Goal: Communication & Community: Answer question/provide support

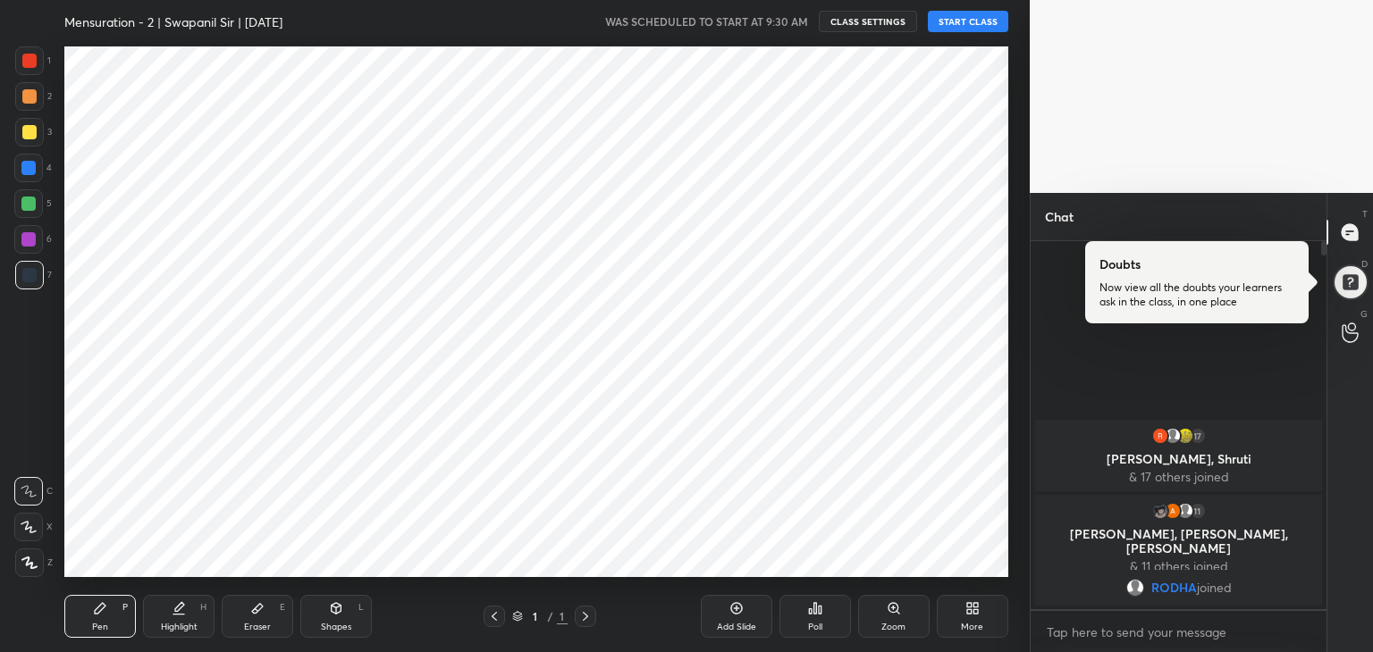
scroll to position [88824, 88405]
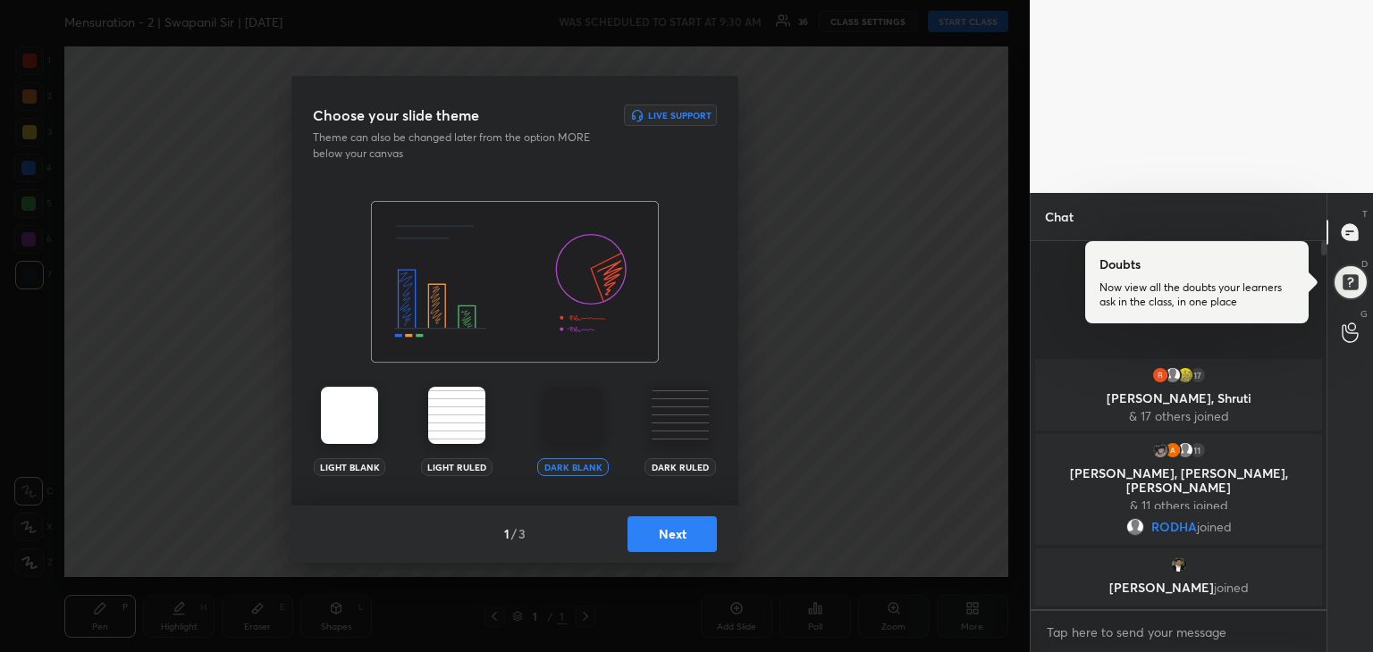
click at [684, 532] on button "Next" at bounding box center [671, 535] width 89 height 36
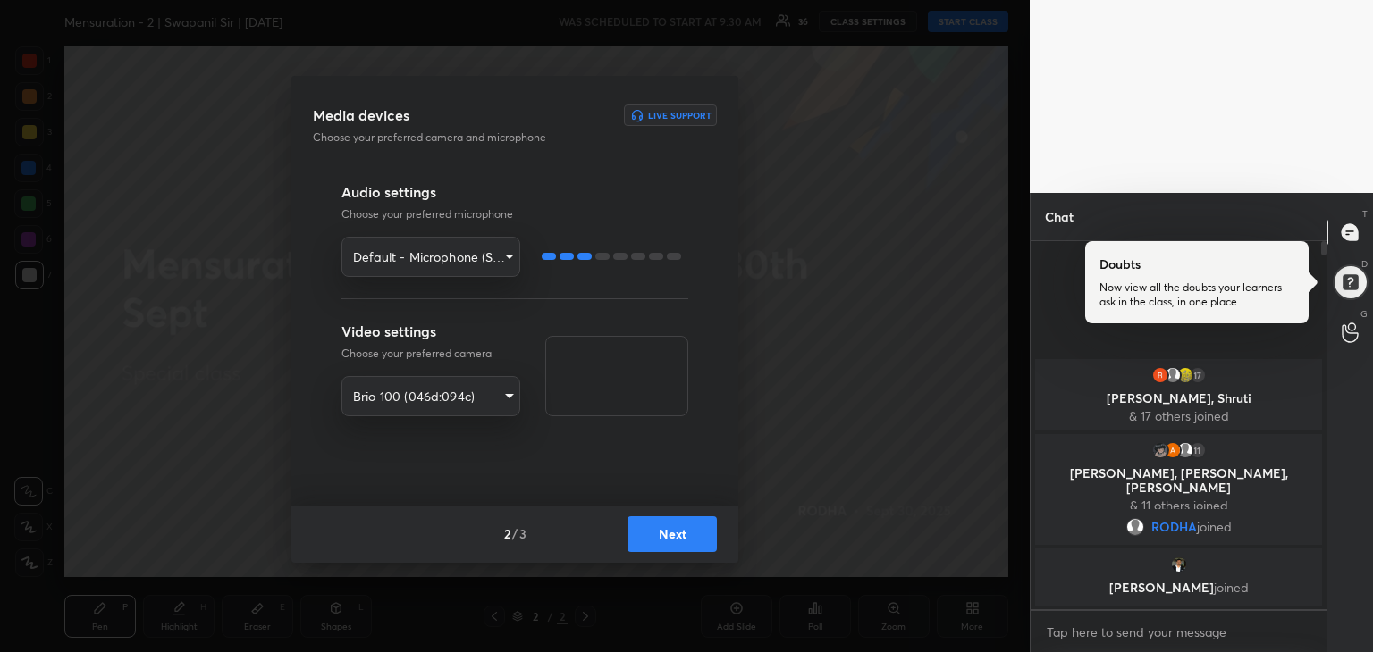
click at [661, 542] on button "Next" at bounding box center [671, 535] width 89 height 36
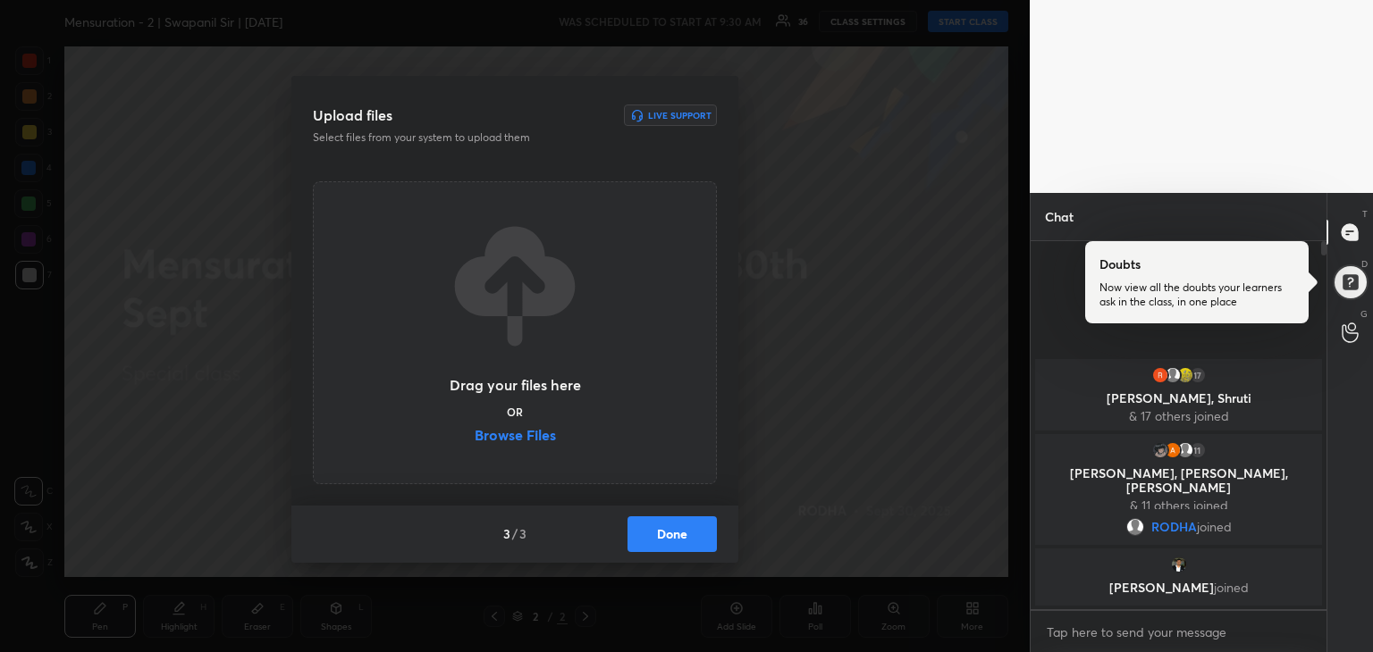
click at [517, 439] on label "Browse Files" at bounding box center [515, 437] width 81 height 19
click at [475, 439] on input "Browse Files" at bounding box center [475, 437] width 0 height 19
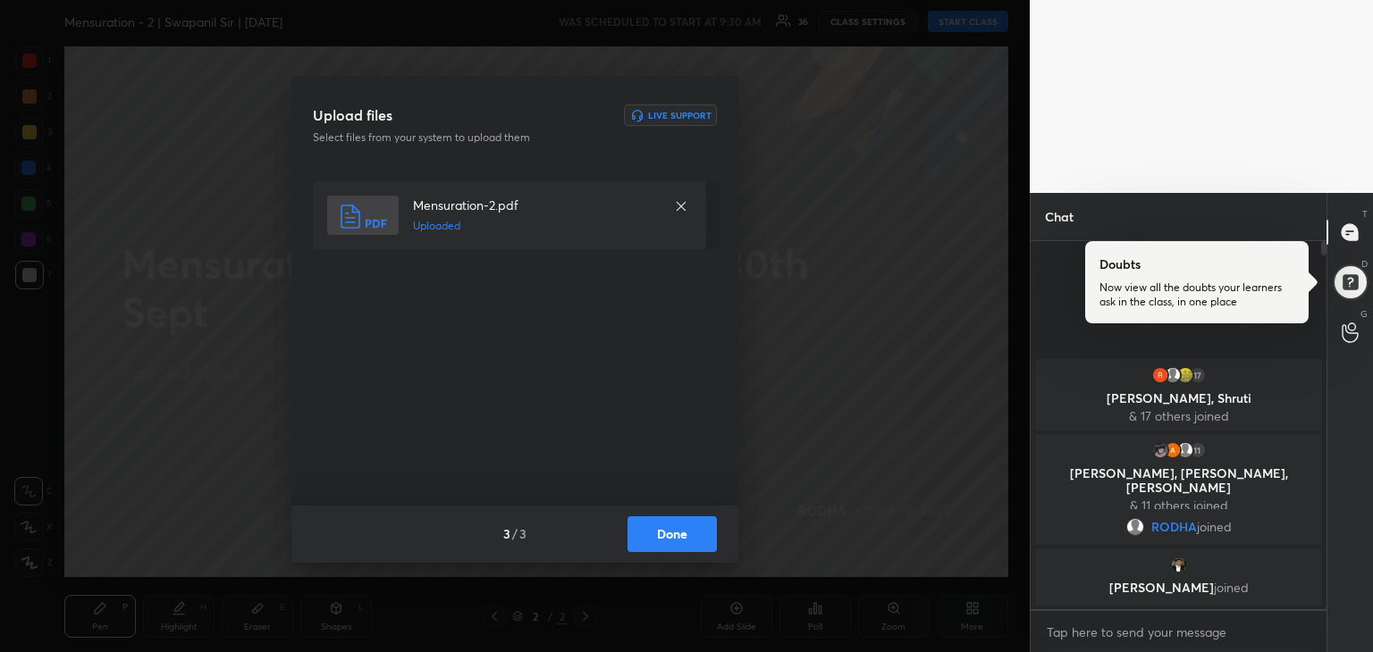
click at [665, 535] on button "Done" at bounding box center [671, 535] width 89 height 36
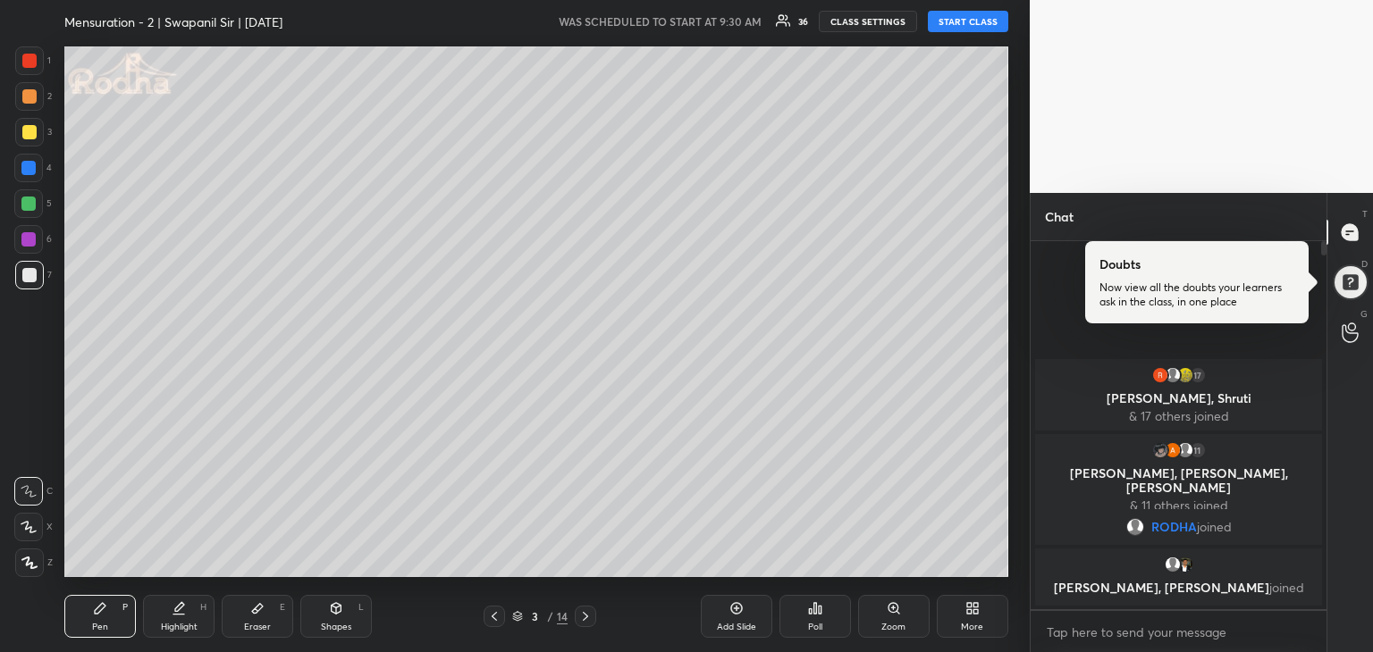
click at [951, 22] on button "START CLASS" at bounding box center [968, 21] width 80 height 21
click at [1344, 286] on div at bounding box center [1350, 283] width 37 height 37
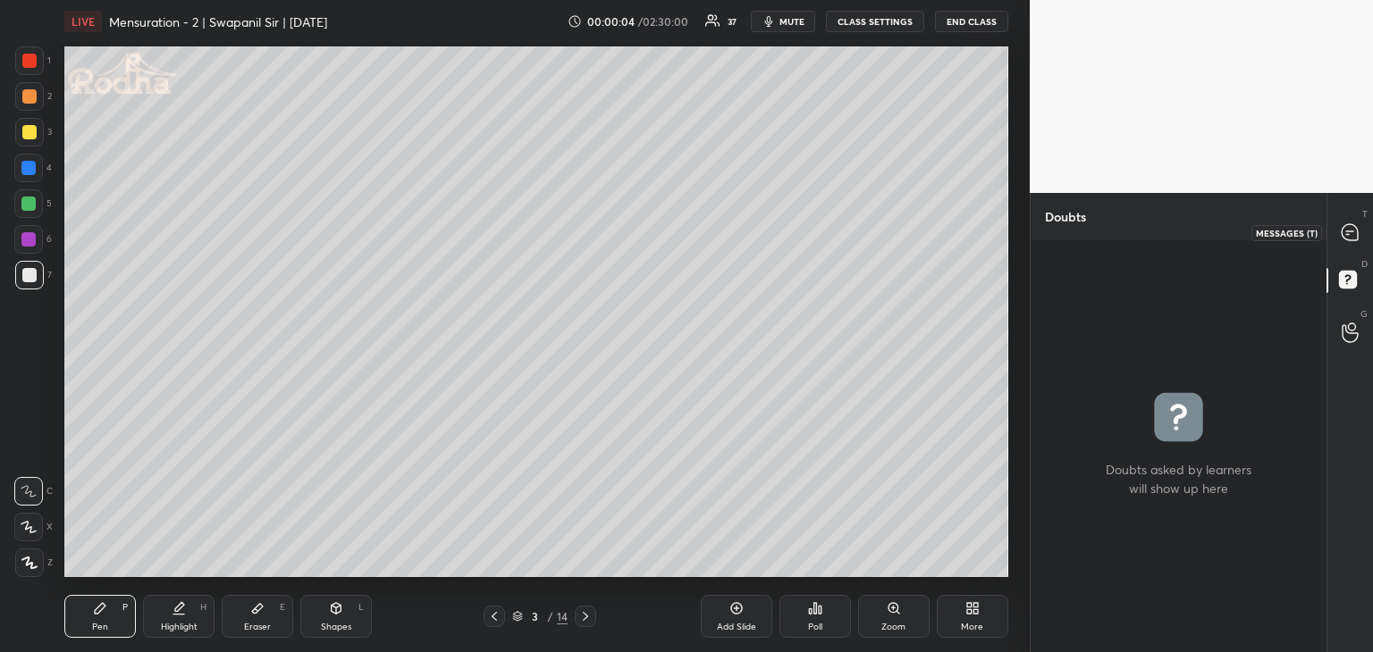
drag, startPoint x: 1340, startPoint y: 237, endPoint x: 1359, endPoint y: 243, distance: 19.8
click at [1340, 237] on icon at bounding box center [1349, 232] width 19 height 19
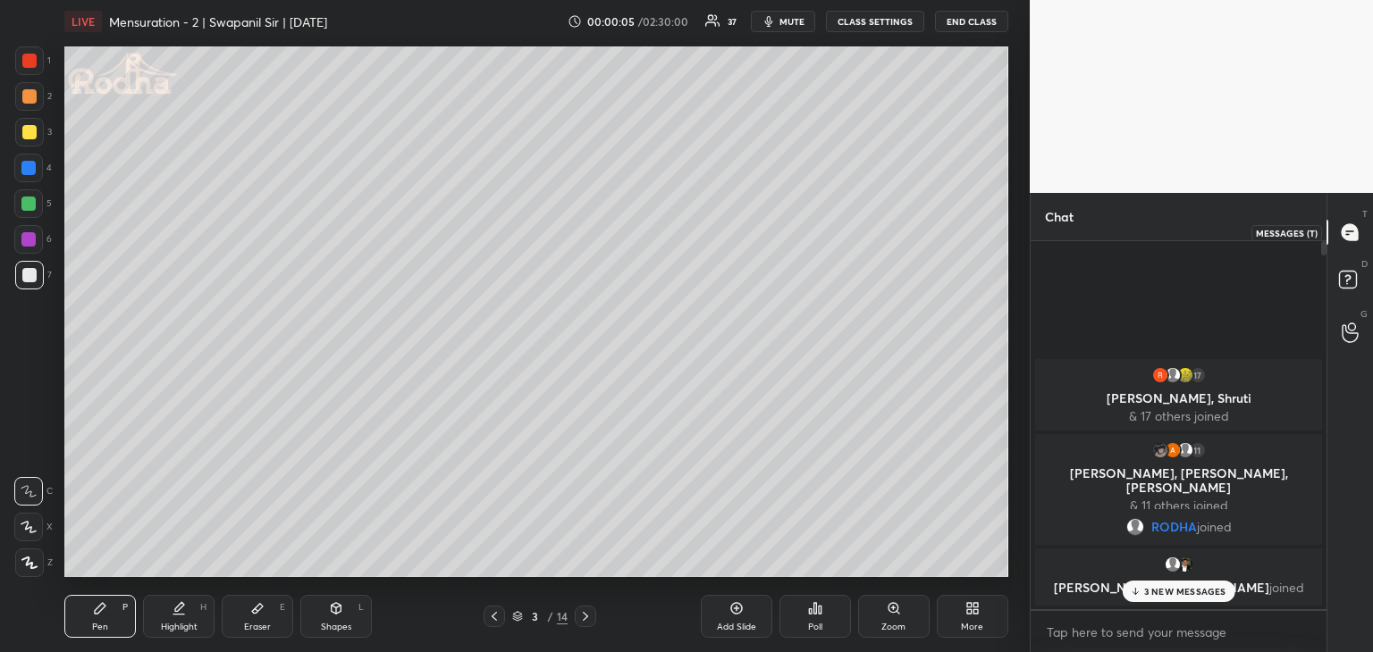
scroll to position [363, 290]
drag, startPoint x: 1161, startPoint y: 592, endPoint x: 1180, endPoint y: 598, distance: 19.5
click at [1162, 592] on p "3 NEW MESSAGES" at bounding box center [1185, 591] width 82 height 11
click at [592, 616] on icon at bounding box center [585, 616] width 14 height 14
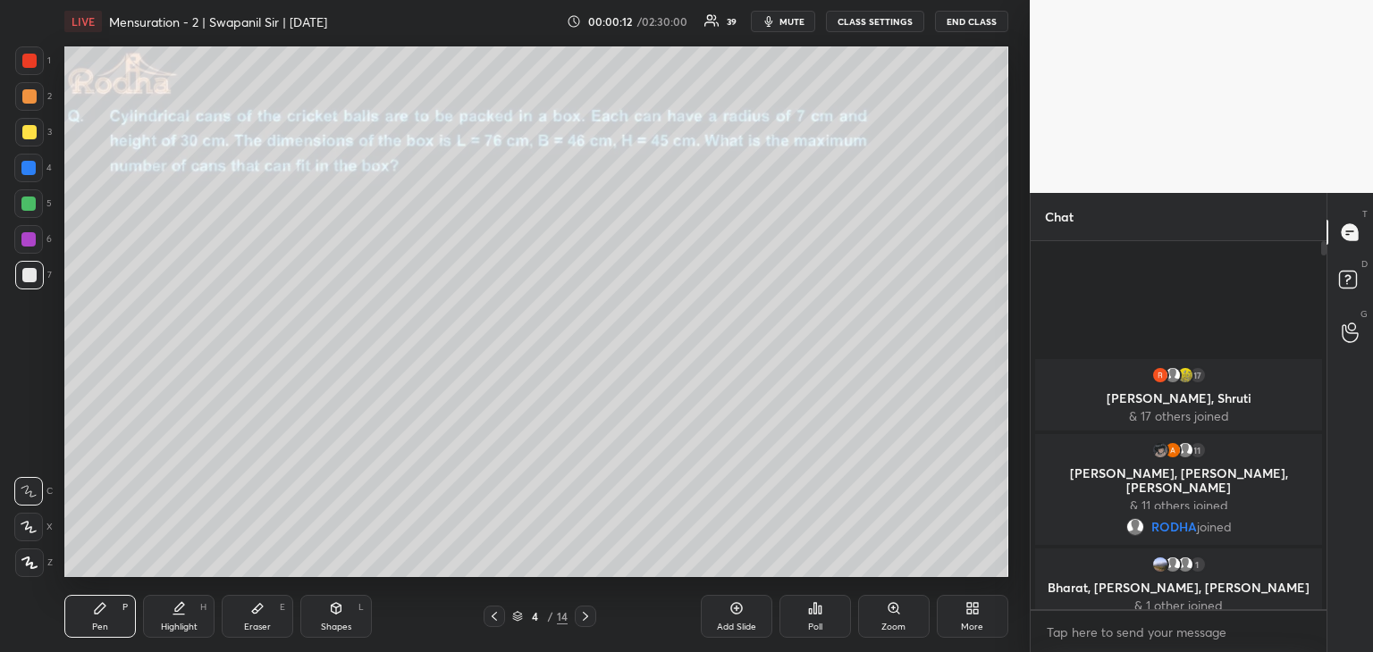
click at [582, 615] on icon at bounding box center [585, 616] width 14 height 14
drag, startPoint x: 1350, startPoint y: 230, endPoint x: 1358, endPoint y: 244, distance: 16.4
click at [1350, 233] on icon at bounding box center [1349, 232] width 19 height 19
click at [1349, 281] on icon at bounding box center [1350, 282] width 32 height 32
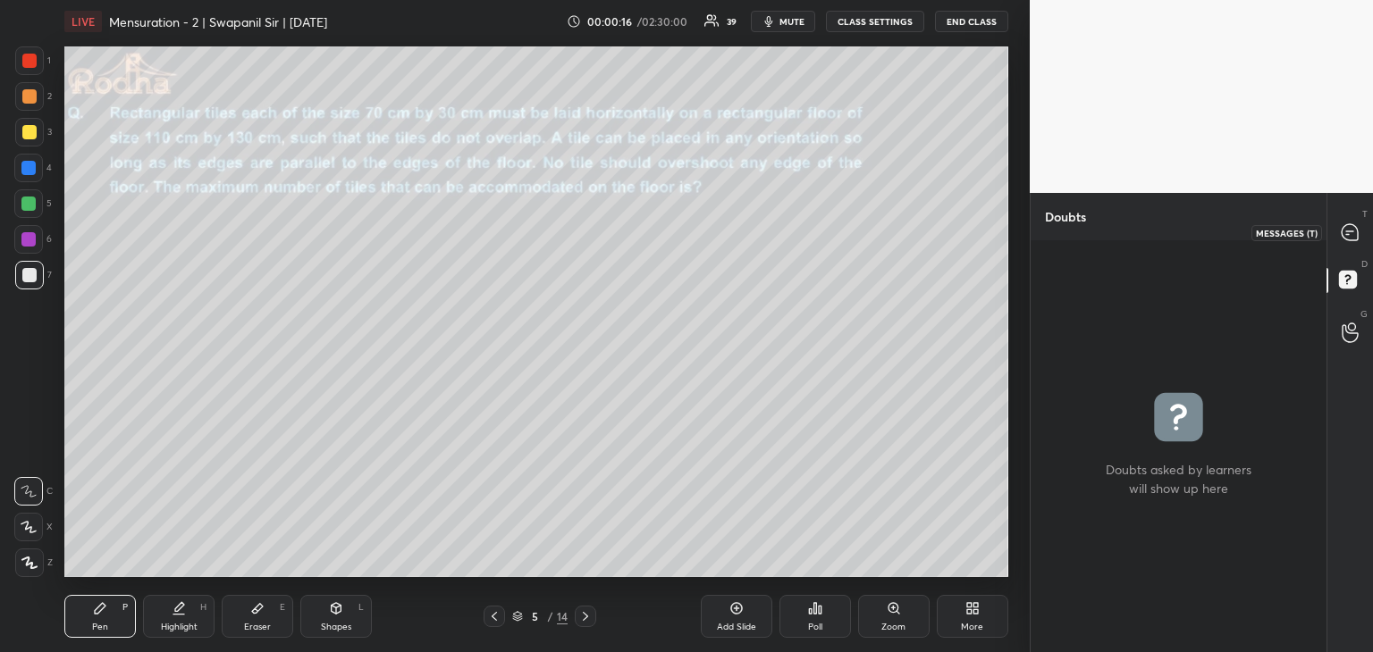
drag, startPoint x: 1355, startPoint y: 232, endPoint x: 1370, endPoint y: 239, distance: 16.4
click at [1356, 233] on icon at bounding box center [1349, 232] width 16 height 16
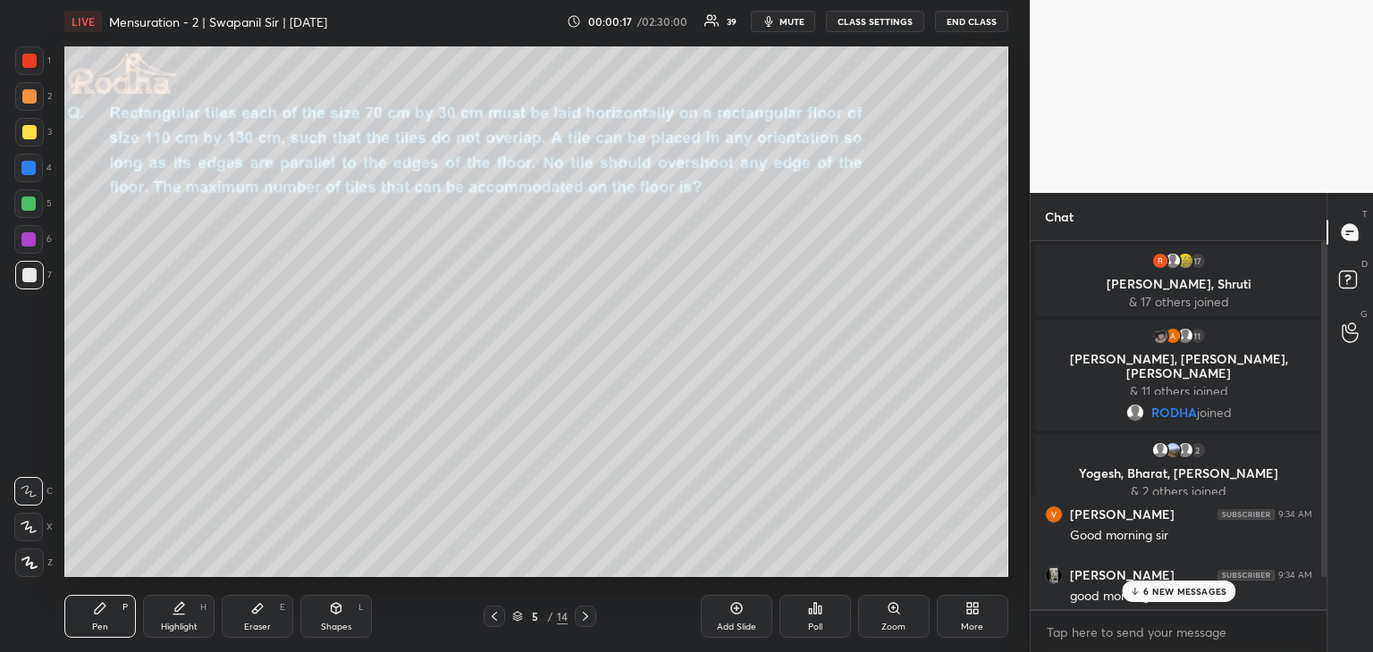
click at [1145, 592] on p "6 NEW MESSAGES" at bounding box center [1184, 591] width 83 height 11
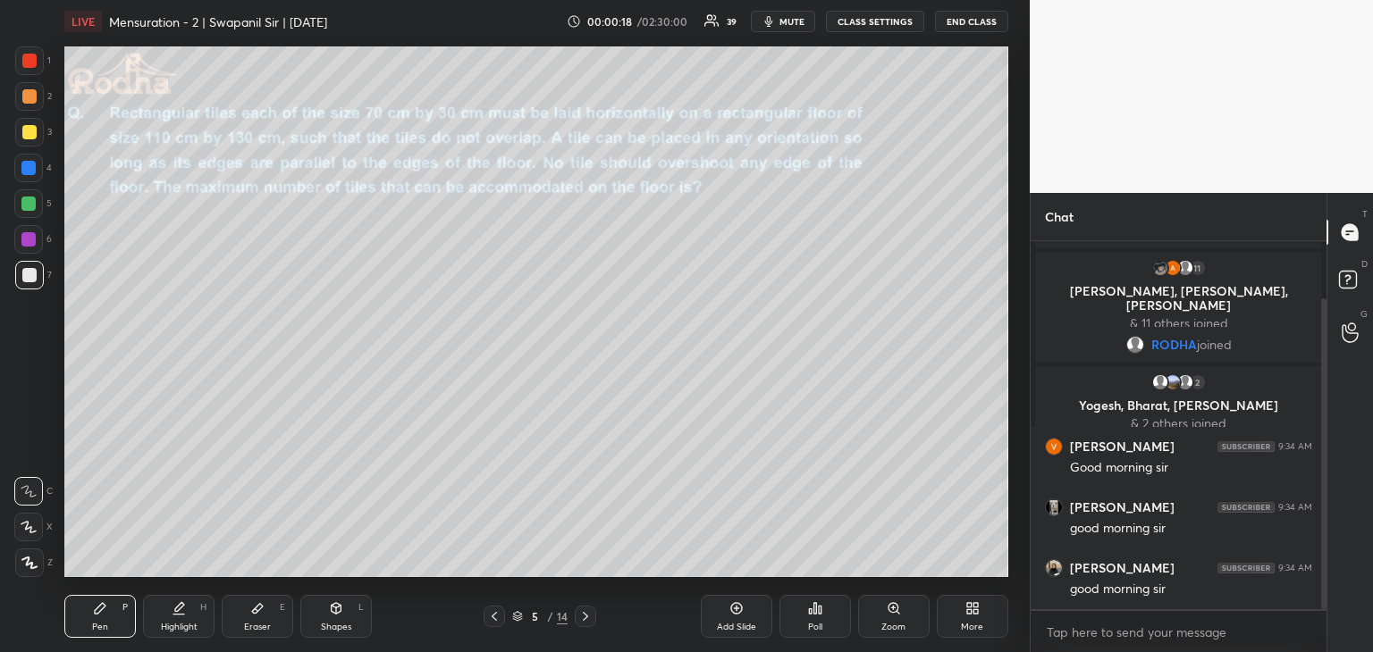
drag, startPoint x: 349, startPoint y: 631, endPoint x: 354, endPoint y: 616, distance: 16.1
click at [349, 629] on div "Shapes" at bounding box center [336, 627] width 30 height 9
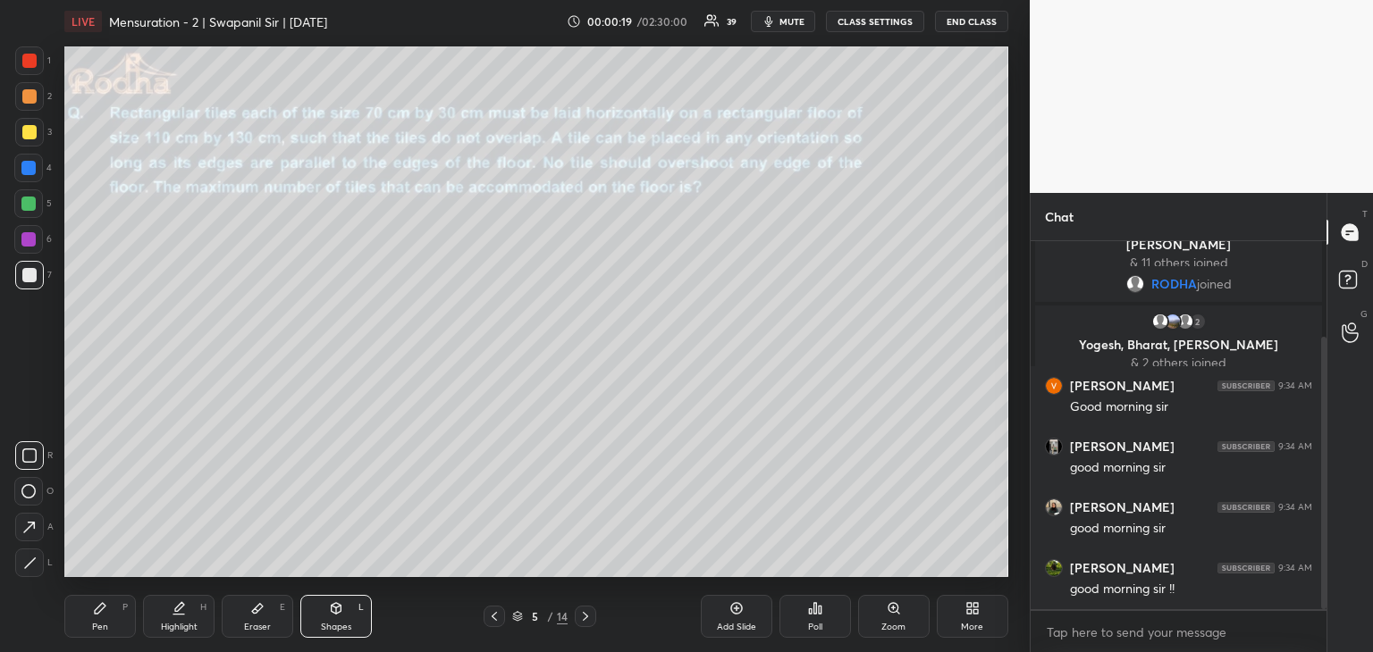
click at [27, 462] on rect at bounding box center [29, 455] width 13 height 13
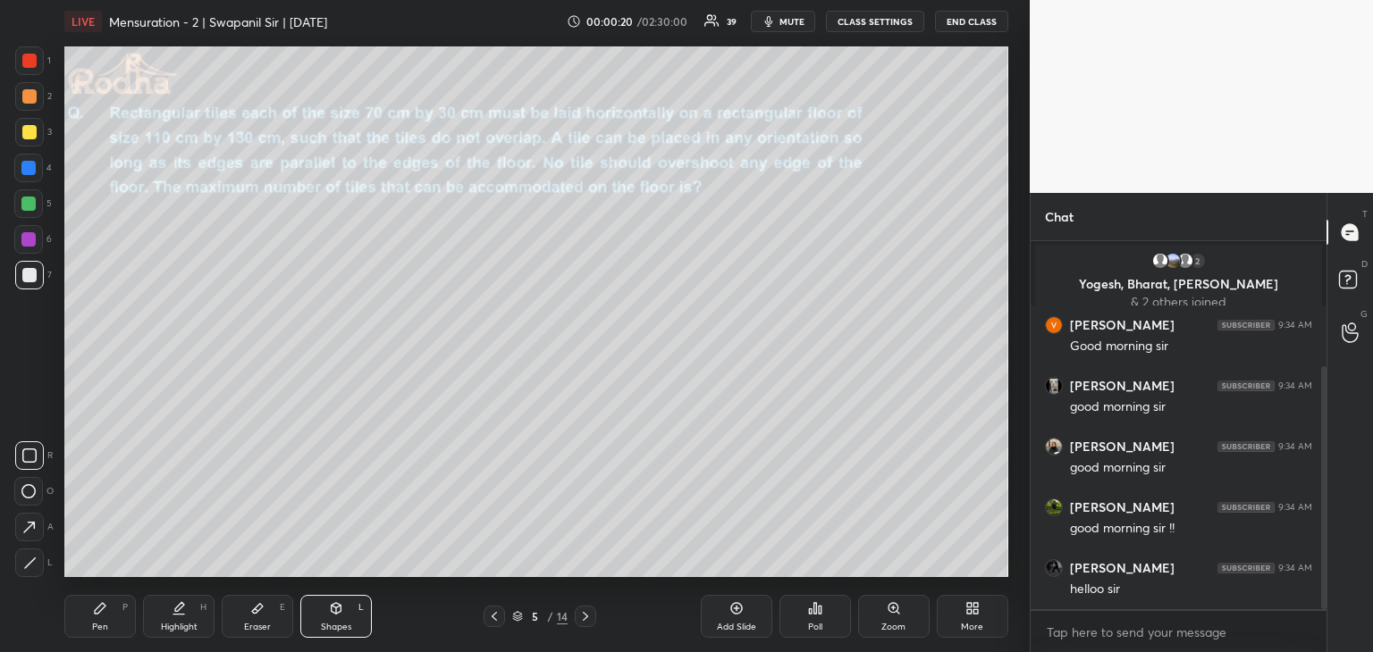
click at [28, 172] on div at bounding box center [28, 168] width 14 height 14
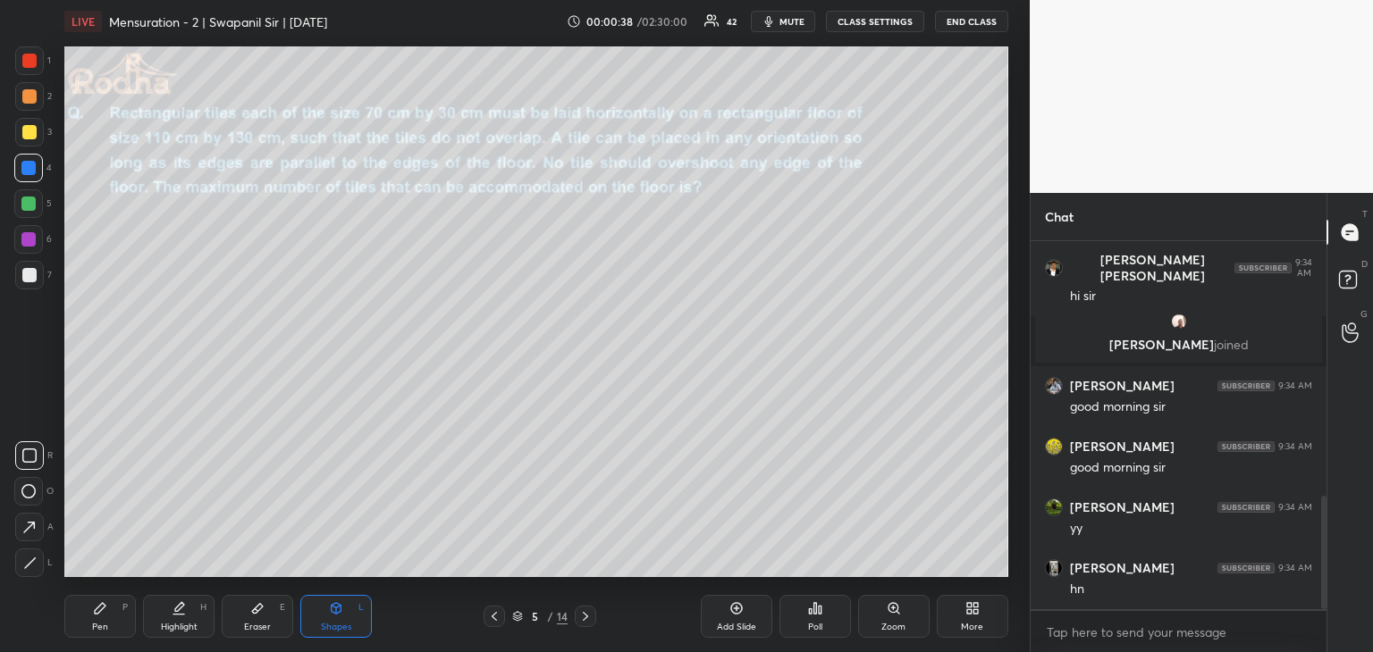
scroll to position [822, 0]
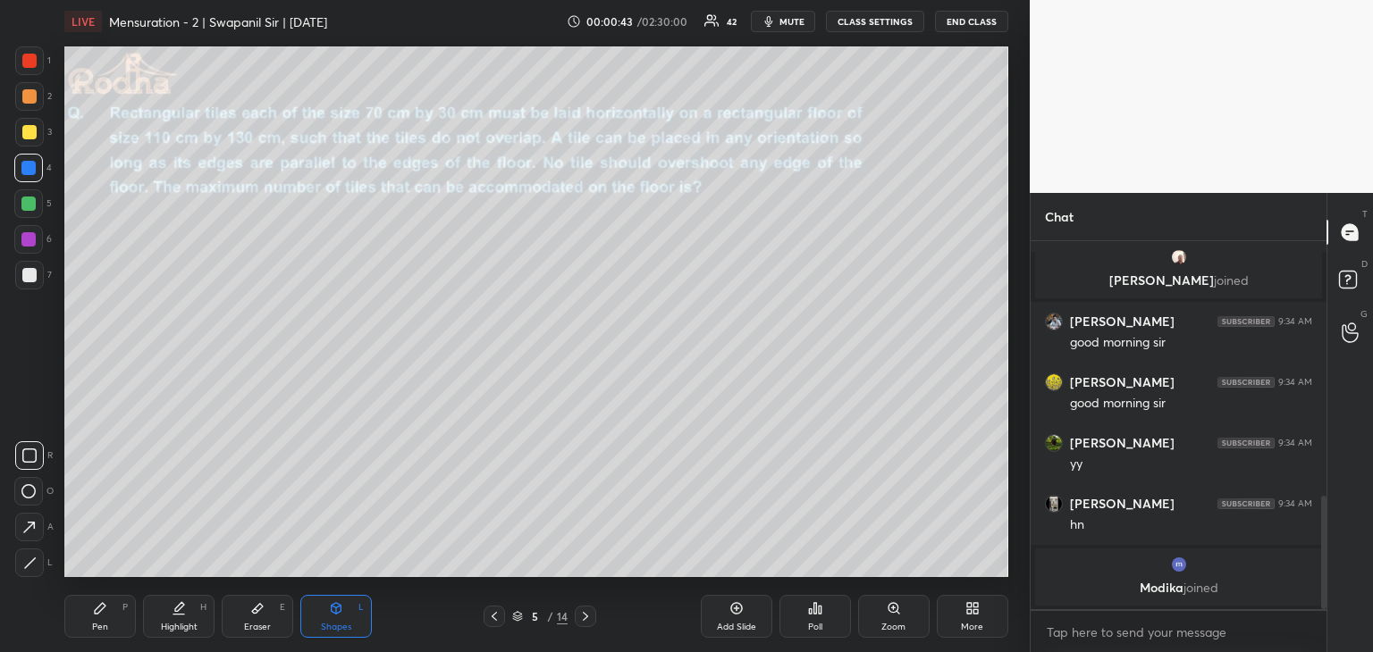
click at [29, 98] on div at bounding box center [29, 96] width 14 height 14
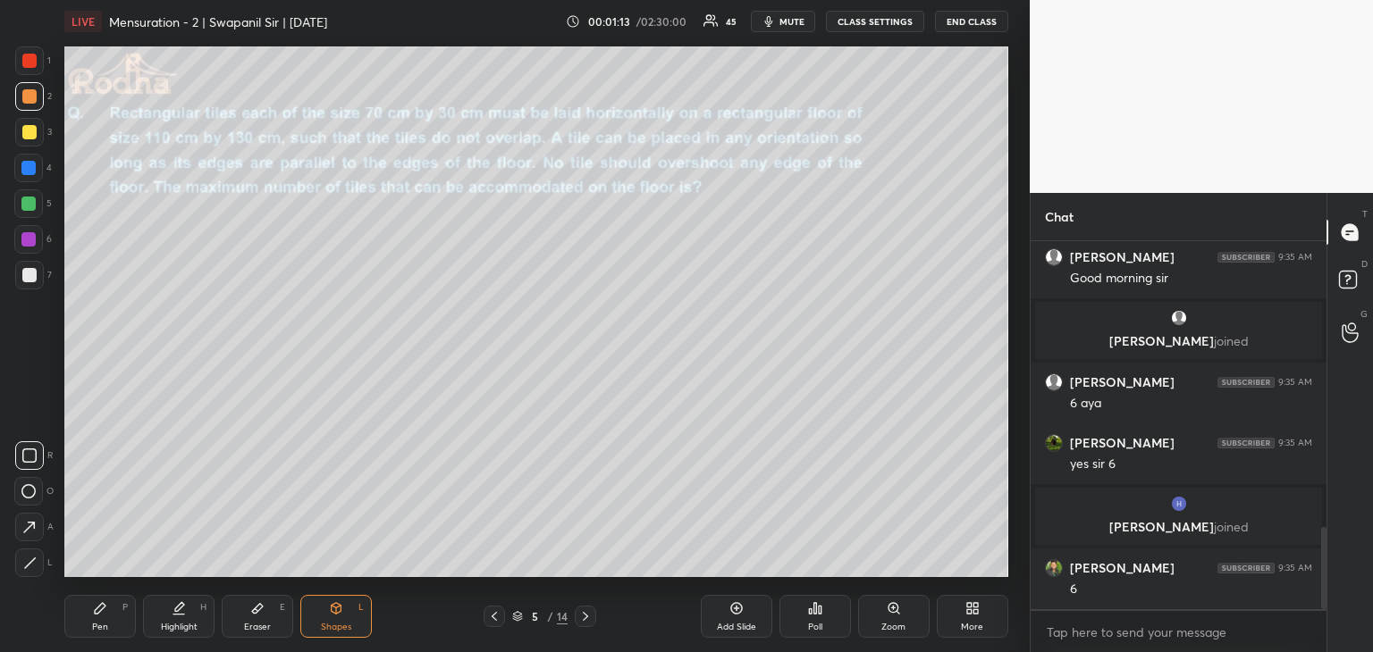
scroll to position [1271, 0]
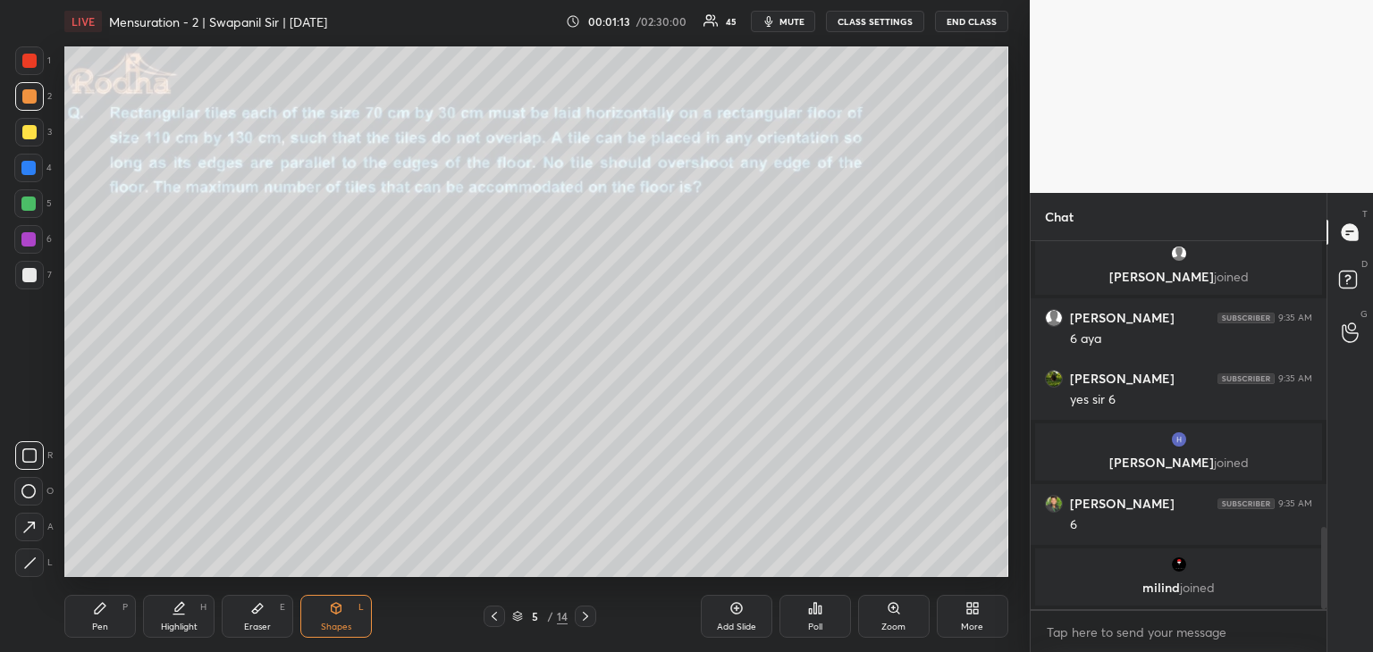
click at [109, 622] on div "Pen P" at bounding box center [99, 616] width 71 height 43
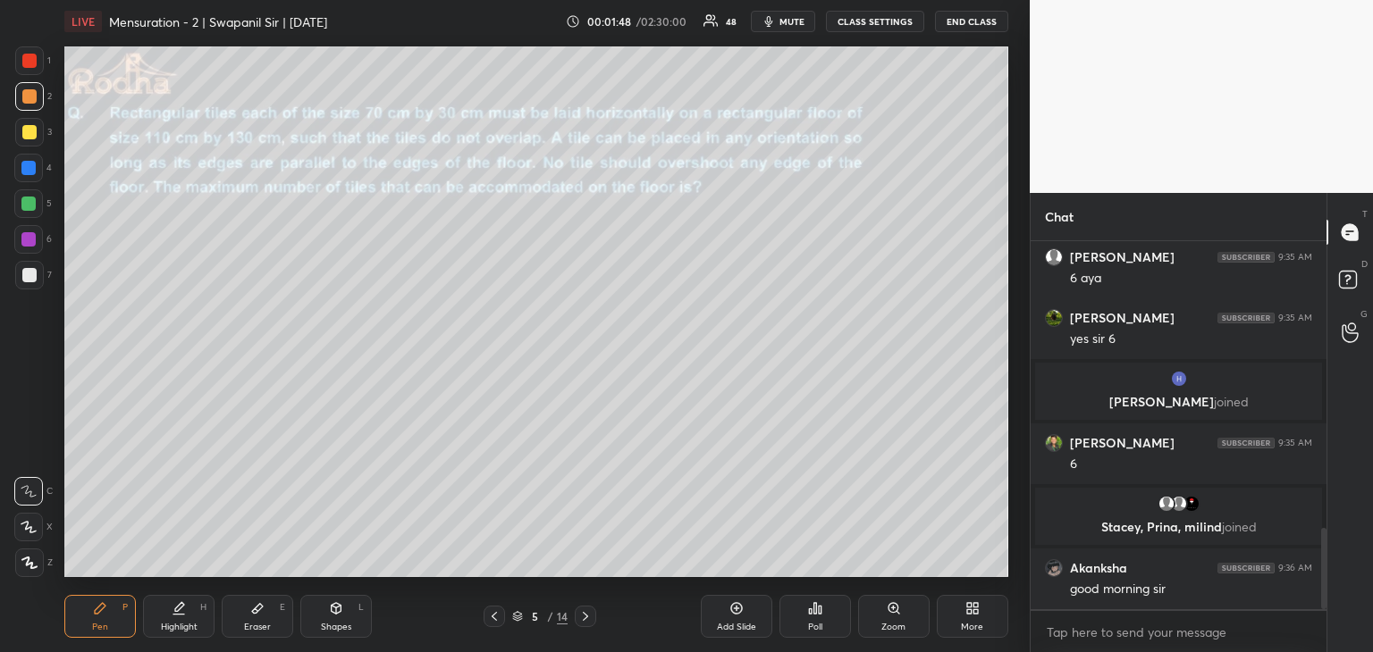
click at [322, 618] on div "Shapes L" at bounding box center [335, 616] width 71 height 43
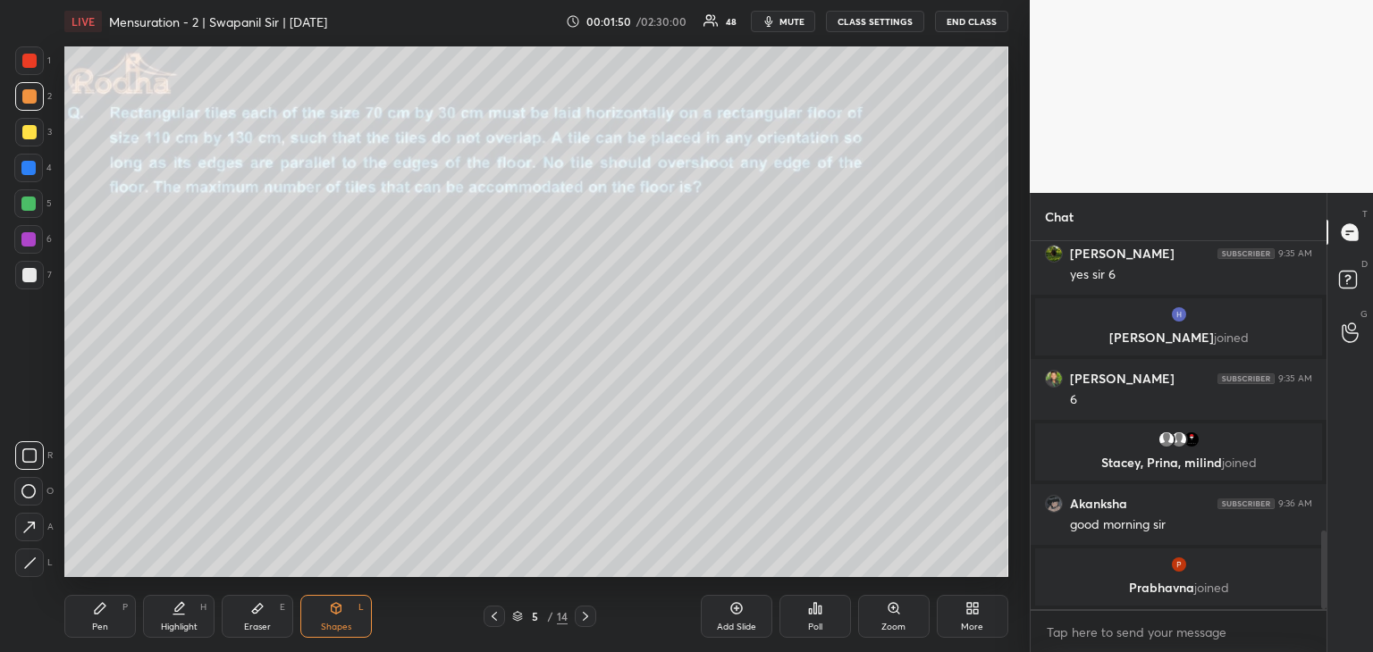
drag, startPoint x: 26, startPoint y: 459, endPoint x: 57, endPoint y: 453, distance: 31.9
click at [27, 459] on icon at bounding box center [29, 456] width 14 height 14
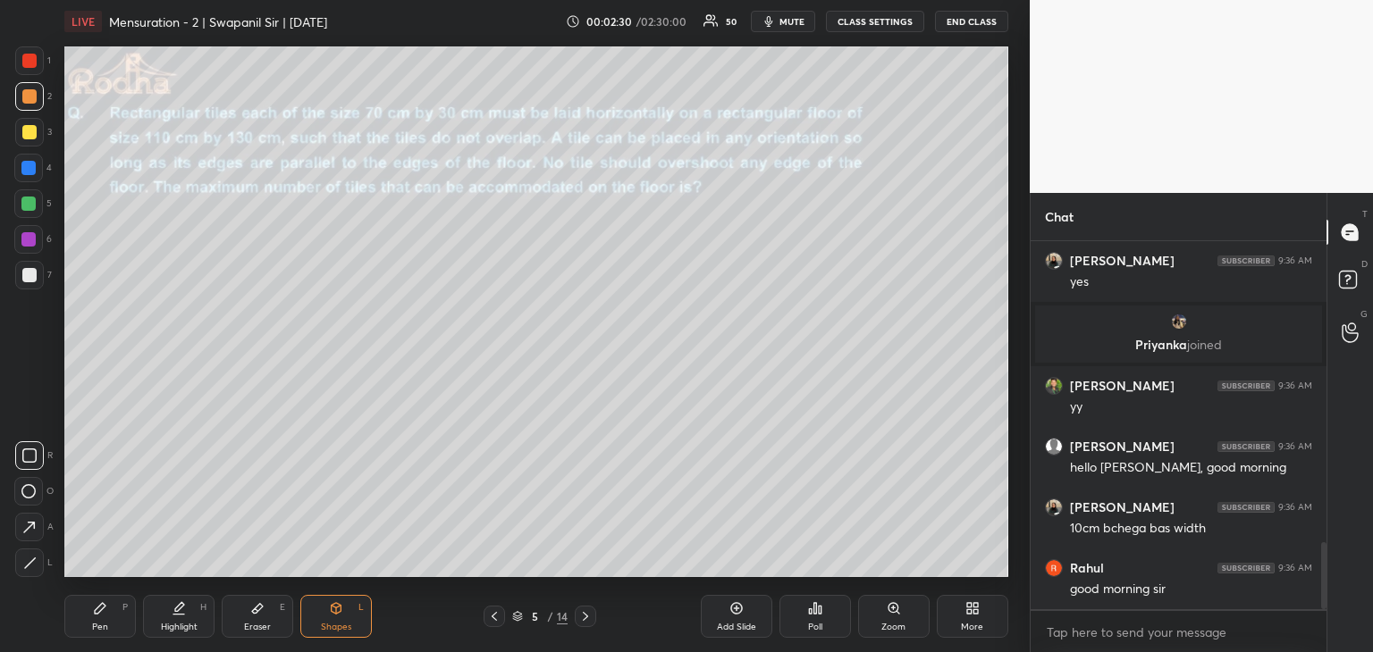
scroll to position [1725, 0]
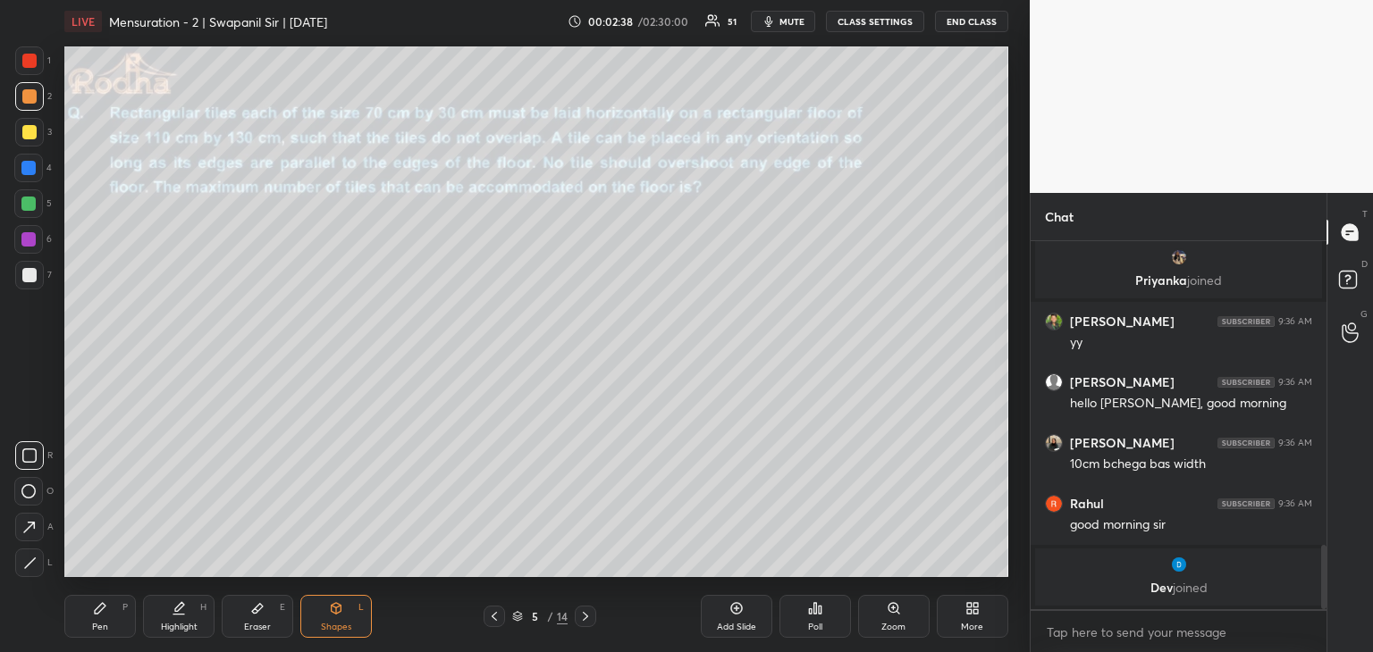
click at [100, 620] on div "Pen P" at bounding box center [99, 616] width 71 height 43
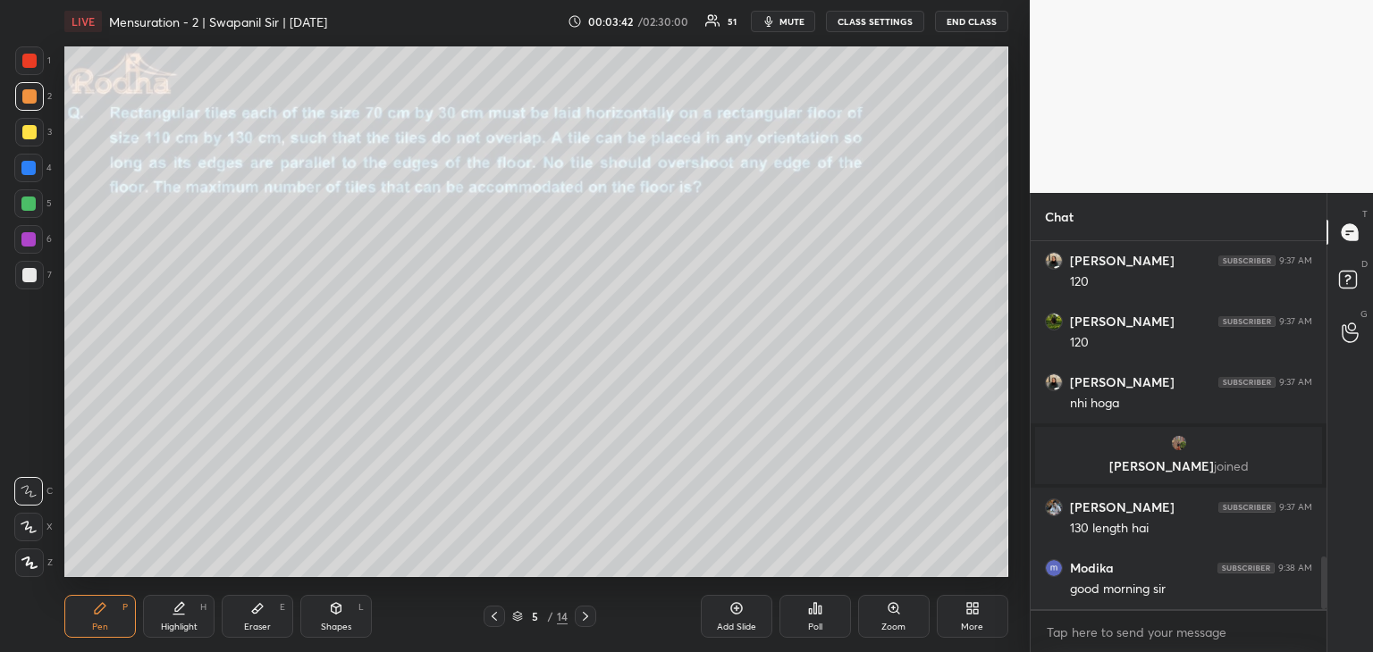
scroll to position [2281, 0]
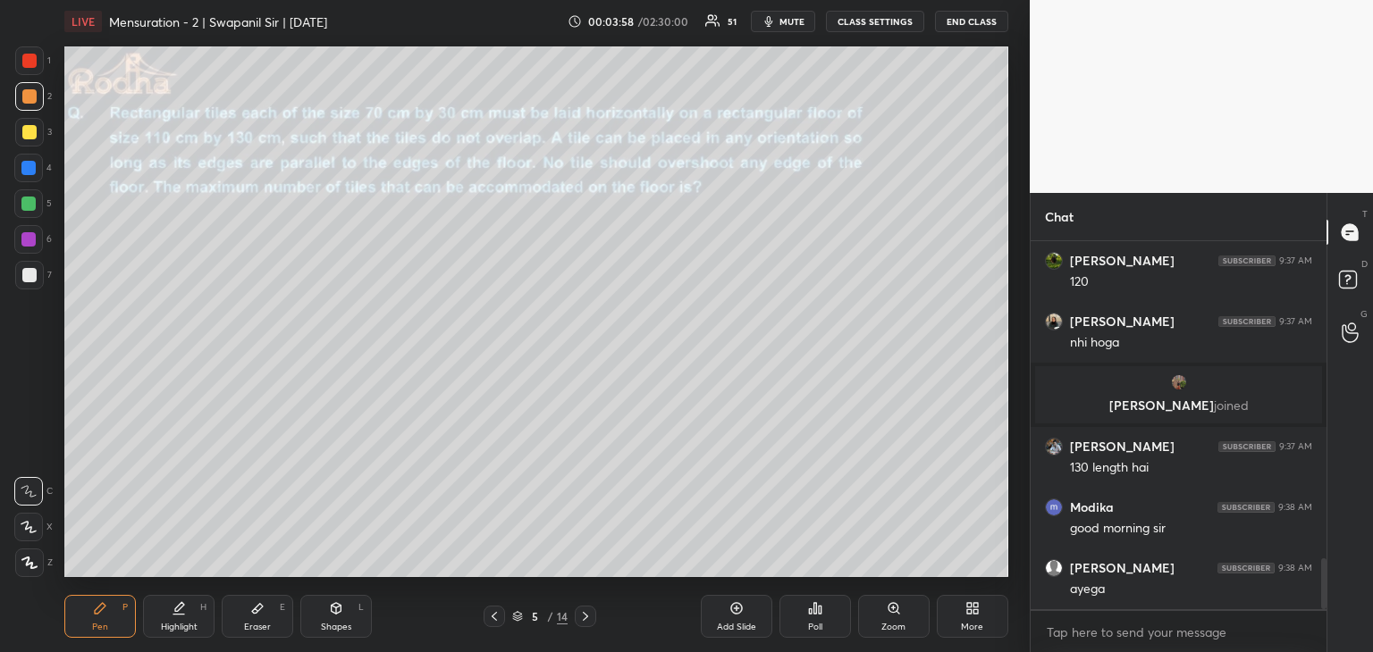
click at [337, 623] on div "Shapes" at bounding box center [336, 627] width 30 height 9
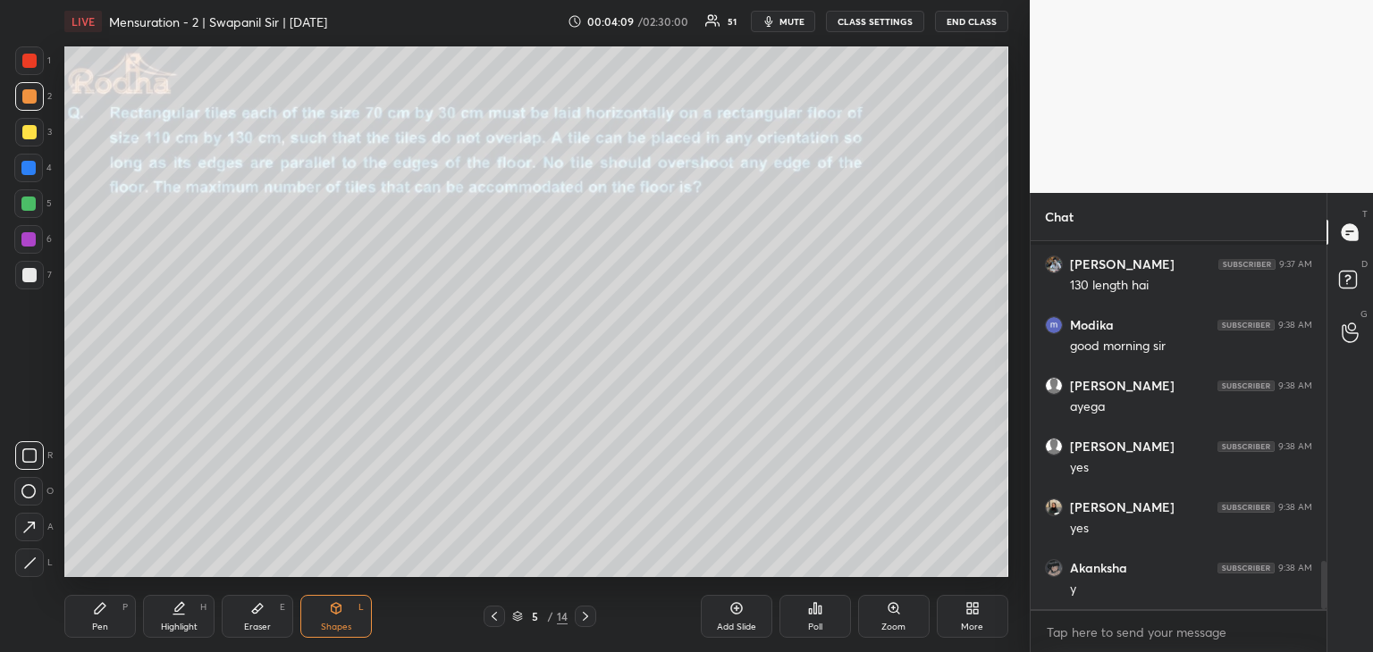
scroll to position [2524, 0]
click at [84, 626] on div "Pen P" at bounding box center [99, 616] width 71 height 43
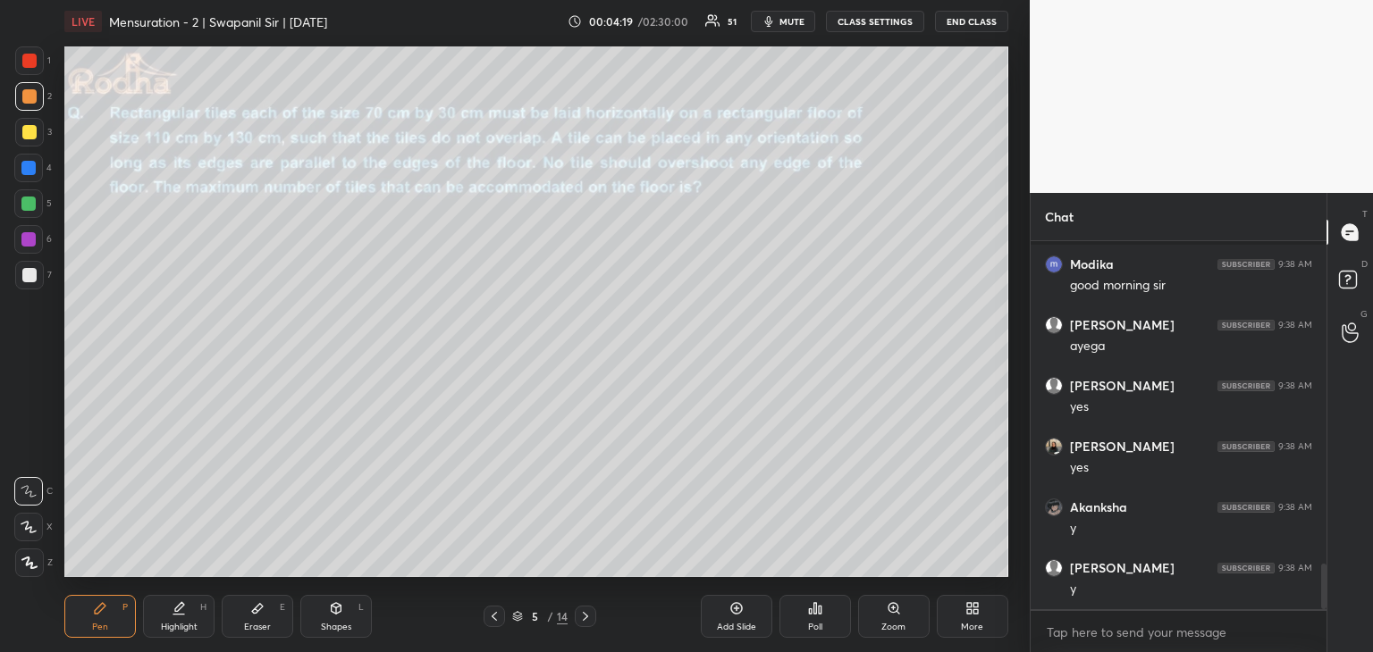
scroll to position [2588, 0]
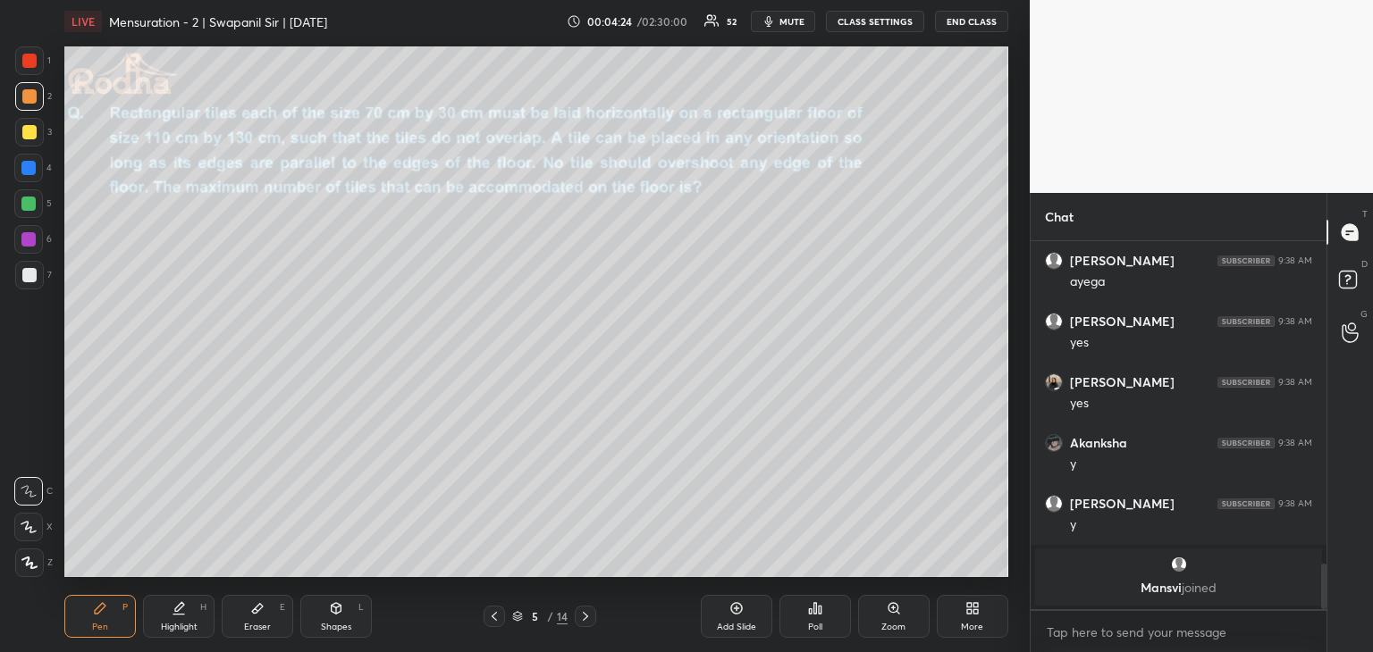
drag, startPoint x: 335, startPoint y: 626, endPoint x: 328, endPoint y: 616, distance: 12.2
click at [333, 625] on div "Shapes" at bounding box center [336, 627] width 30 height 9
click at [29, 459] on icon at bounding box center [29, 456] width 14 height 14
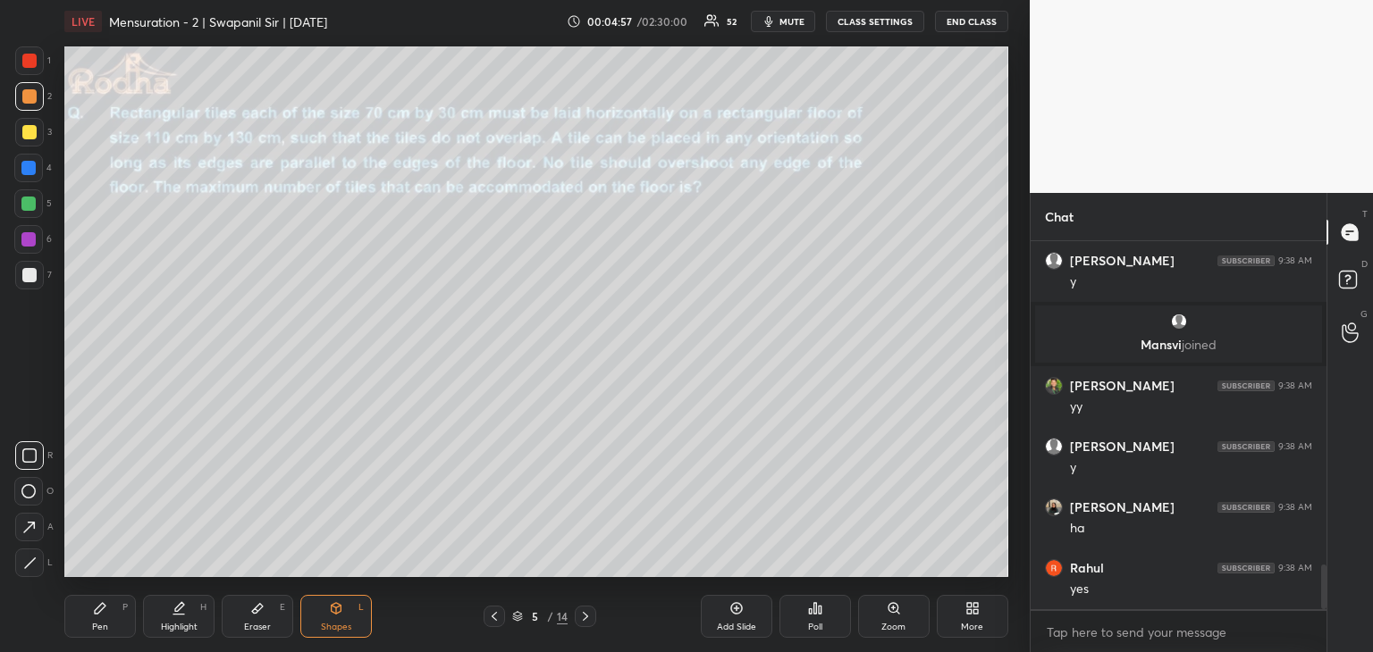
scroll to position [2752, 0]
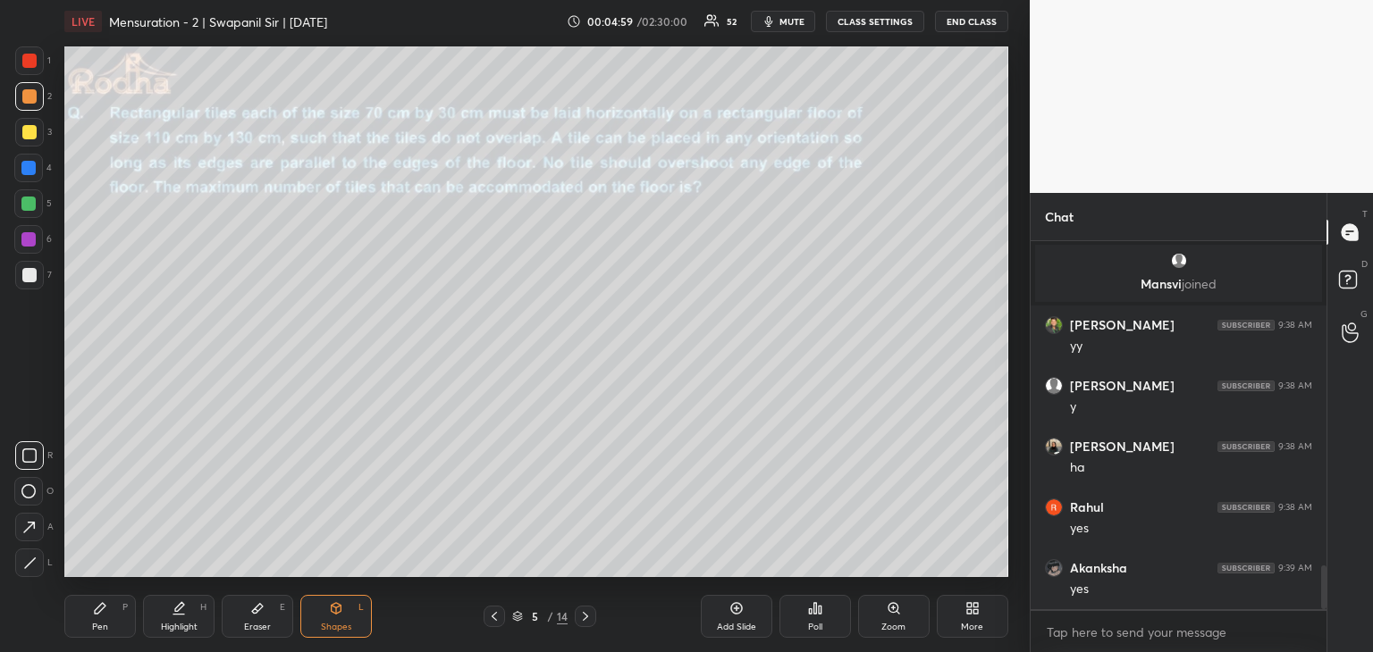
click at [102, 623] on div "Pen" at bounding box center [100, 627] width 16 height 9
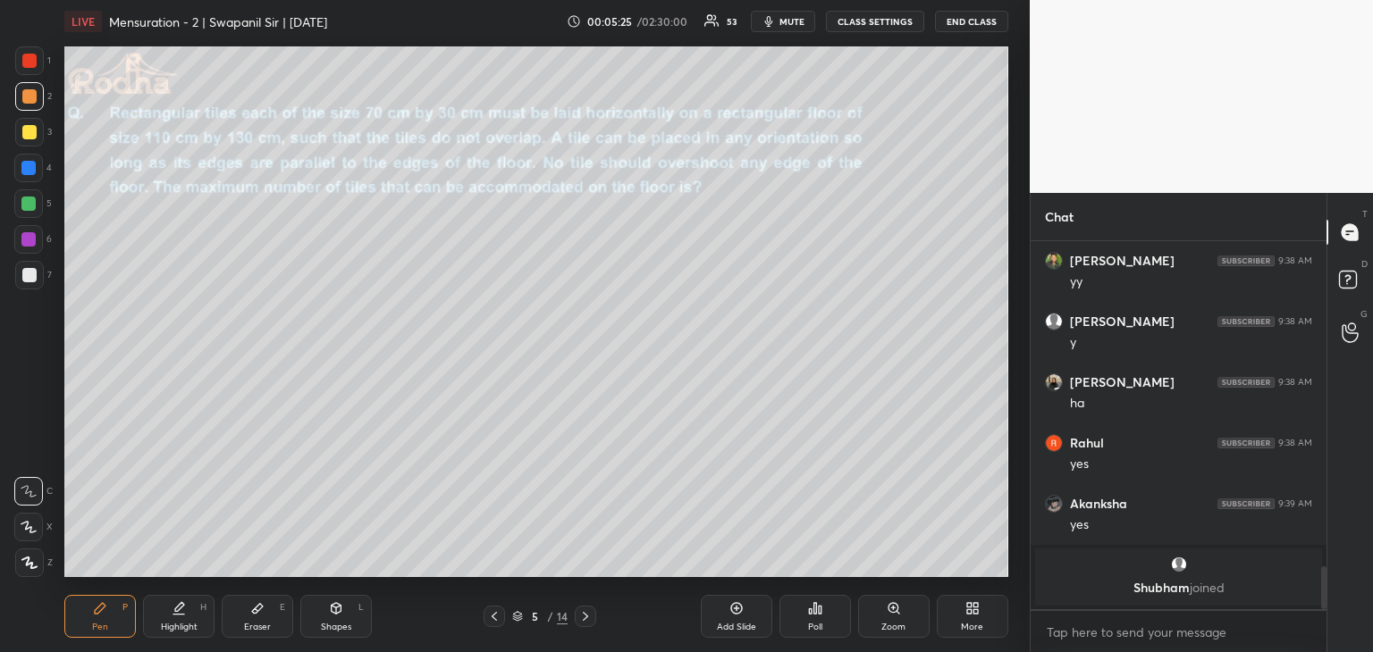
click at [333, 623] on div "Shapes" at bounding box center [336, 627] width 30 height 9
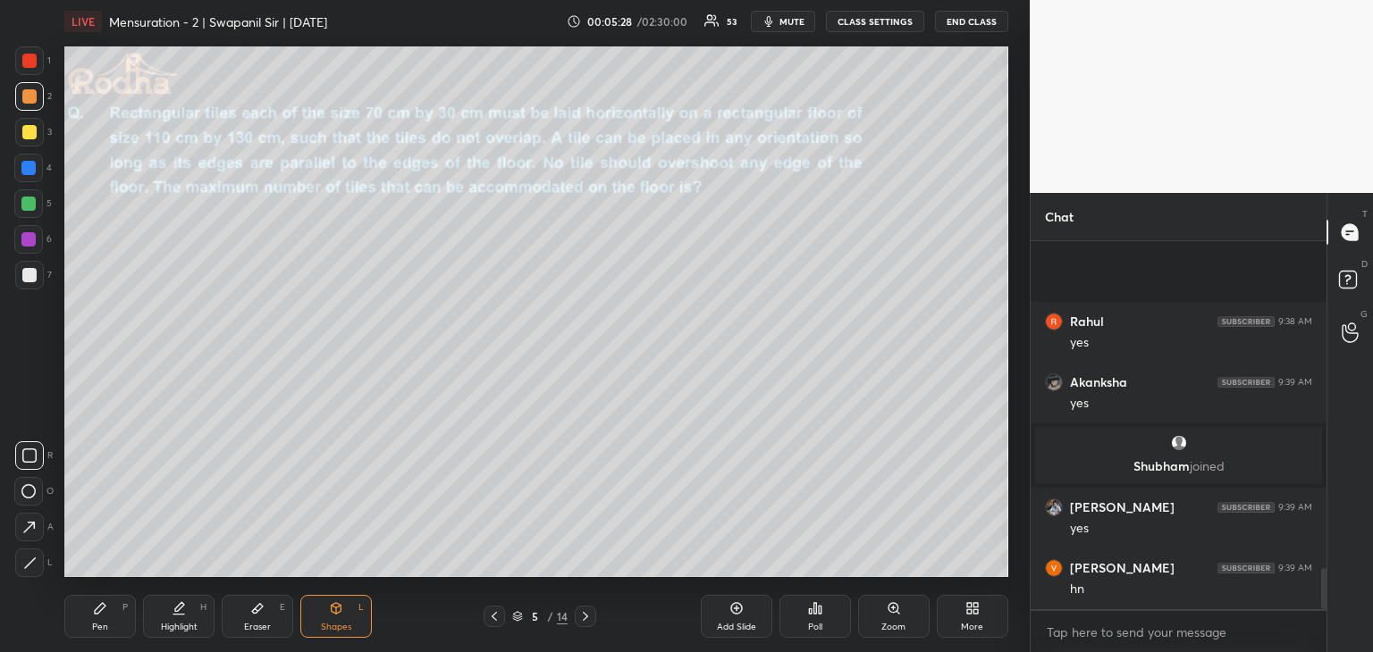
scroll to position [2945, 0]
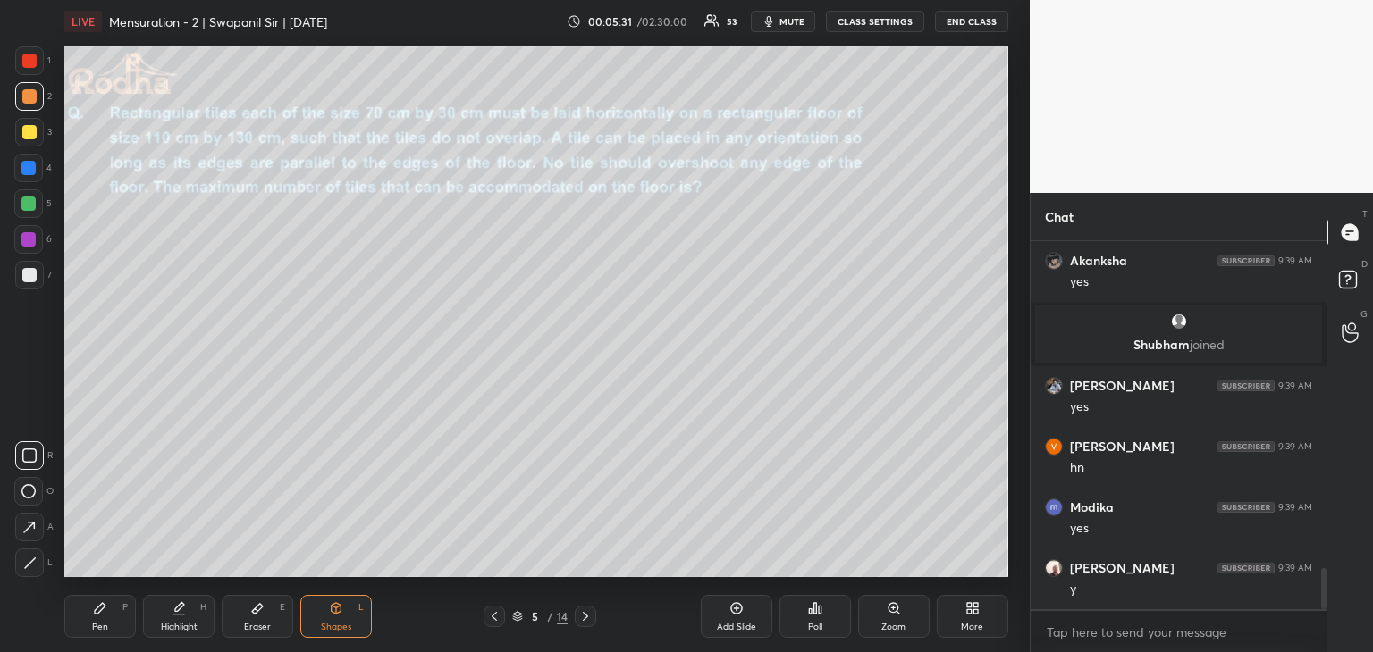
click at [101, 626] on div "Pen" at bounding box center [100, 627] width 16 height 9
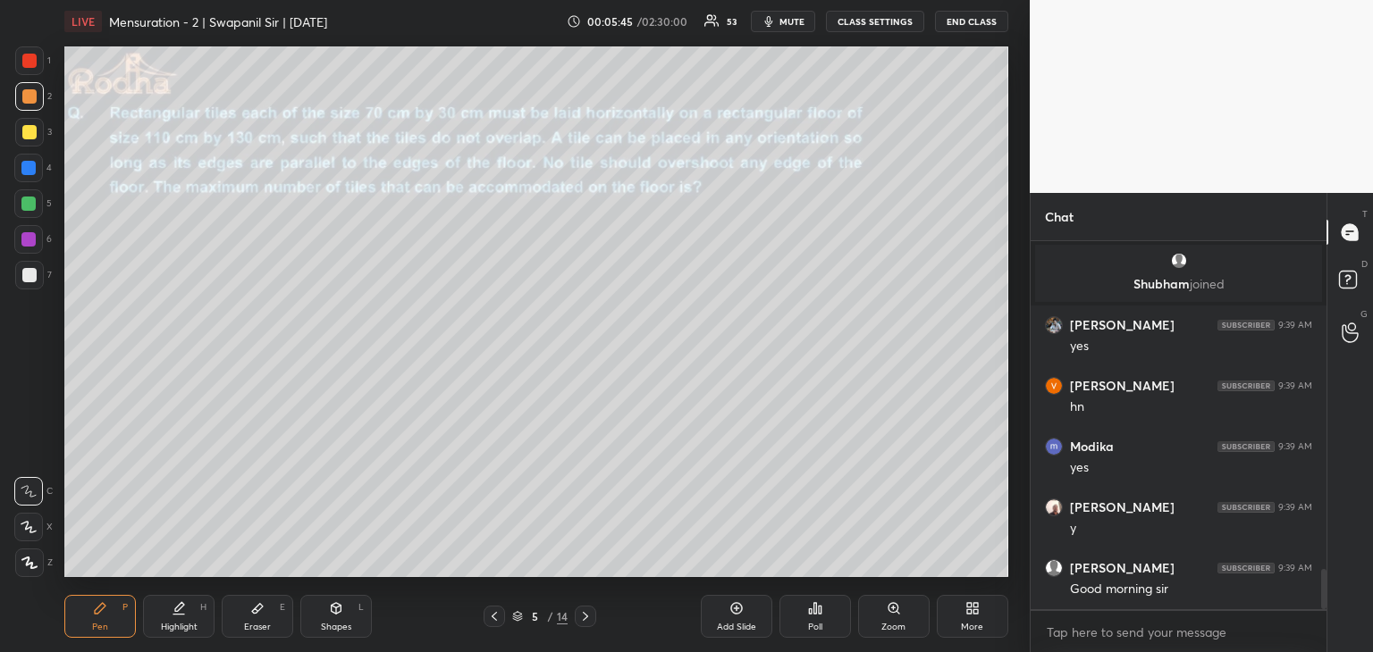
click at [26, 206] on div at bounding box center [28, 204] width 14 height 14
click at [30, 525] on icon at bounding box center [29, 527] width 16 height 13
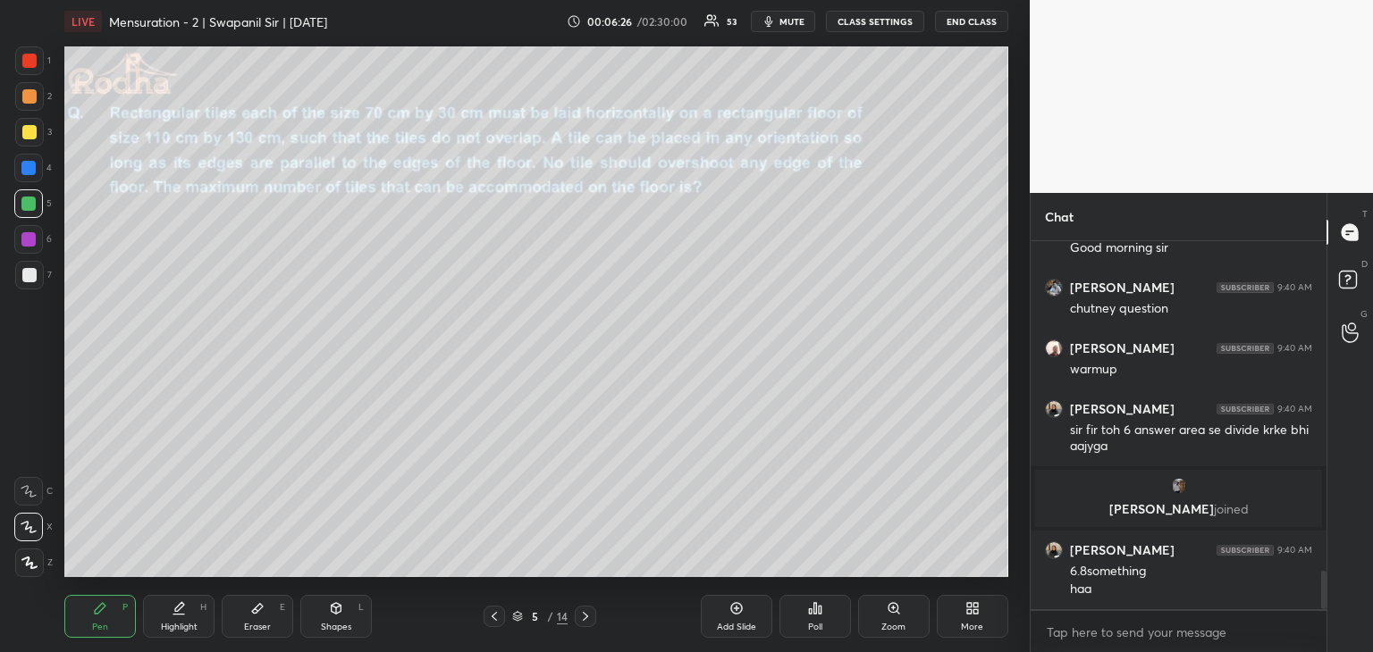
scroll to position [3260, 0]
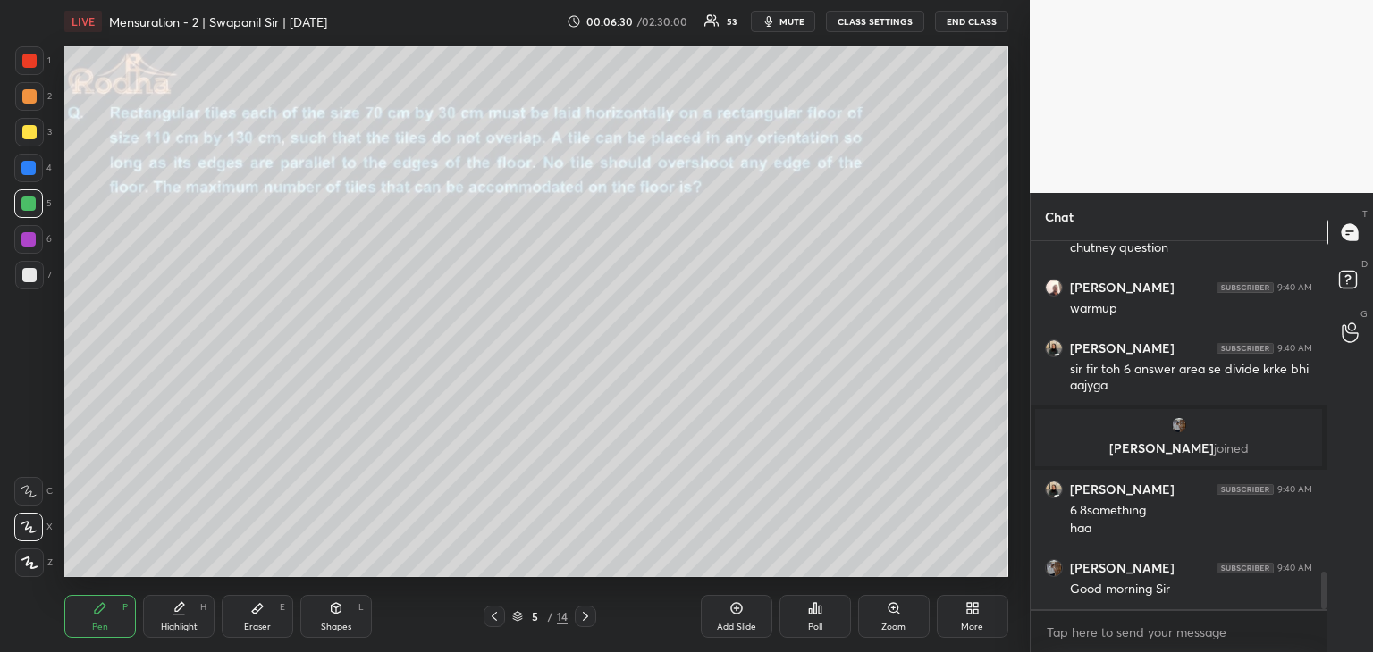
click at [584, 620] on icon at bounding box center [585, 616] width 14 height 14
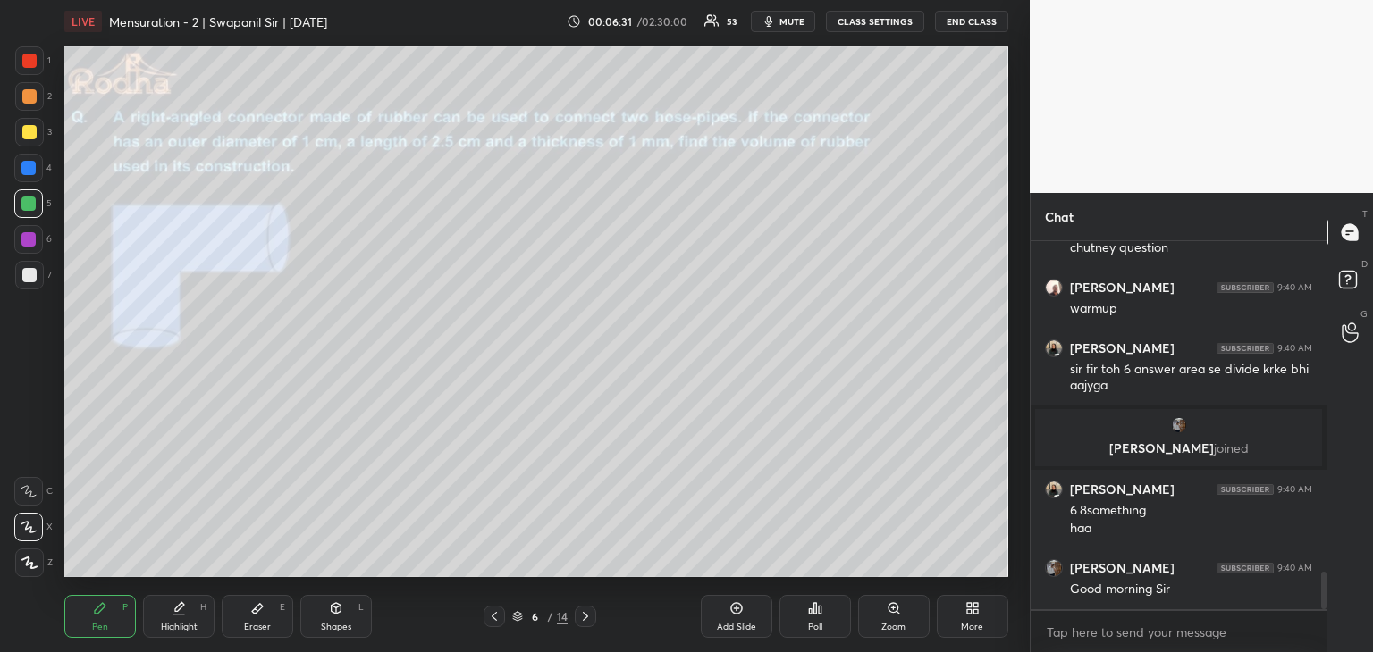
click at [497, 621] on icon at bounding box center [494, 616] width 14 height 14
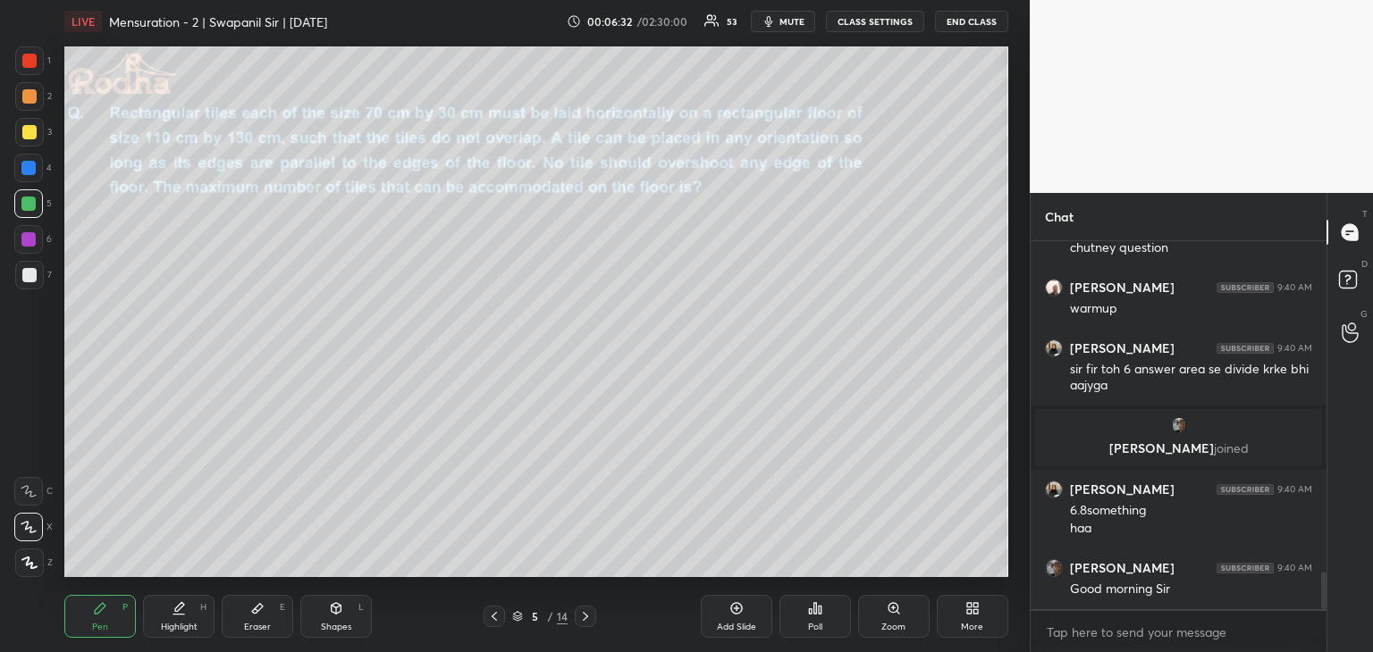
click at [497, 623] on icon at bounding box center [494, 616] width 14 height 14
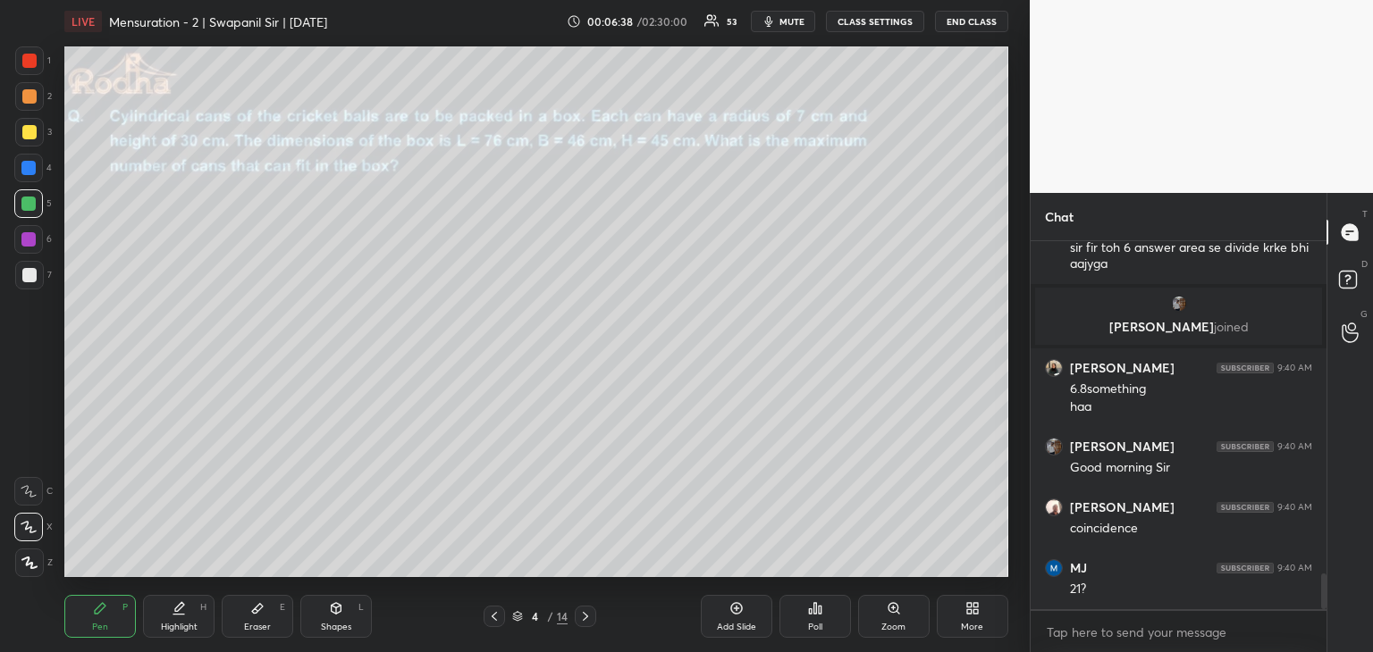
scroll to position [3442, 0]
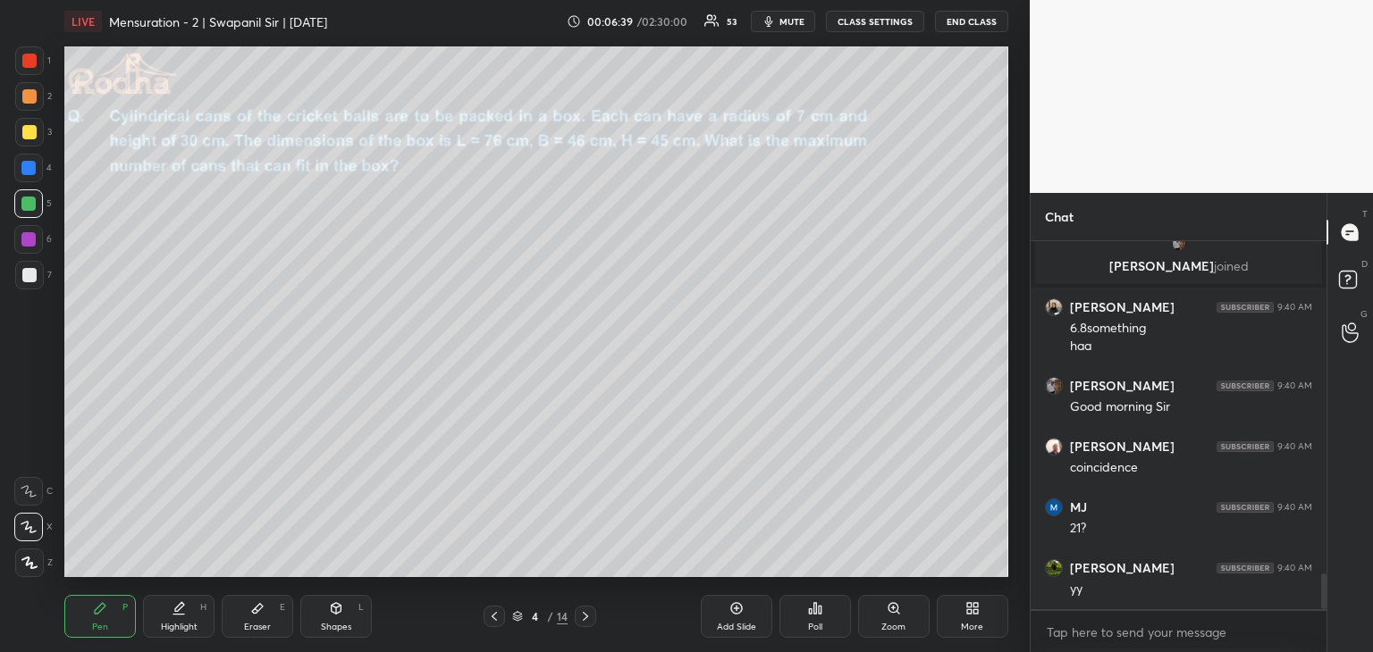
click at [345, 623] on div "Shapes" at bounding box center [336, 627] width 30 height 9
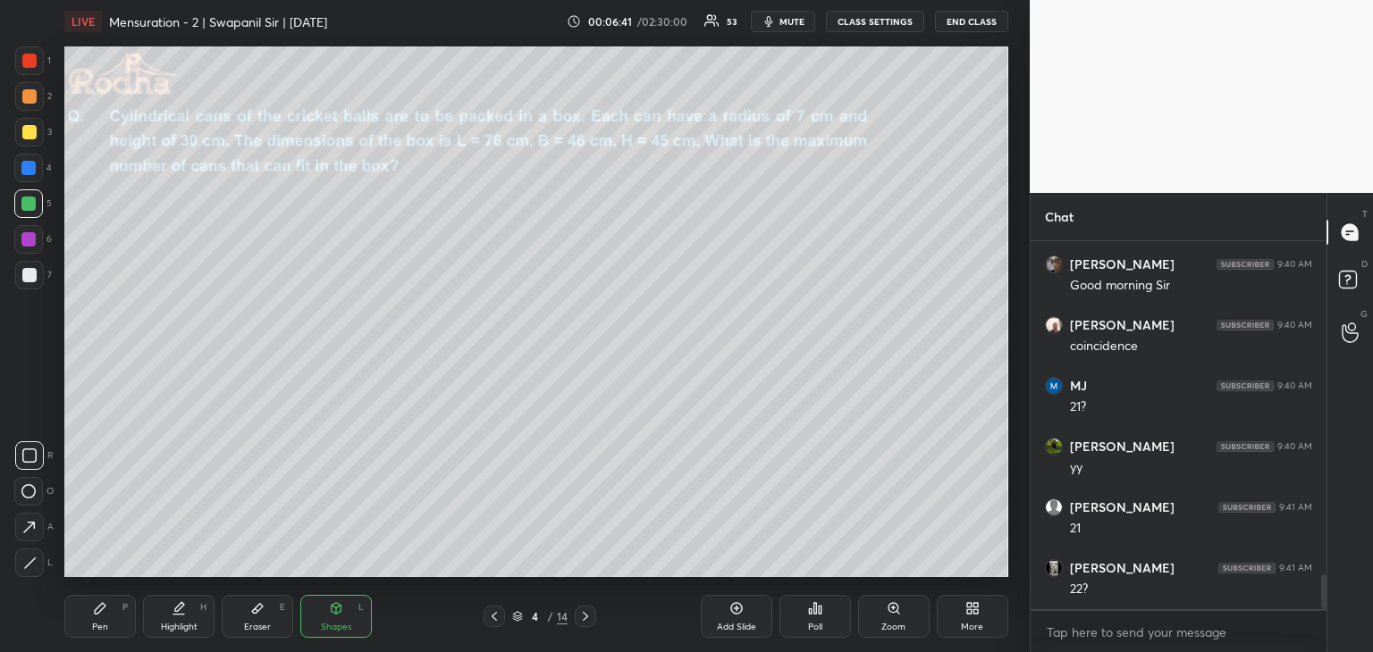
scroll to position [3625, 0]
drag, startPoint x: 29, startPoint y: 566, endPoint x: 44, endPoint y: 561, distance: 15.0
click at [32, 566] on icon at bounding box center [29, 563] width 13 height 13
click at [122, 621] on div "Pen P" at bounding box center [99, 616] width 71 height 43
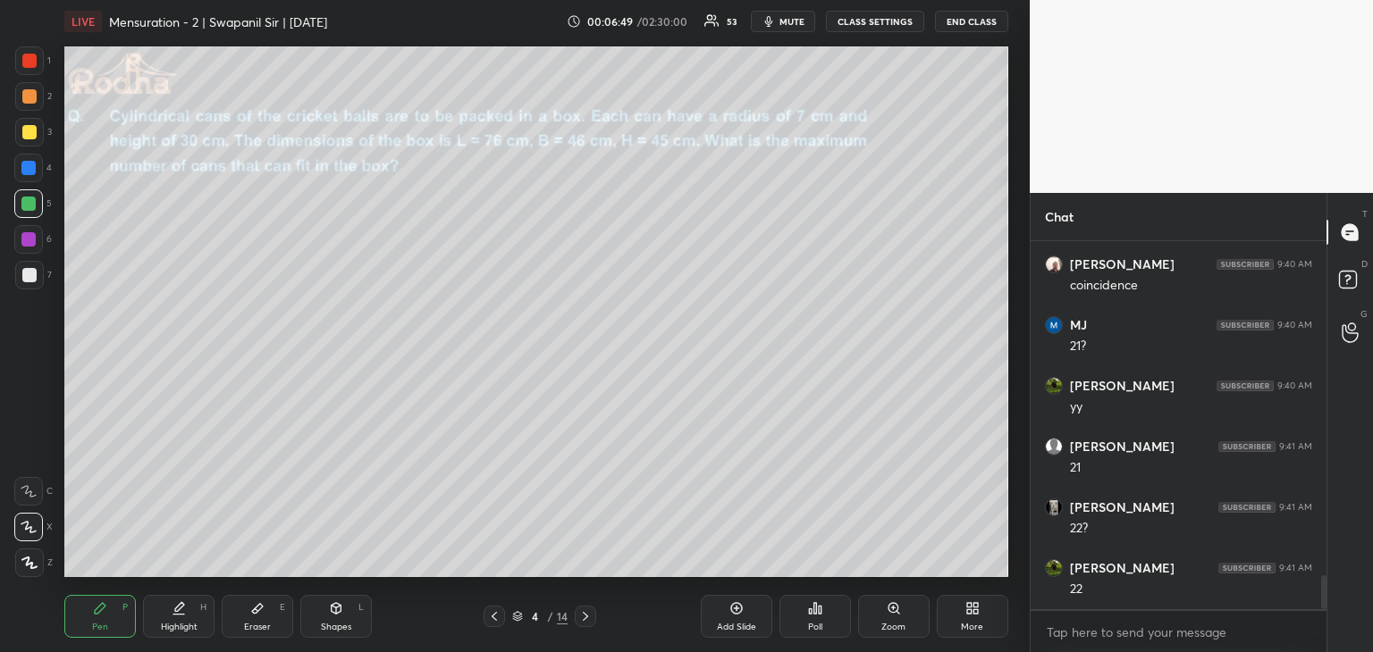
click at [31, 491] on icon at bounding box center [29, 491] width 16 height 13
click at [338, 616] on div "Shapes L" at bounding box center [335, 616] width 71 height 43
drag, startPoint x: 23, startPoint y: 563, endPoint x: 29, endPoint y: 554, distance: 10.4
click at [25, 562] on icon at bounding box center [29, 563] width 13 height 13
click at [32, 167] on div at bounding box center [28, 168] width 14 height 14
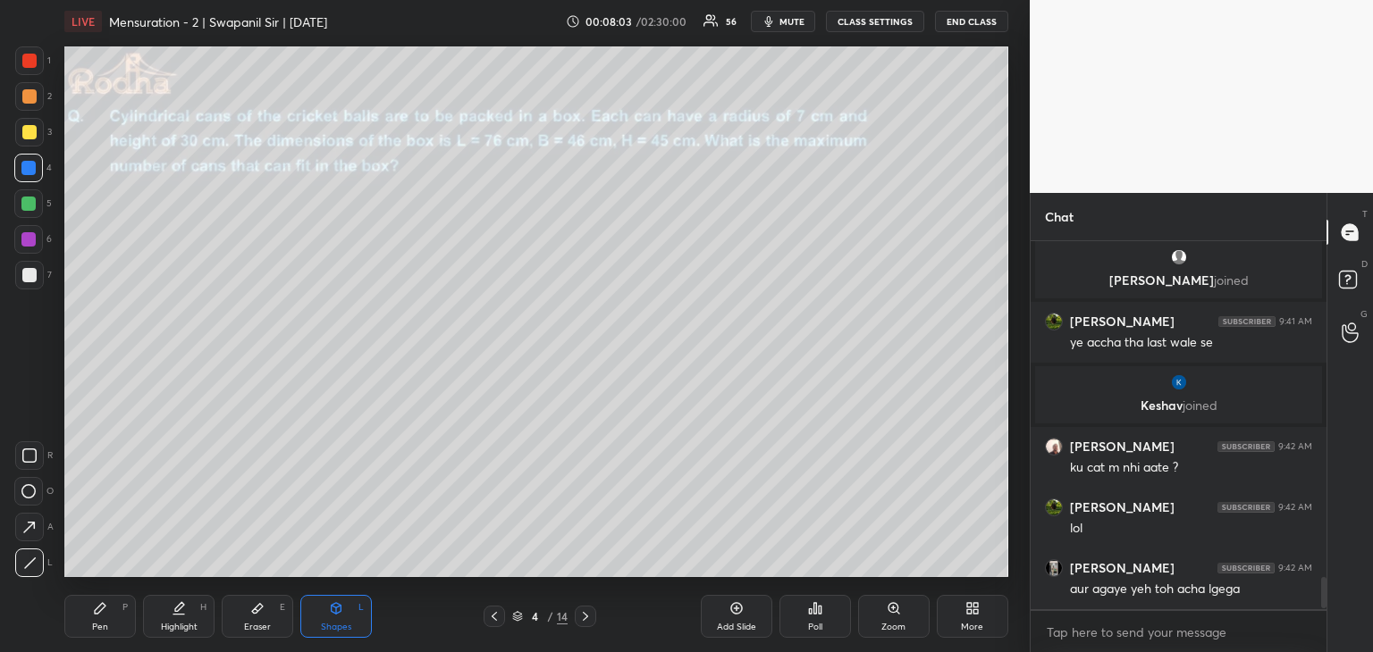
scroll to position [3889, 0]
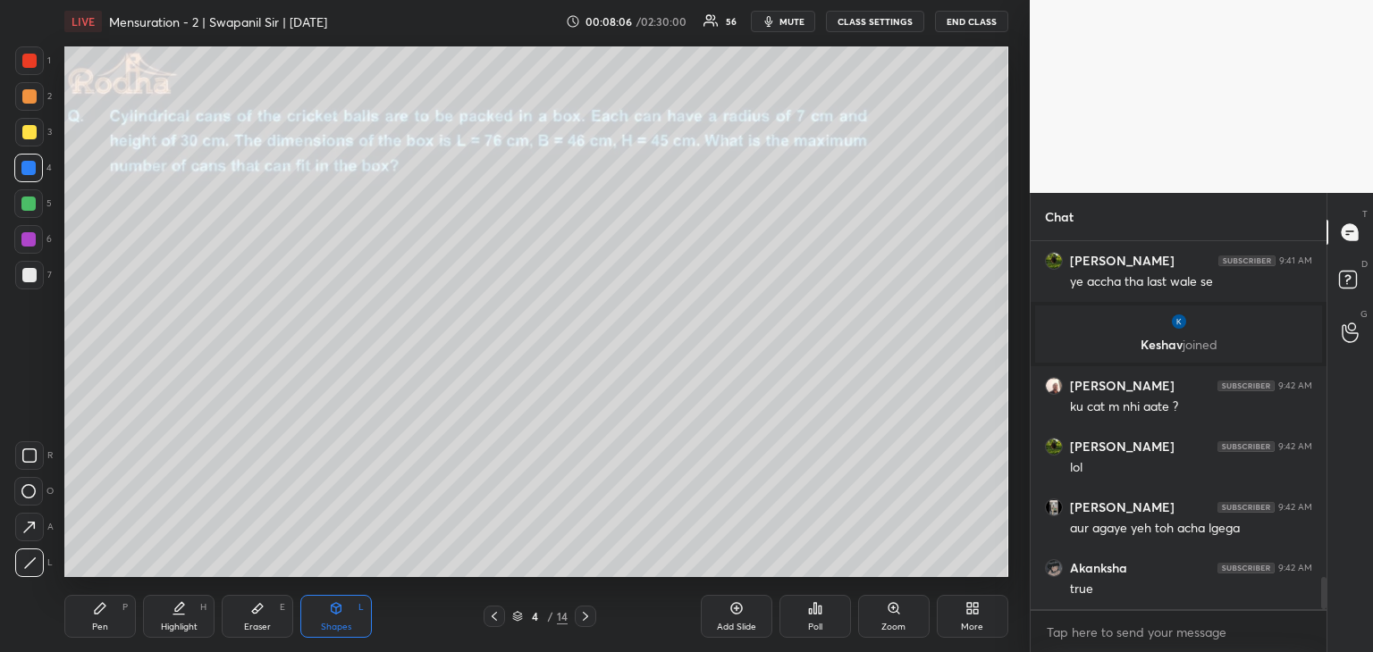
click at [27, 101] on div at bounding box center [29, 96] width 14 height 14
click at [21, 497] on div at bounding box center [28, 491] width 29 height 29
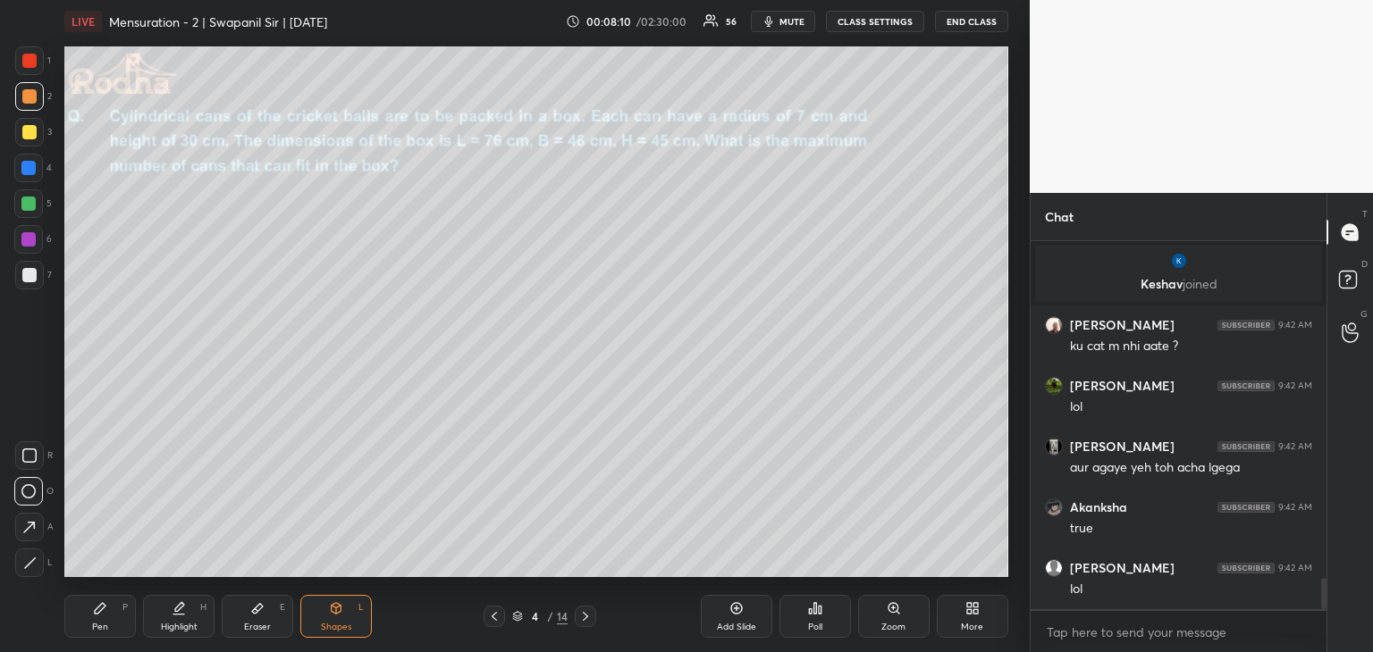
click at [27, 60] on div at bounding box center [29, 61] width 14 height 14
click at [85, 614] on div "Pen P" at bounding box center [99, 616] width 71 height 43
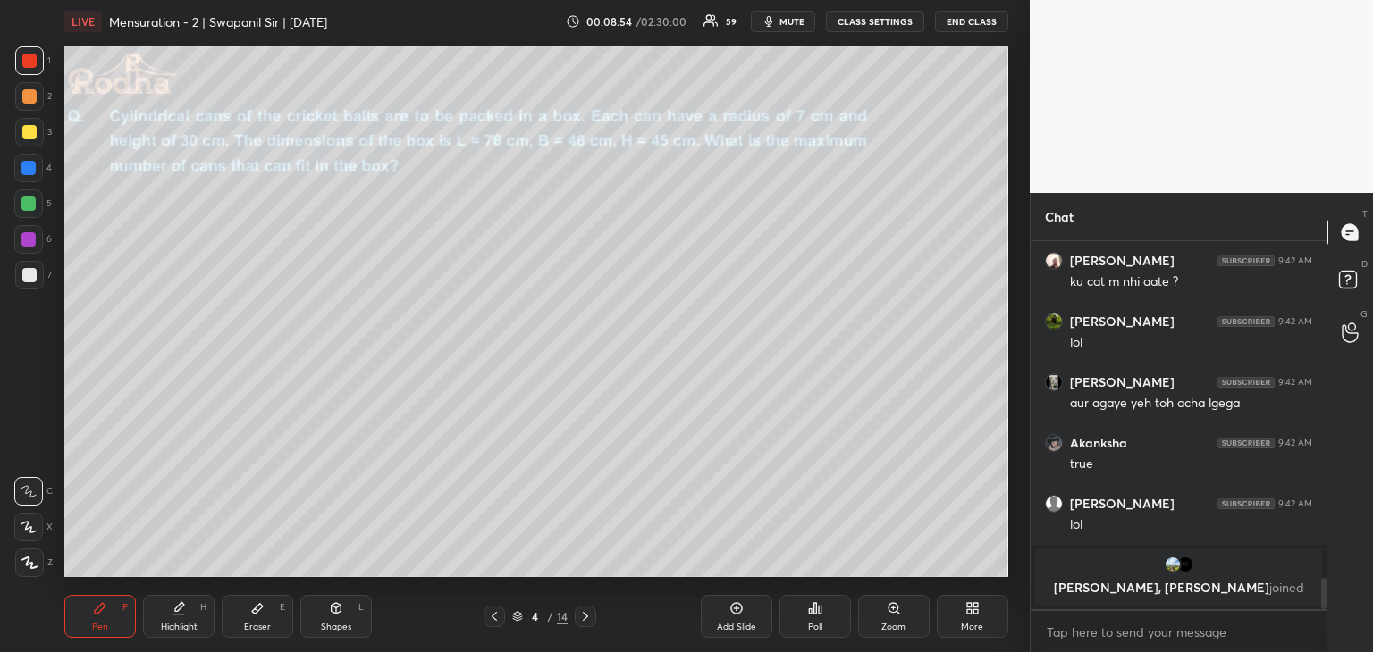
click at [29, 176] on div at bounding box center [28, 168] width 29 height 29
click at [335, 623] on div "Shapes" at bounding box center [336, 627] width 30 height 9
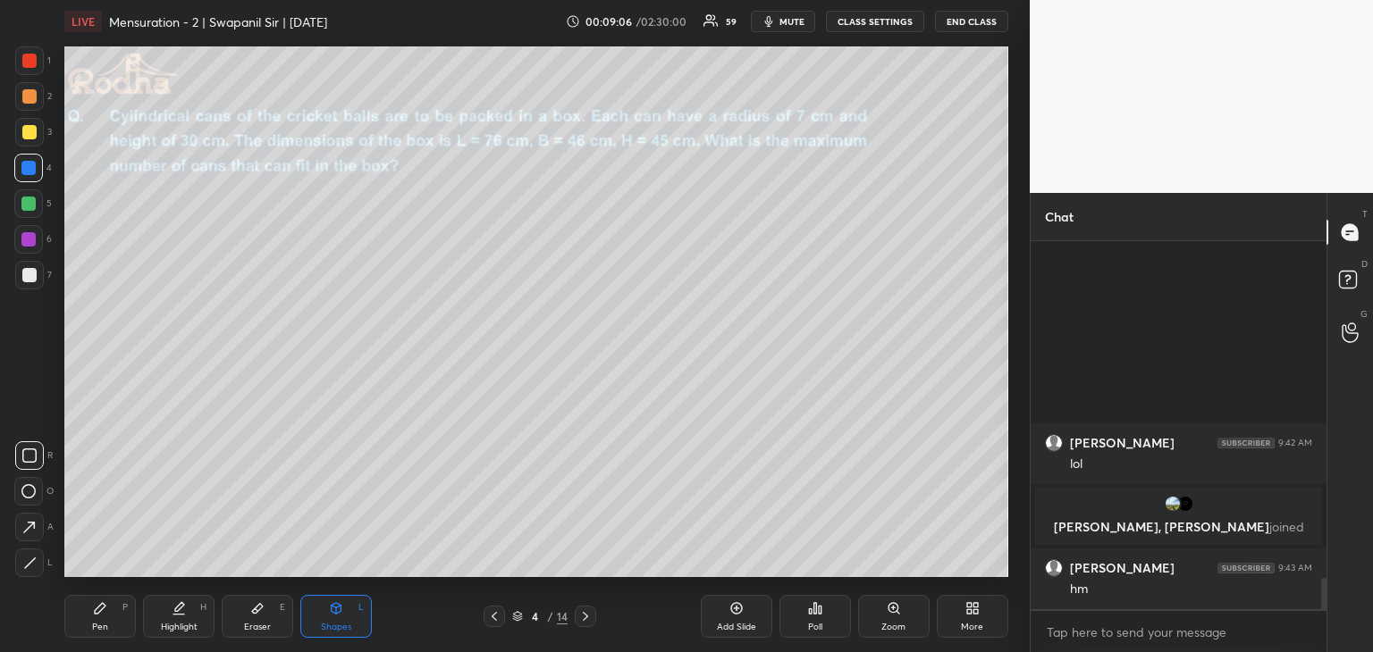
click at [28, 562] on icon at bounding box center [29, 563] width 13 height 13
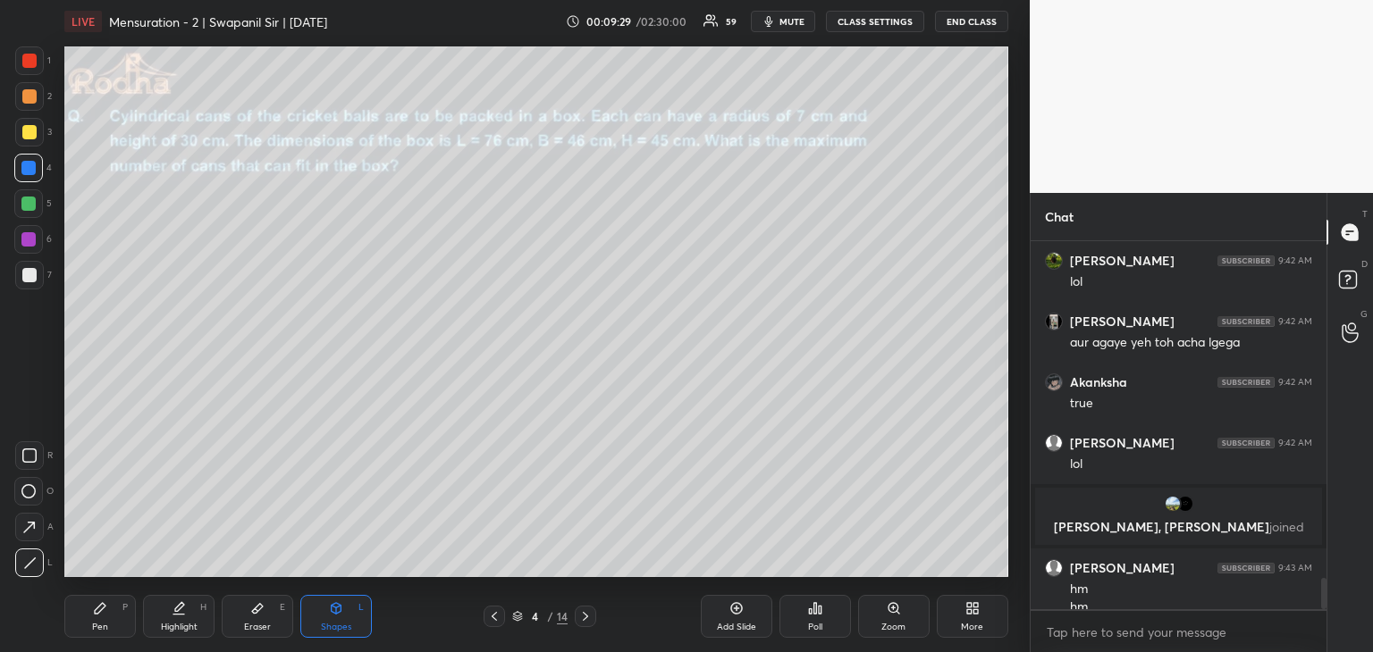
scroll to position [3964, 0]
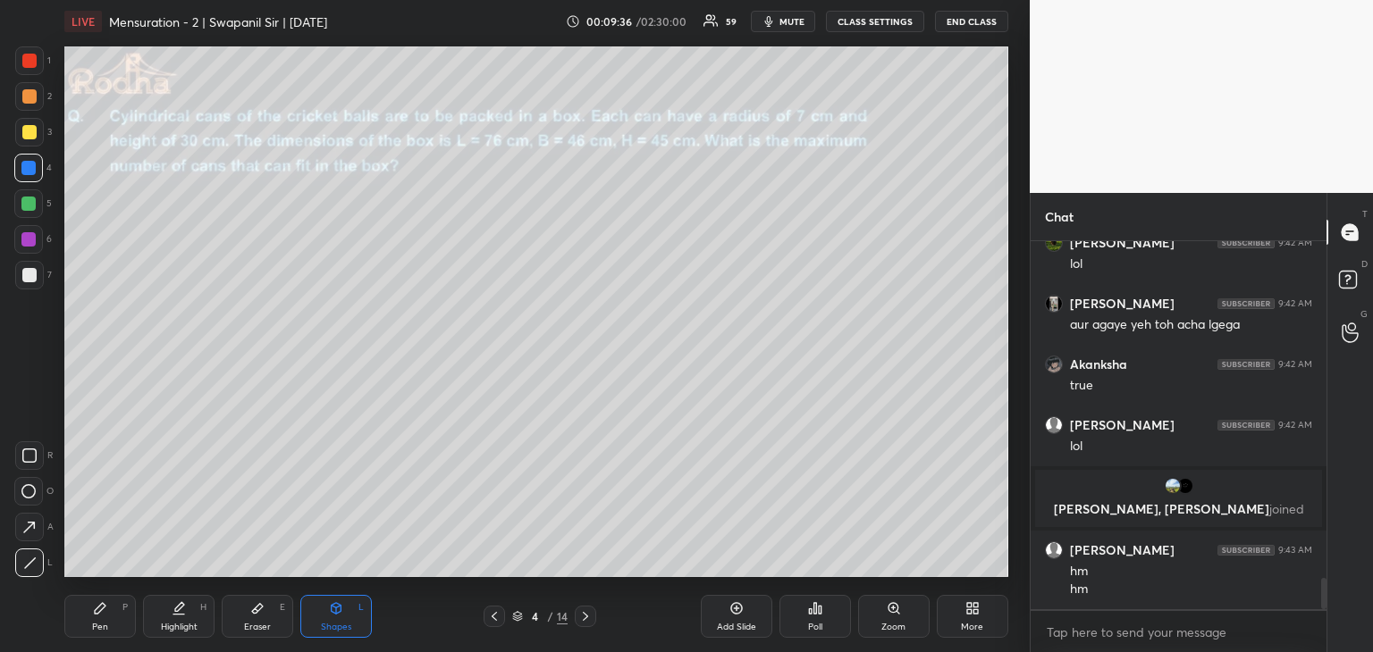
drag, startPoint x: 84, startPoint y: 626, endPoint x: 105, endPoint y: 584, distance: 46.4
click at [86, 626] on div "Pen P" at bounding box center [99, 616] width 71 height 43
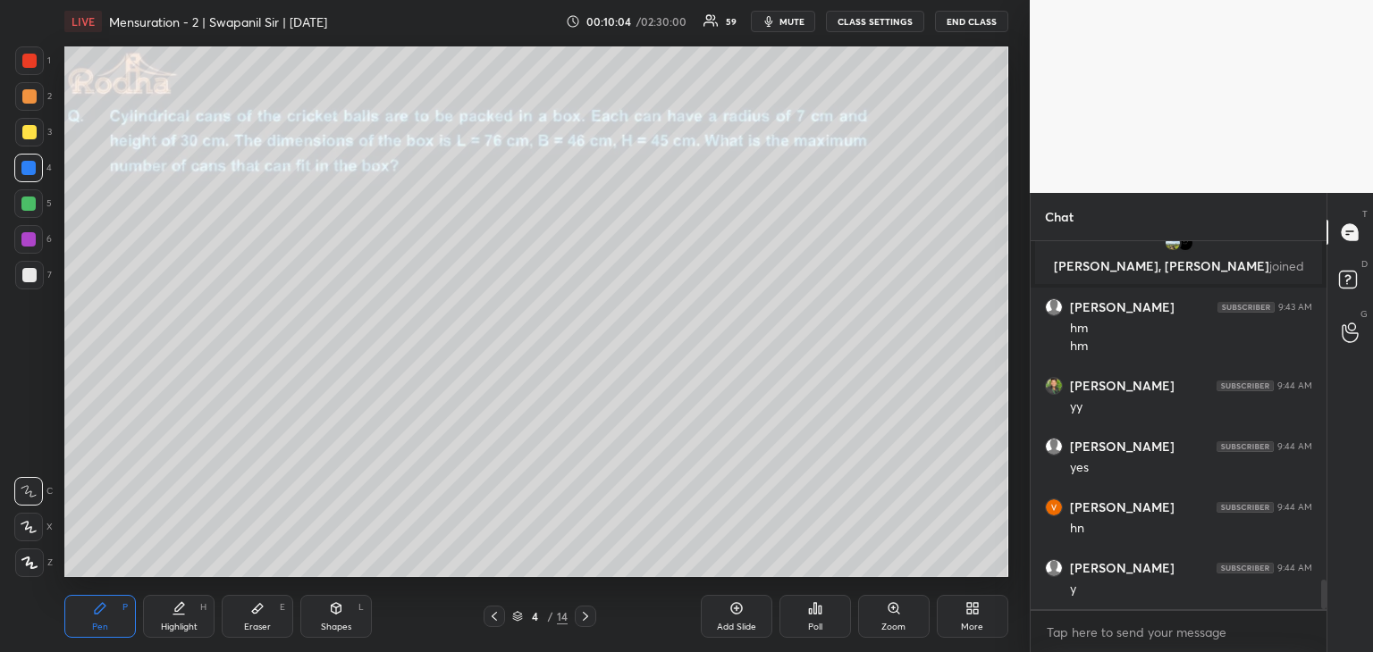
scroll to position [4268, 0]
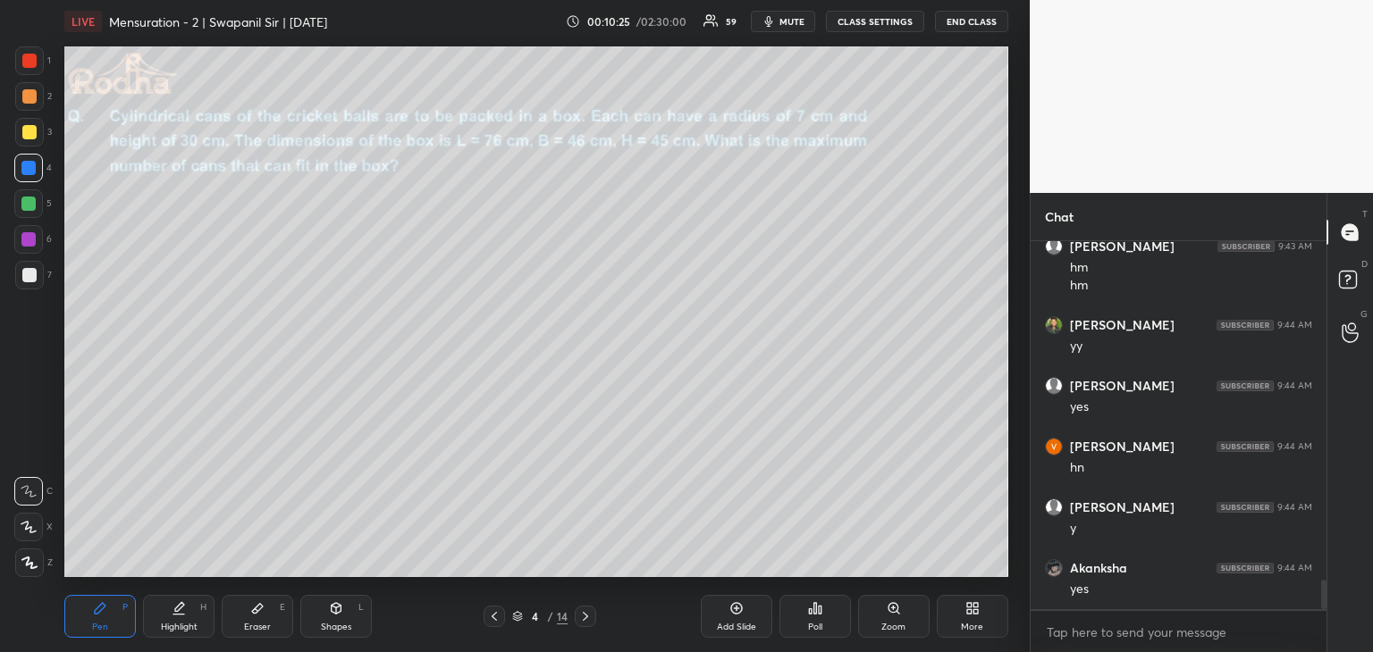
click at [326, 625] on div "Shapes" at bounding box center [336, 627] width 30 height 9
click at [21, 496] on icon at bounding box center [28, 491] width 14 height 14
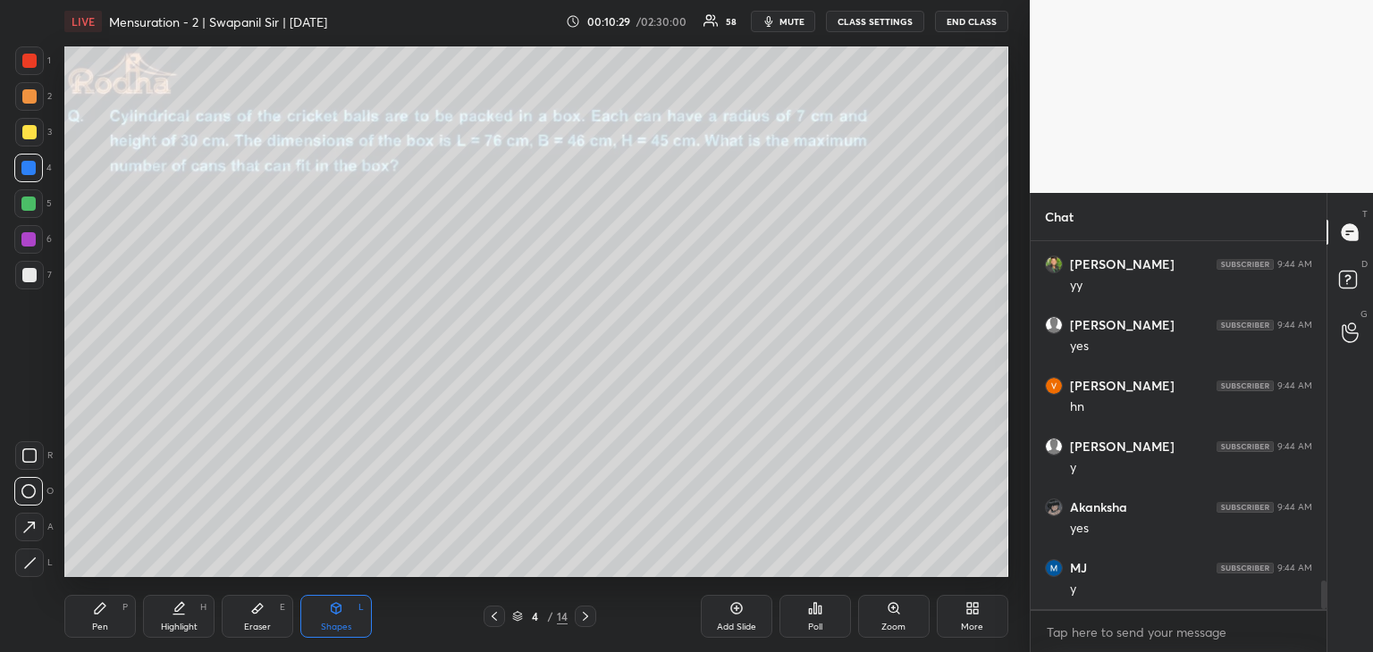
scroll to position [4450, 0]
drag, startPoint x: 97, startPoint y: 606, endPoint x: 107, endPoint y: 582, distance: 26.4
click at [98, 605] on icon at bounding box center [100, 608] width 14 height 14
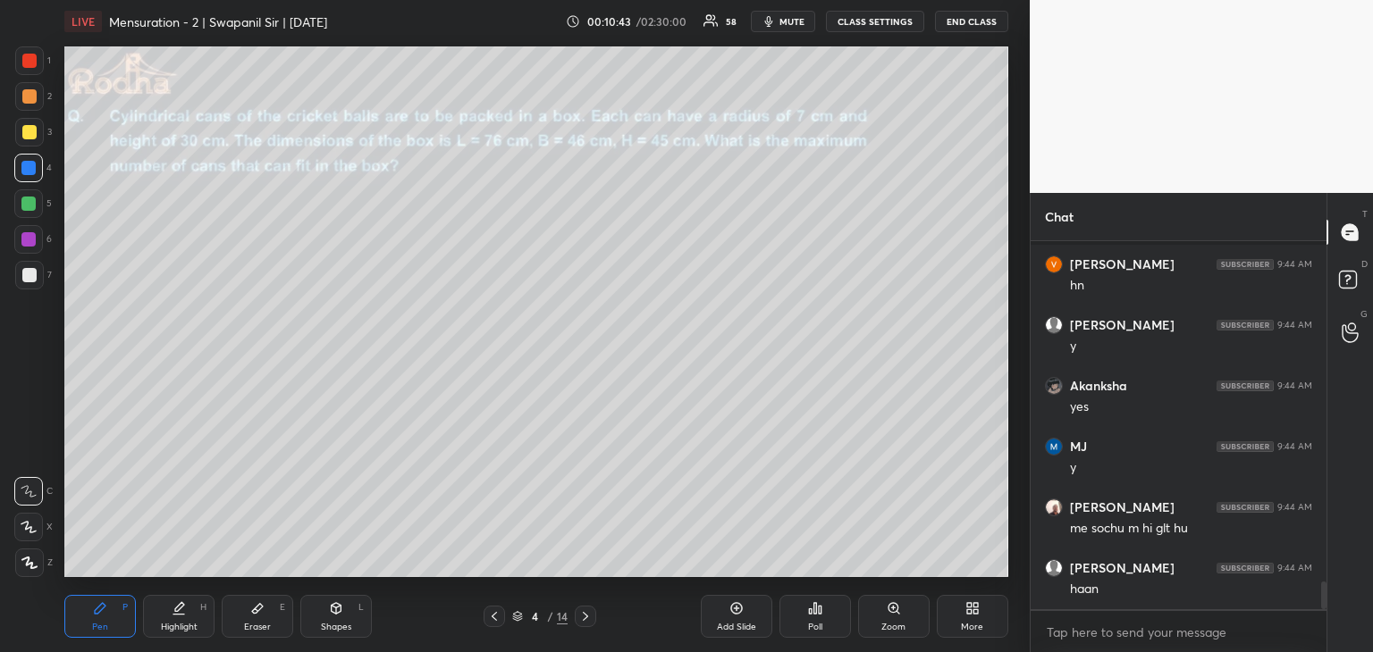
scroll to position [4527, 0]
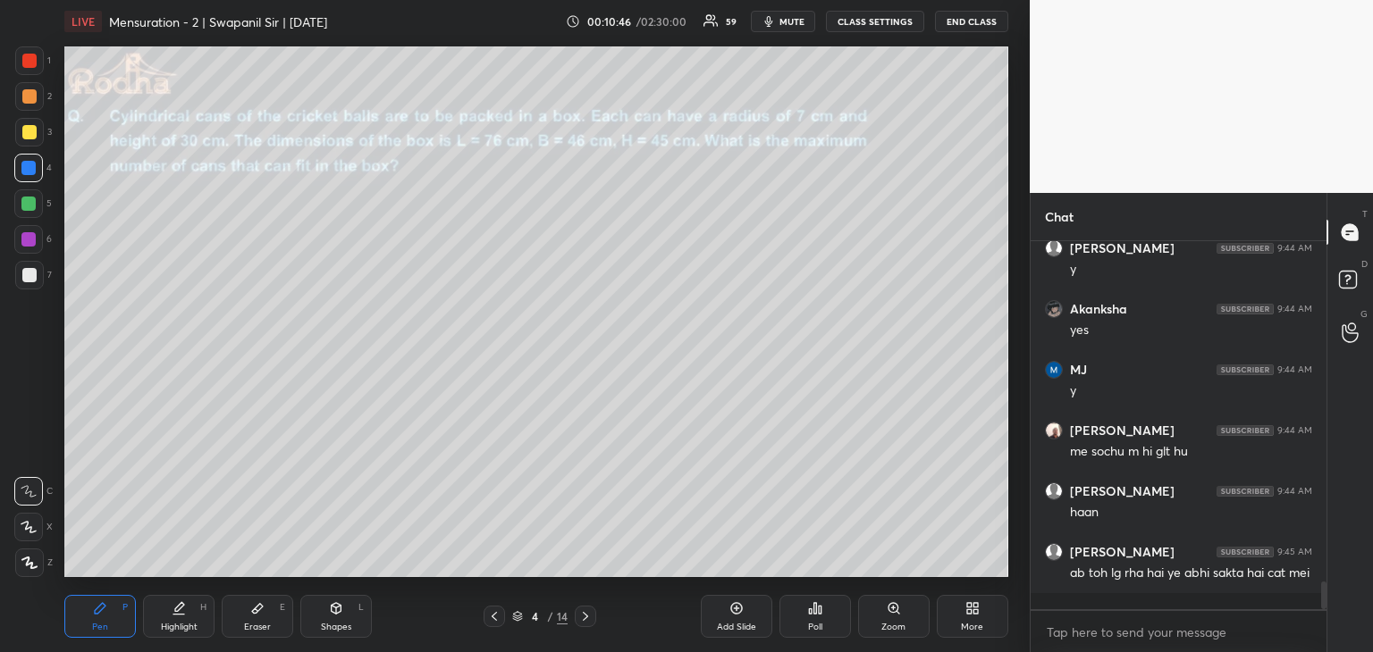
click at [321, 620] on div "Shapes L" at bounding box center [335, 616] width 71 height 43
click at [34, 563] on icon at bounding box center [29, 563] width 13 height 13
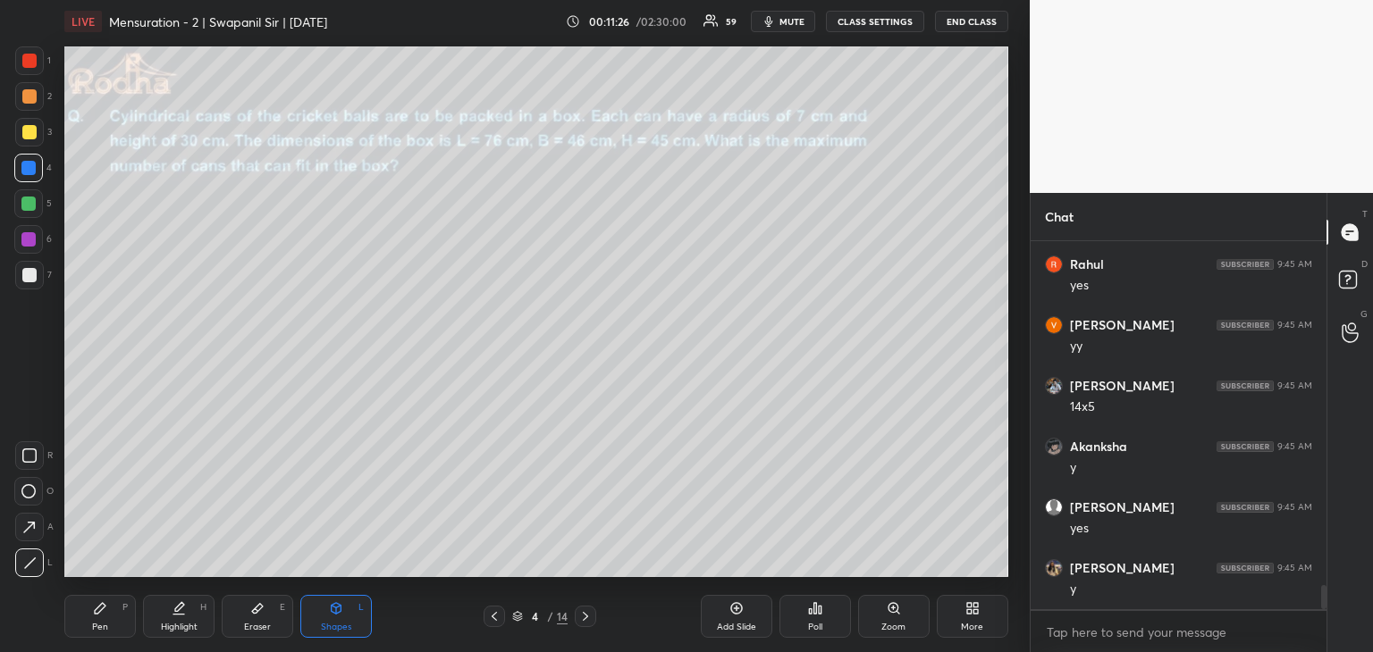
scroll to position [5213, 0]
click at [100, 623] on div "Pen" at bounding box center [100, 627] width 16 height 9
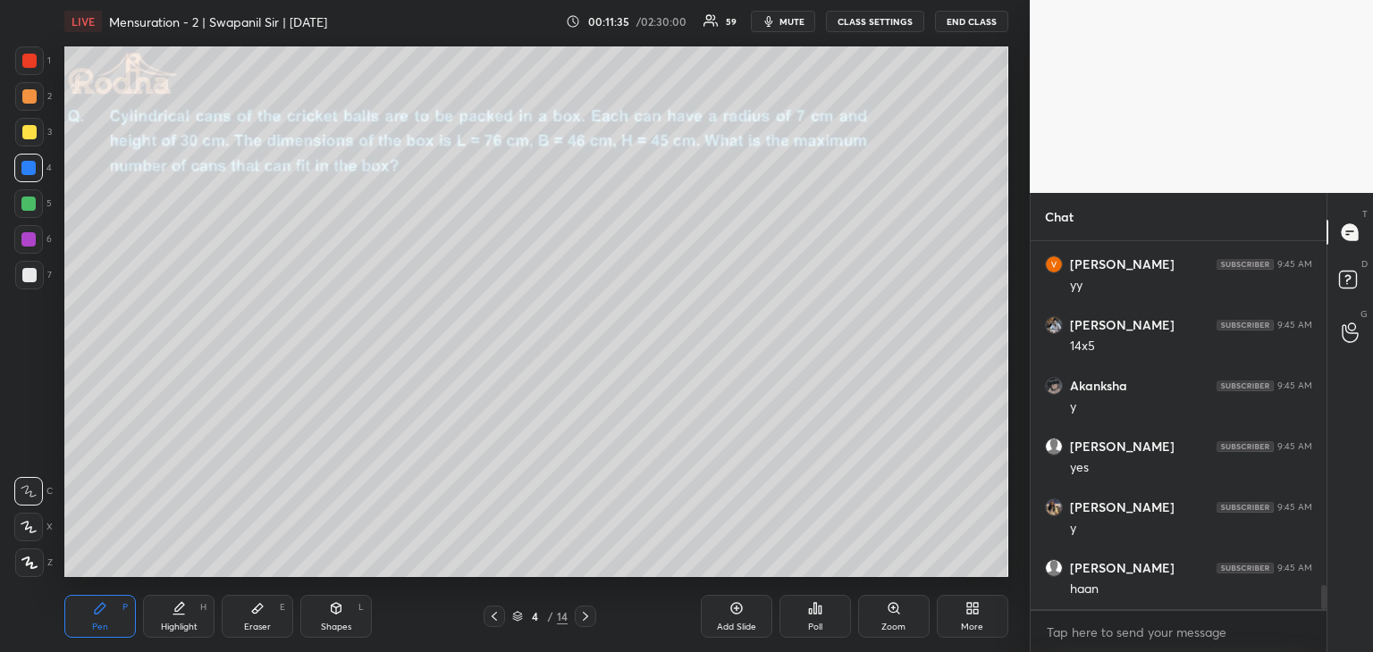
click at [250, 617] on div "Eraser E" at bounding box center [257, 616] width 71 height 43
click at [97, 626] on div "Pen" at bounding box center [100, 627] width 16 height 9
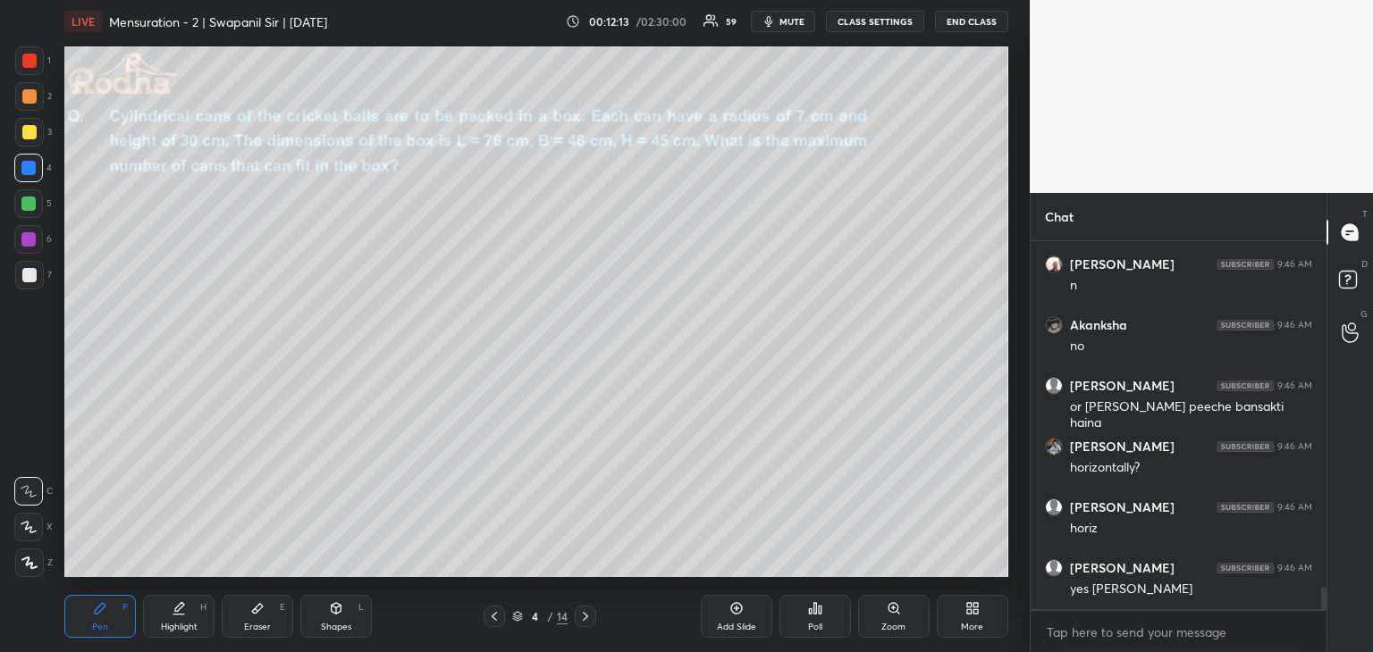
scroll to position [5639, 0]
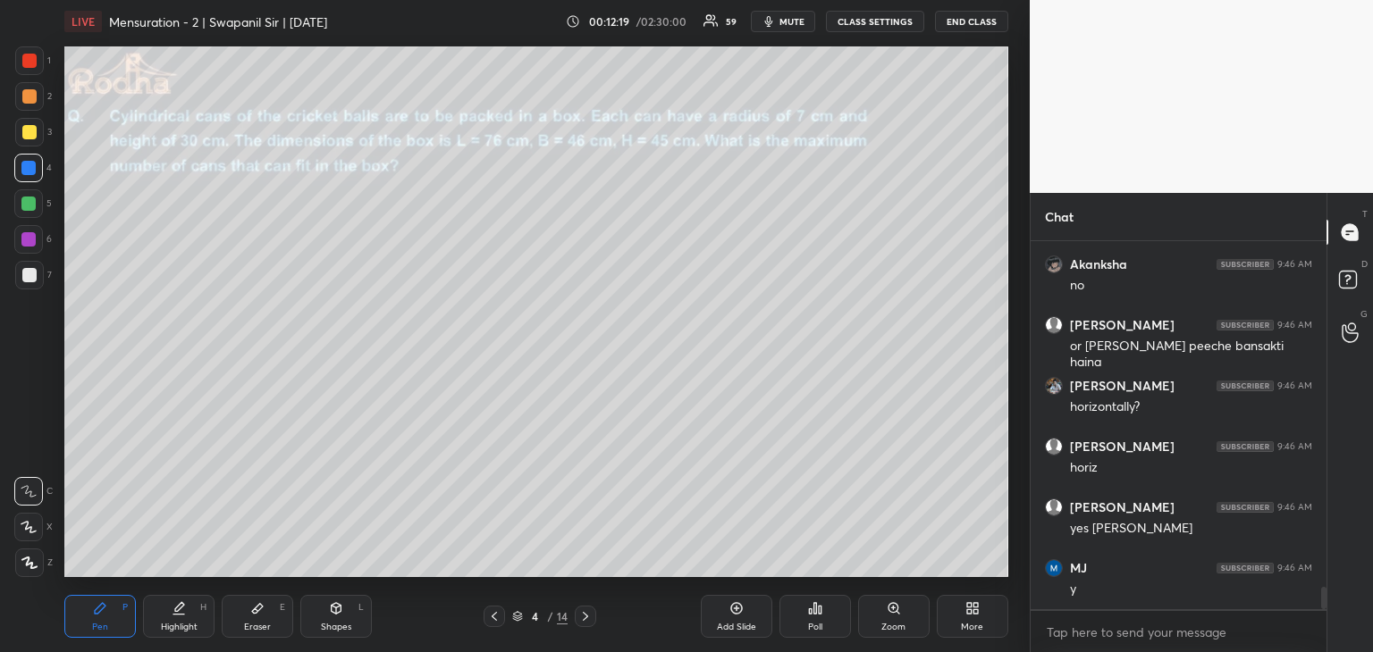
click at [29, 98] on div at bounding box center [29, 96] width 14 height 14
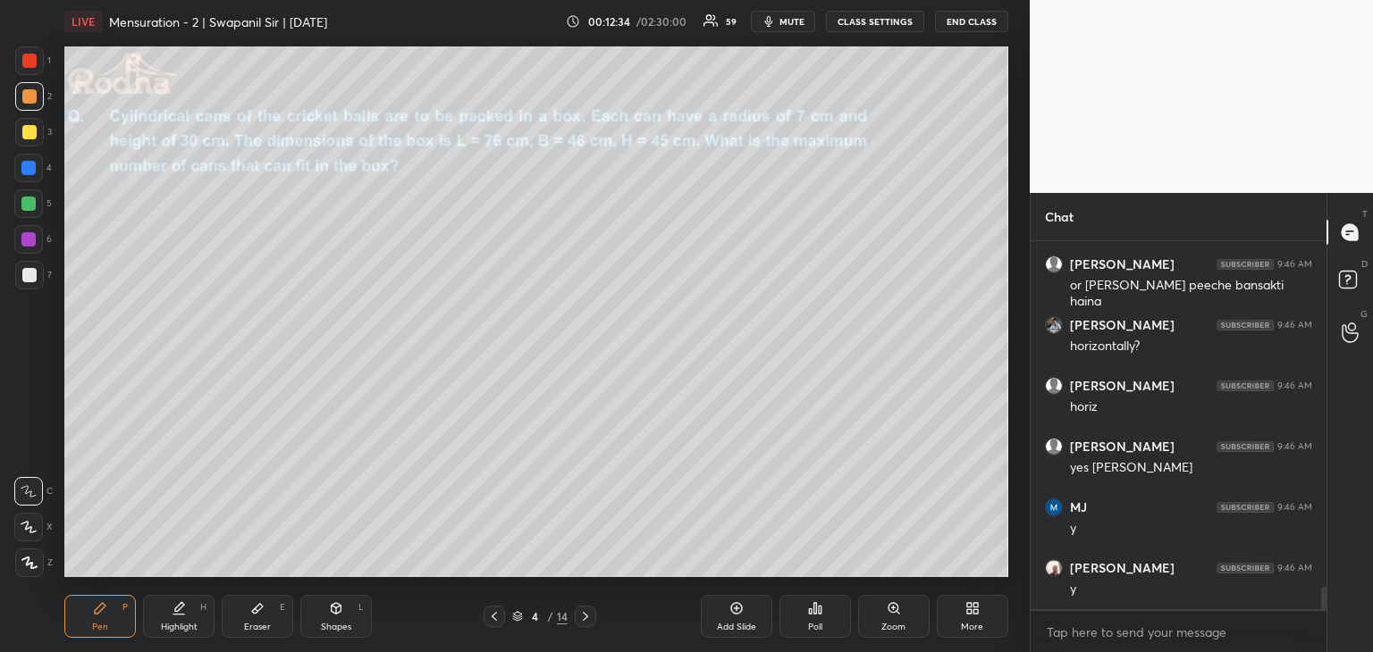
click at [323, 602] on div "Shapes L" at bounding box center [335, 616] width 71 height 43
drag, startPoint x: 30, startPoint y: 490, endPoint x: 39, endPoint y: 491, distance: 9.0
click at [30, 491] on icon at bounding box center [28, 491] width 14 height 14
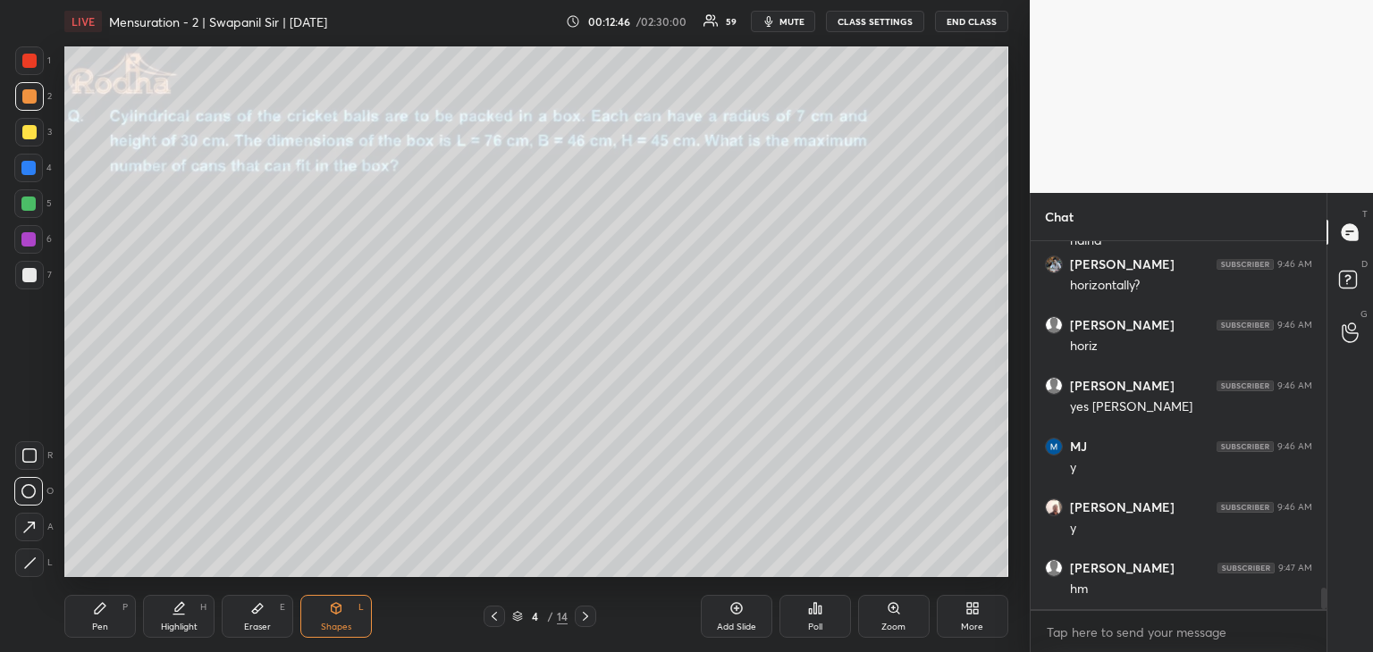
scroll to position [5821, 0]
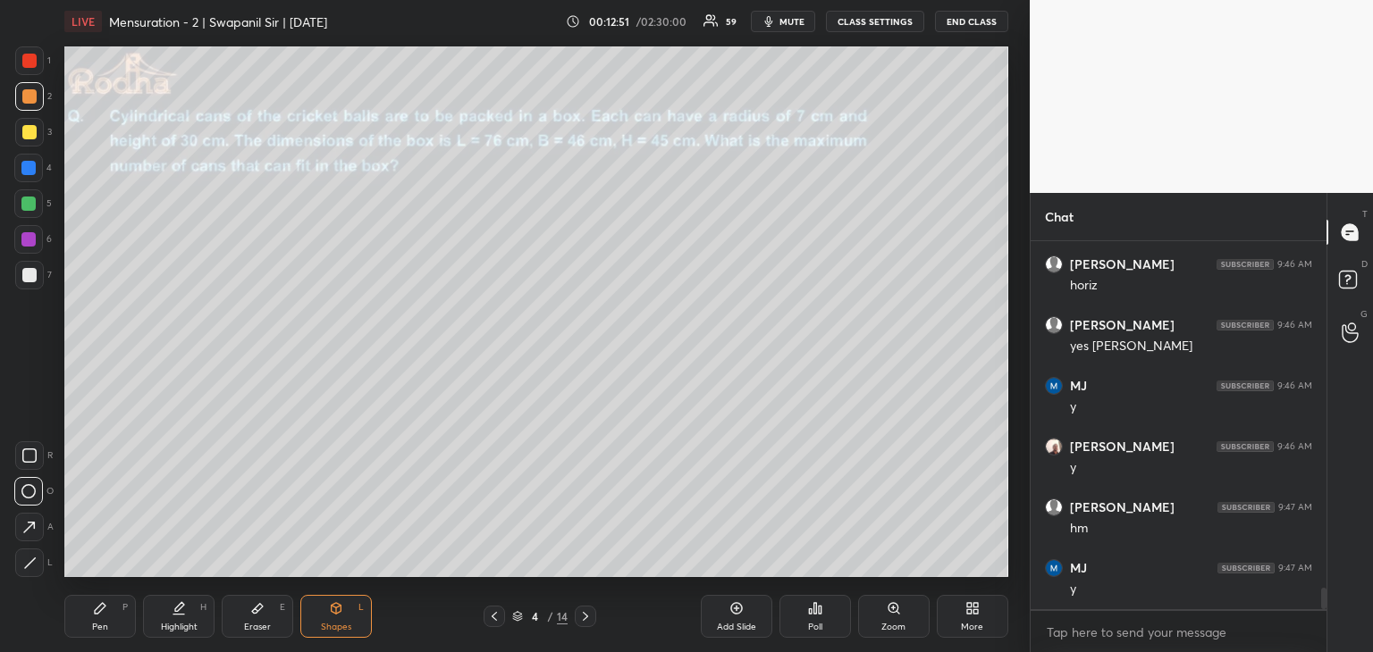
click at [33, 570] on div at bounding box center [29, 563] width 29 height 29
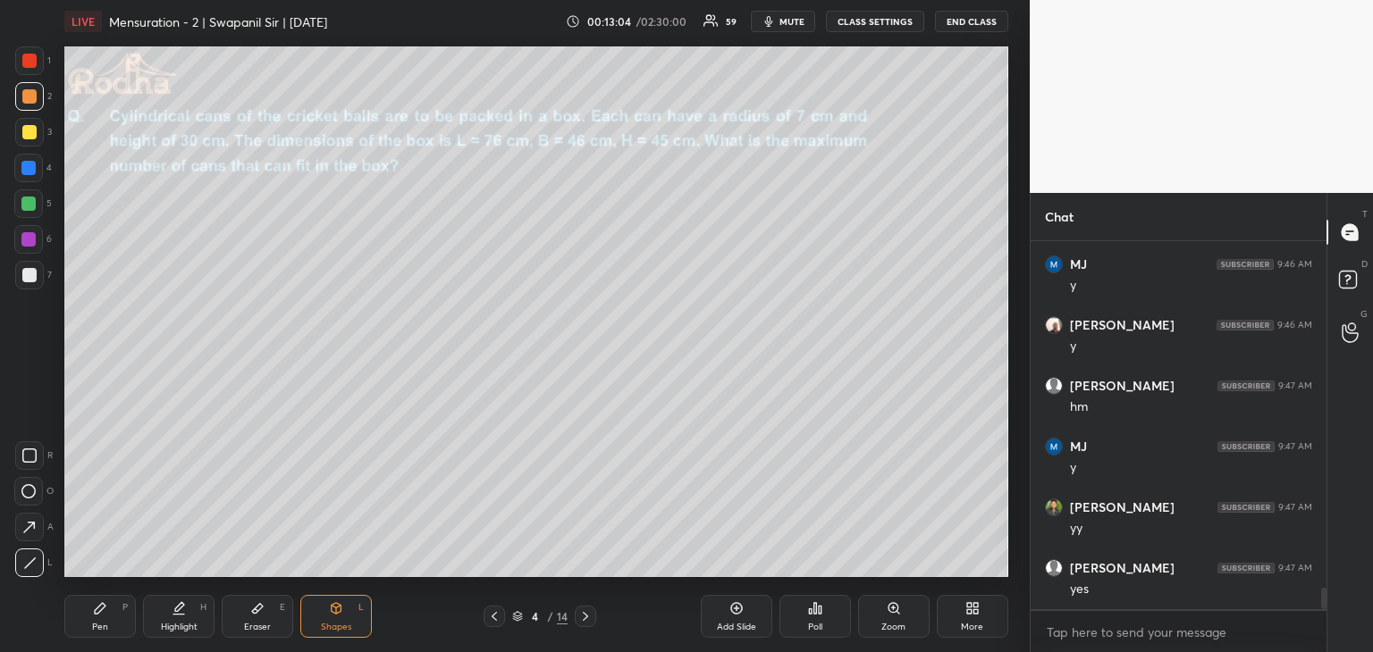
scroll to position [6003, 0]
drag, startPoint x: 250, startPoint y: 612, endPoint x: 253, endPoint y: 590, distance: 22.5
click at [252, 611] on icon at bounding box center [257, 608] width 14 height 14
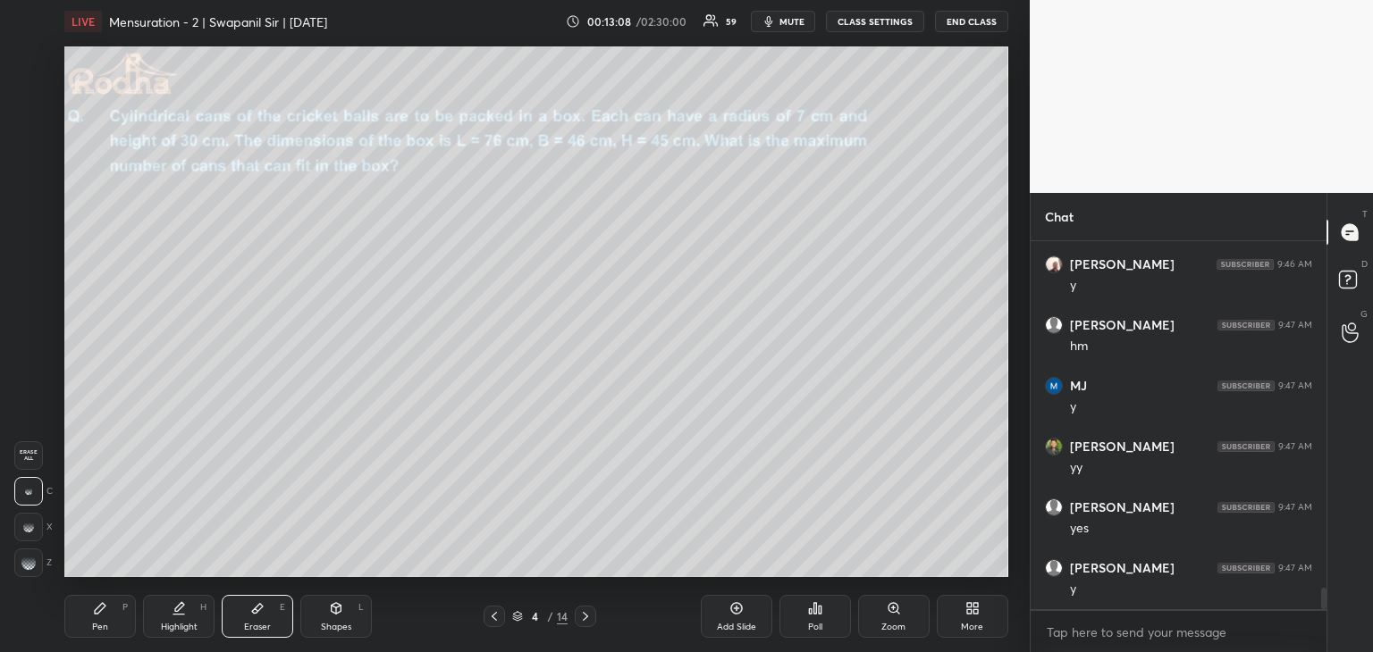
click at [100, 603] on icon at bounding box center [100, 608] width 14 height 14
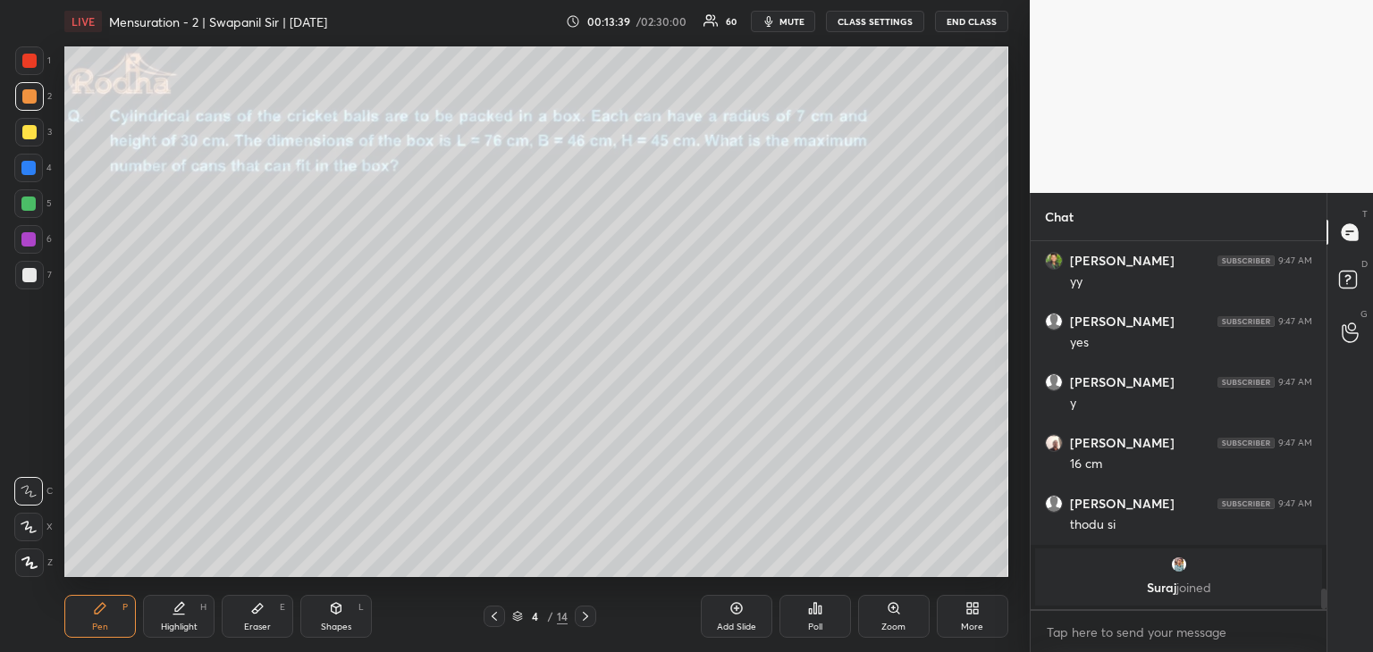
scroll to position [5571, 0]
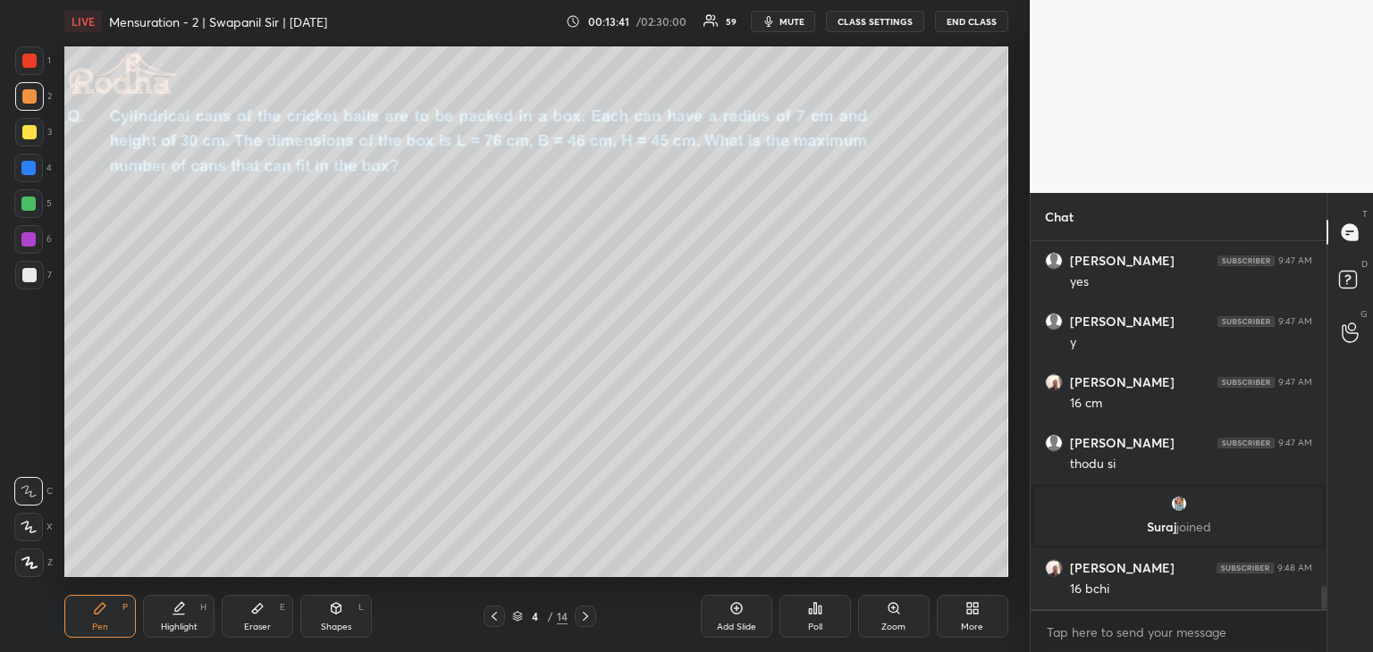
click at [27, 206] on div at bounding box center [28, 204] width 14 height 14
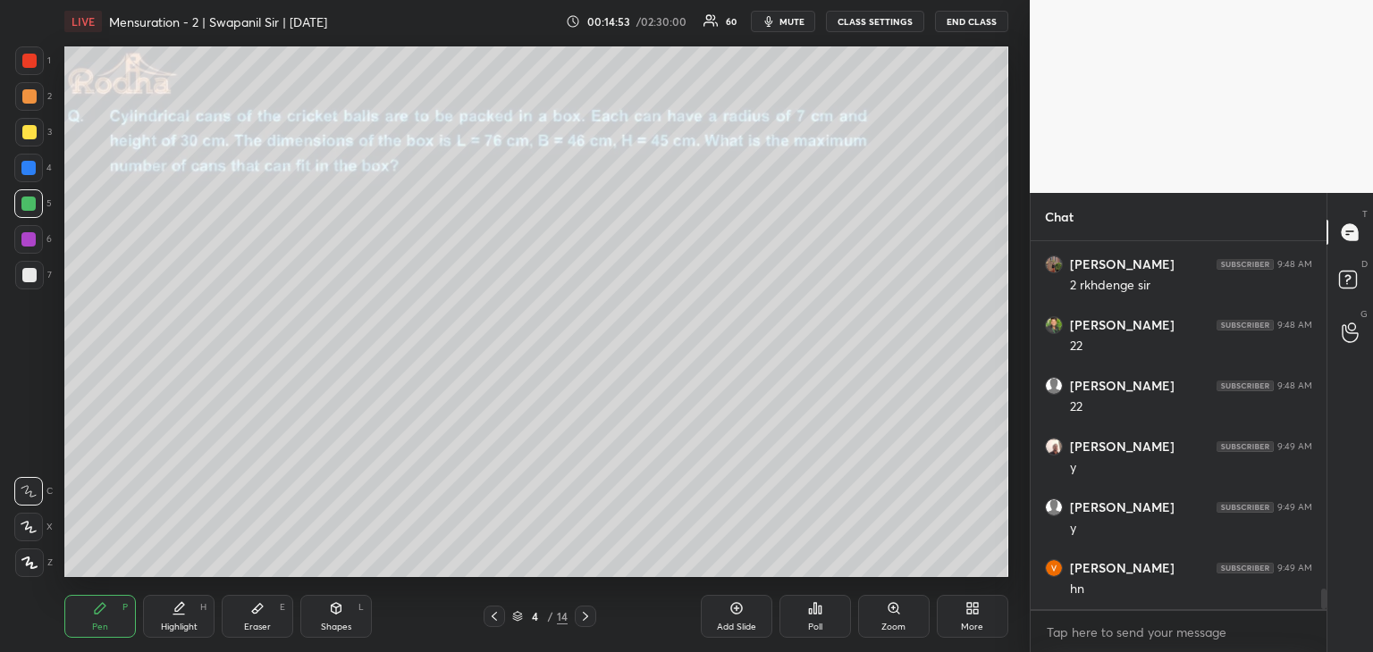
scroll to position [6150, 0]
click at [265, 617] on div "Eraser E" at bounding box center [257, 616] width 71 height 43
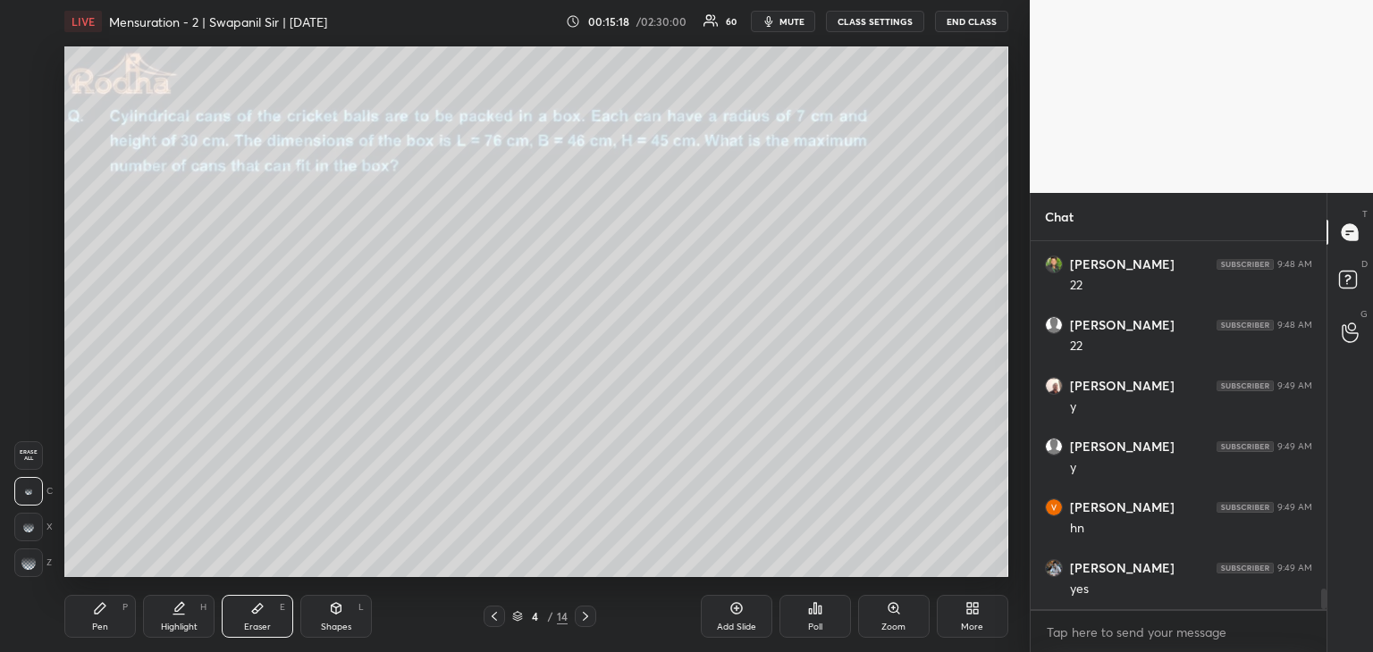
click at [28, 567] on div at bounding box center [28, 563] width 29 height 29
click at [83, 615] on div "Pen P" at bounding box center [99, 616] width 71 height 43
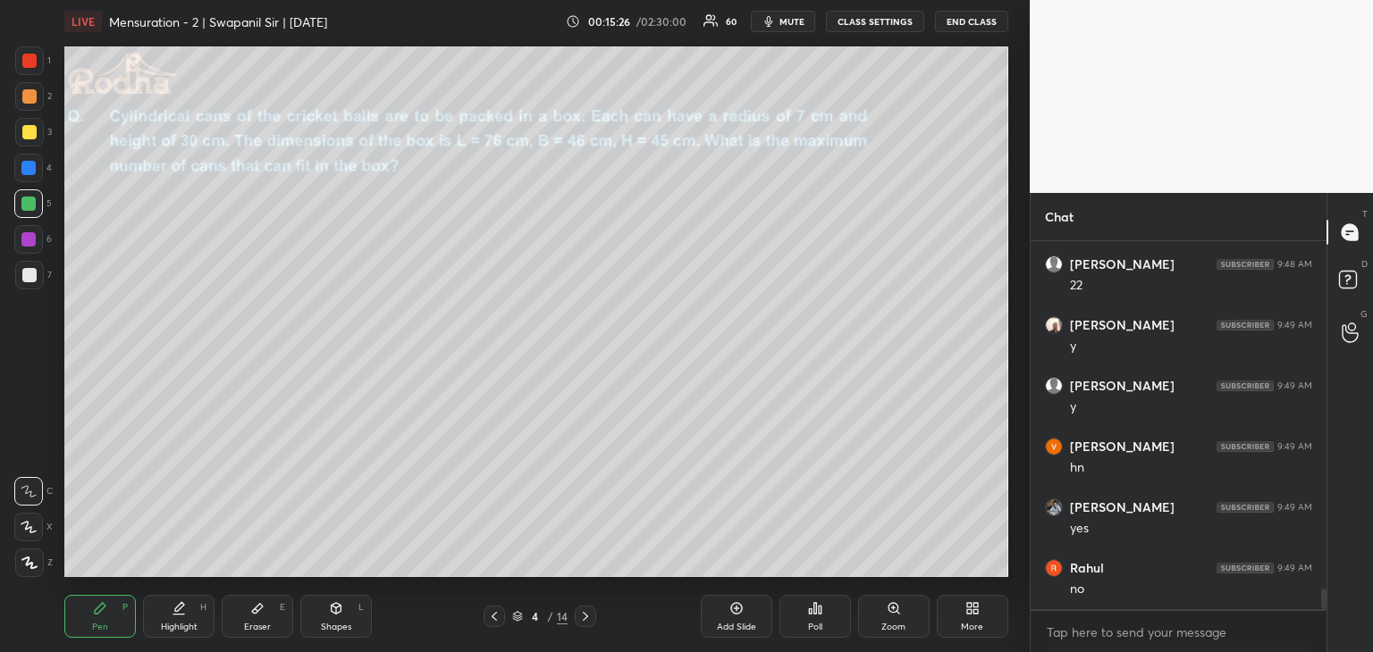
scroll to position [6272, 0]
click at [594, 622] on div at bounding box center [585, 616] width 21 height 21
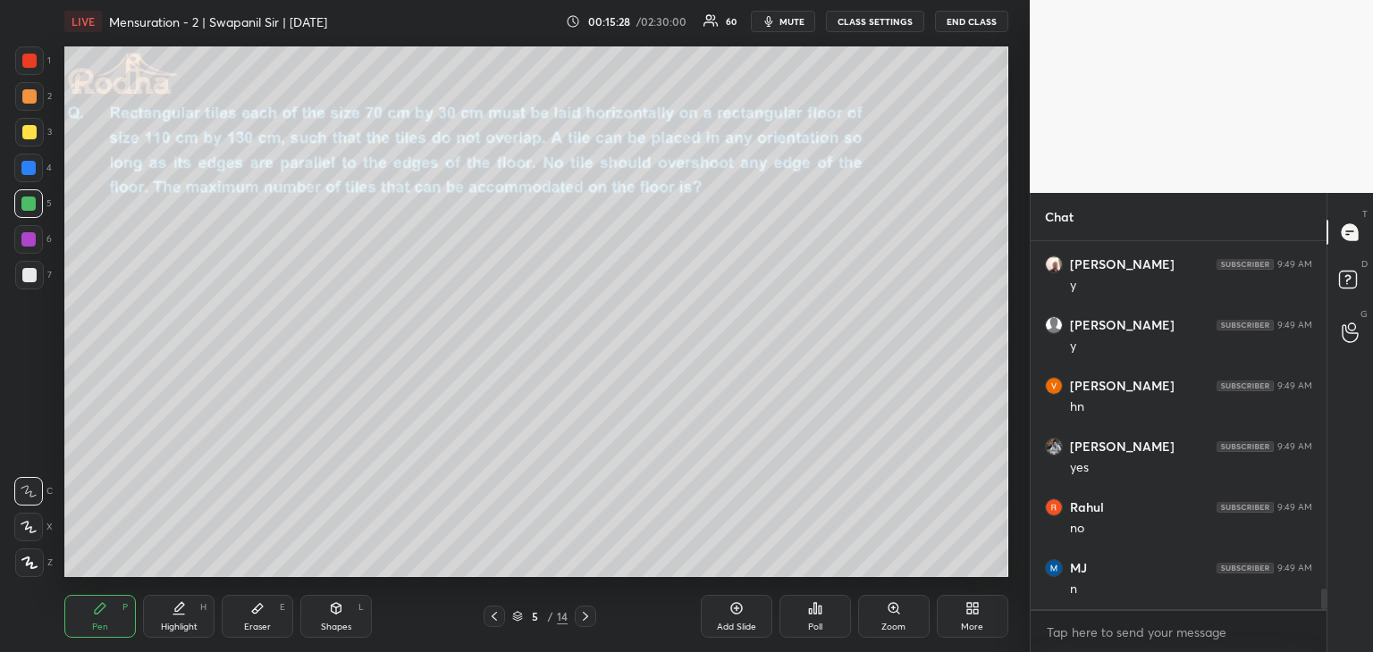
click at [591, 618] on icon at bounding box center [585, 616] width 14 height 14
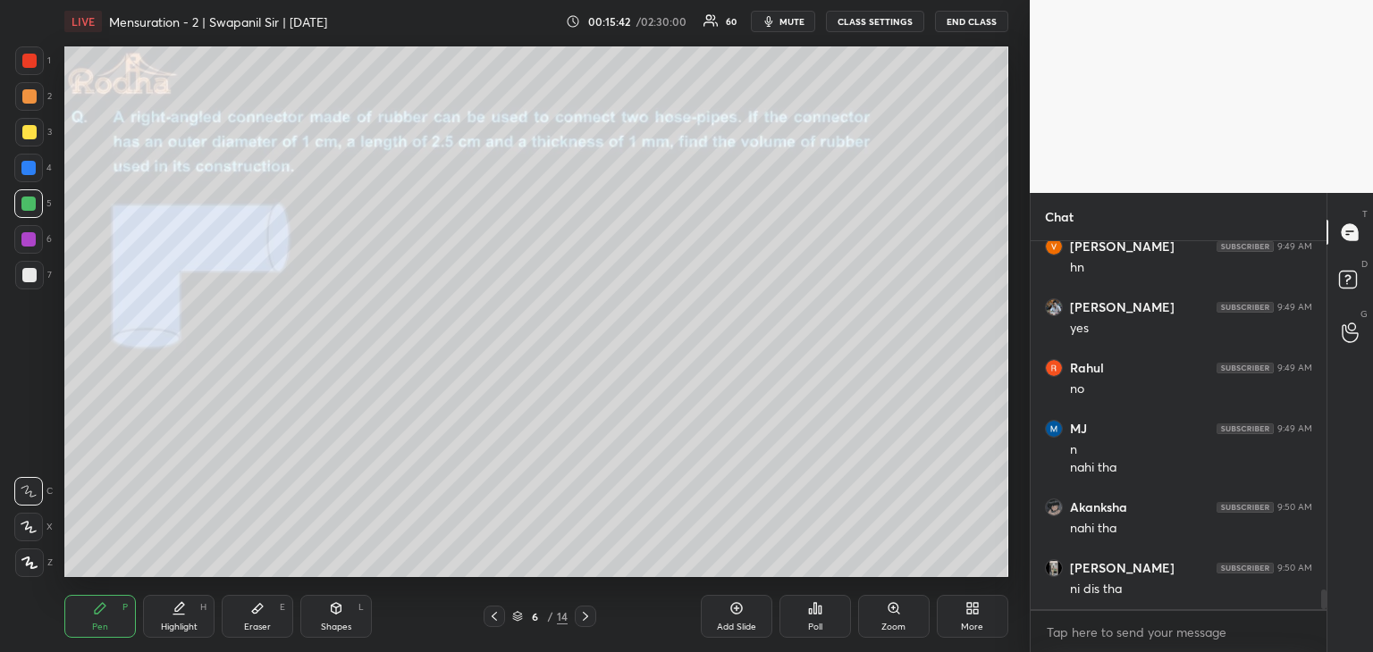
scroll to position [6472, 0]
click at [32, 58] on div at bounding box center [29, 61] width 14 height 14
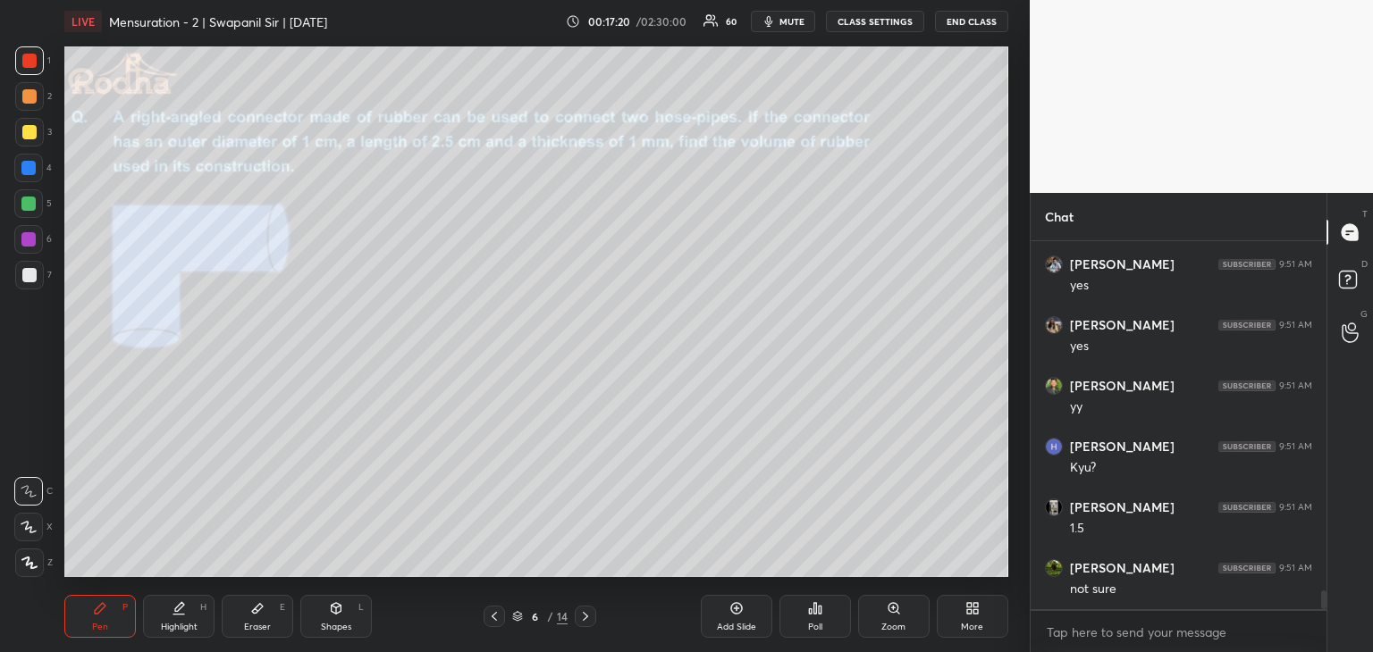
scroll to position [6994, 0]
click at [358, 650] on div "Pen P Highlight H Eraser E Shapes L 6 / 14 Add Slide Poll Zoom More" at bounding box center [536, 616] width 944 height 71
click at [354, 642] on div "Pen P Highlight H Eraser E Shapes L 6 / 14 Add Slide Poll Zoom More" at bounding box center [536, 616] width 944 height 71
click at [340, 629] on div "Shapes" at bounding box center [336, 627] width 30 height 9
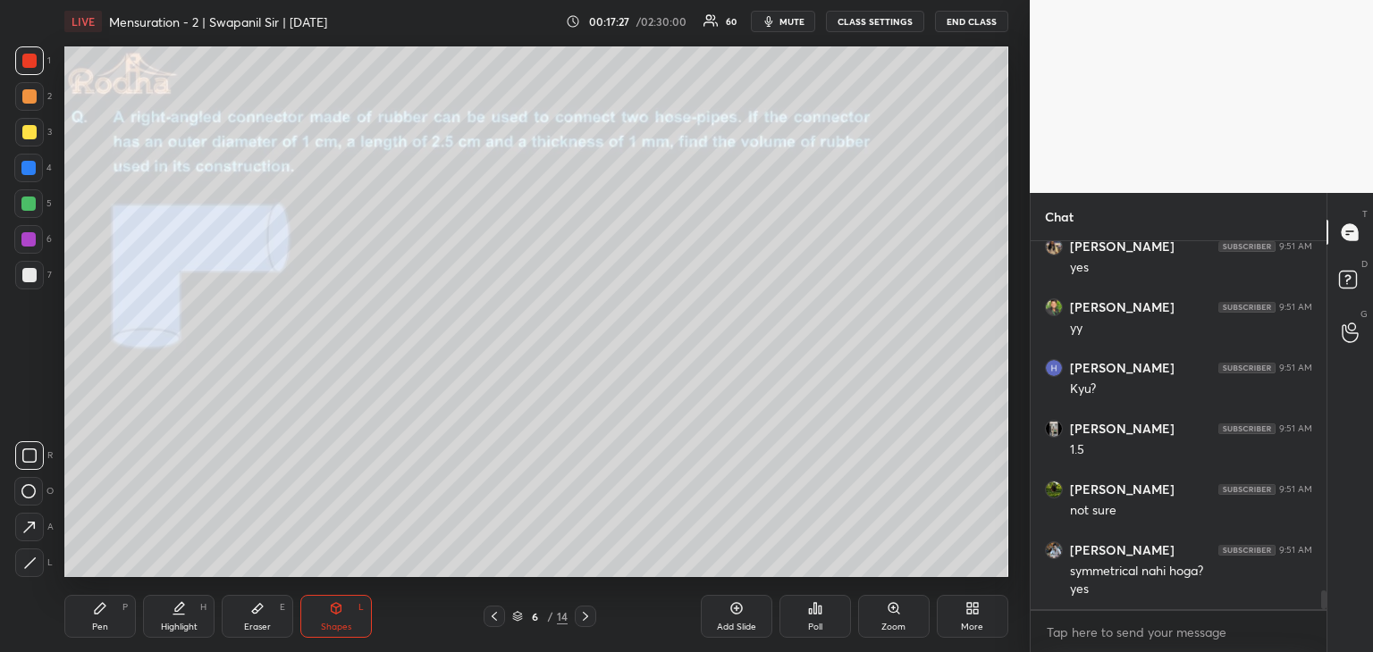
click at [33, 533] on icon at bounding box center [29, 527] width 19 height 19
click at [104, 643] on div "Pen P Highlight H Eraser E Shapes L 6 / 14 Add Slide Poll Zoom More" at bounding box center [536, 616] width 944 height 71
click at [110, 634] on div "Pen P" at bounding box center [99, 616] width 71 height 43
click at [269, 626] on div "Eraser" at bounding box center [257, 627] width 27 height 9
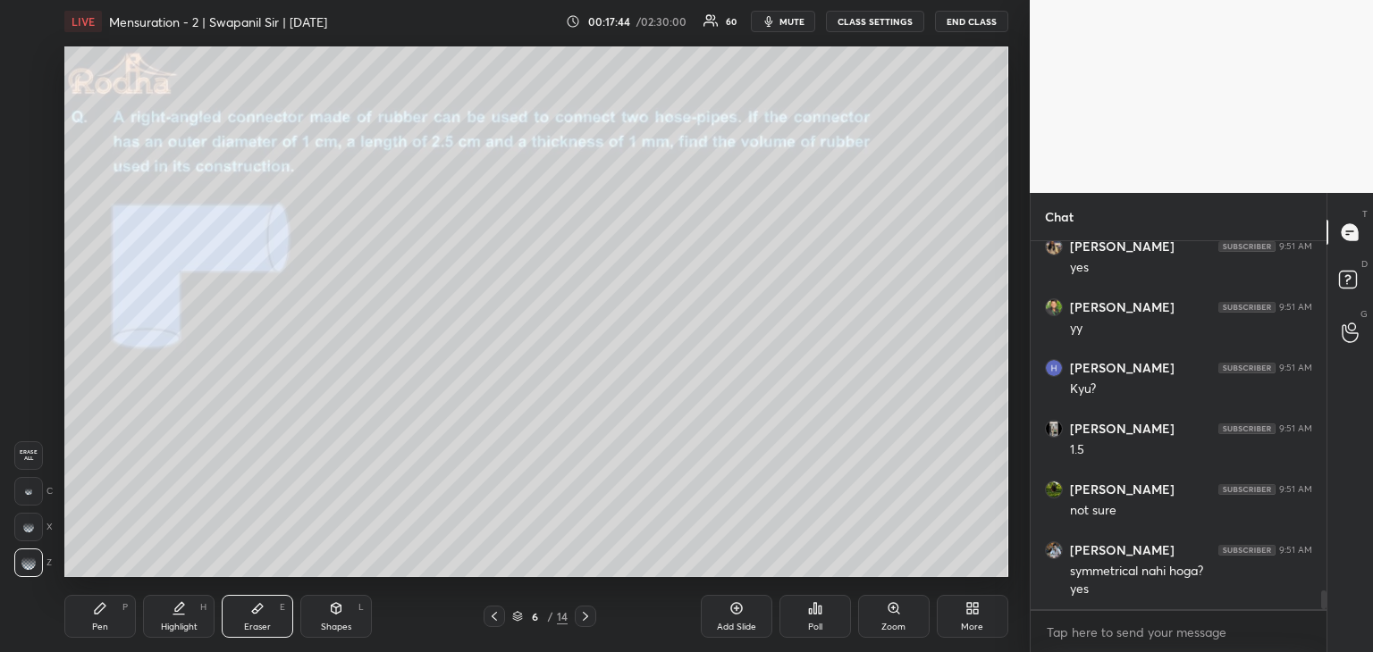
click at [101, 623] on div "Pen" at bounding box center [100, 627] width 16 height 9
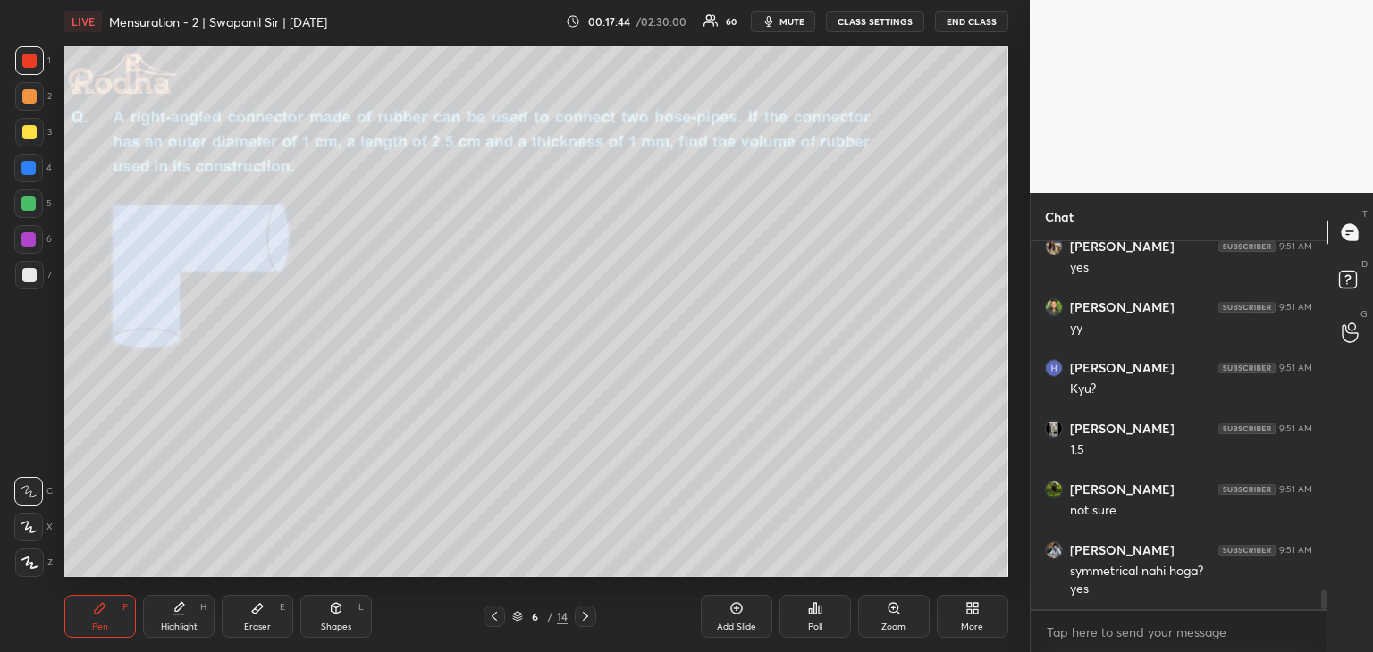
click at [332, 623] on div "Shapes" at bounding box center [336, 627] width 30 height 9
click at [32, 526] on icon at bounding box center [29, 527] width 19 height 19
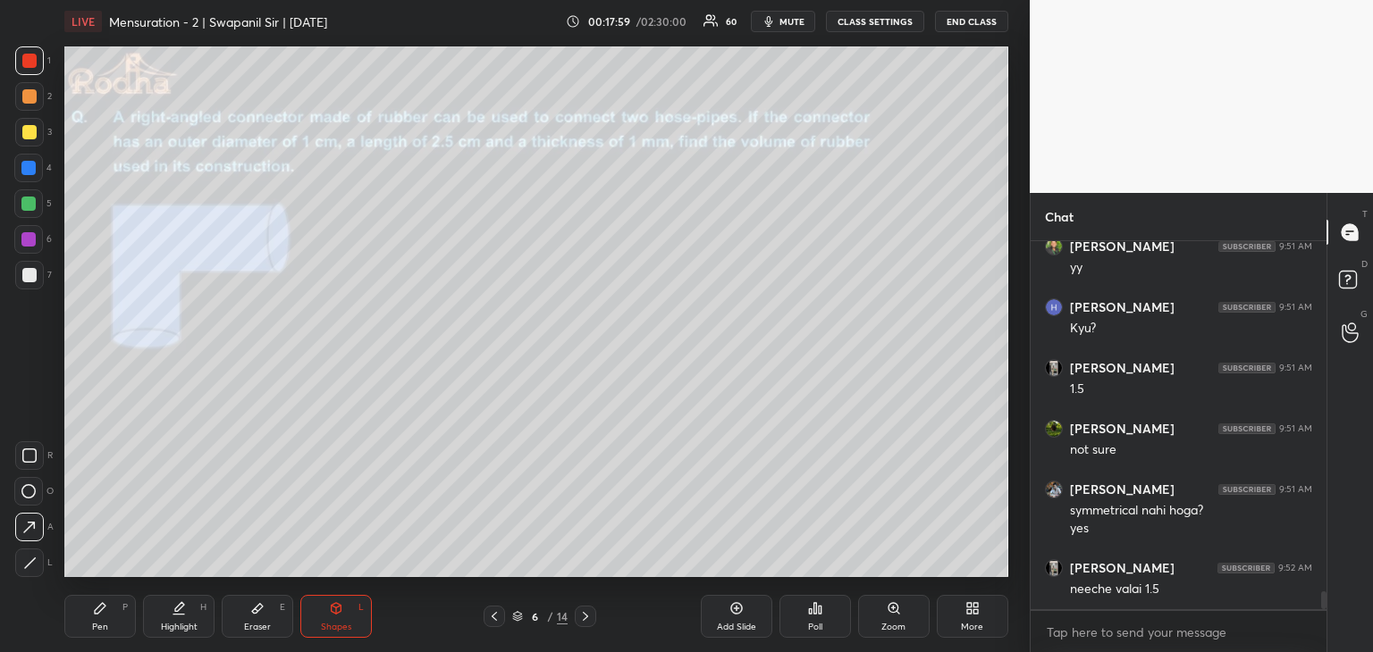
click at [102, 616] on icon at bounding box center [100, 608] width 14 height 14
click at [332, 626] on div "Shapes" at bounding box center [336, 627] width 30 height 9
click at [33, 522] on icon at bounding box center [29, 527] width 12 height 12
click at [70, 618] on div "Pen P" at bounding box center [99, 616] width 71 height 43
click at [93, 612] on icon at bounding box center [100, 608] width 14 height 14
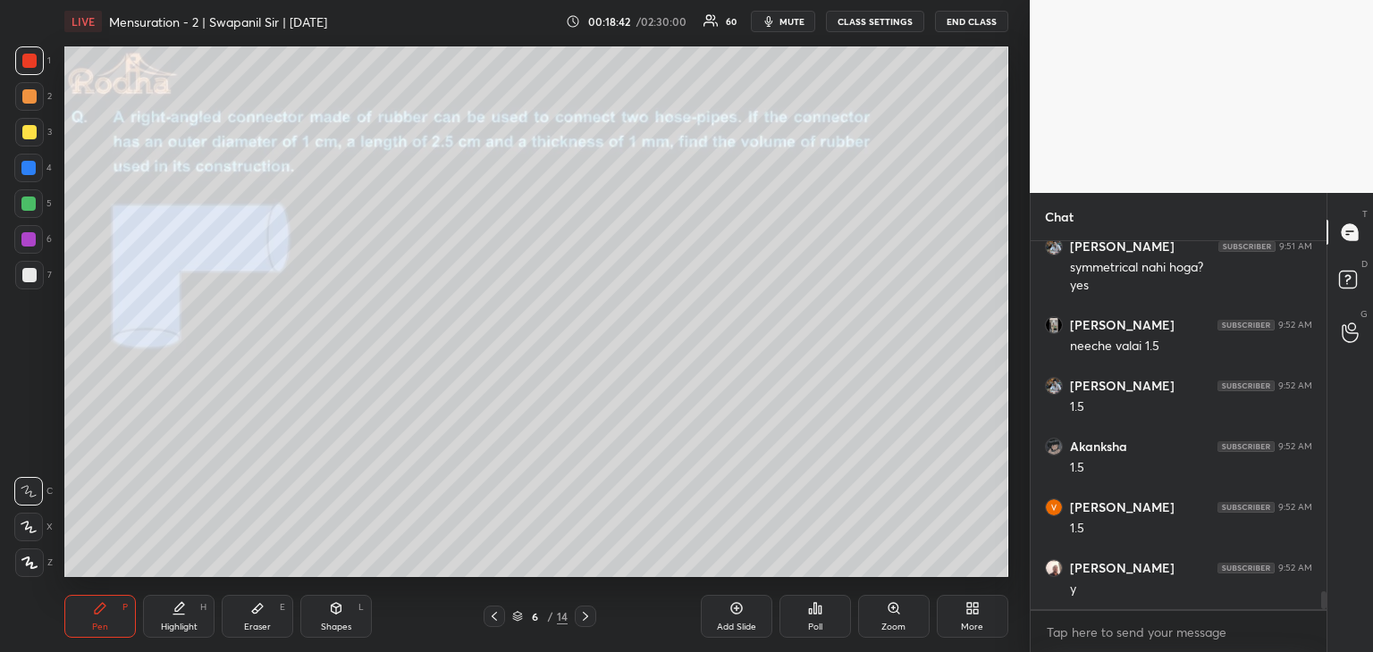
scroll to position [7376, 0]
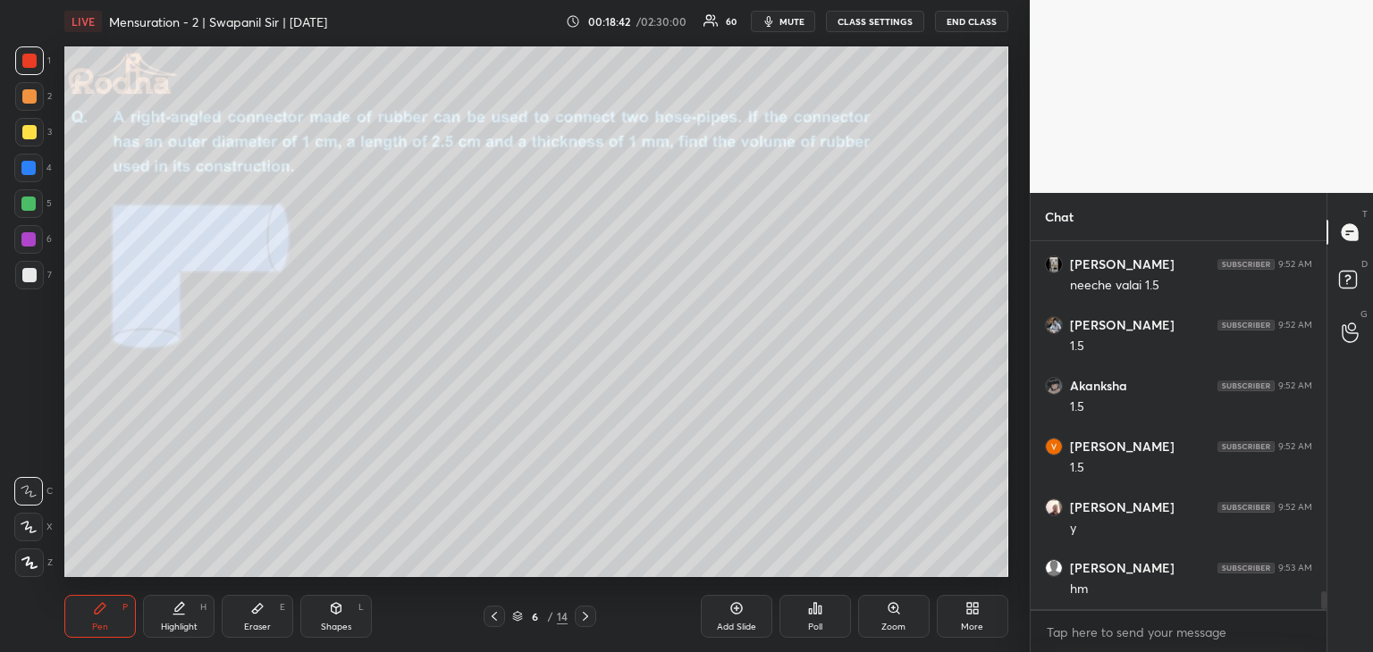
click at [336, 616] on div "Shapes L" at bounding box center [335, 616] width 71 height 43
click at [24, 491] on icon at bounding box center [28, 491] width 14 height 14
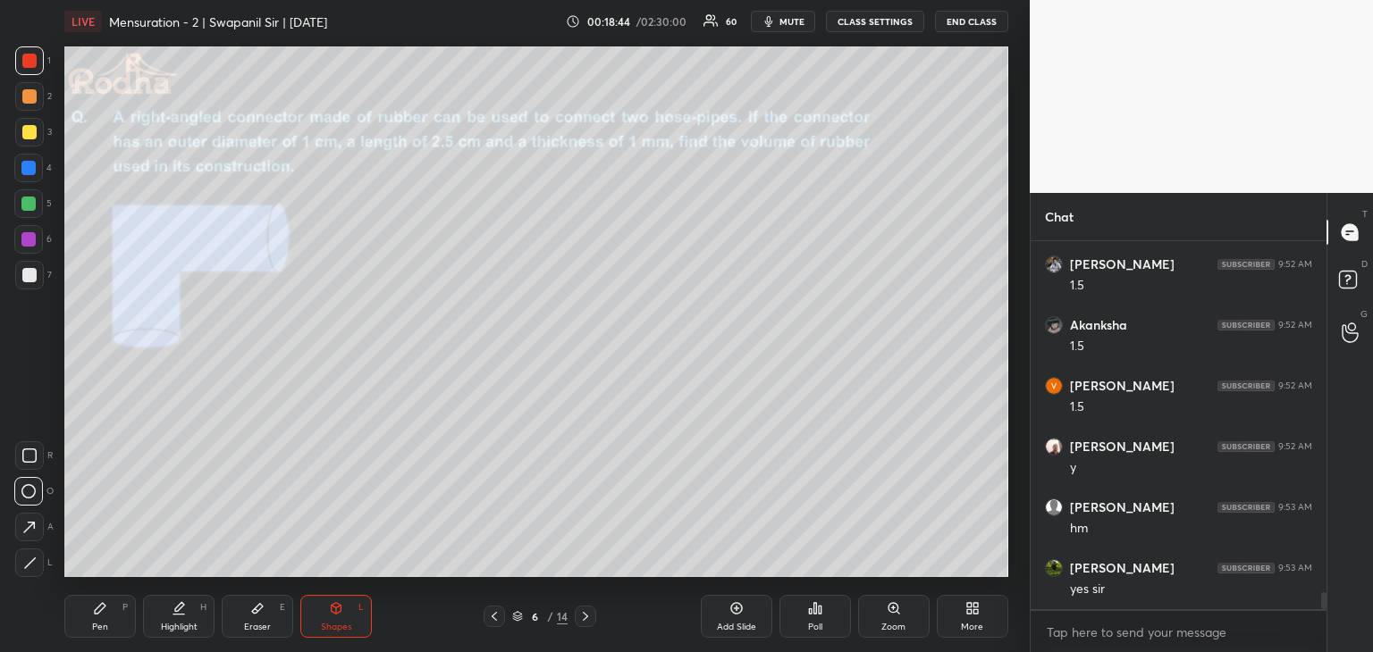
click at [19, 169] on div at bounding box center [28, 168] width 29 height 29
click at [33, 555] on div at bounding box center [29, 563] width 29 height 29
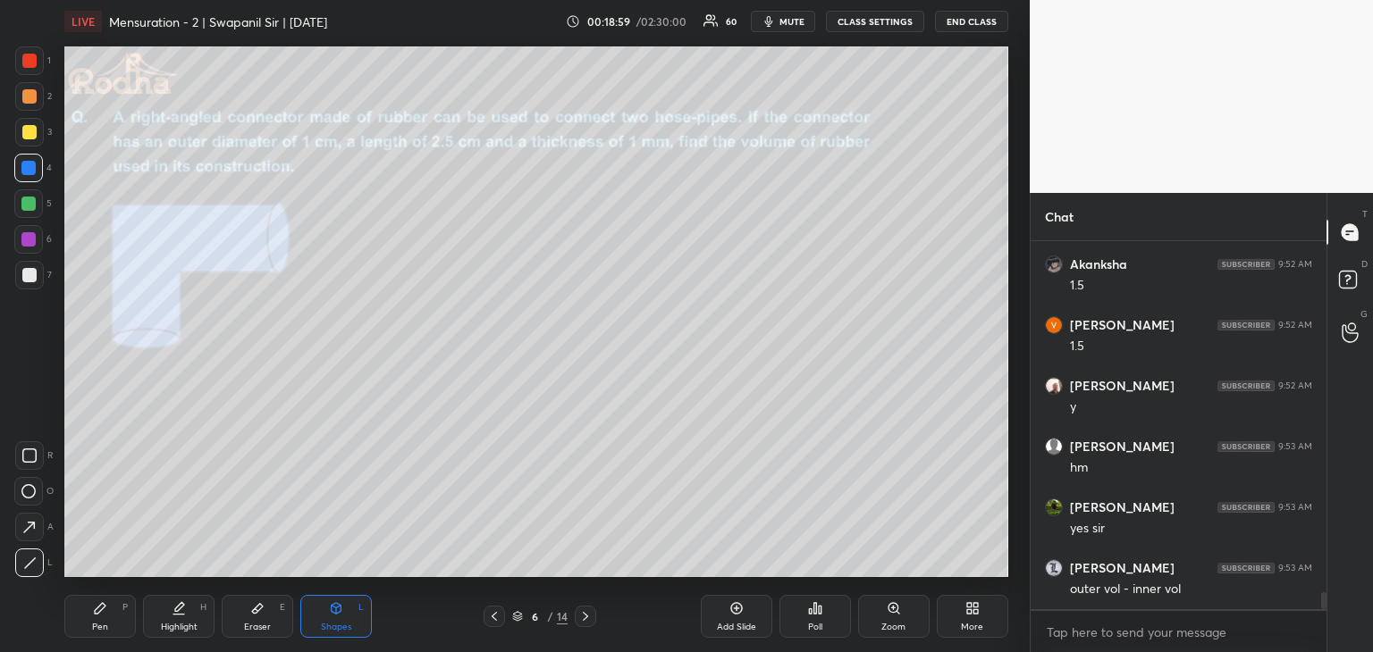
scroll to position [7574, 0]
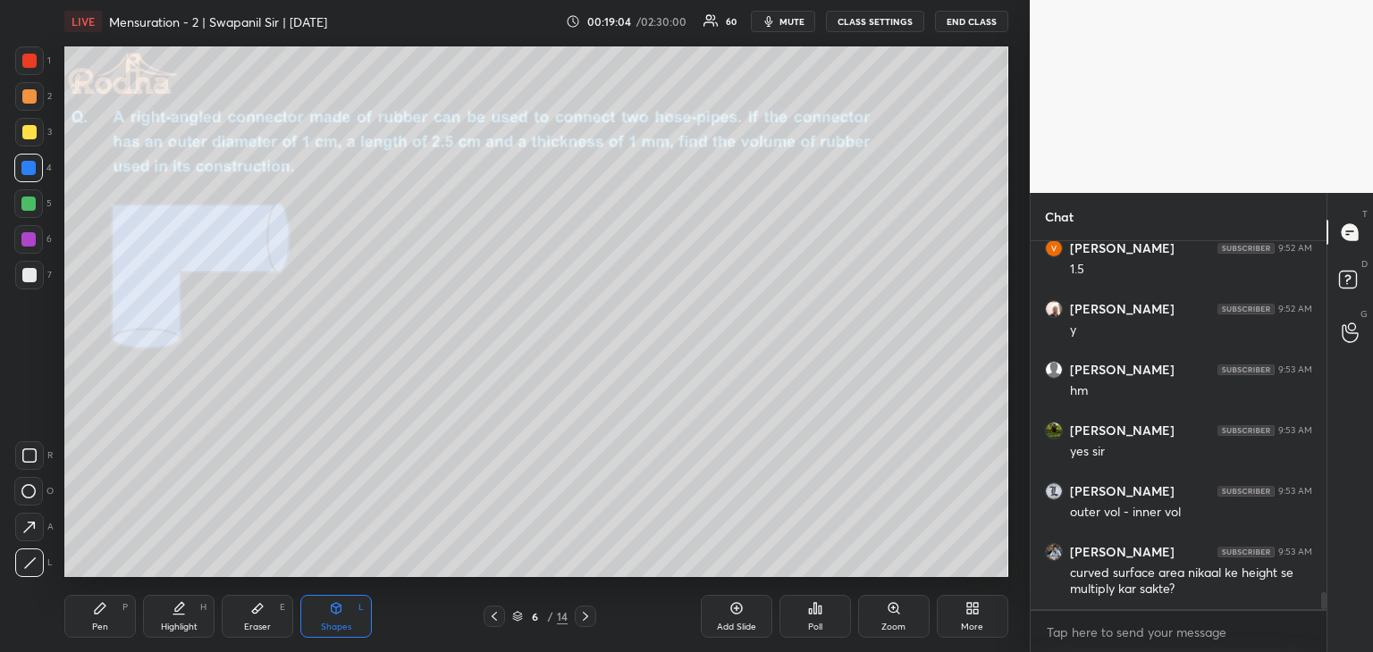
click at [28, 485] on icon at bounding box center [28, 491] width 14 height 14
click at [87, 614] on div "Pen P" at bounding box center [99, 616] width 71 height 43
click at [332, 609] on icon at bounding box center [337, 608] width 10 height 11
click at [34, 566] on icon at bounding box center [29, 563] width 13 height 13
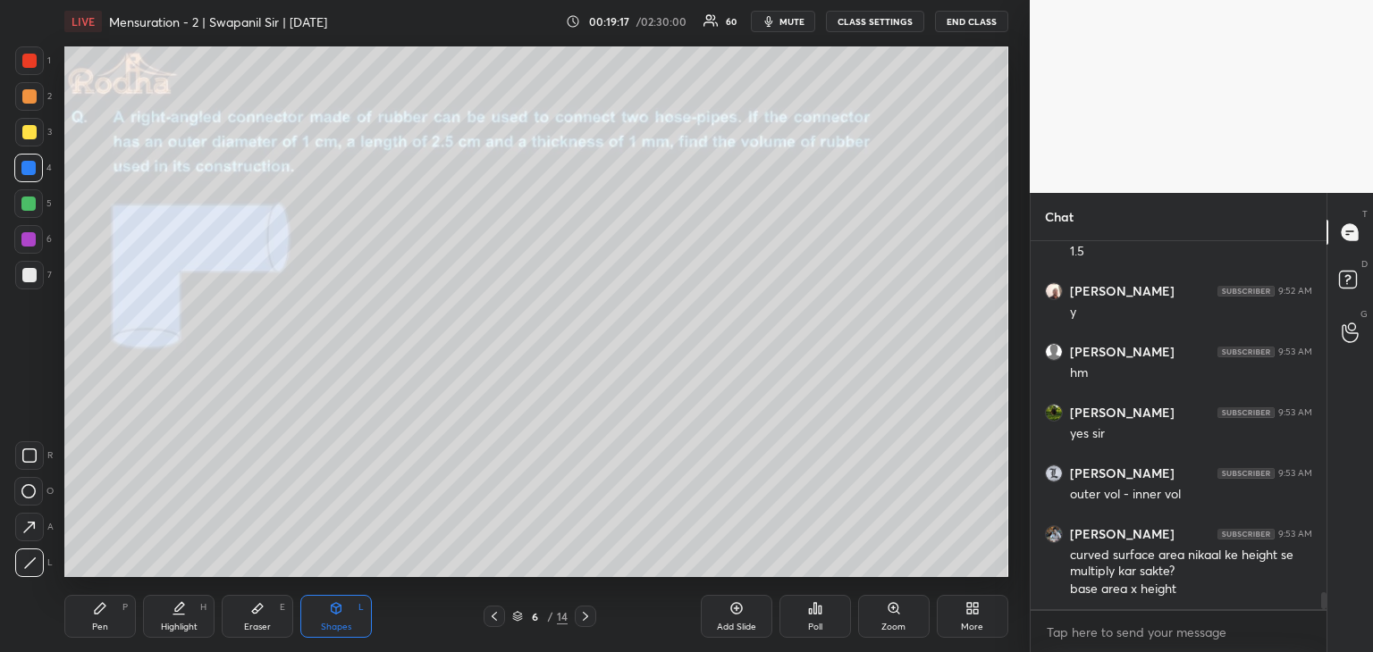
click at [103, 623] on div "Pen" at bounding box center [100, 627] width 16 height 9
click at [332, 618] on div "Shapes L" at bounding box center [335, 616] width 71 height 43
click at [37, 566] on div at bounding box center [29, 563] width 29 height 29
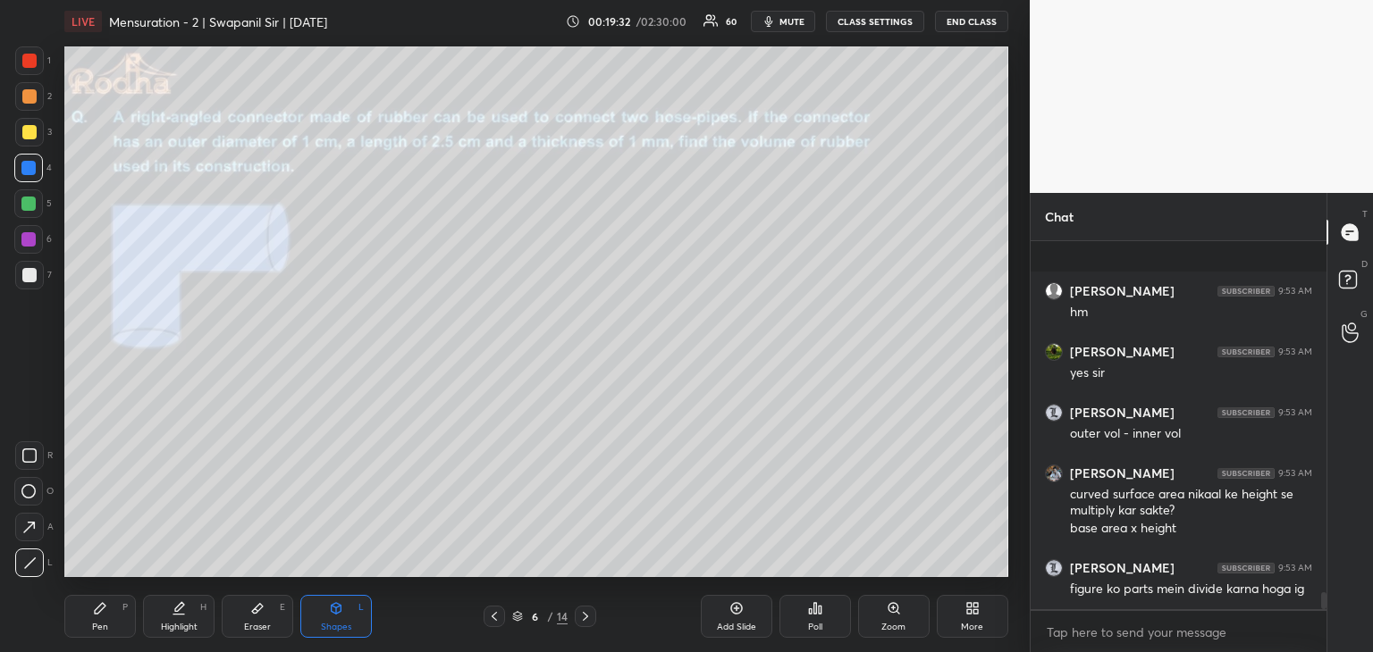
scroll to position [7775, 0]
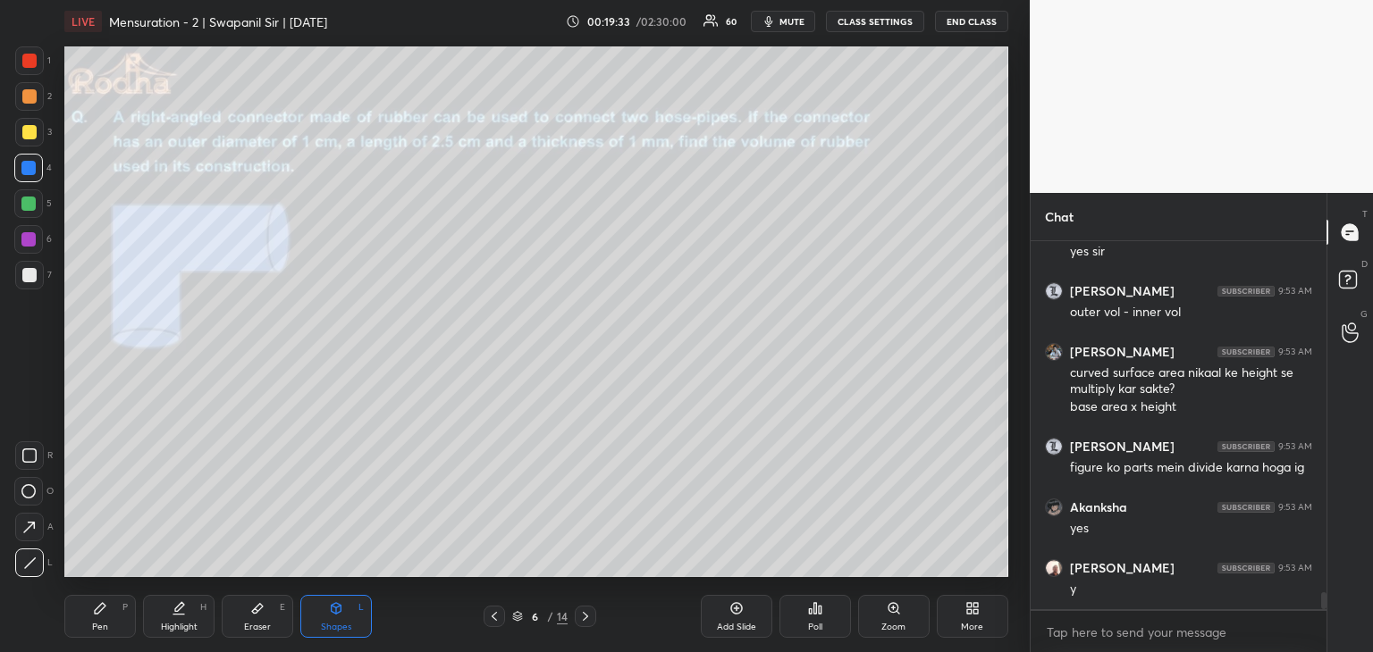
click at [32, 238] on div at bounding box center [28, 239] width 14 height 14
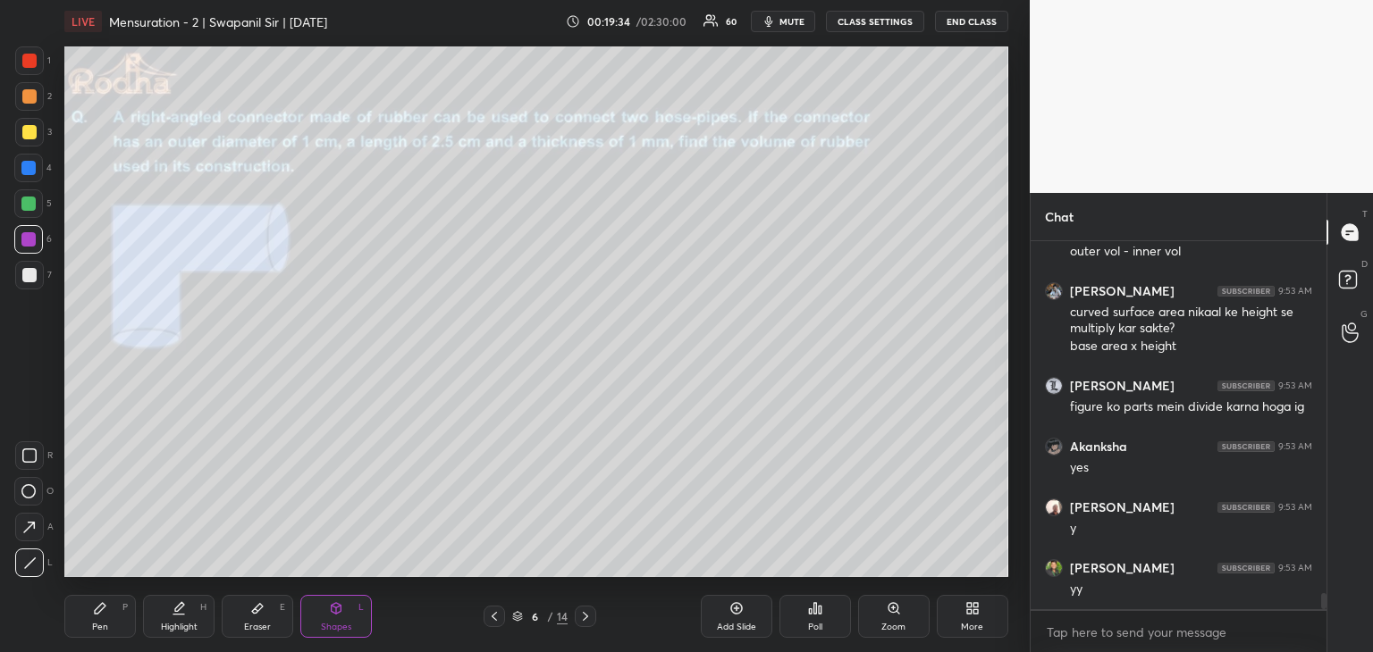
drag, startPoint x: 30, startPoint y: 170, endPoint x: 40, endPoint y: 176, distance: 11.7
click at [29, 170] on div at bounding box center [28, 168] width 14 height 14
click at [32, 238] on div at bounding box center [28, 239] width 14 height 14
click at [88, 619] on div "Pen P" at bounding box center [99, 616] width 71 height 43
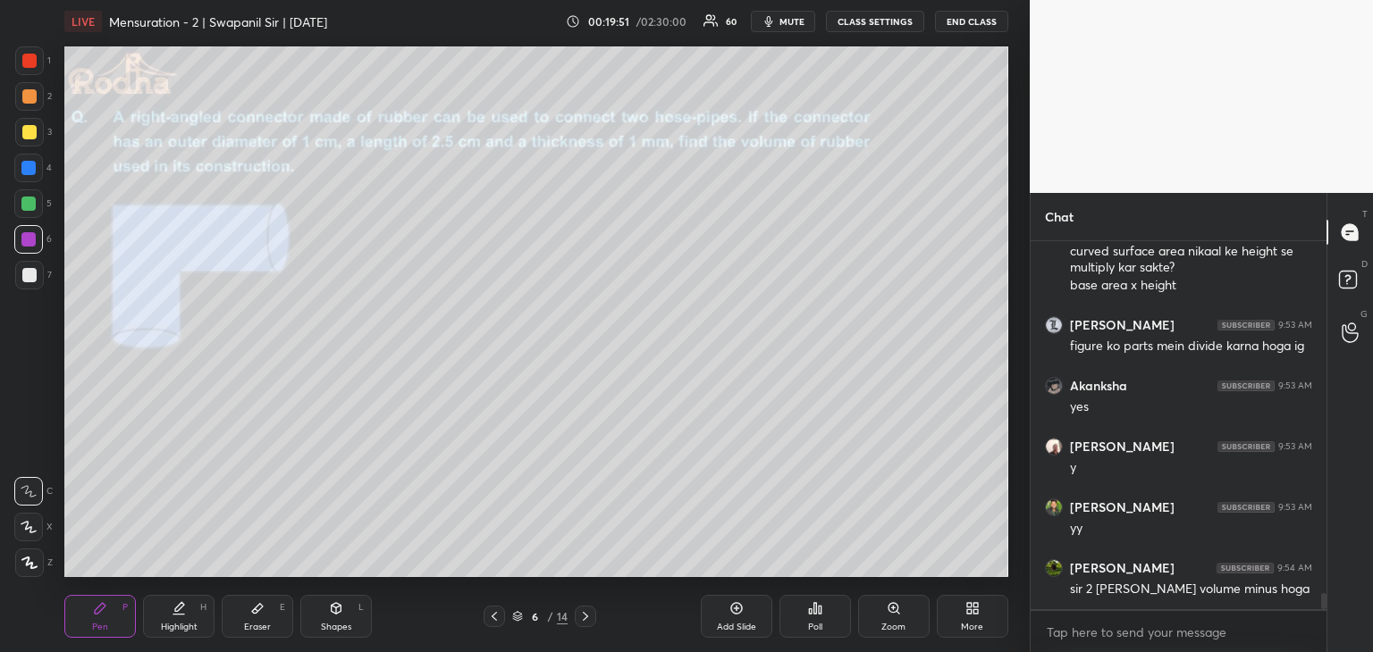
scroll to position [7957, 0]
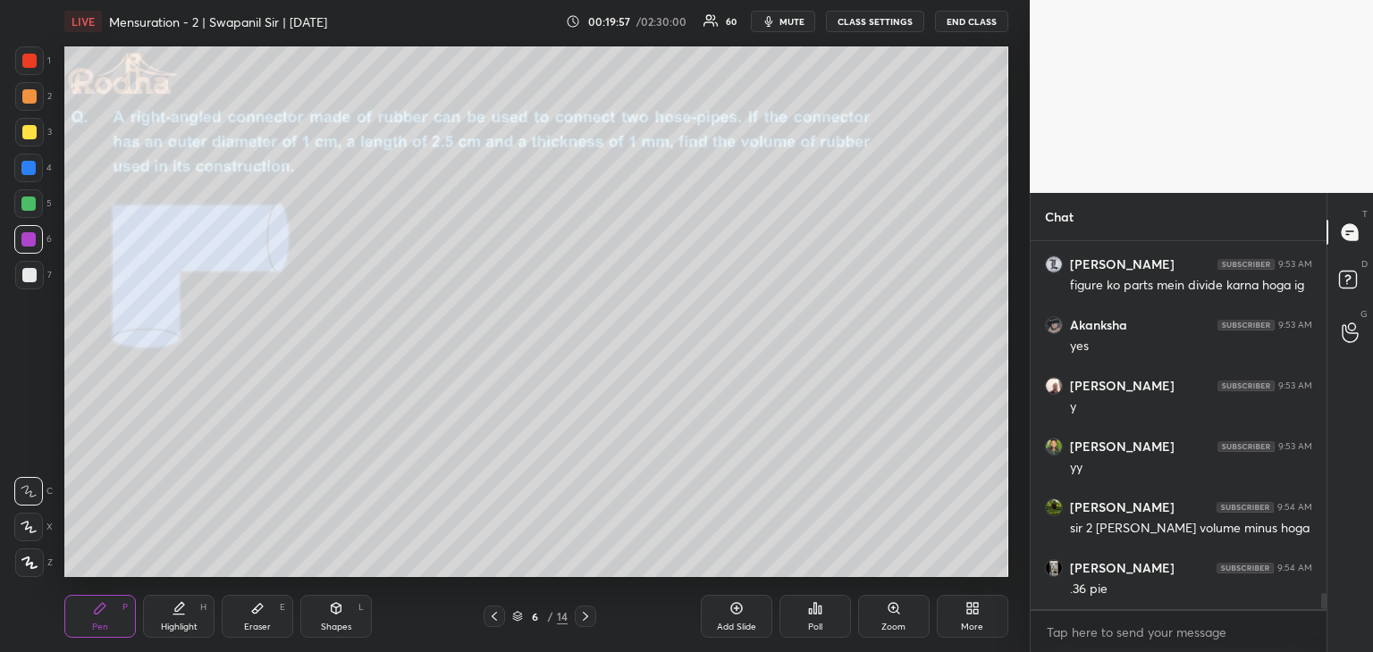
click at [29, 137] on div at bounding box center [29, 132] width 14 height 14
click at [28, 271] on div at bounding box center [29, 275] width 14 height 14
click at [33, 530] on icon at bounding box center [29, 527] width 16 height 13
click at [21, 169] on div at bounding box center [28, 168] width 14 height 14
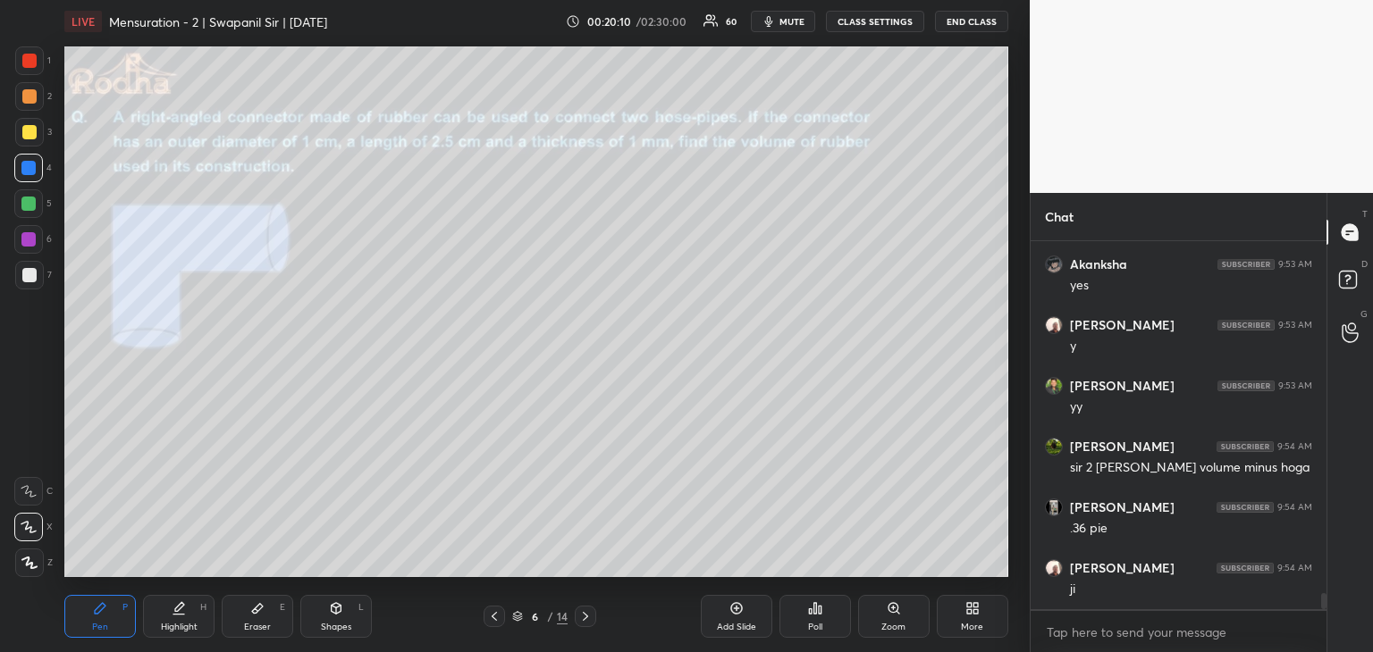
drag, startPoint x: 344, startPoint y: 630, endPoint x: 257, endPoint y: 598, distance: 92.5
click at [340, 628] on div "Shapes" at bounding box center [336, 627] width 30 height 9
click at [31, 494] on icon at bounding box center [28, 491] width 14 height 14
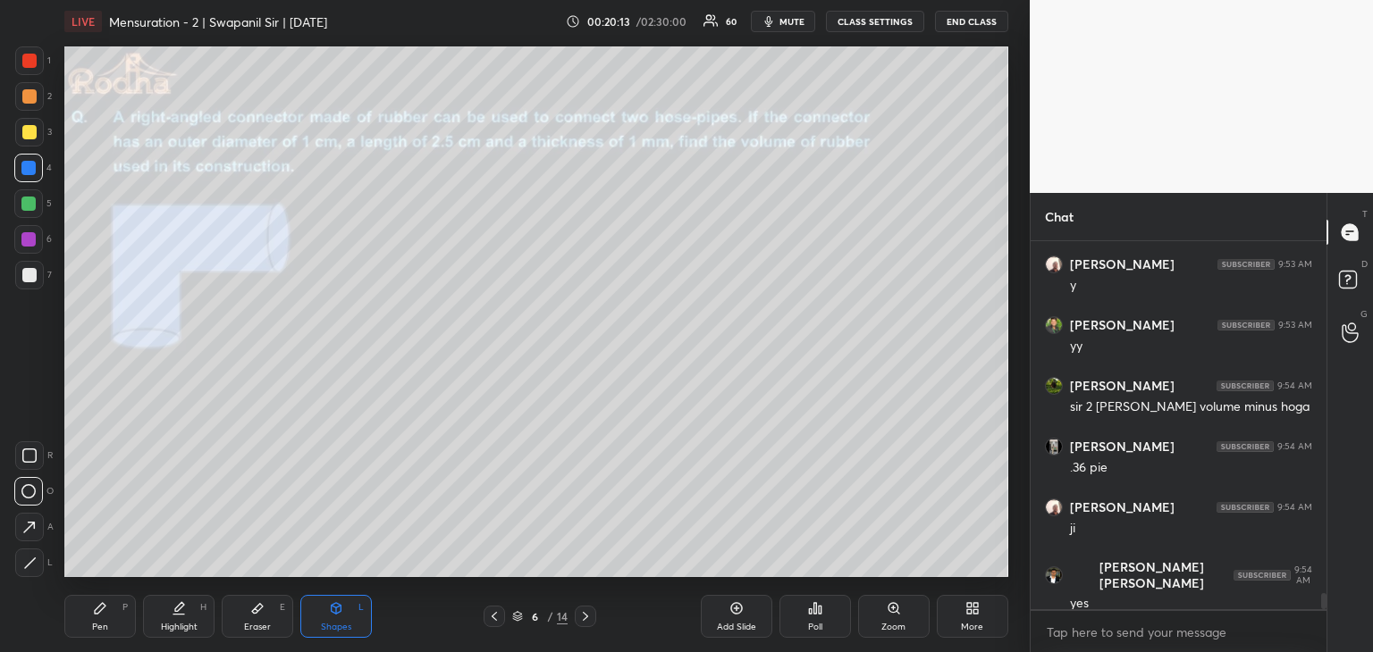
click at [27, 175] on div at bounding box center [28, 168] width 29 height 29
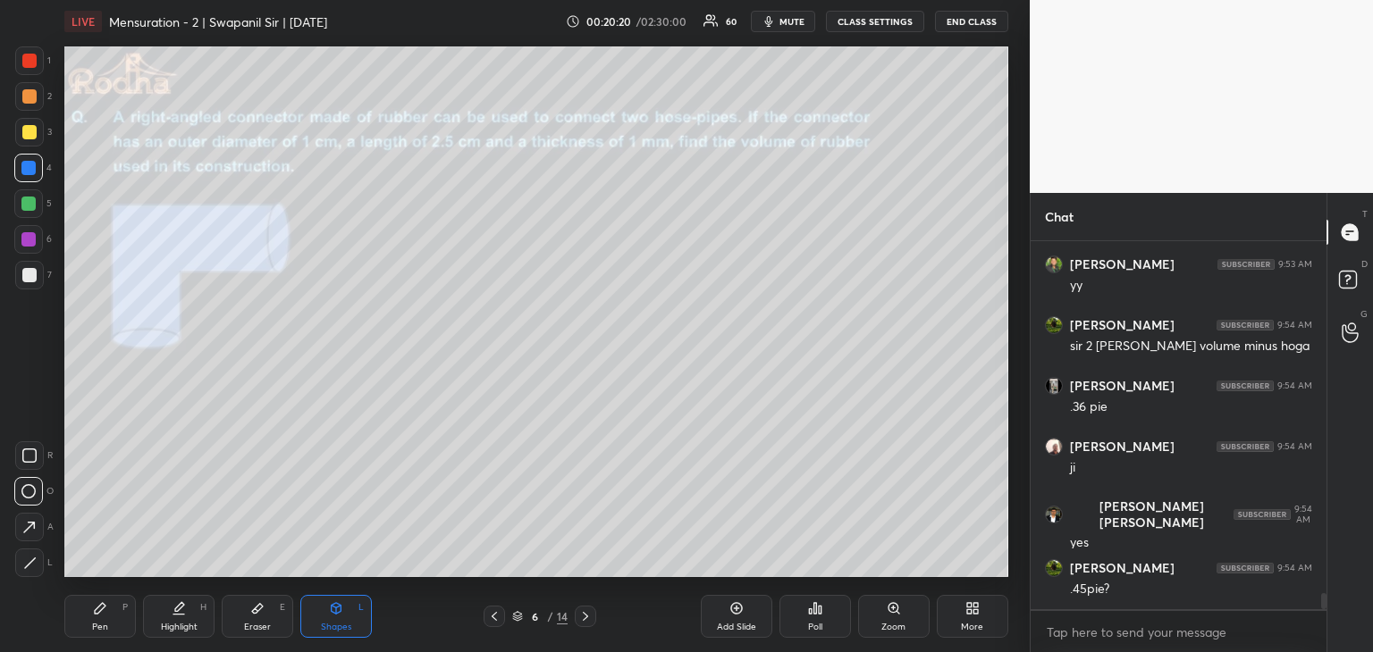
click at [31, 565] on icon at bounding box center [29, 563] width 13 height 13
click at [34, 570] on div at bounding box center [29, 563] width 29 height 29
click at [97, 626] on div "Pen" at bounding box center [100, 627] width 16 height 9
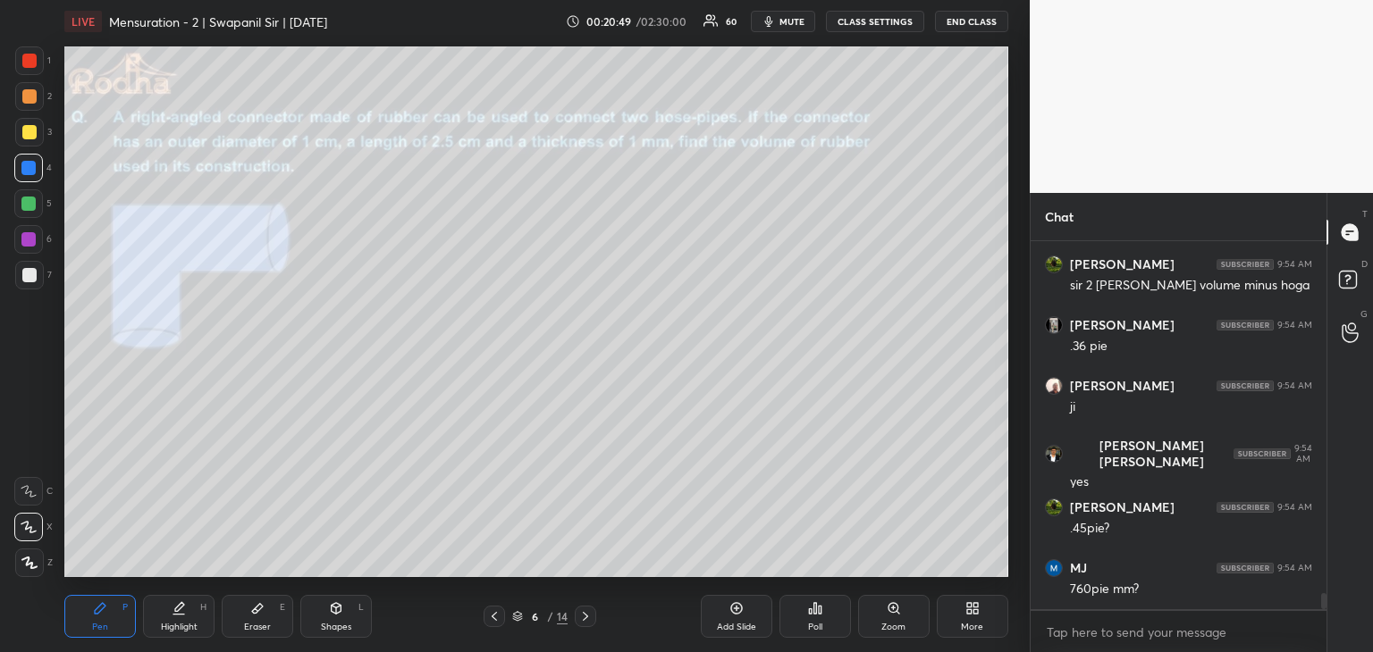
drag, startPoint x: 177, startPoint y: 621, endPoint x: 164, endPoint y: 583, distance: 40.4
click at [178, 619] on div "Highlight H" at bounding box center [178, 616] width 71 height 43
click at [82, 609] on div "Pen P" at bounding box center [99, 616] width 71 height 43
click at [26, 277] on div at bounding box center [29, 275] width 14 height 14
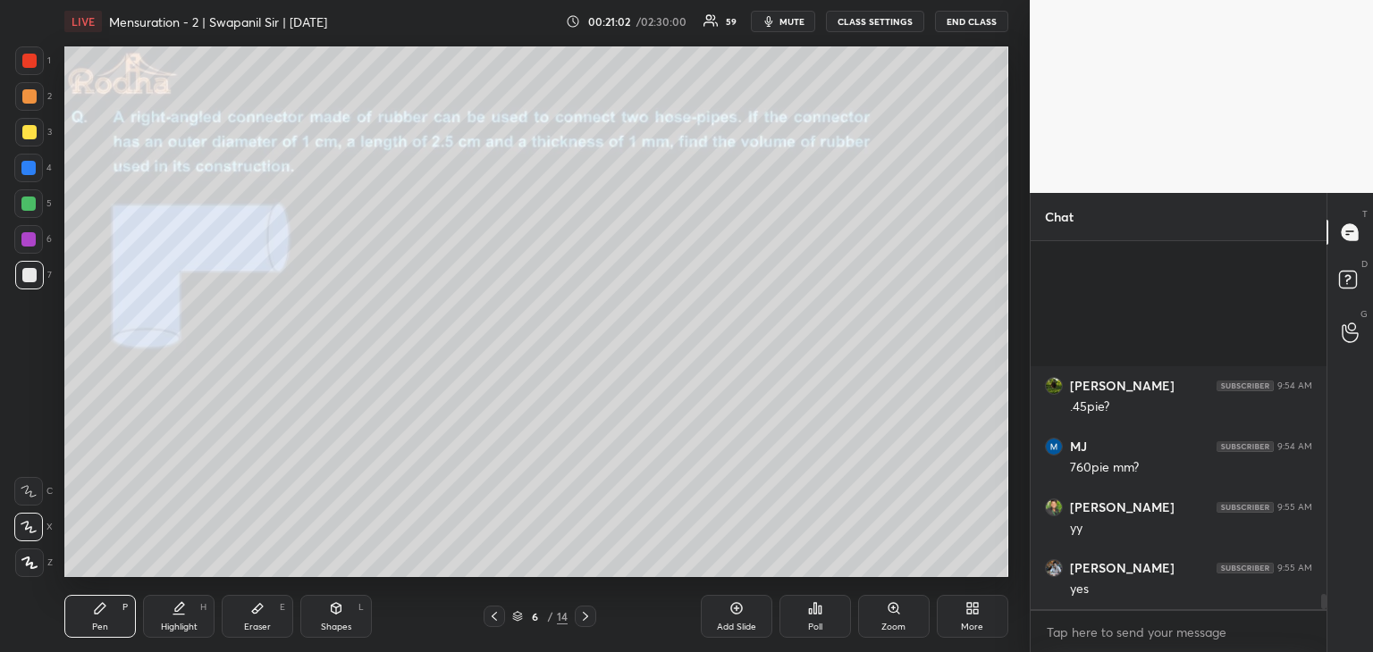
scroll to position [8565, 0]
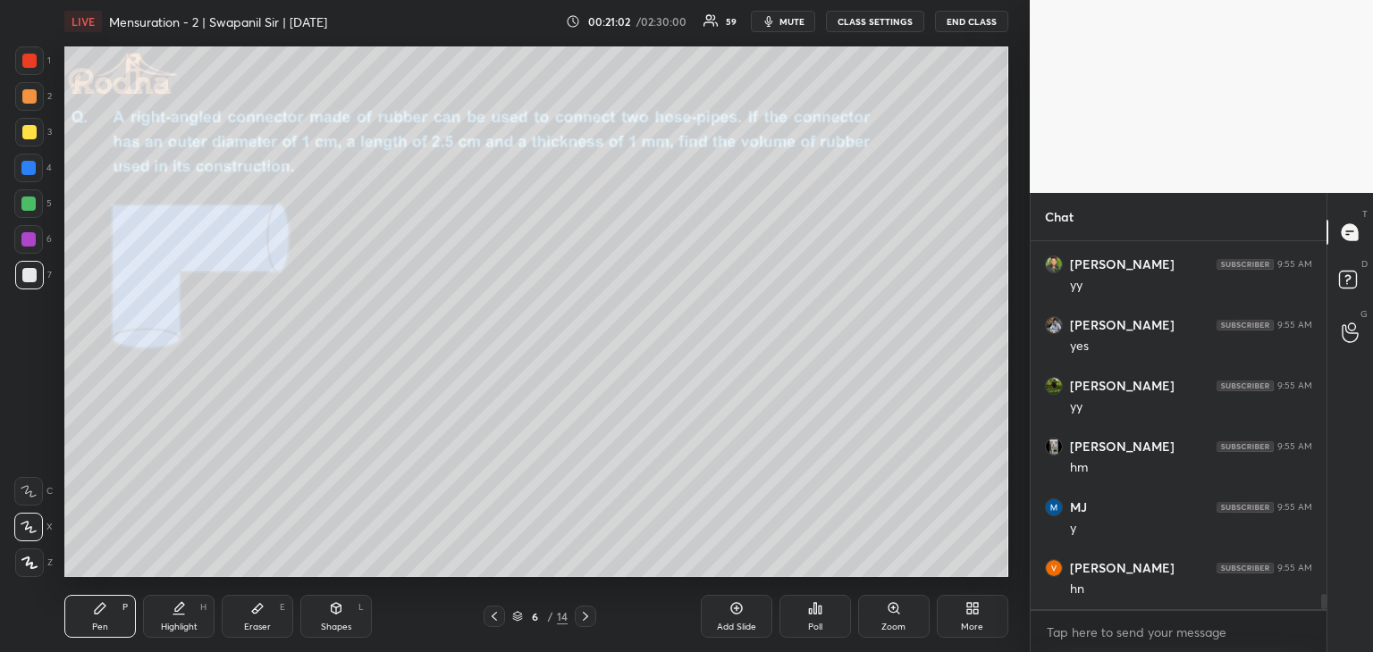
click at [239, 615] on div "Eraser E" at bounding box center [257, 616] width 71 height 43
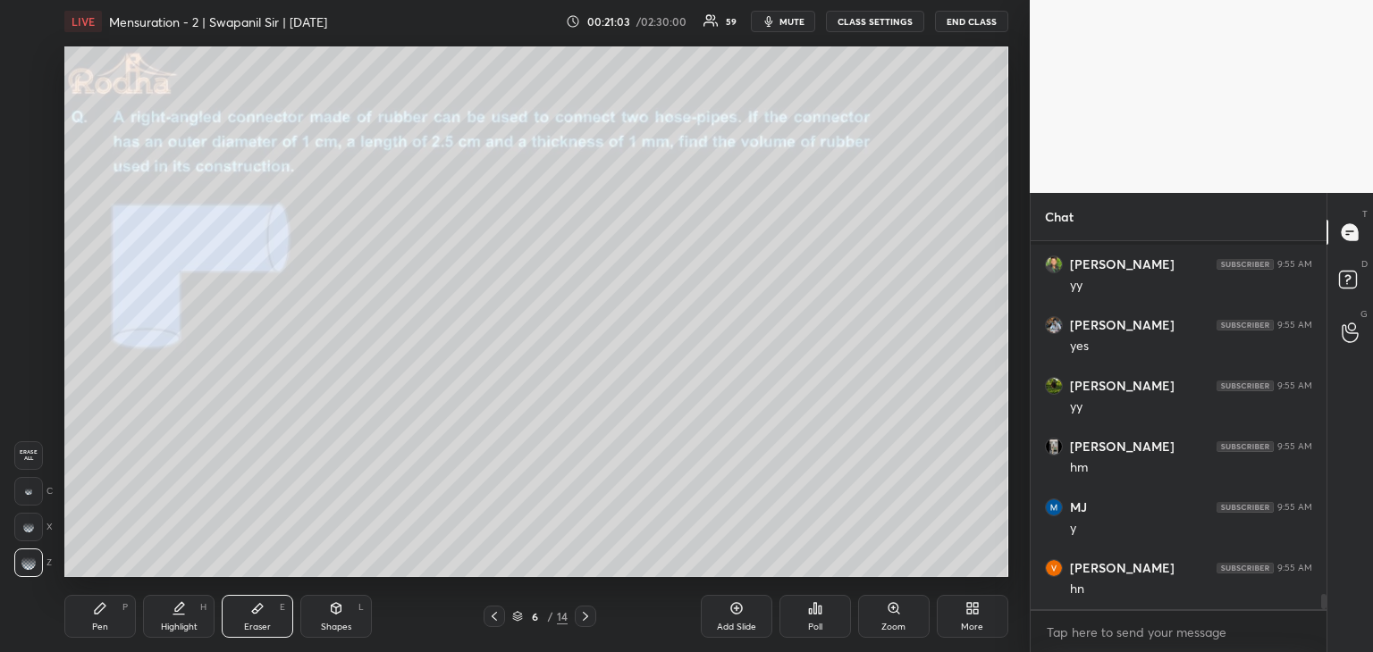
scroll to position [8686, 0]
click at [31, 490] on rect at bounding box center [31, 491] width 2 height 2
drag, startPoint x: 98, startPoint y: 634, endPoint x: 104, endPoint y: 579, distance: 54.8
click at [100, 631] on div "Pen P" at bounding box center [99, 616] width 71 height 43
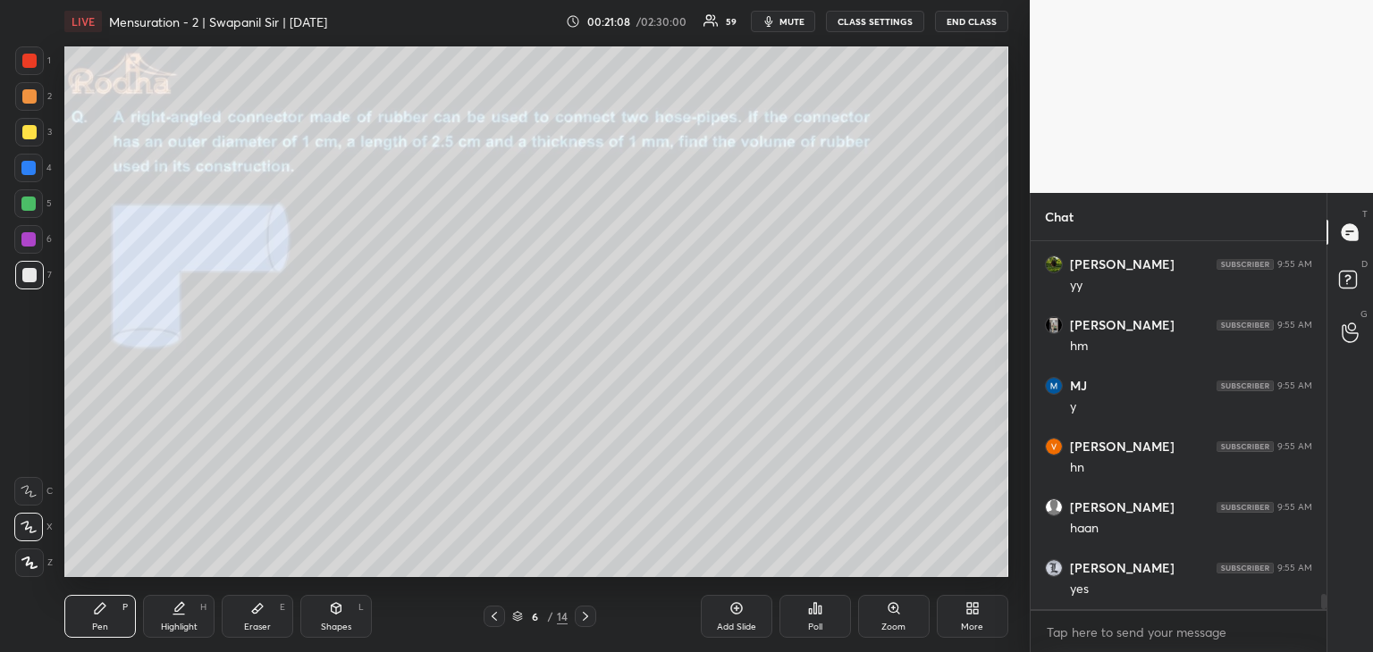
click at [29, 166] on div at bounding box center [28, 168] width 14 height 14
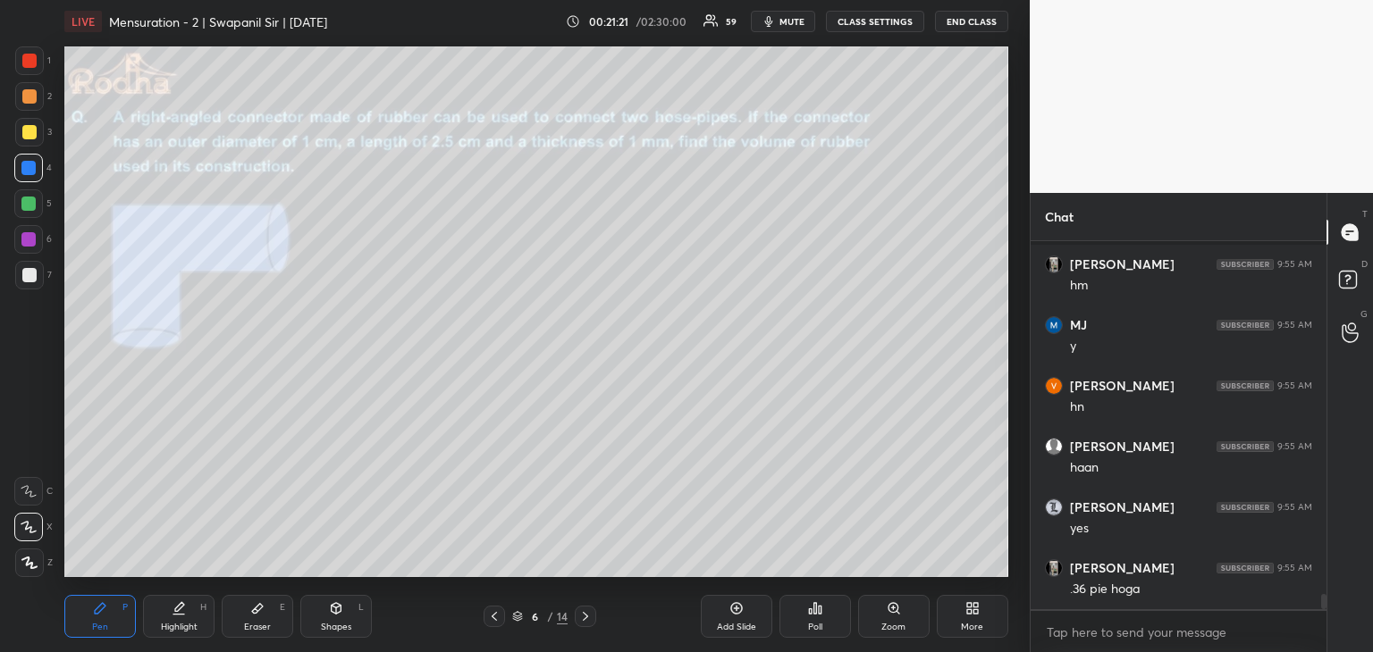
scroll to position [8811, 0]
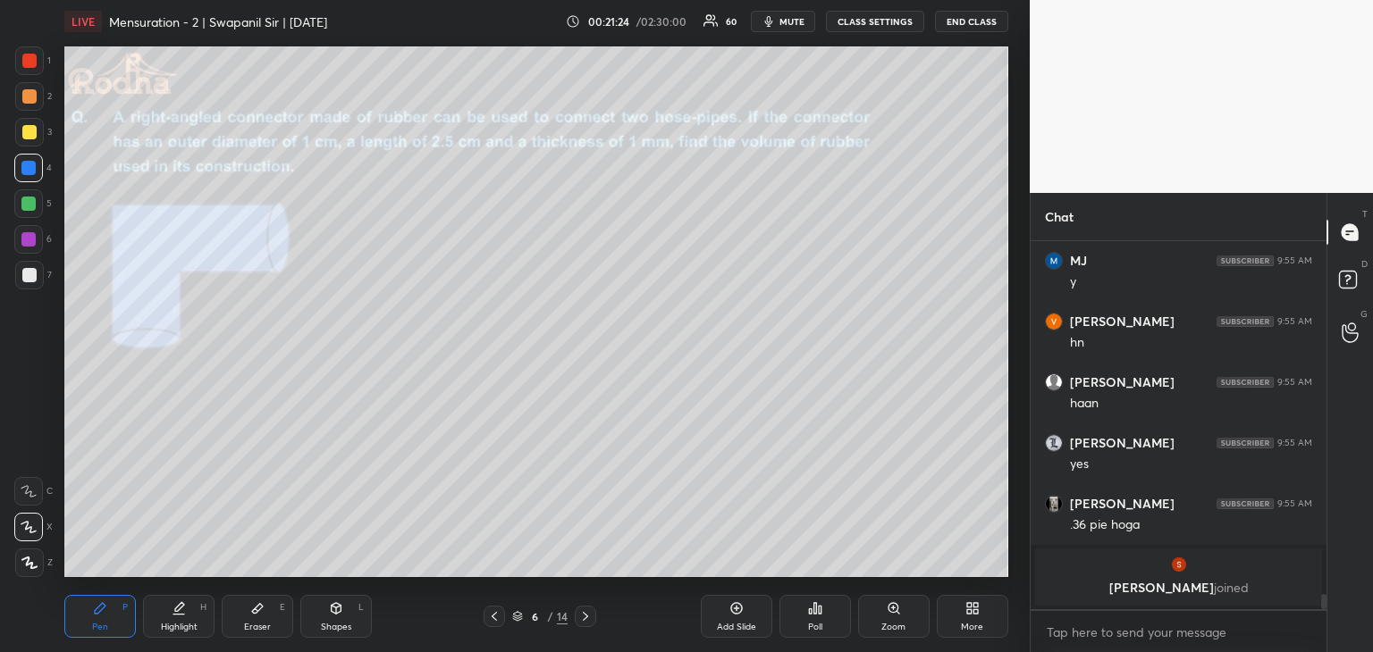
click at [329, 623] on div "Shapes" at bounding box center [336, 627] width 30 height 9
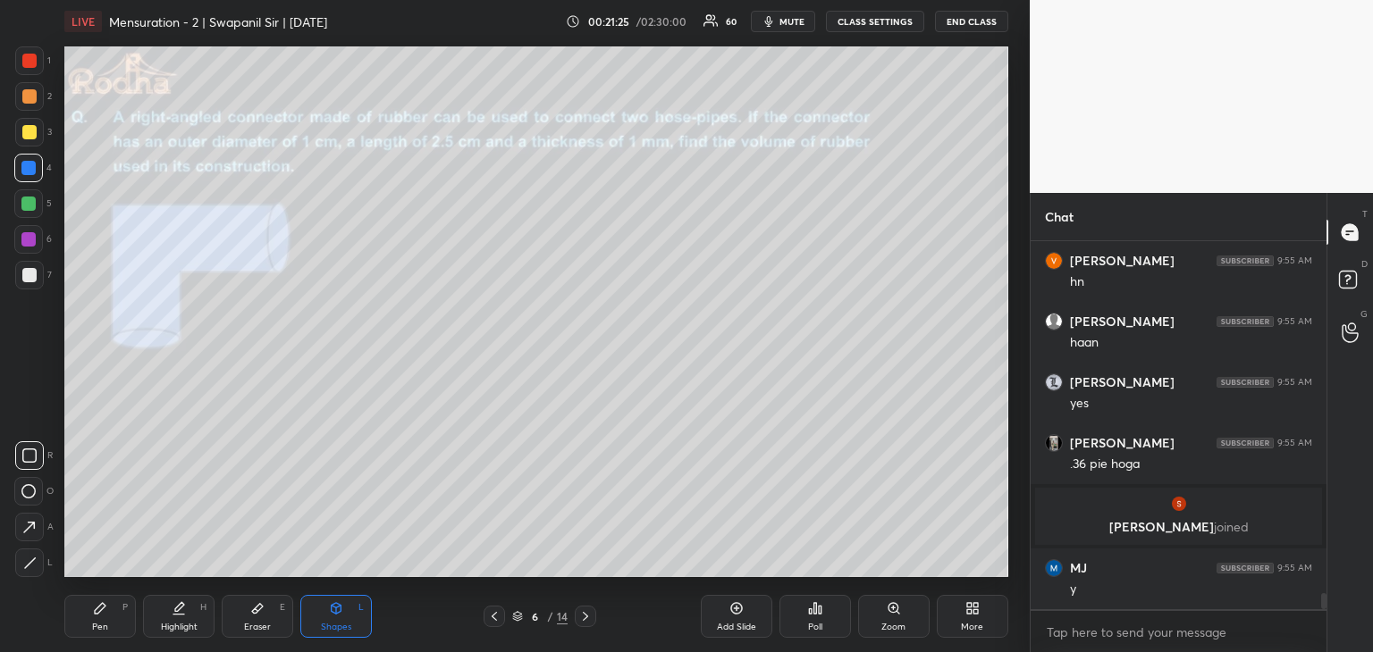
scroll to position [7939, 0]
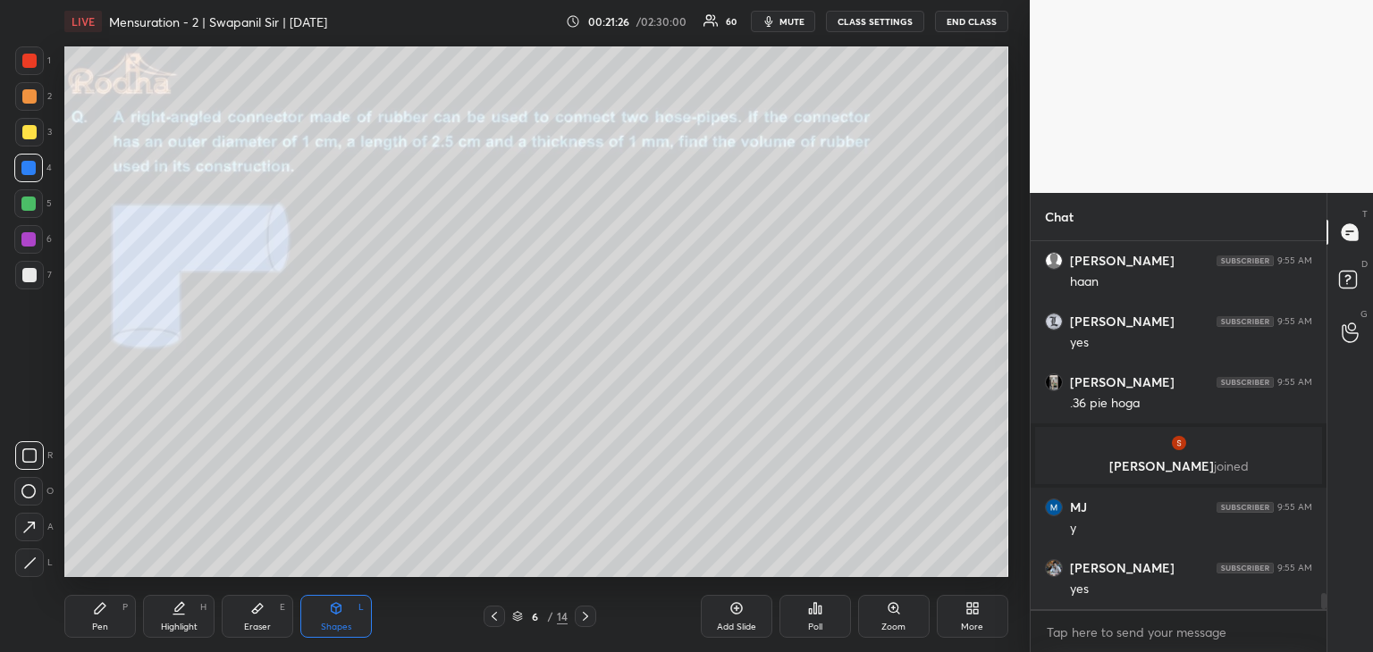
click at [35, 491] on icon at bounding box center [28, 491] width 14 height 14
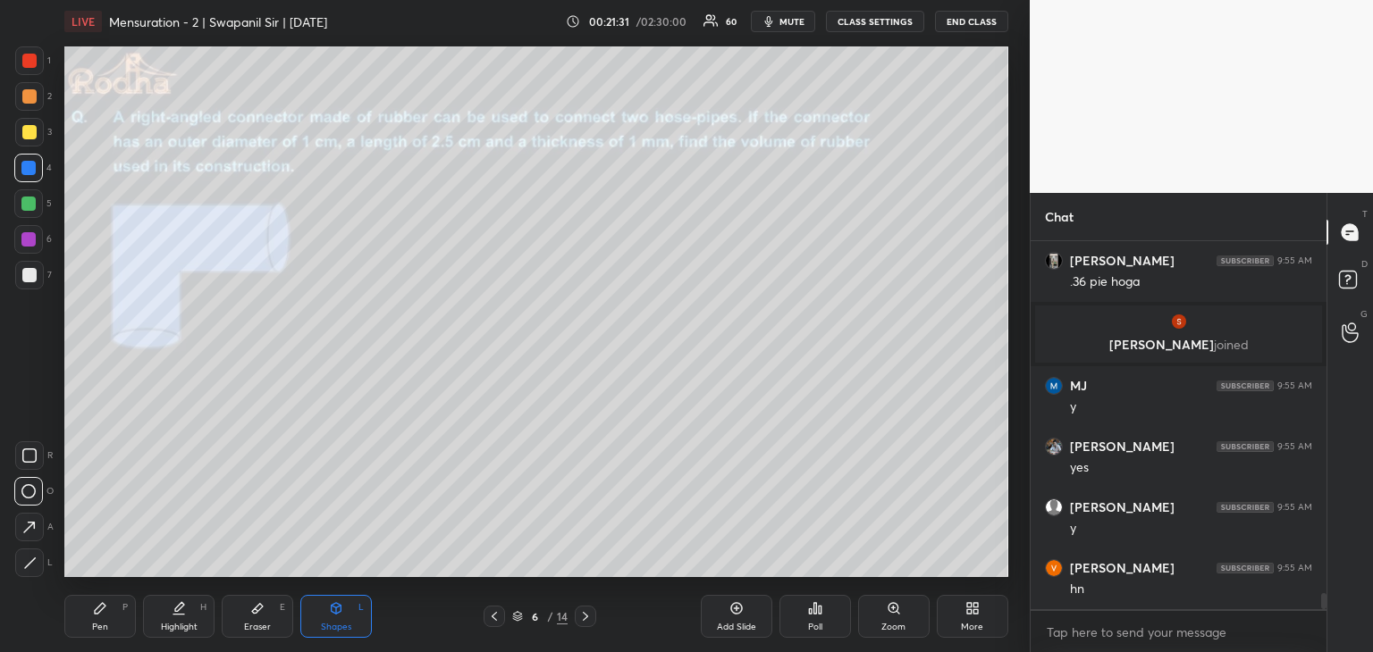
scroll to position [8182, 0]
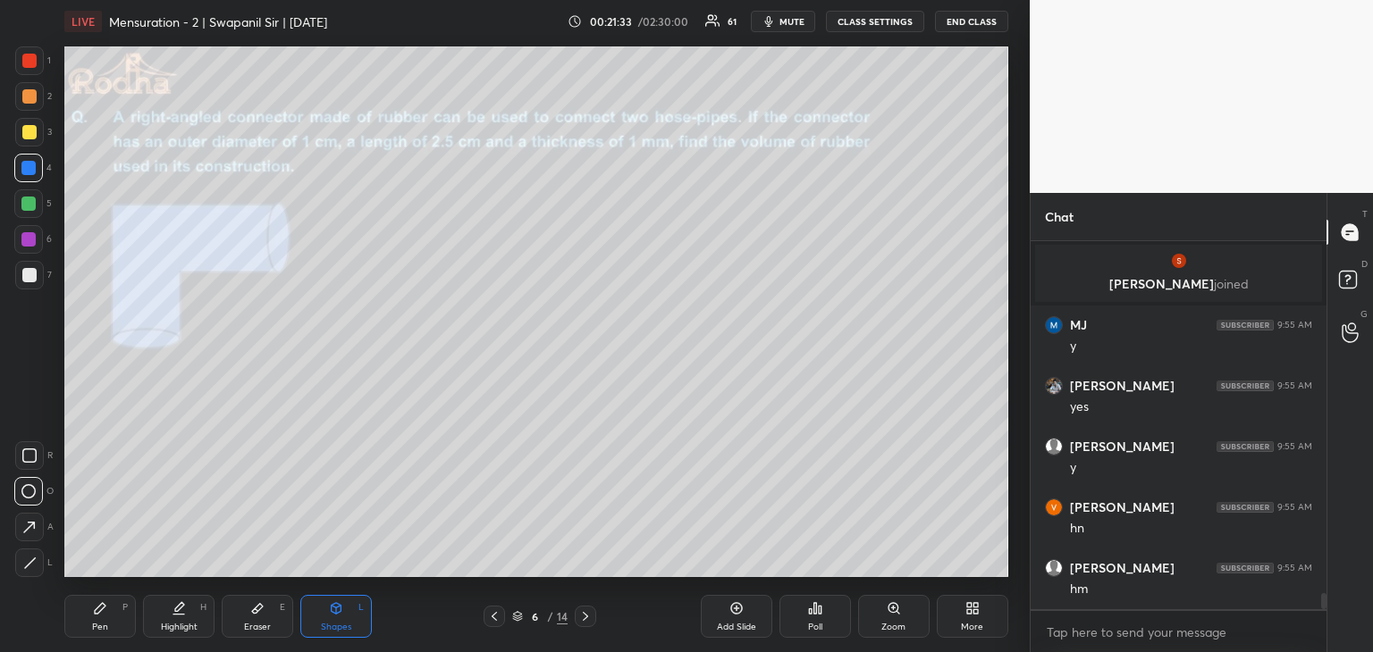
click at [41, 561] on div at bounding box center [29, 563] width 29 height 29
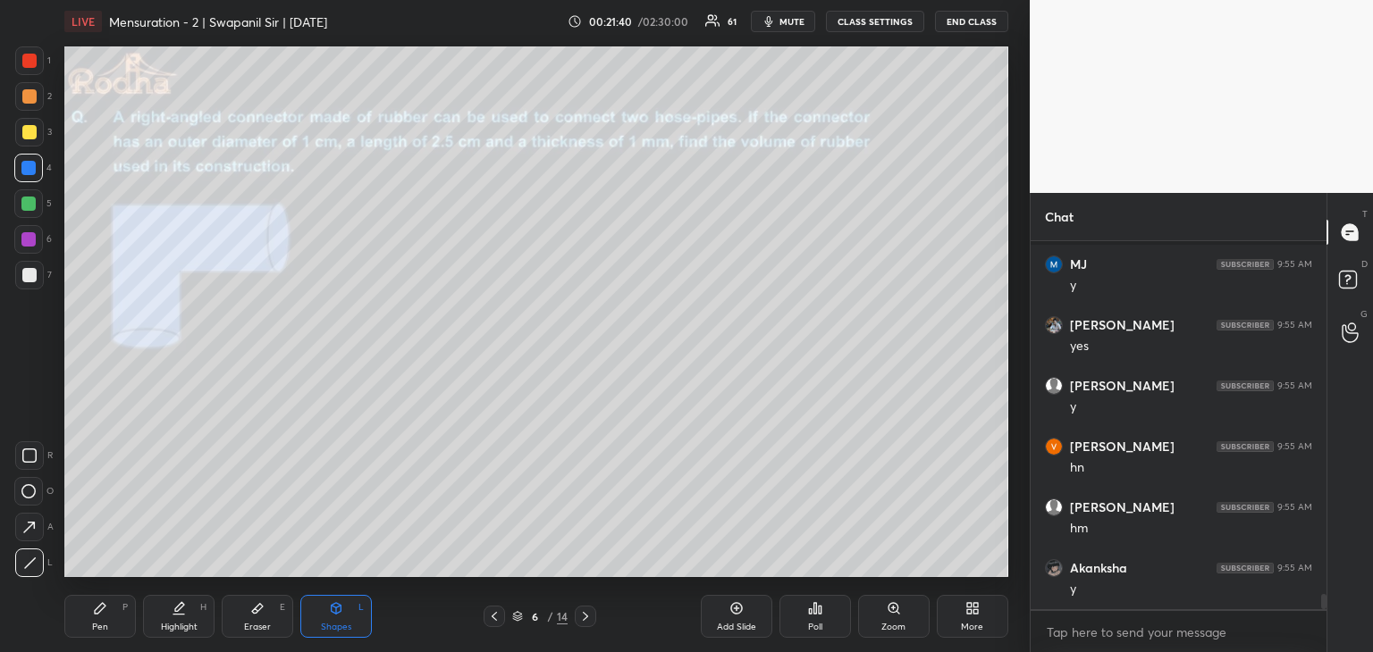
scroll to position [8304, 0]
click at [29, 491] on icon at bounding box center [28, 491] width 14 height 14
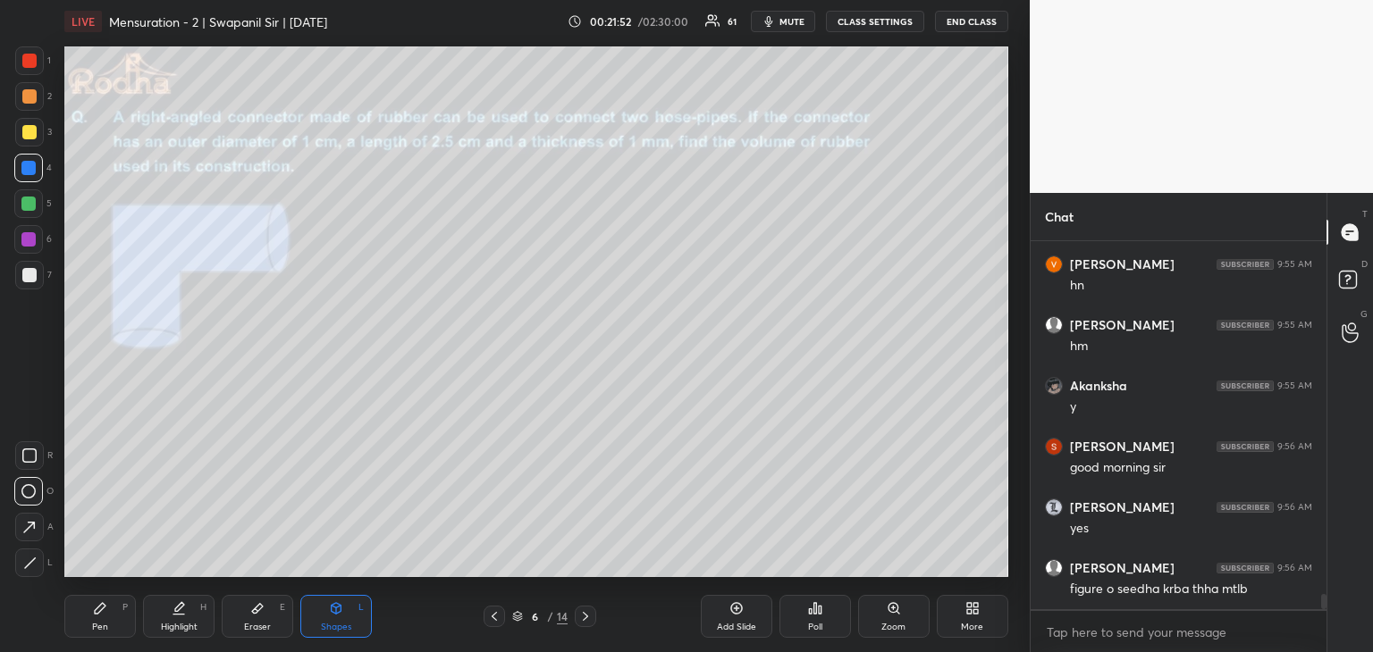
click at [103, 619] on div "Pen P" at bounding box center [99, 616] width 71 height 43
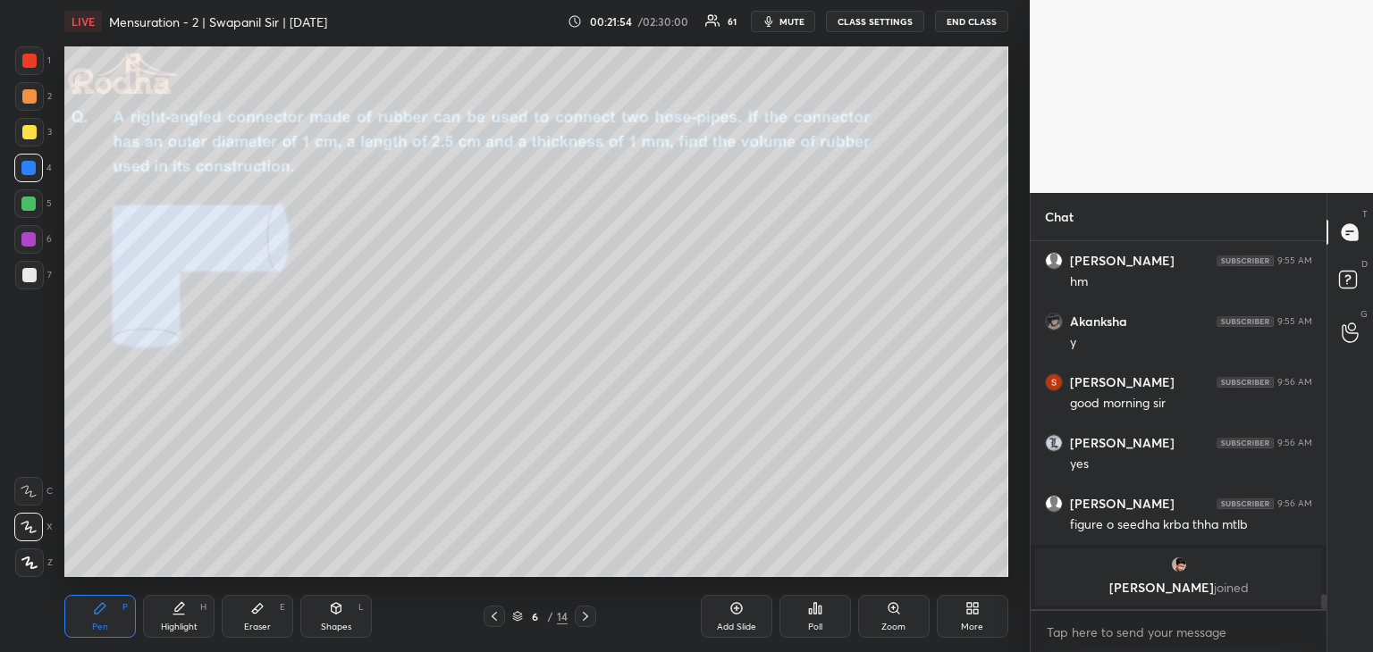
click at [176, 620] on div "Highlight H" at bounding box center [178, 616] width 71 height 43
click at [265, 623] on div "Eraser" at bounding box center [257, 627] width 27 height 9
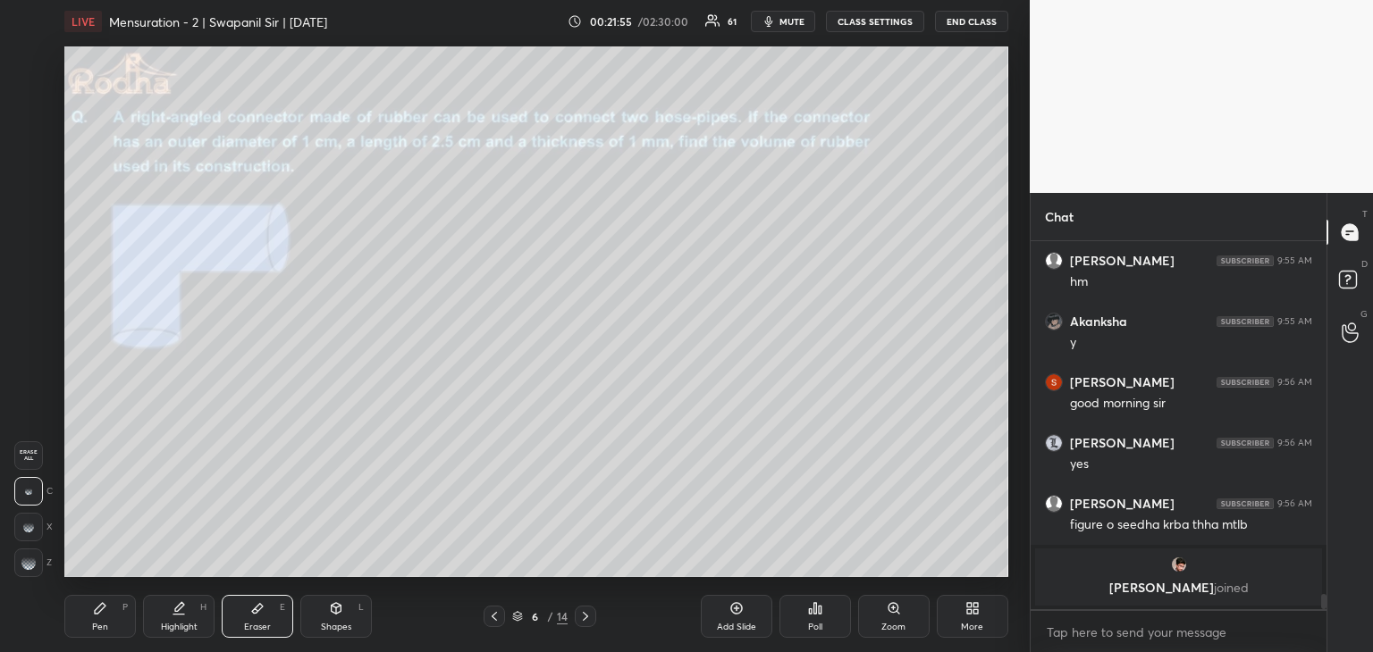
click at [30, 491] on rect at bounding box center [31, 491] width 2 height 2
click at [111, 623] on div "Pen P" at bounding box center [99, 616] width 71 height 43
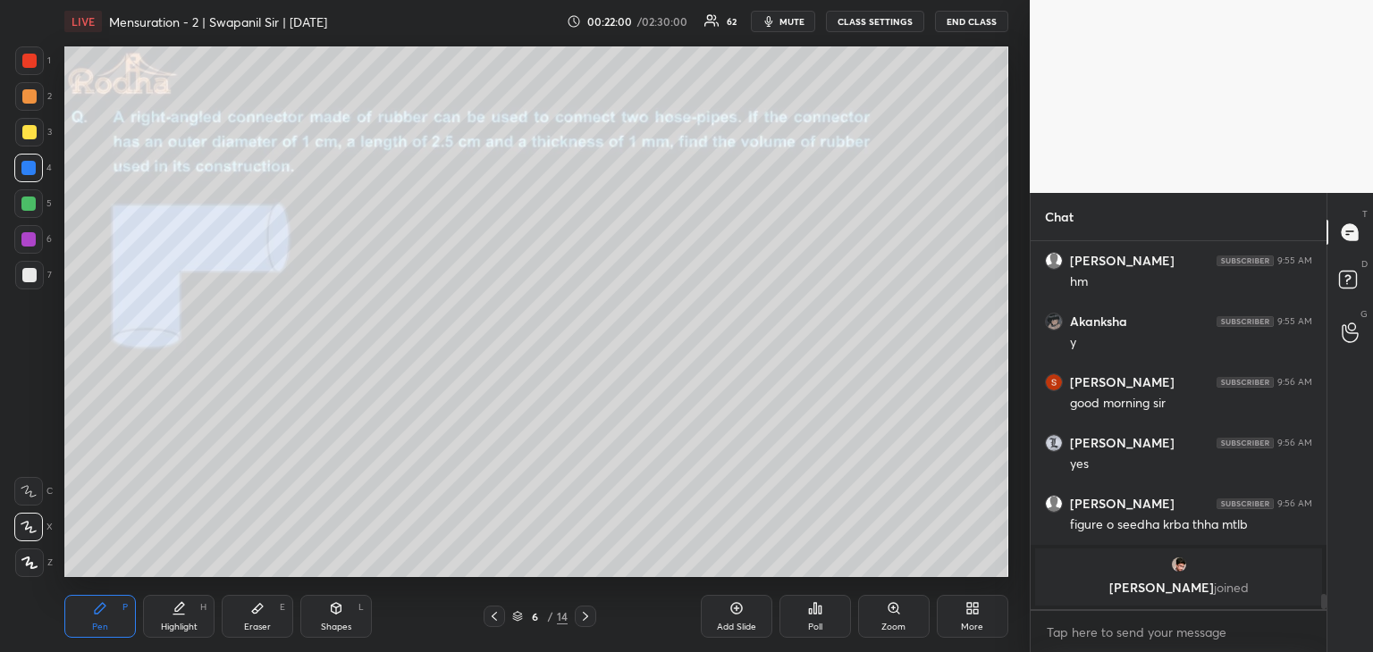
click at [248, 614] on div "Eraser E" at bounding box center [257, 616] width 71 height 43
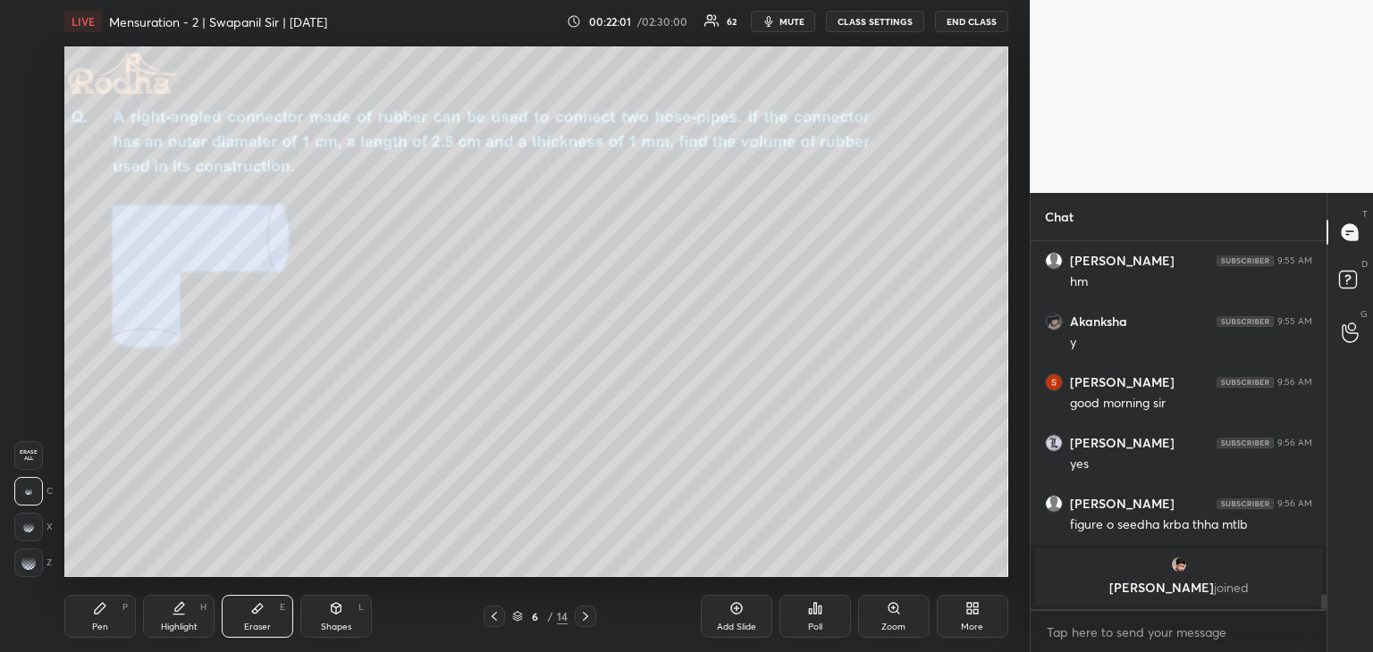
click at [86, 603] on div "Pen P" at bounding box center [99, 616] width 71 height 43
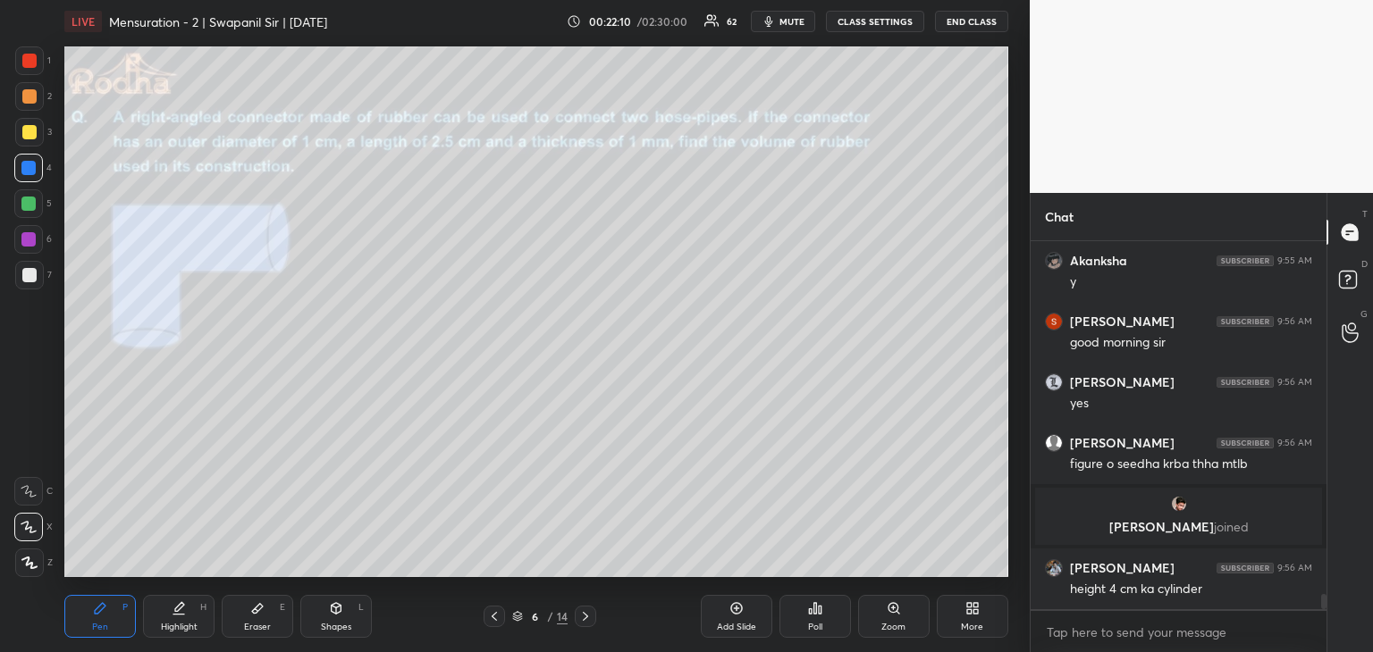
scroll to position [8450, 0]
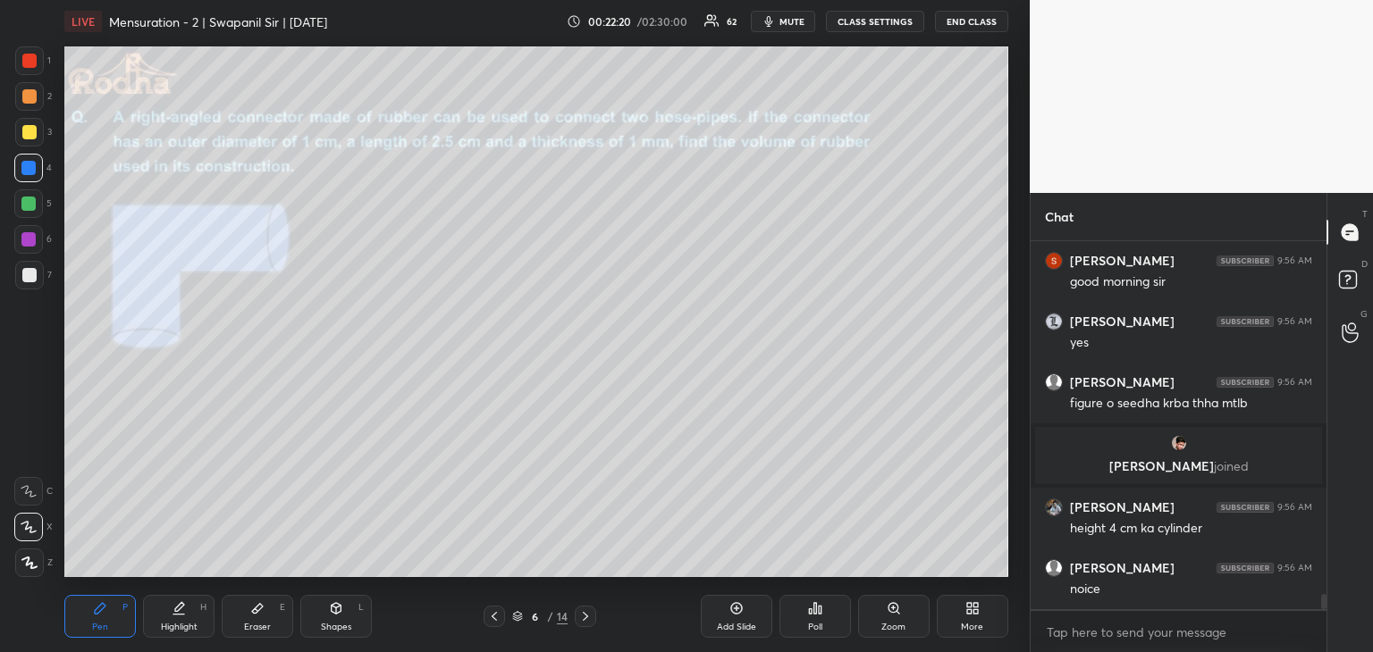
click at [35, 273] on div at bounding box center [29, 275] width 14 height 14
click at [311, 608] on div "Shapes L" at bounding box center [335, 616] width 71 height 43
click at [31, 526] on icon at bounding box center [29, 527] width 19 height 19
click at [100, 614] on icon at bounding box center [100, 608] width 14 height 14
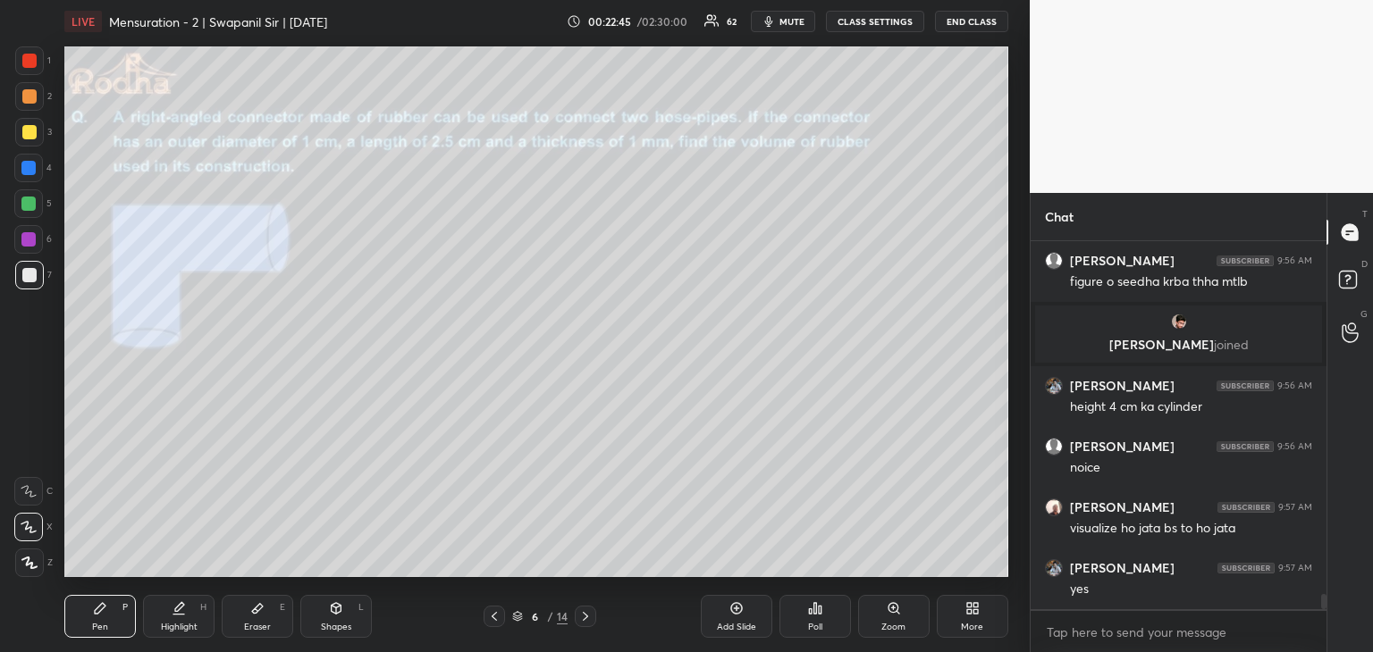
scroll to position [8632, 0]
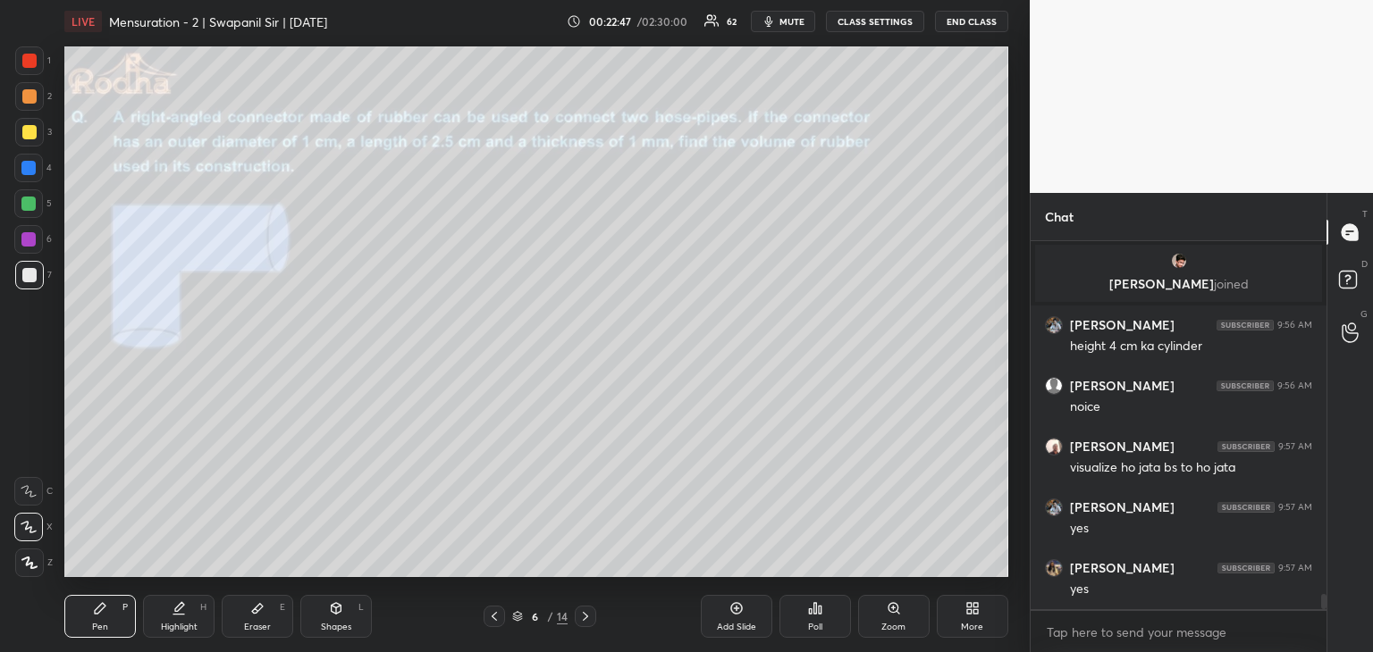
click at [31, 238] on div at bounding box center [28, 239] width 14 height 14
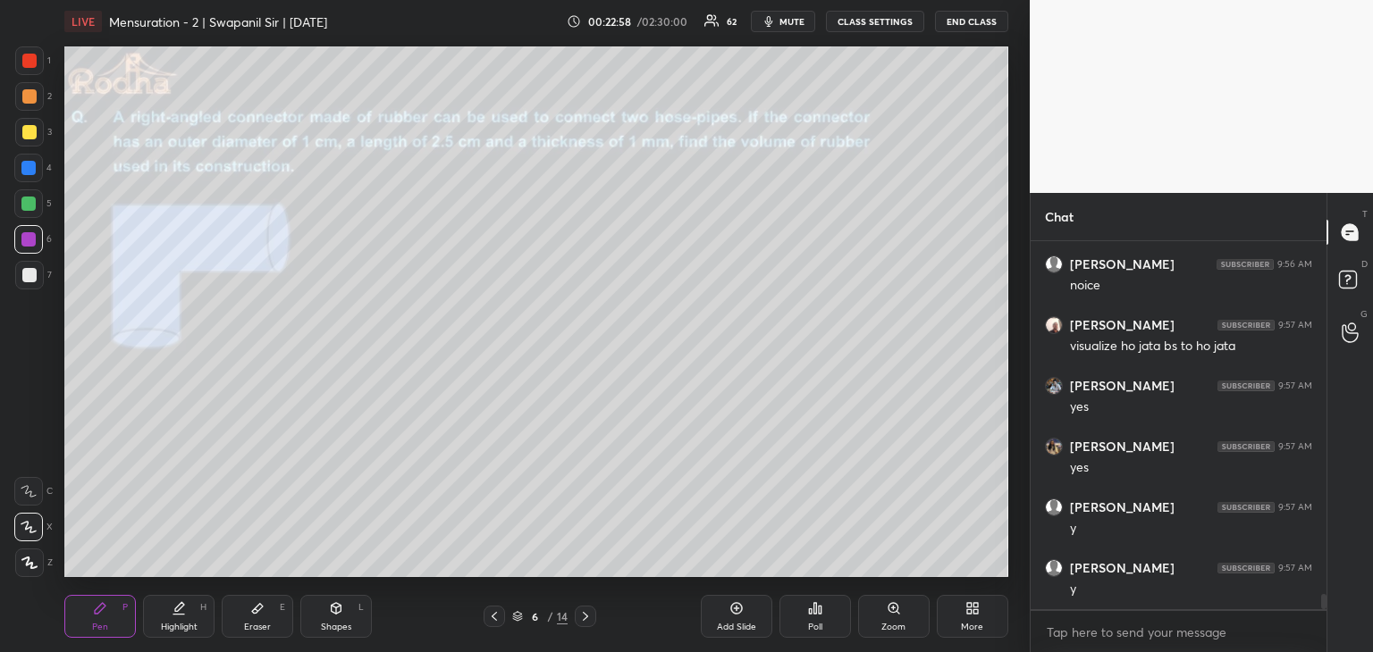
scroll to position [8815, 0]
click at [32, 60] on div at bounding box center [29, 61] width 14 height 14
click at [28, 210] on div at bounding box center [28, 204] width 14 height 14
click at [251, 620] on div "Eraser E" at bounding box center [257, 616] width 71 height 43
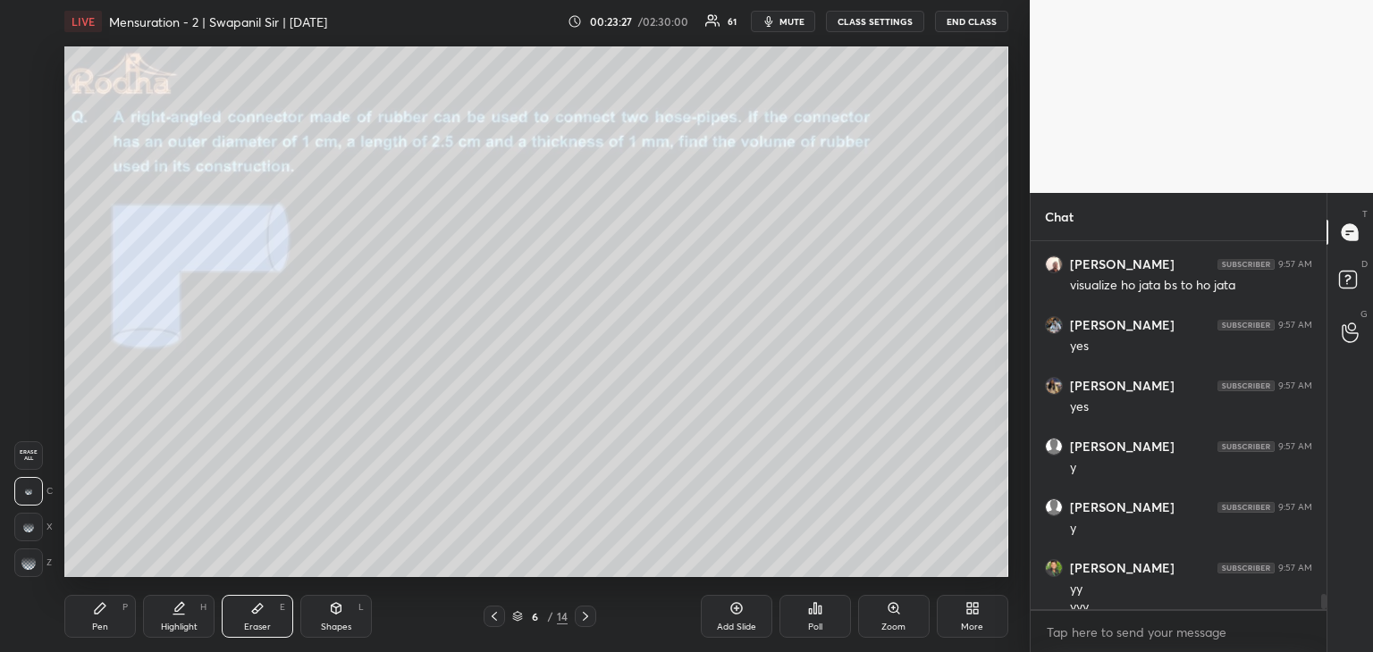
scroll to position [8833, 0]
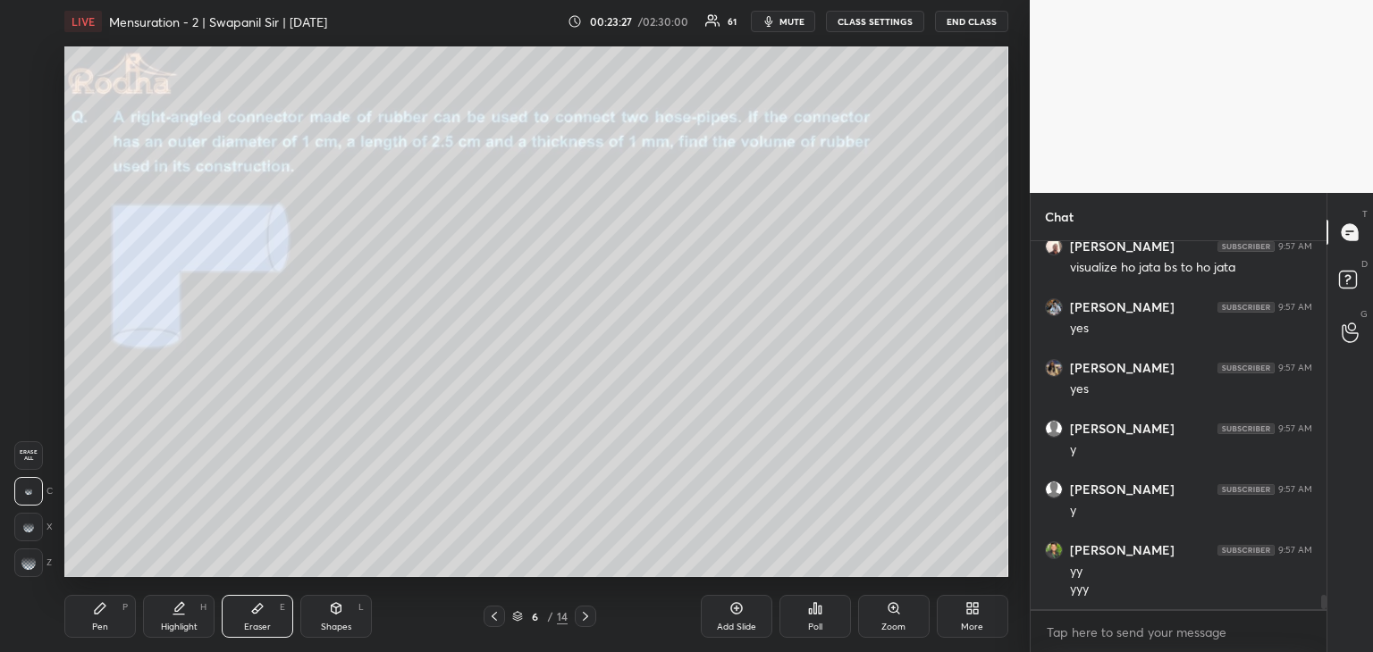
click at [101, 627] on div "Pen" at bounding box center [100, 627] width 16 height 9
click at [37, 69] on div at bounding box center [29, 60] width 29 height 29
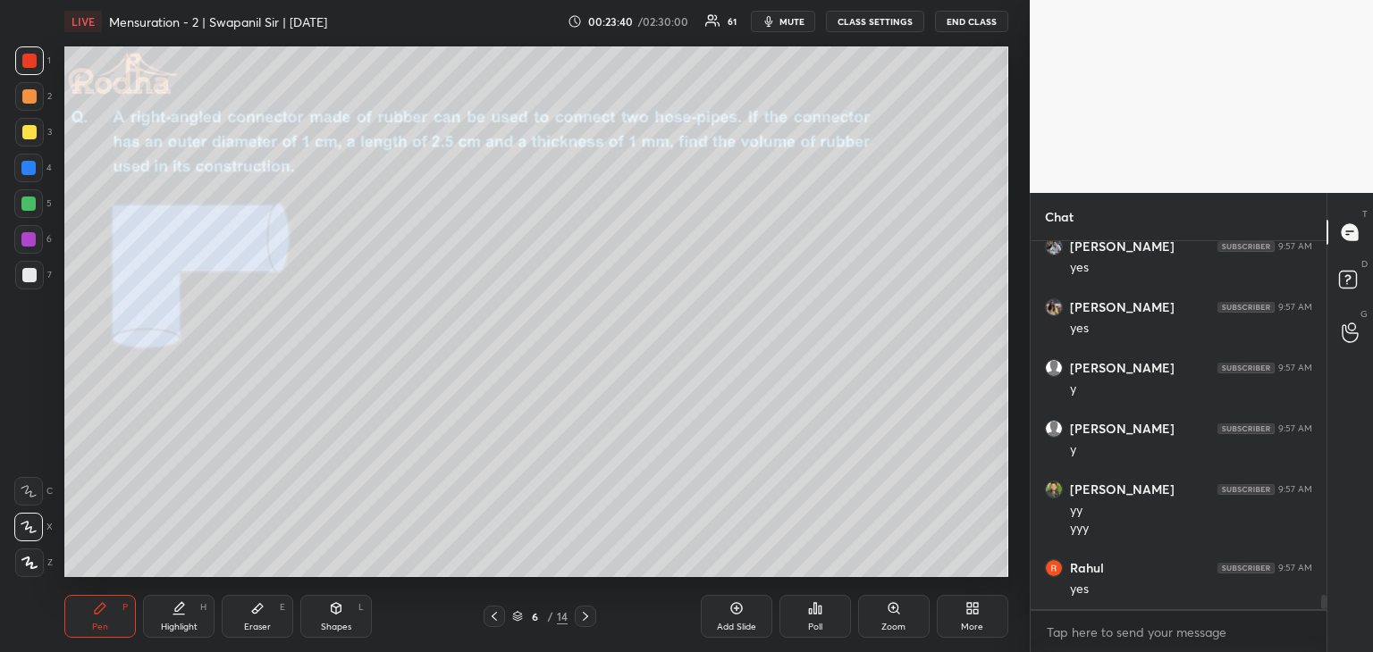
scroll to position [8954, 0]
drag, startPoint x: 31, startPoint y: 130, endPoint x: 25, endPoint y: 140, distance: 11.7
click at [32, 129] on div at bounding box center [29, 132] width 14 height 14
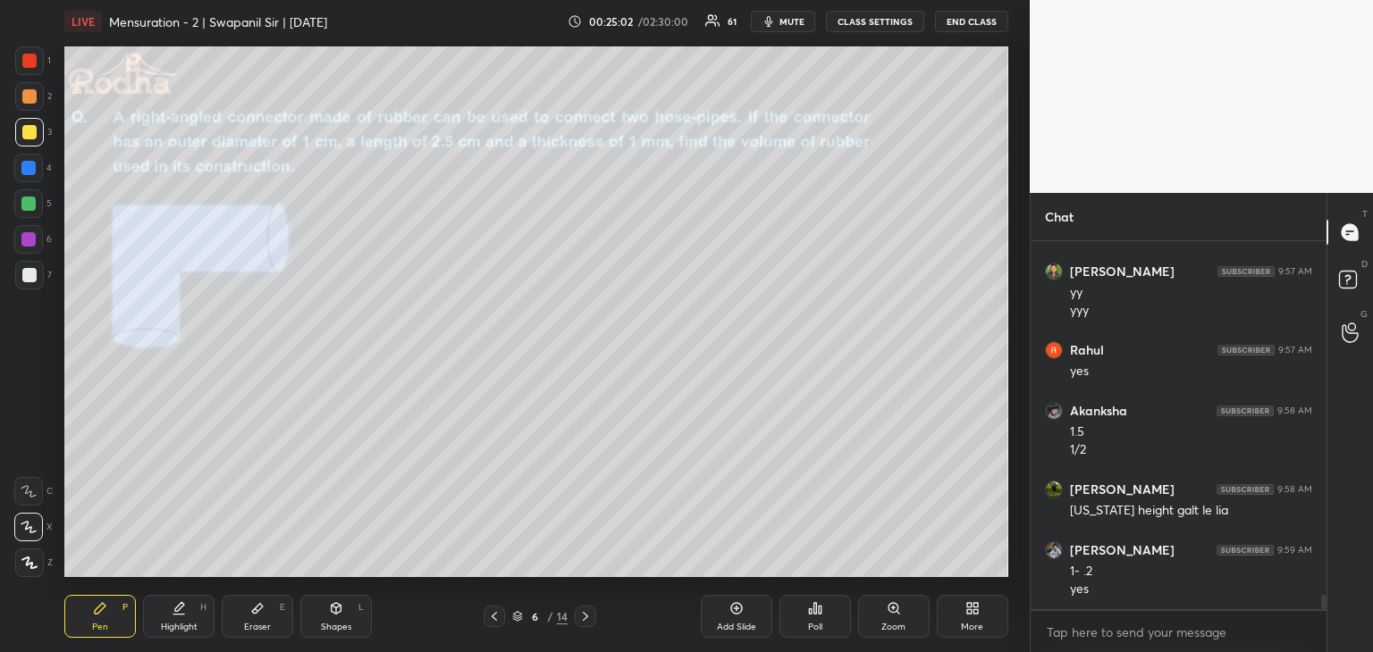
scroll to position [9172, 0]
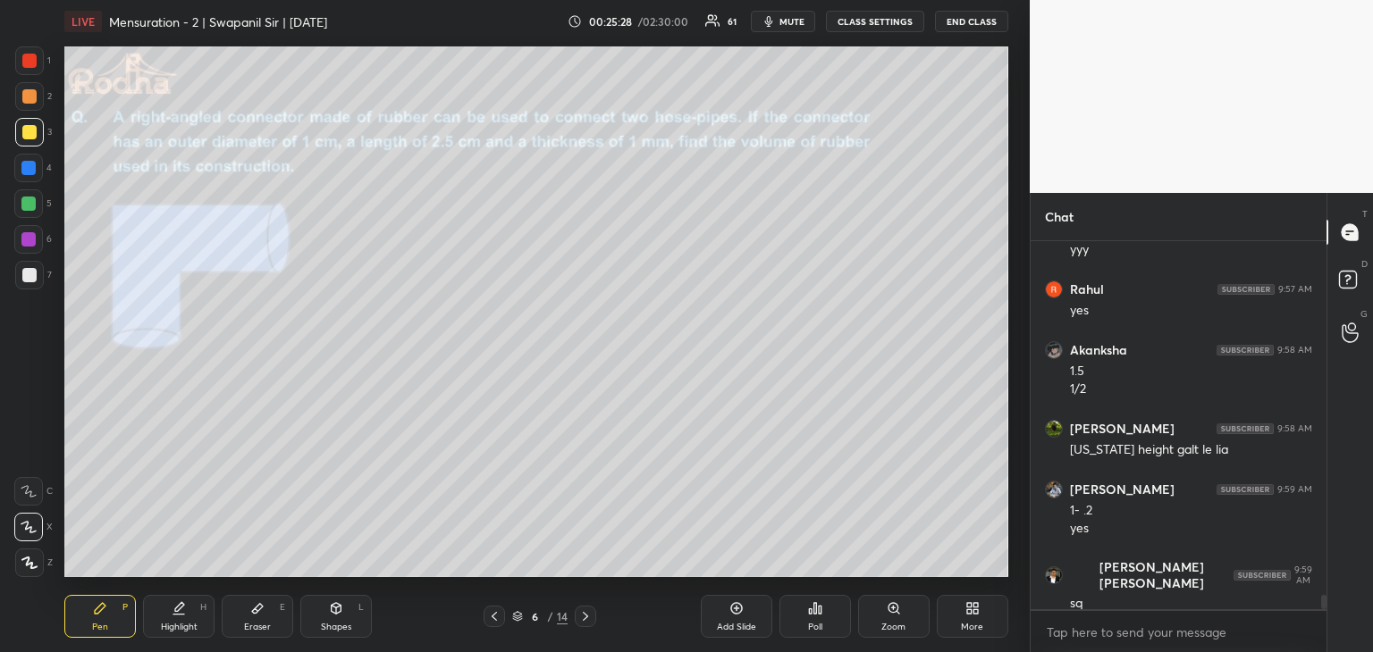
click at [26, 173] on div at bounding box center [28, 168] width 14 height 14
click at [32, 244] on div at bounding box center [28, 239] width 14 height 14
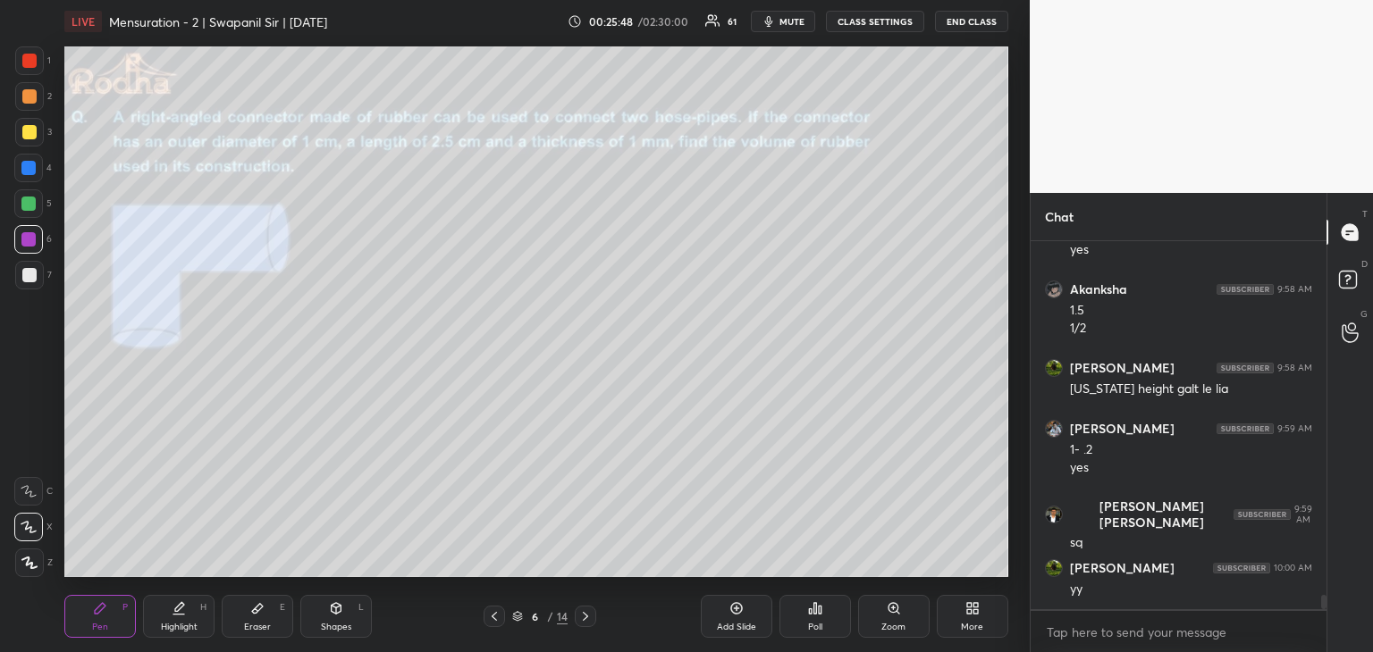
scroll to position [9294, 0]
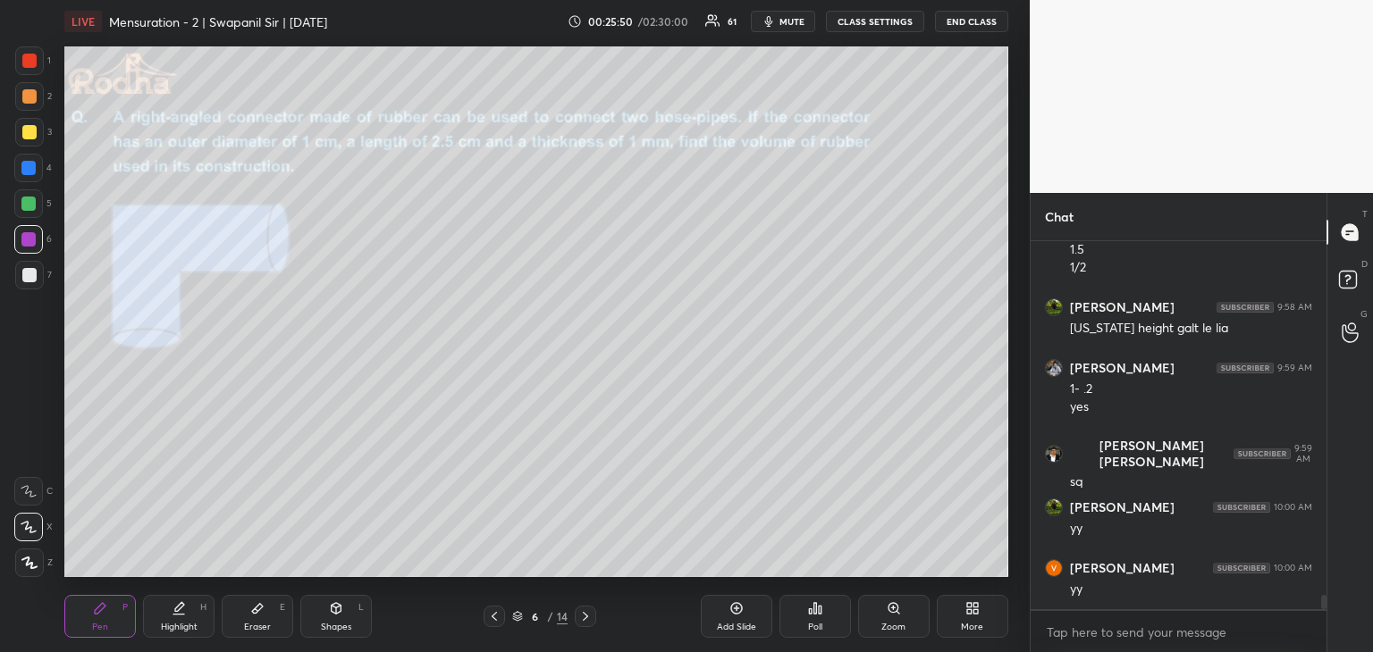
click at [32, 130] on div at bounding box center [29, 132] width 14 height 14
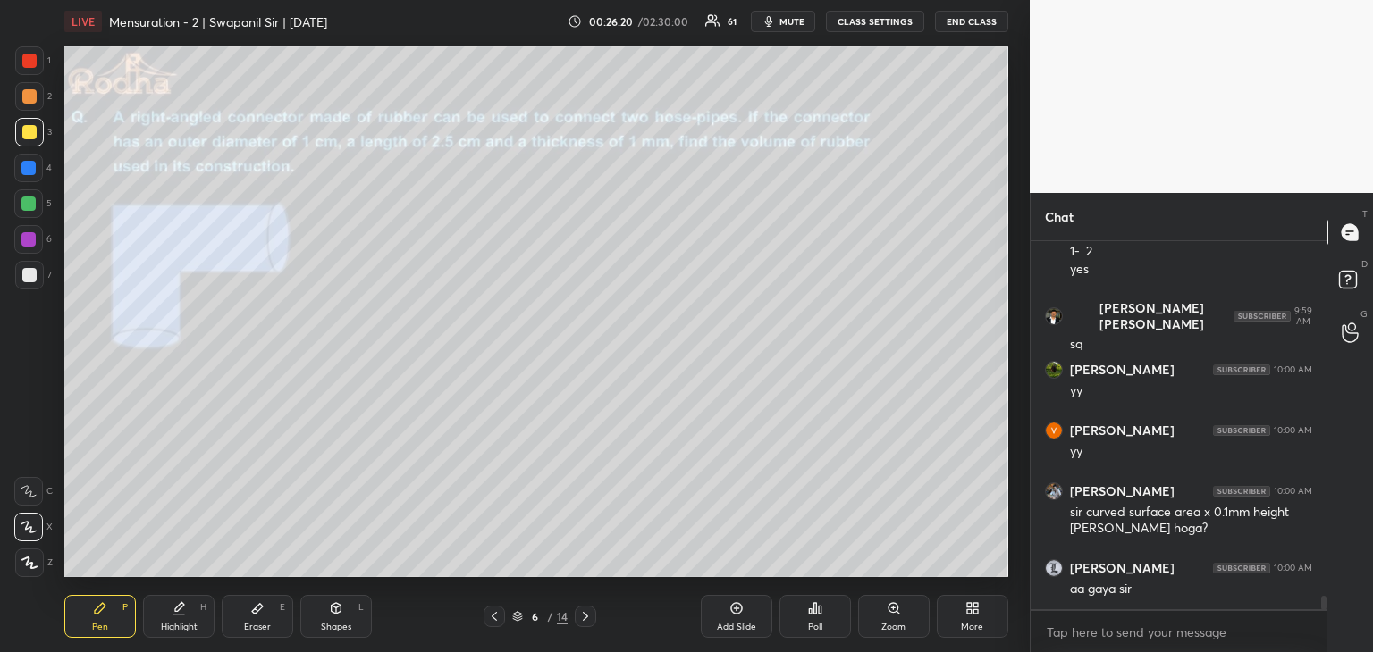
scroll to position [9508, 0]
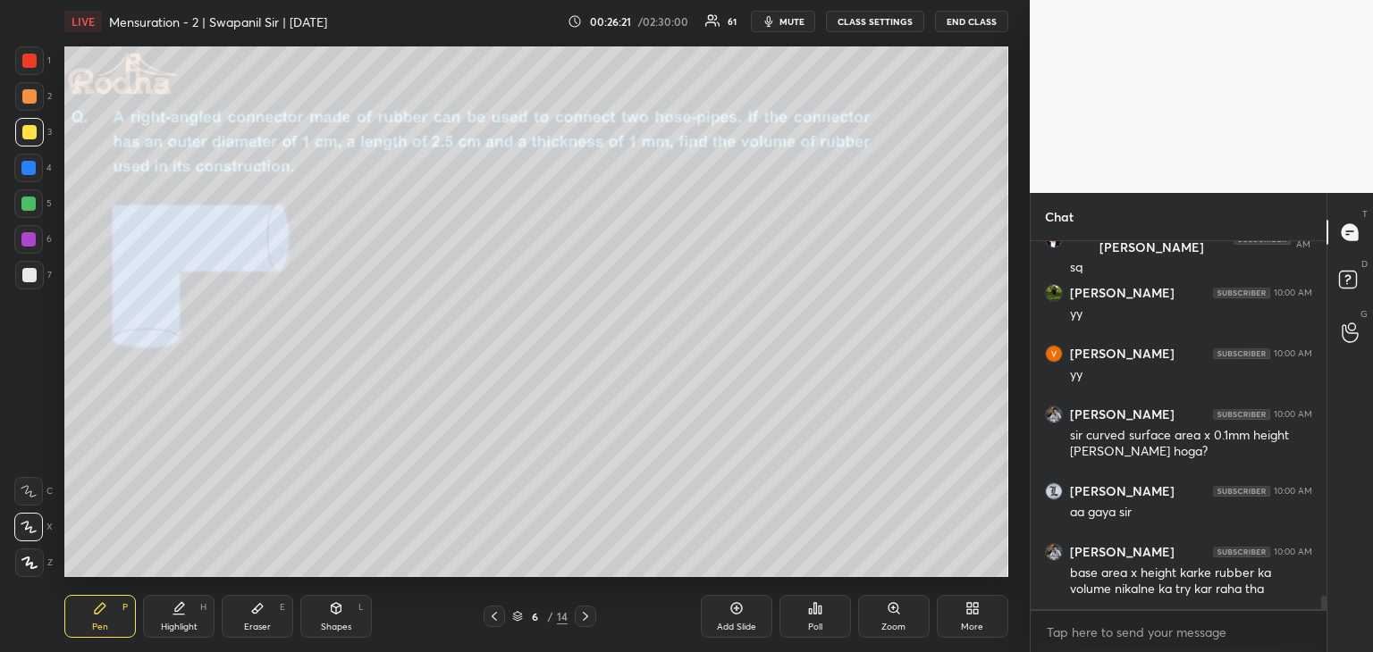
click at [324, 598] on div "Shapes L" at bounding box center [335, 616] width 71 height 43
click at [31, 526] on icon at bounding box center [29, 527] width 19 height 19
drag, startPoint x: 97, startPoint y: 623, endPoint x: 177, endPoint y: 586, distance: 88.4
click at [102, 620] on div "Pen P" at bounding box center [99, 616] width 71 height 43
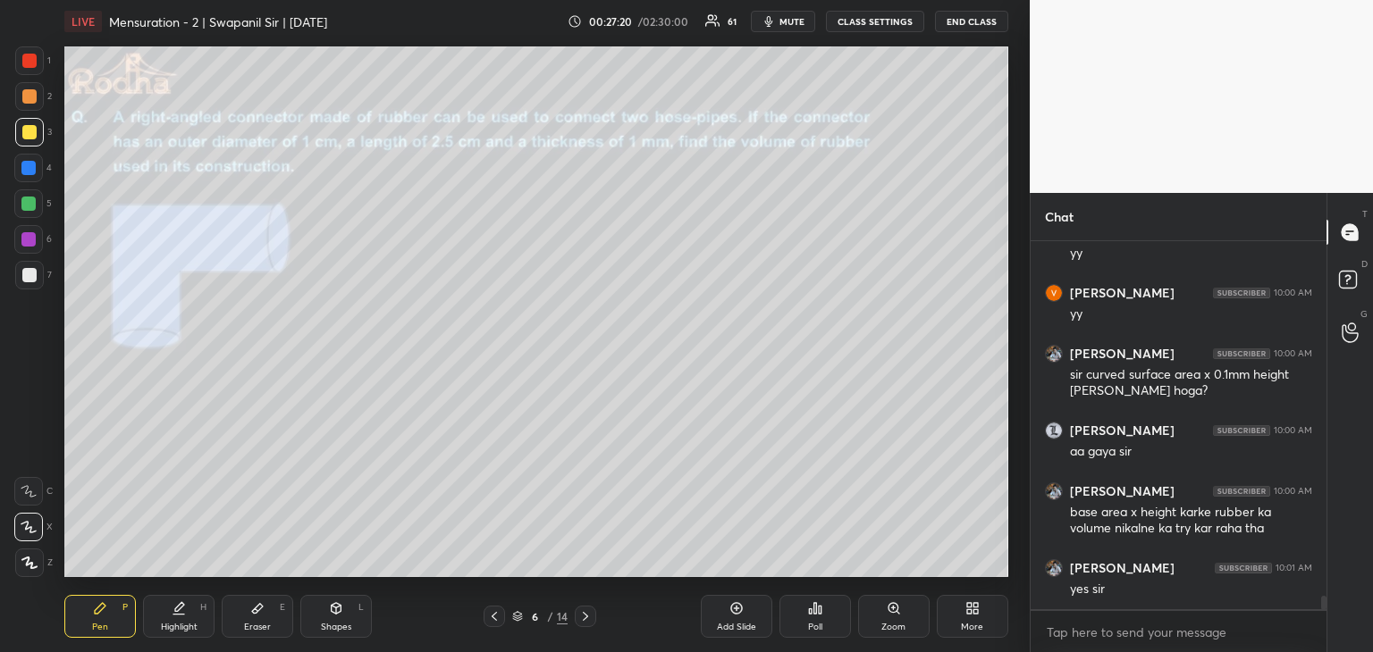
drag, startPoint x: 270, startPoint y: 612, endPoint x: 306, endPoint y: 591, distance: 41.7
click at [273, 610] on div "Eraser E" at bounding box center [257, 616] width 71 height 43
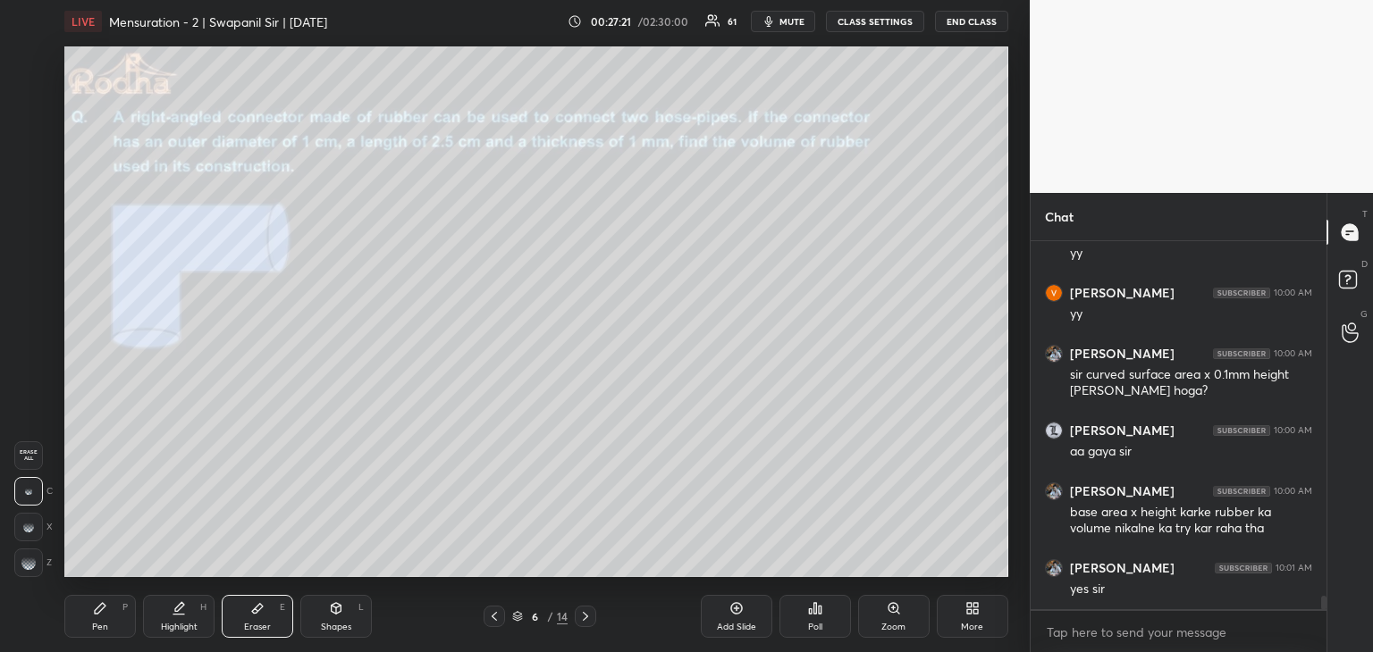
drag, startPoint x: 25, startPoint y: 562, endPoint x: 55, endPoint y: 551, distance: 31.4
click at [25, 559] on g at bounding box center [28, 563] width 14 height 14
click at [587, 618] on icon at bounding box center [585, 616] width 14 height 14
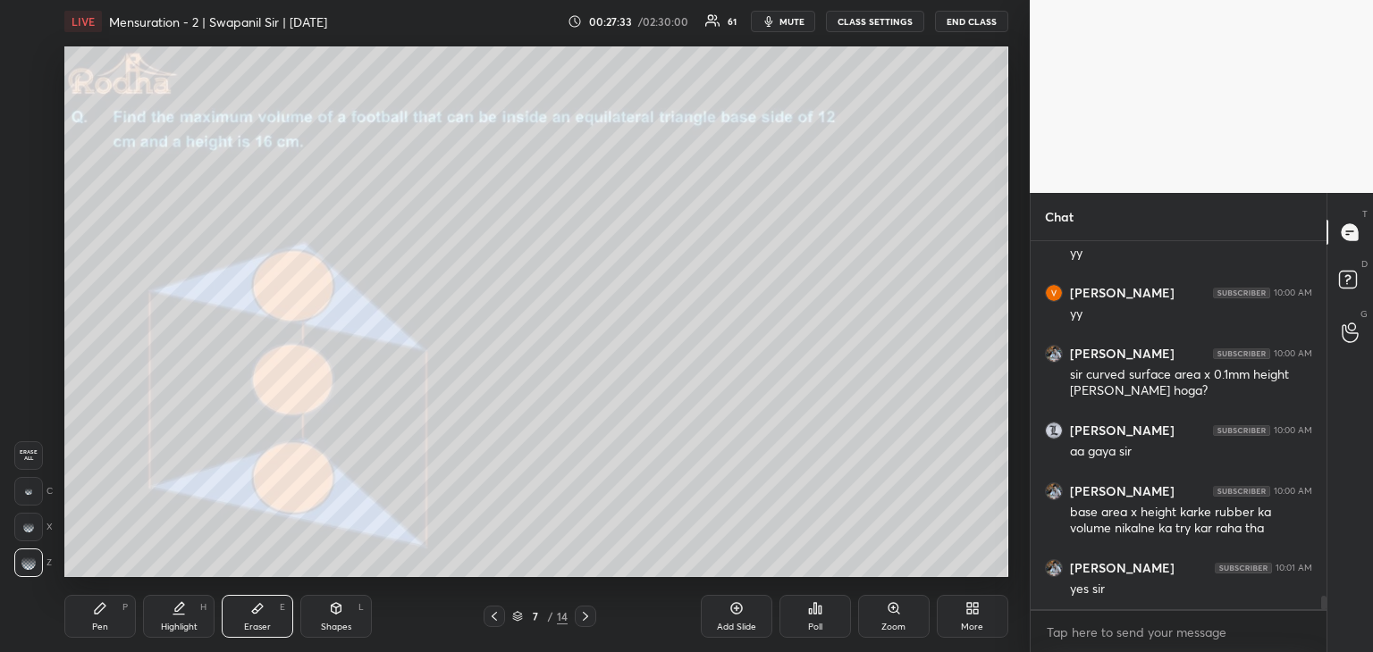
scroll to position [9587, 0]
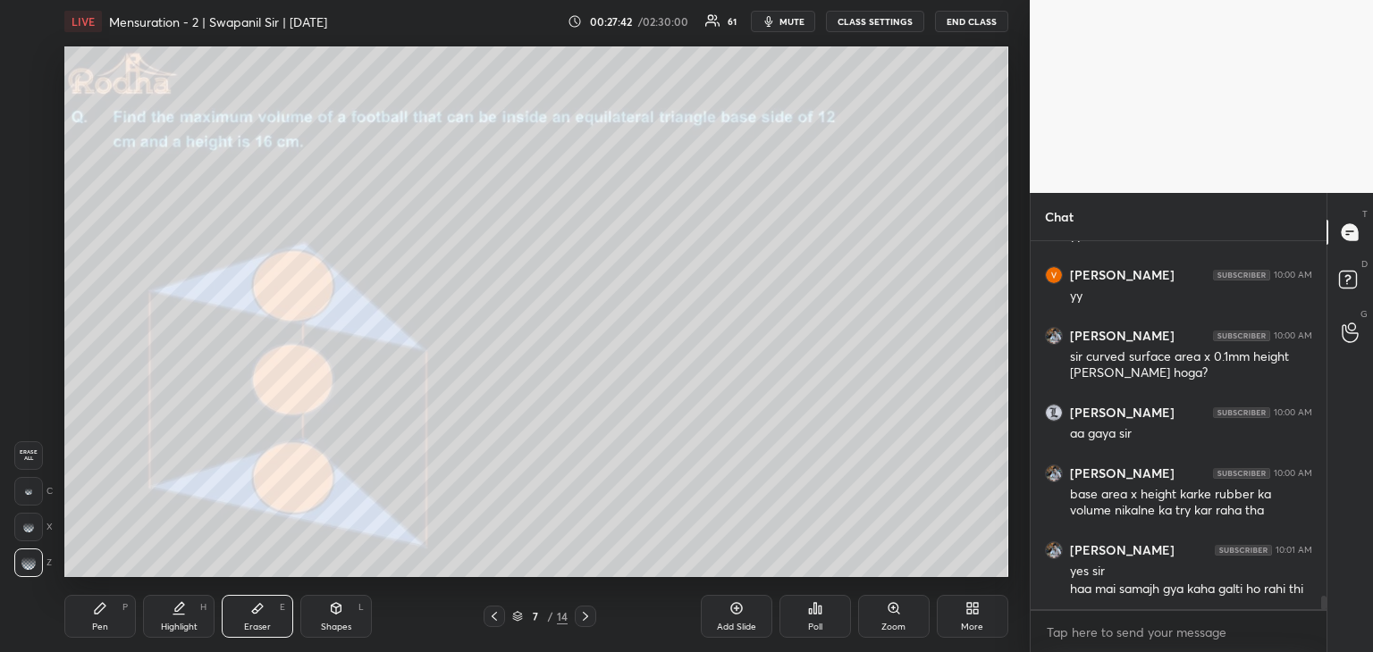
click at [107, 637] on div "Pen P" at bounding box center [99, 616] width 71 height 43
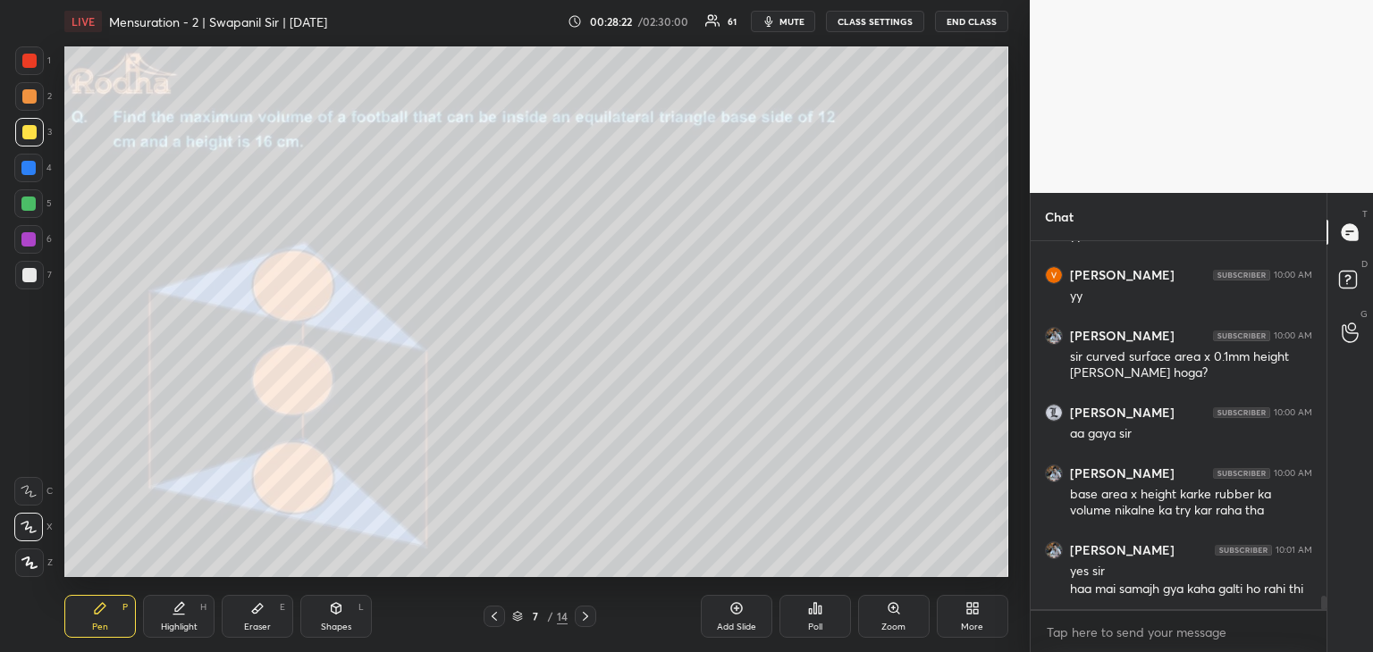
drag, startPoint x: 338, startPoint y: 628, endPoint x: 311, endPoint y: 605, distance: 35.5
click at [340, 627] on div "Shapes" at bounding box center [336, 627] width 30 height 9
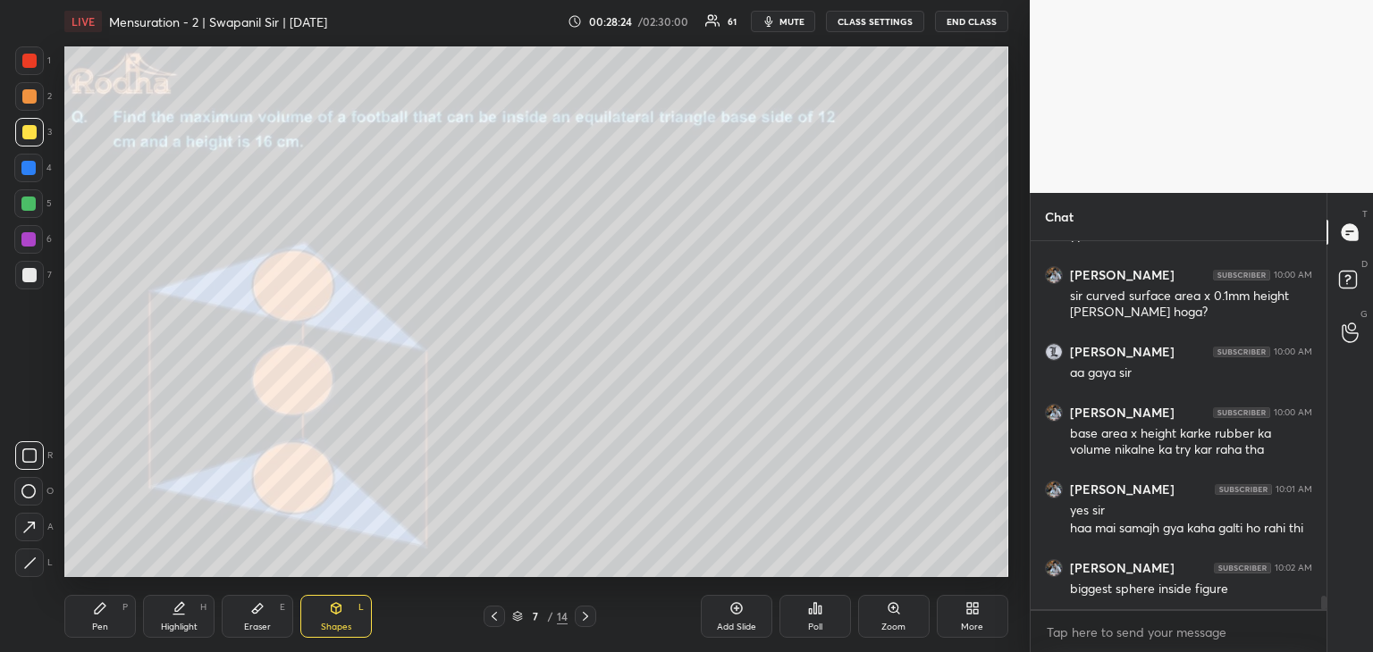
drag, startPoint x: 25, startPoint y: 567, endPoint x: 36, endPoint y: 550, distance: 20.1
click at [29, 567] on icon at bounding box center [29, 563] width 13 height 13
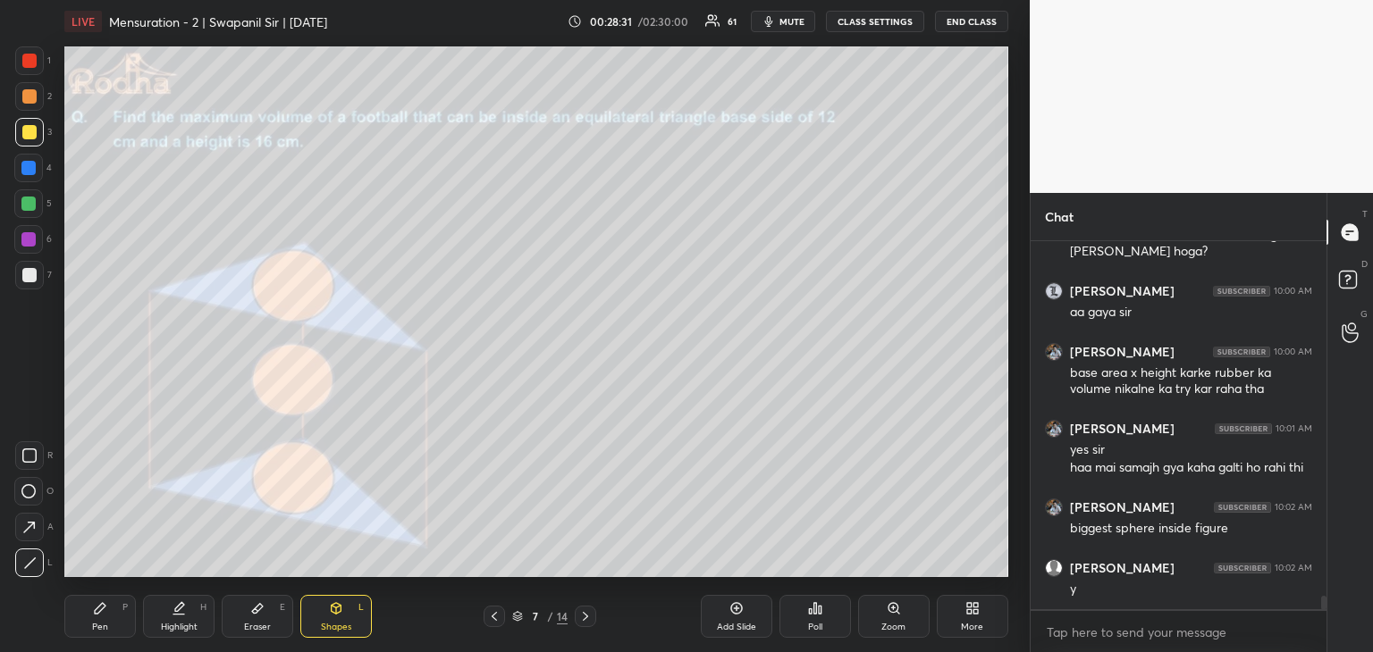
click at [29, 275] on div at bounding box center [29, 275] width 14 height 14
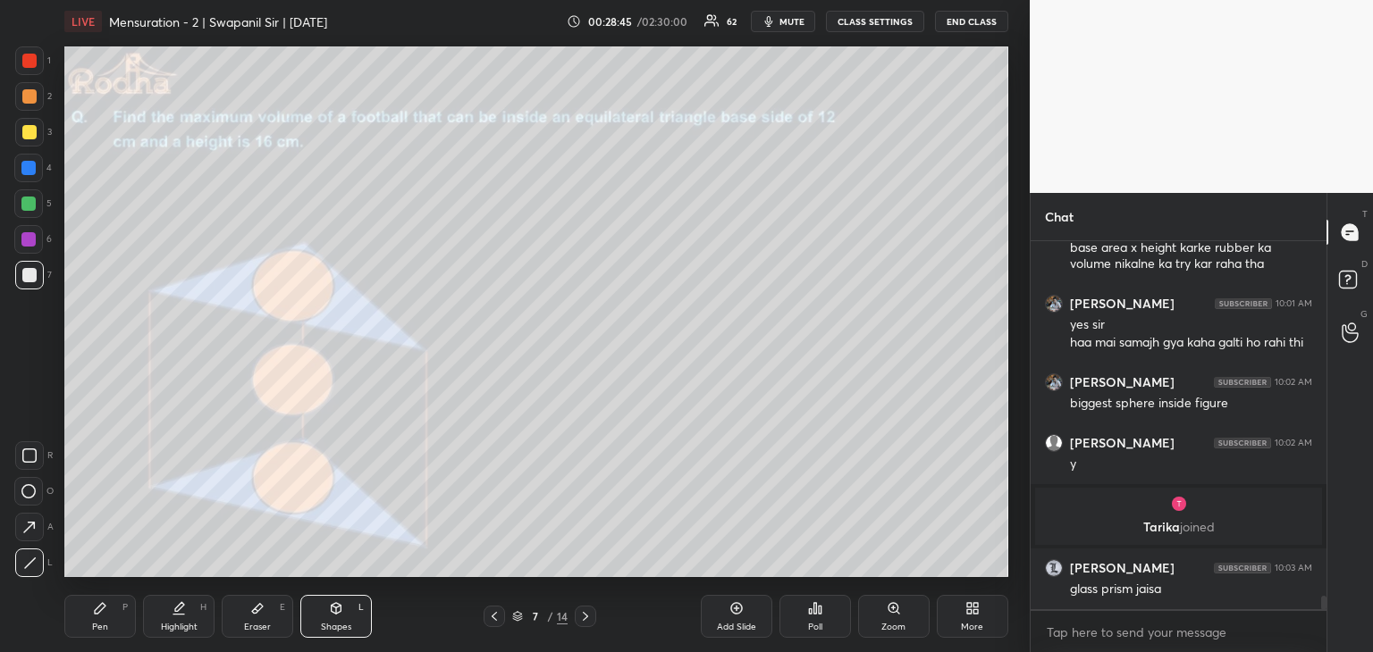
scroll to position [9473, 0]
drag, startPoint x: 255, startPoint y: 621, endPoint x: 295, endPoint y: 589, distance: 51.5
click at [257, 620] on div "Eraser E" at bounding box center [257, 616] width 71 height 43
click at [334, 612] on icon at bounding box center [337, 608] width 10 height 11
click at [25, 489] on icon at bounding box center [28, 491] width 14 height 14
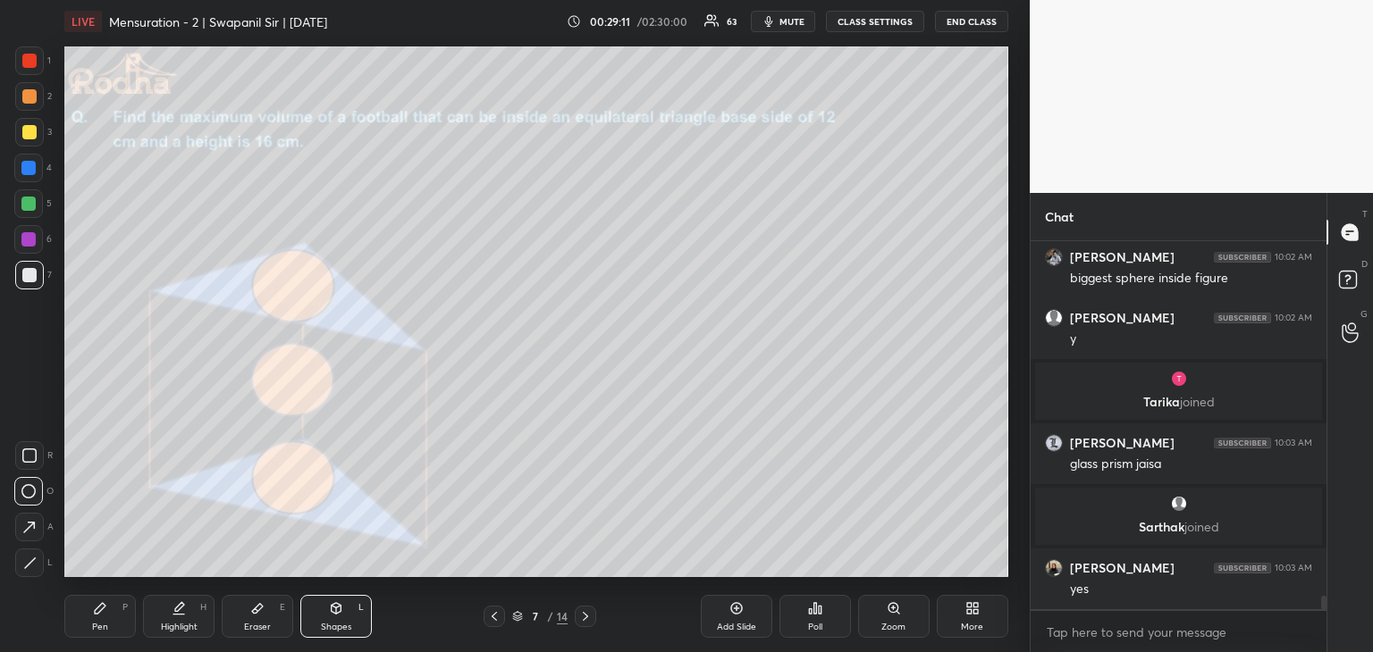
scroll to position [9642, 0]
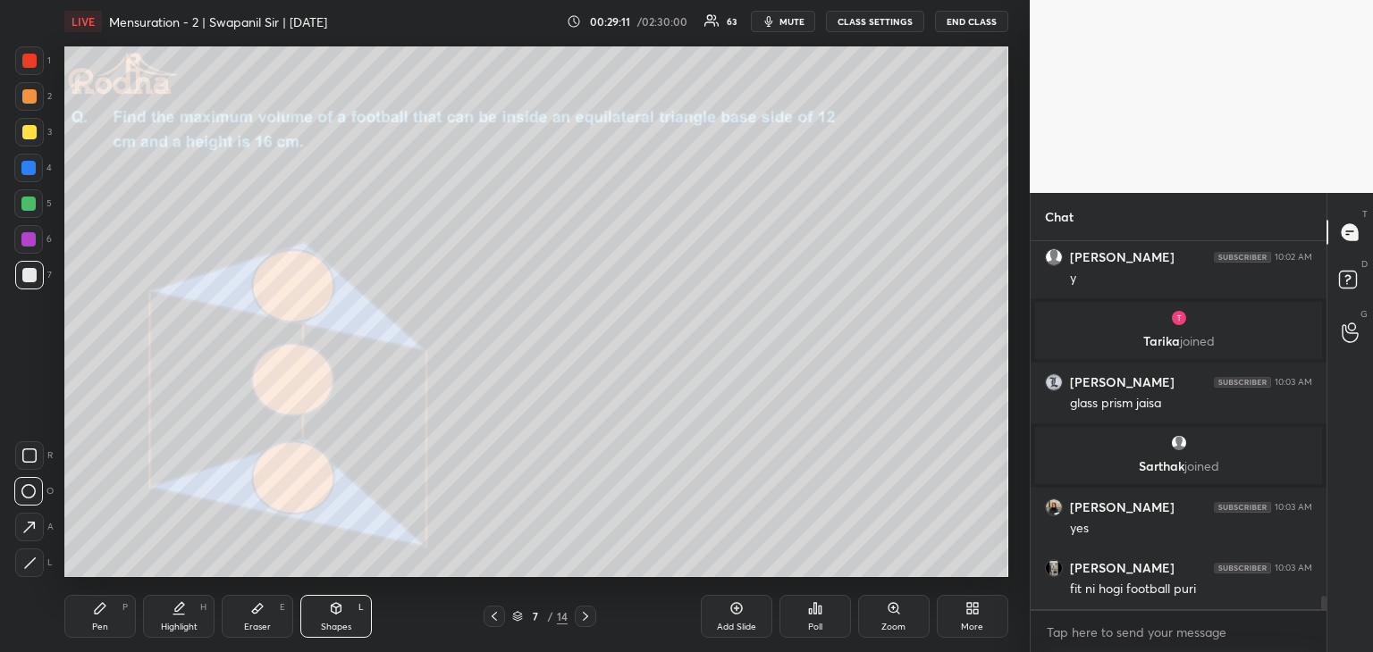
click at [100, 634] on div "Pen P" at bounding box center [99, 616] width 71 height 43
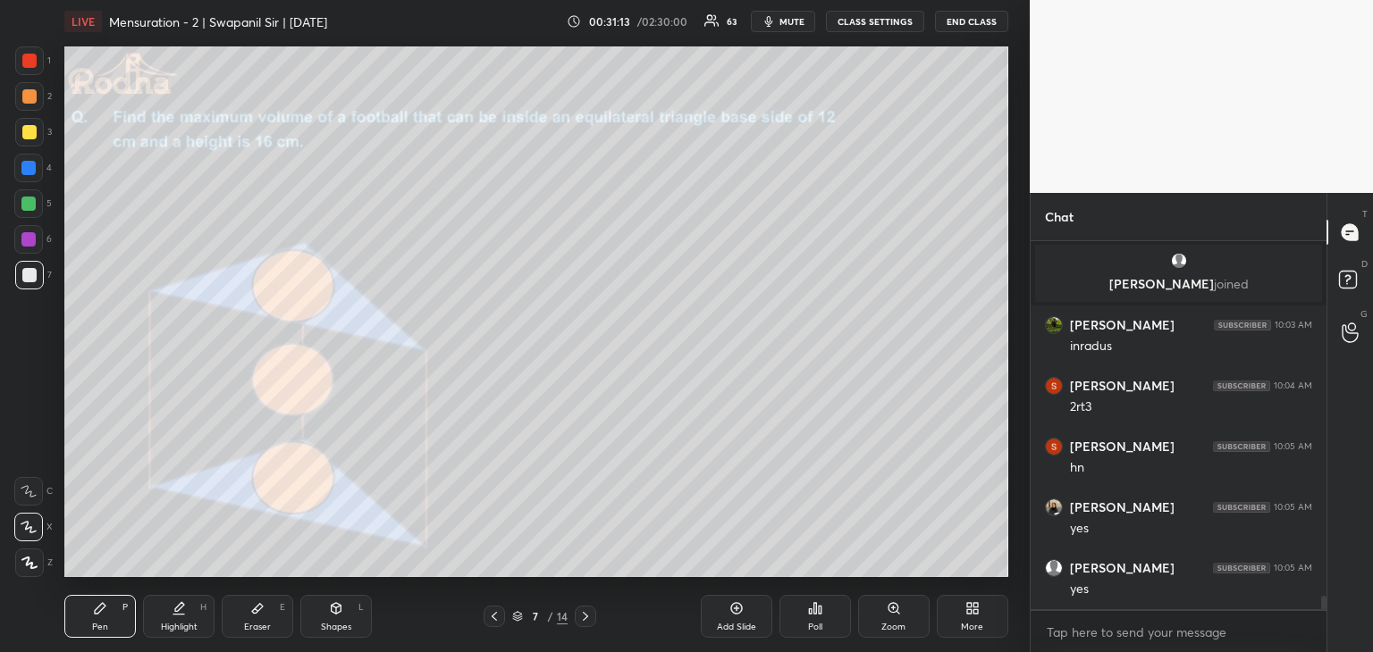
scroll to position [10066, 0]
click at [29, 205] on div at bounding box center [28, 204] width 14 height 14
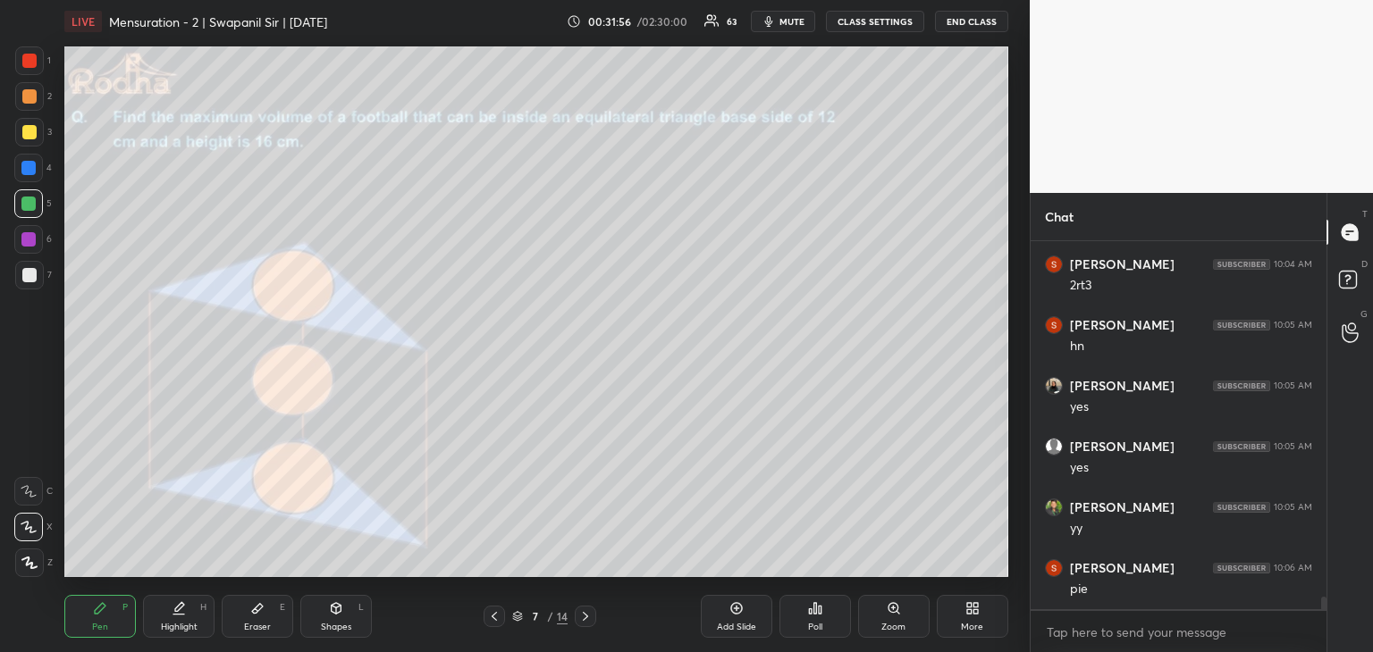
scroll to position [10187, 0]
click at [268, 618] on div "Eraser E" at bounding box center [257, 616] width 71 height 43
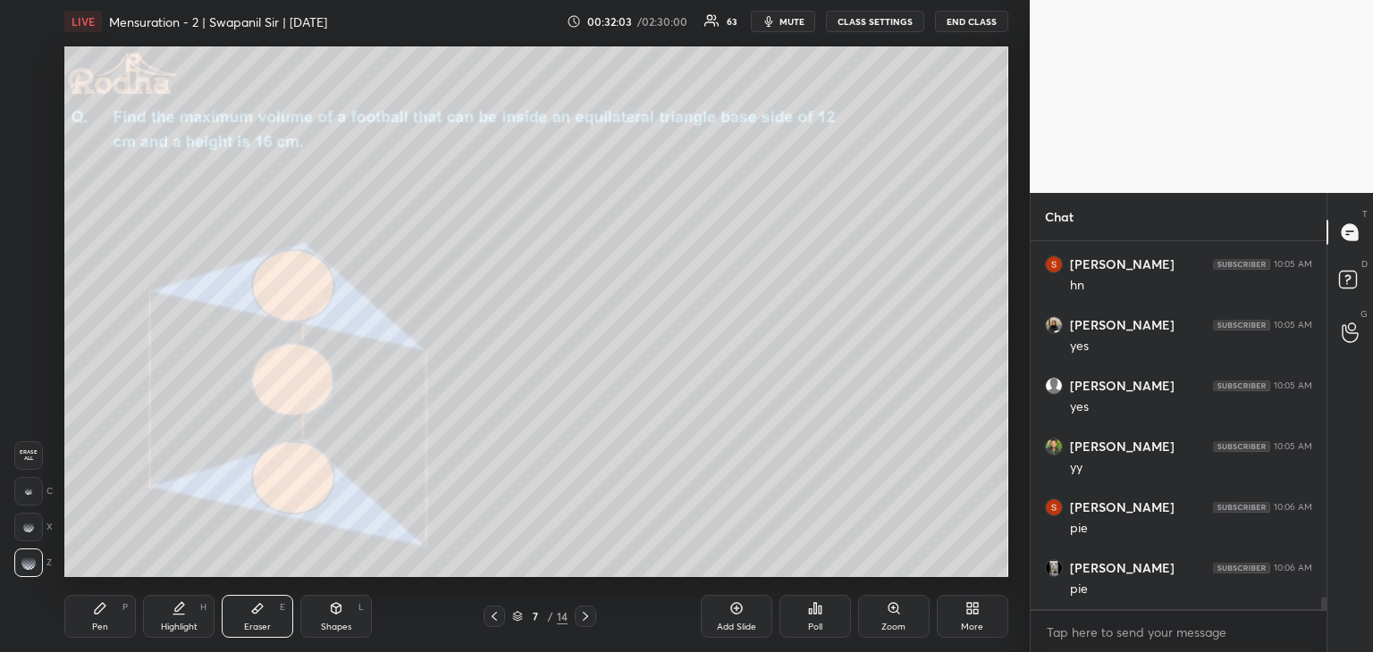
click at [107, 623] on div "Pen P" at bounding box center [99, 616] width 71 height 43
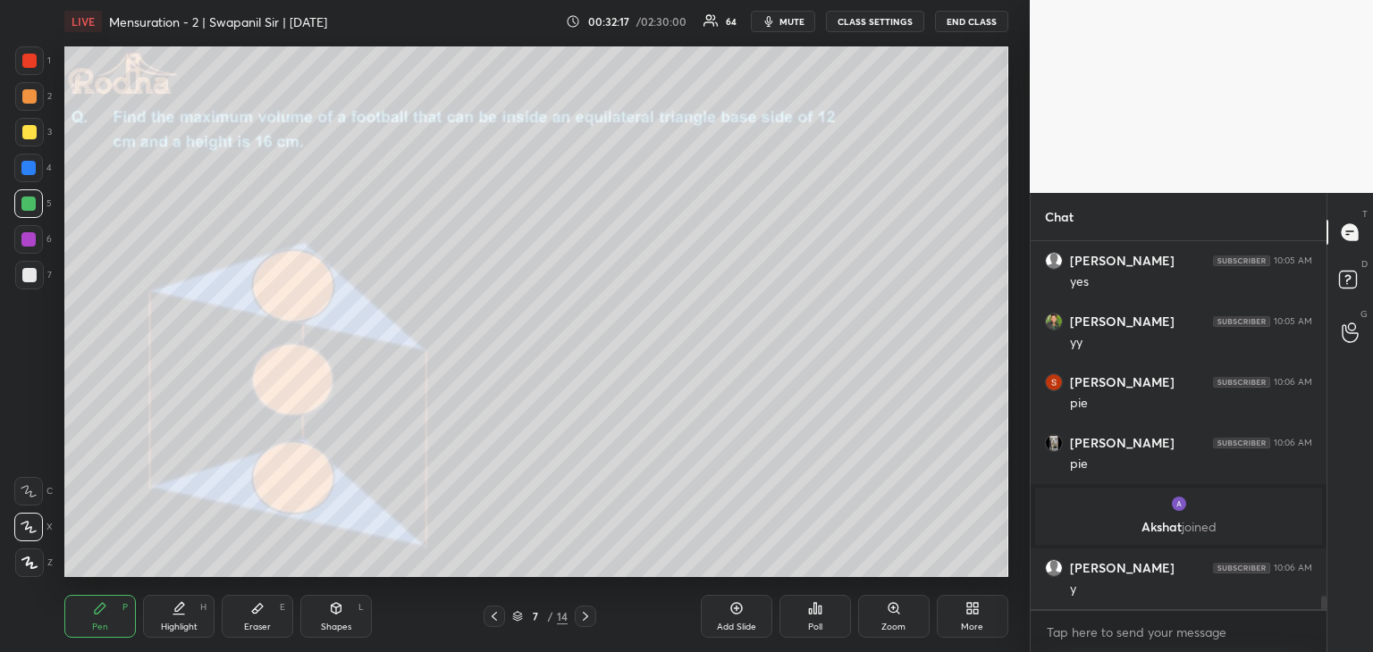
scroll to position [10111, 0]
click at [585, 618] on icon at bounding box center [585, 616] width 5 height 9
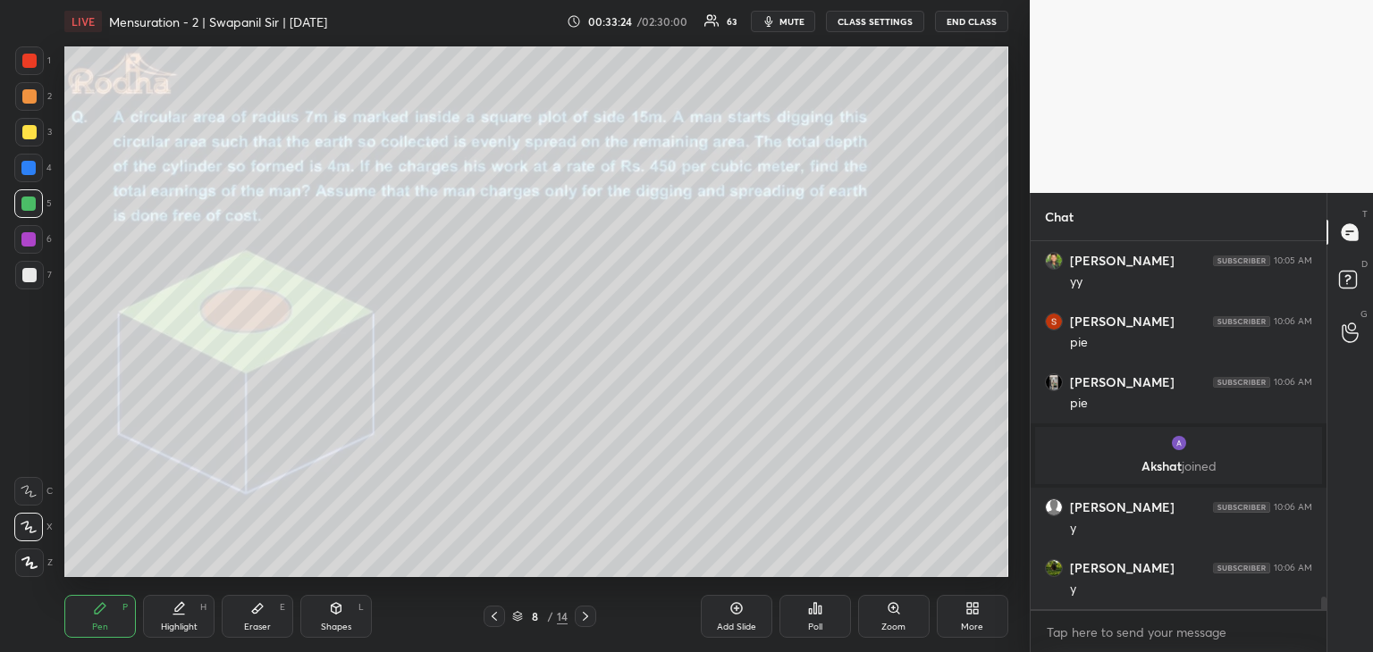
drag, startPoint x: 26, startPoint y: 171, endPoint x: 62, endPoint y: 183, distance: 37.9
click at [26, 171] on div at bounding box center [28, 168] width 14 height 14
drag, startPoint x: 317, startPoint y: 601, endPoint x: 301, endPoint y: 588, distance: 20.9
click at [318, 601] on div "Shapes L" at bounding box center [335, 616] width 71 height 43
click at [32, 567] on icon at bounding box center [29, 563] width 13 height 13
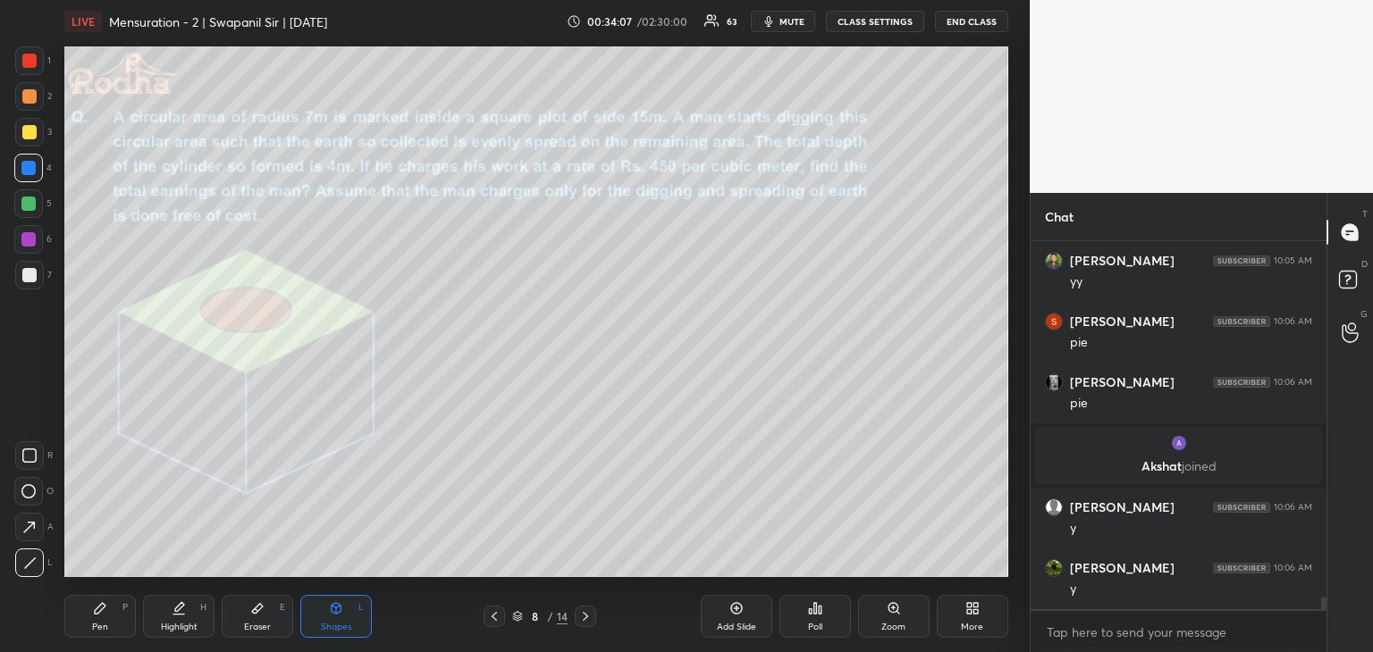
click at [104, 620] on div "Pen P" at bounding box center [99, 616] width 71 height 43
click at [218, 612] on div "Pen P Highlight H Eraser E Shapes L" at bounding box center [263, 616] width 398 height 43
click at [197, 619] on div "Highlight H" at bounding box center [178, 616] width 71 height 43
click at [261, 620] on div "Eraser E" at bounding box center [257, 616] width 71 height 43
click at [35, 491] on div at bounding box center [28, 491] width 29 height 29
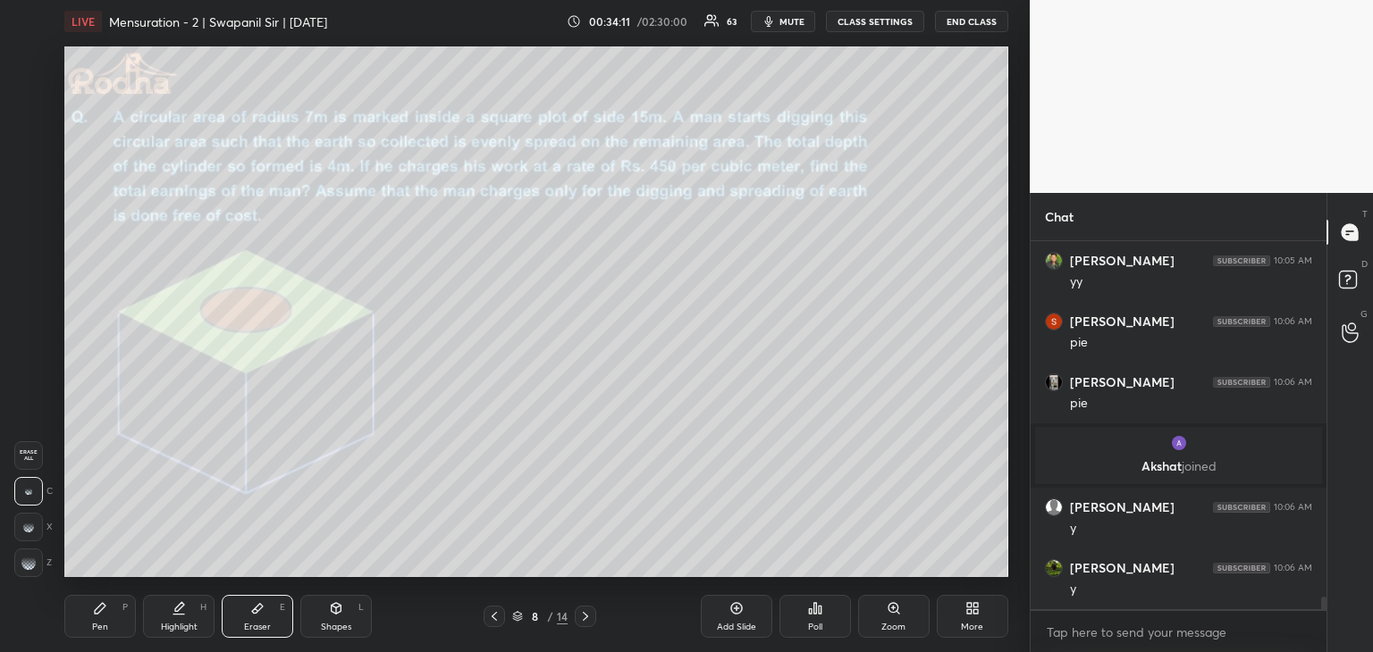
click at [104, 613] on icon at bounding box center [100, 608] width 14 height 14
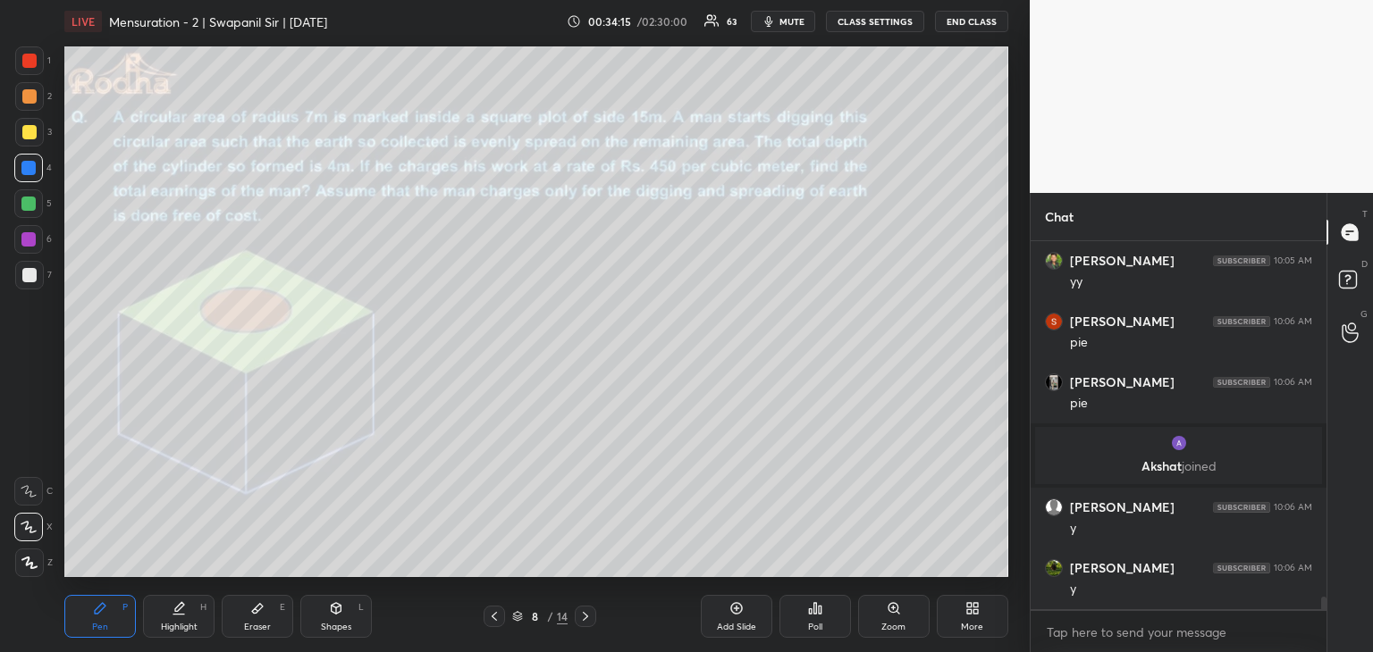
click at [29, 169] on div at bounding box center [28, 168] width 14 height 14
click at [340, 605] on div "Shapes L" at bounding box center [335, 616] width 71 height 43
click at [33, 491] on icon at bounding box center [28, 491] width 14 height 14
click at [36, 561] on icon at bounding box center [29, 563] width 13 height 13
click at [100, 625] on div "Pen" at bounding box center [100, 627] width 16 height 9
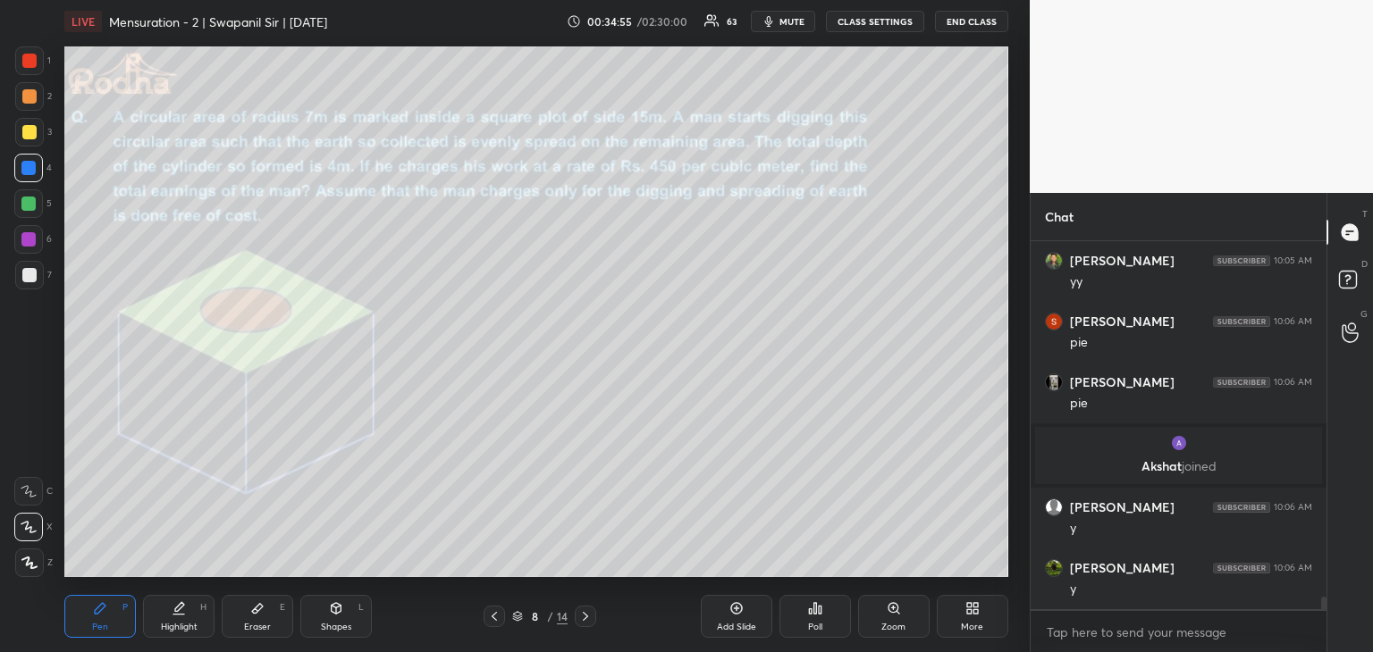
click at [25, 206] on div at bounding box center [28, 204] width 14 height 14
click at [27, 97] on div at bounding box center [29, 96] width 14 height 14
click at [23, 569] on div at bounding box center [29, 563] width 29 height 29
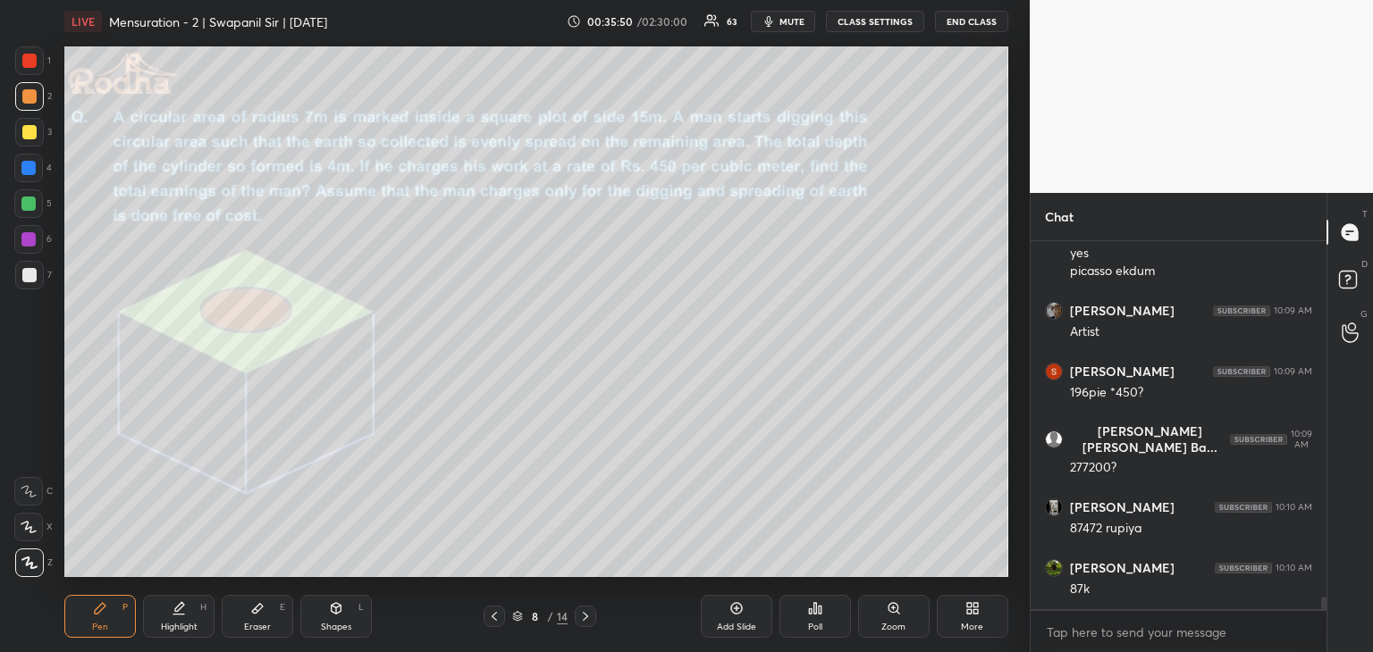
scroll to position [10568, 0]
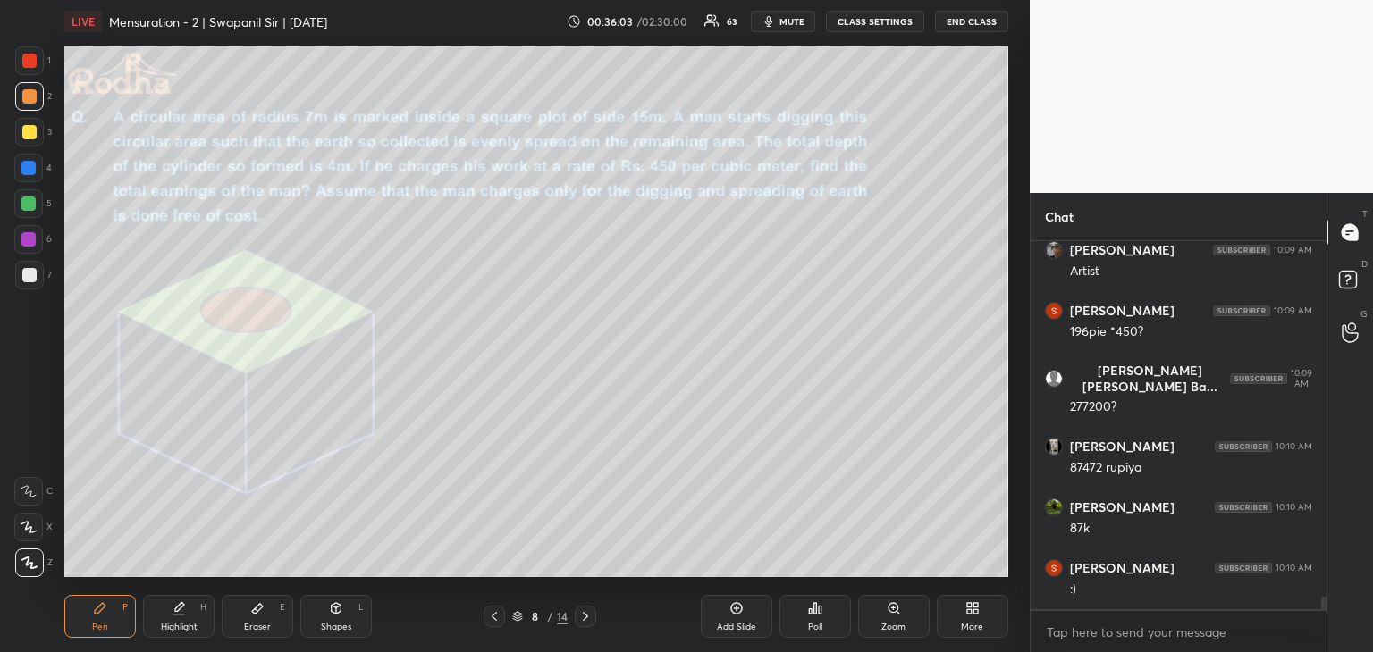
click at [337, 604] on icon at bounding box center [337, 608] width 10 height 11
click at [36, 570] on div at bounding box center [29, 563] width 29 height 29
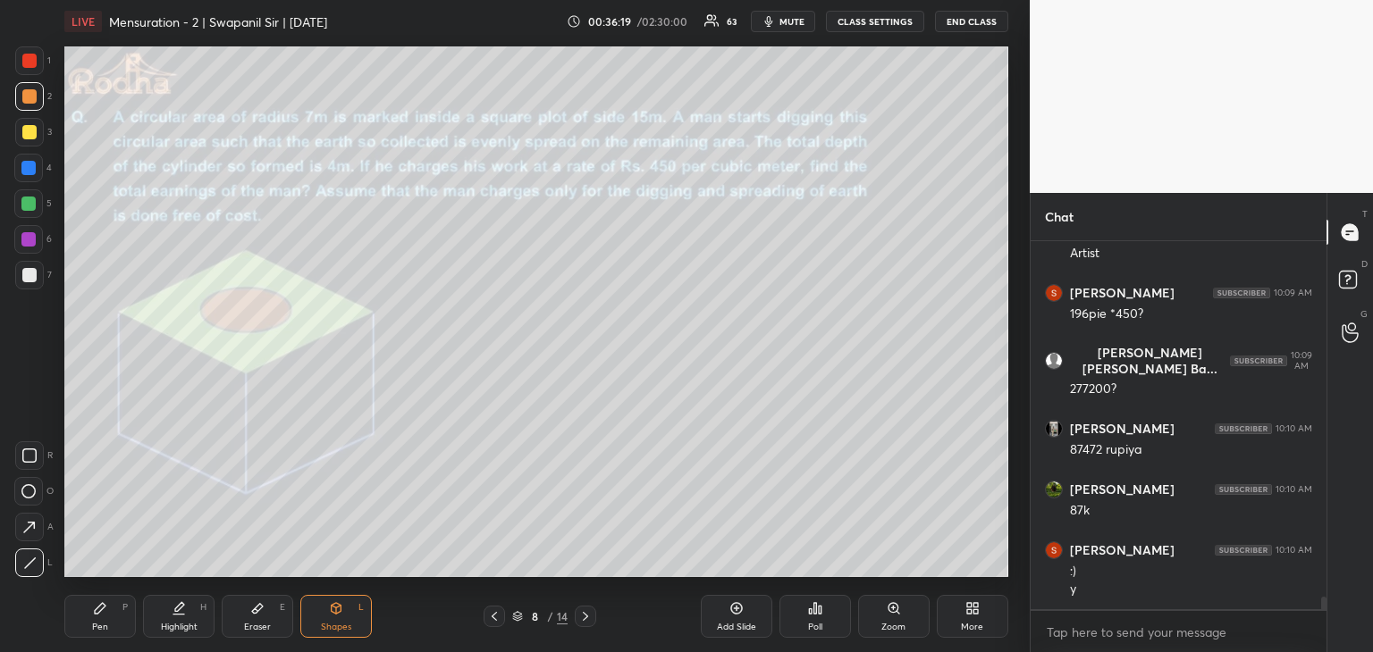
scroll to position [10647, 0]
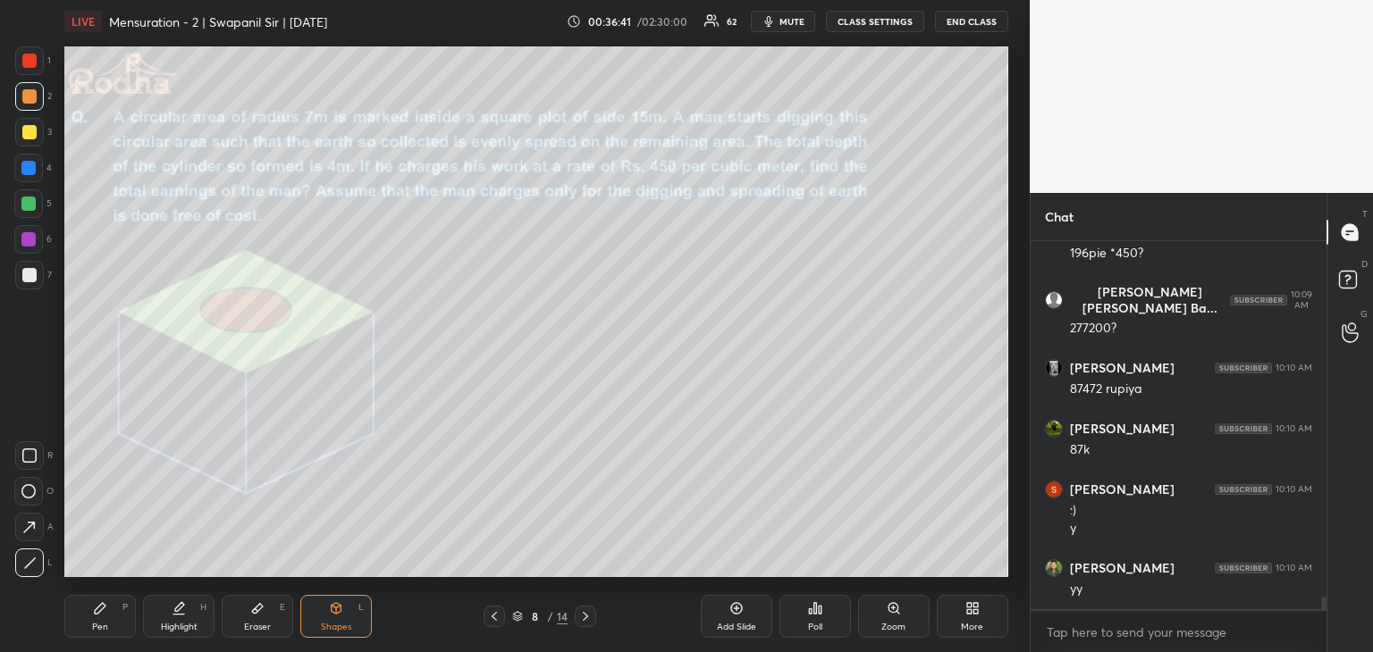
click at [111, 619] on div "Pen P" at bounding box center [99, 616] width 71 height 43
click at [28, 174] on div at bounding box center [28, 168] width 29 height 29
drag, startPoint x: 41, startPoint y: 541, endPoint x: 31, endPoint y: 526, distance: 17.4
click at [40, 543] on div "C X Z" at bounding box center [33, 523] width 38 height 107
click at [29, 530] on icon at bounding box center [29, 527] width 16 height 13
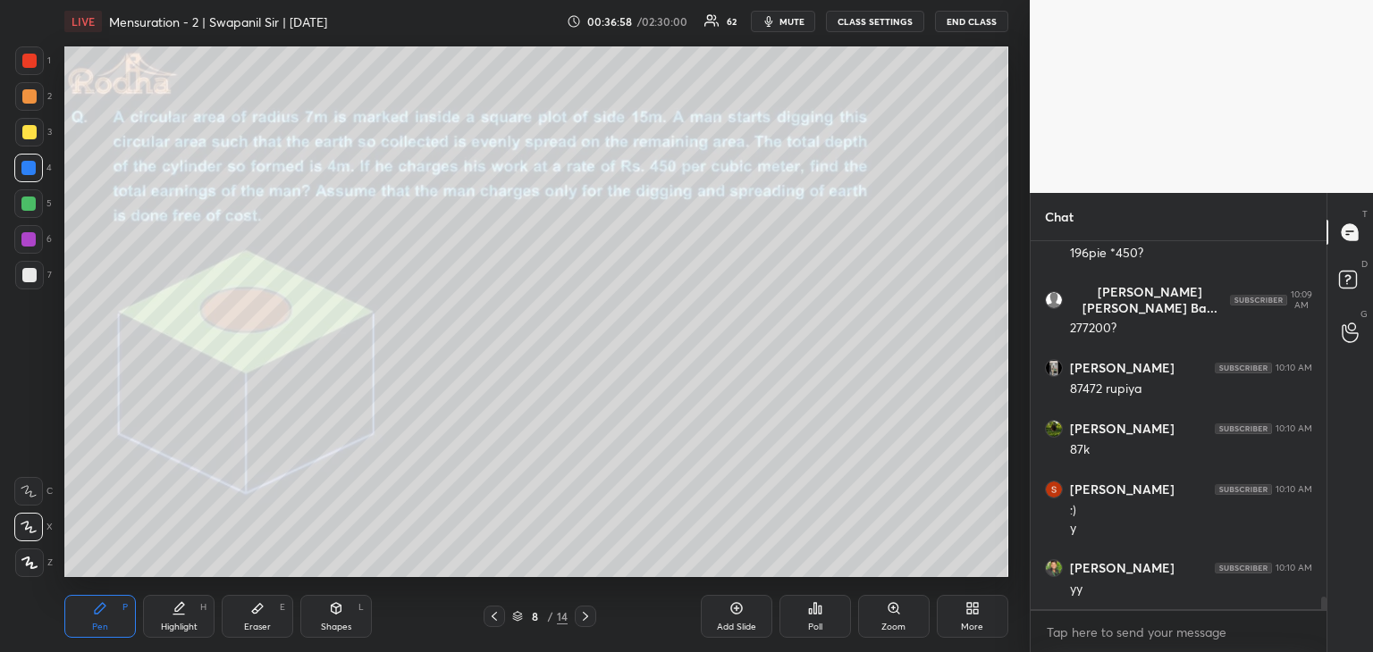
drag, startPoint x: 36, startPoint y: 276, endPoint x: 38, endPoint y: 267, distance: 9.3
click at [38, 276] on div at bounding box center [29, 275] width 29 height 29
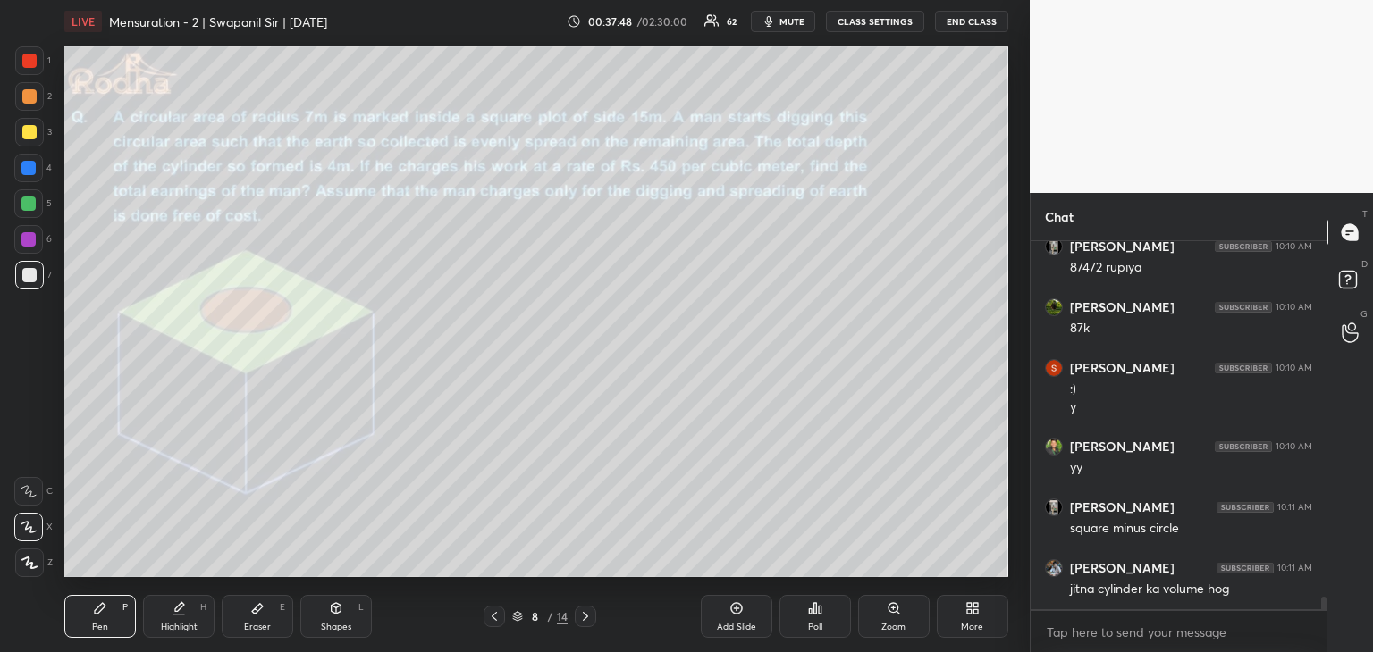
scroll to position [10829, 0]
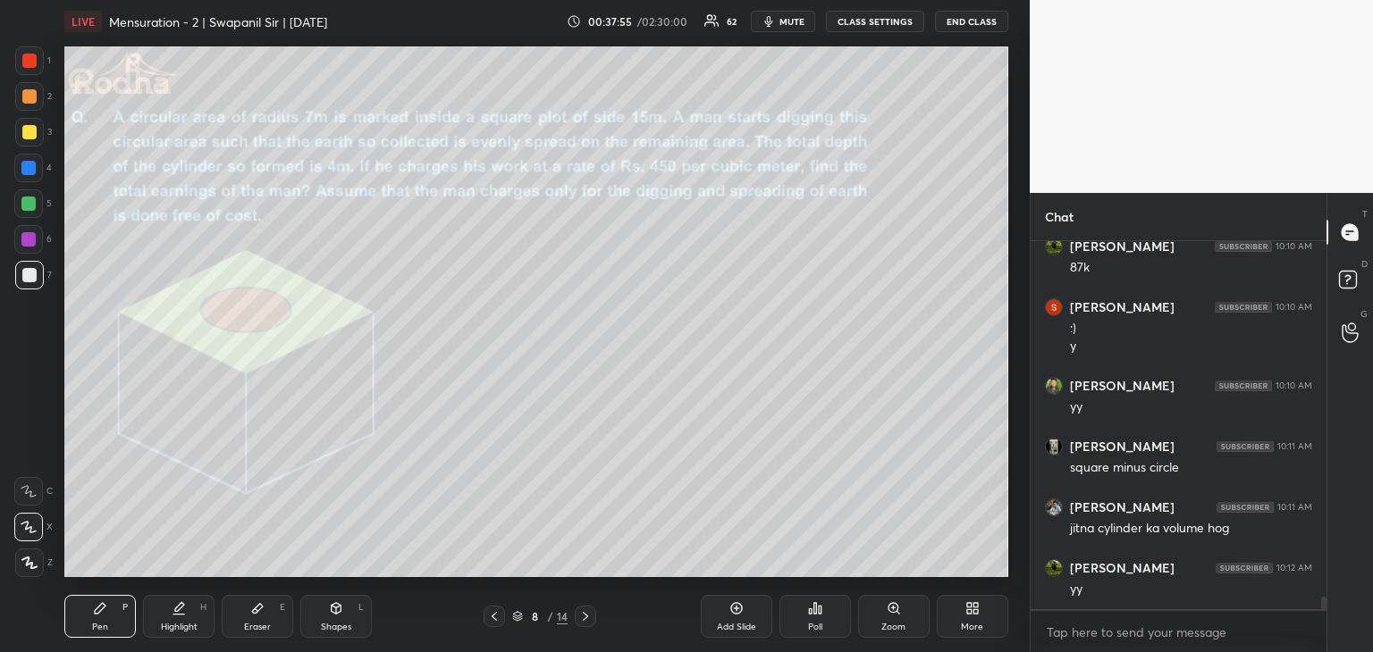
click at [28, 203] on div at bounding box center [28, 204] width 14 height 14
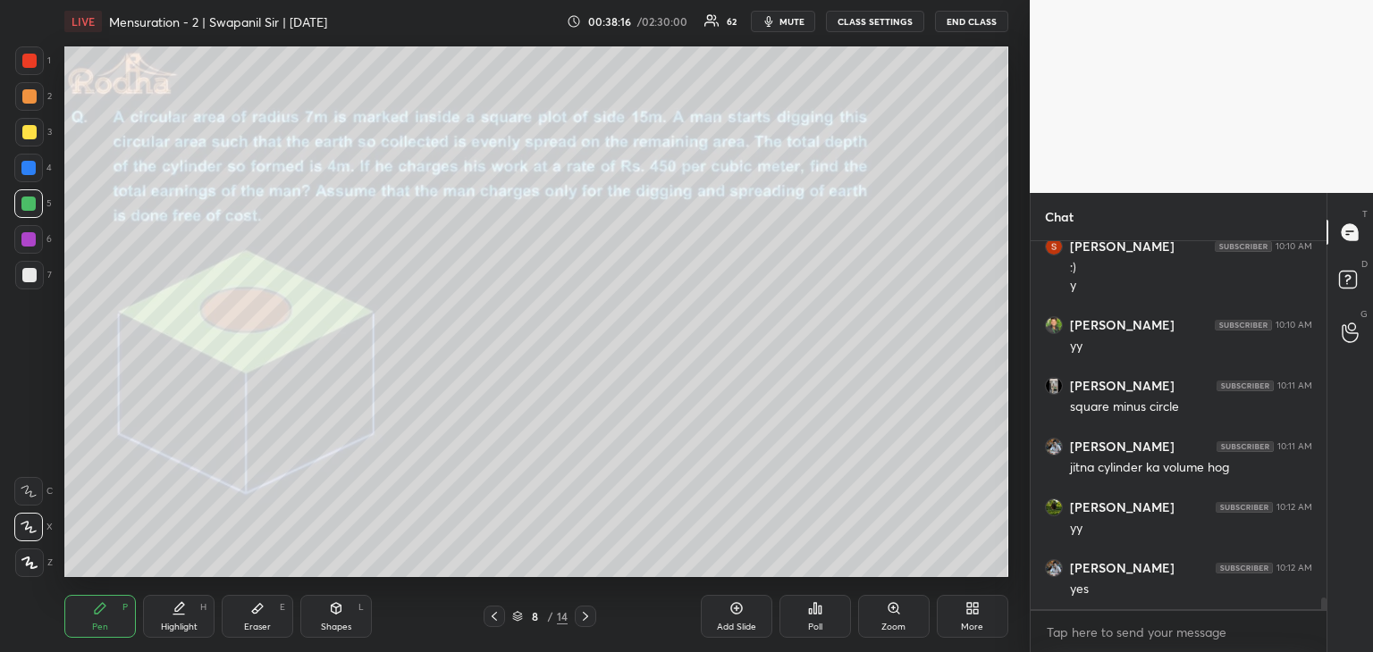
click at [265, 616] on div "Eraser E" at bounding box center [257, 616] width 71 height 43
click at [82, 618] on div "Pen P" at bounding box center [99, 616] width 71 height 43
click at [33, 269] on div at bounding box center [29, 275] width 14 height 14
click at [32, 211] on div at bounding box center [28, 203] width 29 height 29
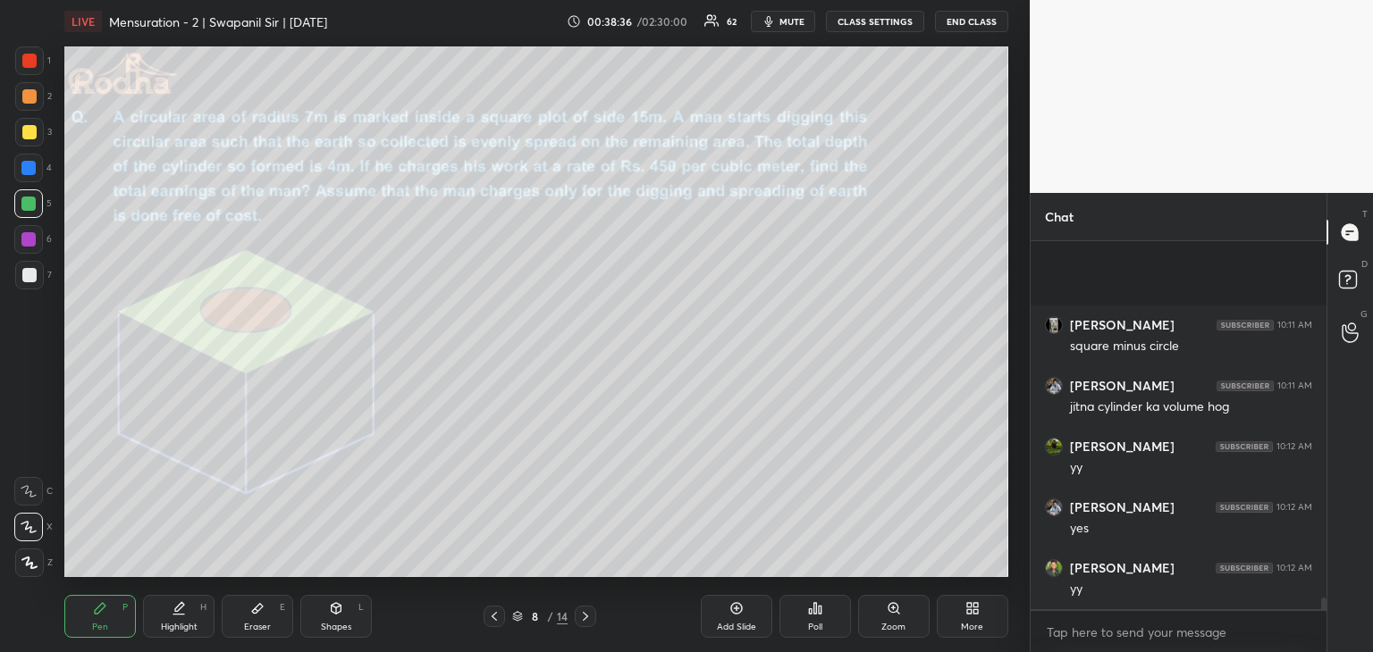
scroll to position [11086, 0]
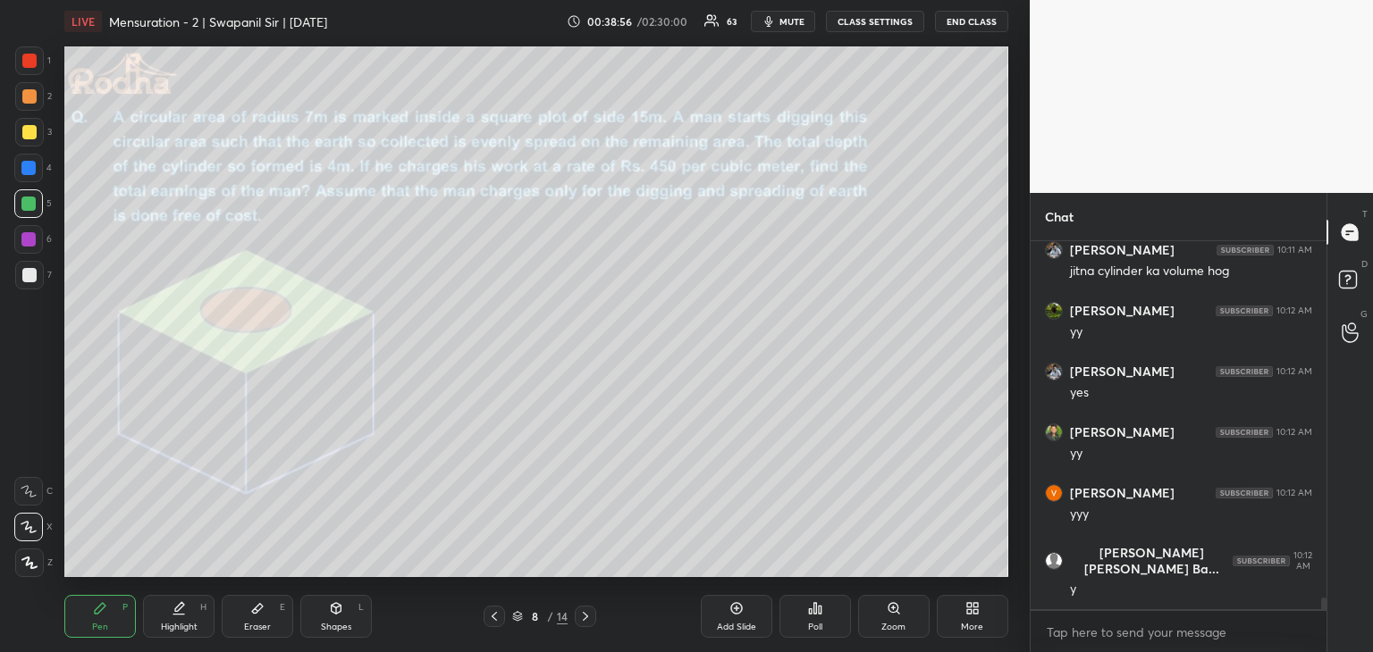
click at [30, 130] on div at bounding box center [29, 132] width 14 height 14
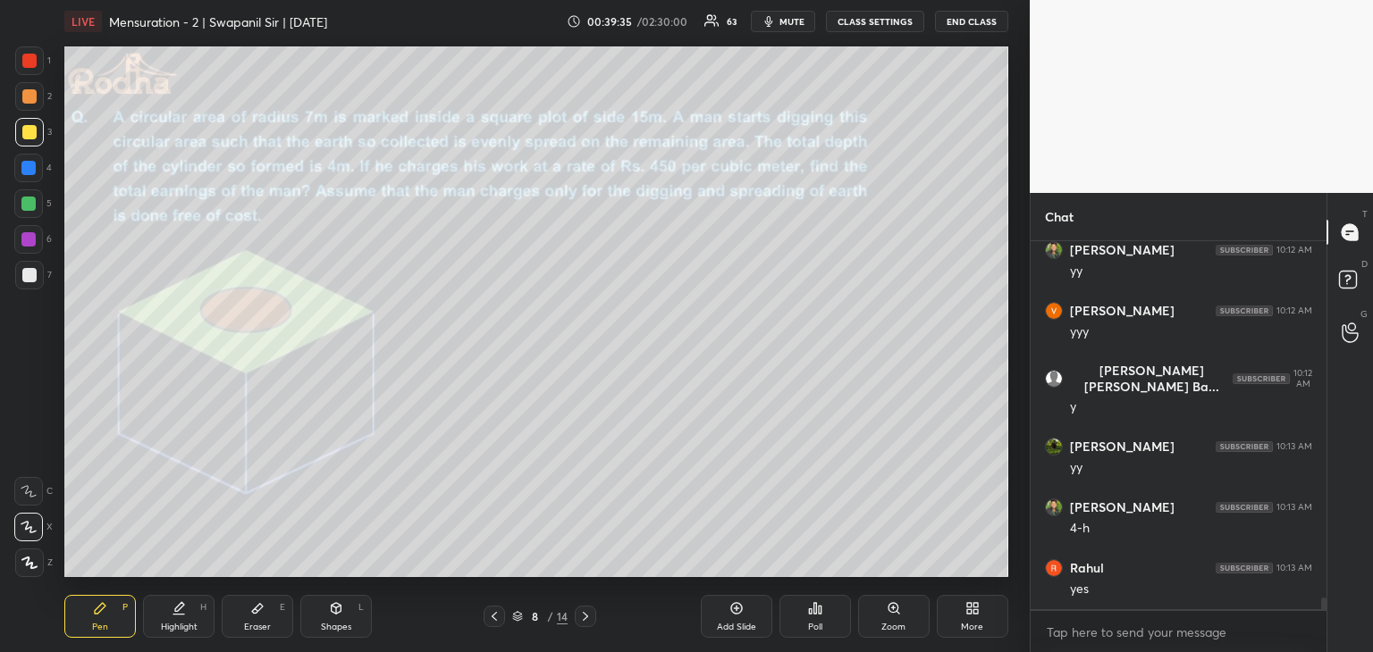
scroll to position [11329, 0]
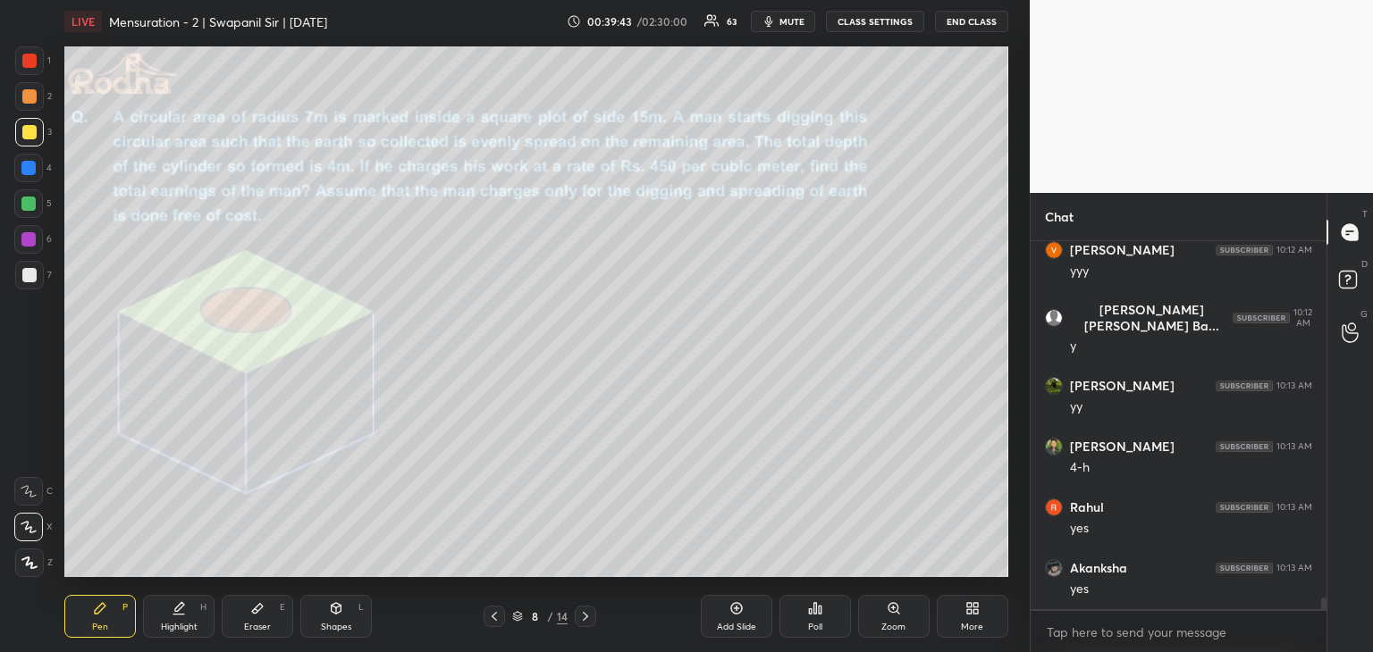
click at [32, 206] on div at bounding box center [28, 204] width 14 height 14
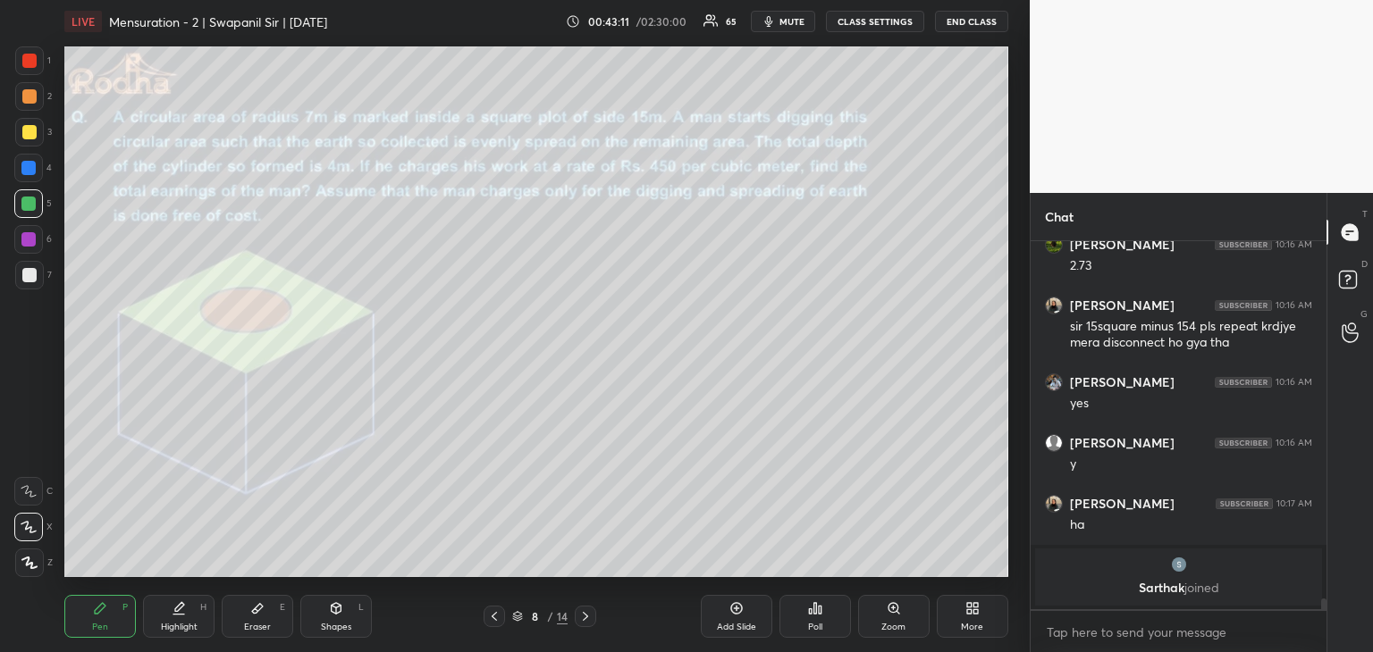
scroll to position [11558, 0]
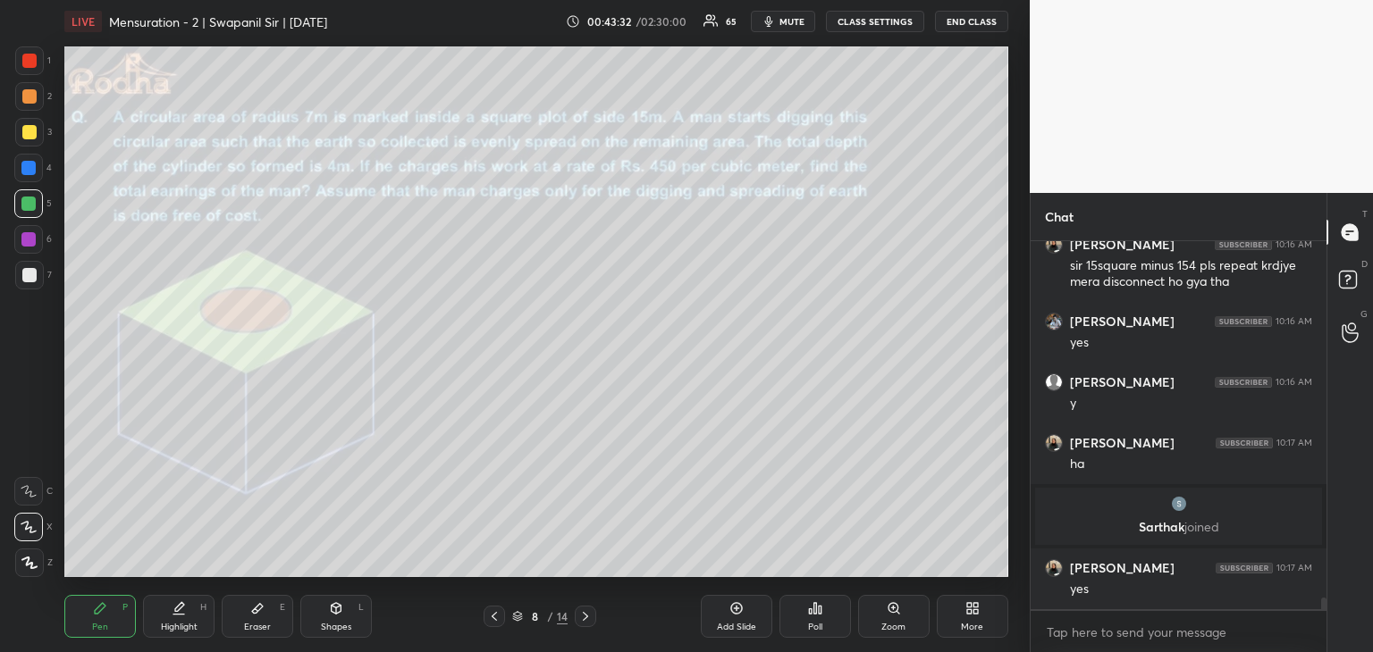
drag, startPoint x: 257, startPoint y: 626, endPoint x: 278, endPoint y: 617, distance: 22.4
click at [258, 624] on div "Eraser" at bounding box center [257, 627] width 27 height 9
drag, startPoint x: 29, startPoint y: 564, endPoint x: 60, endPoint y: 547, distance: 34.8
click at [29, 561] on g at bounding box center [28, 563] width 14 height 14
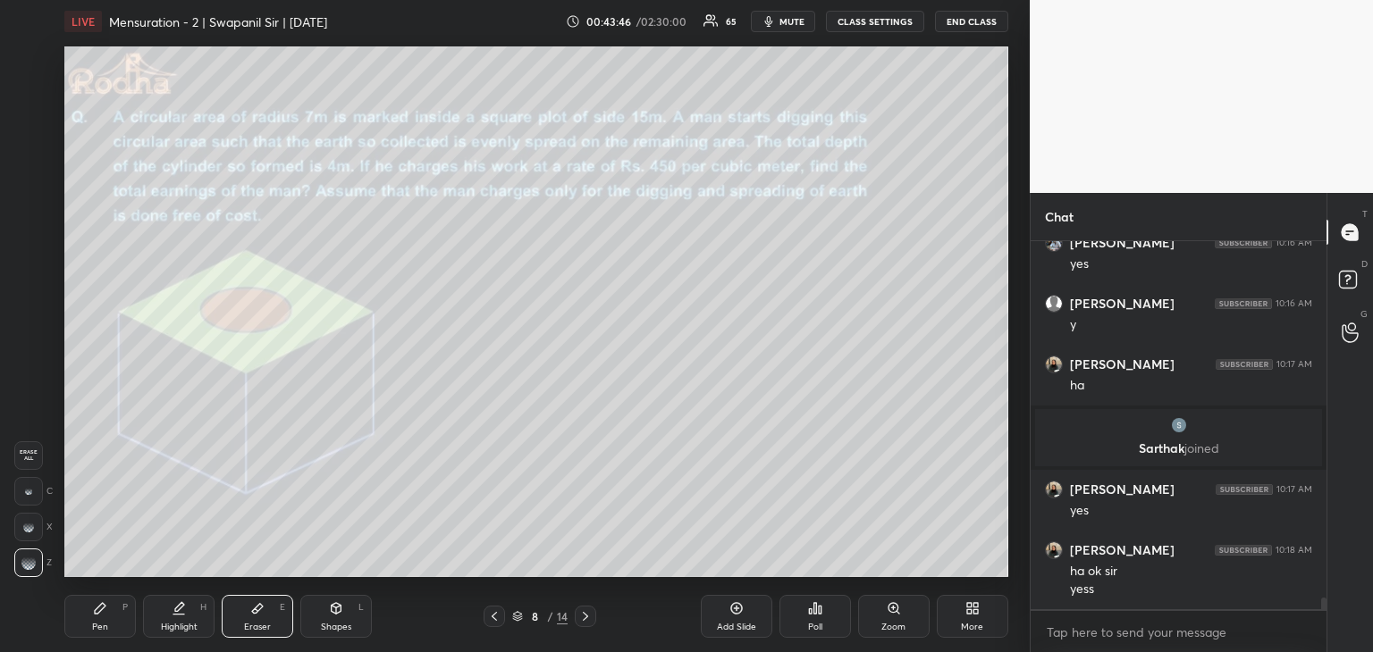
scroll to position [11698, 0]
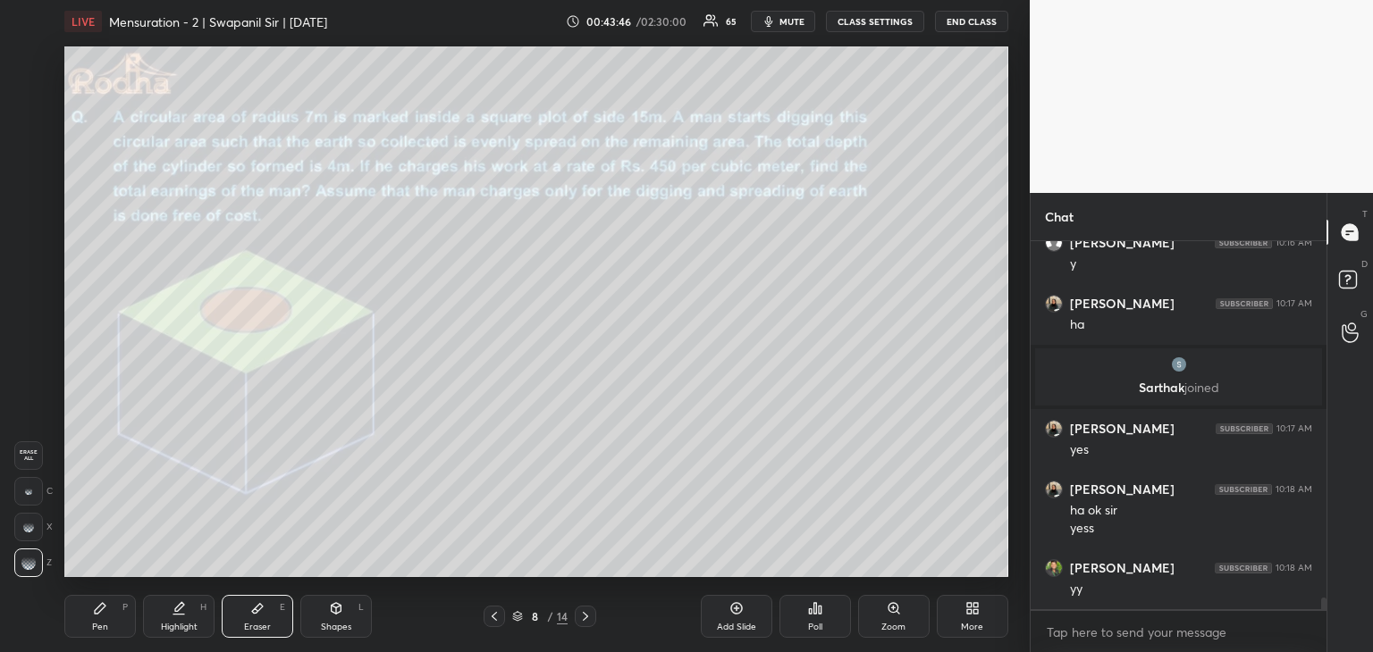
click at [105, 632] on div "Pen" at bounding box center [100, 627] width 16 height 9
click at [26, 59] on div at bounding box center [29, 61] width 14 height 14
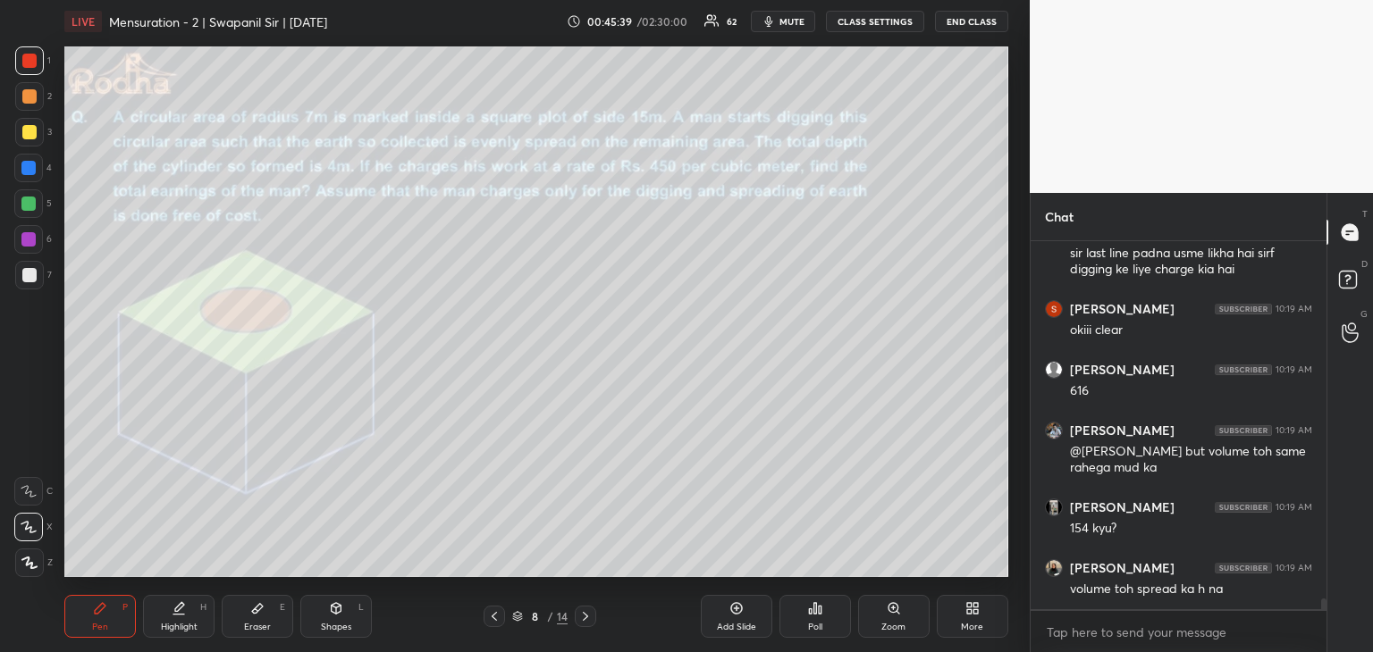
scroll to position [12338, 0]
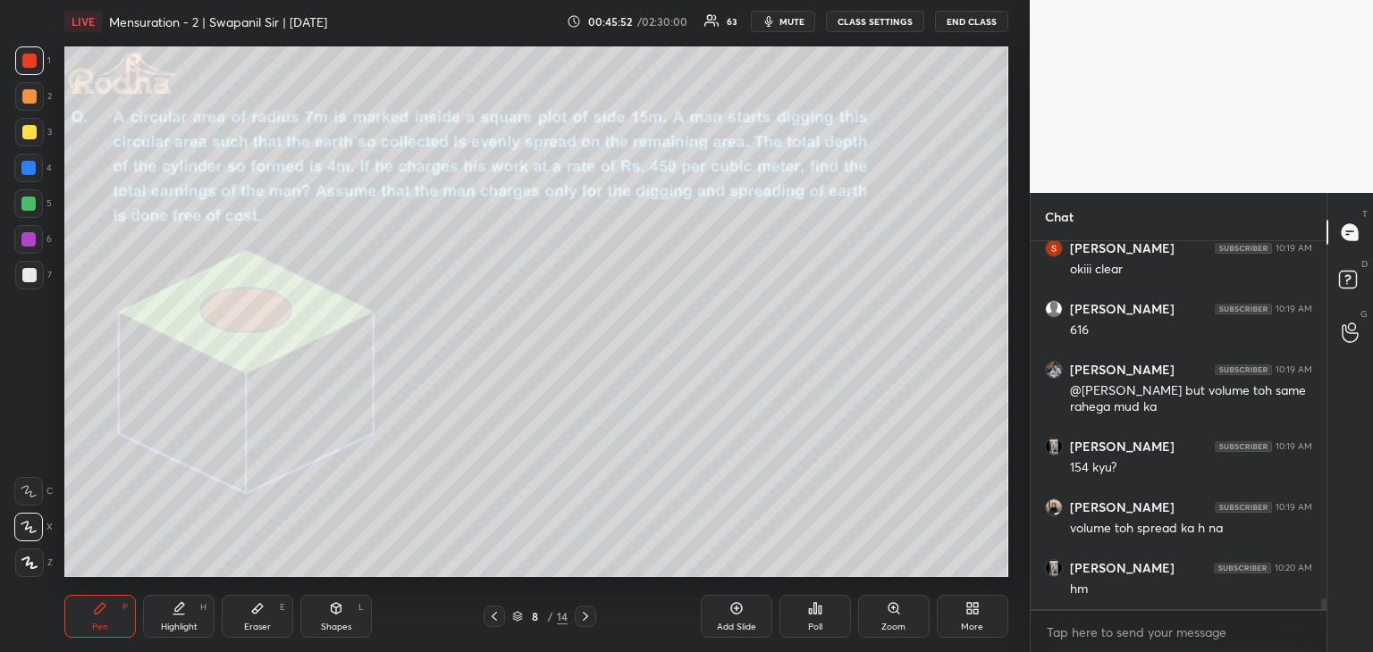
click at [265, 619] on div "Eraser E" at bounding box center [257, 616] width 71 height 43
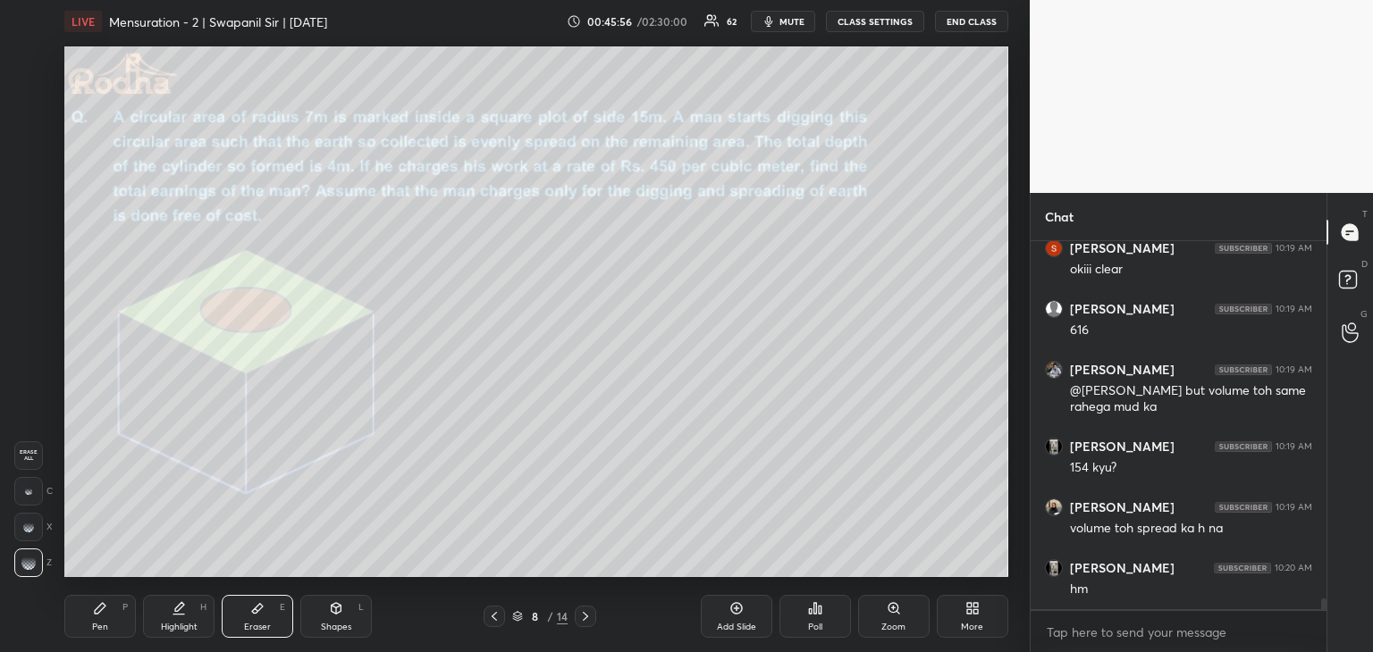
drag, startPoint x: 97, startPoint y: 624, endPoint x: 106, endPoint y: 619, distance: 10.8
click at [97, 620] on div "Pen P" at bounding box center [99, 616] width 71 height 43
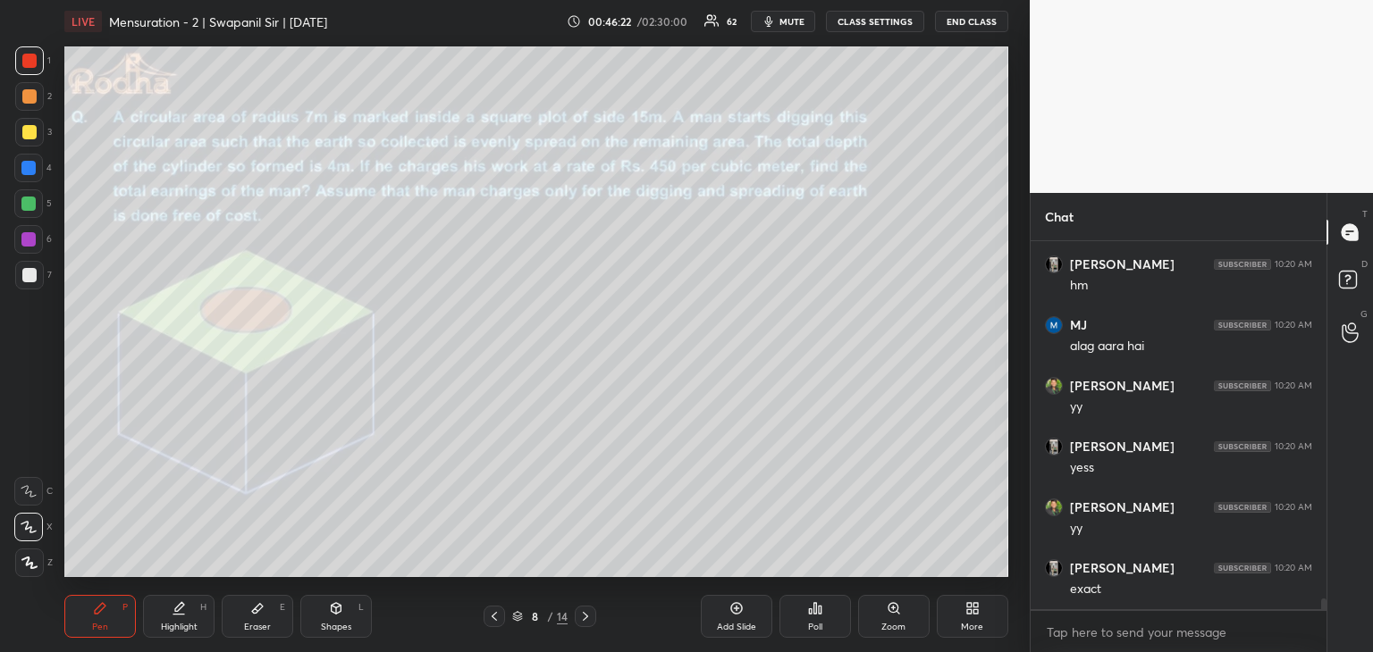
scroll to position [12702, 0]
click at [593, 618] on div at bounding box center [585, 616] width 21 height 21
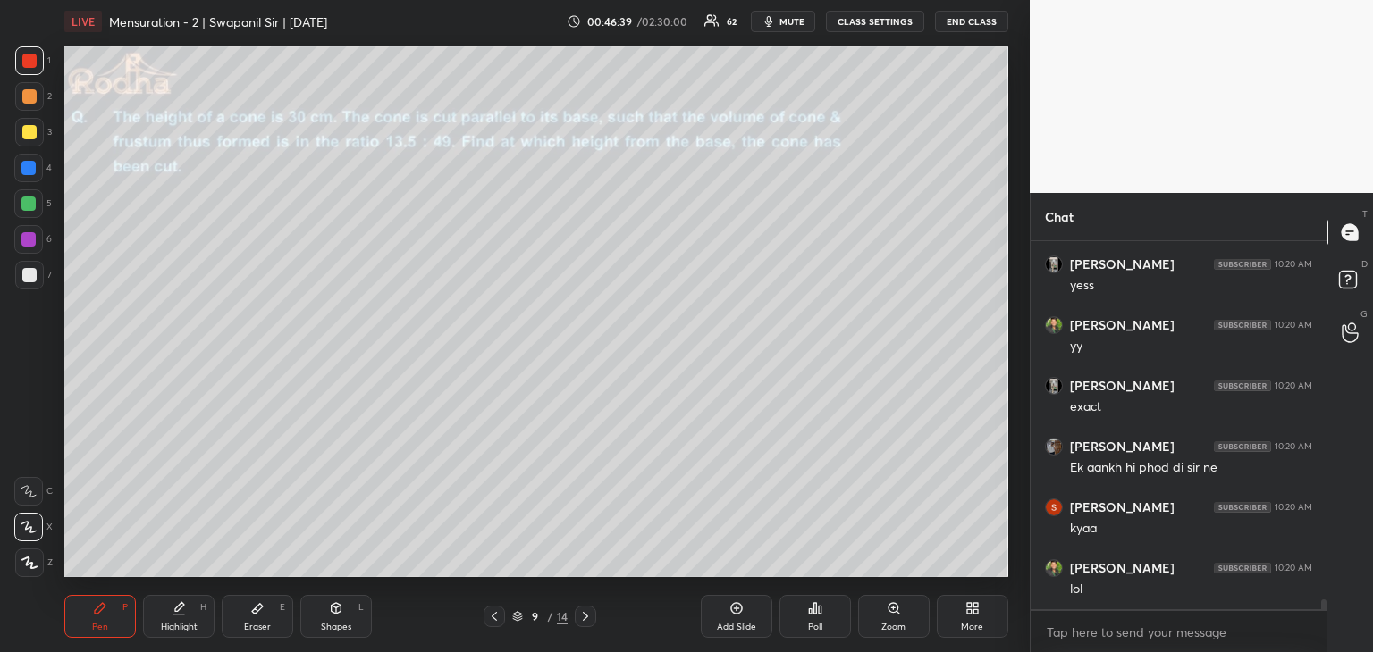
scroll to position [12884, 0]
click at [500, 616] on icon at bounding box center [494, 616] width 14 height 14
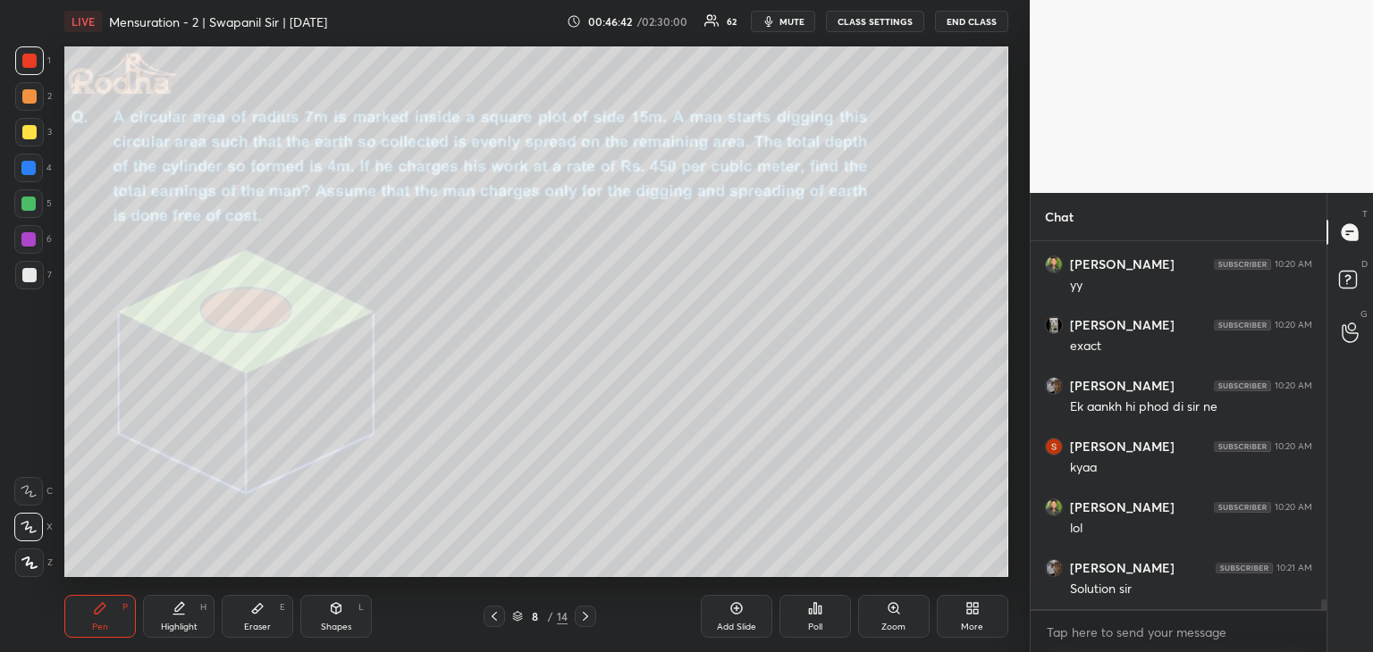
click at [584, 618] on icon at bounding box center [585, 616] width 14 height 14
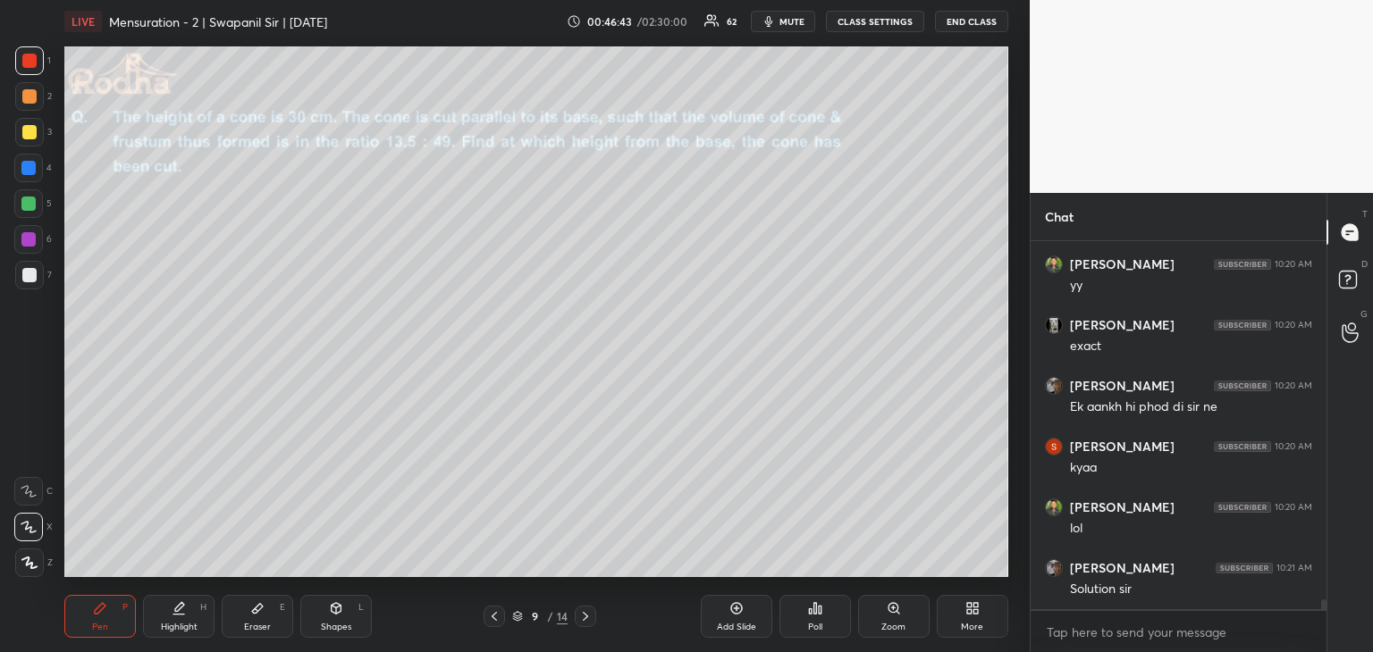
click at [588, 619] on icon at bounding box center [585, 616] width 14 height 14
click at [589, 618] on icon at bounding box center [585, 616] width 14 height 14
click at [589, 619] on icon at bounding box center [585, 616] width 14 height 14
click at [590, 619] on icon at bounding box center [585, 616] width 14 height 14
click at [586, 618] on icon at bounding box center [585, 616] width 5 height 9
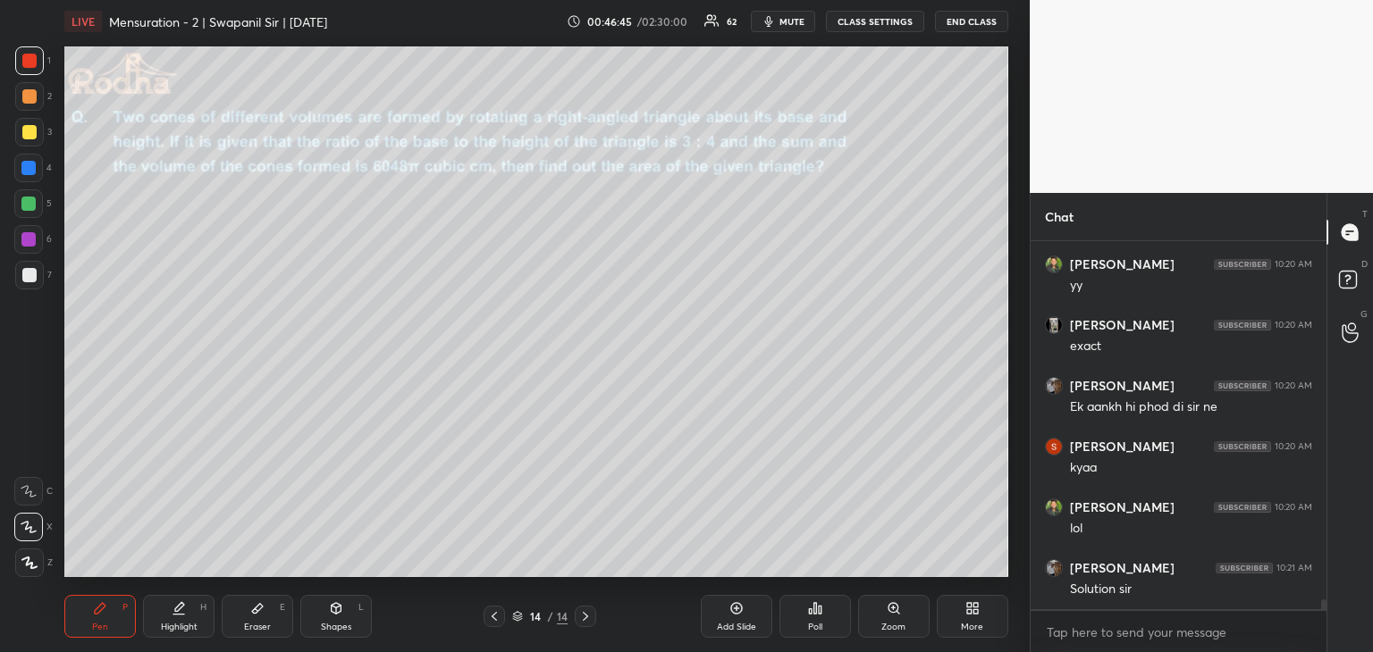
click at [491, 615] on icon at bounding box center [494, 616] width 14 height 14
click at [491, 618] on icon at bounding box center [494, 616] width 14 height 14
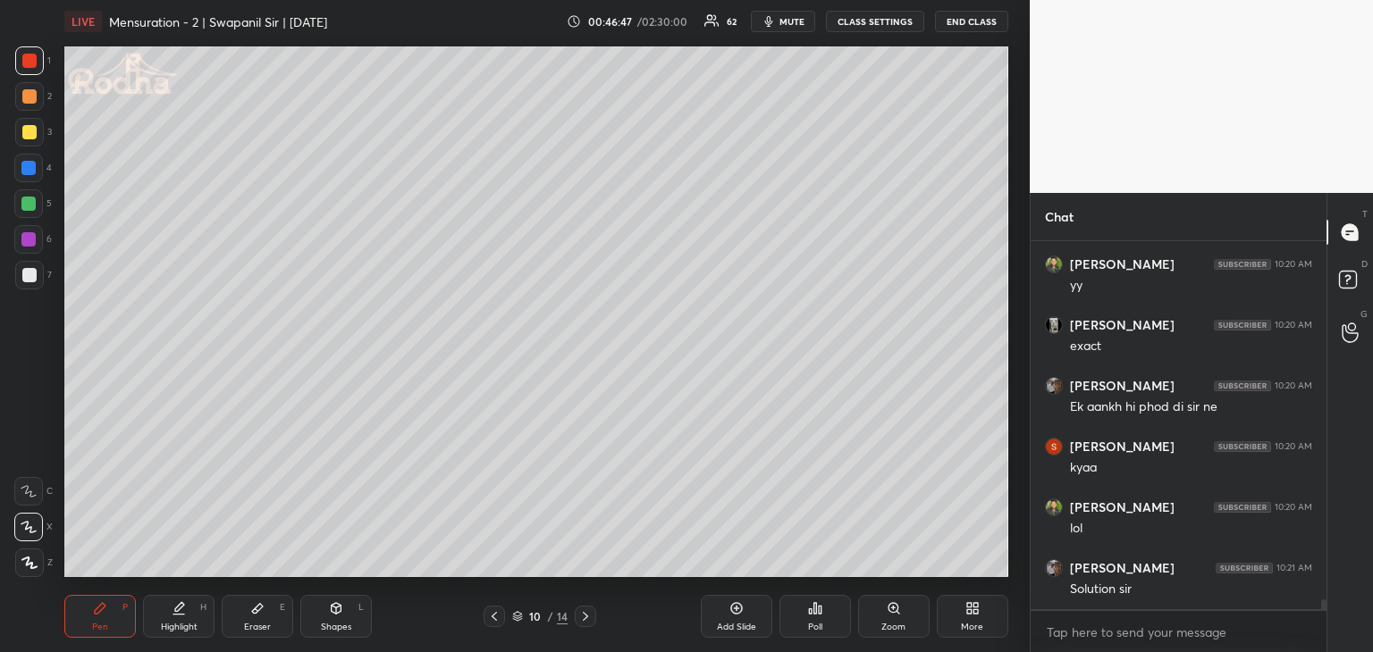
click at [492, 618] on icon at bounding box center [494, 616] width 14 height 14
click at [493, 618] on icon at bounding box center [493, 616] width 5 height 9
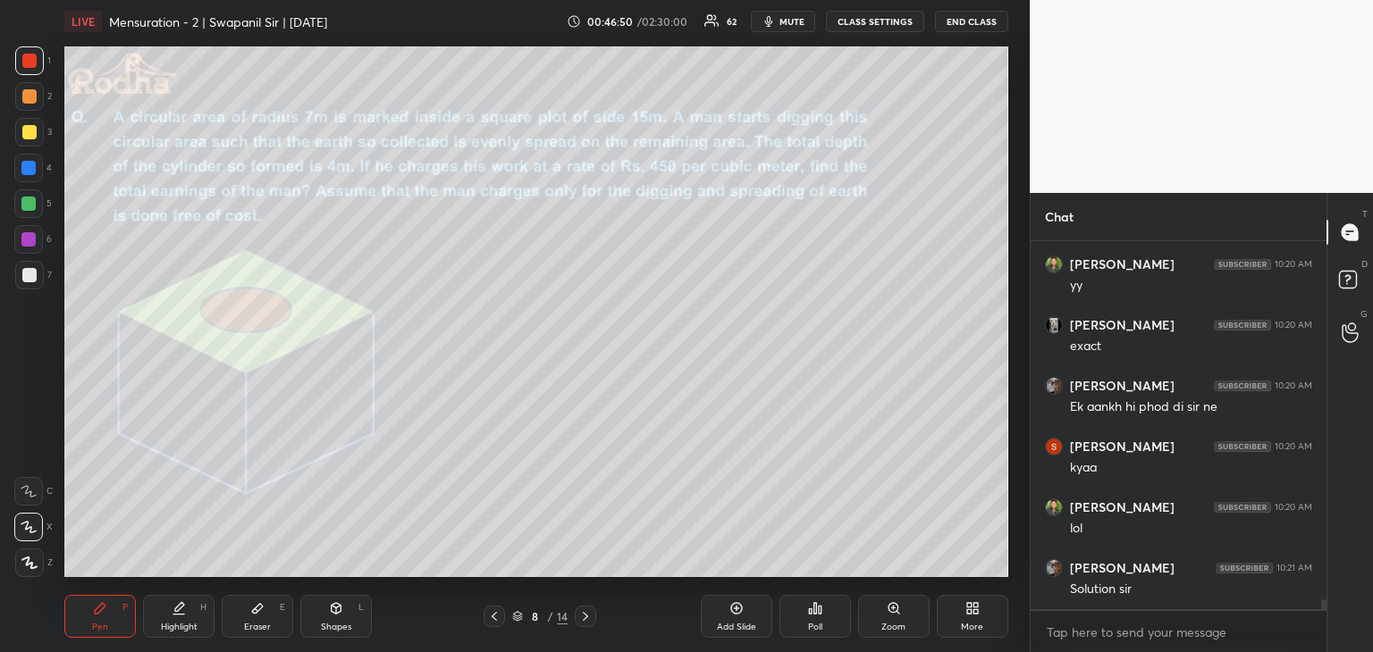
click at [592, 617] on icon at bounding box center [585, 616] width 14 height 14
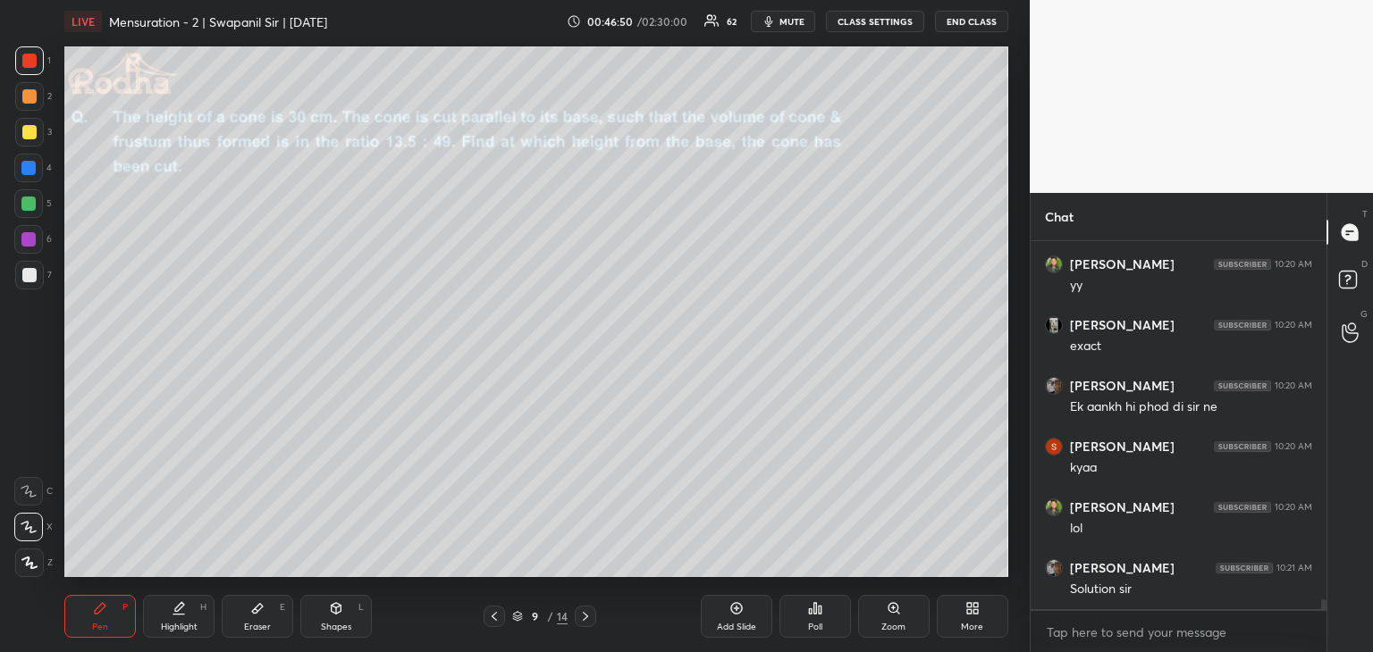
scroll to position [12902, 0]
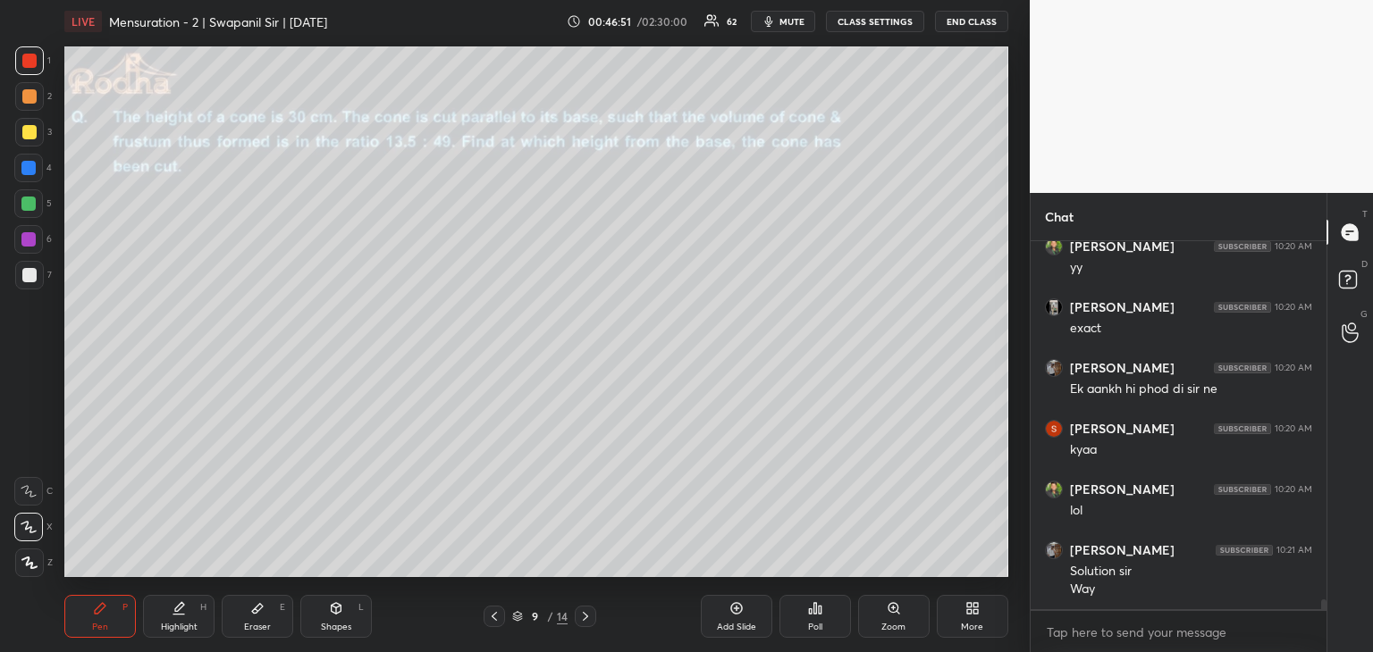
drag, startPoint x: 488, startPoint y: 618, endPoint x: 570, endPoint y: 616, distance: 82.3
click at [489, 618] on icon at bounding box center [494, 616] width 14 height 14
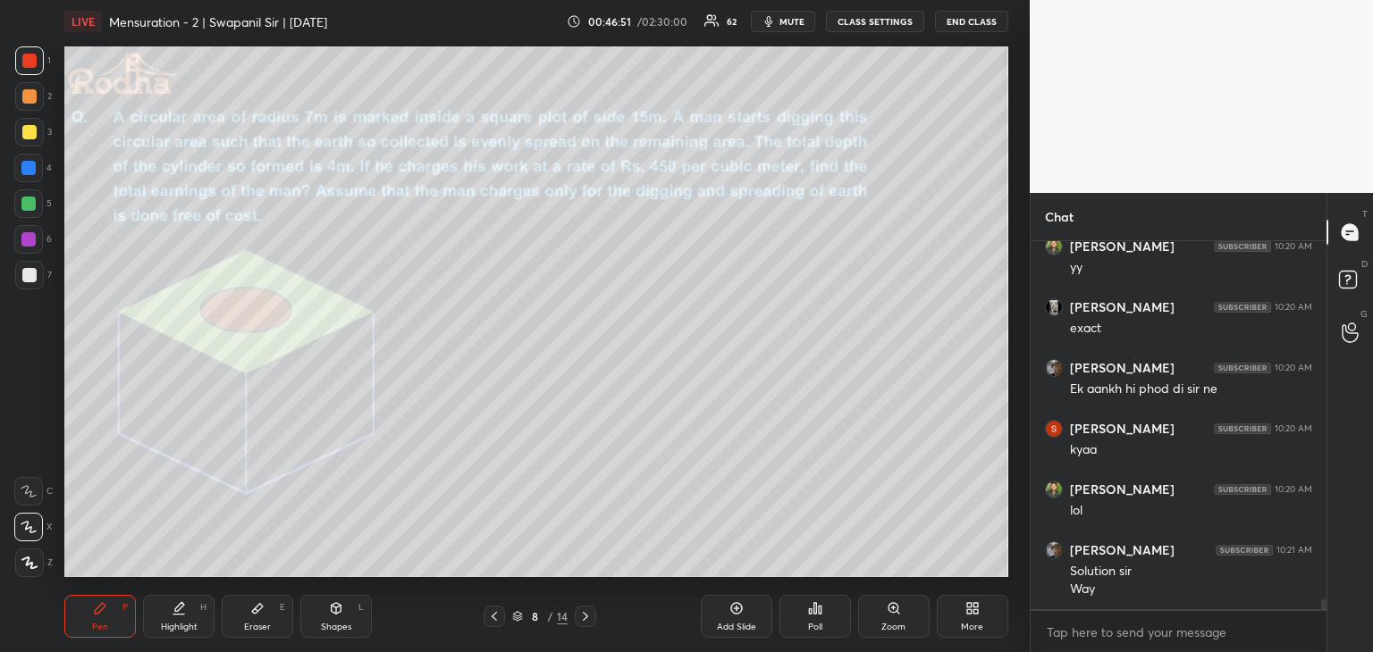
click at [724, 619] on div "Add Slide" at bounding box center [736, 616] width 71 height 43
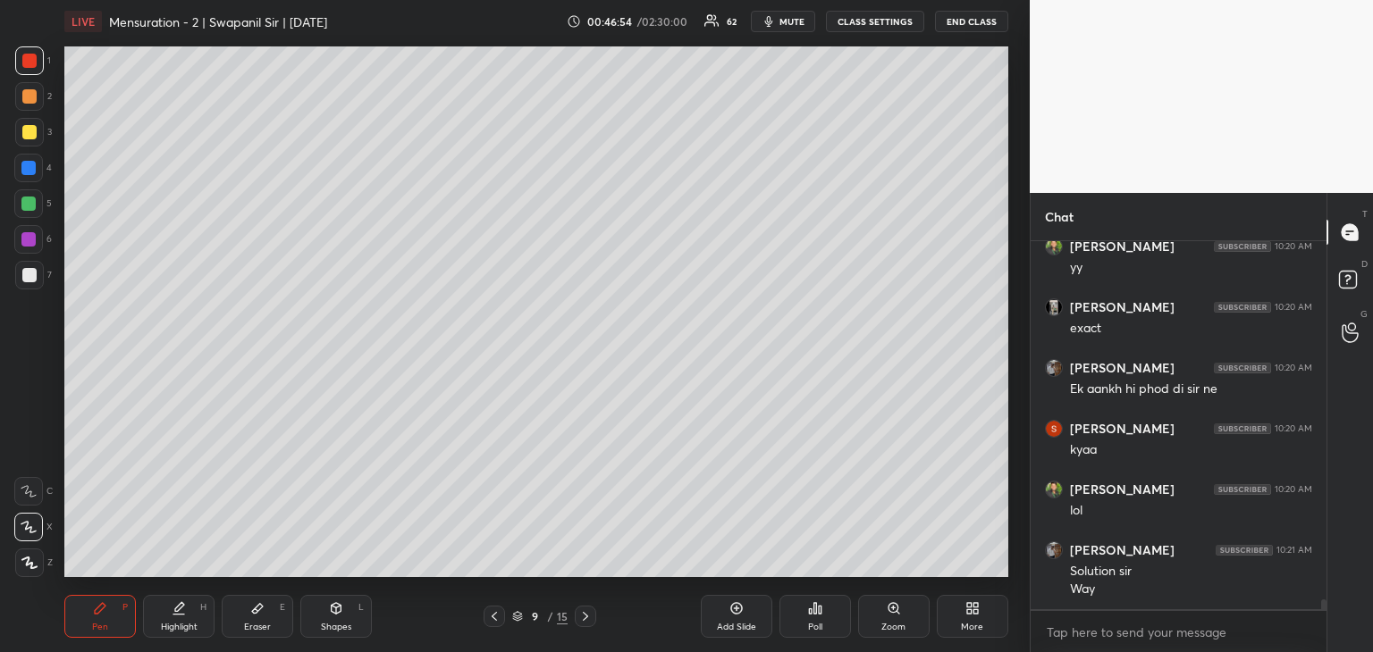
click at [729, 613] on icon at bounding box center [736, 608] width 14 height 14
click at [491, 615] on icon at bounding box center [494, 616] width 14 height 14
click at [493, 617] on icon at bounding box center [494, 616] width 14 height 14
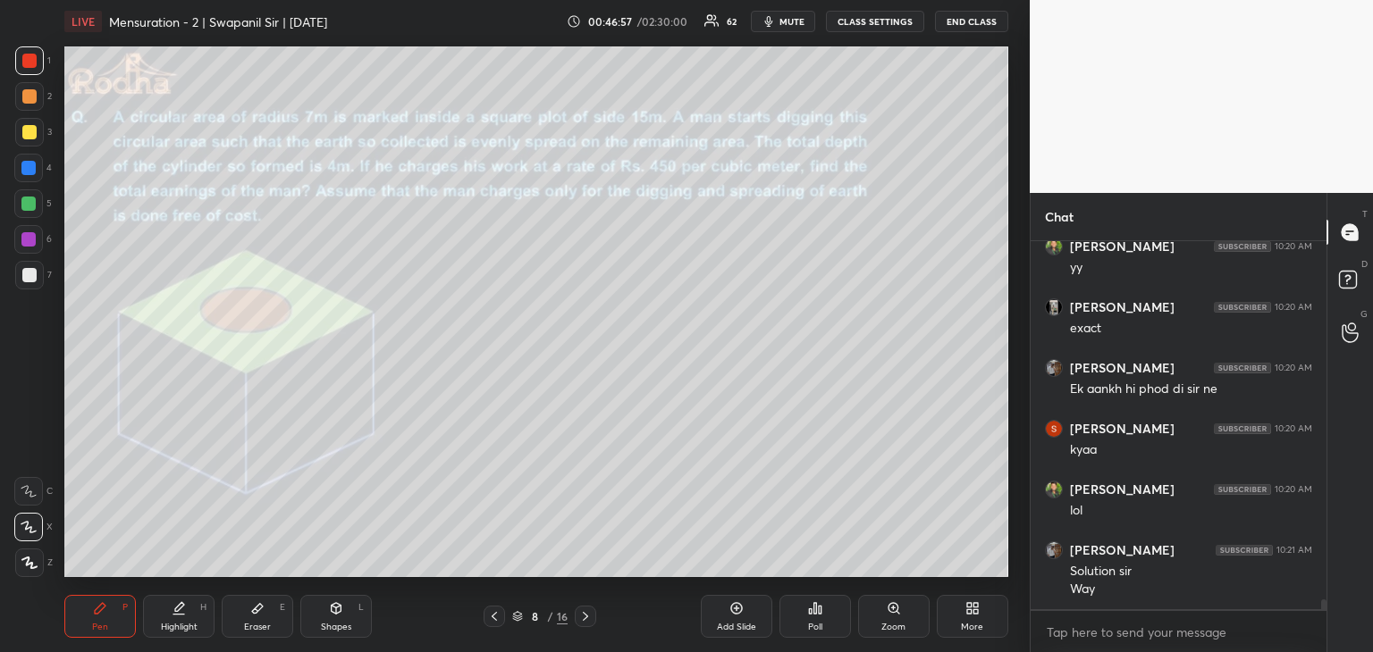
click at [590, 621] on icon at bounding box center [585, 616] width 14 height 14
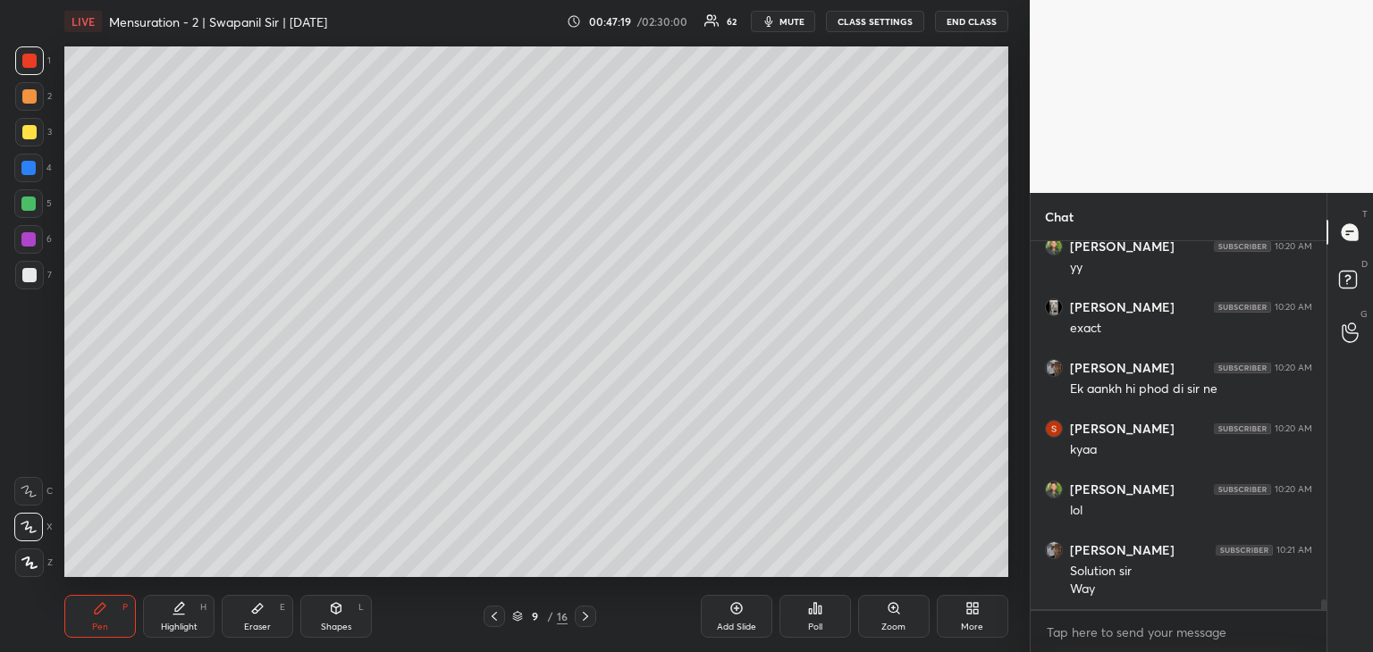
click at [335, 623] on div "Shapes" at bounding box center [336, 627] width 30 height 9
click at [32, 569] on div at bounding box center [29, 563] width 29 height 29
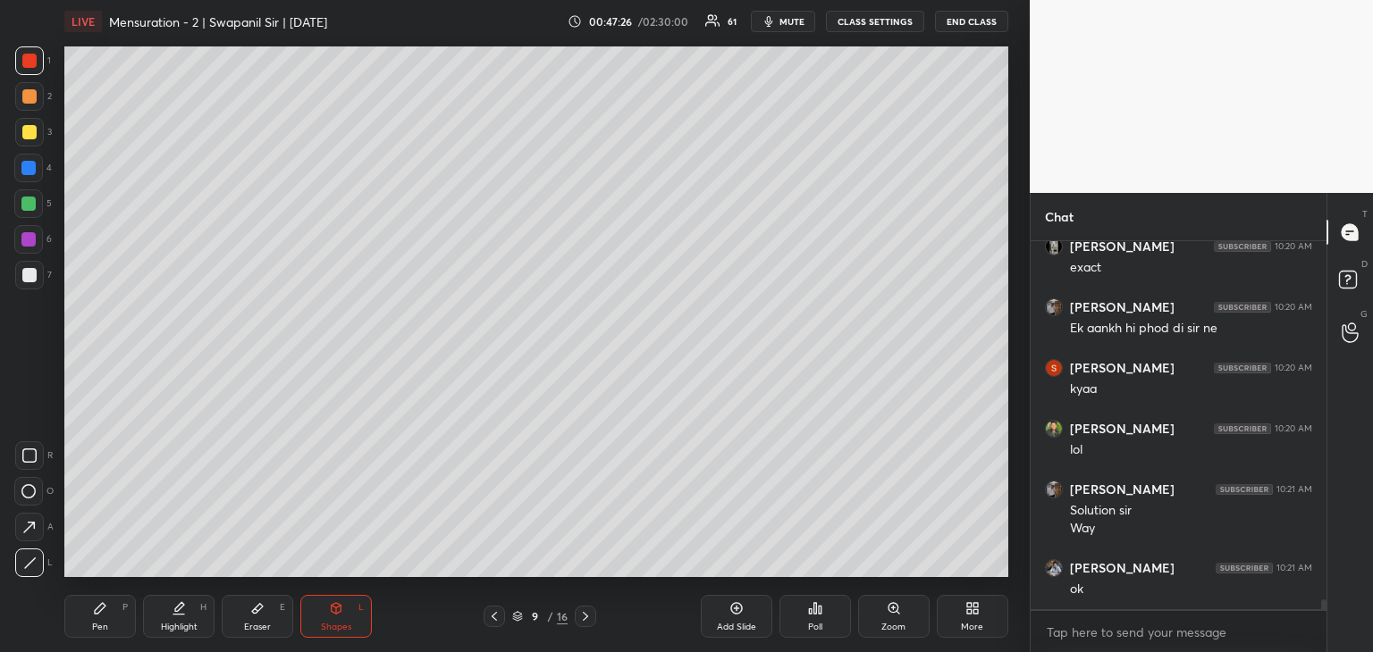
scroll to position [13024, 0]
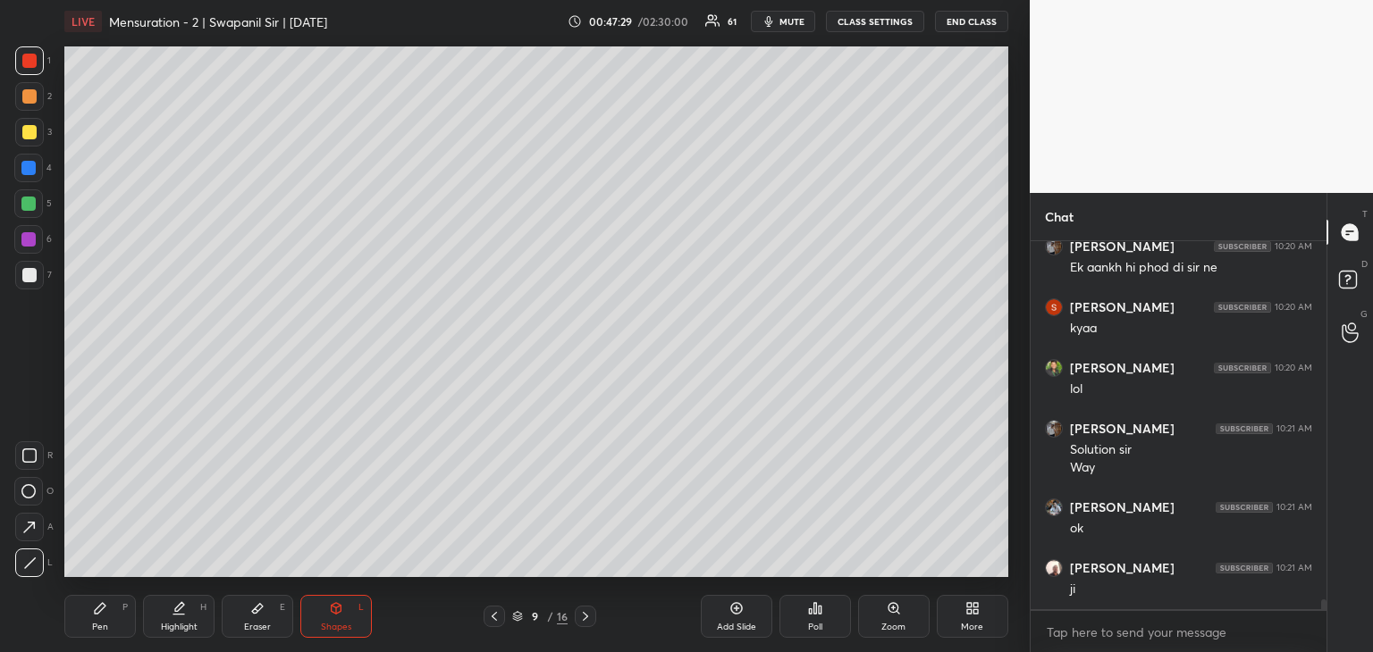
click at [32, 491] on icon at bounding box center [28, 491] width 14 height 14
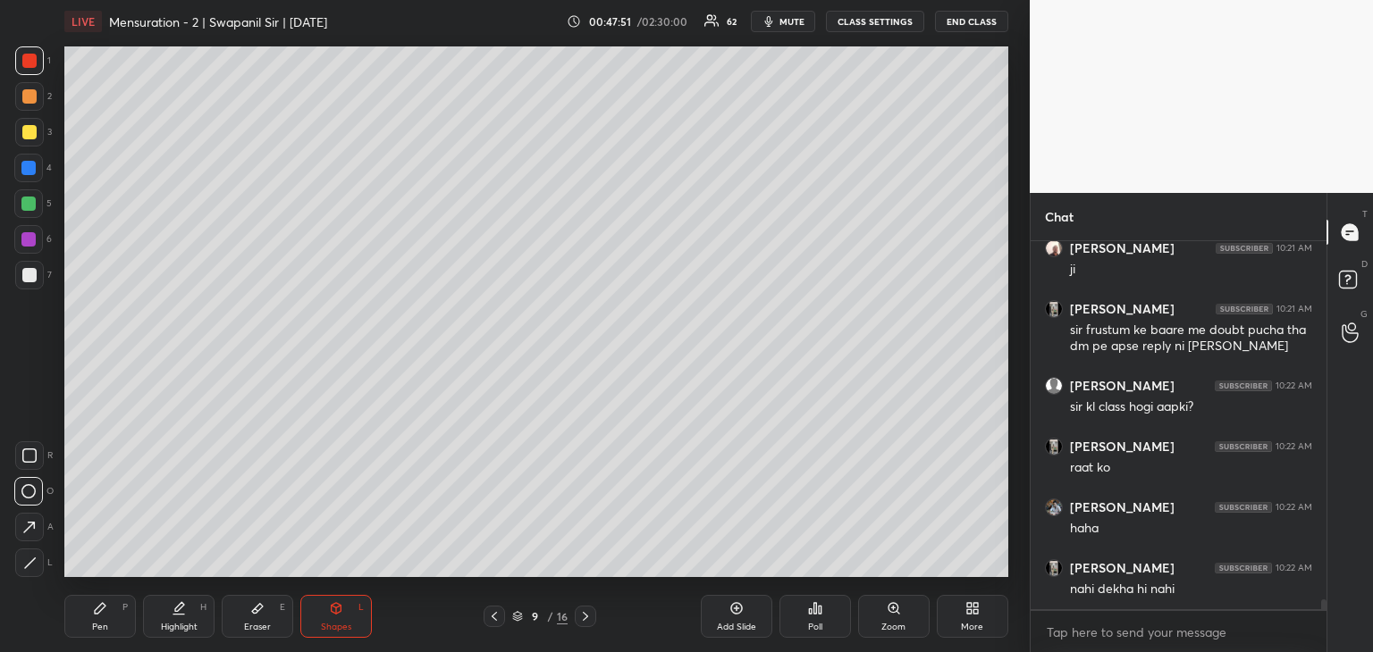
scroll to position [13465, 0]
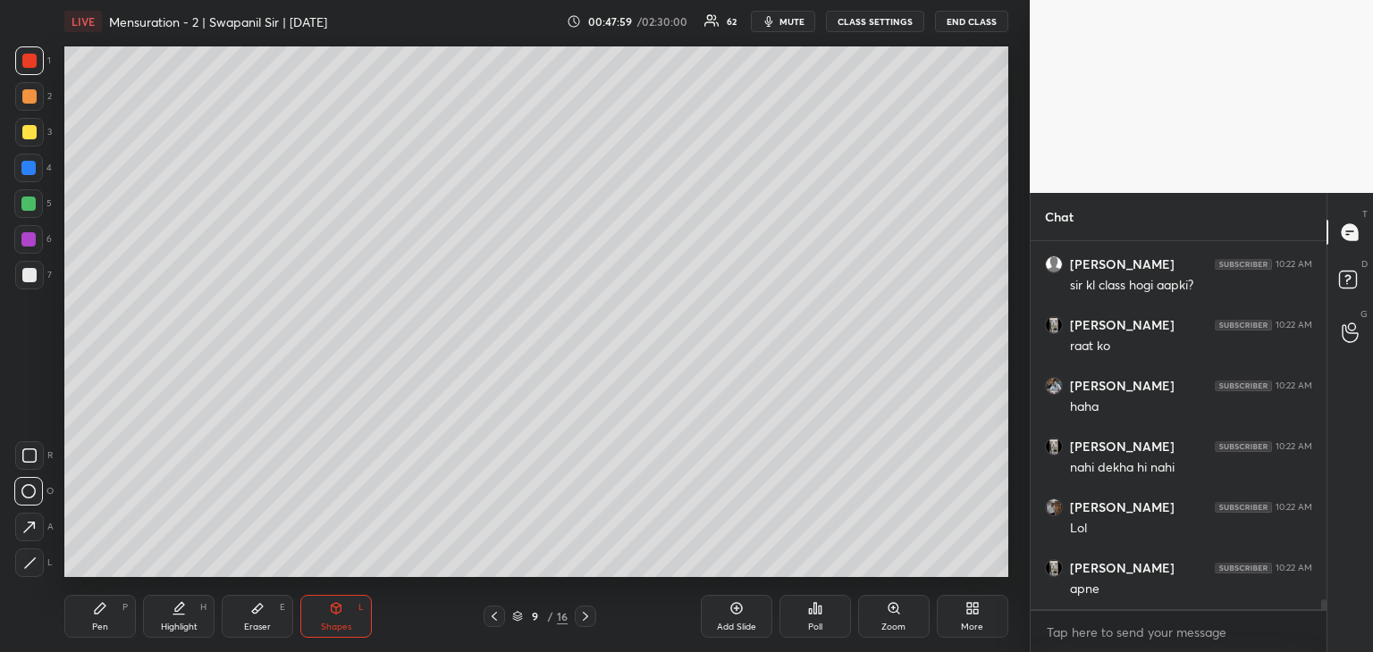
click at [257, 612] on icon at bounding box center [257, 608] width 14 height 14
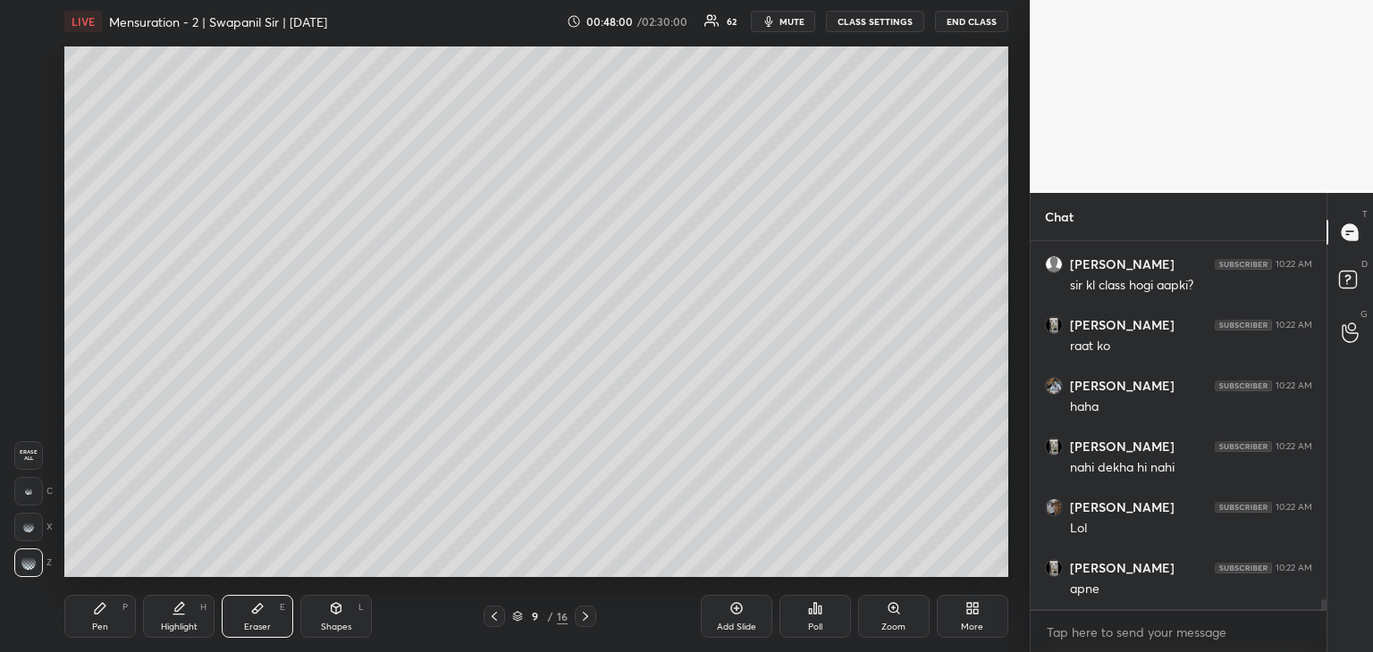
click at [28, 486] on div at bounding box center [28, 491] width 29 height 29
click at [328, 612] on div "Shapes L" at bounding box center [335, 616] width 71 height 43
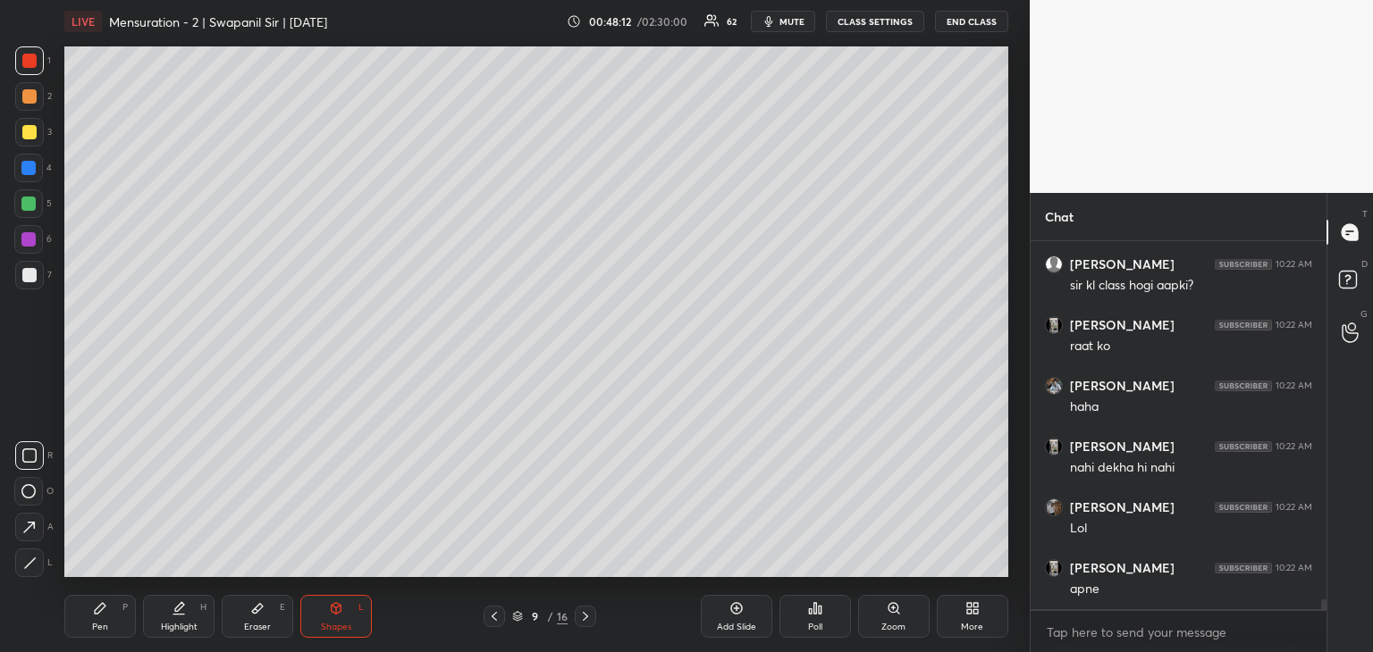
click at [33, 564] on icon at bounding box center [29, 563] width 13 height 13
click at [30, 494] on icon at bounding box center [28, 491] width 14 height 14
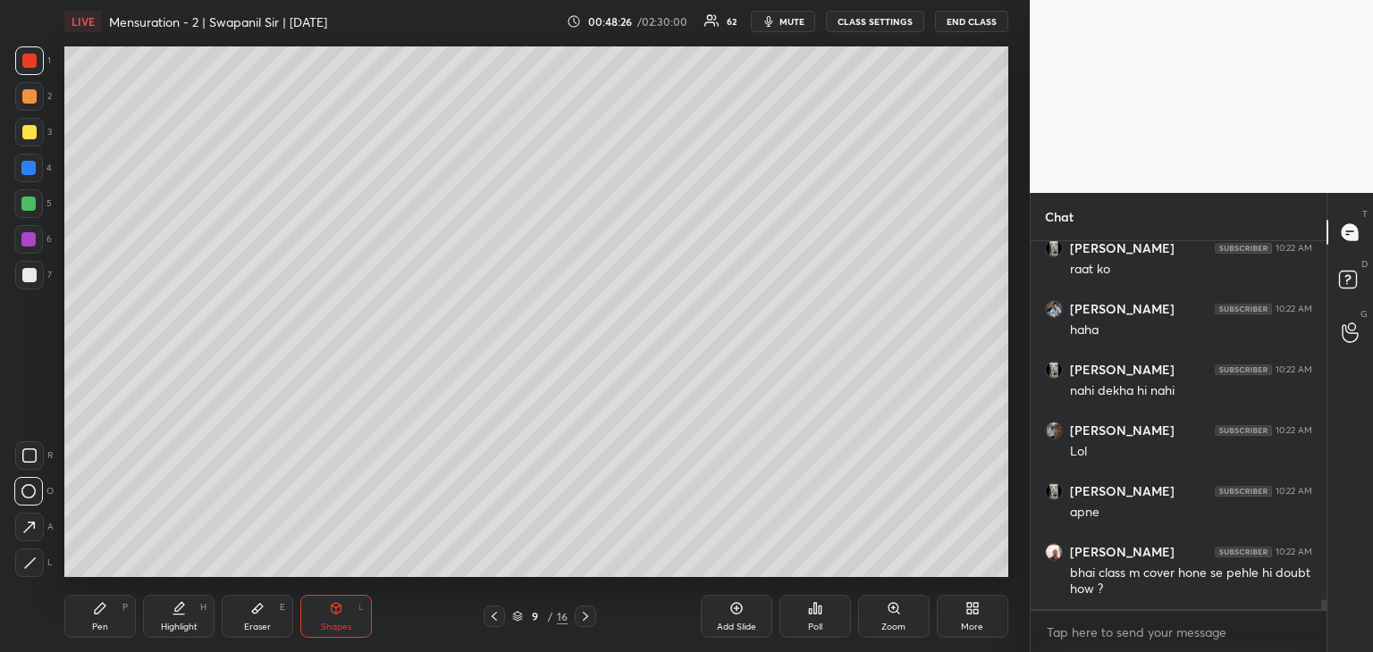
scroll to position [13603, 0]
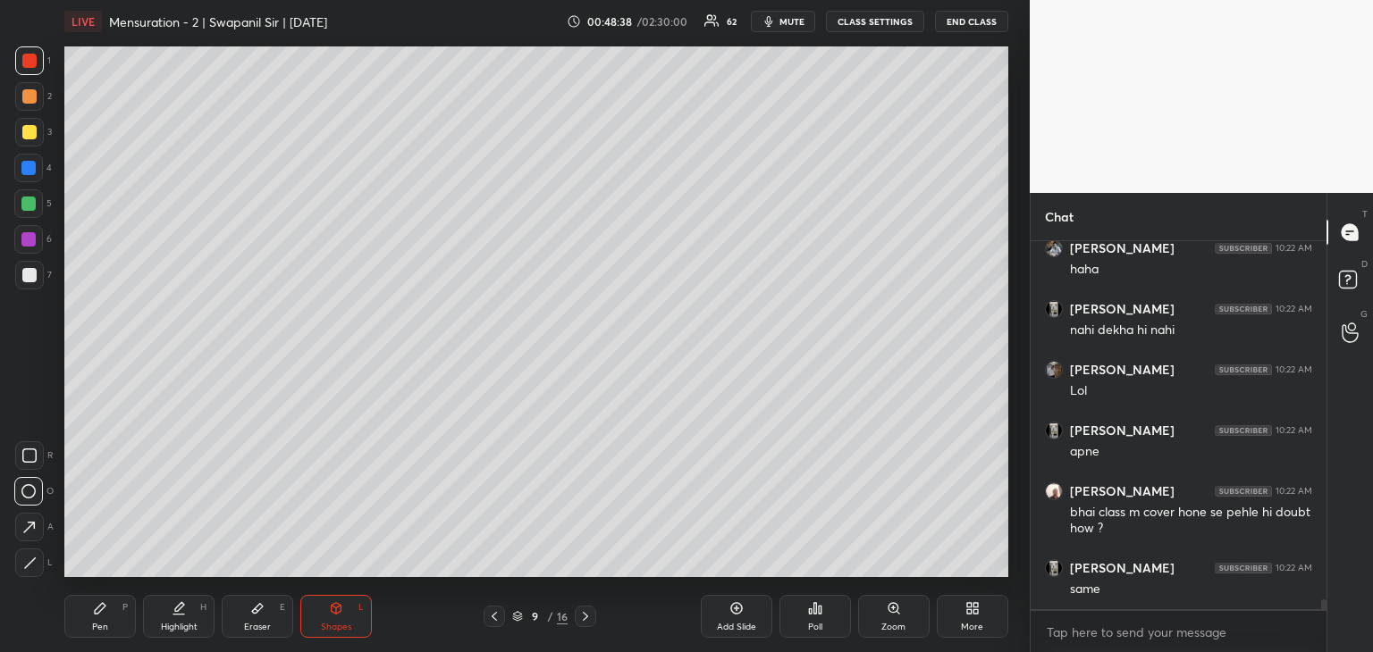
drag, startPoint x: 32, startPoint y: 561, endPoint x: 61, endPoint y: 521, distance: 49.3
click at [32, 559] on icon at bounding box center [30, 563] width 10 height 10
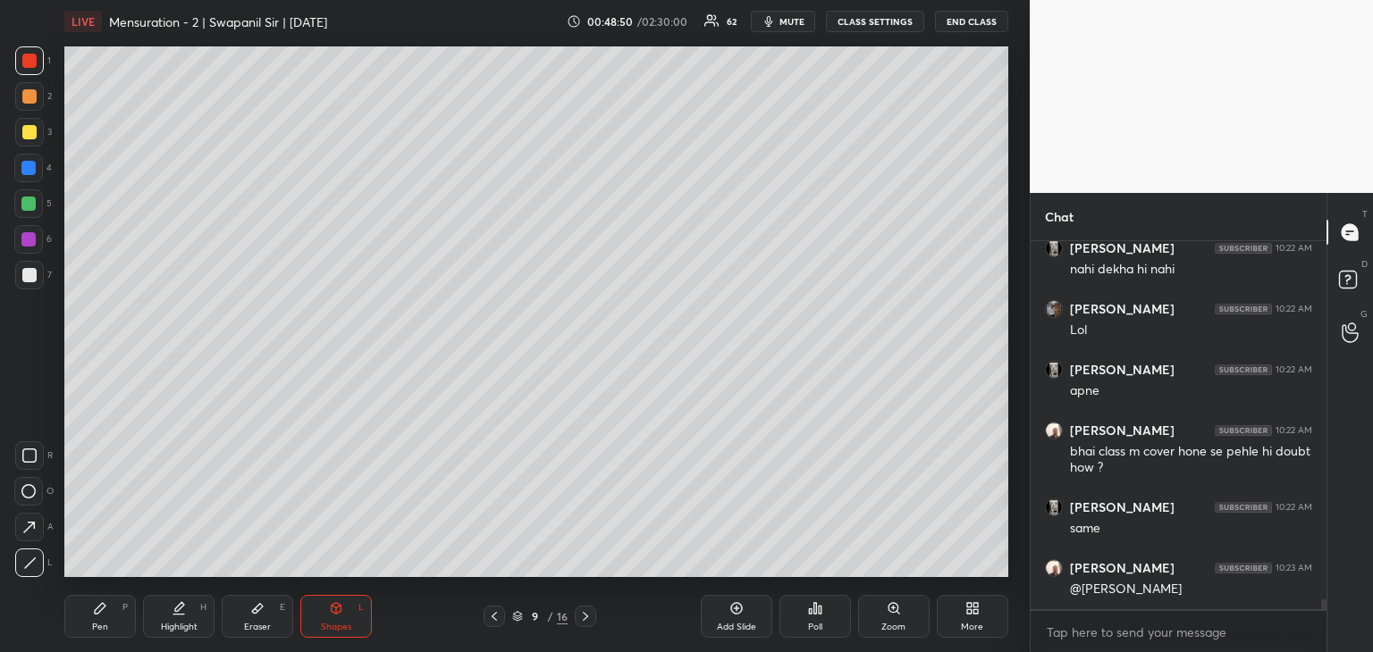
click at [119, 617] on div "Pen P" at bounding box center [99, 616] width 71 height 43
click at [28, 487] on icon at bounding box center [28, 491] width 14 height 11
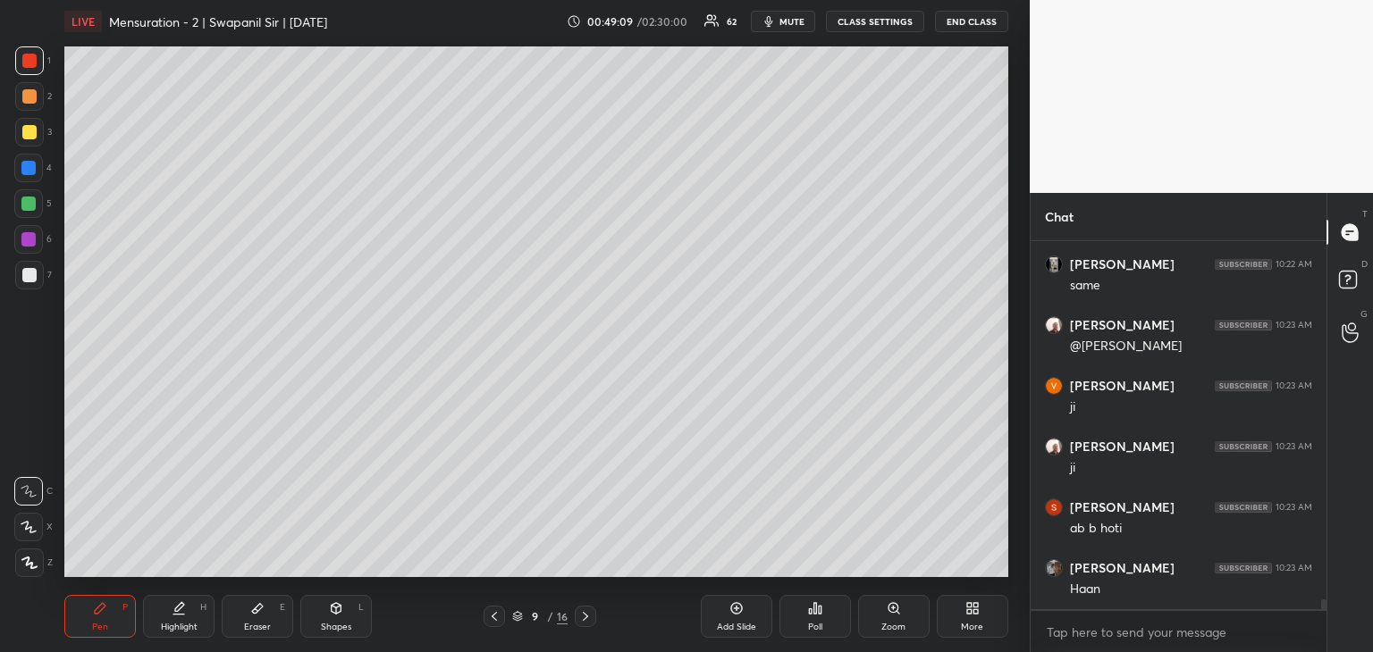
scroll to position [13967, 0]
click at [266, 625] on div "Eraser" at bounding box center [257, 627] width 27 height 9
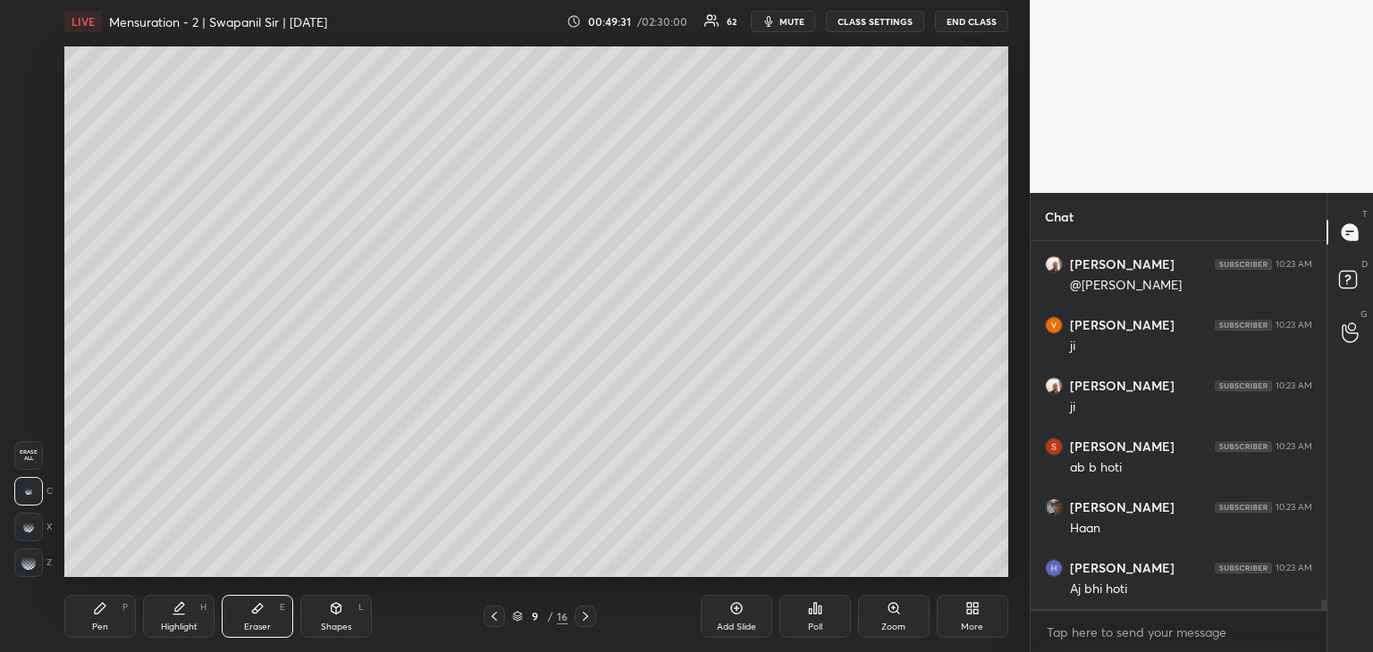
click at [267, 623] on div "Eraser" at bounding box center [257, 627] width 27 height 9
click at [38, 556] on div at bounding box center [28, 563] width 29 height 29
click at [364, 616] on div "Shapes L" at bounding box center [335, 616] width 71 height 43
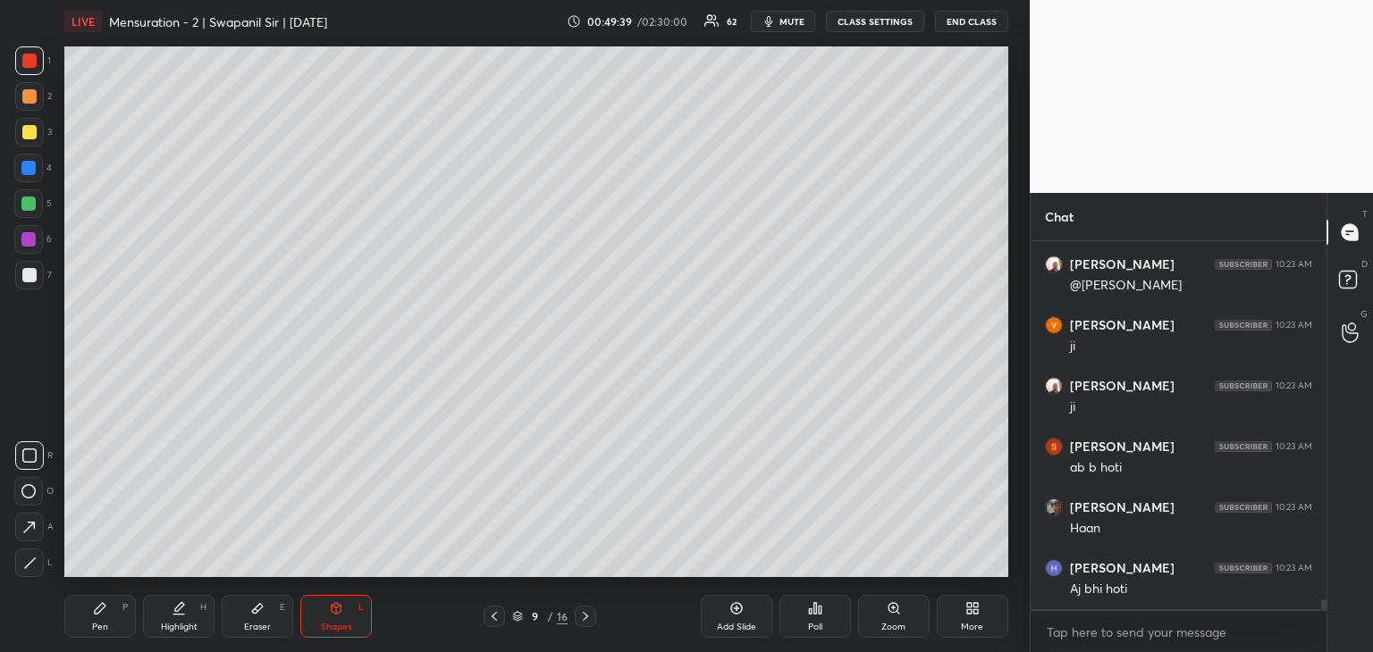
click at [32, 567] on icon at bounding box center [29, 563] width 13 height 13
click at [248, 618] on div "Eraser E" at bounding box center [257, 616] width 71 height 43
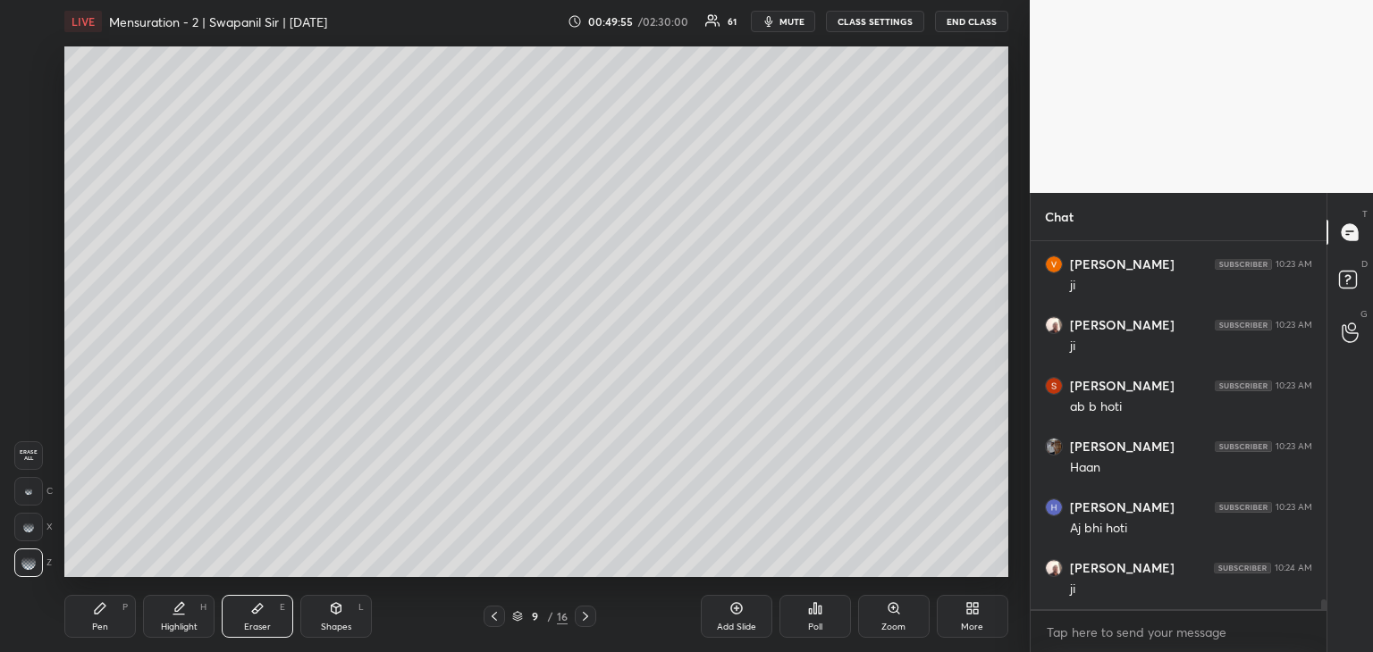
click at [34, 487] on div at bounding box center [28, 491] width 29 height 29
click at [316, 623] on div "Shapes L" at bounding box center [335, 616] width 71 height 43
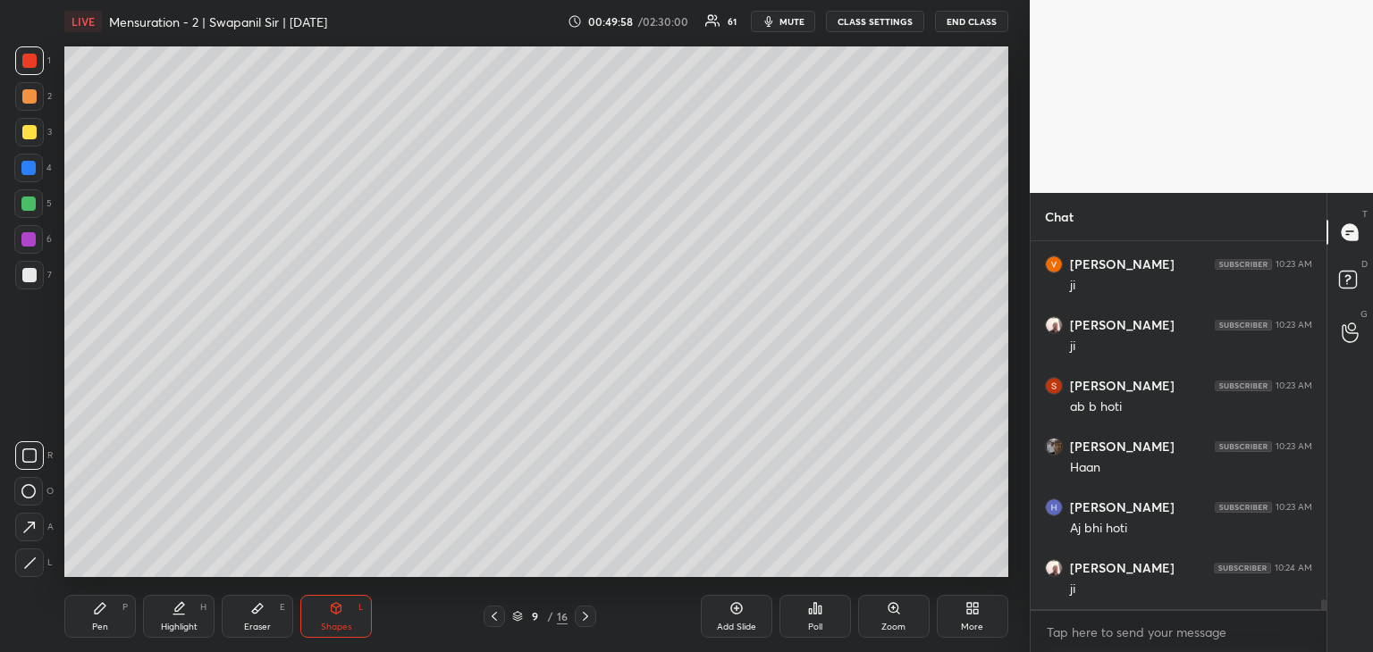
click at [71, 621] on div "Pen P" at bounding box center [99, 616] width 71 height 43
click at [332, 610] on icon at bounding box center [337, 608] width 10 height 11
click at [29, 561] on icon at bounding box center [29, 563] width 13 height 13
drag, startPoint x: 29, startPoint y: 459, endPoint x: 41, endPoint y: 452, distance: 14.4
click at [31, 458] on icon at bounding box center [29, 456] width 14 height 14
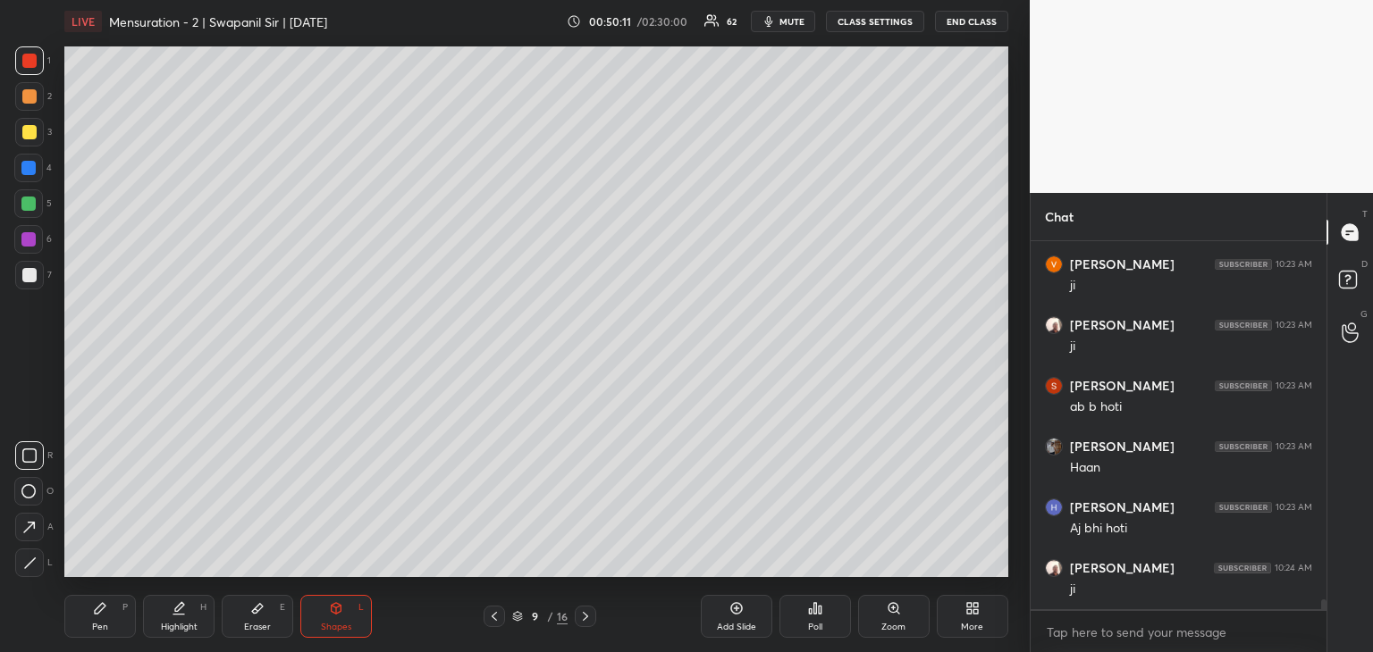
drag, startPoint x: 32, startPoint y: 572, endPoint x: 59, endPoint y: 544, distance: 38.6
click at [32, 570] on div at bounding box center [29, 563] width 29 height 29
drag, startPoint x: 255, startPoint y: 615, endPoint x: 193, endPoint y: 589, distance: 66.9
click at [256, 615] on icon at bounding box center [257, 608] width 14 height 14
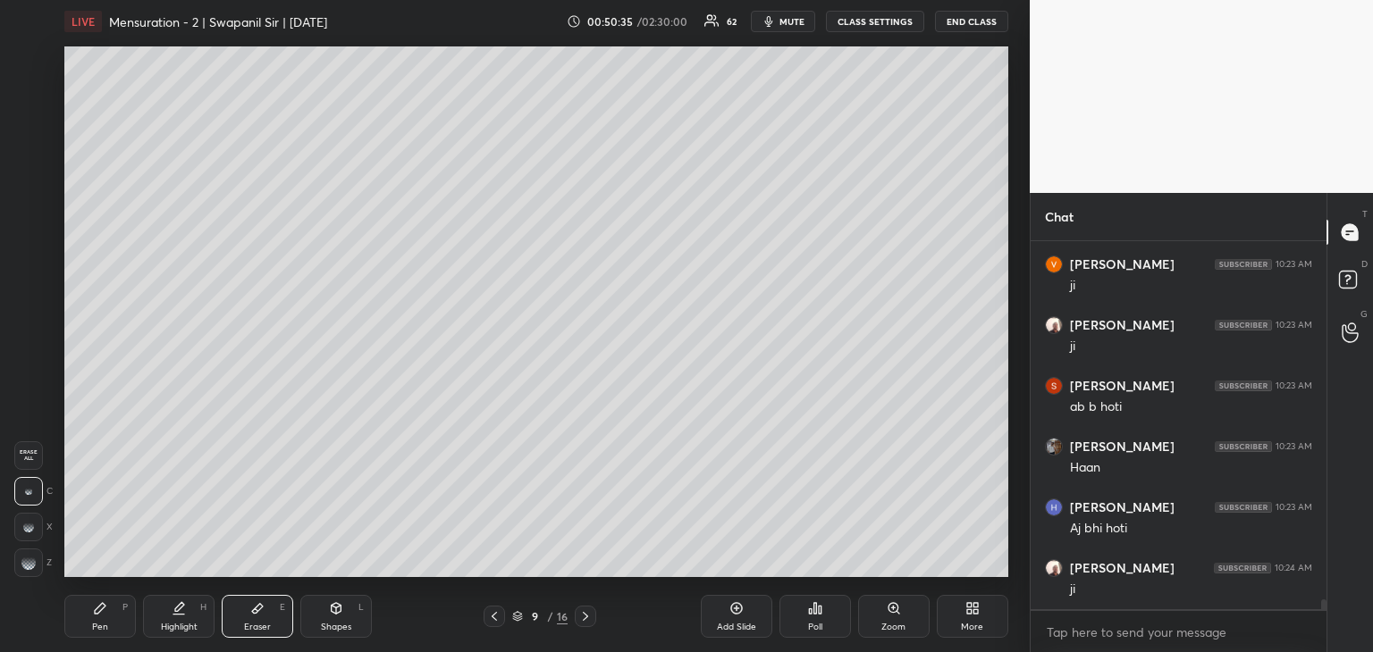
drag, startPoint x: 333, startPoint y: 622, endPoint x: 286, endPoint y: 616, distance: 47.8
click at [329, 619] on div "Shapes L" at bounding box center [335, 616] width 71 height 43
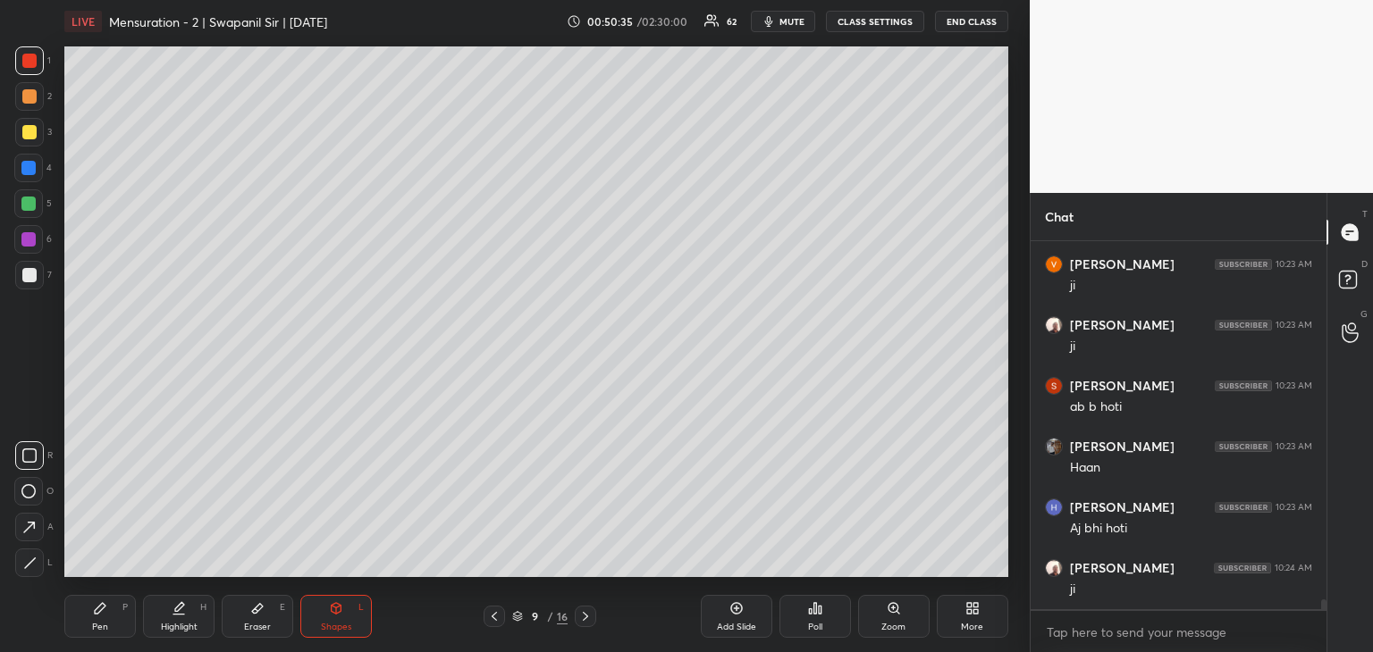
click at [32, 560] on icon at bounding box center [30, 563] width 10 height 10
click at [85, 621] on div "Pen P" at bounding box center [99, 616] width 71 height 43
click at [248, 618] on div "Eraser E" at bounding box center [257, 616] width 71 height 43
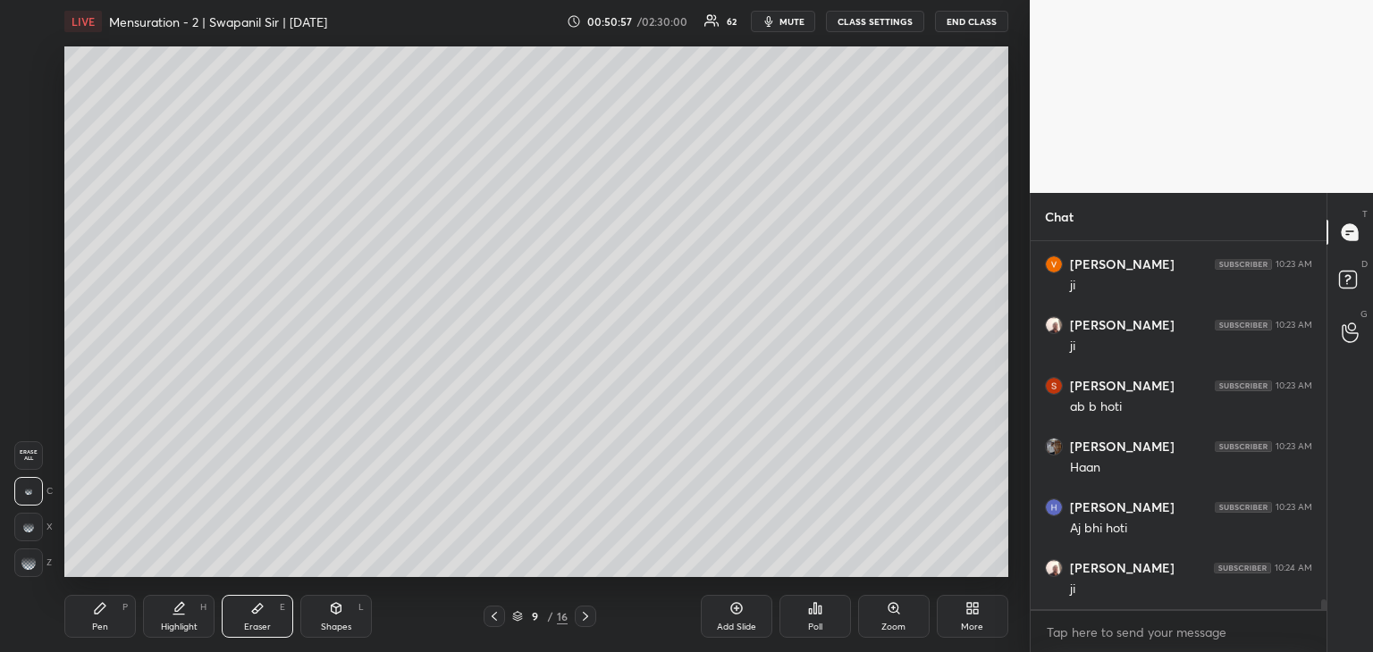
click at [93, 620] on div "Pen P" at bounding box center [99, 616] width 71 height 43
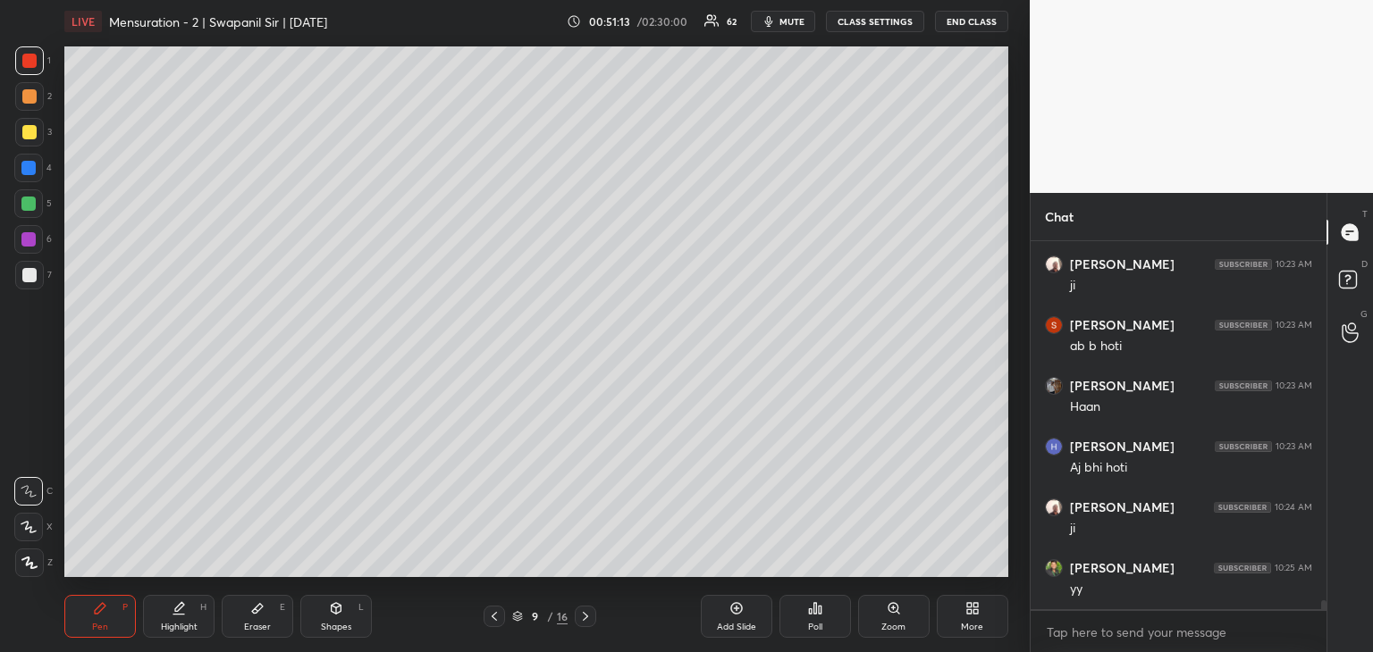
click at [29, 169] on div at bounding box center [28, 168] width 14 height 14
click at [24, 62] on div at bounding box center [29, 61] width 14 height 14
click at [29, 527] on icon at bounding box center [28, 527] width 14 height 11
click at [29, 170] on div at bounding box center [28, 168] width 14 height 14
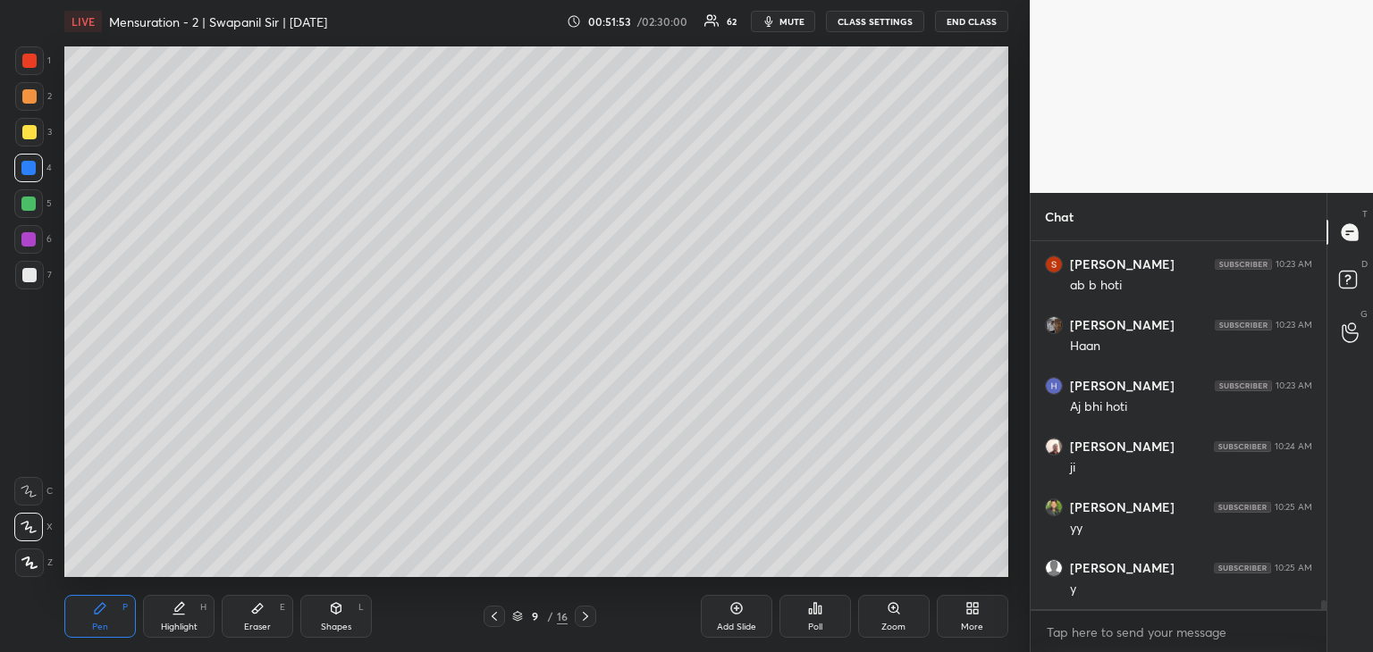
click at [28, 209] on div at bounding box center [28, 204] width 14 height 14
click at [29, 169] on div at bounding box center [28, 168] width 14 height 14
click at [33, 167] on div at bounding box center [28, 168] width 14 height 14
click at [29, 62] on div at bounding box center [29, 61] width 14 height 14
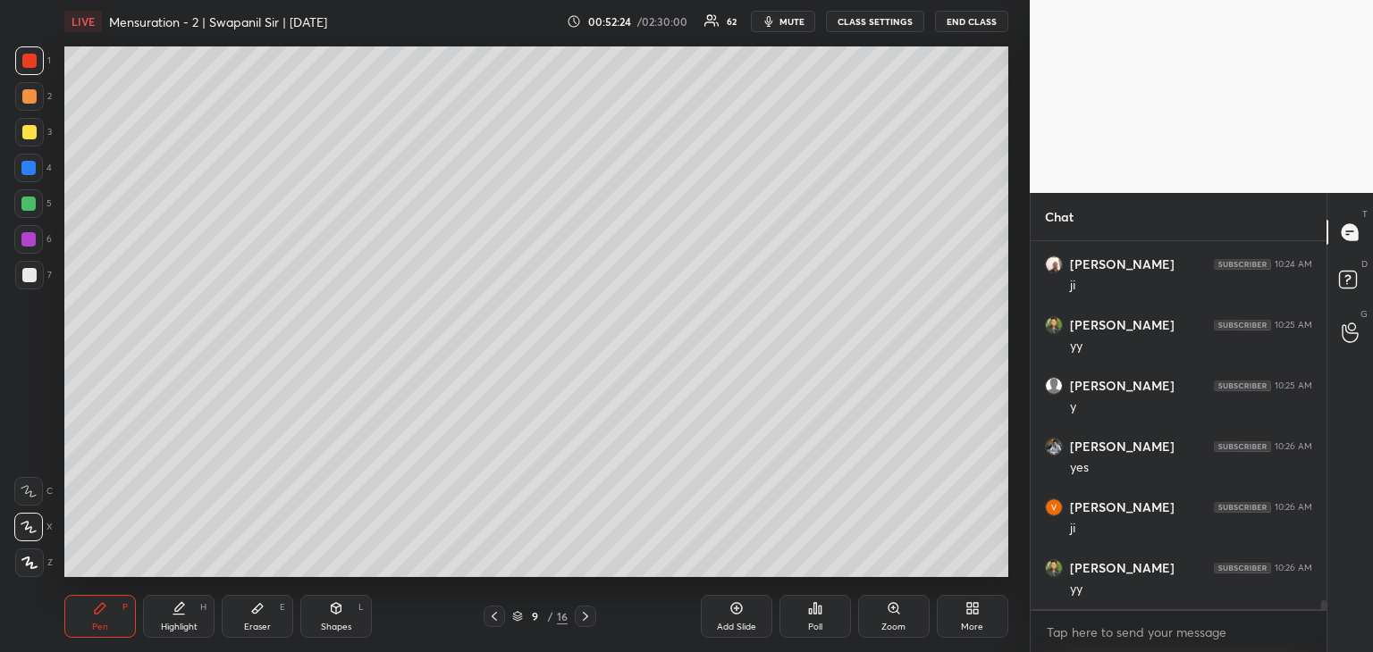
scroll to position [14393, 0]
drag, startPoint x: 29, startPoint y: 269, endPoint x: 38, endPoint y: 265, distance: 10.0
click at [32, 266] on div at bounding box center [29, 275] width 29 height 29
click at [321, 598] on div "Shapes L" at bounding box center [335, 616] width 71 height 43
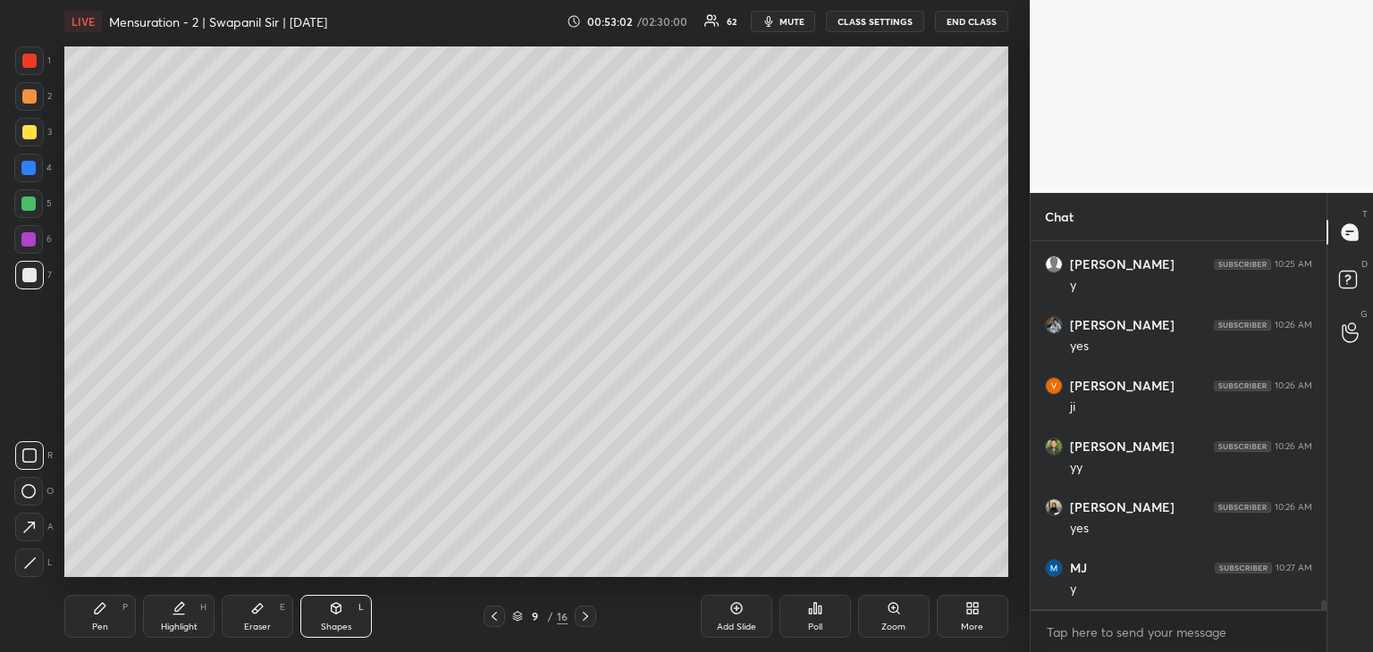
drag, startPoint x: 26, startPoint y: 465, endPoint x: 57, endPoint y: 455, distance: 32.8
click at [26, 464] on div at bounding box center [29, 455] width 29 height 29
click at [113, 623] on div "Pen P" at bounding box center [99, 616] width 71 height 43
click at [278, 615] on div "Eraser E" at bounding box center [257, 616] width 71 height 43
click at [357, 618] on div "Shapes L" at bounding box center [335, 616] width 71 height 43
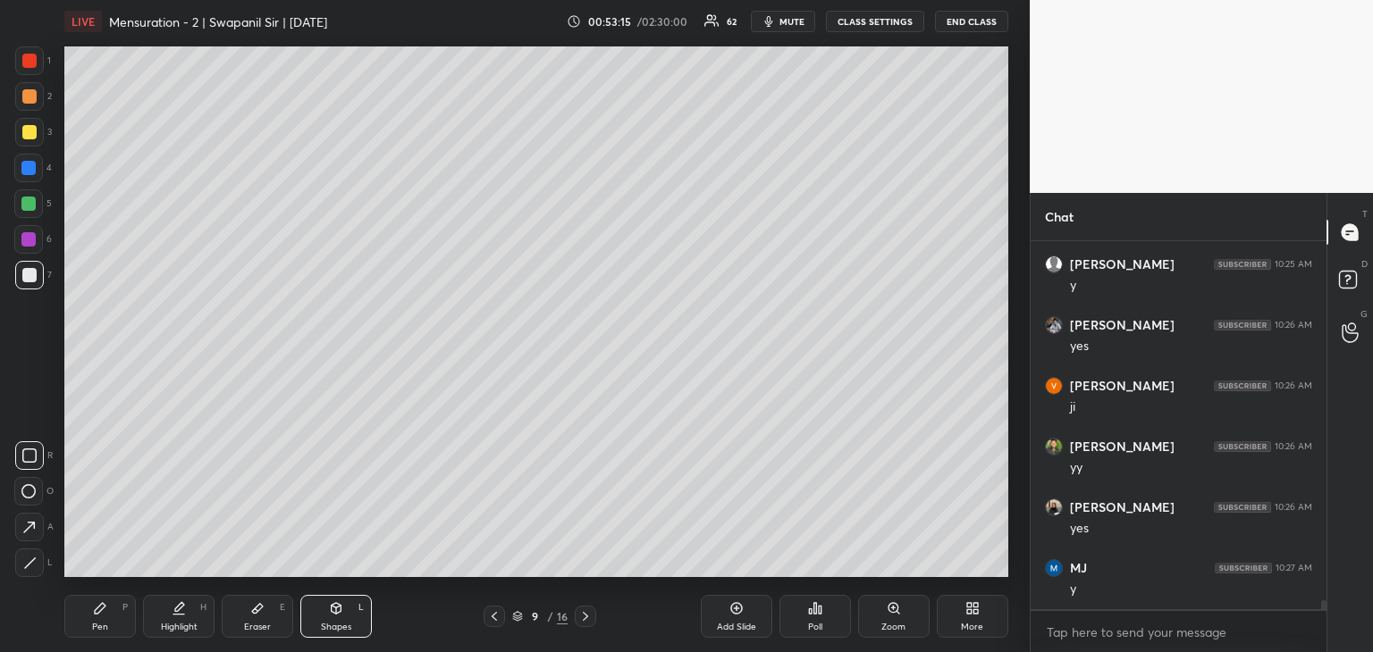
click at [105, 620] on div "Pen P" at bounding box center [99, 616] width 71 height 43
click at [21, 494] on div at bounding box center [28, 491] width 29 height 29
click at [311, 614] on div "Shapes L" at bounding box center [335, 616] width 71 height 43
click at [29, 456] on icon at bounding box center [29, 456] width 14 height 14
click at [97, 626] on div "Pen" at bounding box center [100, 627] width 16 height 9
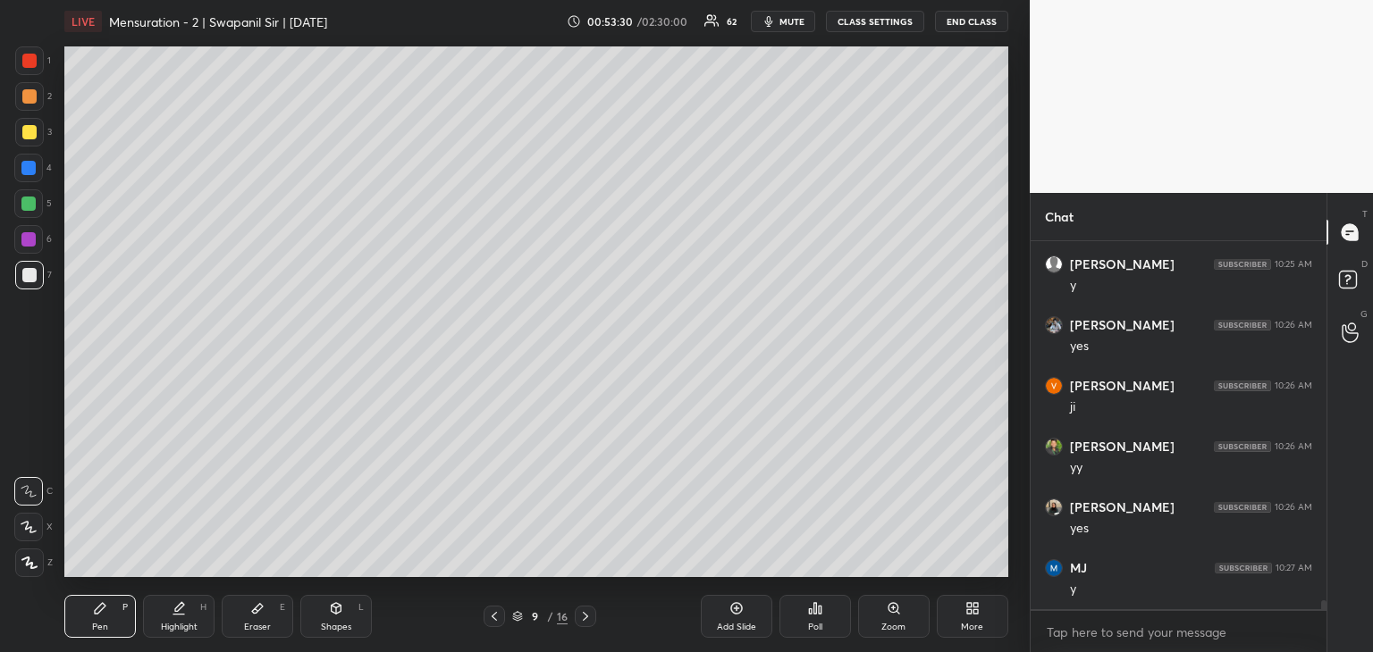
click at [332, 614] on icon at bounding box center [336, 608] width 14 height 14
click at [36, 530] on icon at bounding box center [29, 527] width 19 height 19
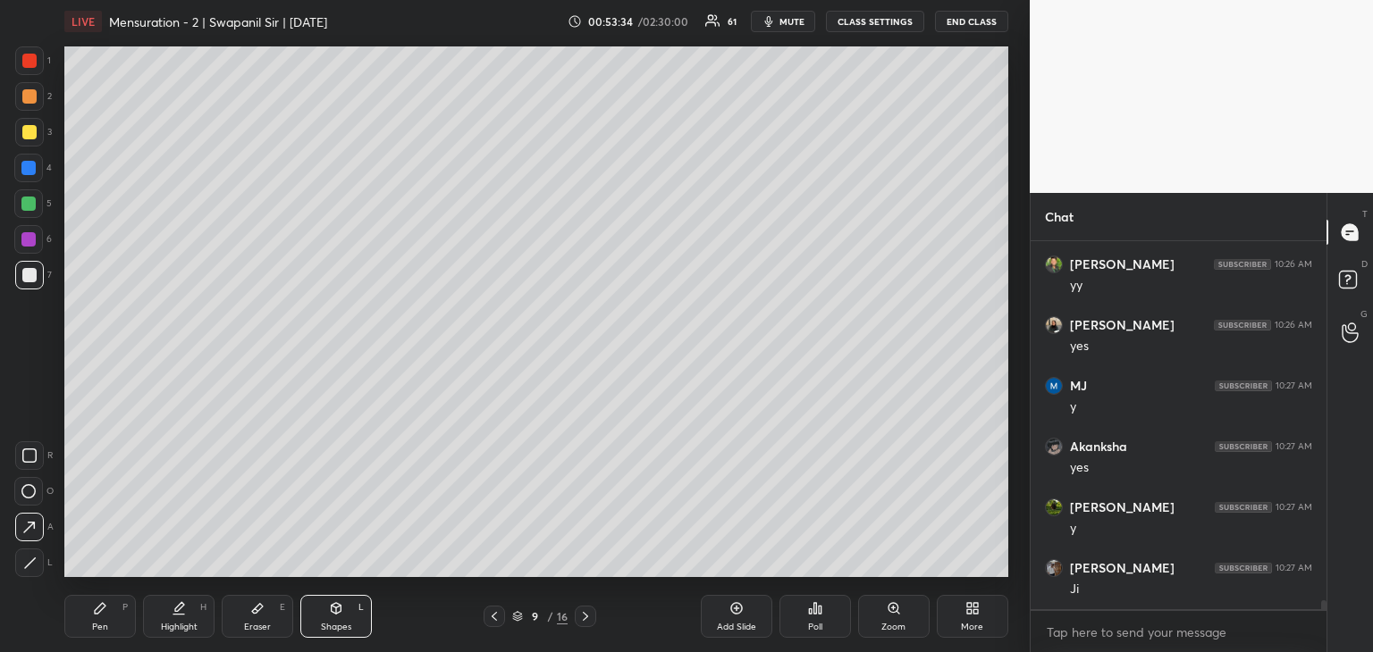
scroll to position [14697, 0]
drag, startPoint x: 28, startPoint y: 462, endPoint x: 44, endPoint y: 458, distance: 16.5
click at [29, 462] on rect at bounding box center [29, 455] width 13 height 13
click at [265, 618] on div "Eraser E" at bounding box center [257, 616] width 71 height 43
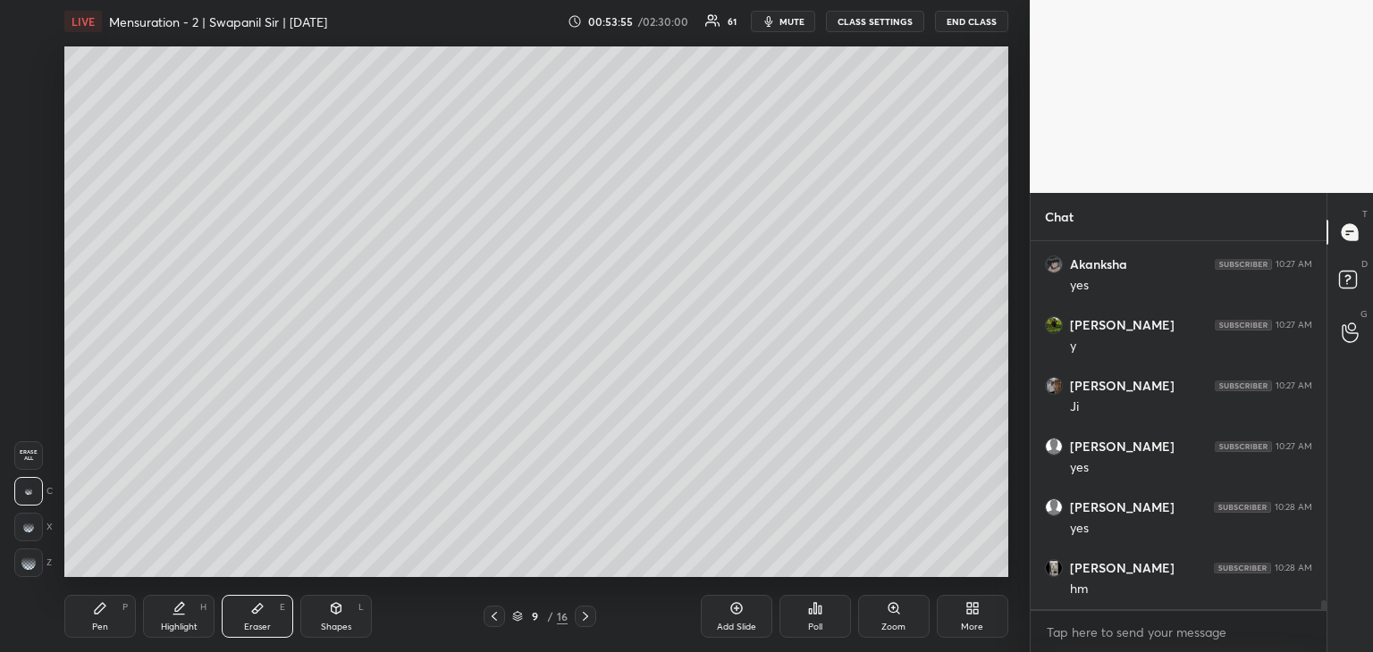
click at [110, 621] on div "Pen P" at bounding box center [99, 616] width 71 height 43
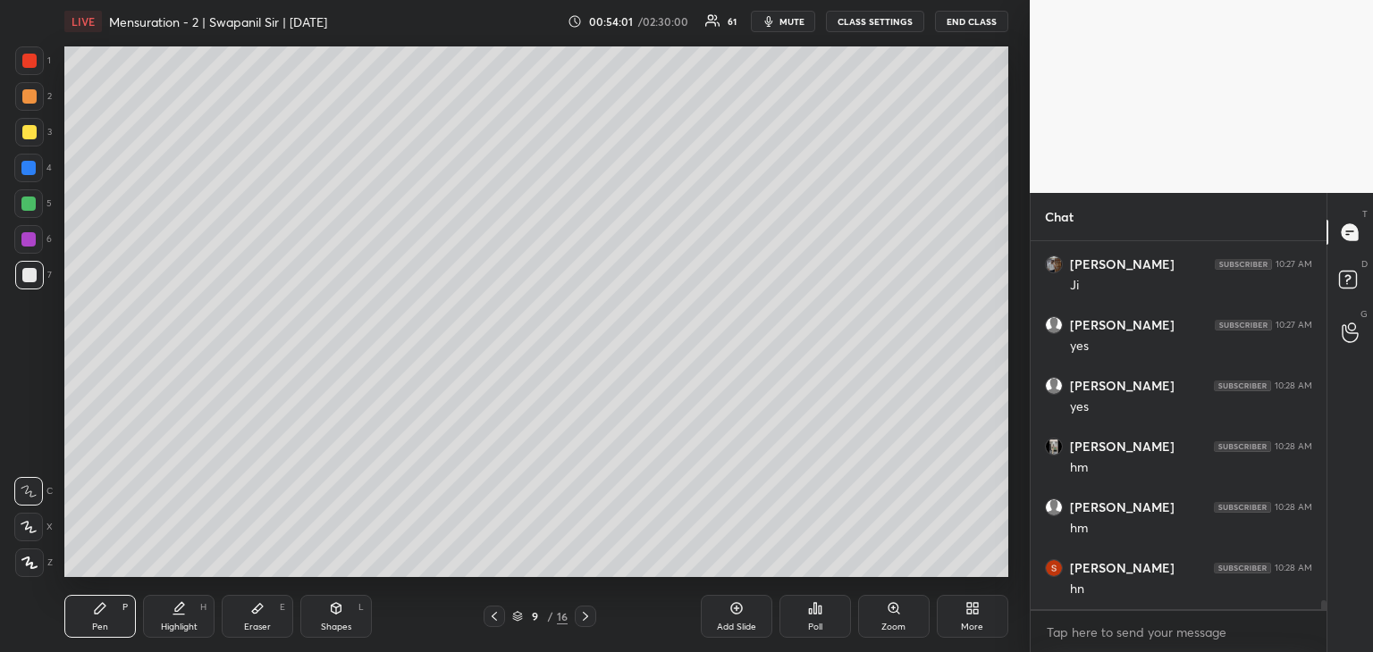
scroll to position [15001, 0]
click at [96, 630] on div "Pen" at bounding box center [100, 627] width 16 height 9
click at [24, 136] on div at bounding box center [29, 132] width 14 height 14
click at [344, 593] on div "Pen P Highlight H Eraser E Shapes L 9 / 16 Add Slide Poll Zoom More" at bounding box center [536, 616] width 944 height 71
click at [336, 601] on icon at bounding box center [336, 608] width 14 height 14
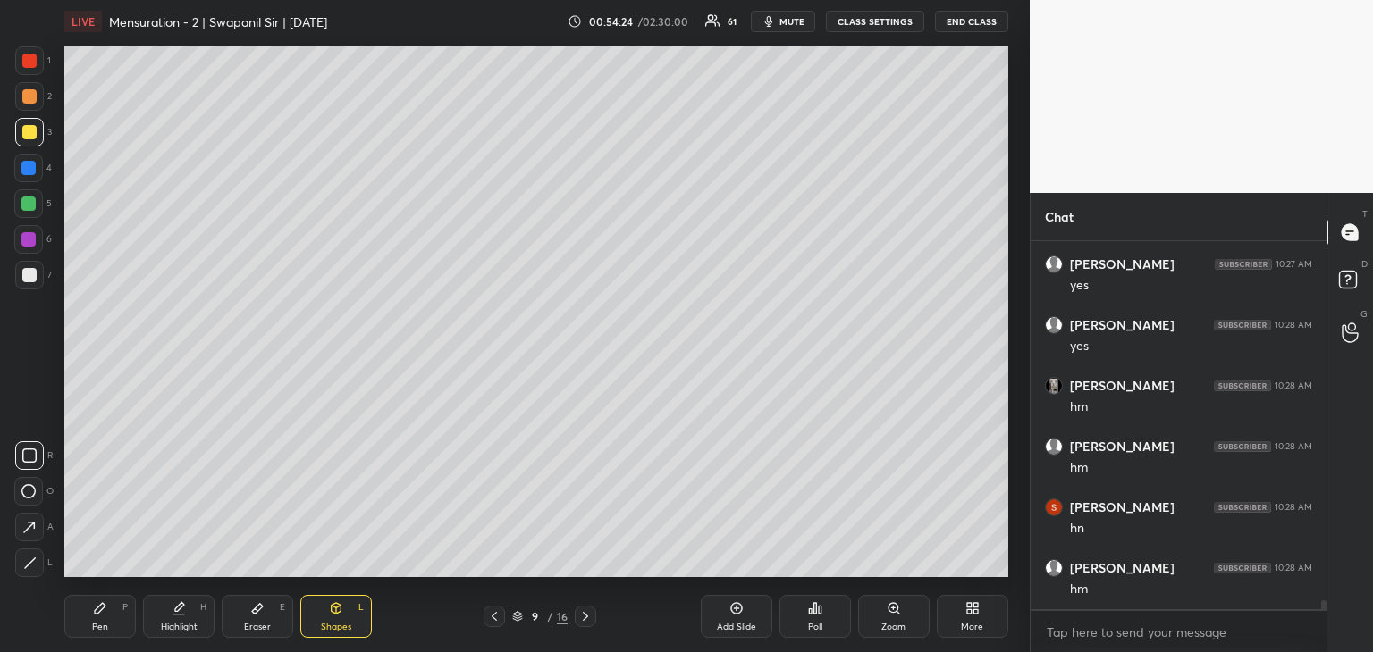
click at [32, 567] on icon at bounding box center [29, 563] width 13 height 13
click at [106, 616] on div "Pen P" at bounding box center [99, 616] width 71 height 43
click at [271, 628] on div "Eraser E" at bounding box center [257, 616] width 71 height 43
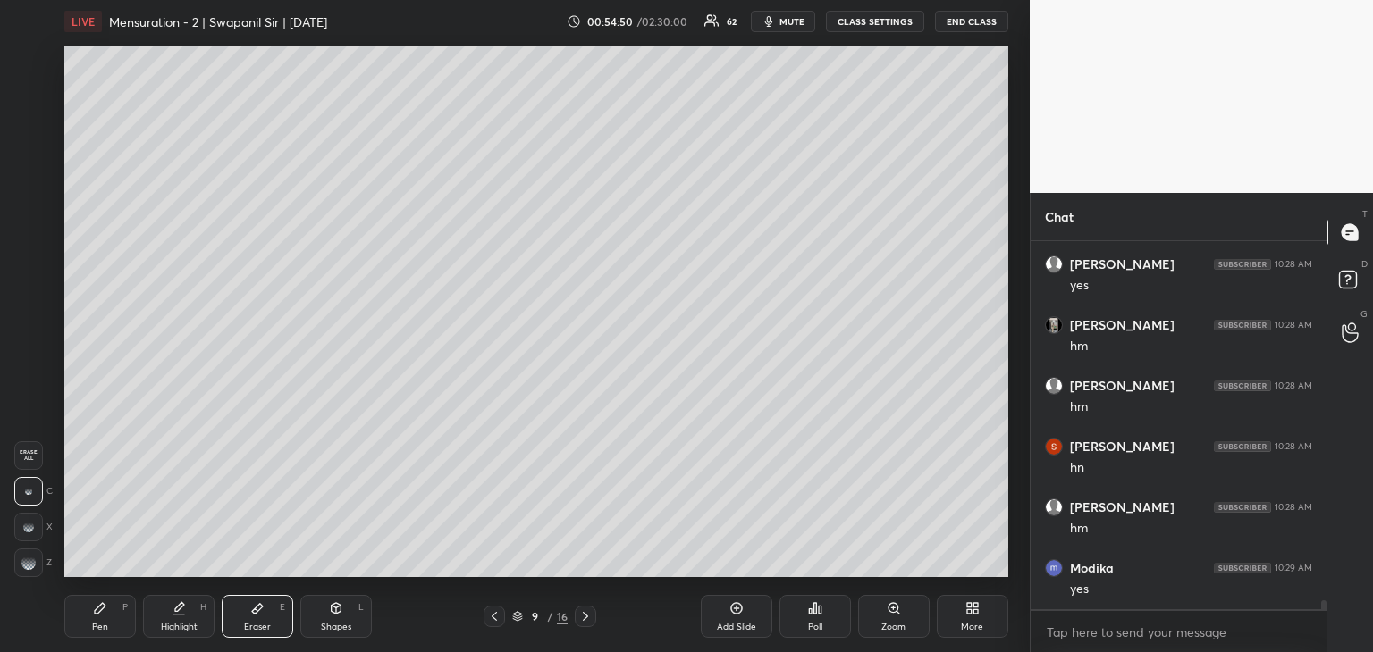
scroll to position [15122, 0]
click at [90, 619] on div "Pen P" at bounding box center [99, 616] width 71 height 43
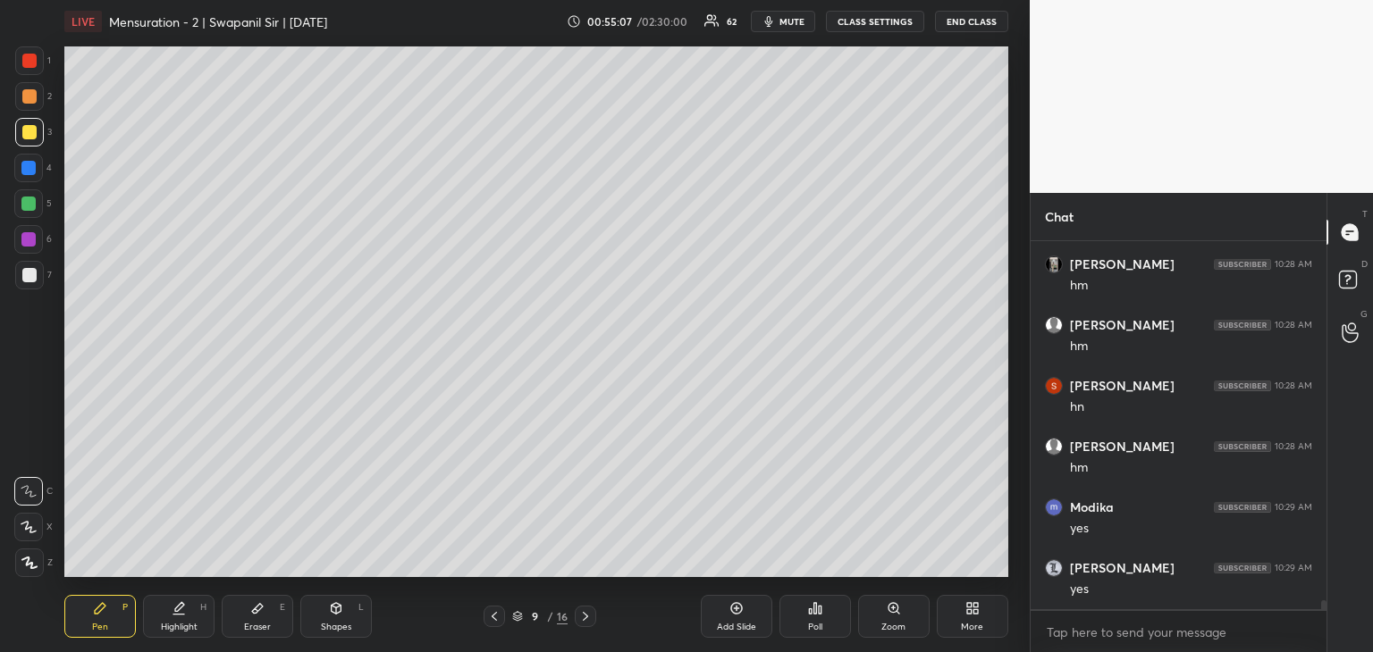
click at [252, 624] on div "Eraser" at bounding box center [257, 627] width 27 height 9
click at [97, 626] on div "Pen" at bounding box center [100, 627] width 16 height 9
click at [255, 627] on div "Eraser" at bounding box center [257, 627] width 27 height 9
click at [99, 619] on div "Pen P" at bounding box center [99, 616] width 71 height 43
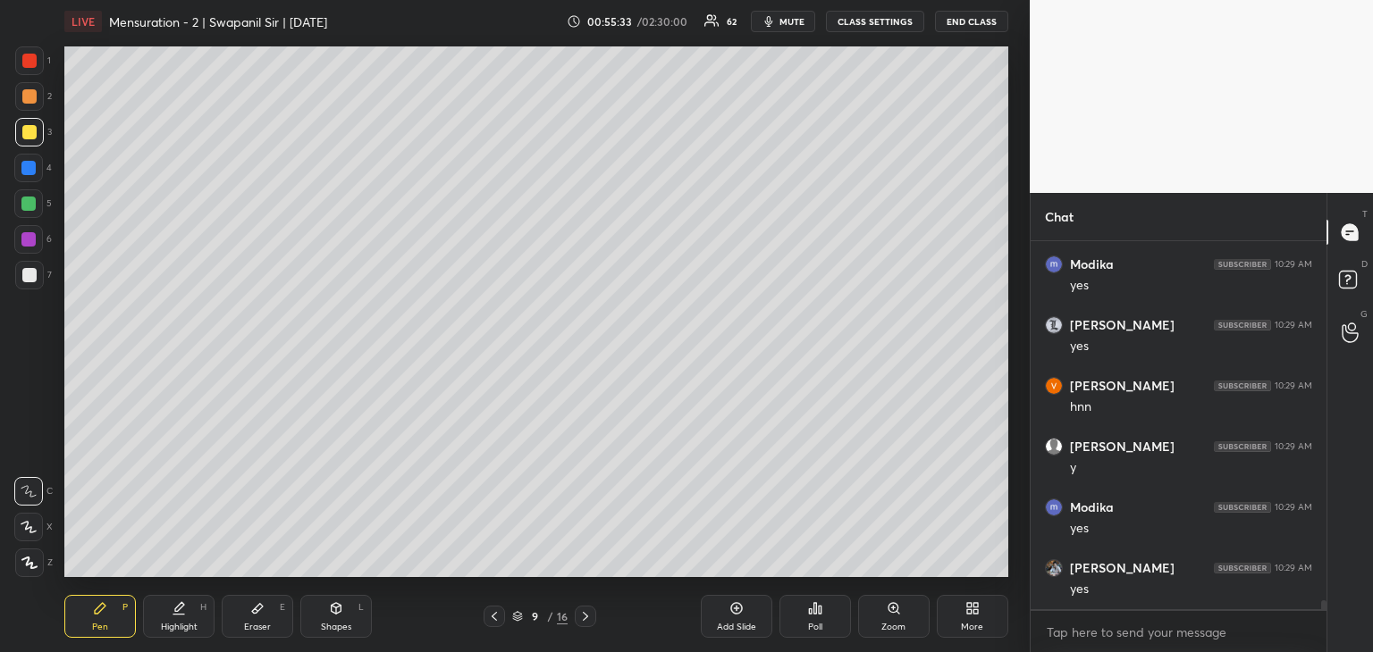
click at [32, 197] on div at bounding box center [28, 204] width 14 height 14
click at [32, 133] on div at bounding box center [29, 132] width 14 height 14
click at [27, 526] on icon at bounding box center [28, 527] width 14 height 11
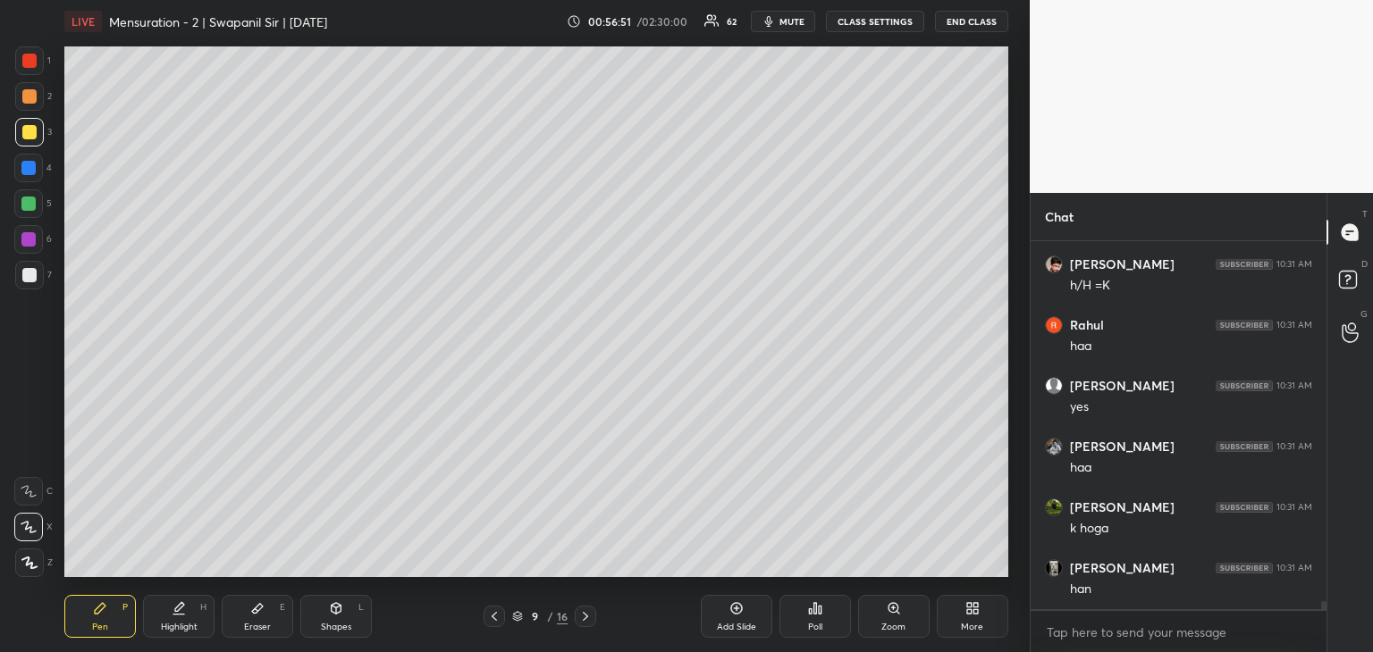
scroll to position [16155, 0]
click at [272, 623] on div "Eraser E" at bounding box center [257, 616] width 71 height 43
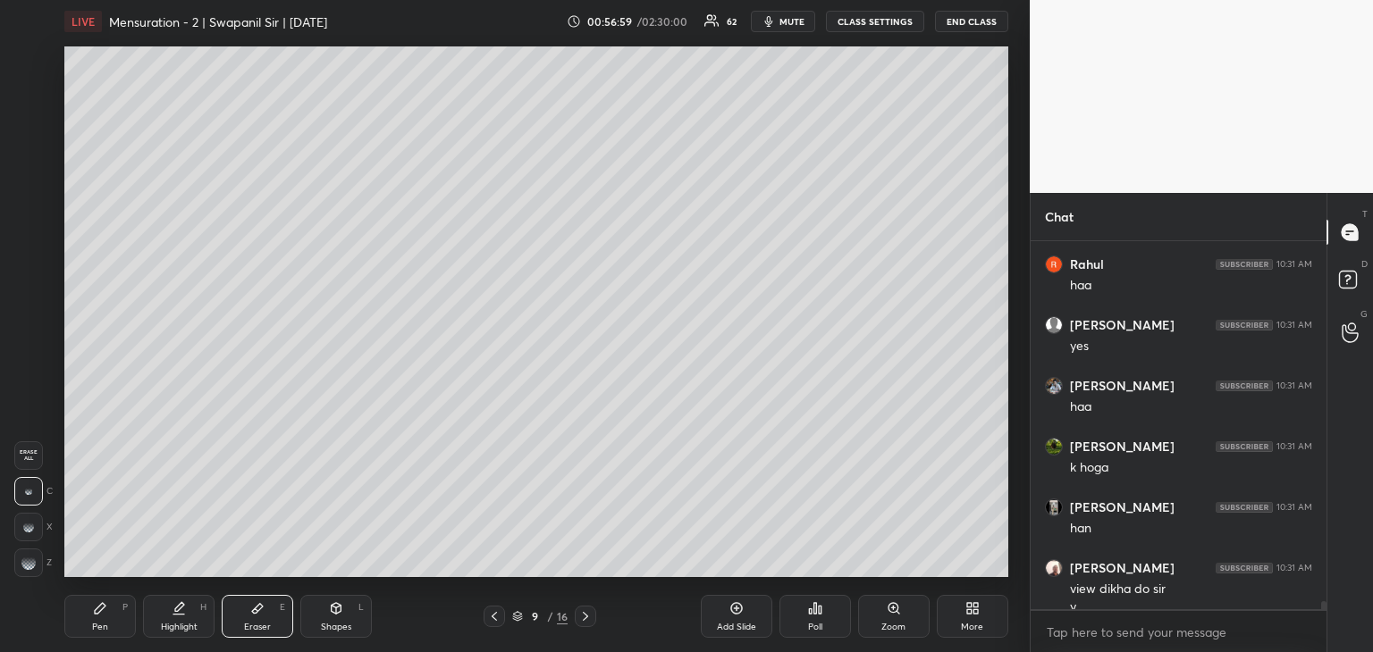
scroll to position [16173, 0]
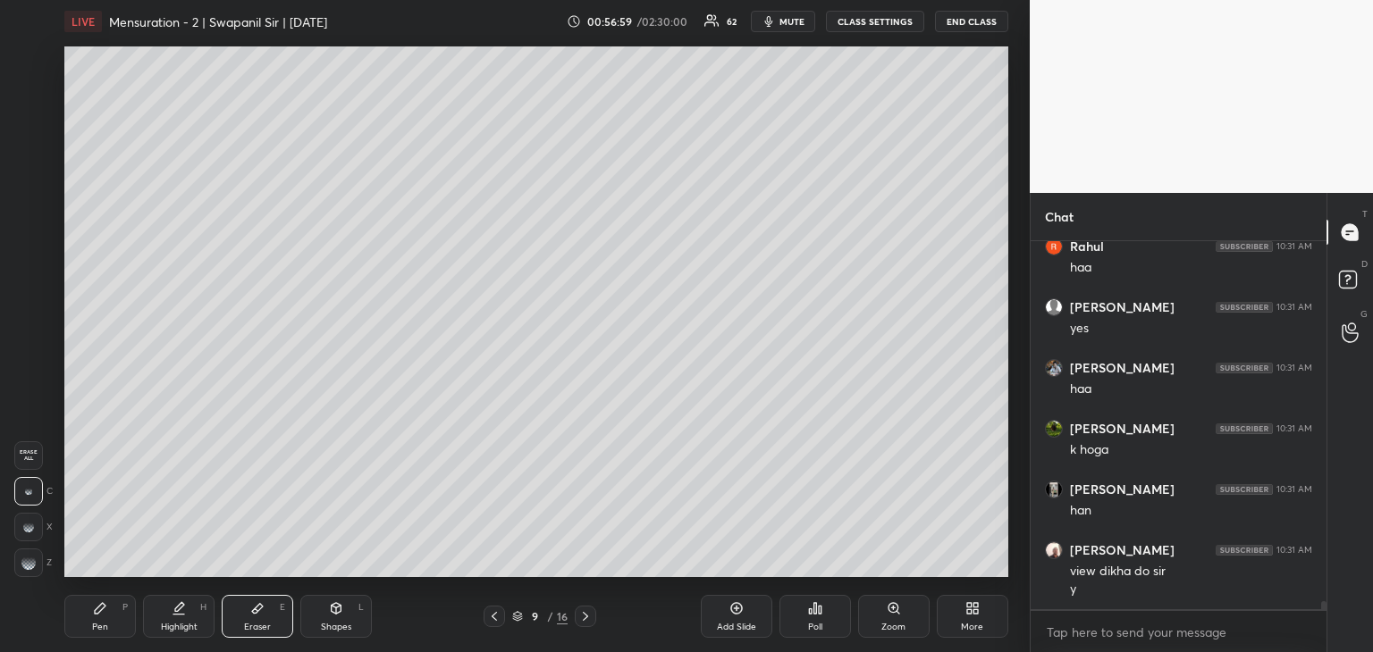
click at [94, 618] on div "Pen P" at bounding box center [99, 616] width 71 height 43
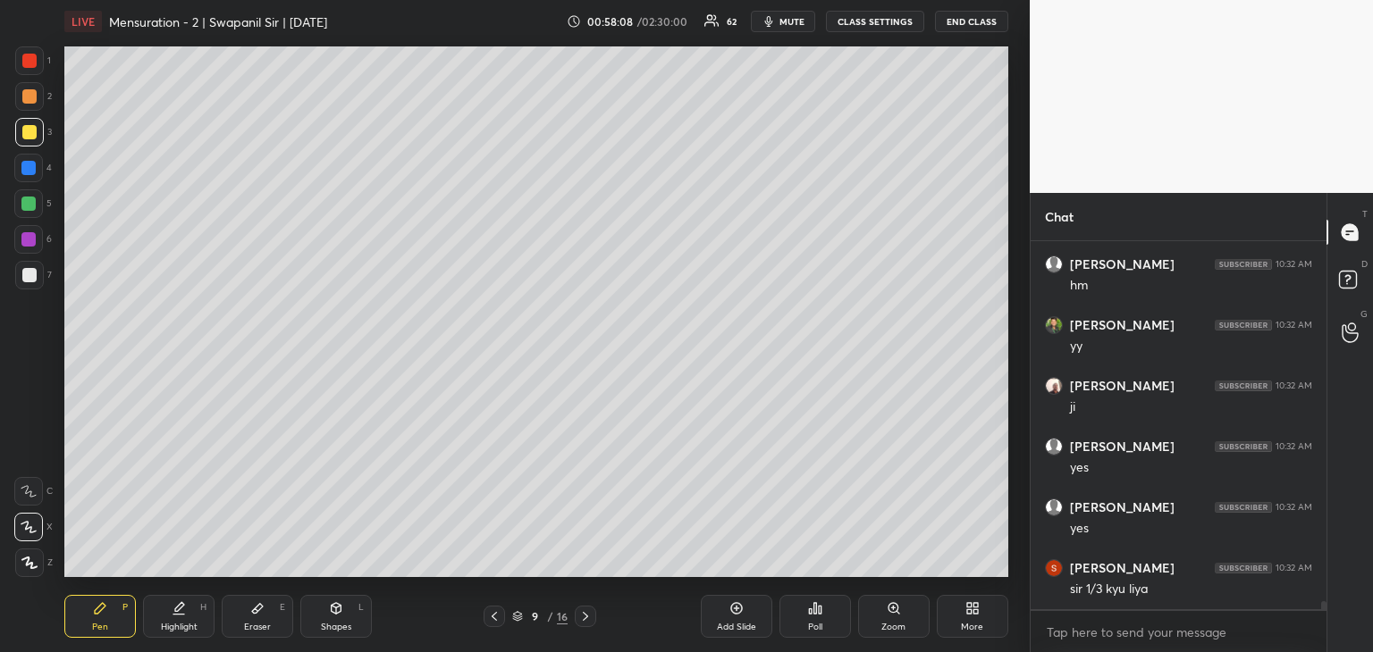
scroll to position [17102, 0]
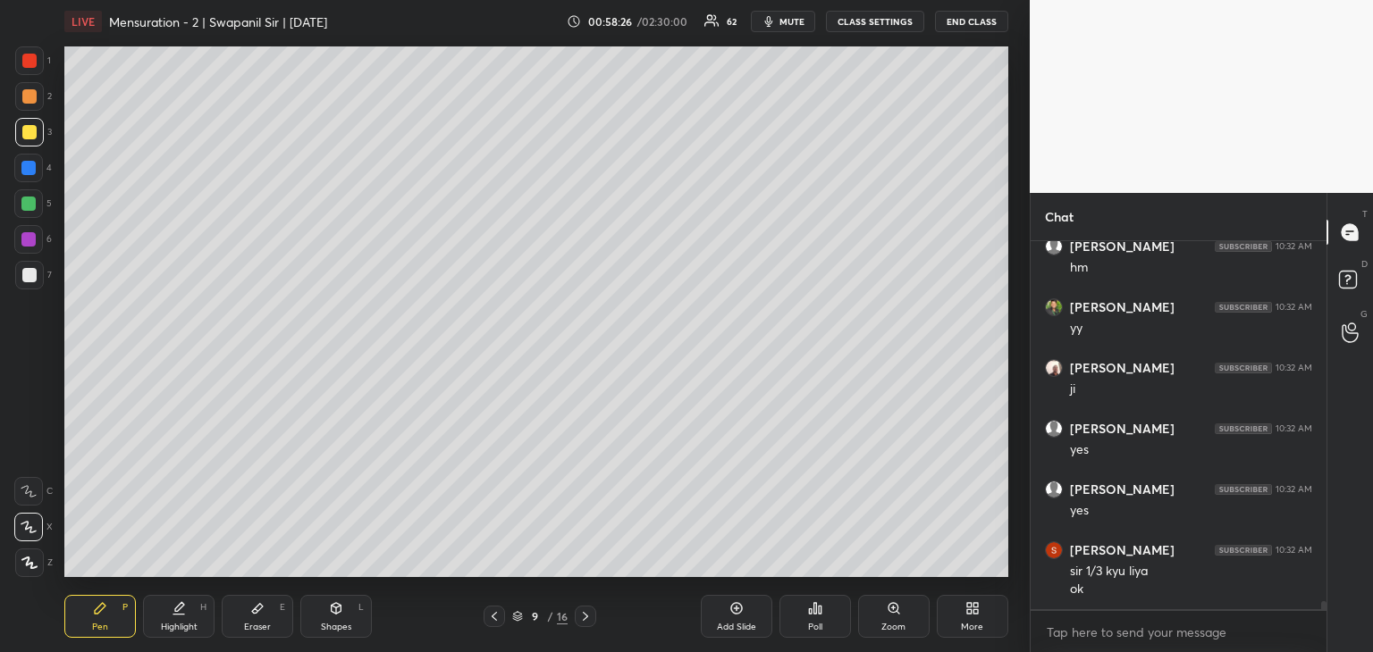
click at [595, 626] on div "9 / 16" at bounding box center [539, 616] width 113 height 21
click at [586, 621] on icon at bounding box center [585, 616] width 14 height 14
click at [347, 623] on div "Shapes" at bounding box center [336, 627] width 30 height 9
drag, startPoint x: 32, startPoint y: 461, endPoint x: 55, endPoint y: 457, distance: 22.8
click at [36, 460] on icon at bounding box center [29, 456] width 14 height 14
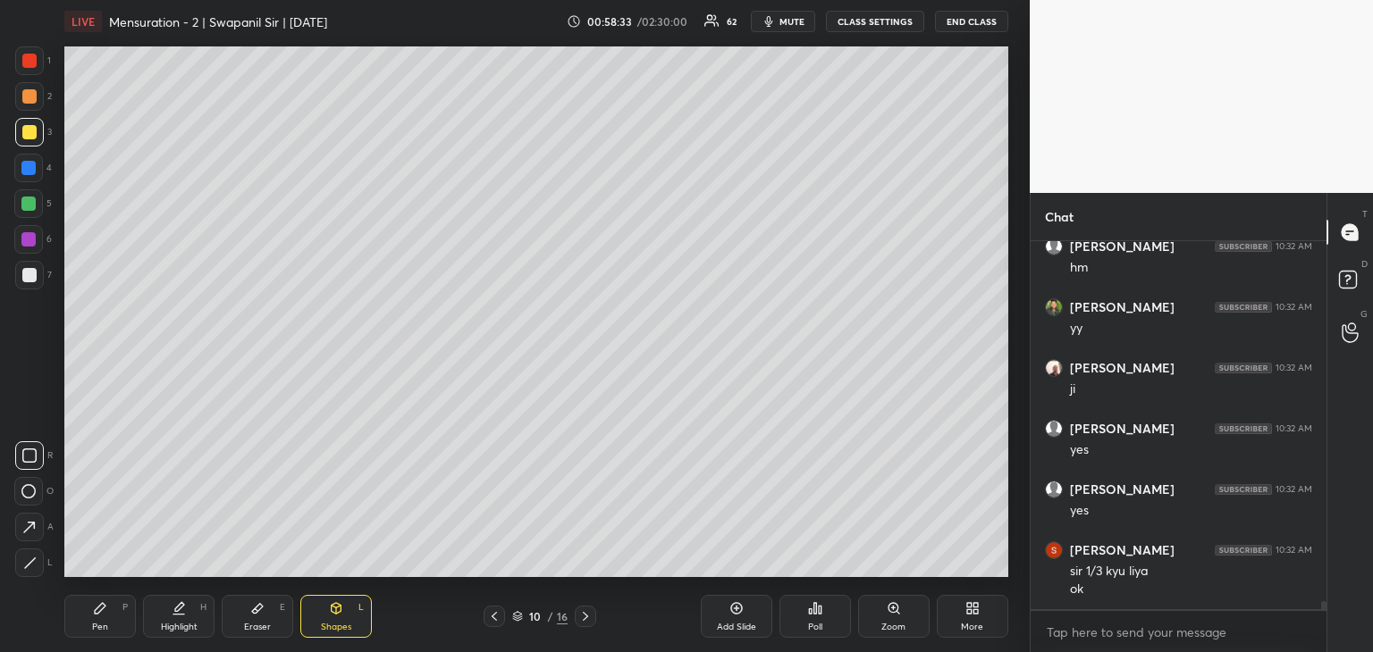
click at [36, 564] on icon at bounding box center [29, 563] width 13 height 13
click at [31, 164] on div at bounding box center [28, 168] width 14 height 14
click at [29, 489] on icon at bounding box center [28, 491] width 14 height 14
click at [33, 567] on icon at bounding box center [29, 563] width 13 height 13
click at [28, 492] on icon at bounding box center [28, 491] width 14 height 14
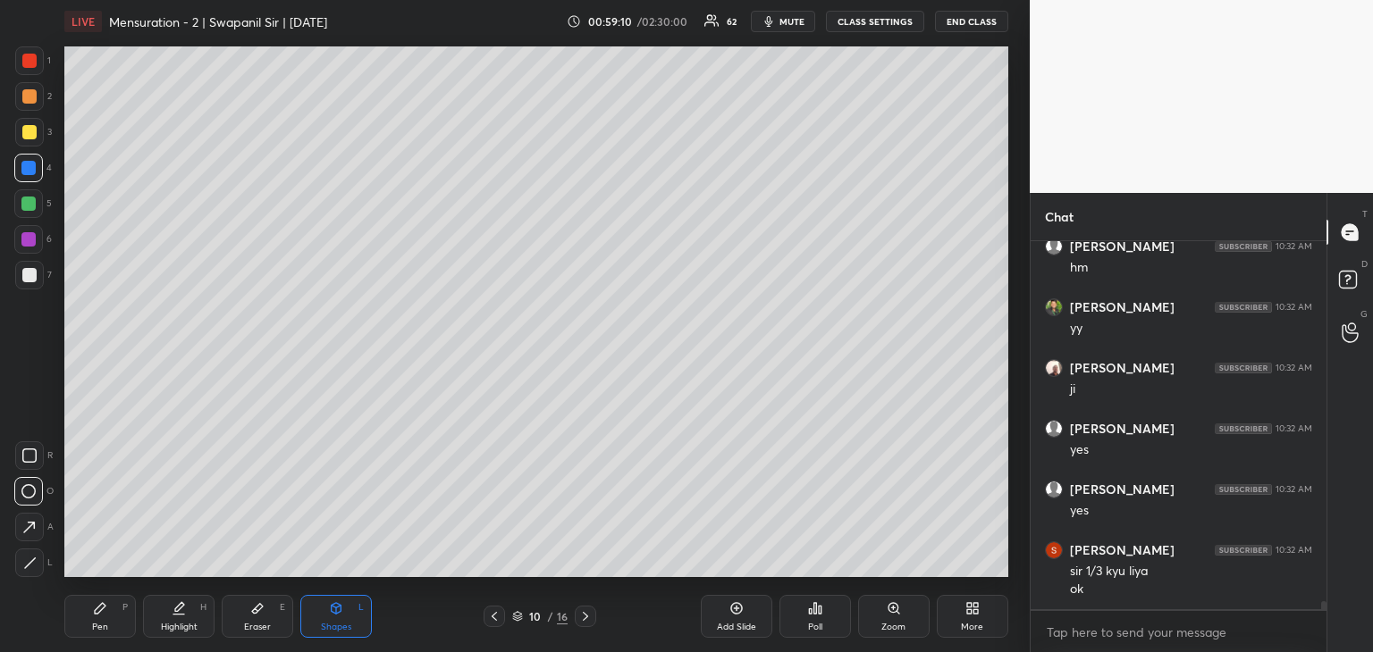
scroll to position [17163, 0]
click at [91, 622] on div "Pen P" at bounding box center [99, 616] width 71 height 43
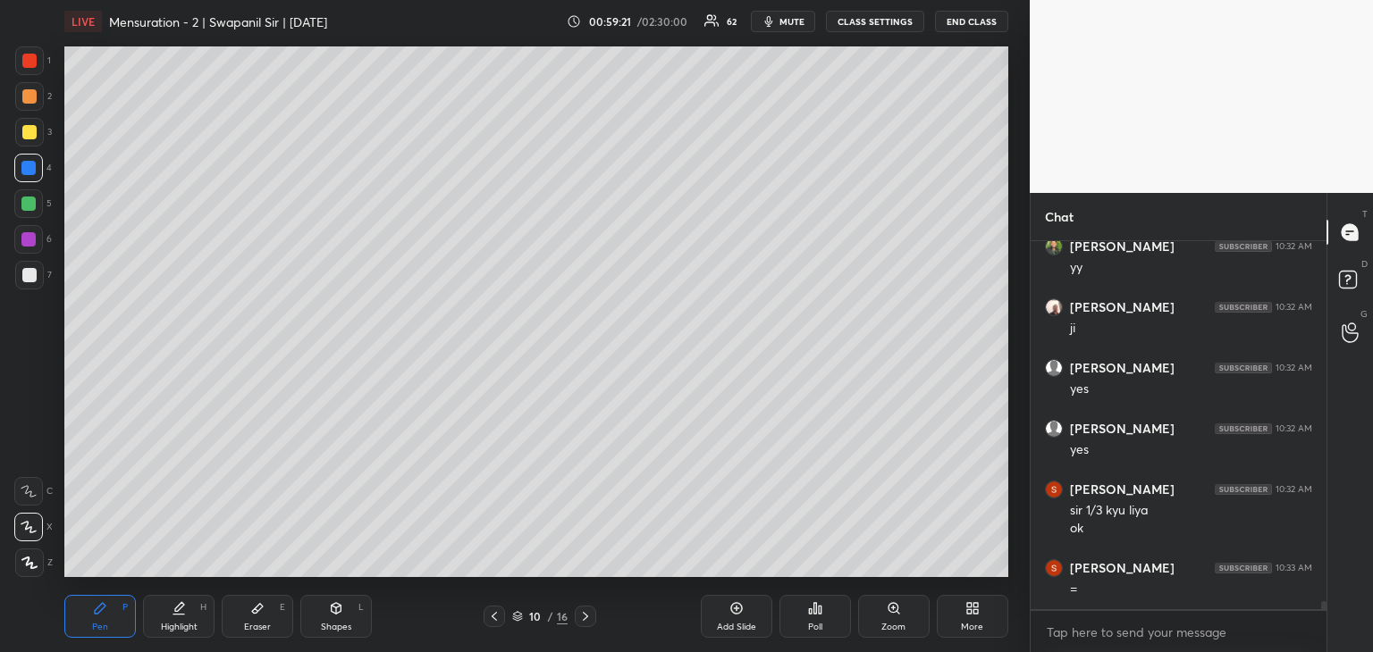
click at [251, 619] on div "Eraser E" at bounding box center [257, 616] width 71 height 43
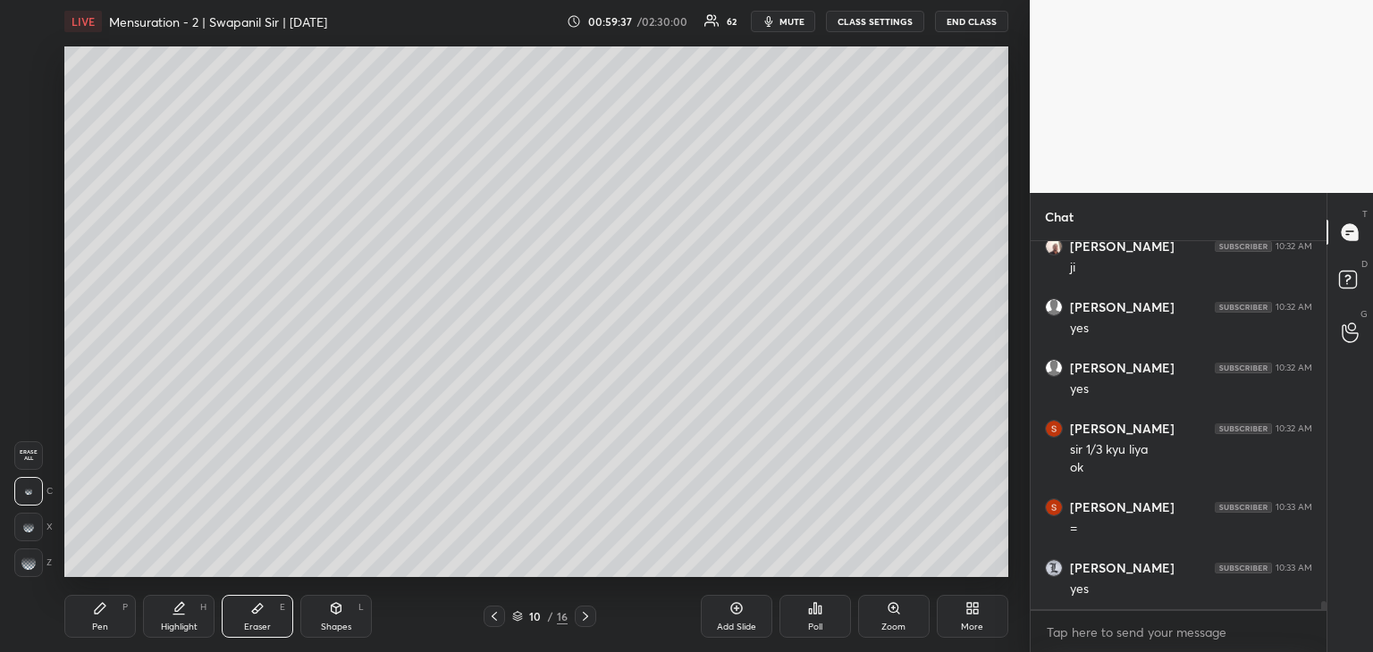
scroll to position [17285, 0]
click at [111, 619] on div "Pen P" at bounding box center [99, 616] width 71 height 43
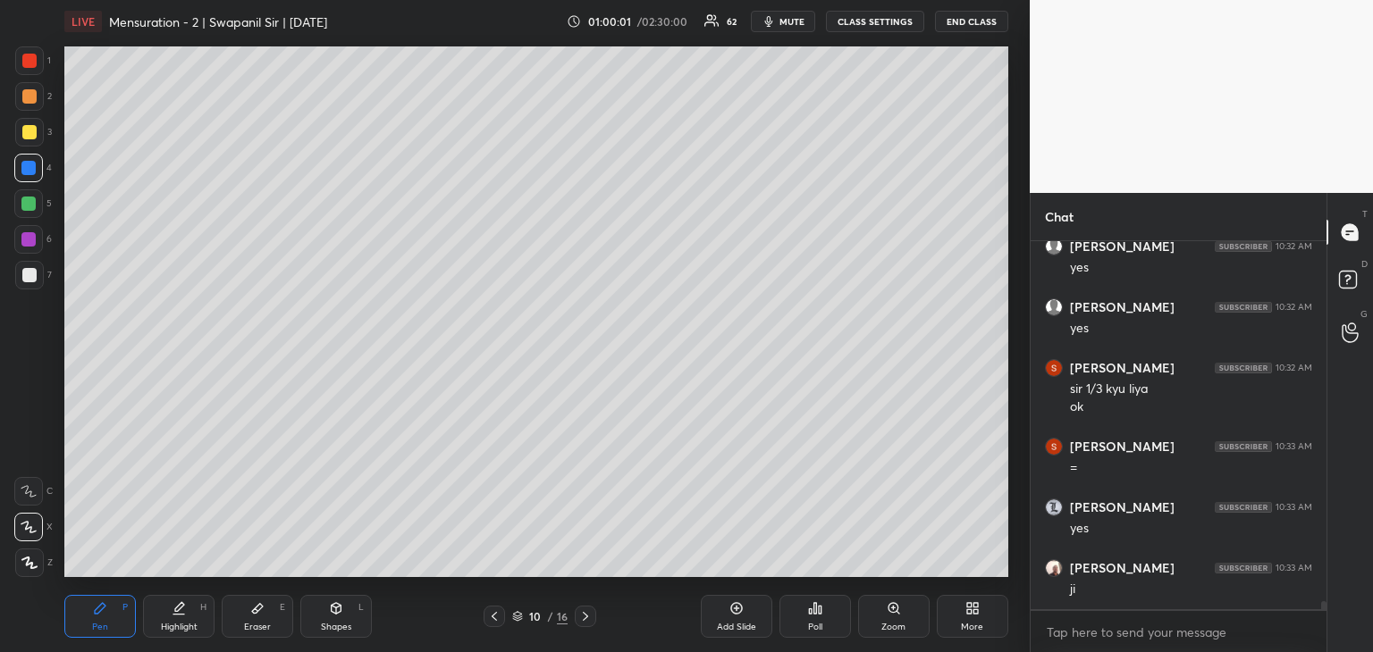
click at [261, 612] on icon at bounding box center [257, 608] width 14 height 14
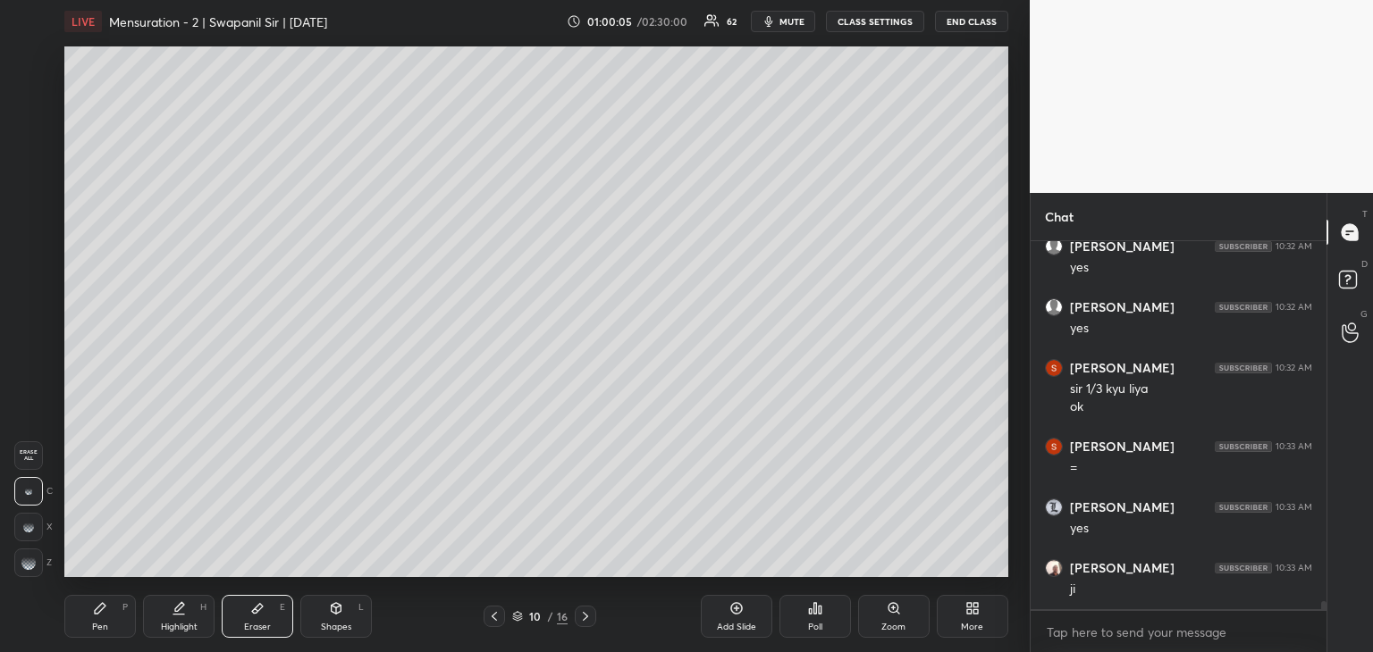
drag, startPoint x: 87, startPoint y: 622, endPoint x: 118, endPoint y: 579, distance: 53.1
click at [89, 618] on div "Pen P" at bounding box center [99, 616] width 71 height 43
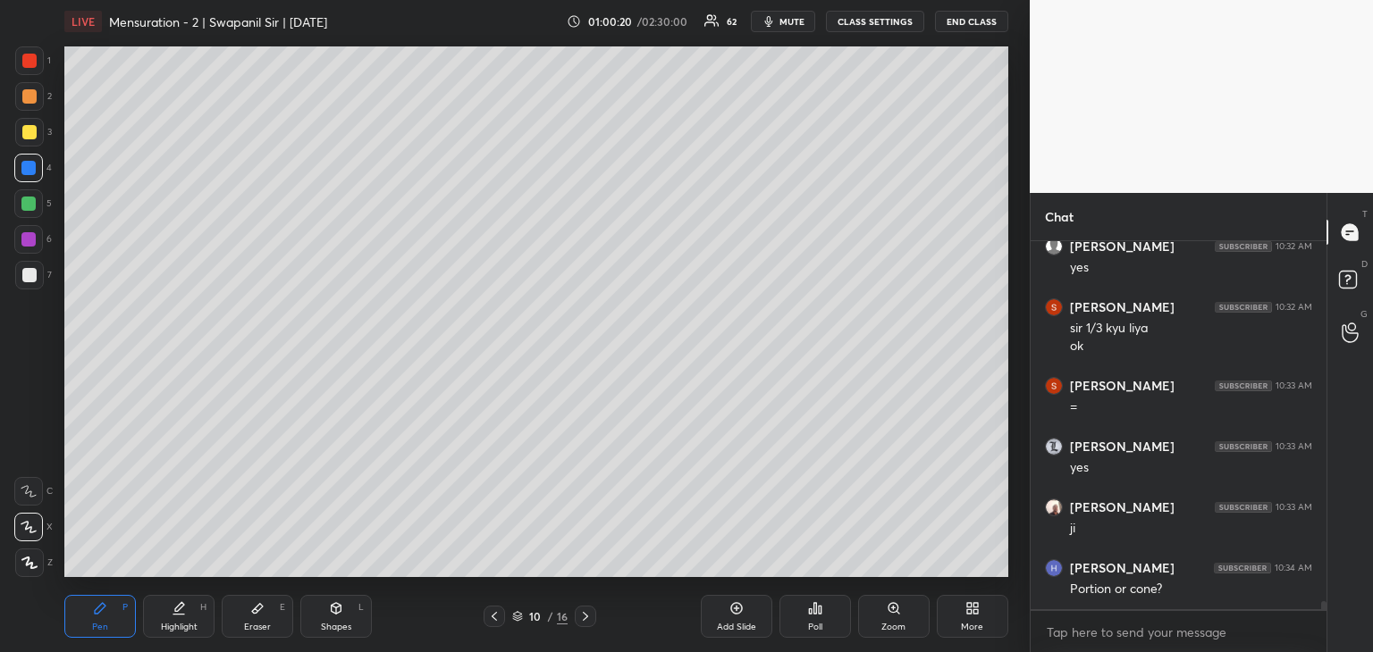
scroll to position [17406, 0]
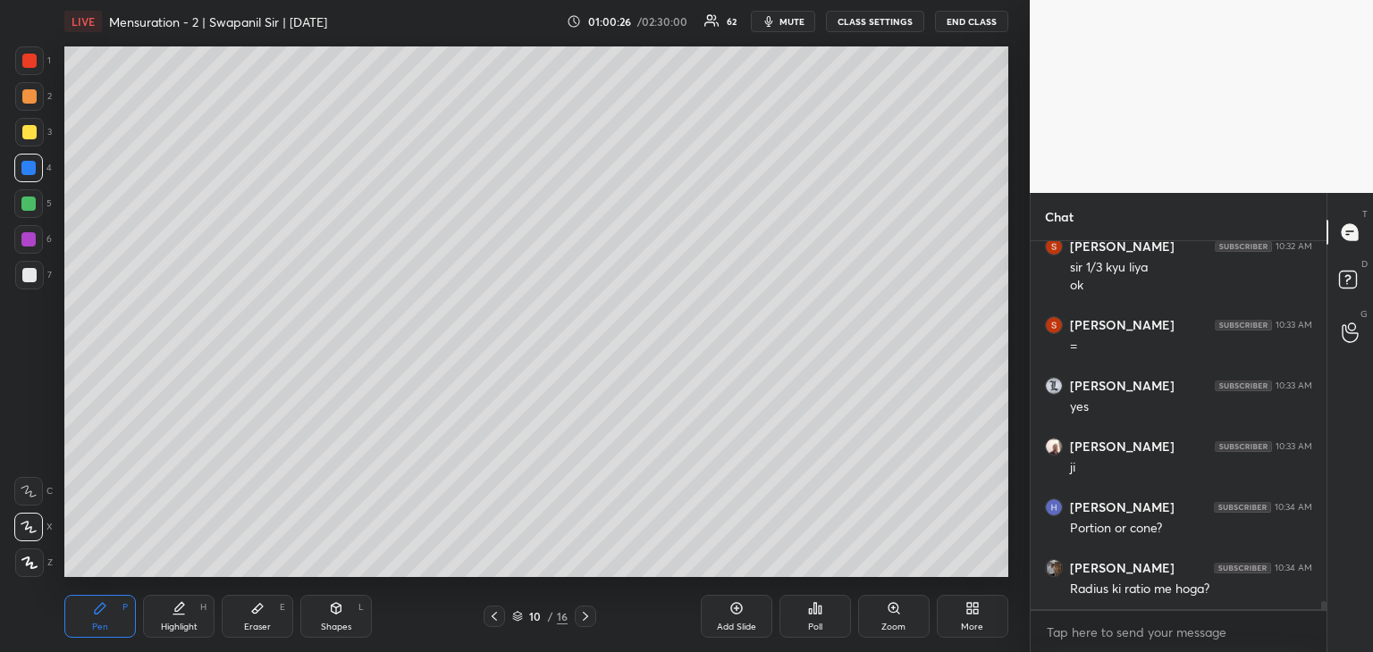
click at [254, 618] on div "Eraser E" at bounding box center [257, 616] width 71 height 43
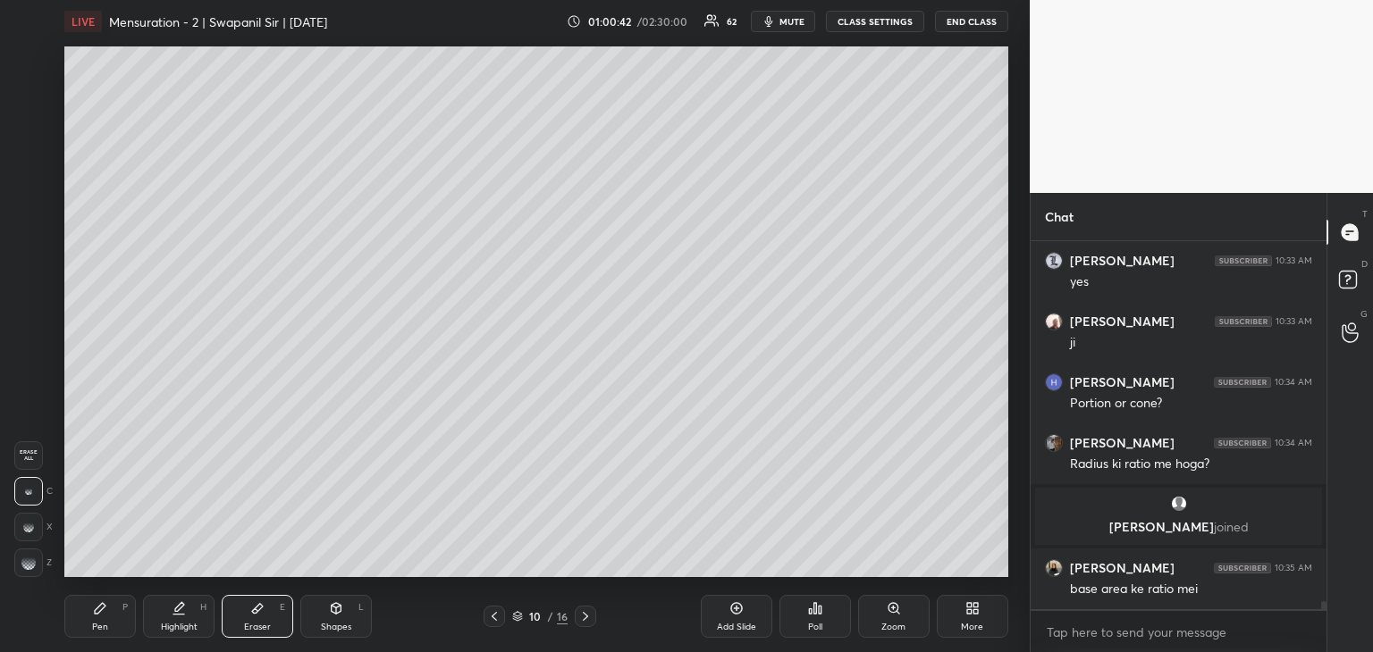
scroll to position [15821, 0]
click at [334, 617] on div "Shapes L" at bounding box center [335, 616] width 71 height 43
click at [26, 491] on icon at bounding box center [28, 491] width 14 height 14
click at [105, 616] on div "Pen P" at bounding box center [99, 616] width 71 height 43
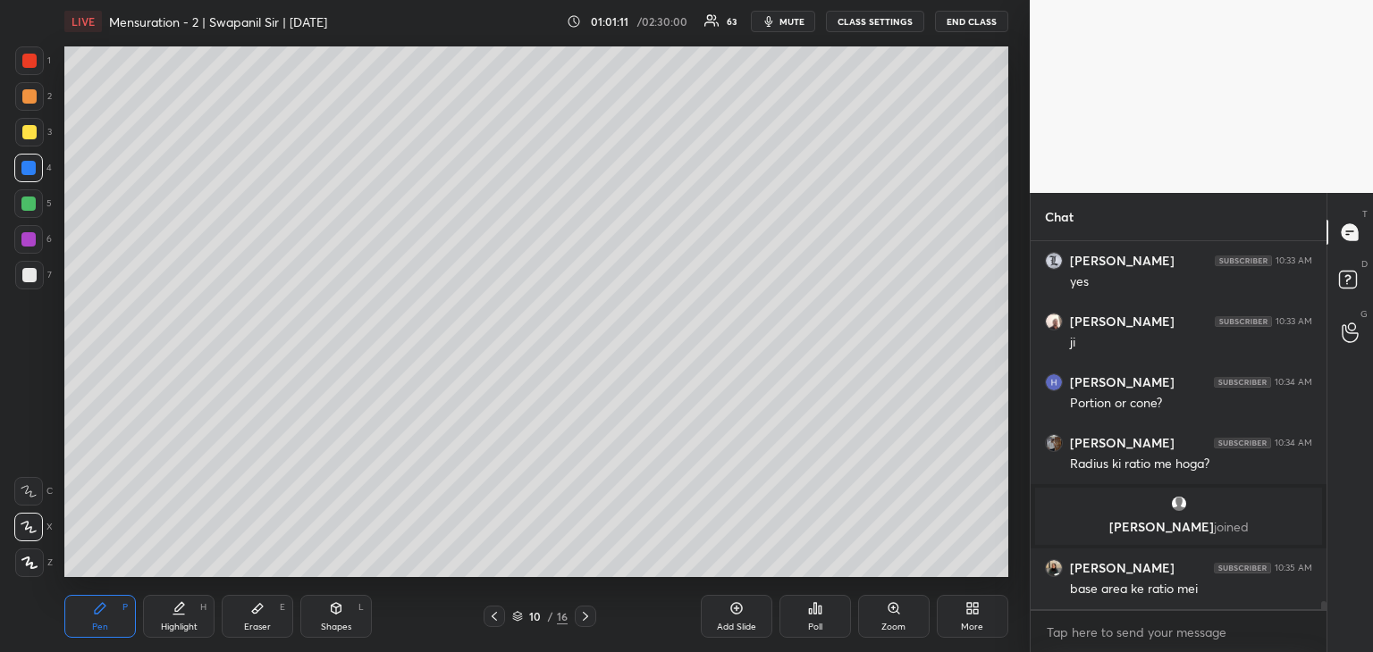
drag, startPoint x: 349, startPoint y: 602, endPoint x: 281, endPoint y: 580, distance: 70.6
click at [348, 601] on div "Shapes L" at bounding box center [335, 616] width 71 height 43
click at [38, 560] on div at bounding box center [29, 563] width 29 height 29
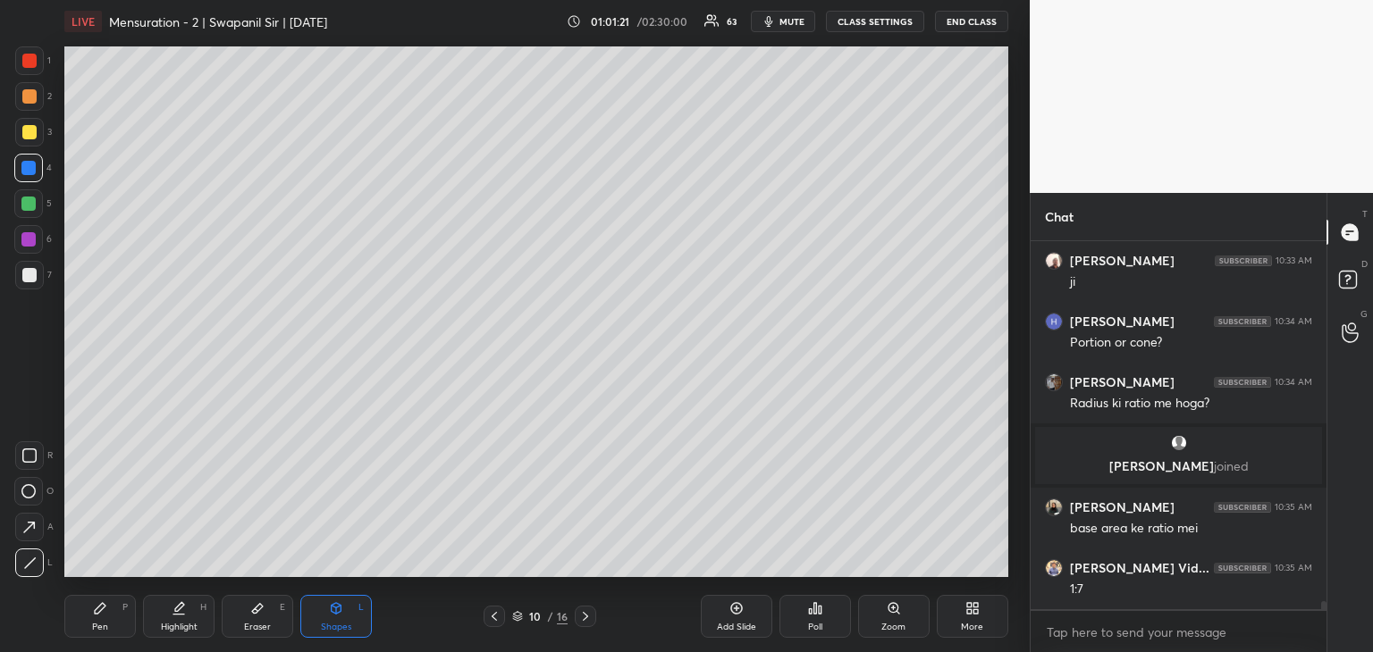
click at [91, 627] on div "Pen P" at bounding box center [99, 616] width 71 height 43
click at [243, 621] on div "Eraser E" at bounding box center [257, 616] width 71 height 43
drag, startPoint x: 323, startPoint y: 619, endPoint x: 271, endPoint y: 621, distance: 51.9
click at [323, 619] on div "Shapes L" at bounding box center [335, 616] width 71 height 43
click at [101, 629] on div "Pen" at bounding box center [100, 627] width 16 height 9
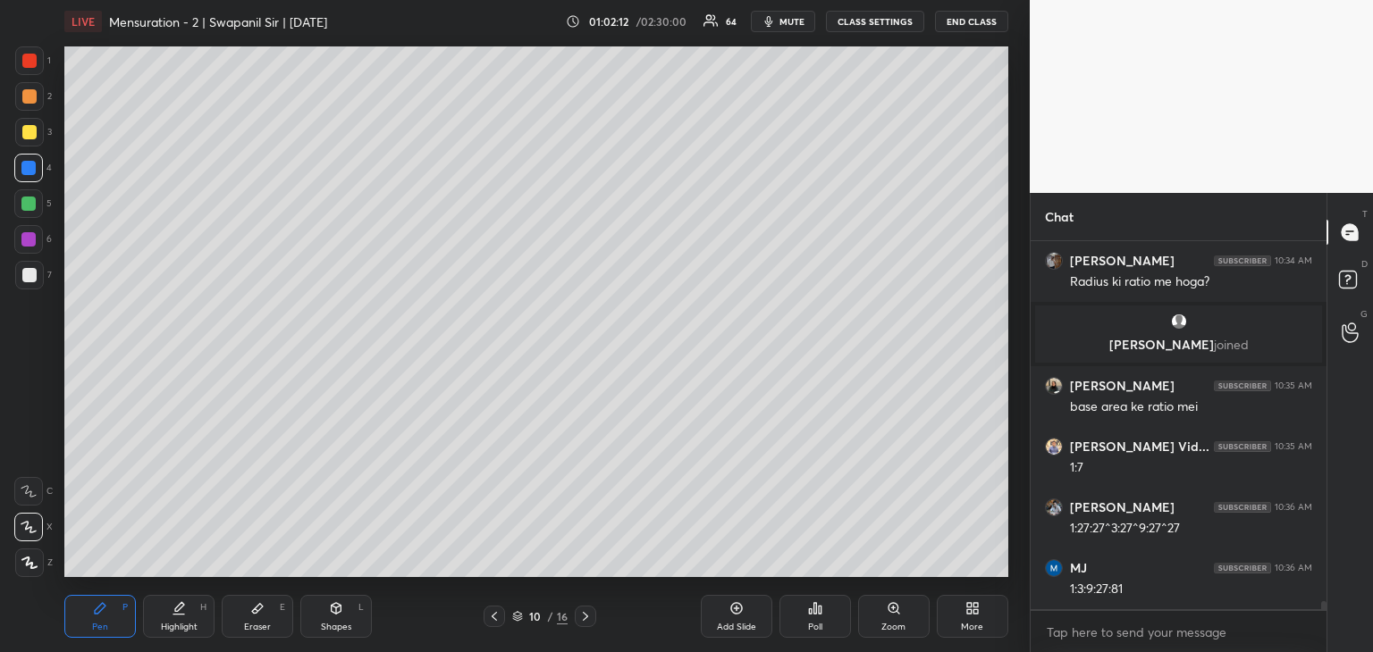
scroll to position [16064, 0]
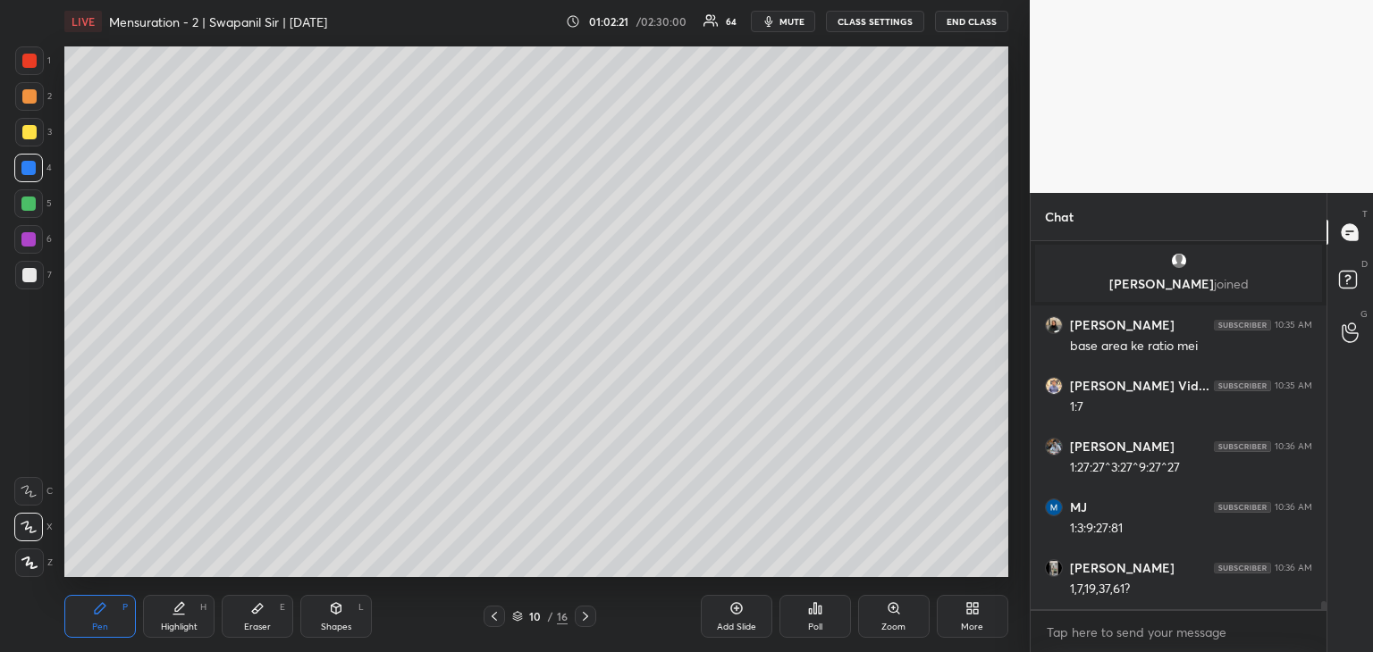
drag, startPoint x: 795, startPoint y: 22, endPoint x: 811, endPoint y: 18, distance: 16.7
click at [797, 25] on span "mute" at bounding box center [791, 21] width 25 height 13
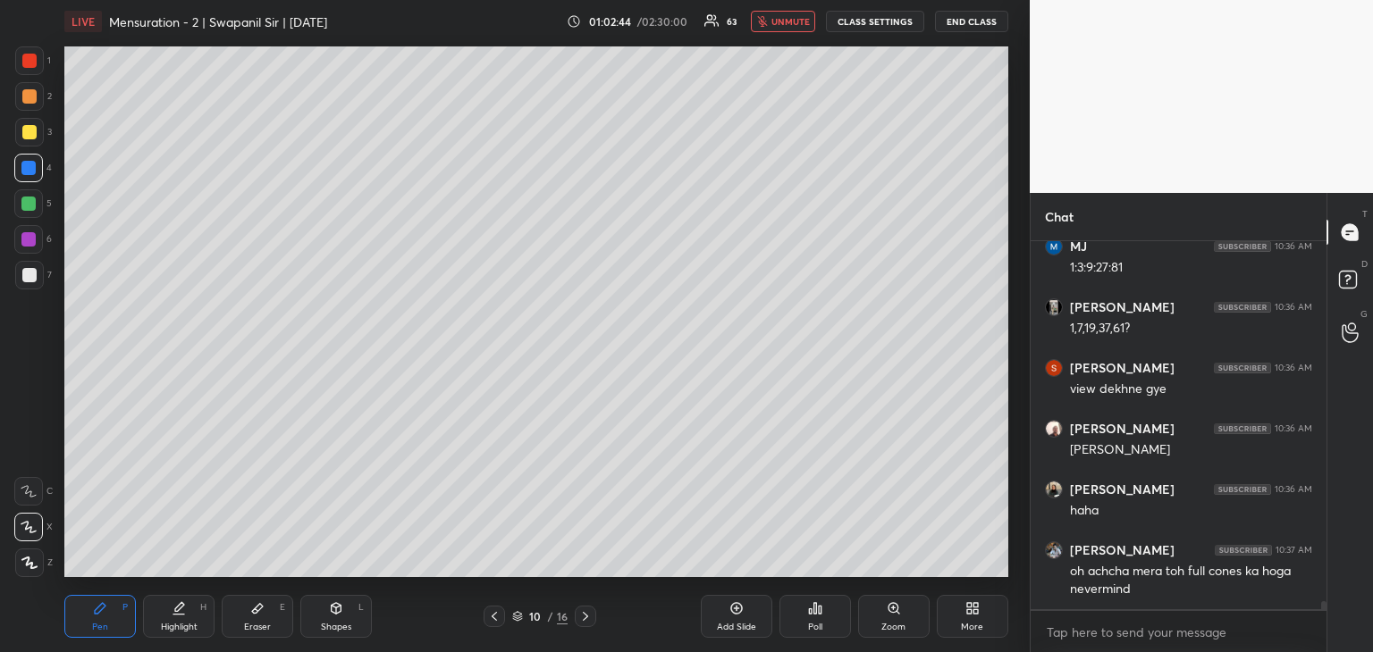
scroll to position [16386, 0]
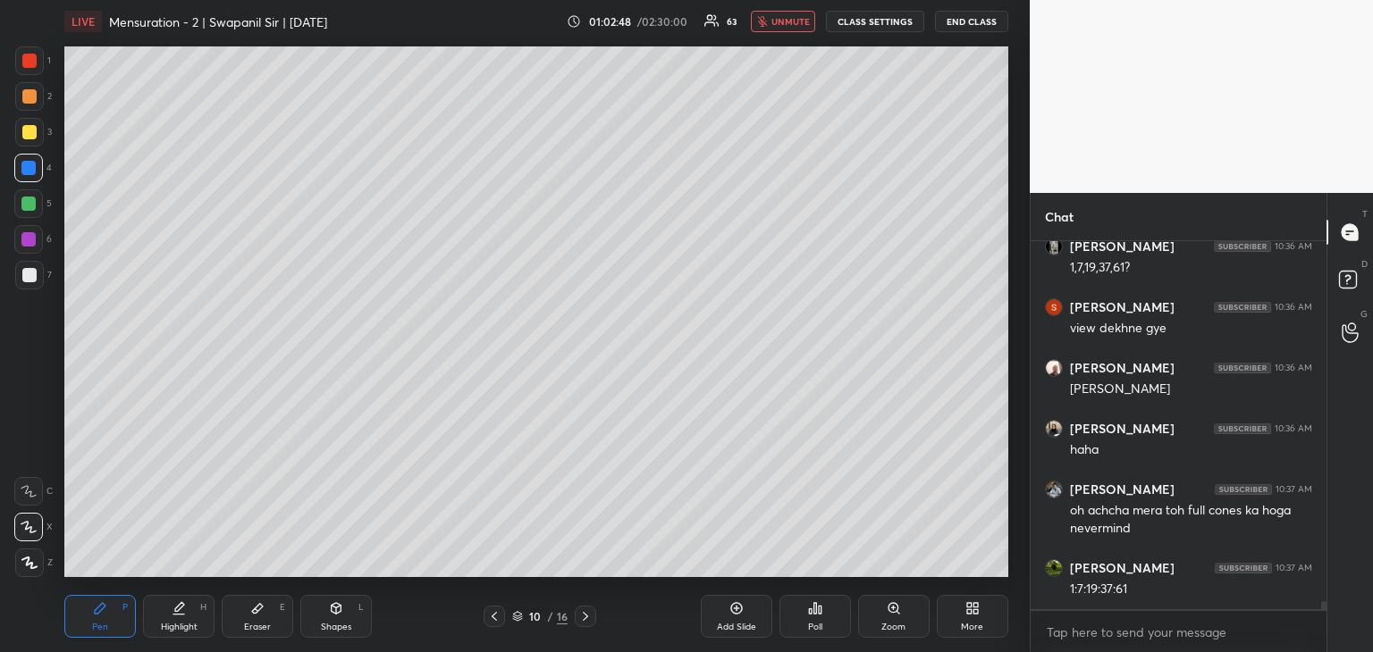
click at [777, 19] on span "unmute" at bounding box center [790, 21] width 38 height 13
click at [264, 631] on div "Eraser" at bounding box center [257, 627] width 27 height 9
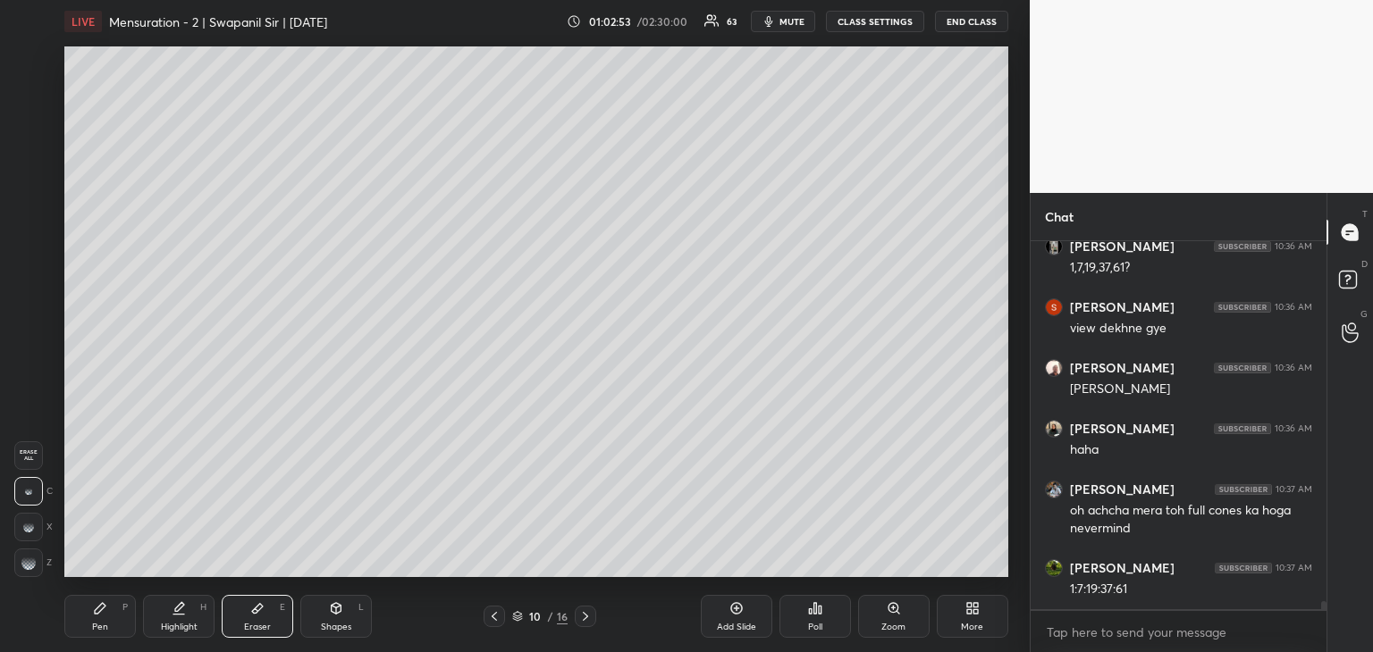
drag, startPoint x: 71, startPoint y: 633, endPoint x: 94, endPoint y: 617, distance: 27.5
click at [72, 633] on div "Pen P" at bounding box center [99, 616] width 71 height 43
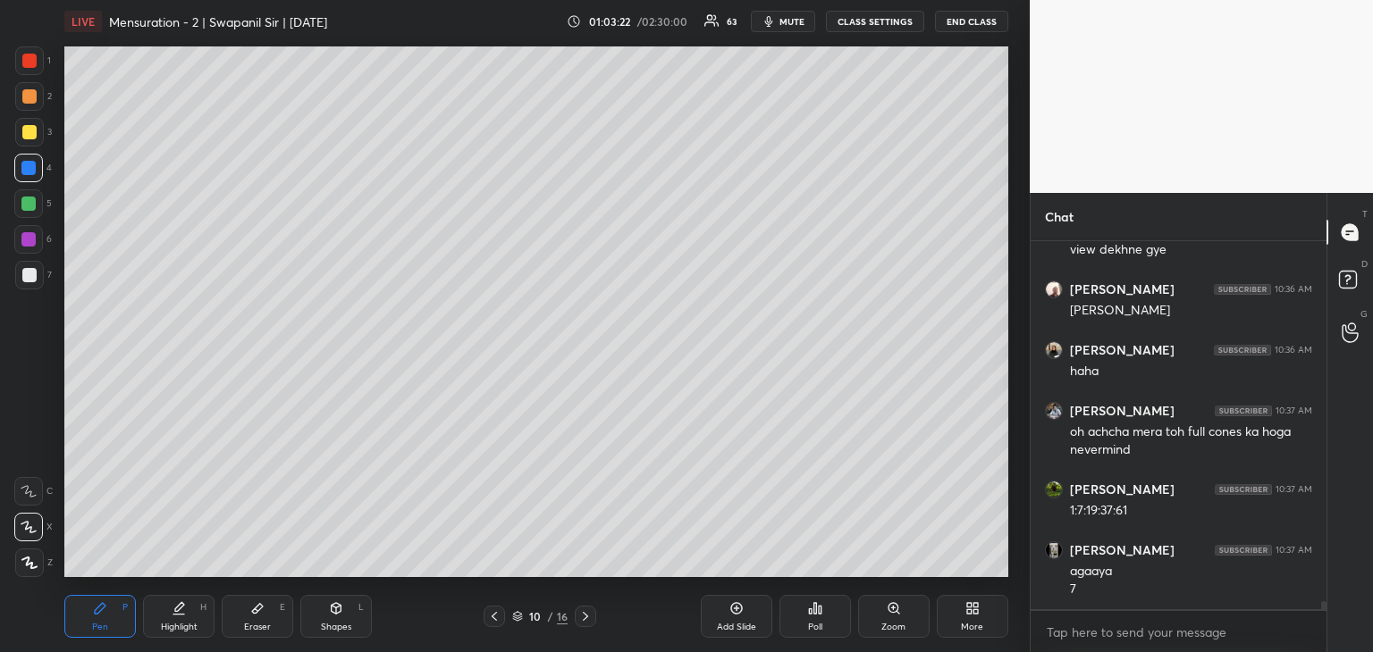
scroll to position [16482, 0]
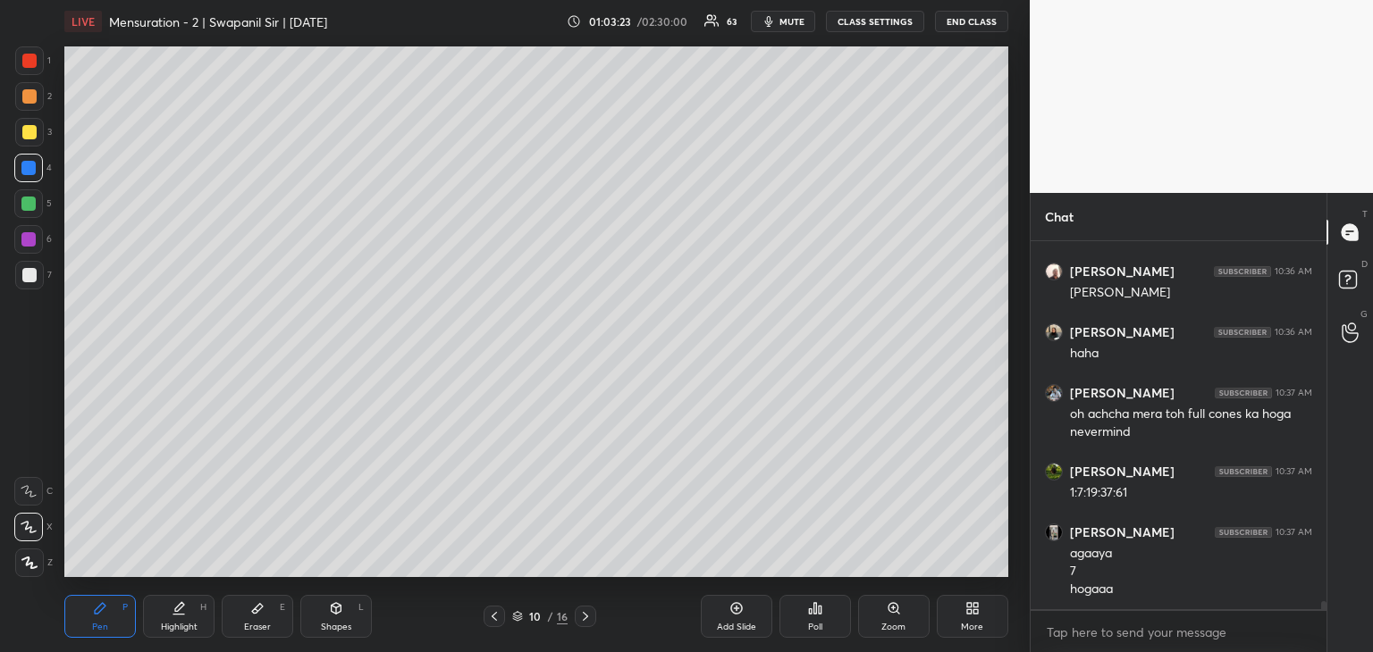
drag, startPoint x: 243, startPoint y: 638, endPoint x: 264, endPoint y: 620, distance: 27.2
click at [246, 637] on div "Pen P Highlight H Eraser E Shapes L 10 / 16 Add Slide Poll Zoom More" at bounding box center [536, 616] width 944 height 71
click at [256, 607] on icon at bounding box center [257, 608] width 14 height 14
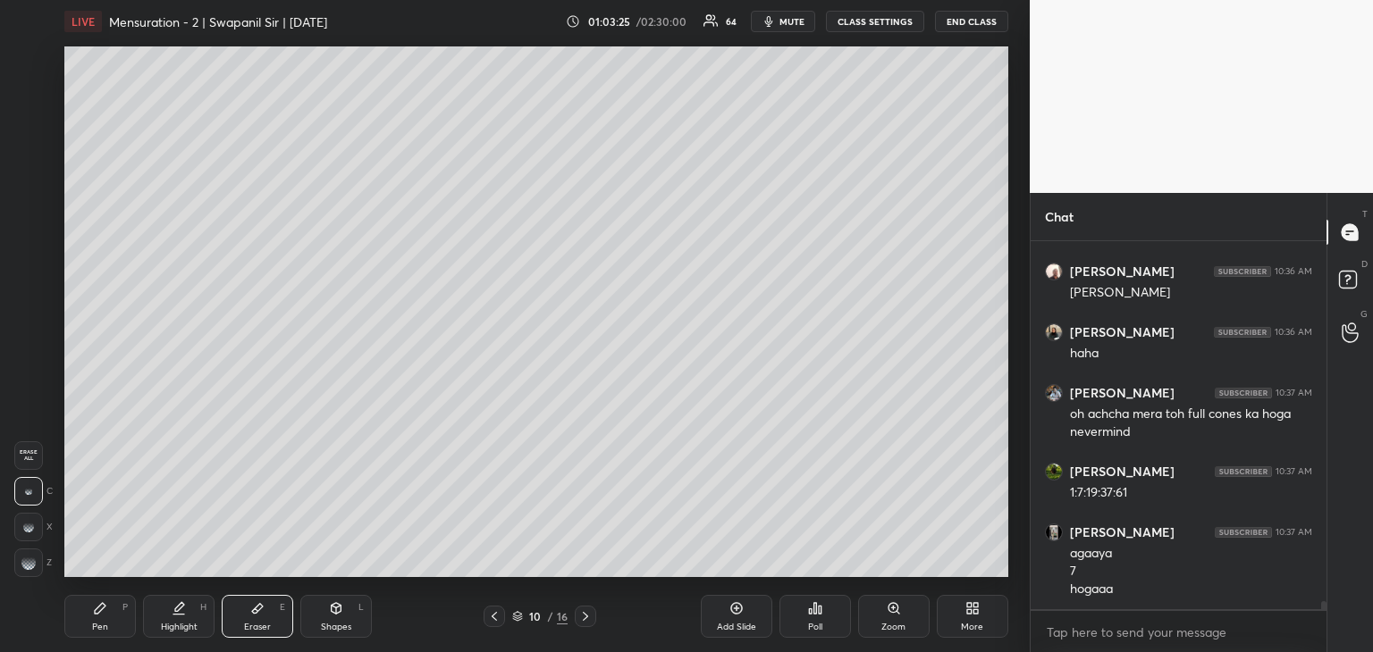
scroll to position [16543, 0]
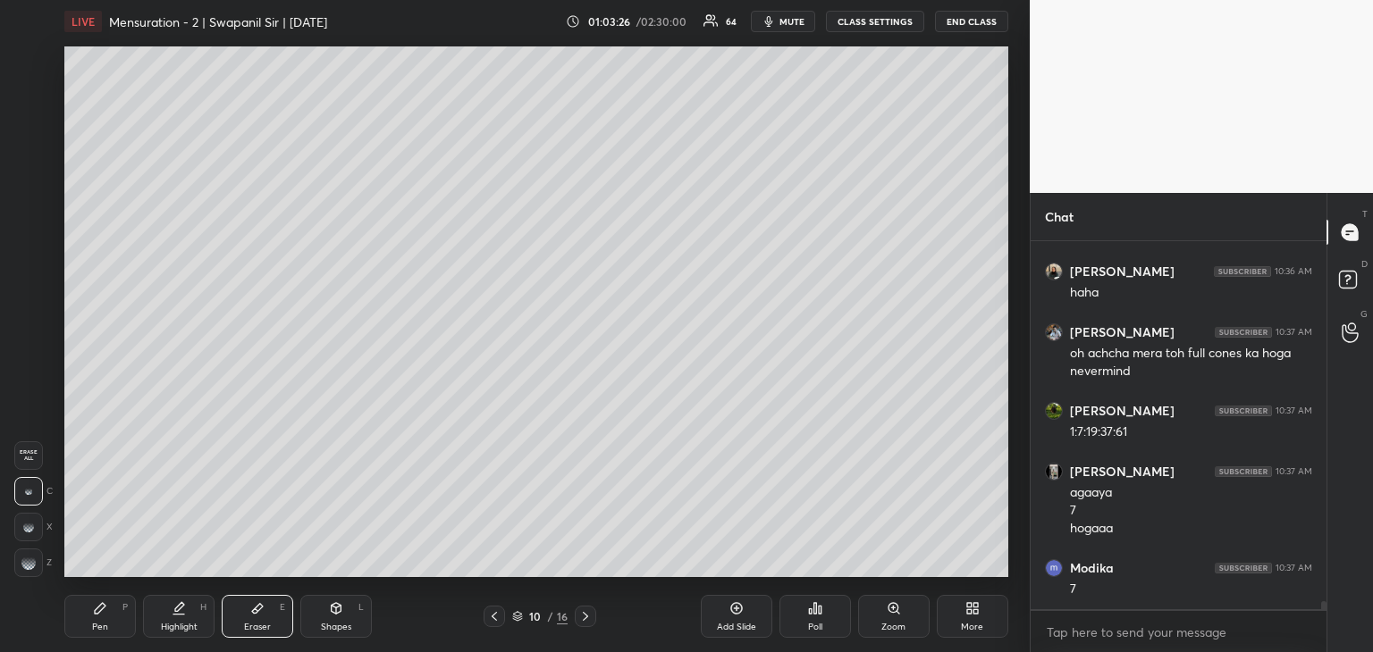
click at [104, 599] on div "Pen P" at bounding box center [99, 616] width 71 height 43
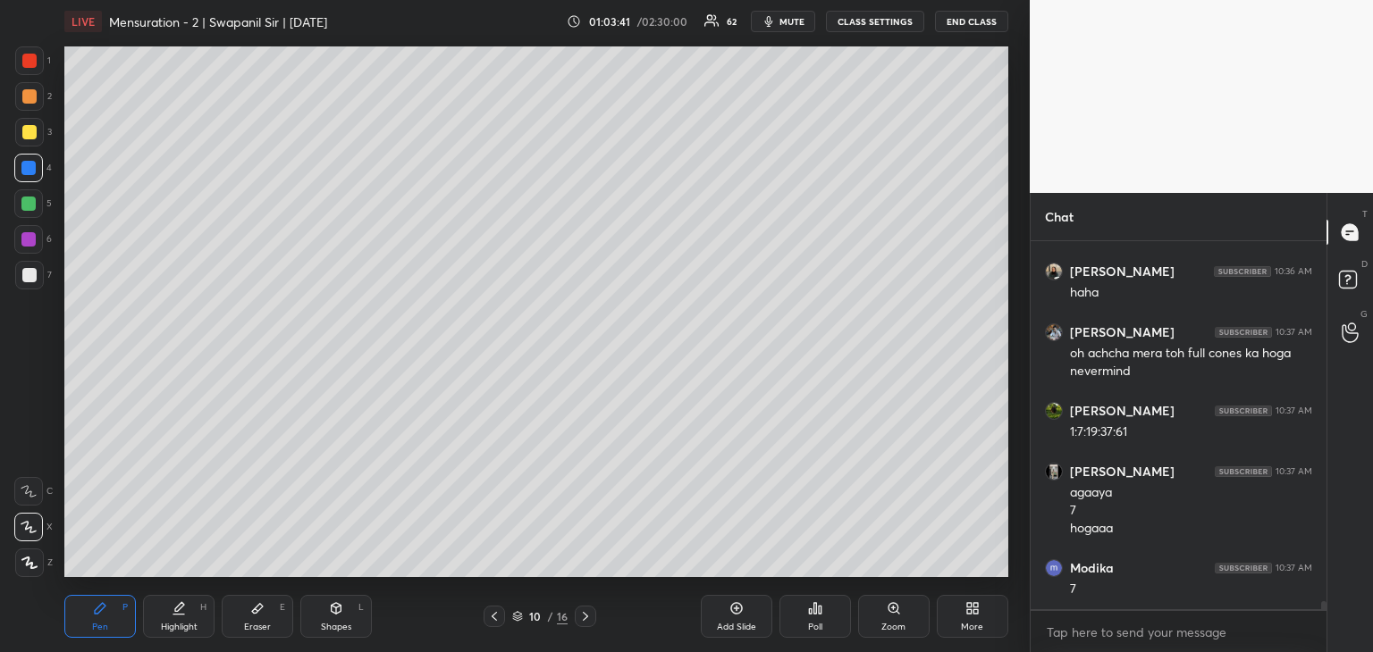
scroll to position [16604, 0]
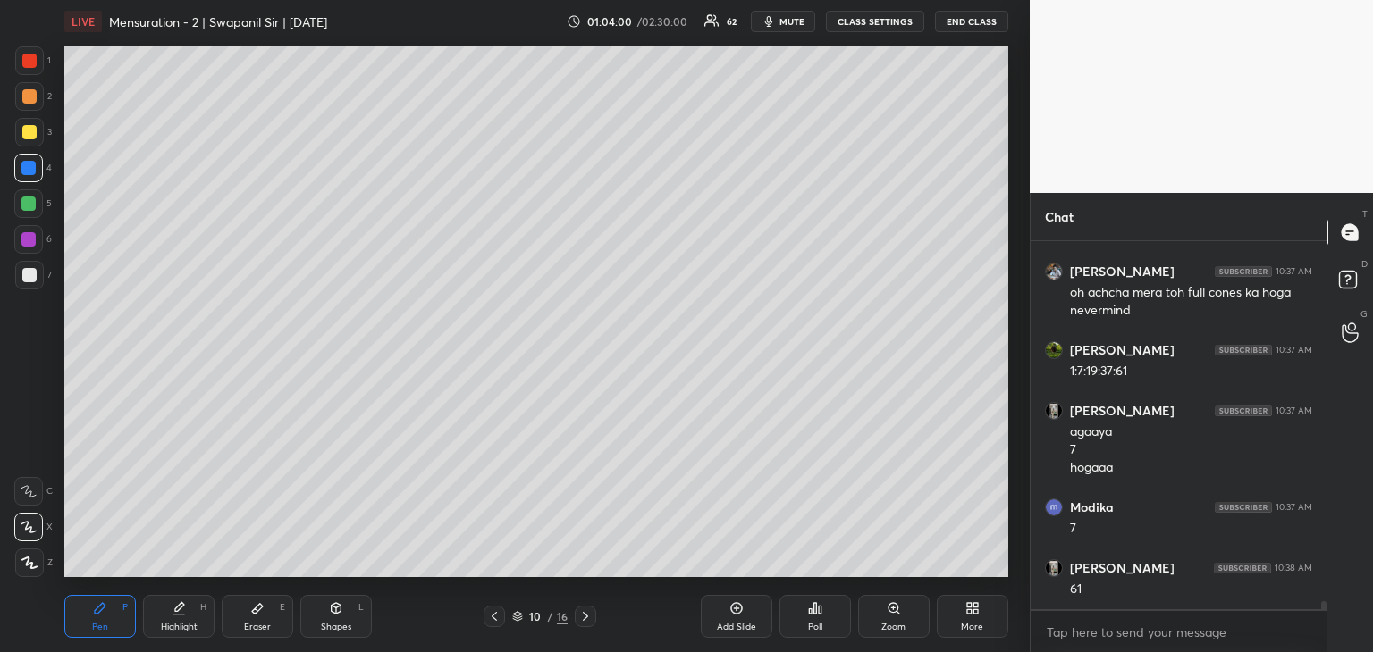
drag, startPoint x: 24, startPoint y: 128, endPoint x: 52, endPoint y: 119, distance: 29.1
click at [25, 129] on div at bounding box center [29, 132] width 14 height 14
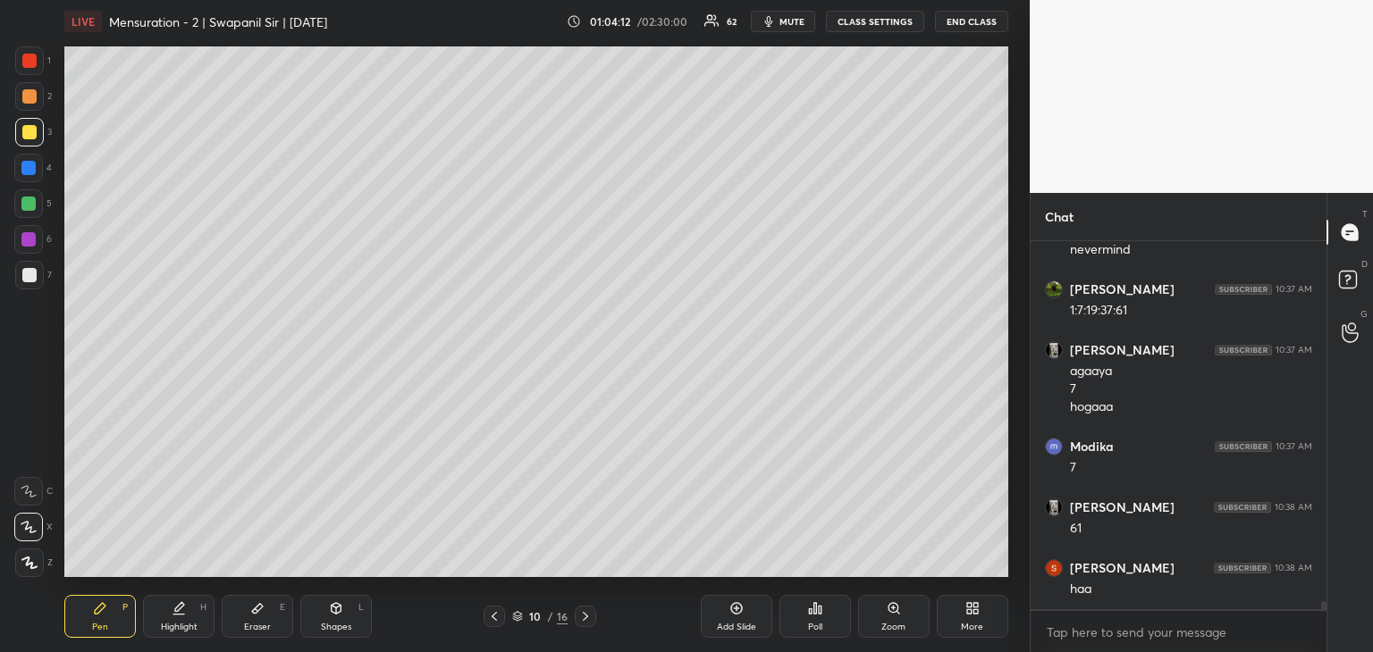
click at [336, 617] on div "Shapes L" at bounding box center [335, 616] width 71 height 43
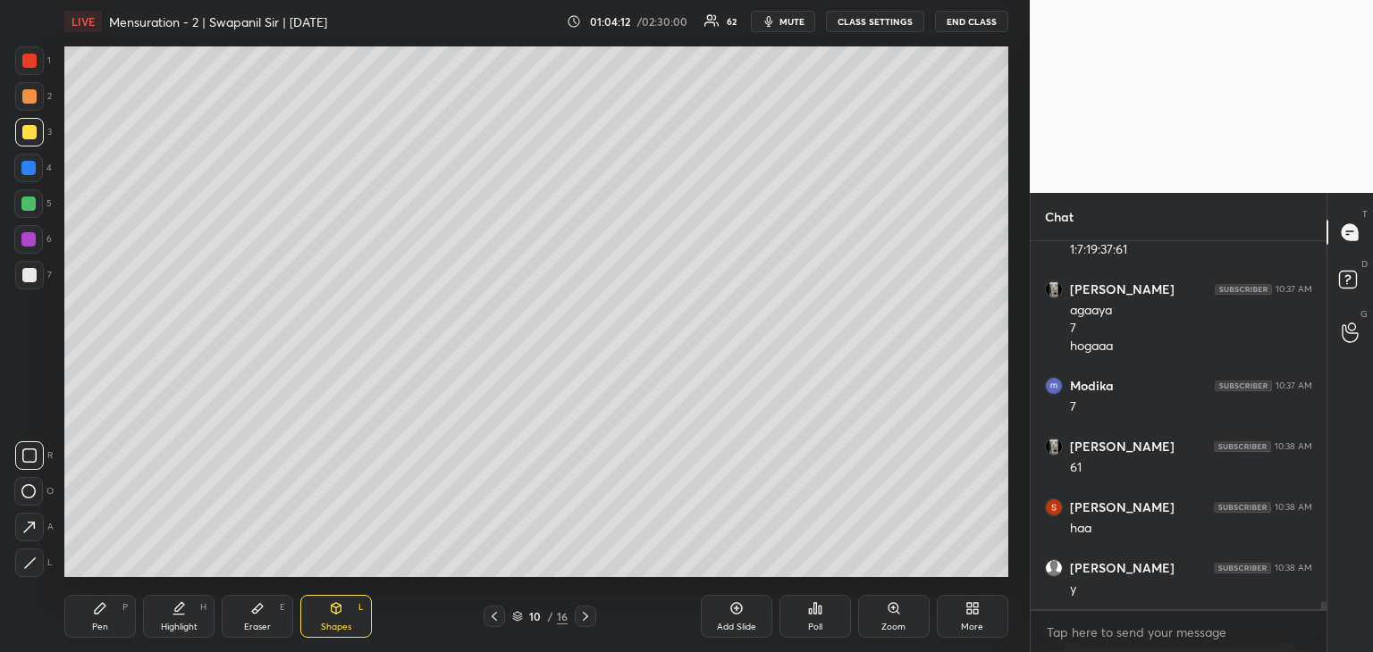
click at [40, 564] on div at bounding box center [29, 563] width 29 height 29
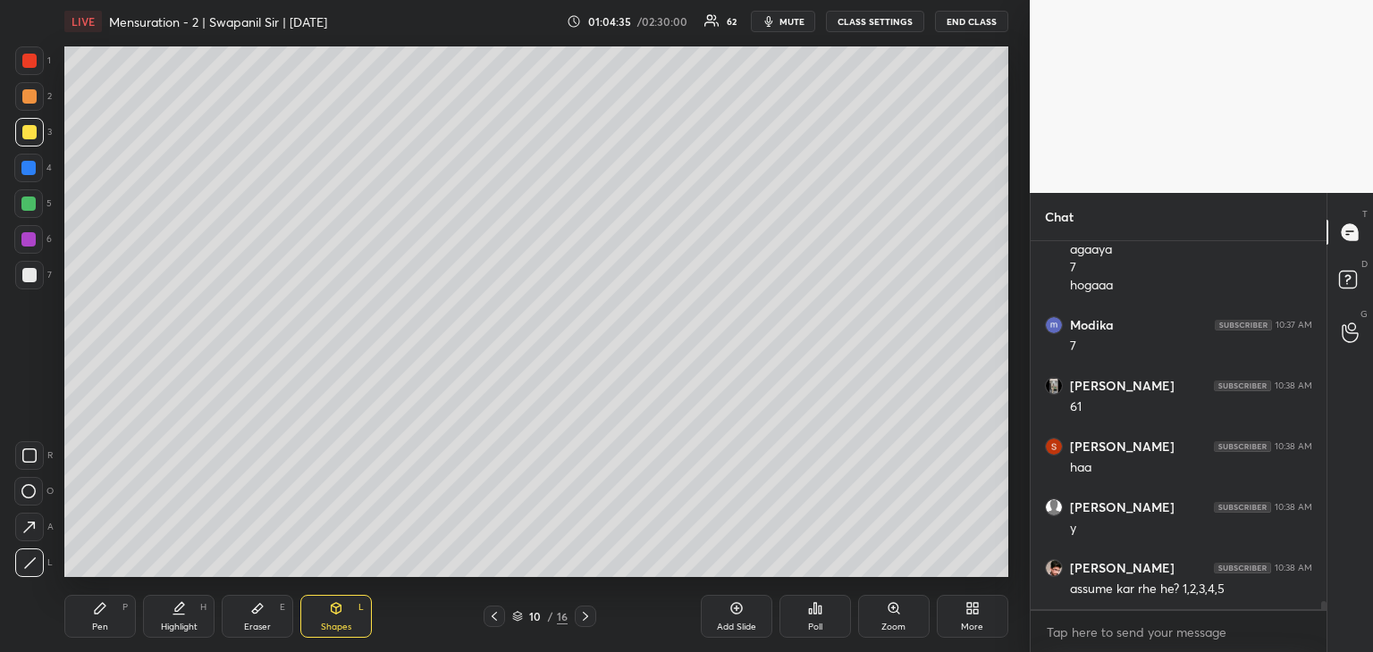
drag, startPoint x: 108, startPoint y: 619, endPoint x: 134, endPoint y: 590, distance: 39.3
click at [110, 619] on div "Pen P" at bounding box center [99, 616] width 71 height 43
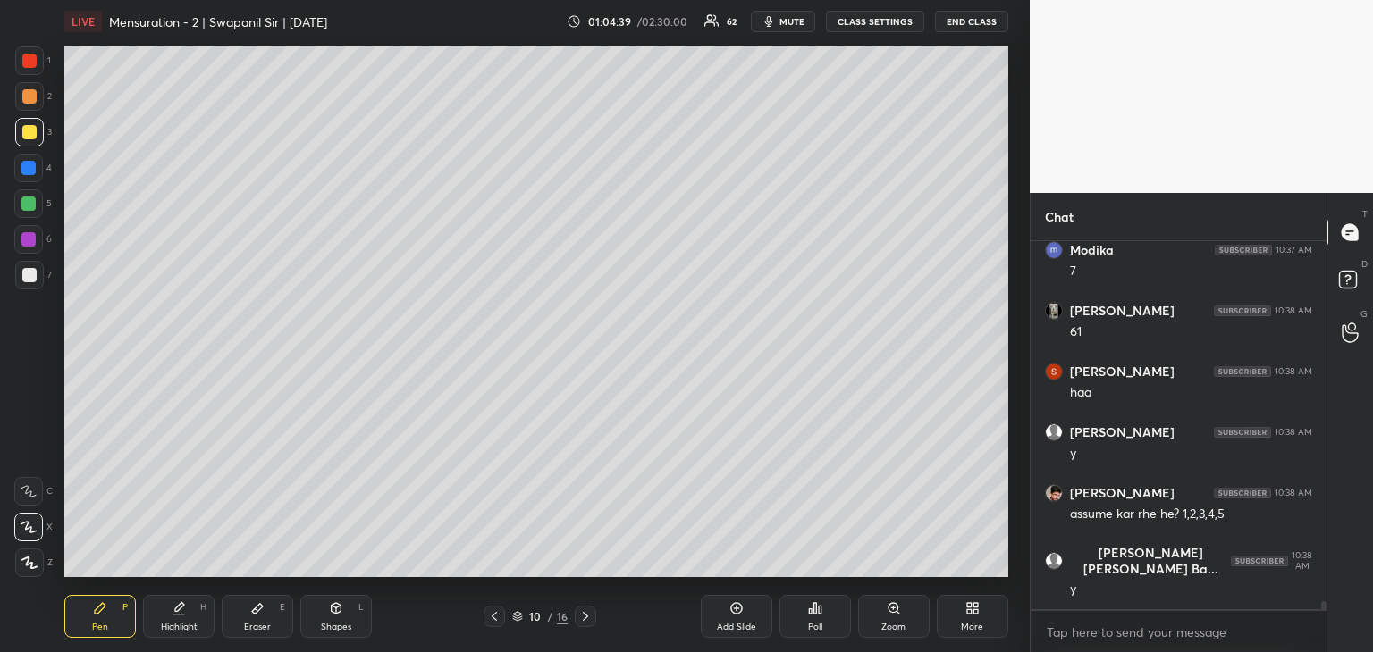
click at [27, 103] on div at bounding box center [29, 96] width 14 height 14
click at [325, 617] on div "Shapes L" at bounding box center [335, 616] width 71 height 43
click at [29, 562] on icon at bounding box center [30, 563] width 10 height 10
click at [27, 137] on div at bounding box center [29, 132] width 14 height 14
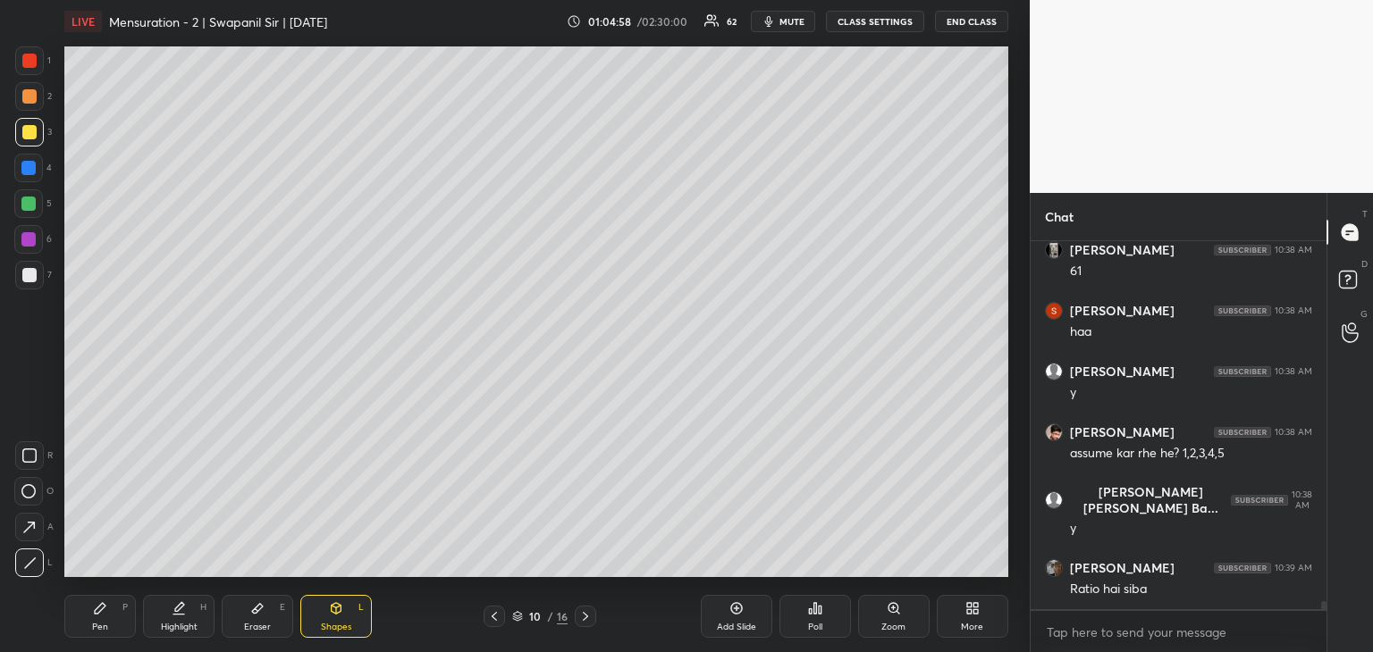
click at [91, 617] on div "Pen P" at bounding box center [99, 616] width 71 height 43
click at [256, 609] on icon at bounding box center [257, 609] width 11 height 10
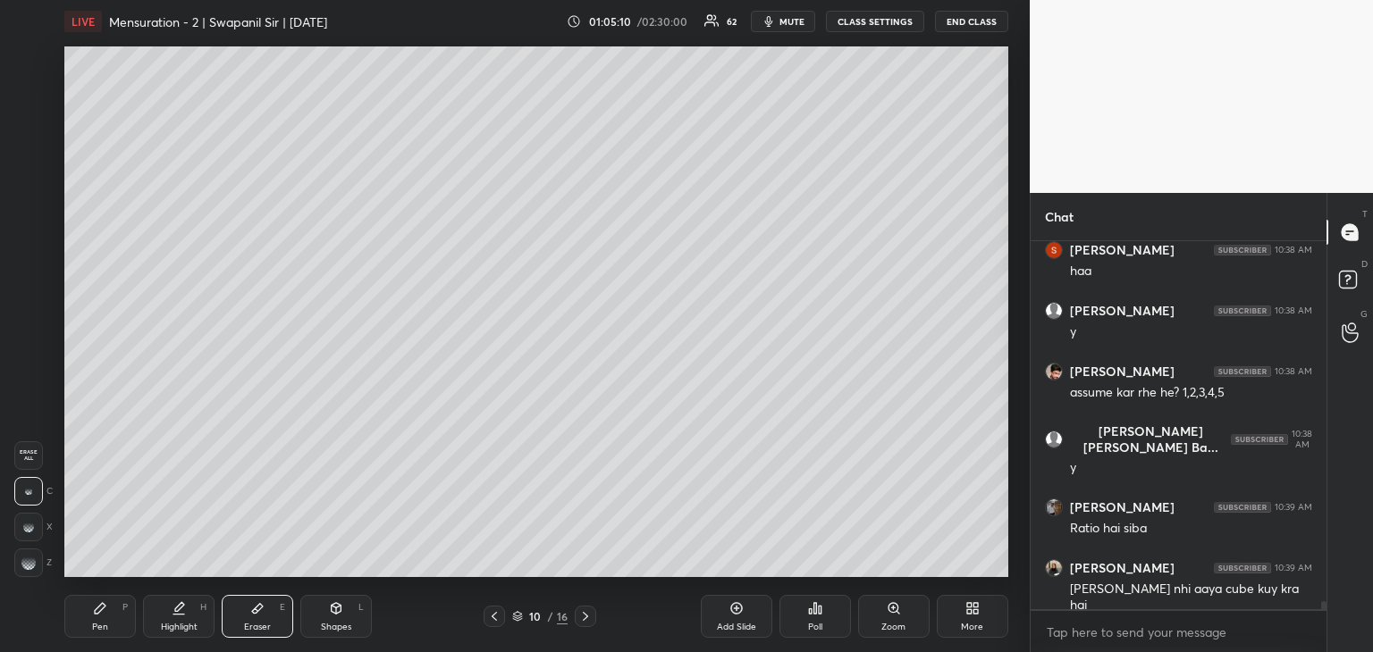
scroll to position [17043, 0]
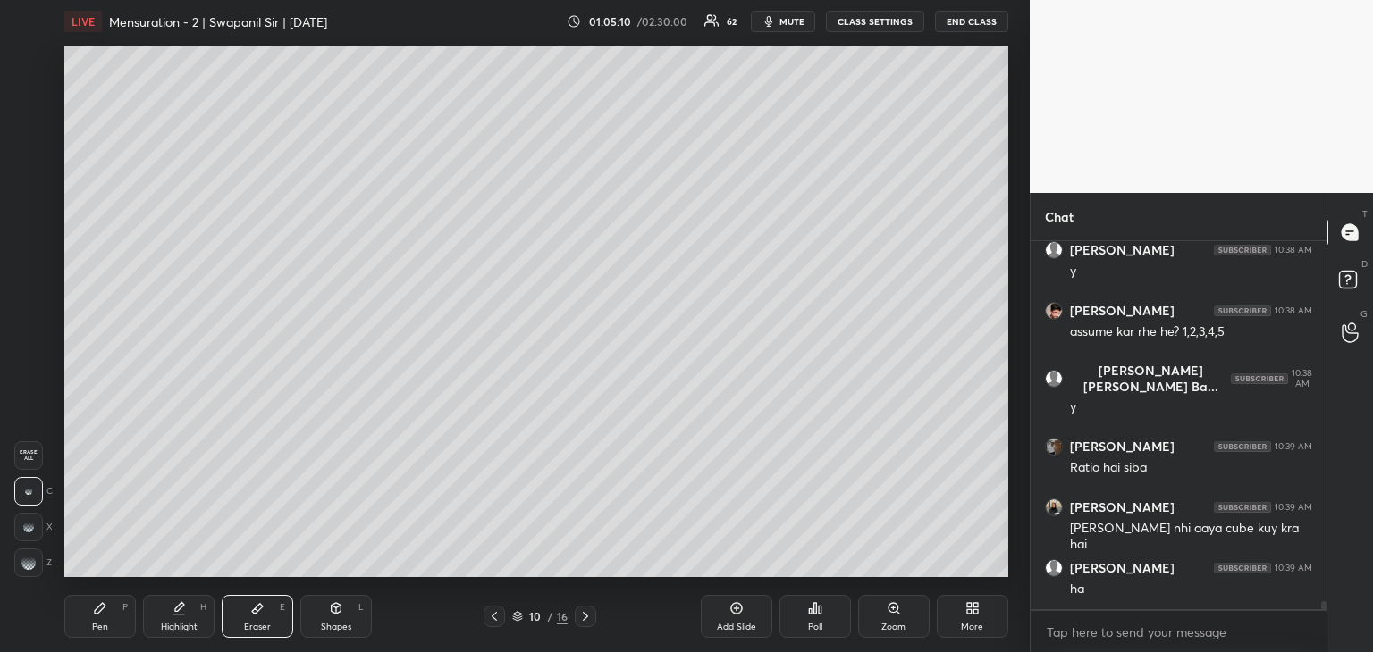
click at [487, 618] on icon at bounding box center [494, 616] width 14 height 14
drag, startPoint x: 106, startPoint y: 612, endPoint x: 131, endPoint y: 605, distance: 26.0
click at [108, 613] on div "Pen P" at bounding box center [99, 616] width 71 height 43
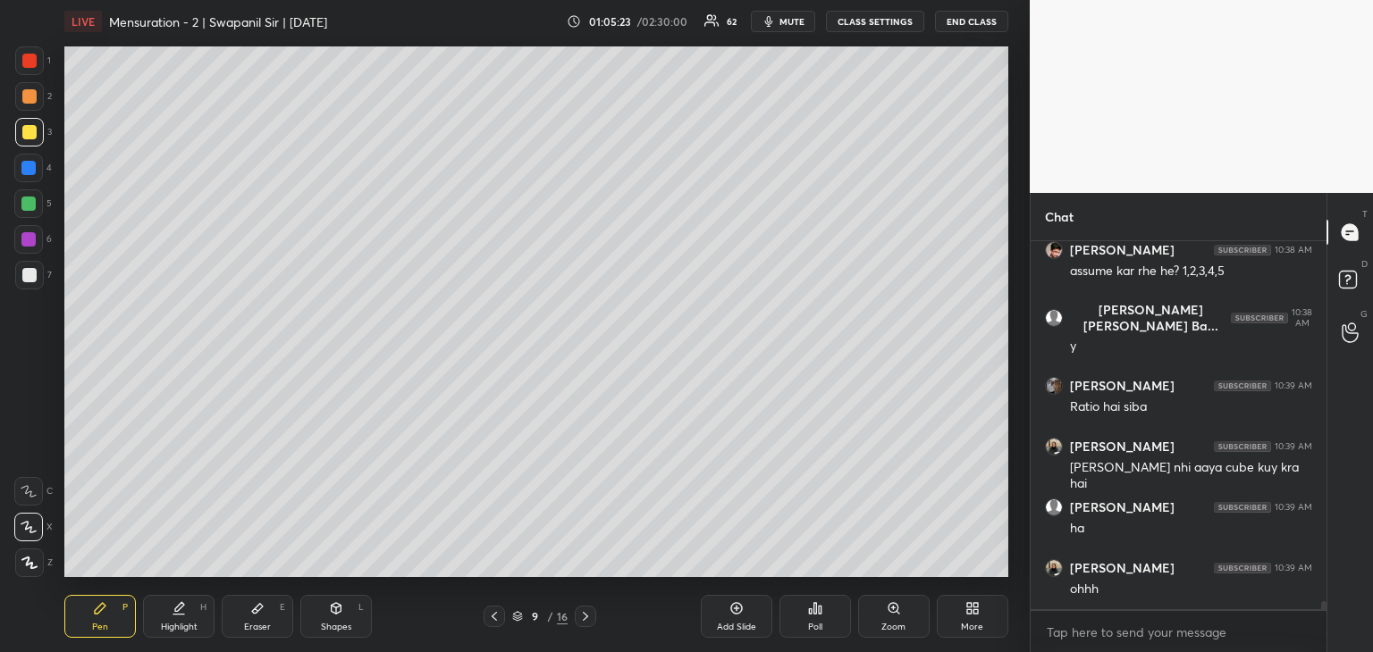
scroll to position [17122, 0]
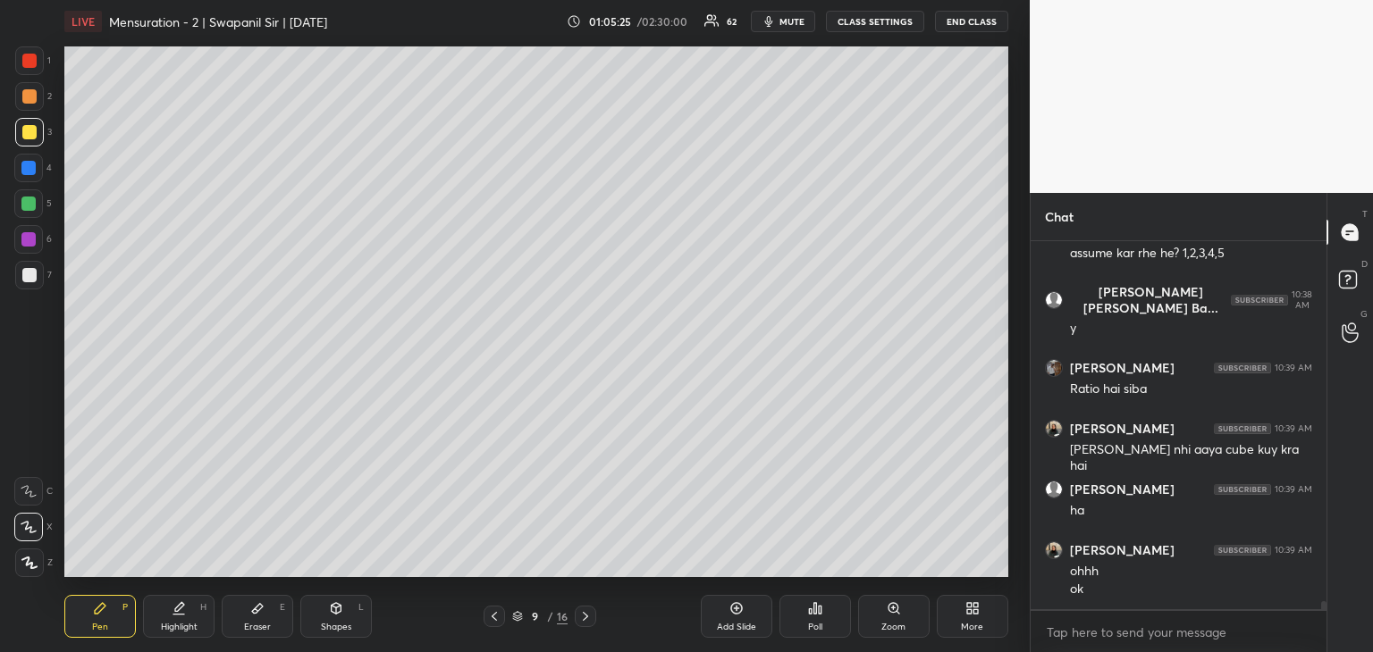
click at [592, 622] on div at bounding box center [585, 616] width 21 height 21
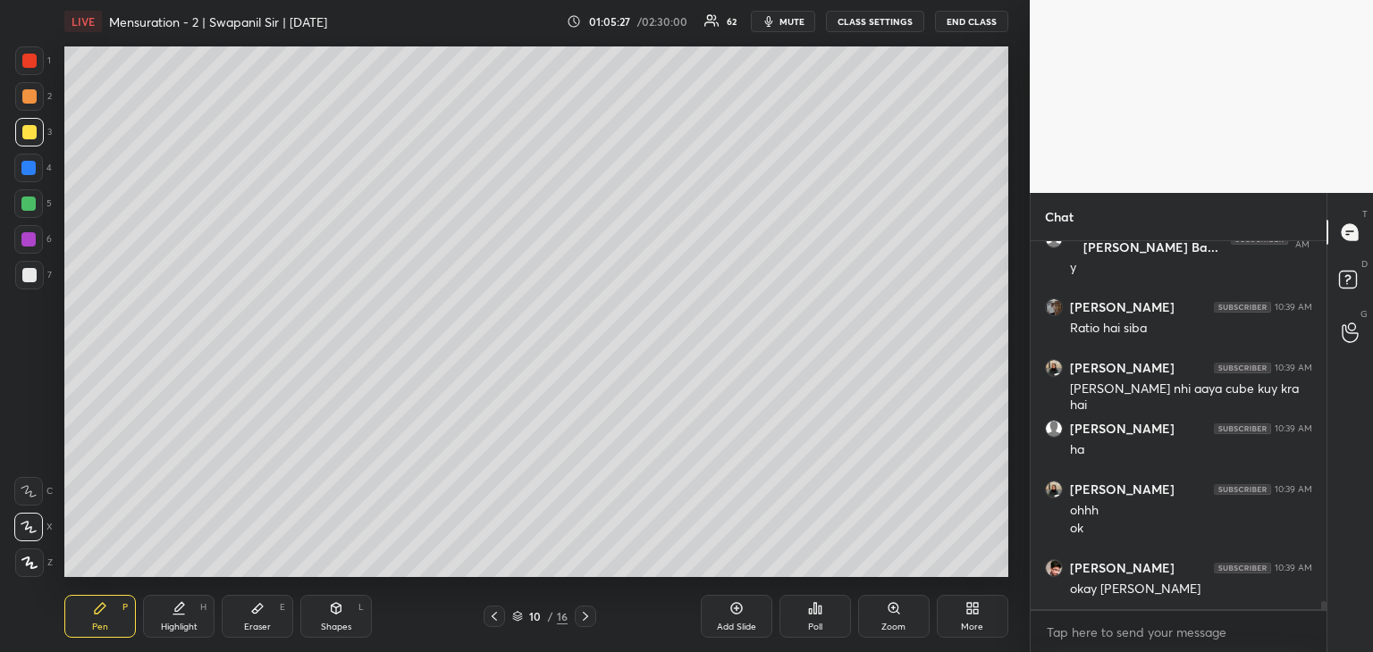
drag, startPoint x: 250, startPoint y: 616, endPoint x: 259, endPoint y: 598, distance: 20.0
click at [252, 616] on icon at bounding box center [257, 608] width 14 height 14
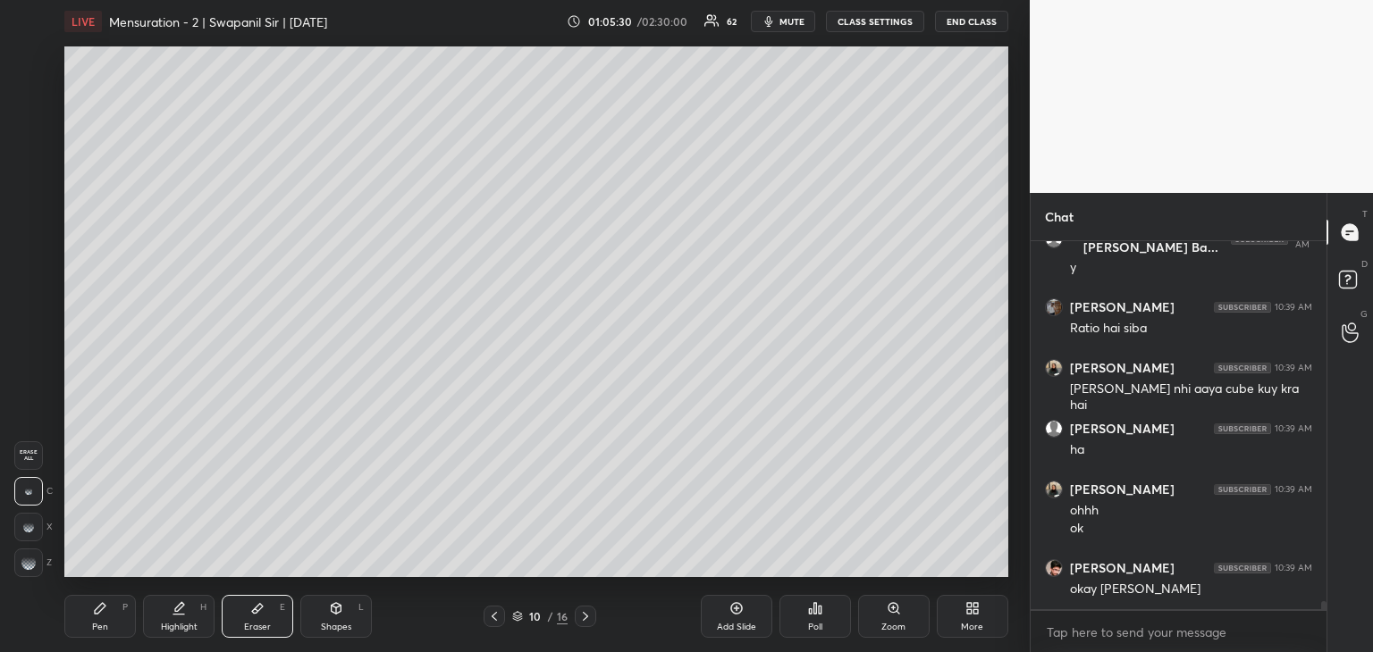
drag, startPoint x: 87, startPoint y: 639, endPoint x: 110, endPoint y: 642, distance: 23.4
click at [88, 638] on div "Pen P Highlight H Eraser E Shapes L 10 / 16 Add Slide Poll Zoom More" at bounding box center [536, 616] width 944 height 71
click at [91, 619] on div "Pen P" at bounding box center [99, 616] width 71 height 43
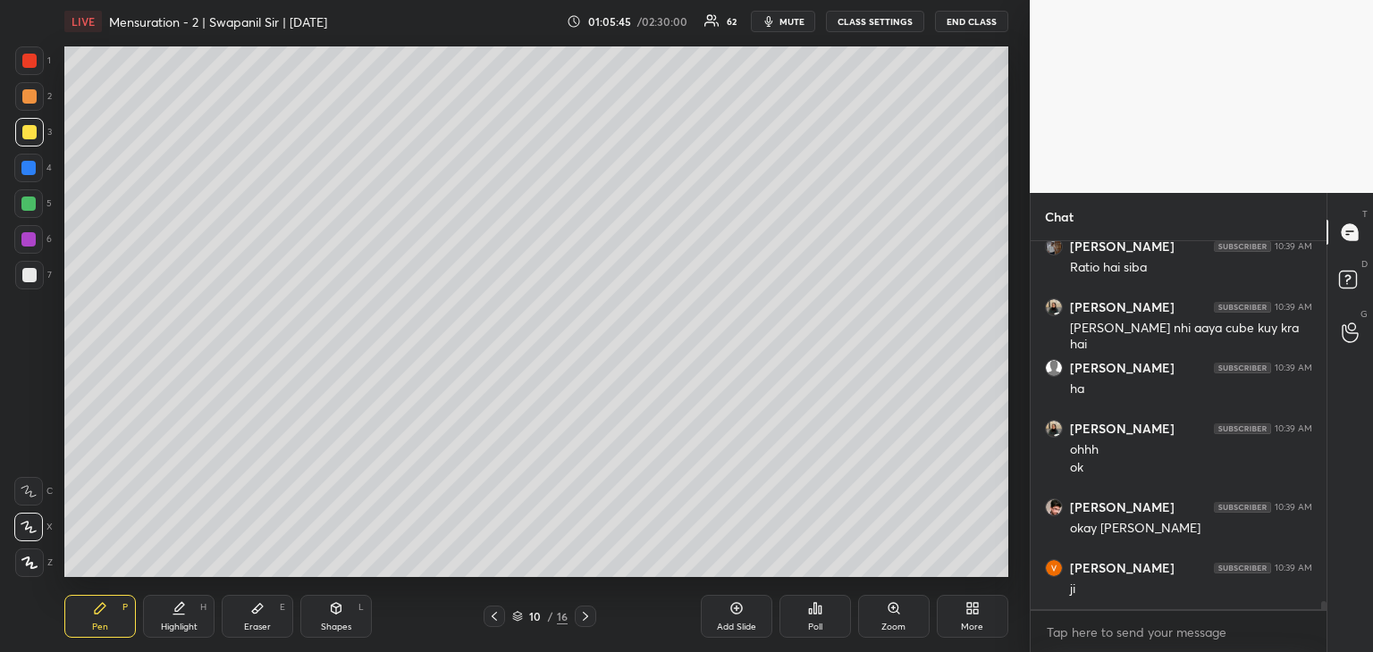
scroll to position [17304, 0]
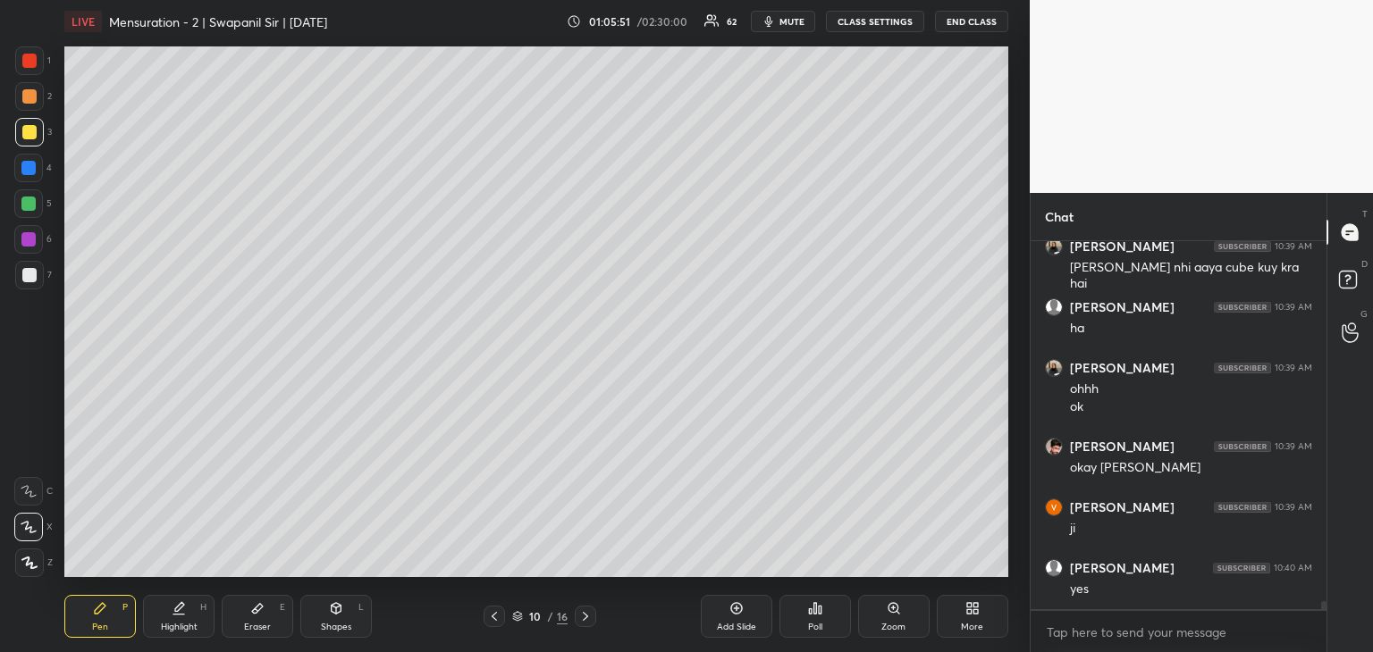
click at [323, 623] on div "Shapes" at bounding box center [336, 627] width 30 height 9
drag, startPoint x: 43, startPoint y: 560, endPoint x: 54, endPoint y: 563, distance: 11.1
click at [46, 560] on div "L" at bounding box center [34, 563] width 38 height 29
drag, startPoint x: 107, startPoint y: 619, endPoint x: 85, endPoint y: 605, distance: 26.5
click at [107, 619] on div "Pen P" at bounding box center [99, 616] width 71 height 43
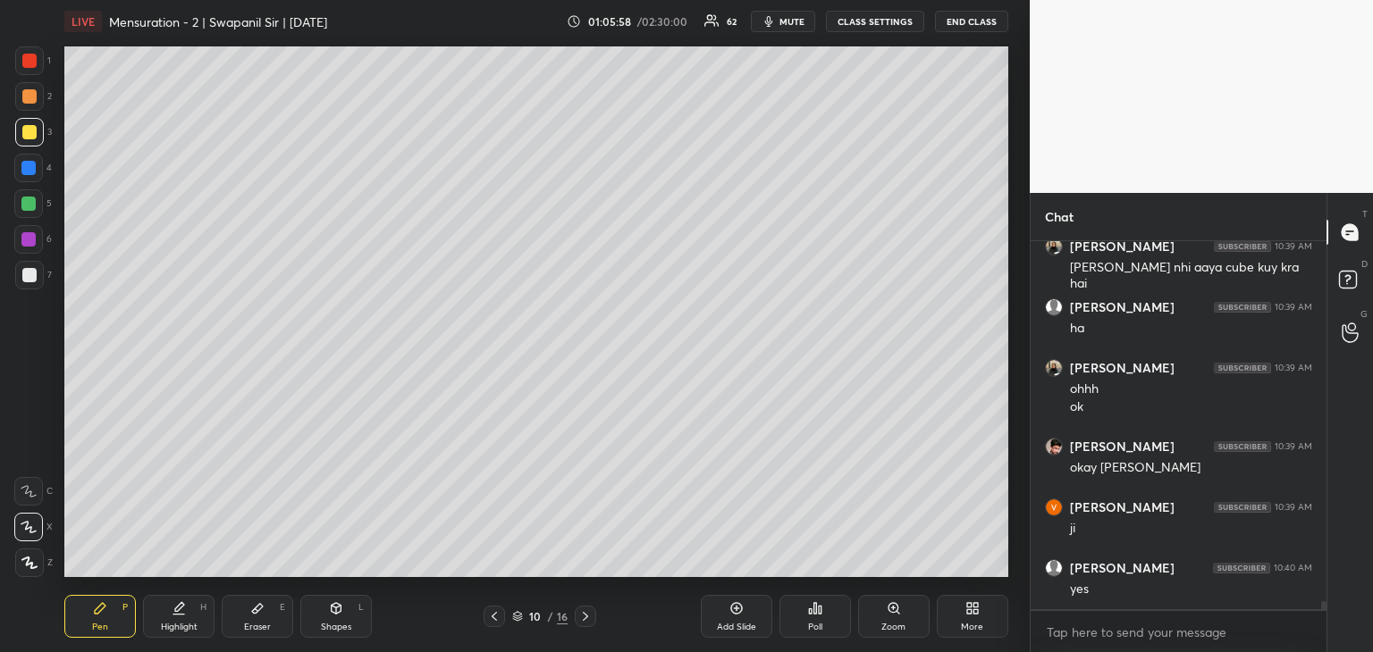
drag, startPoint x: 23, startPoint y: 491, endPoint x: 51, endPoint y: 519, distance: 39.8
click at [24, 489] on icon at bounding box center [29, 491] width 16 height 13
click at [357, 605] on div "Shapes L" at bounding box center [335, 616] width 71 height 43
click at [36, 563] on icon at bounding box center [29, 563] width 13 height 13
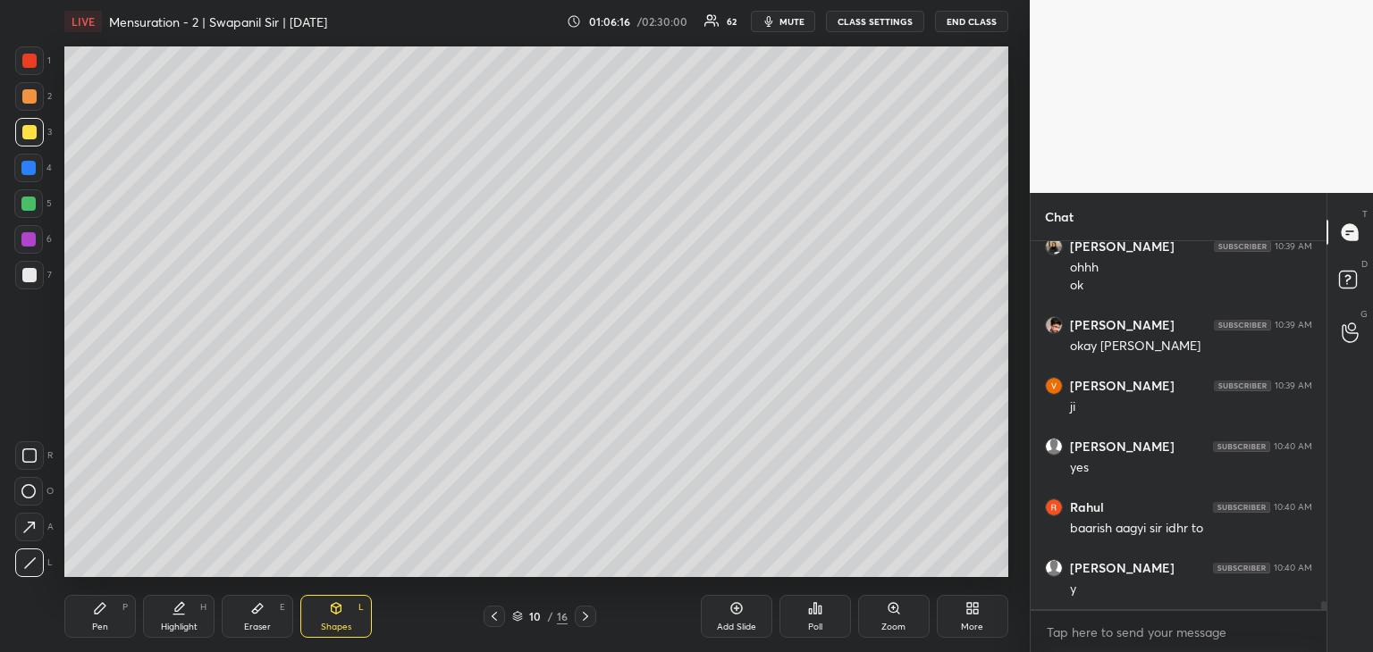
scroll to position [17487, 0]
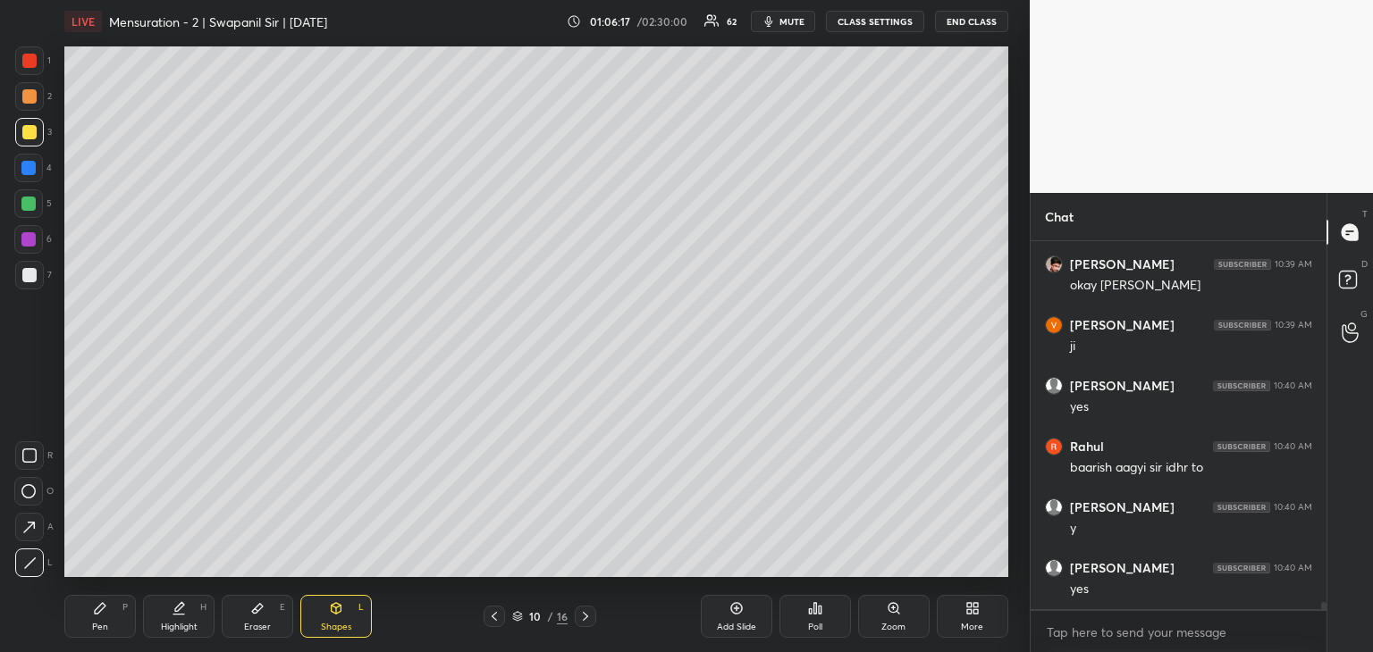
drag, startPoint x: 112, startPoint y: 628, endPoint x: 122, endPoint y: 619, distance: 13.3
click at [115, 627] on div "Pen P" at bounding box center [99, 616] width 71 height 43
click at [261, 619] on div "Eraser E" at bounding box center [257, 616] width 71 height 43
click at [111, 607] on div "Pen P" at bounding box center [99, 616] width 71 height 43
click at [257, 621] on div "Eraser E" at bounding box center [257, 616] width 71 height 43
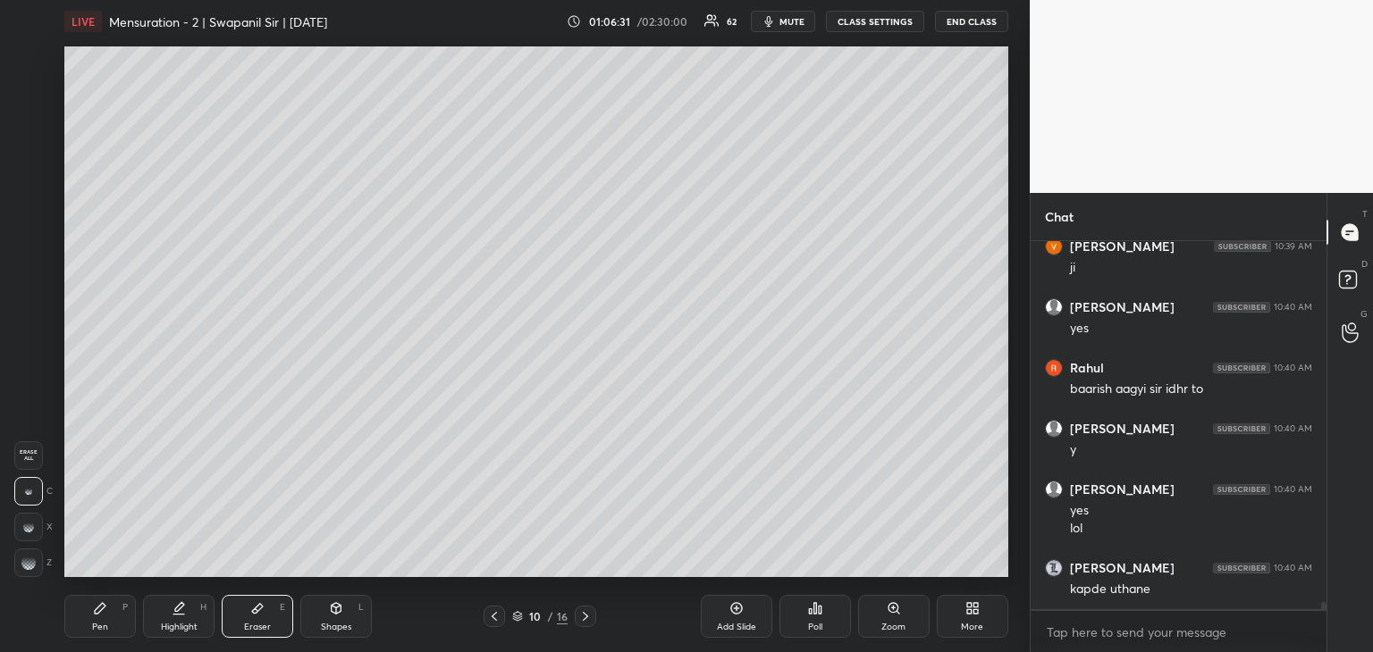
scroll to position [17626, 0]
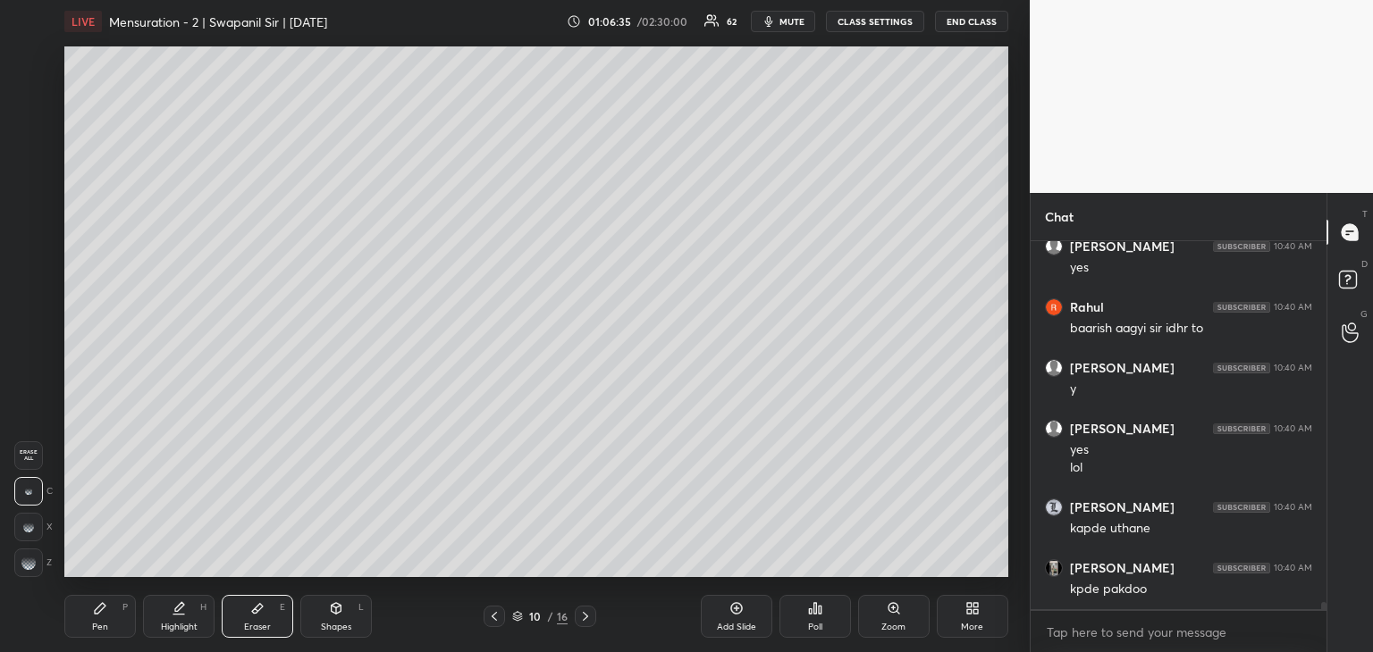
drag, startPoint x: 86, startPoint y: 606, endPoint x: 114, endPoint y: 578, distance: 39.8
click at [88, 607] on div "Pen P" at bounding box center [99, 616] width 71 height 43
drag, startPoint x: 241, startPoint y: 625, endPoint x: 258, endPoint y: 584, distance: 44.5
click at [243, 625] on div "Eraser E" at bounding box center [257, 616] width 71 height 43
click at [86, 622] on div "Pen P" at bounding box center [99, 616] width 71 height 43
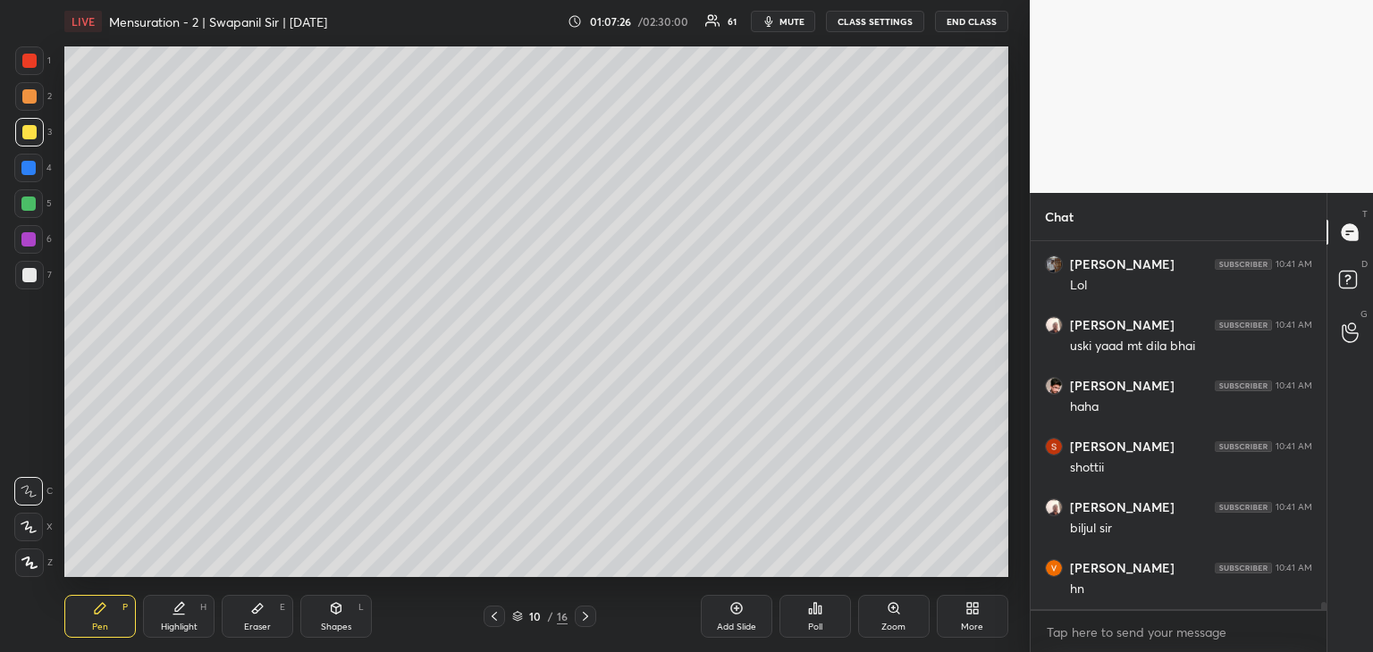
scroll to position [18294, 0]
click at [22, 56] on div at bounding box center [29, 61] width 14 height 14
click at [339, 614] on icon at bounding box center [336, 608] width 14 height 14
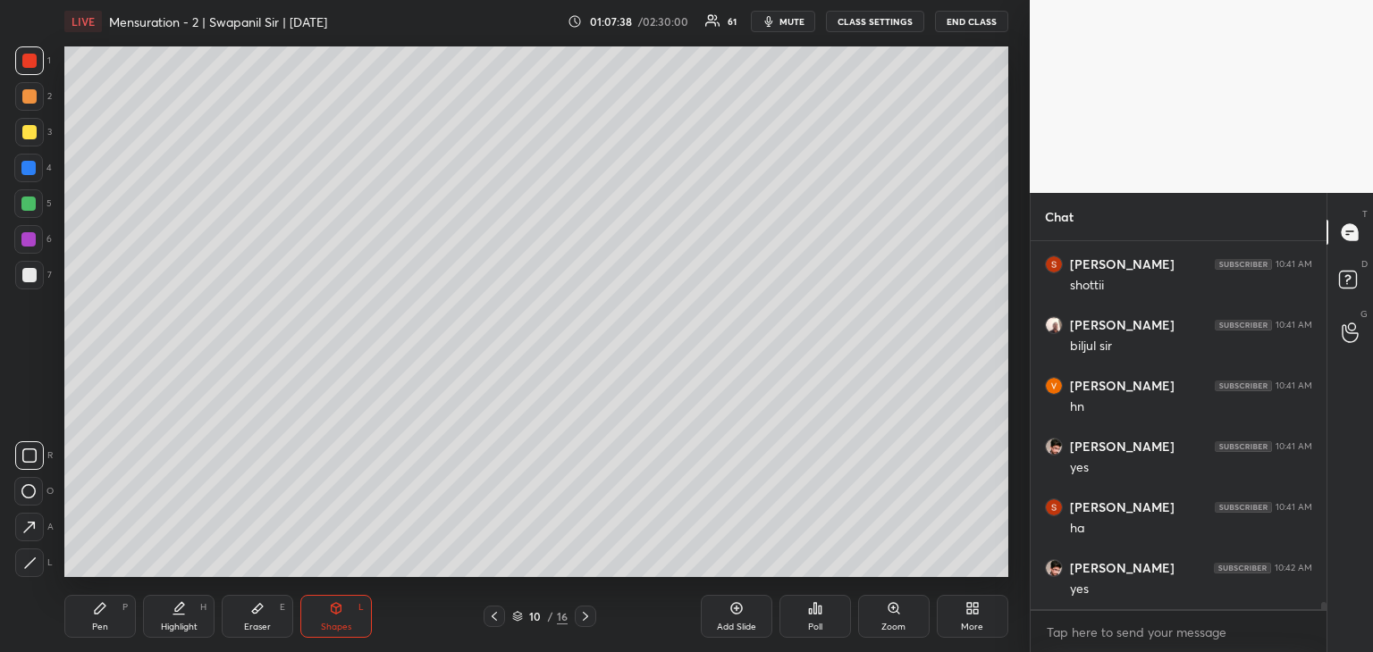
click at [29, 565] on icon at bounding box center [29, 563] width 13 height 13
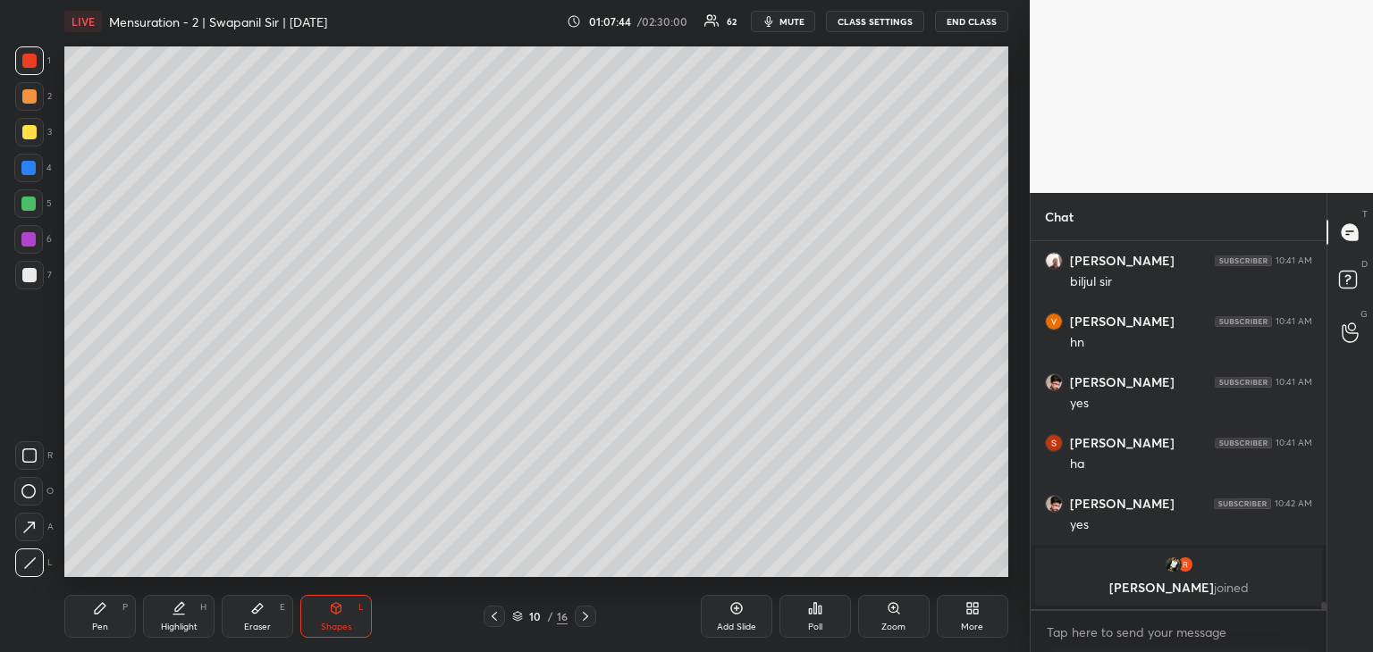
scroll to position [17698, 0]
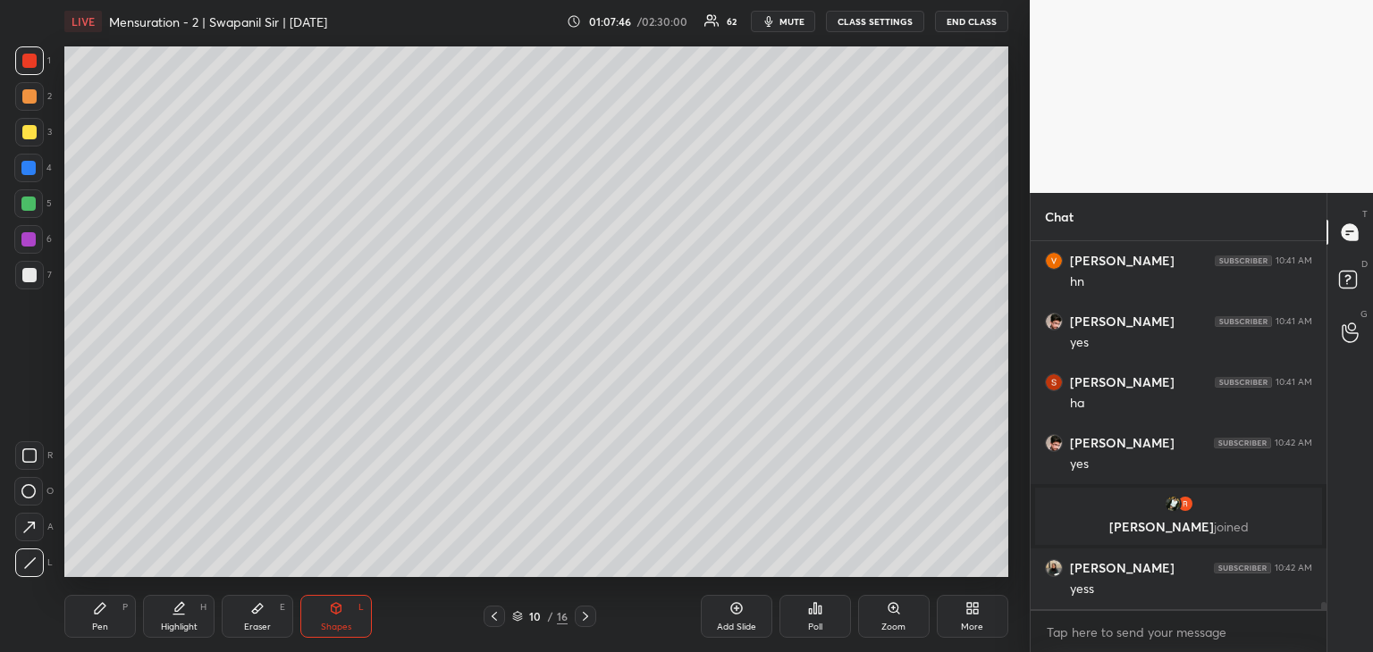
click at [270, 634] on div "Eraser E" at bounding box center [257, 616] width 71 height 43
drag, startPoint x: 91, startPoint y: 619, endPoint x: 101, endPoint y: 597, distance: 24.4
click at [93, 618] on div "Pen P" at bounding box center [99, 616] width 71 height 43
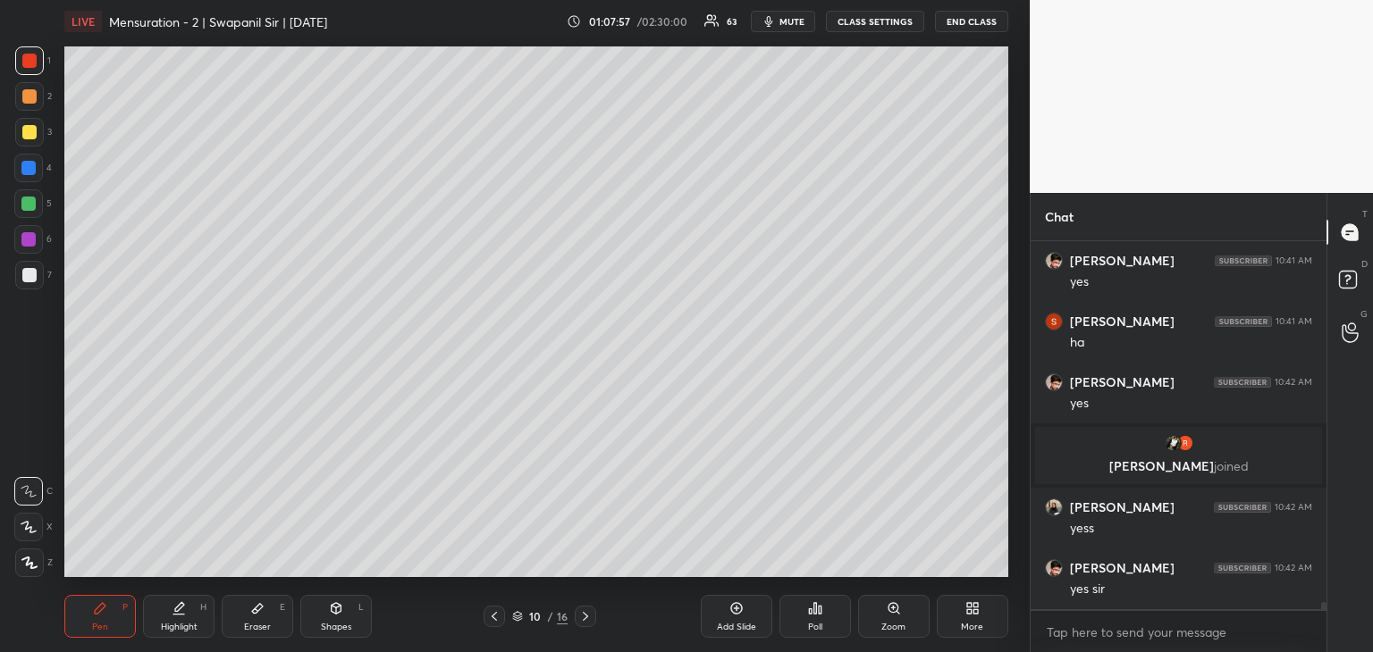
scroll to position [17819, 0]
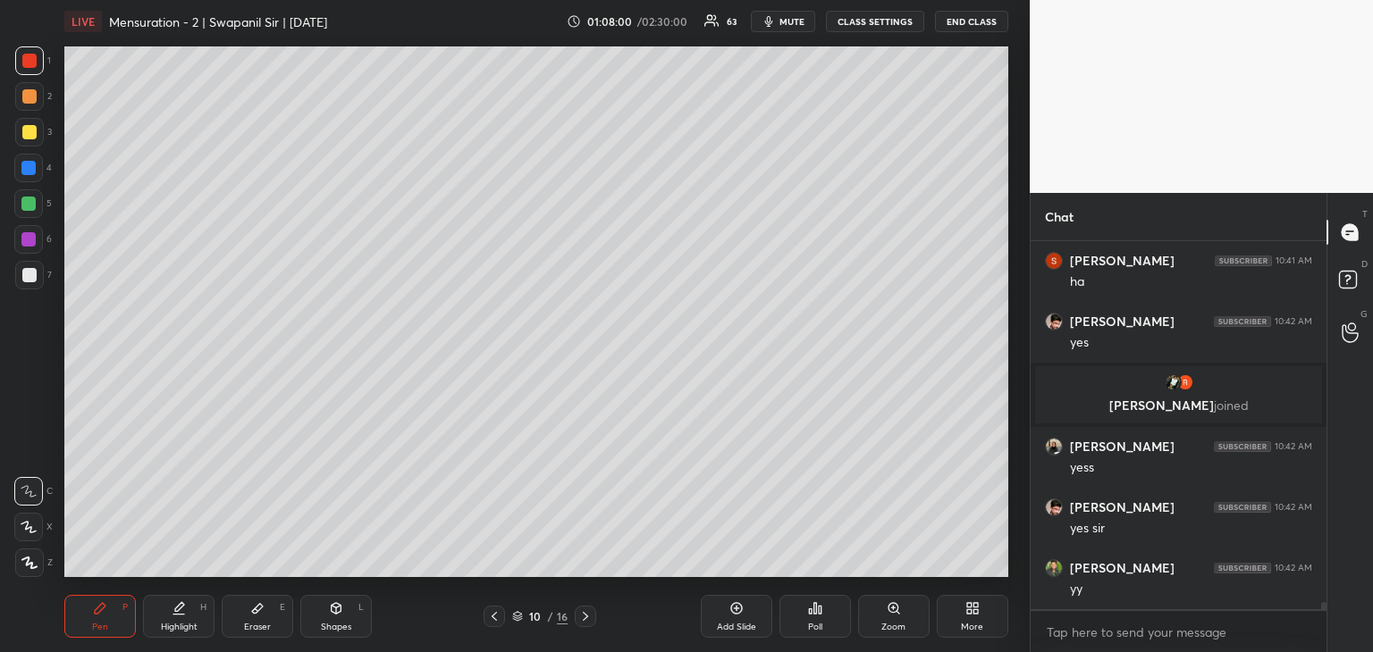
click at [264, 615] on icon at bounding box center [257, 608] width 14 height 14
click at [102, 623] on div "Pen" at bounding box center [100, 627] width 16 height 9
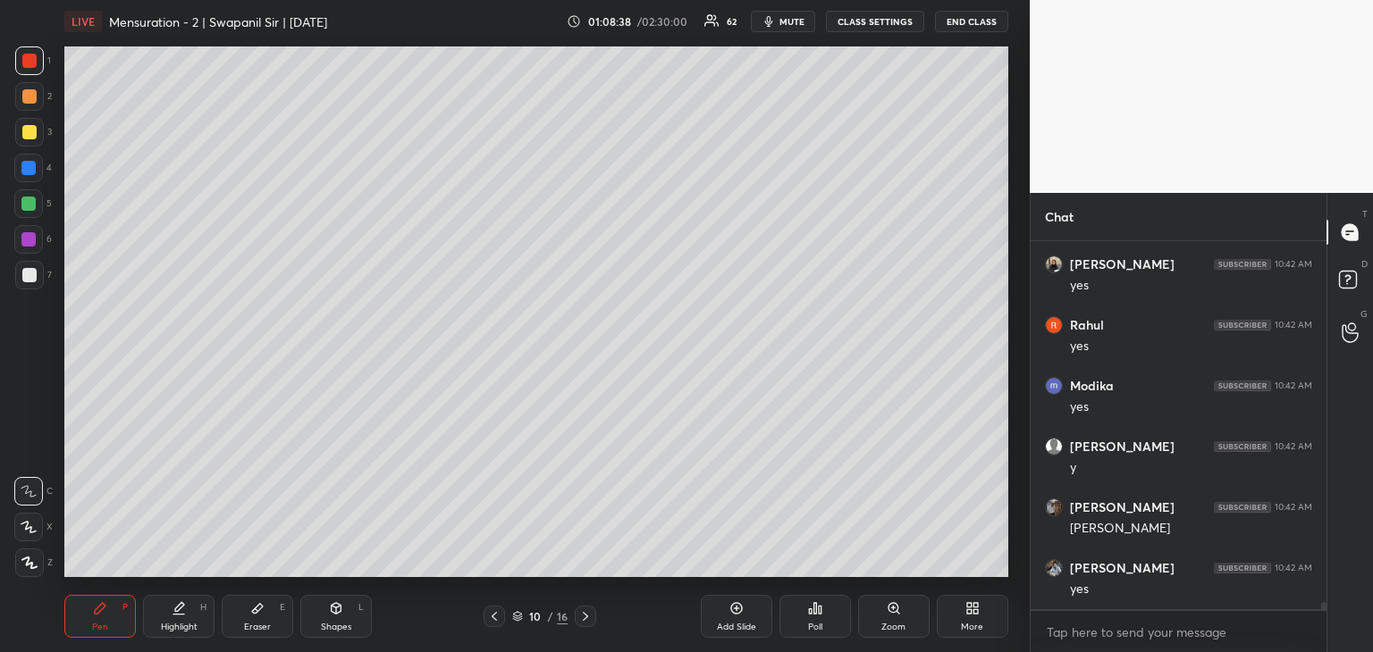
scroll to position [18548, 0]
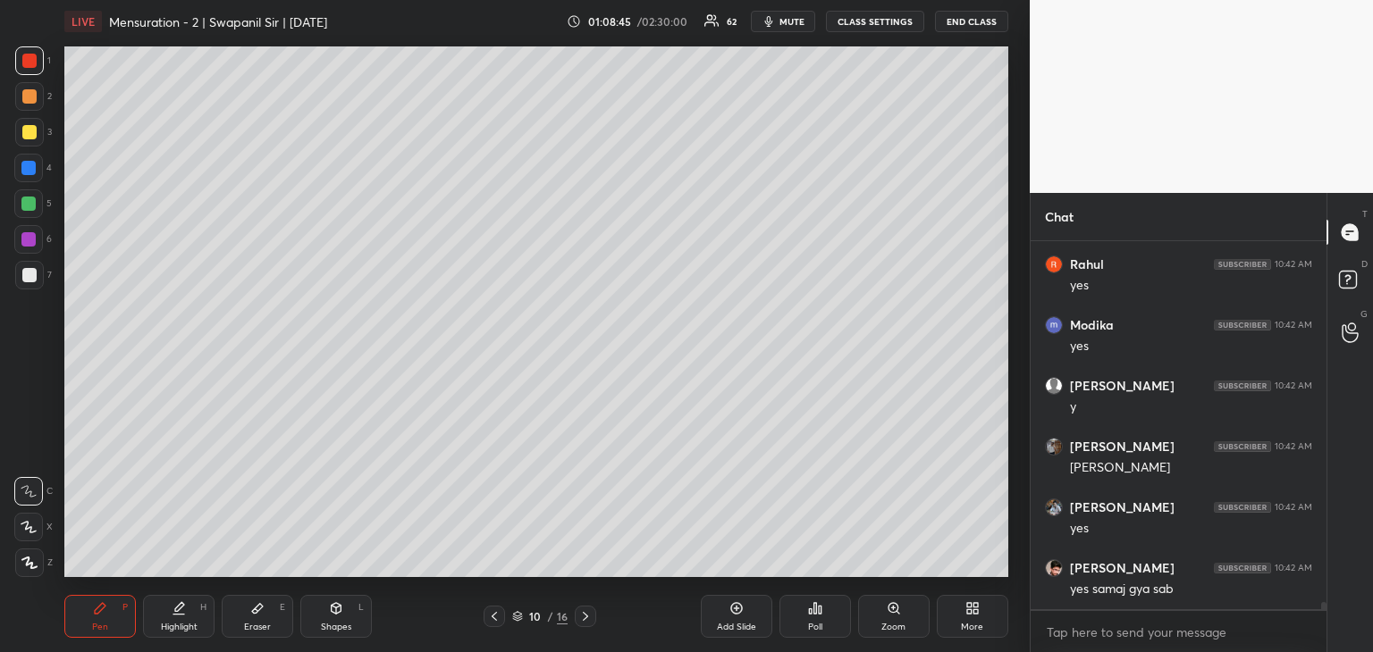
click at [586, 618] on icon at bounding box center [585, 616] width 14 height 14
click at [336, 618] on div "Shapes L" at bounding box center [335, 616] width 71 height 43
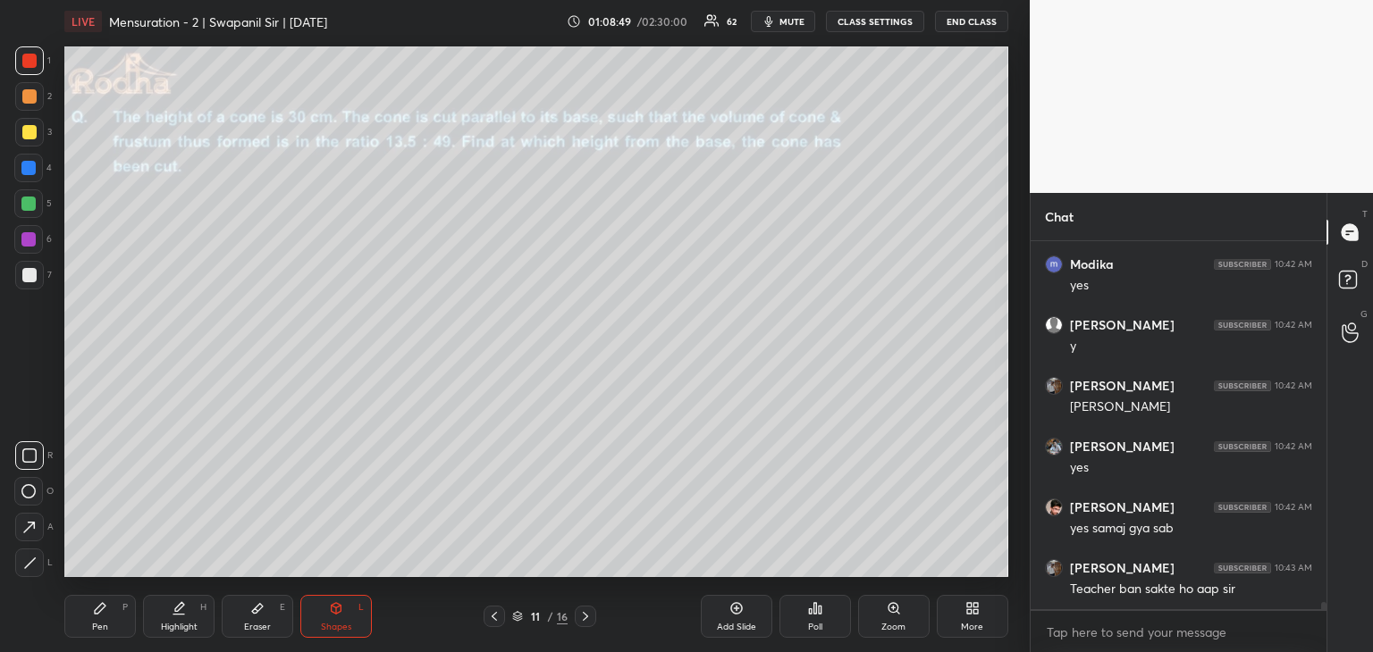
drag, startPoint x: 29, startPoint y: 566, endPoint x: 42, endPoint y: 558, distance: 15.6
click at [30, 566] on icon at bounding box center [29, 563] width 13 height 13
click at [35, 566] on icon at bounding box center [29, 563] width 13 height 13
drag, startPoint x: 25, startPoint y: 166, endPoint x: 38, endPoint y: 169, distance: 12.8
click at [29, 167] on div at bounding box center [28, 168] width 14 height 14
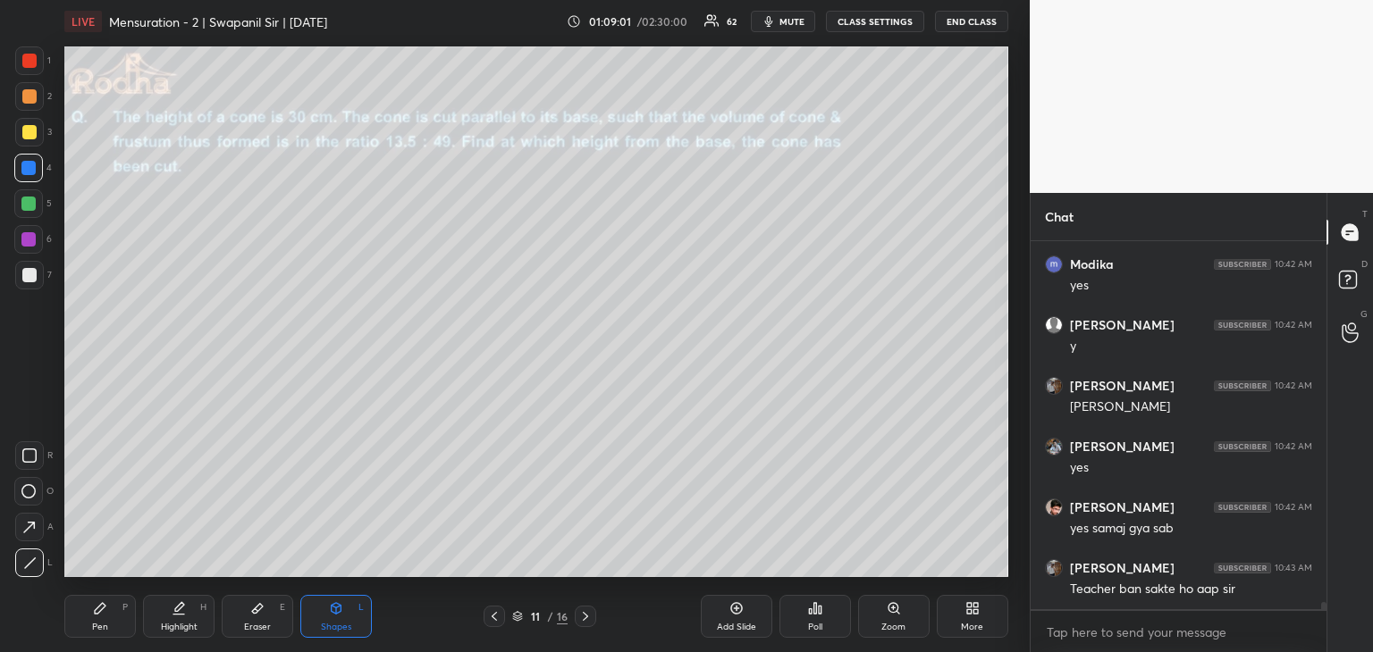
click at [29, 489] on icon at bounding box center [28, 491] width 14 height 14
click at [40, 557] on div at bounding box center [29, 563] width 29 height 29
click at [28, 495] on icon at bounding box center [28, 491] width 14 height 14
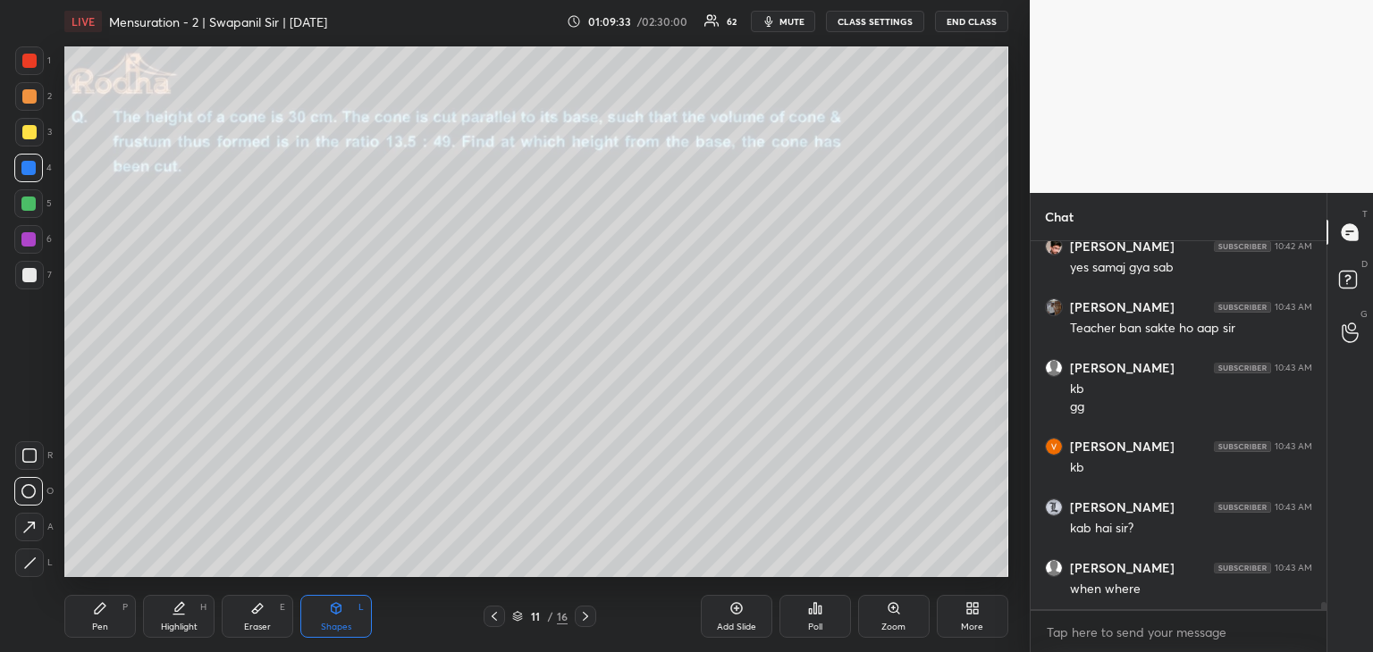
scroll to position [18931, 0]
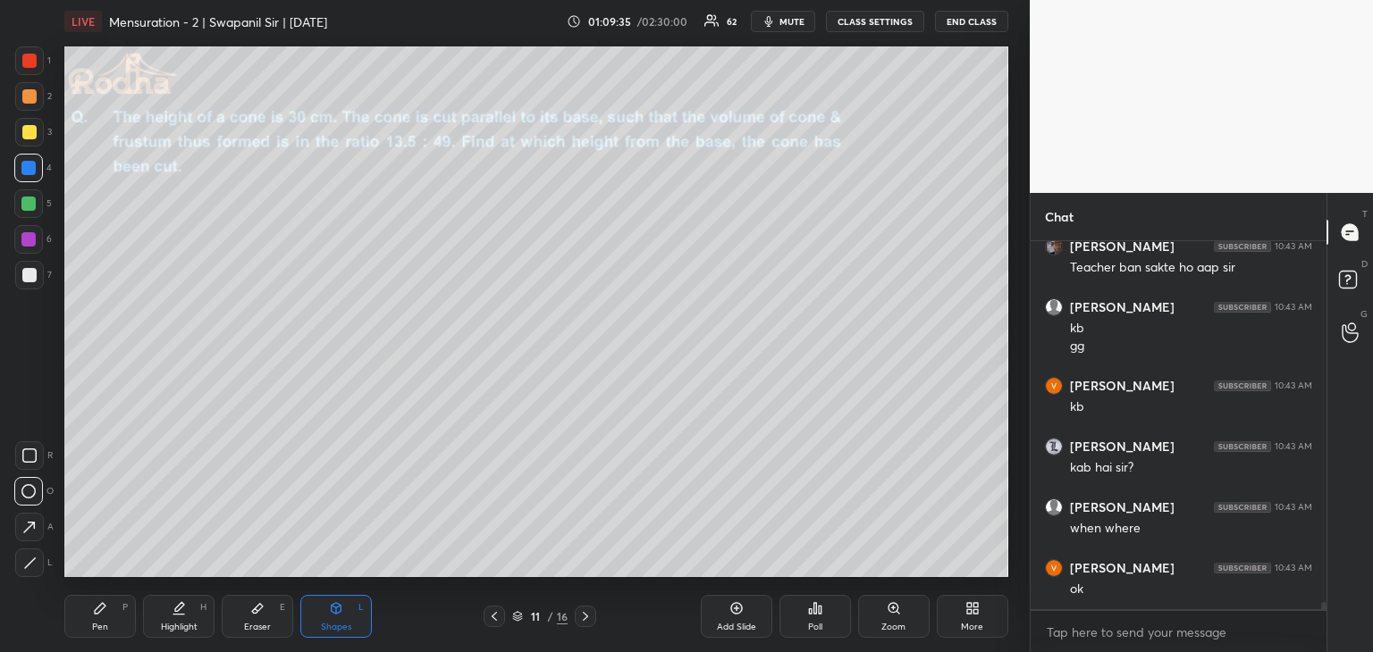
click at [105, 626] on div "Pen" at bounding box center [100, 627] width 16 height 9
drag, startPoint x: 349, startPoint y: 623, endPoint x: 268, endPoint y: 602, distance: 83.0
click at [349, 623] on div "Shapes" at bounding box center [336, 627] width 30 height 9
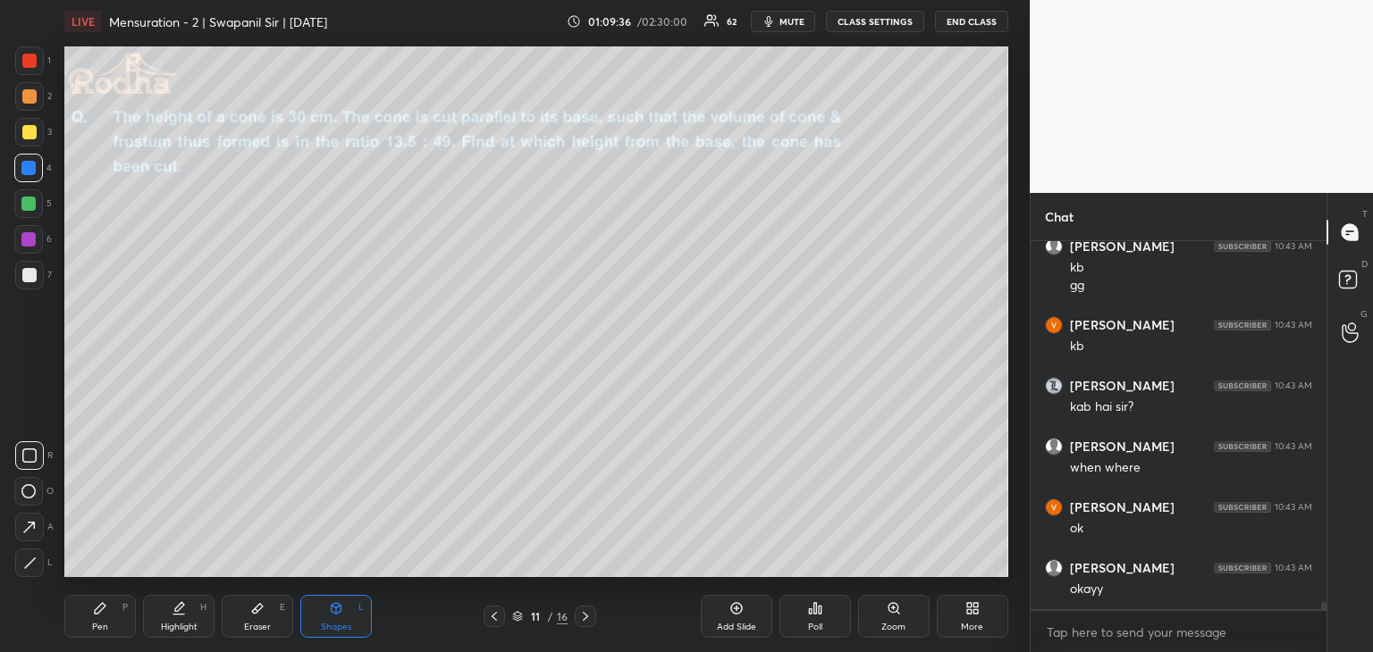
click at [43, 569] on div at bounding box center [29, 563] width 29 height 29
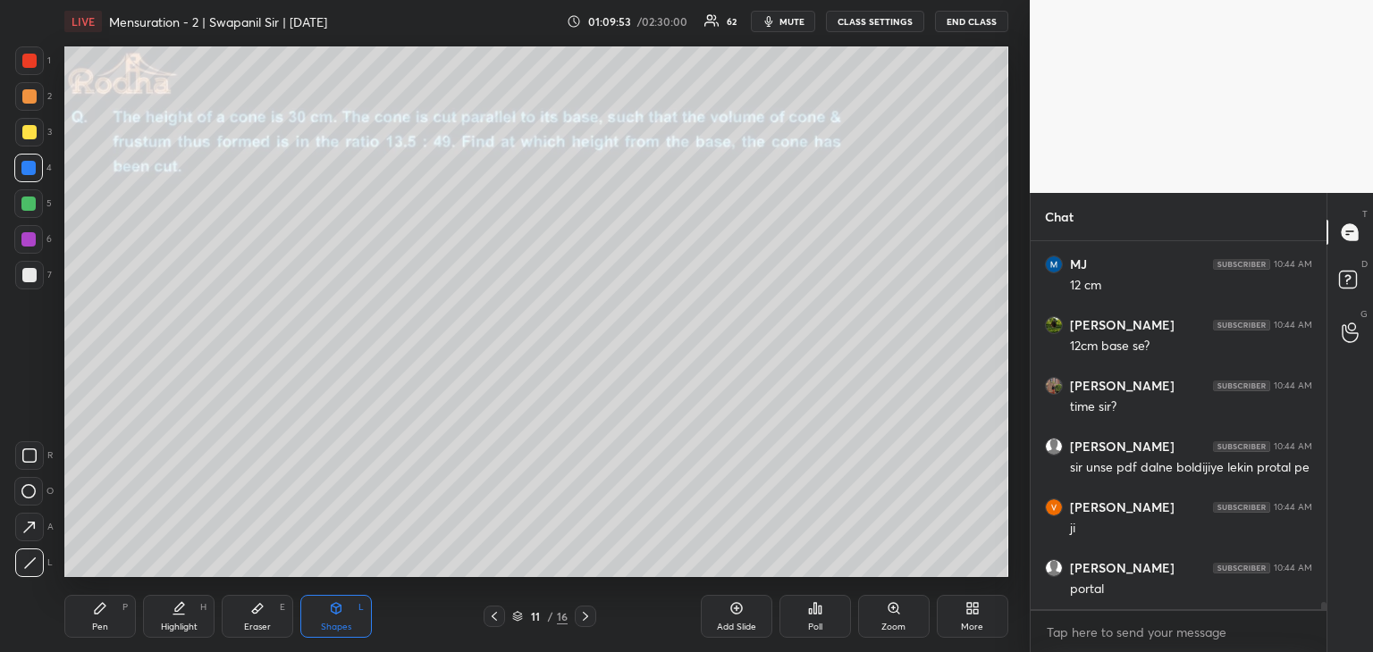
scroll to position [19613, 0]
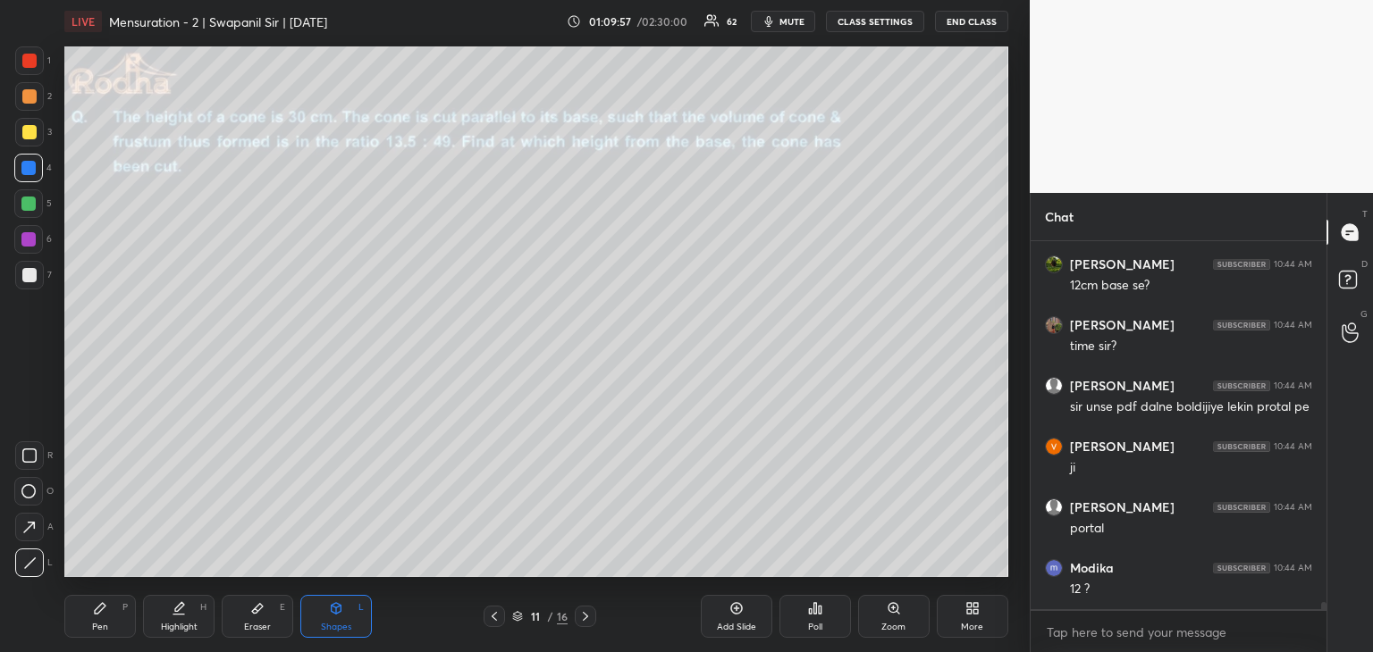
click at [103, 626] on div "Pen" at bounding box center [100, 627] width 16 height 9
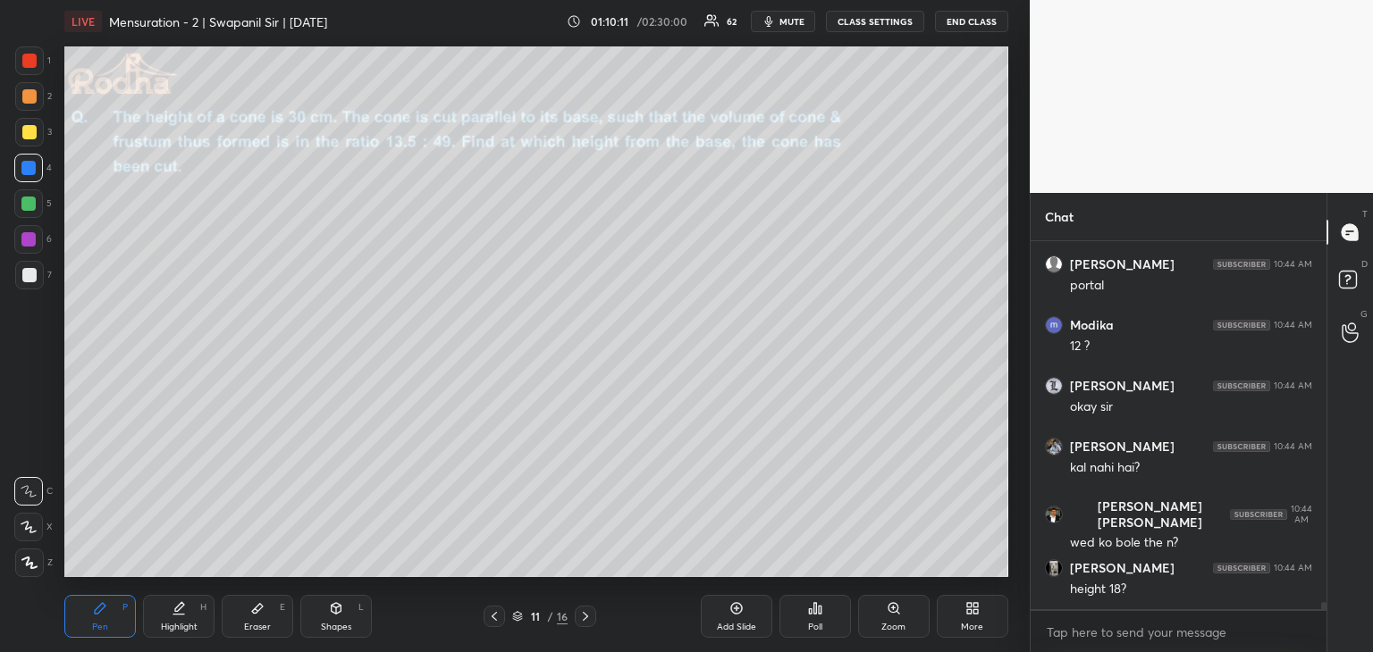
scroll to position [19917, 0]
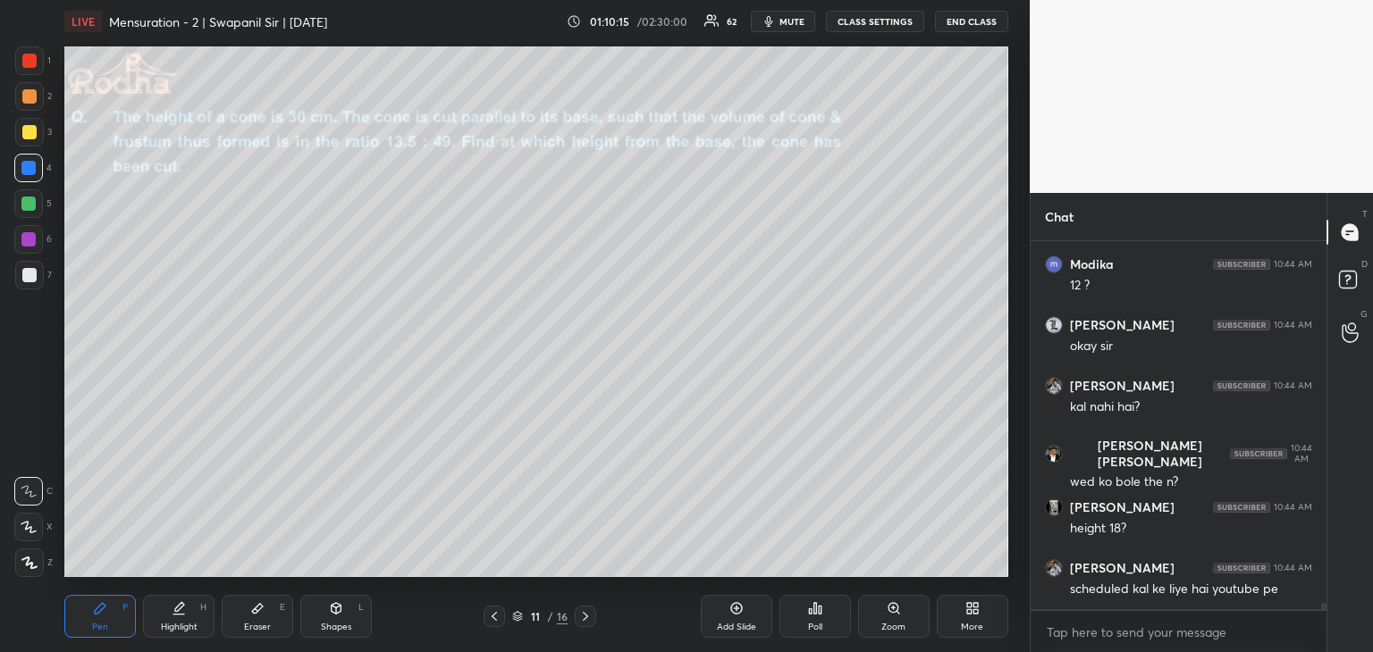
click at [29, 130] on div at bounding box center [29, 132] width 14 height 14
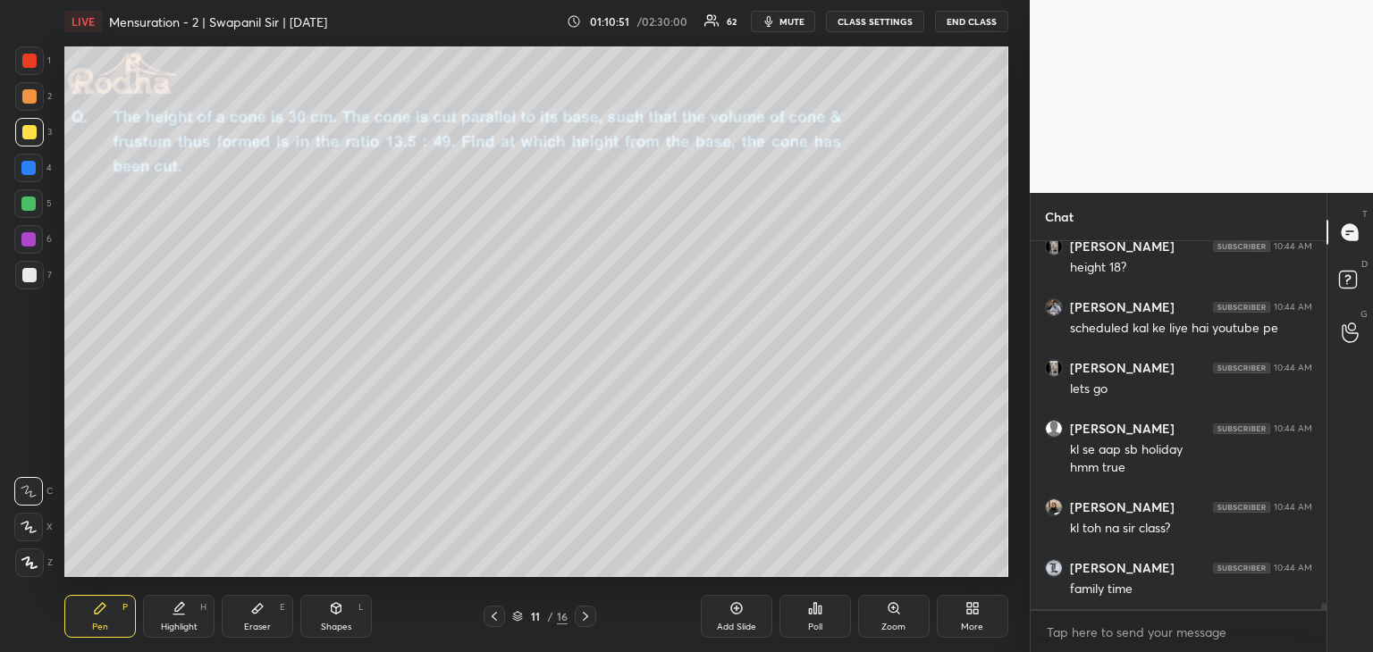
scroll to position [20239, 0]
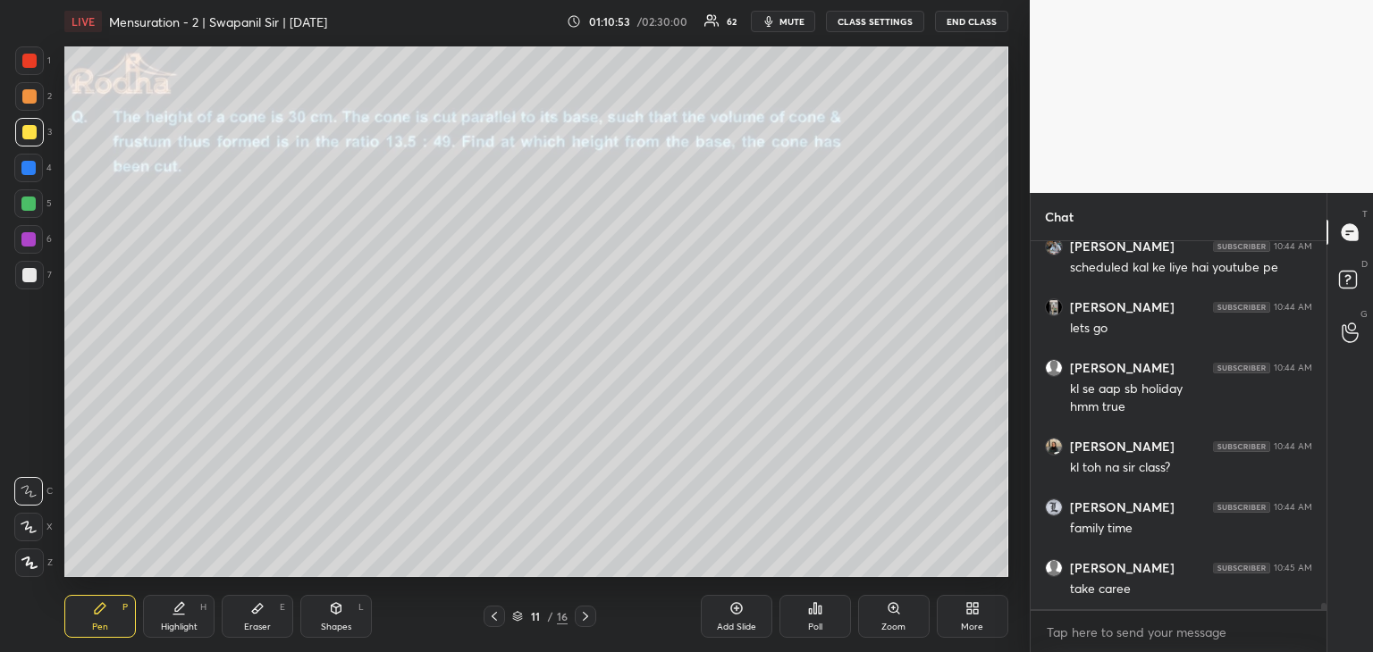
click at [265, 620] on div "Eraser E" at bounding box center [257, 616] width 71 height 43
click at [113, 618] on div "Pen P" at bounding box center [99, 616] width 71 height 43
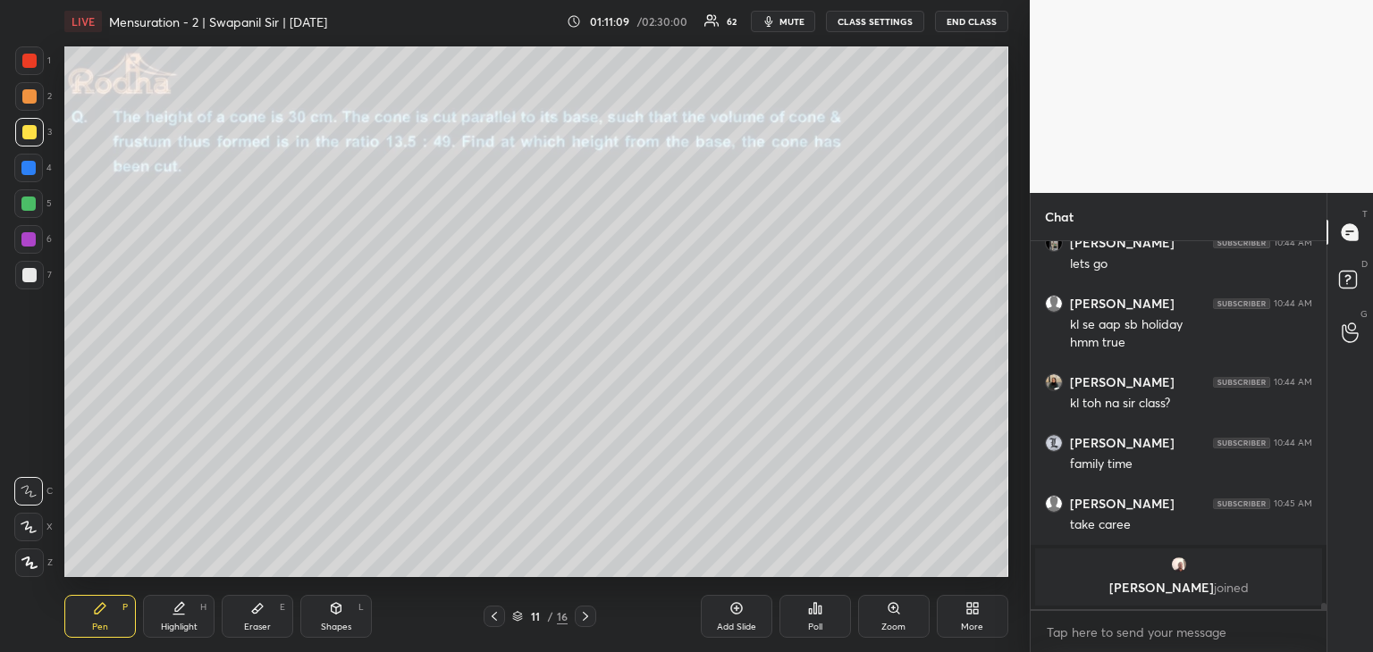
click at [34, 278] on div at bounding box center [29, 275] width 14 height 14
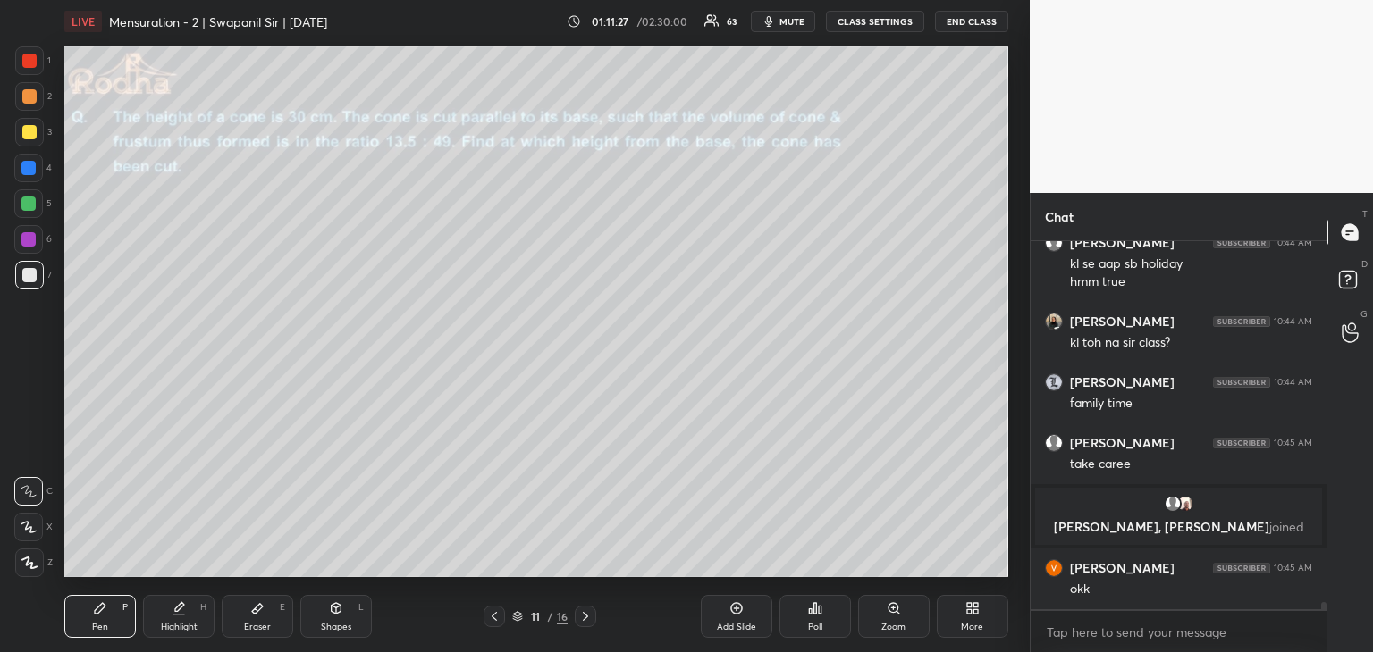
scroll to position [19680, 0]
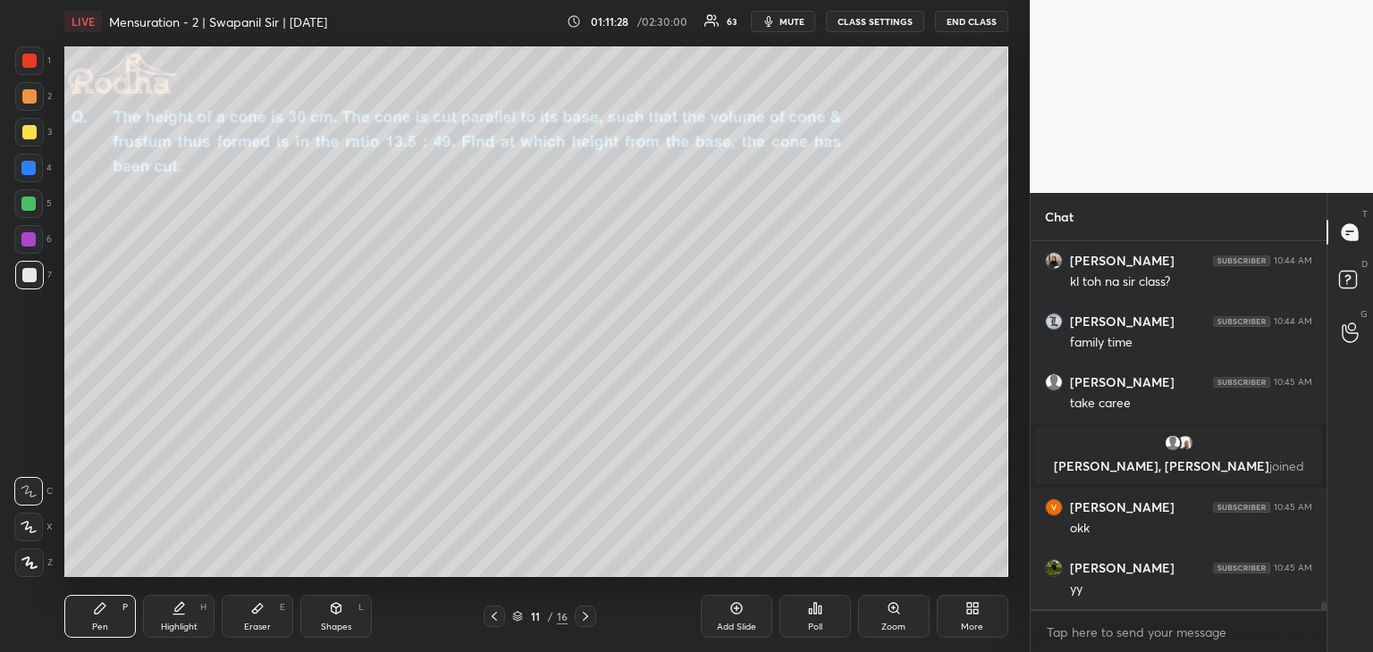
click at [350, 609] on div "Shapes L" at bounding box center [335, 616] width 71 height 43
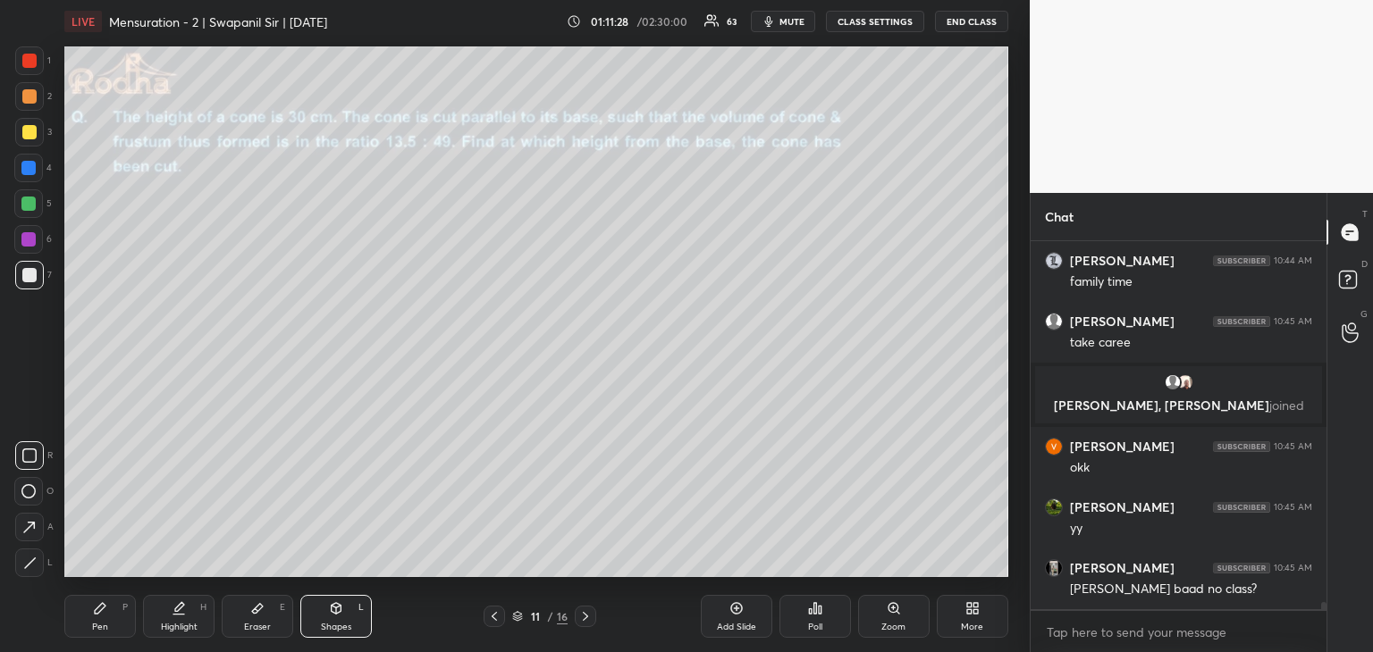
click at [31, 563] on icon at bounding box center [29, 563] width 13 height 13
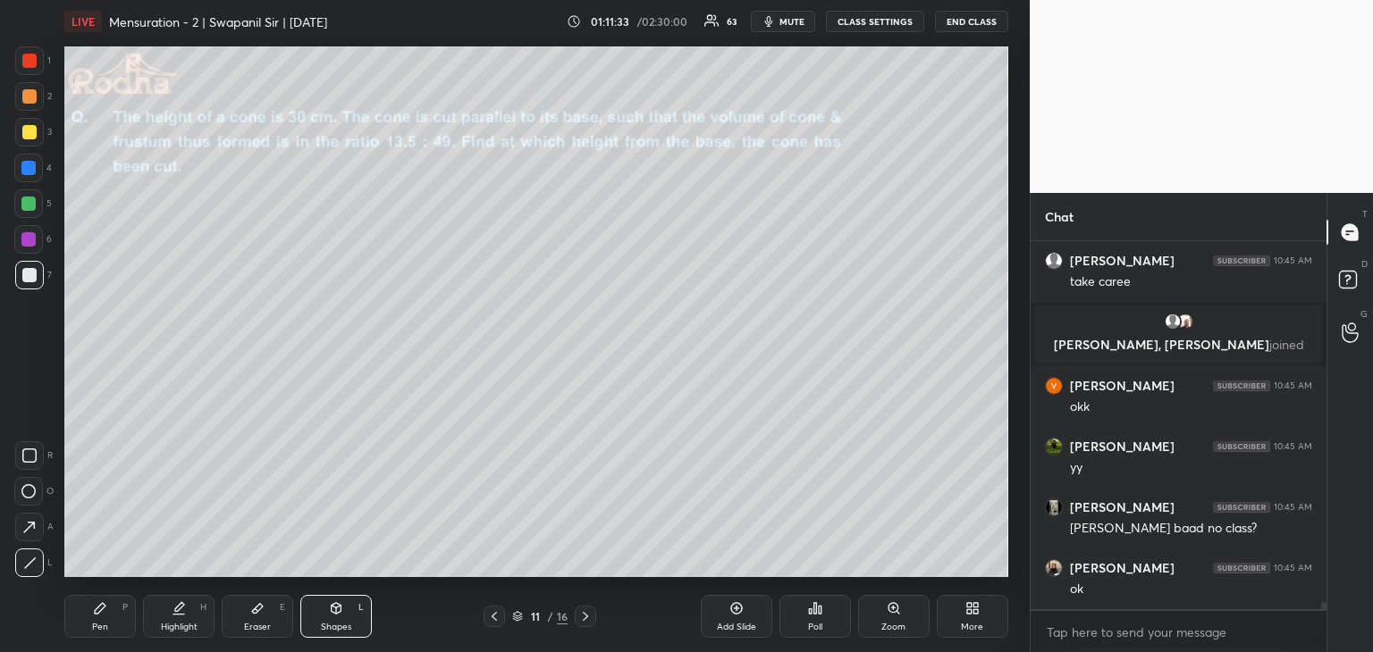
click at [106, 617] on div "Pen P" at bounding box center [99, 616] width 71 height 43
click at [270, 602] on div "Eraser E" at bounding box center [257, 616] width 71 height 43
click at [91, 606] on div "Pen P" at bounding box center [99, 616] width 71 height 43
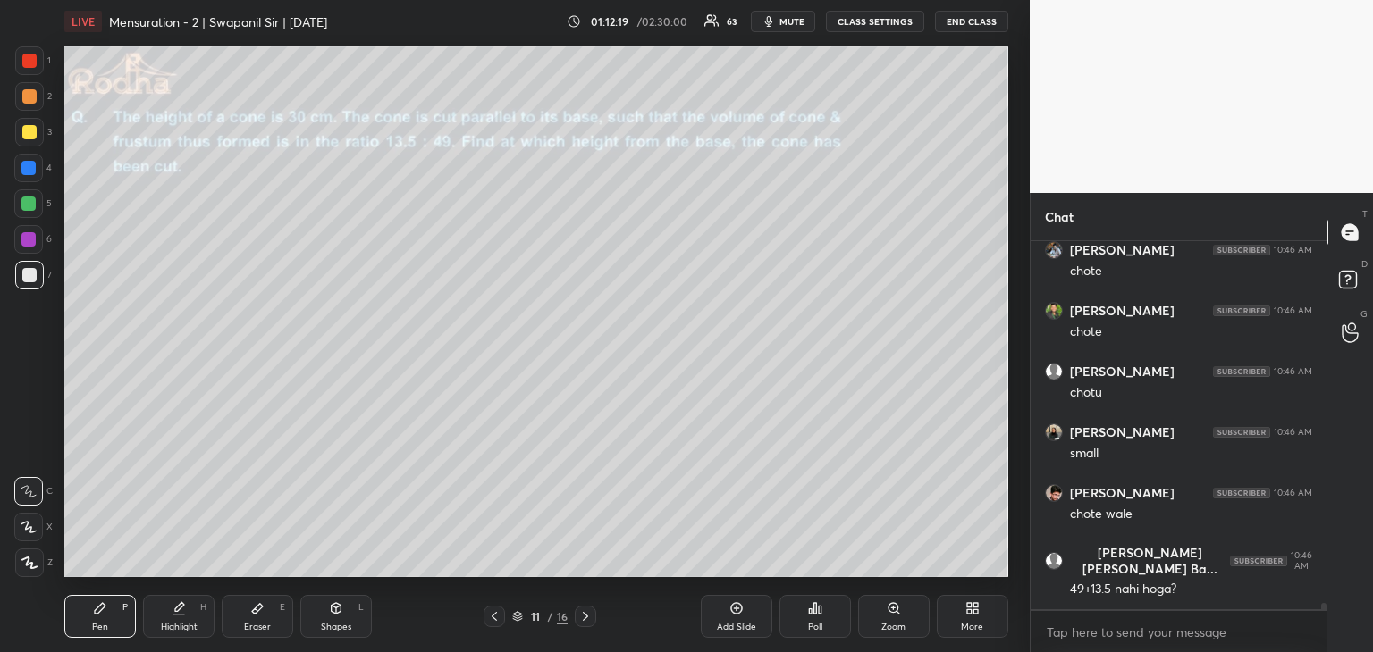
scroll to position [20439, 0]
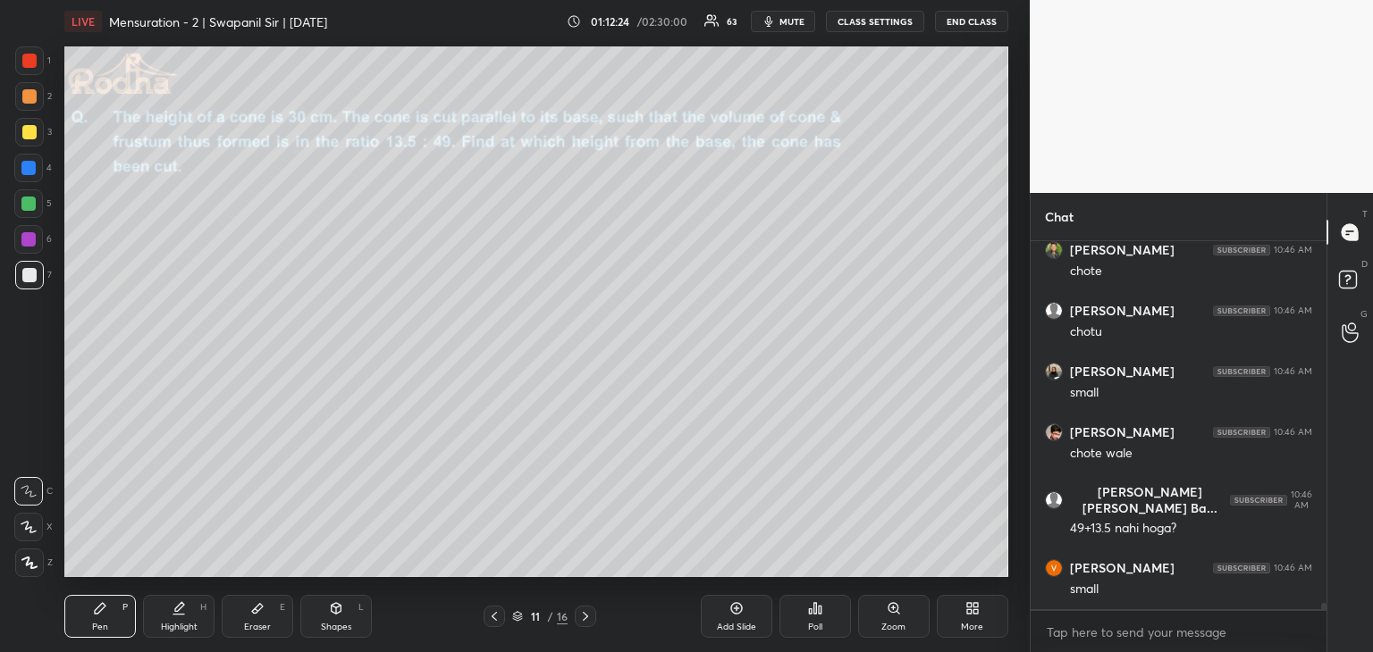
click at [357, 605] on div "Shapes L" at bounding box center [335, 616] width 71 height 43
click at [36, 564] on icon at bounding box center [29, 563] width 13 height 13
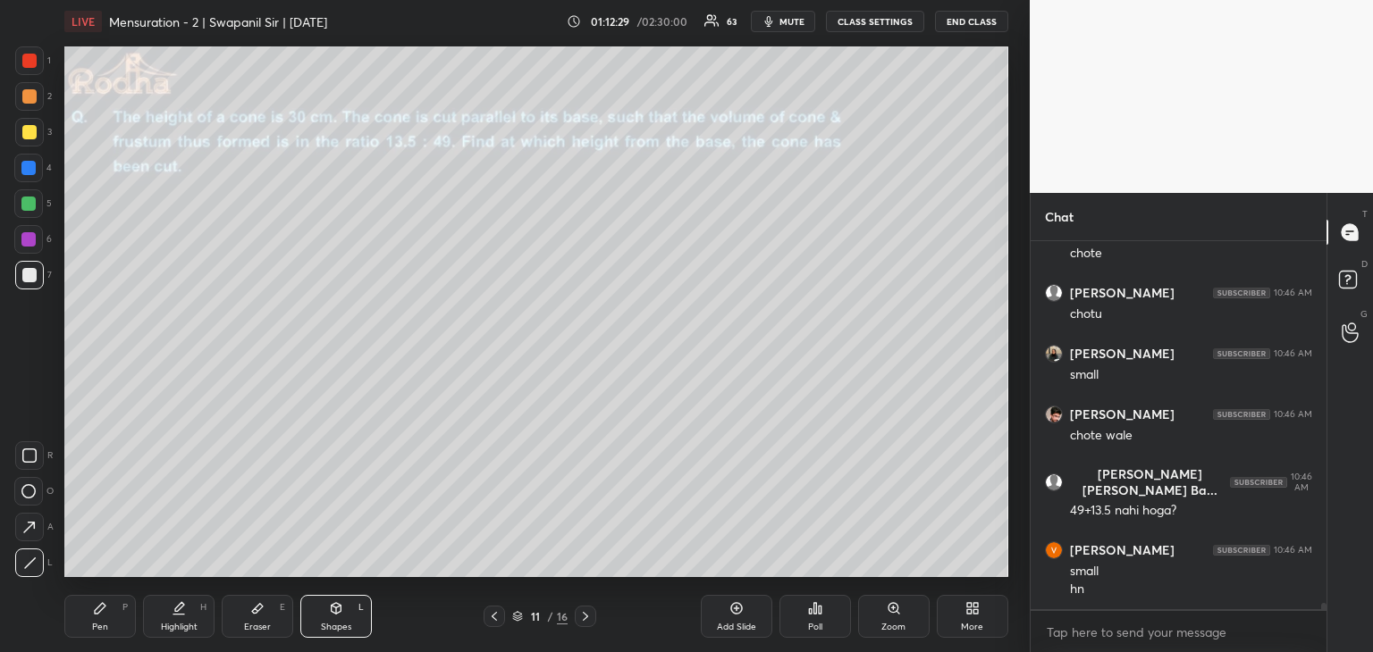
drag, startPoint x: 118, startPoint y: 619, endPoint x: 148, endPoint y: 598, distance: 37.2
click at [122, 618] on div "Pen P" at bounding box center [99, 616] width 71 height 43
click at [256, 626] on div "Eraser" at bounding box center [257, 627] width 27 height 9
click at [92, 630] on div "Pen" at bounding box center [100, 627] width 16 height 9
click at [25, 137] on div at bounding box center [29, 132] width 14 height 14
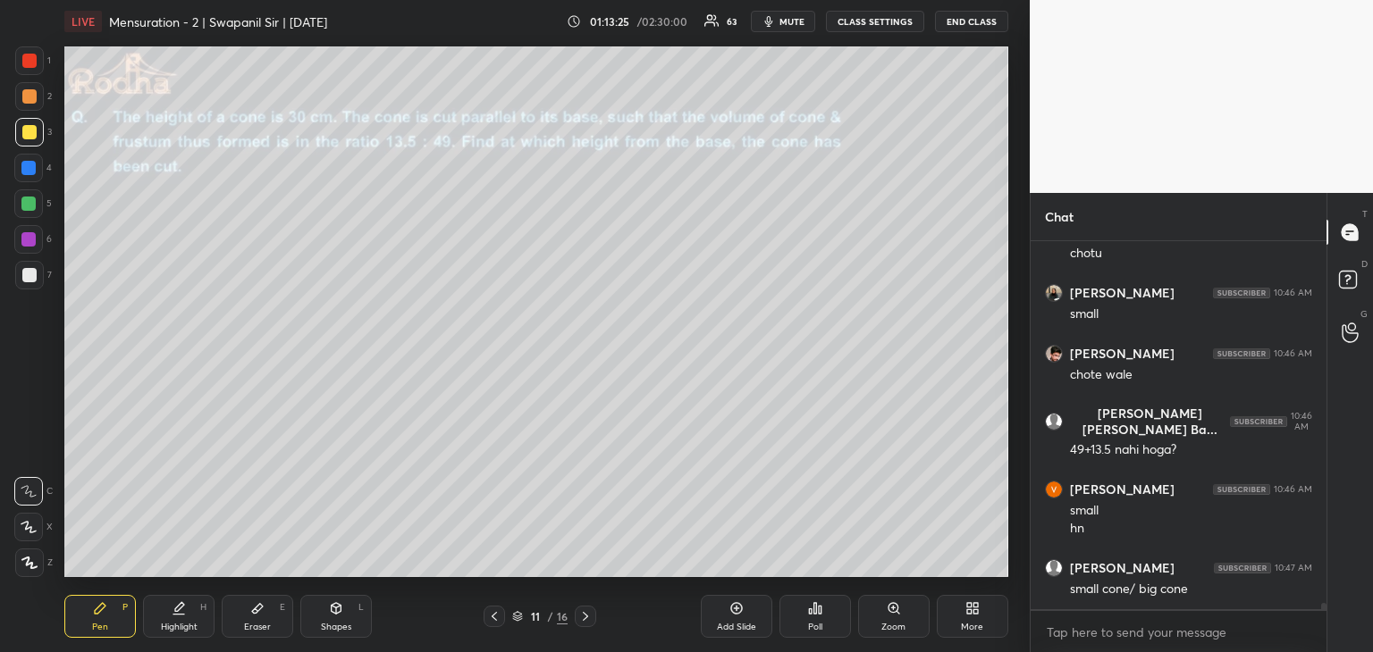
scroll to position [20579, 0]
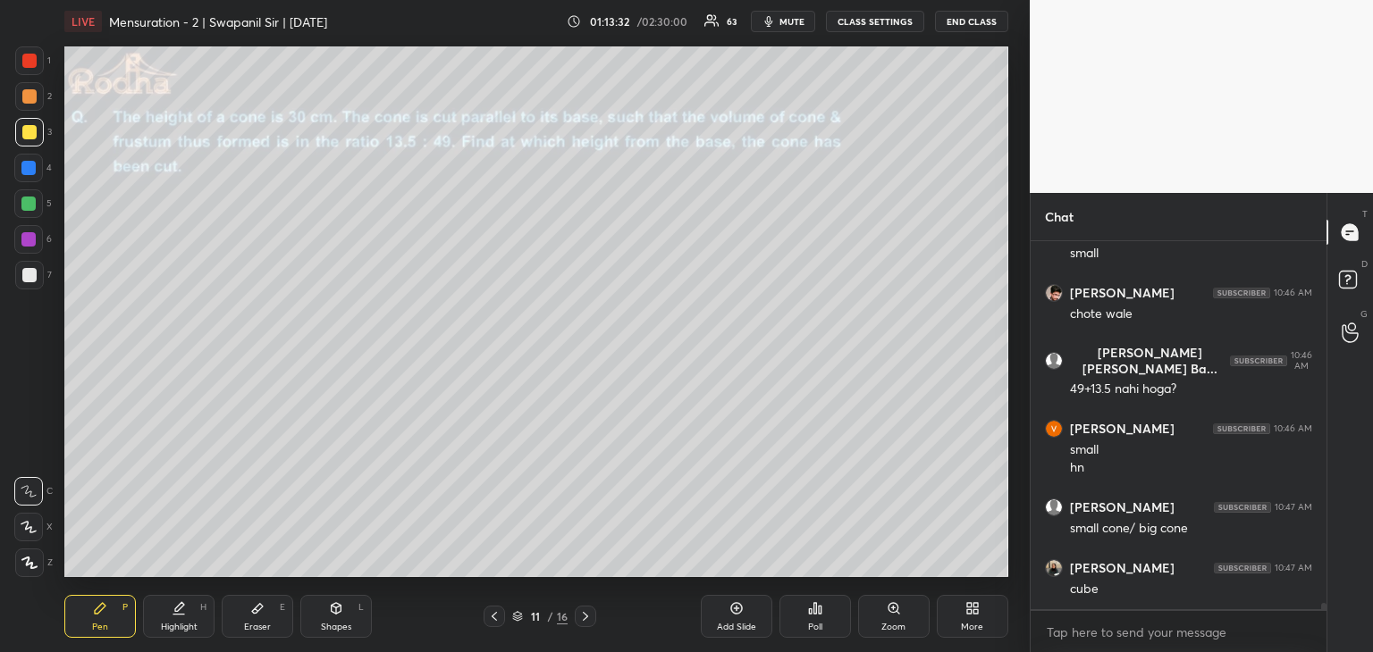
click at [269, 625] on div "Eraser" at bounding box center [257, 627] width 27 height 9
click at [100, 620] on div "Pen P" at bounding box center [99, 616] width 71 height 43
click at [337, 616] on div "Shapes L" at bounding box center [335, 616] width 71 height 43
drag, startPoint x: 29, startPoint y: 560, endPoint x: 43, endPoint y: 551, distance: 16.9
click at [29, 559] on icon at bounding box center [29, 563] width 13 height 13
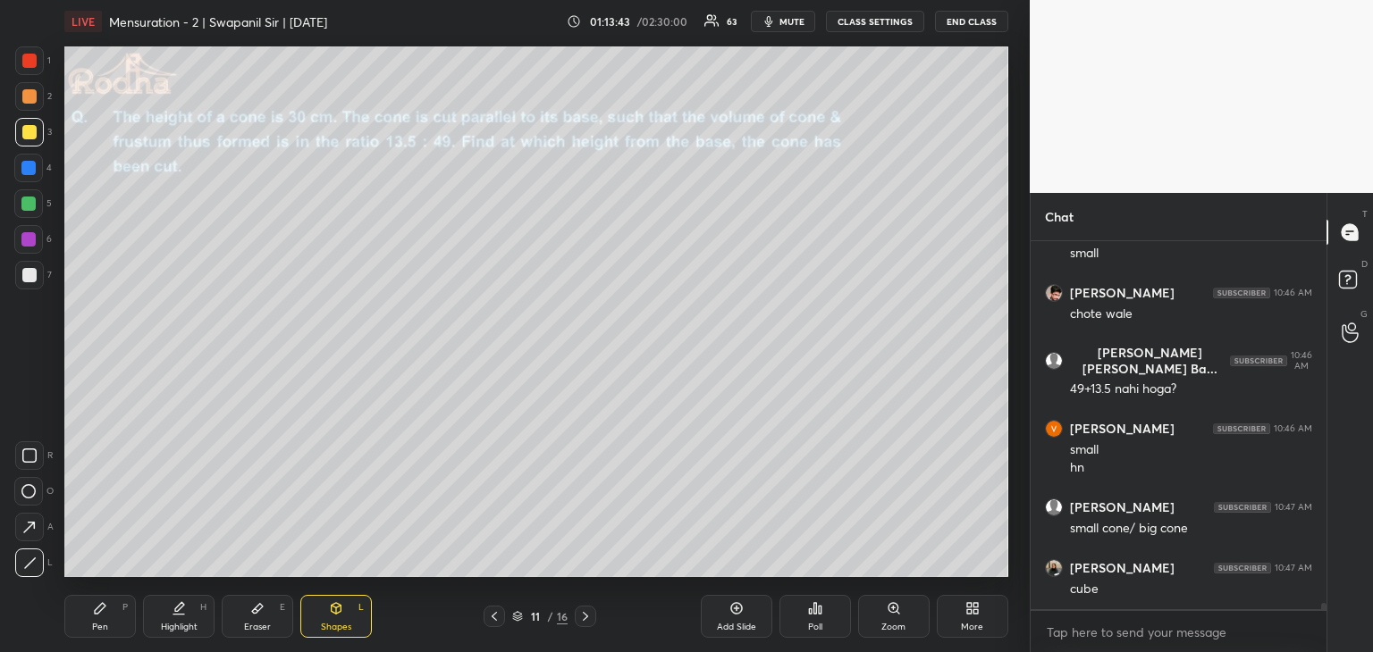
click at [74, 641] on div "Pen P Highlight H Eraser E Shapes L 11 / 16 Add Slide Poll Zoom More" at bounding box center [536, 616] width 944 height 71
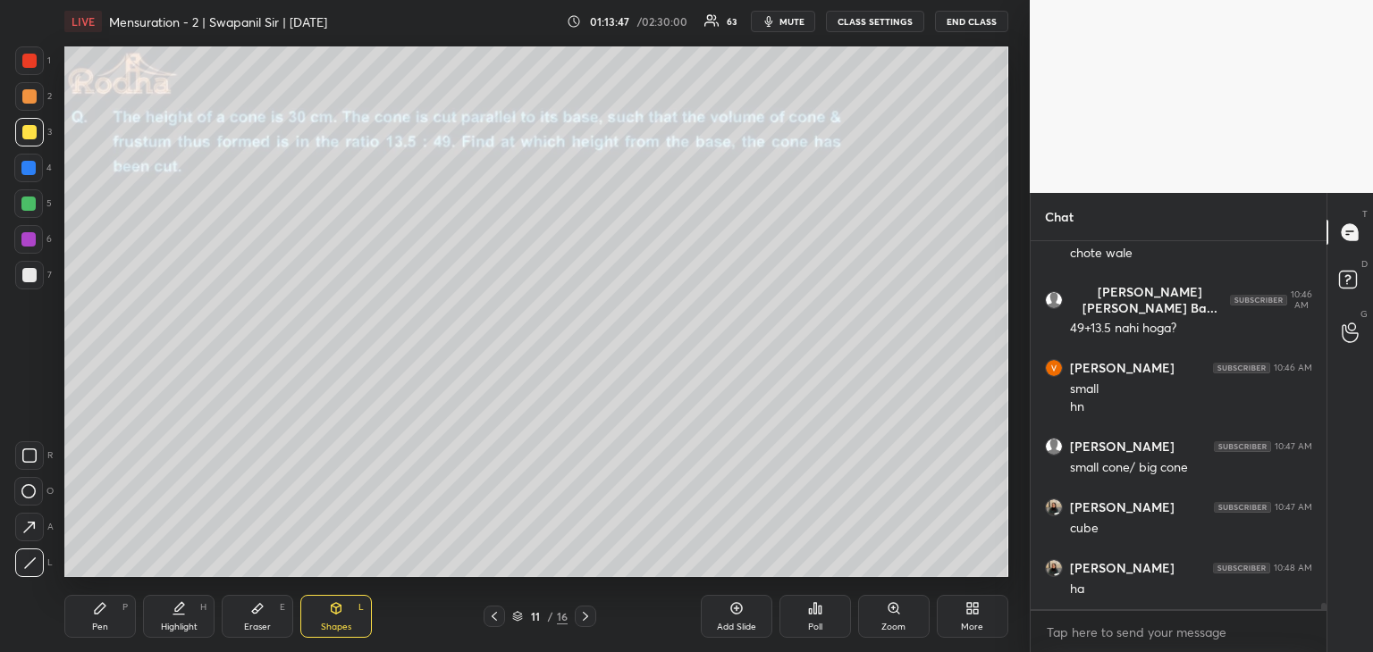
click at [111, 623] on div "Pen P" at bounding box center [99, 616] width 71 height 43
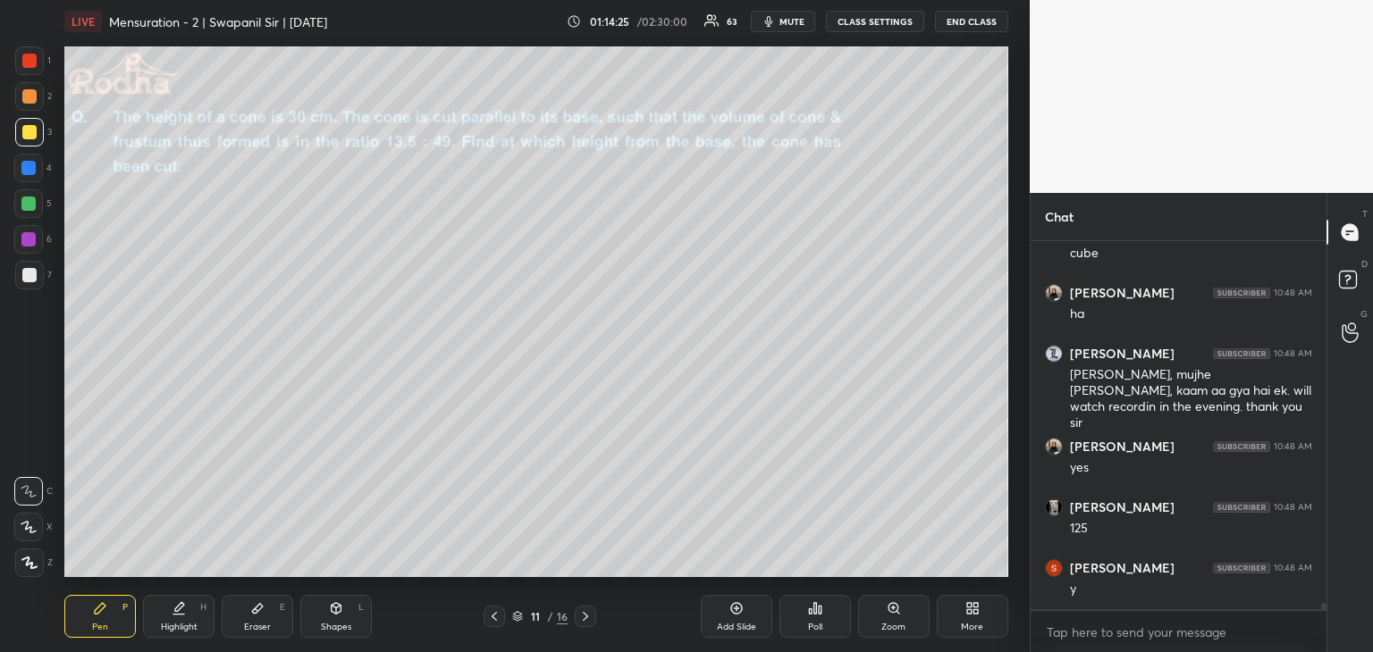
scroll to position [20975, 0]
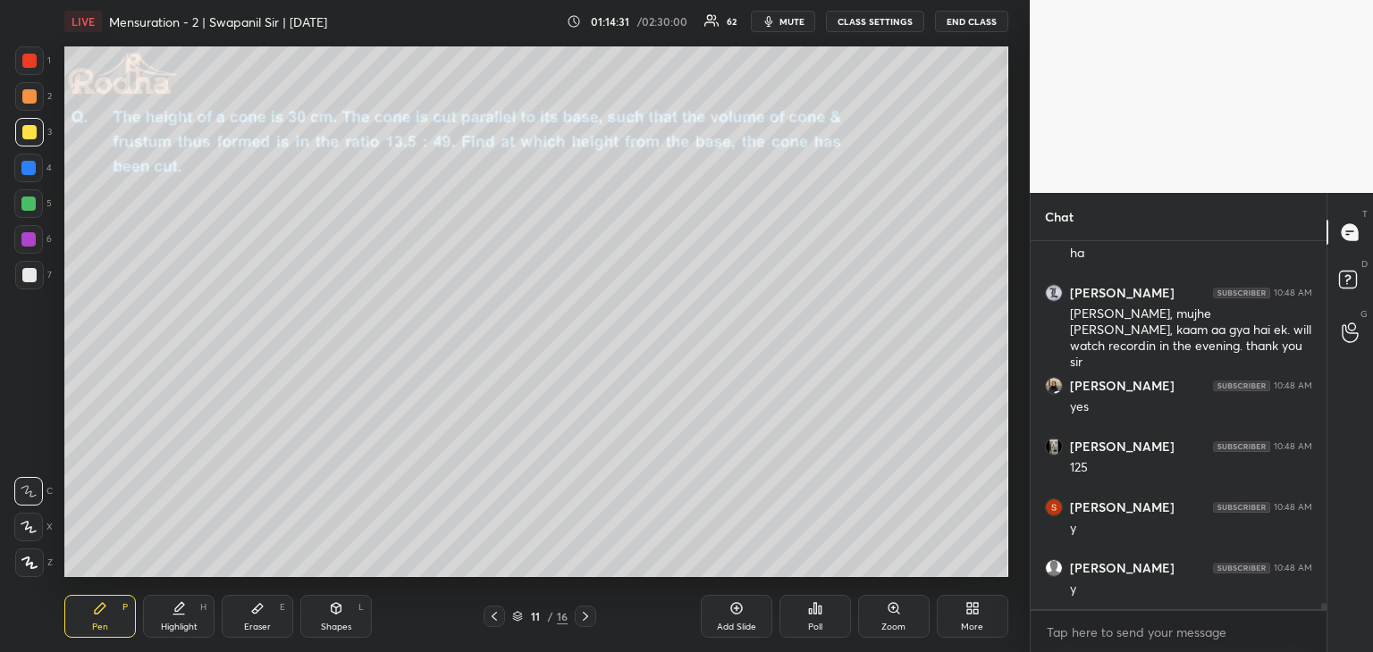
click at [272, 618] on div "Eraser E" at bounding box center [257, 616] width 71 height 43
click at [79, 638] on div "Pen P Highlight H Eraser E Shapes L 11 / 16 Add Slide Poll Zoom More" at bounding box center [536, 616] width 944 height 71
drag, startPoint x: 103, startPoint y: 618, endPoint x: 162, endPoint y: 584, distance: 68.1
click at [106, 617] on div "Pen P" at bounding box center [99, 616] width 71 height 43
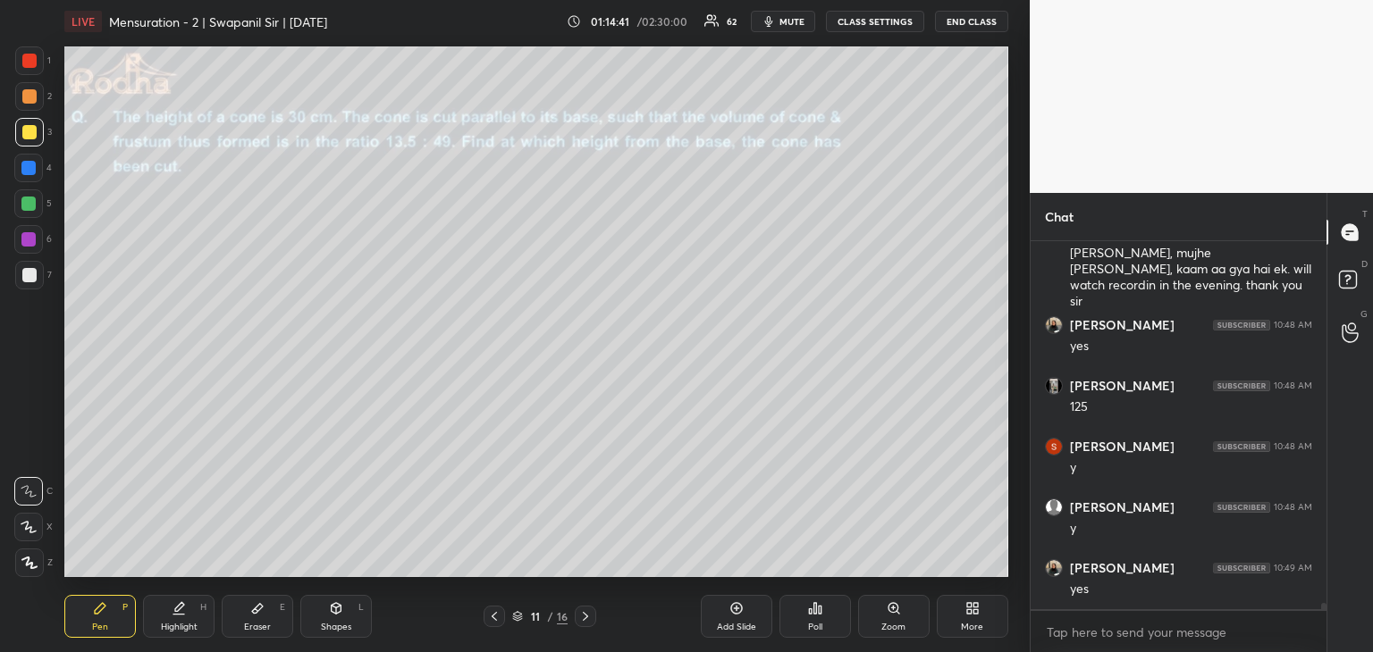
click at [270, 612] on div "Eraser E" at bounding box center [257, 616] width 71 height 43
click at [111, 627] on div "Pen P" at bounding box center [99, 616] width 71 height 43
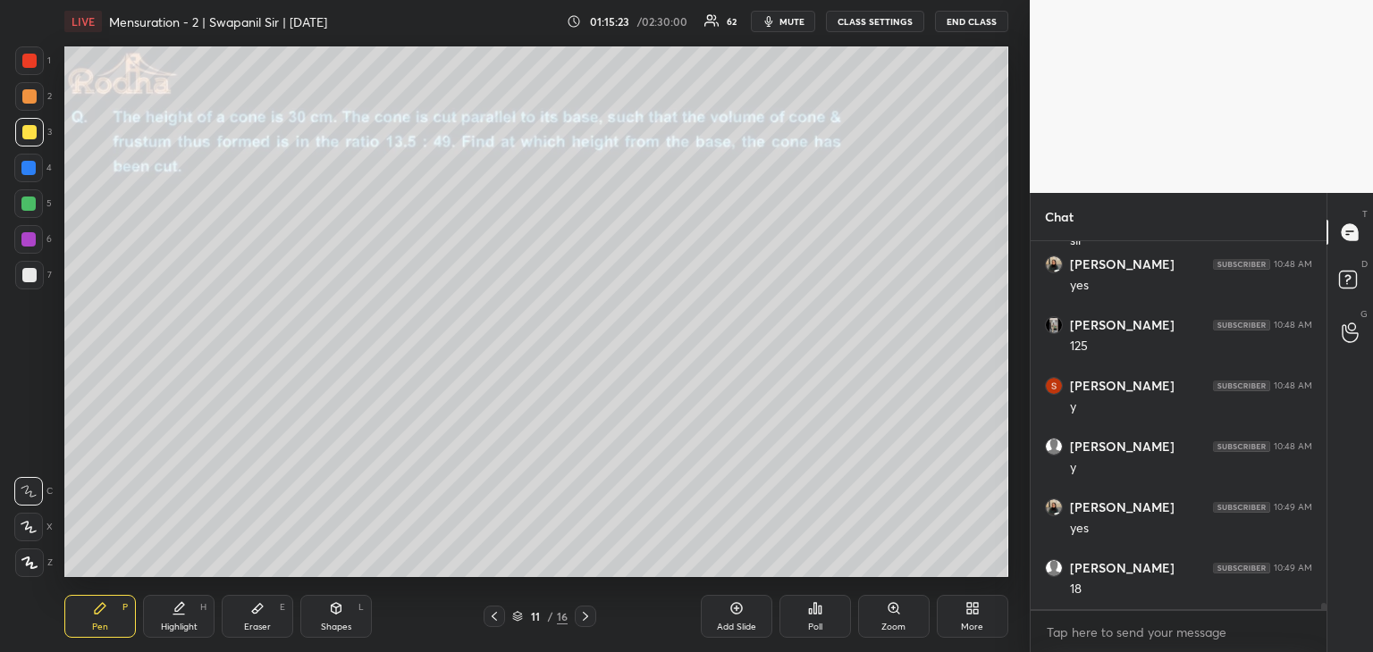
click at [23, 53] on div at bounding box center [29, 60] width 29 height 29
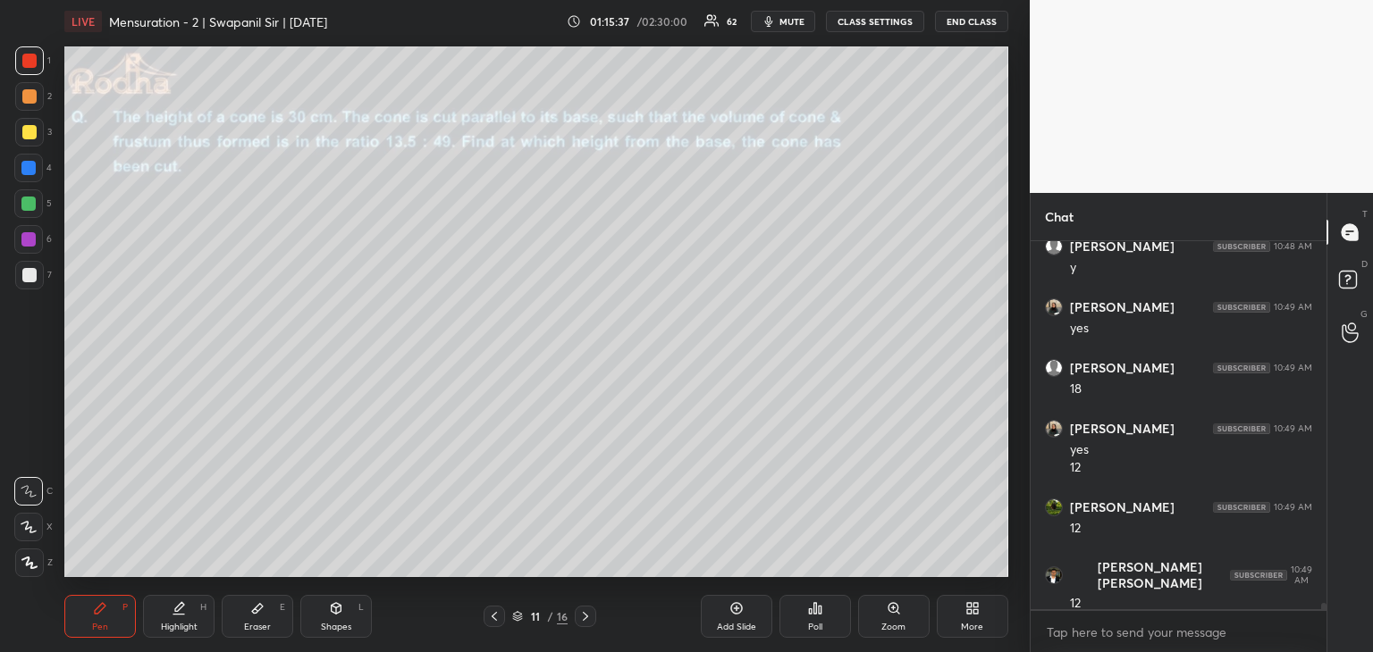
scroll to position [21358, 0]
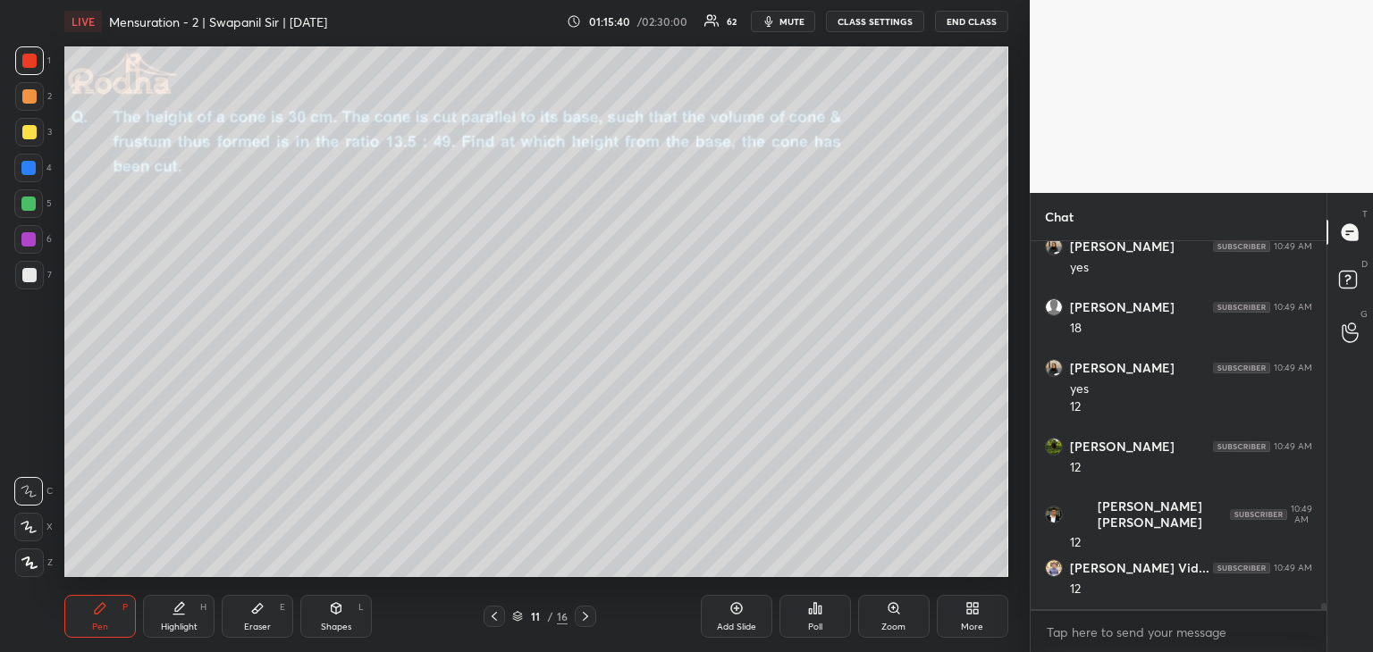
click at [585, 614] on icon at bounding box center [585, 616] width 14 height 14
click at [494, 618] on icon at bounding box center [494, 616] width 14 height 14
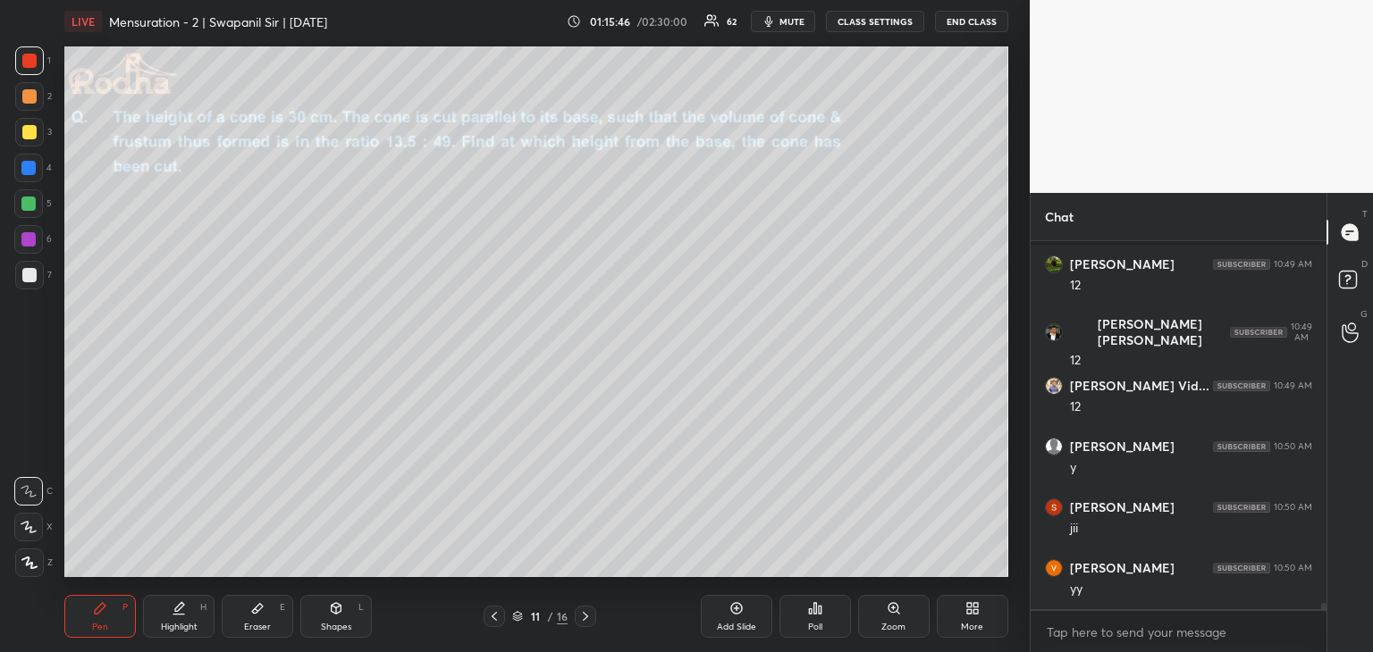
scroll to position [21662, 0]
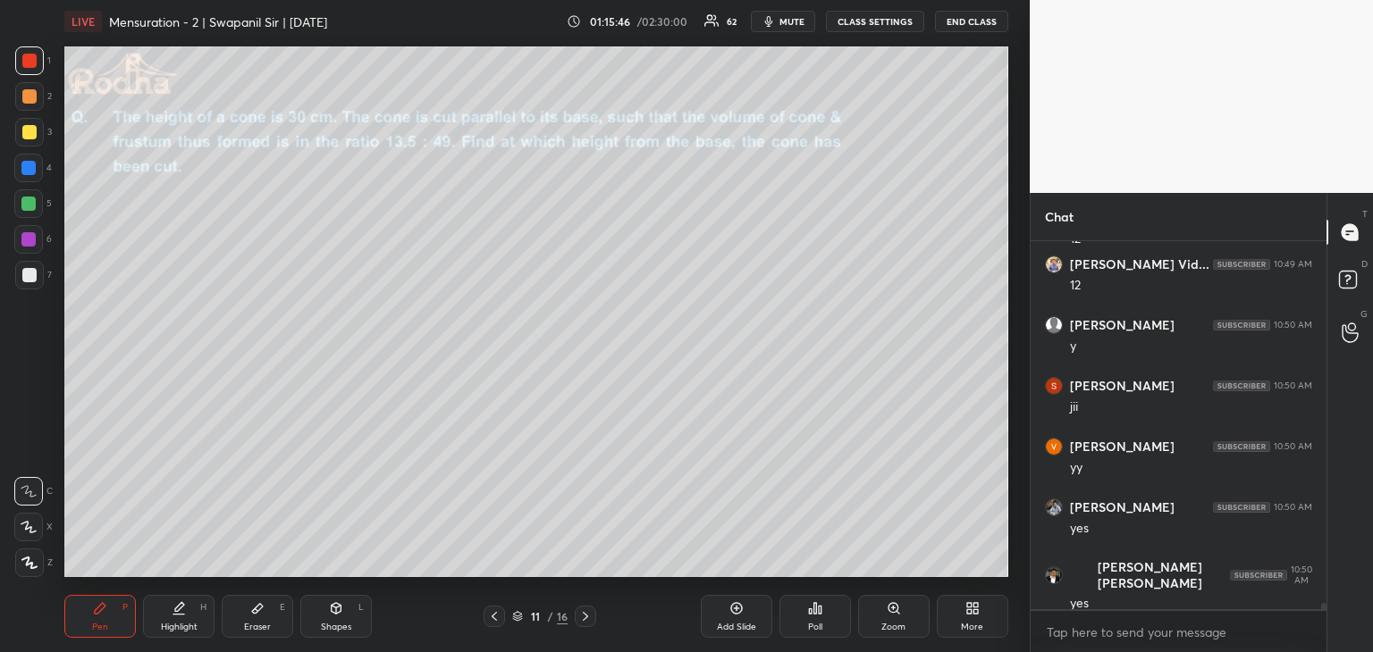
click at [323, 628] on div "Shapes" at bounding box center [336, 627] width 30 height 9
click at [24, 526] on icon at bounding box center [29, 527] width 19 height 19
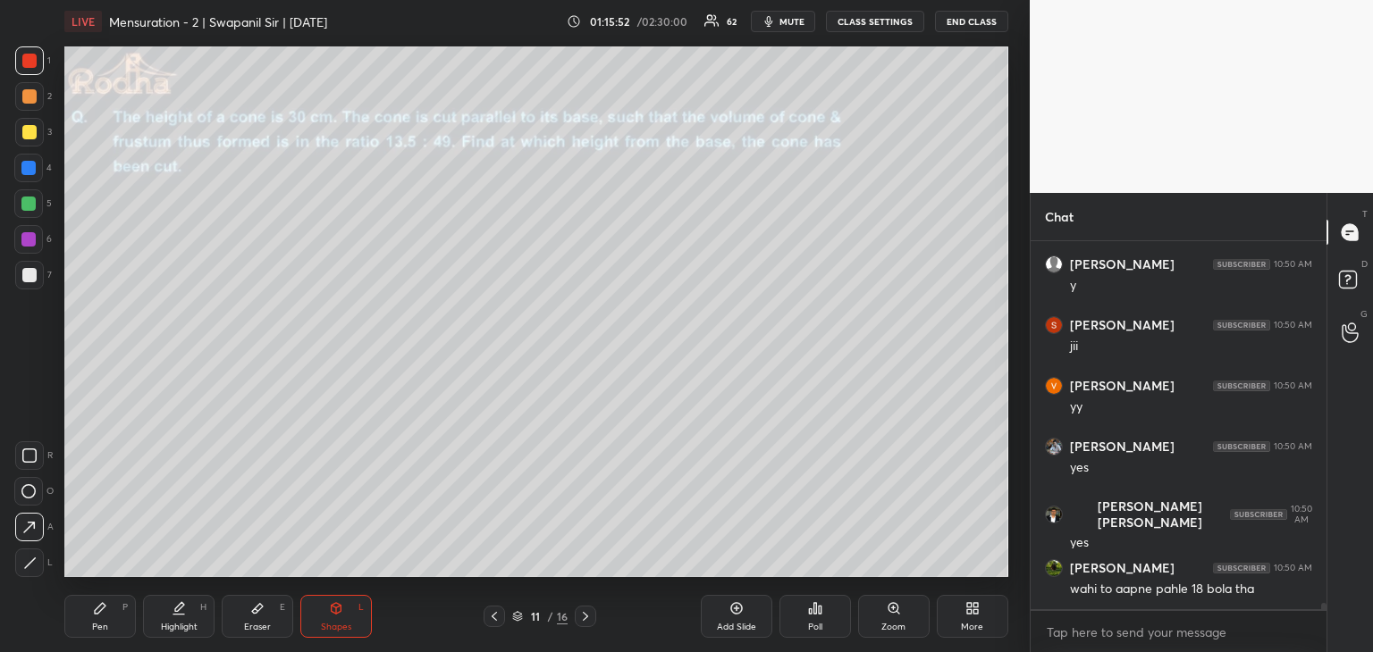
click at [28, 462] on rect at bounding box center [29, 455] width 13 height 13
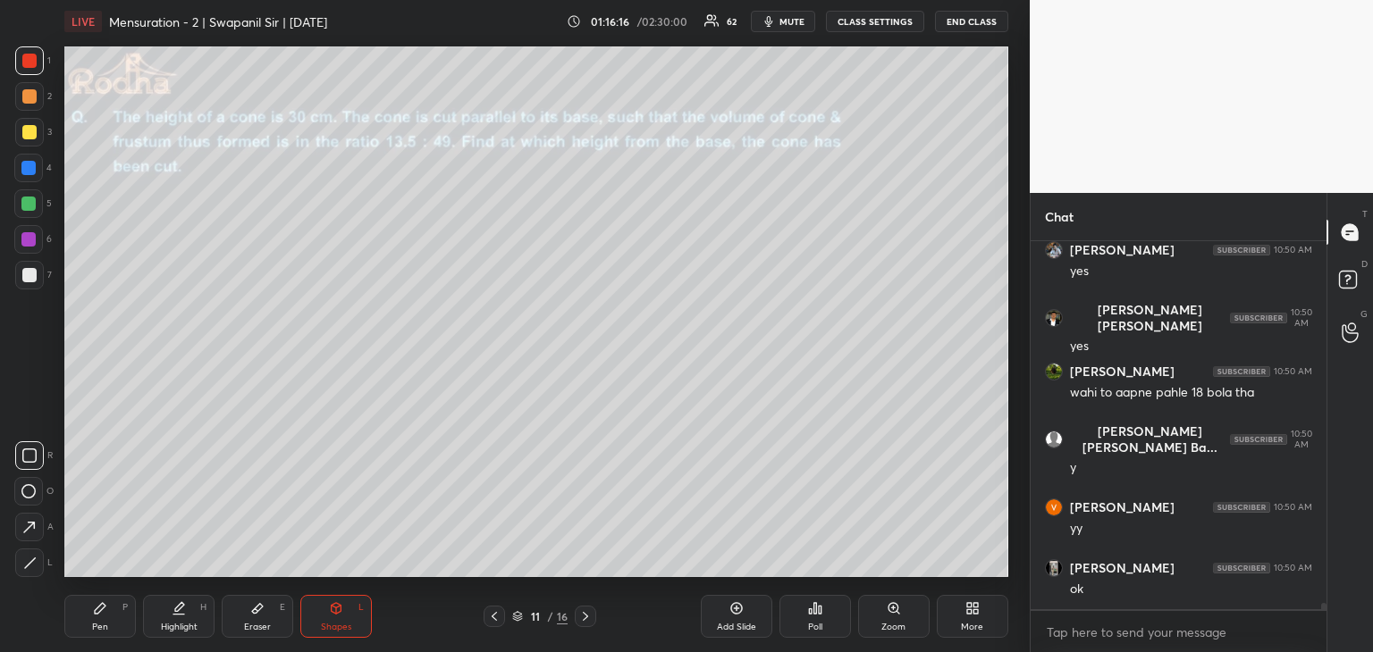
scroll to position [22041, 0]
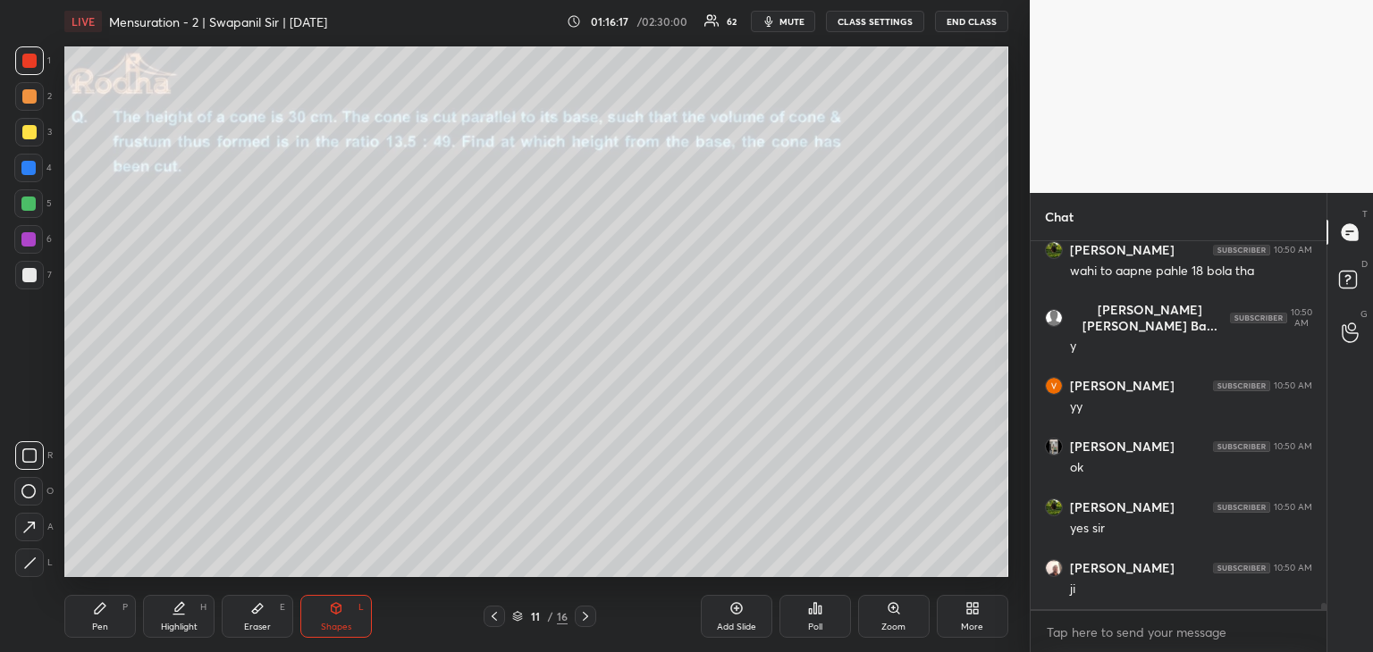
click at [592, 618] on div at bounding box center [585, 616] width 21 height 21
click at [587, 624] on div at bounding box center [585, 616] width 21 height 21
click at [29, 492] on icon at bounding box center [28, 491] width 14 height 14
click at [24, 567] on icon at bounding box center [29, 563] width 13 height 13
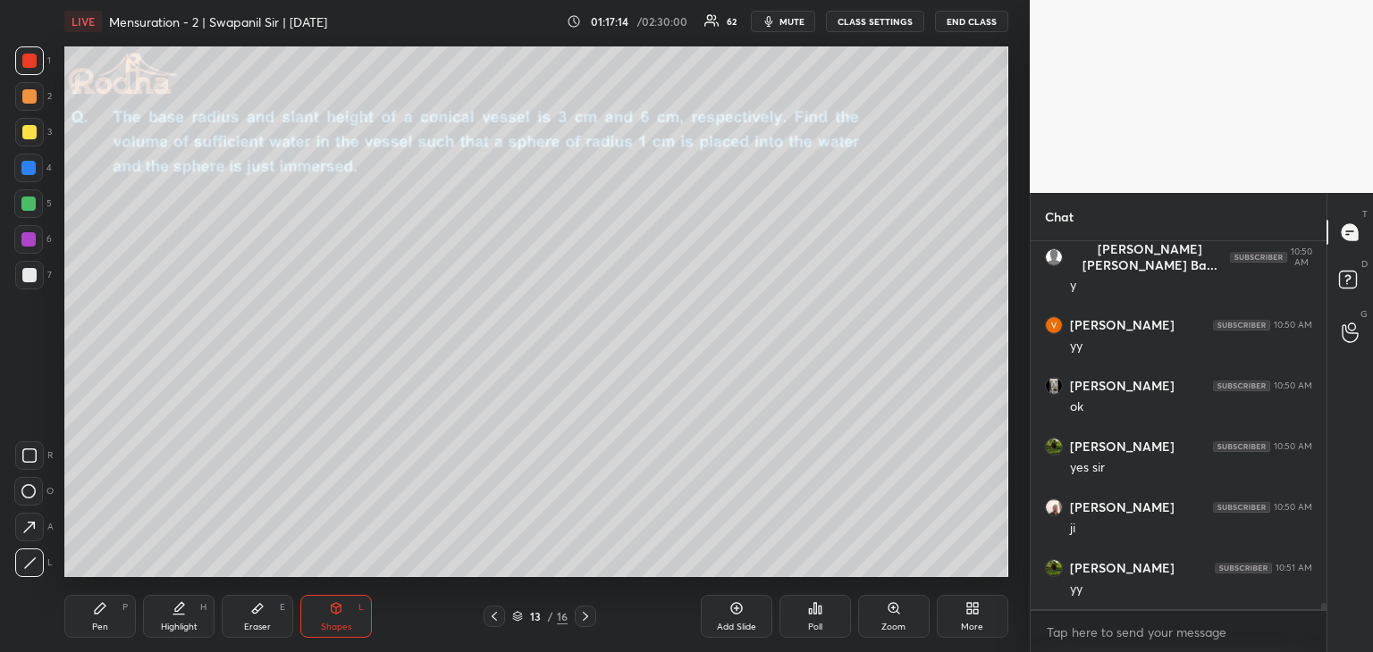
scroll to position [22162, 0]
click at [257, 612] on div "Eraser E" at bounding box center [257, 616] width 71 height 43
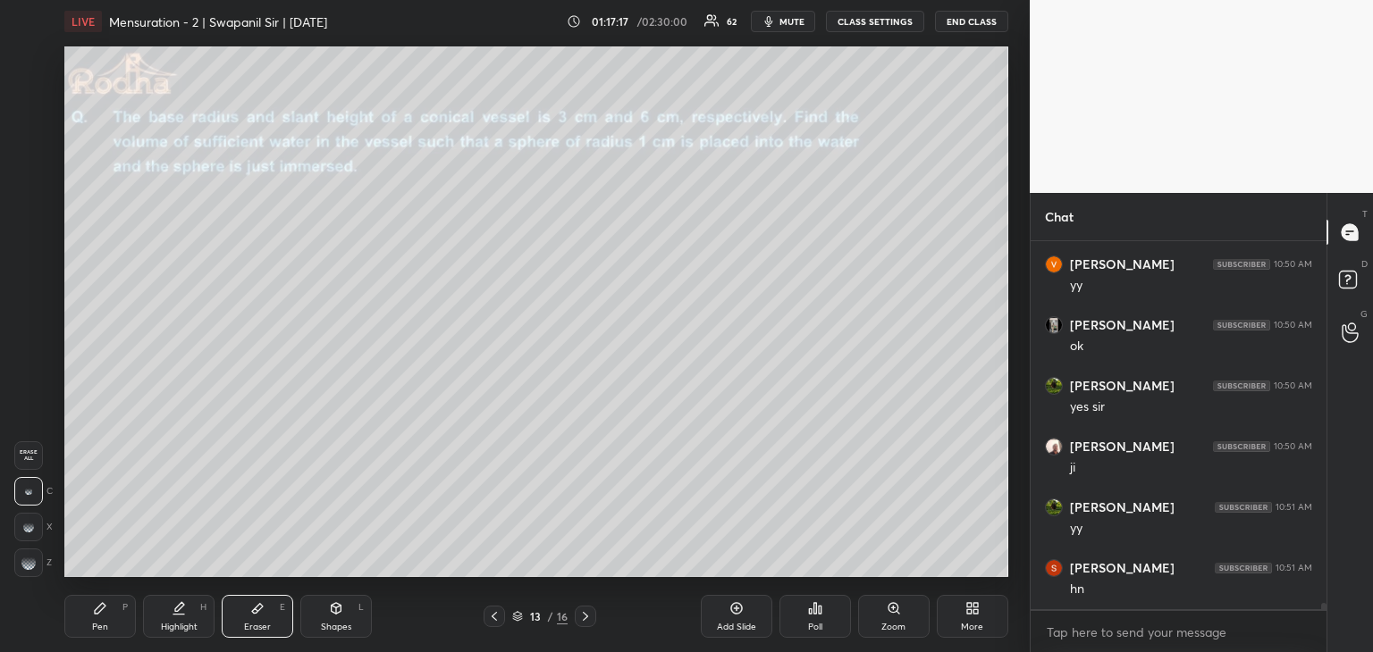
scroll to position [22223, 0]
click at [336, 615] on icon at bounding box center [336, 608] width 14 height 14
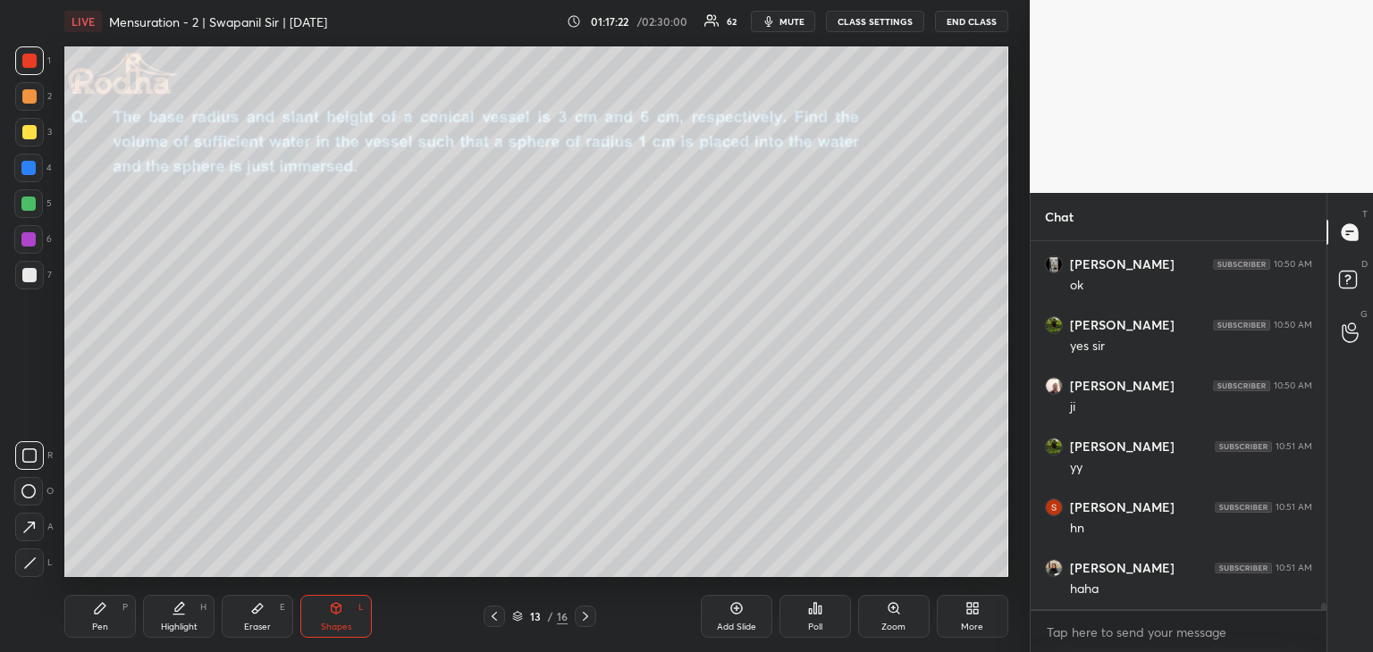
drag, startPoint x: 36, startPoint y: 566, endPoint x: 54, endPoint y: 549, distance: 24.7
click at [38, 565] on div at bounding box center [29, 563] width 29 height 29
click at [256, 619] on div "Eraser E" at bounding box center [257, 616] width 71 height 43
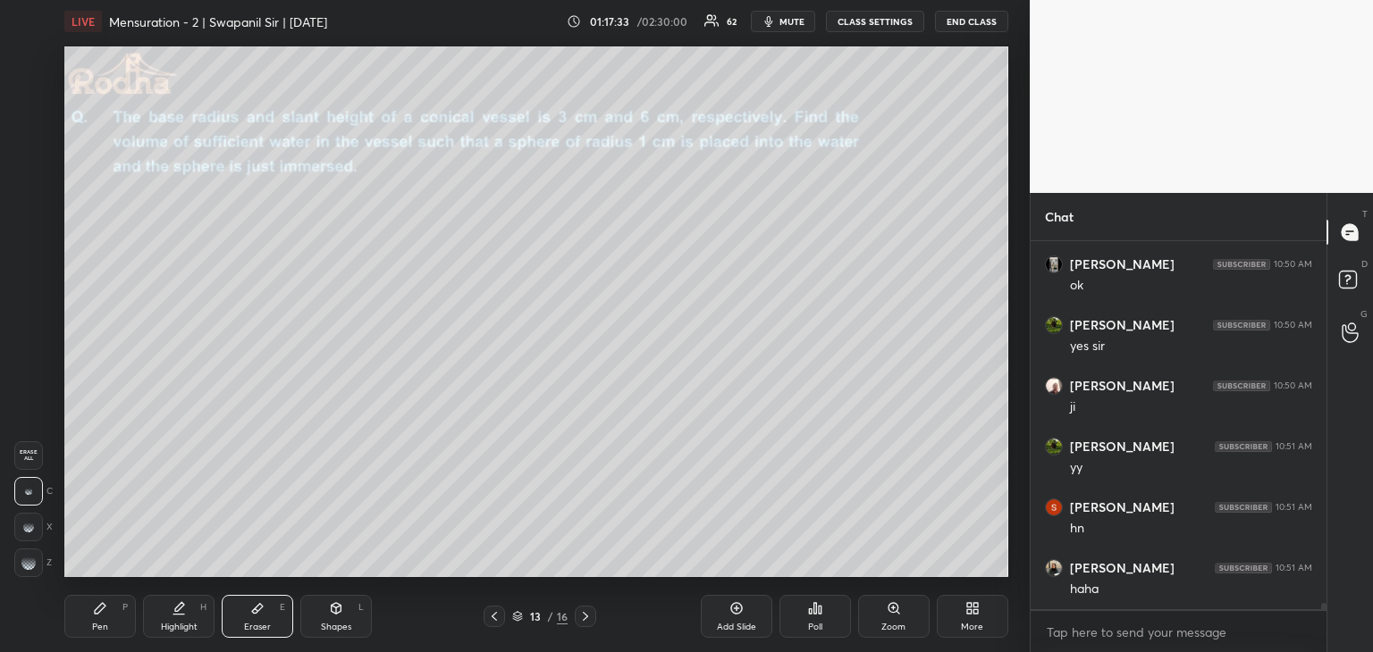
click at [108, 633] on div "Pen P" at bounding box center [99, 616] width 71 height 43
drag, startPoint x: 338, startPoint y: 611, endPoint x: 329, endPoint y: 598, distance: 16.1
click at [339, 612] on icon at bounding box center [337, 608] width 10 height 11
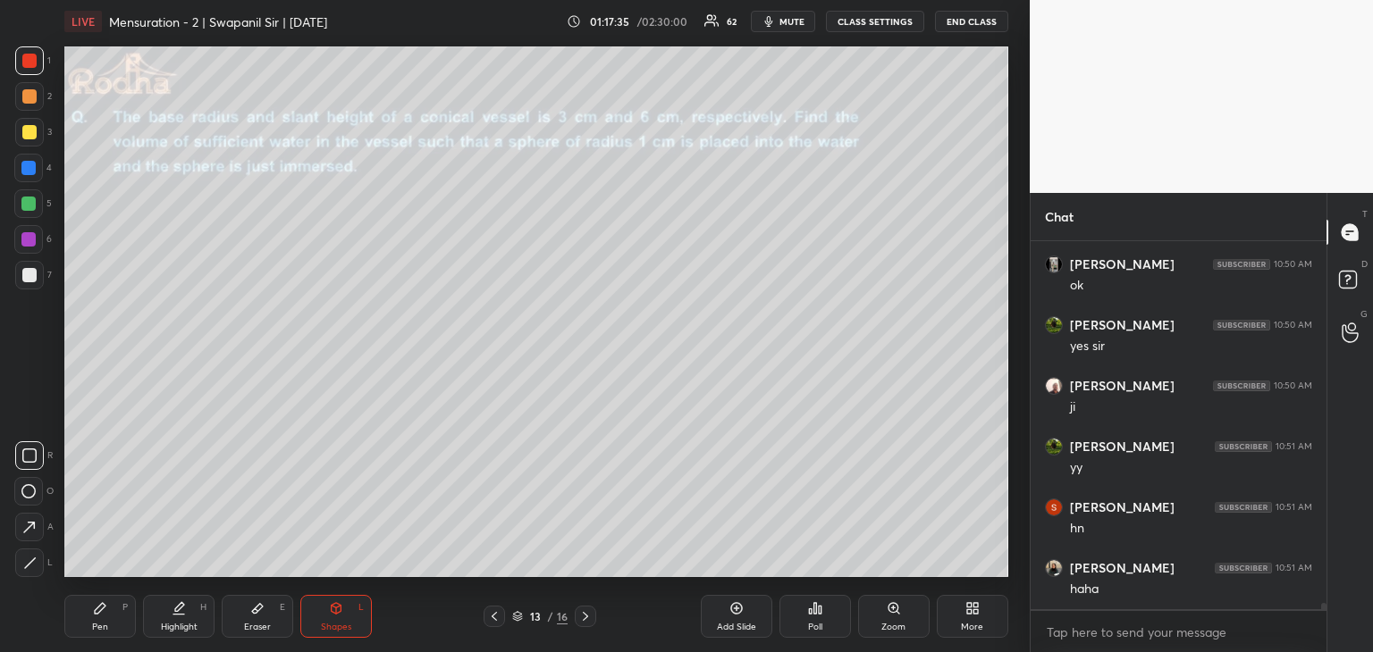
click at [25, 560] on icon at bounding box center [29, 563] width 13 height 13
drag, startPoint x: 109, startPoint y: 623, endPoint x: 122, endPoint y: 608, distance: 19.7
click at [112, 622] on div "Pen P" at bounding box center [99, 616] width 71 height 43
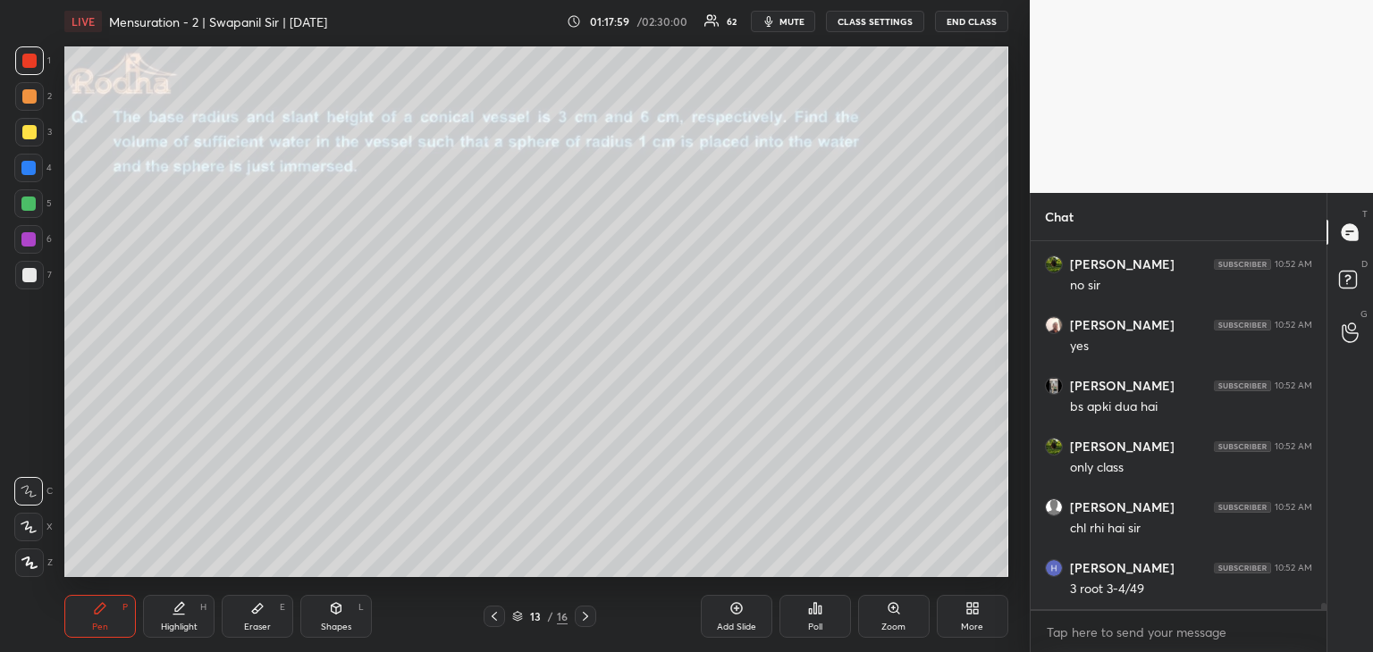
click at [250, 603] on icon at bounding box center [257, 608] width 14 height 14
click at [113, 625] on div "Pen P" at bounding box center [99, 616] width 71 height 43
drag, startPoint x: 38, startPoint y: 273, endPoint x: 48, endPoint y: 281, distance: 12.2
click at [39, 273] on div at bounding box center [29, 275] width 29 height 29
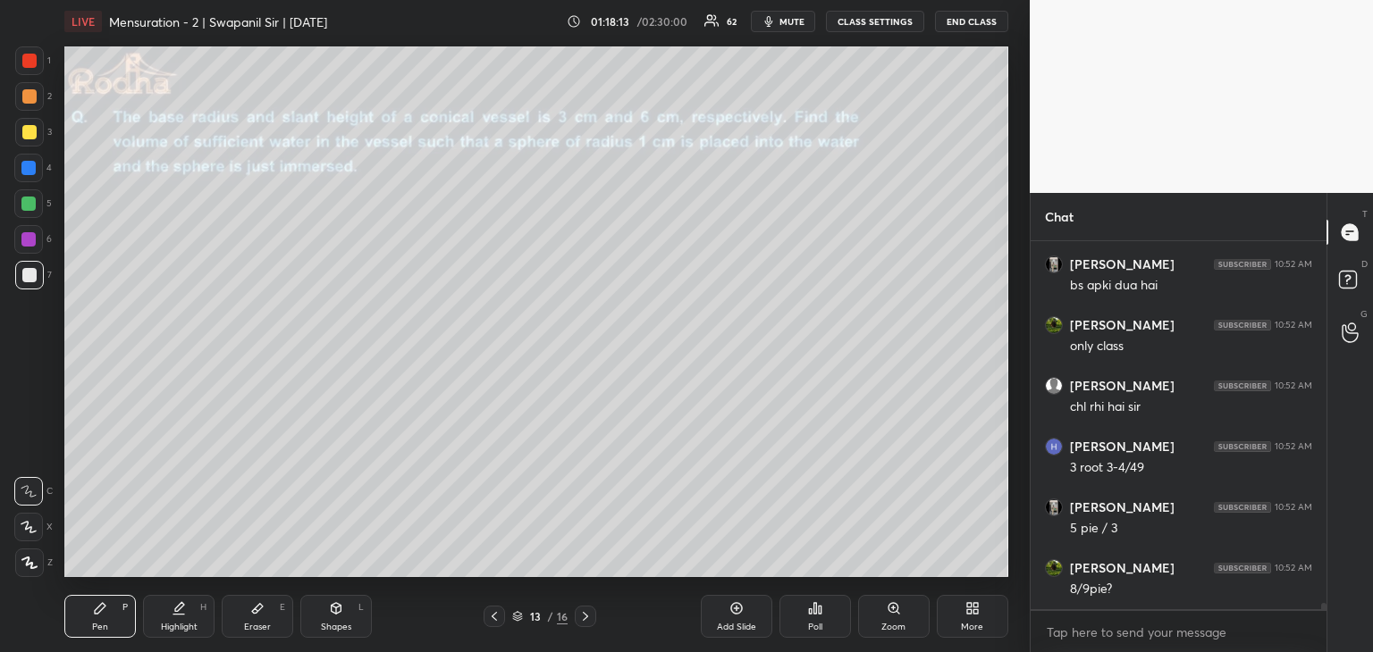
click at [351, 621] on div "Shapes L" at bounding box center [335, 616] width 71 height 43
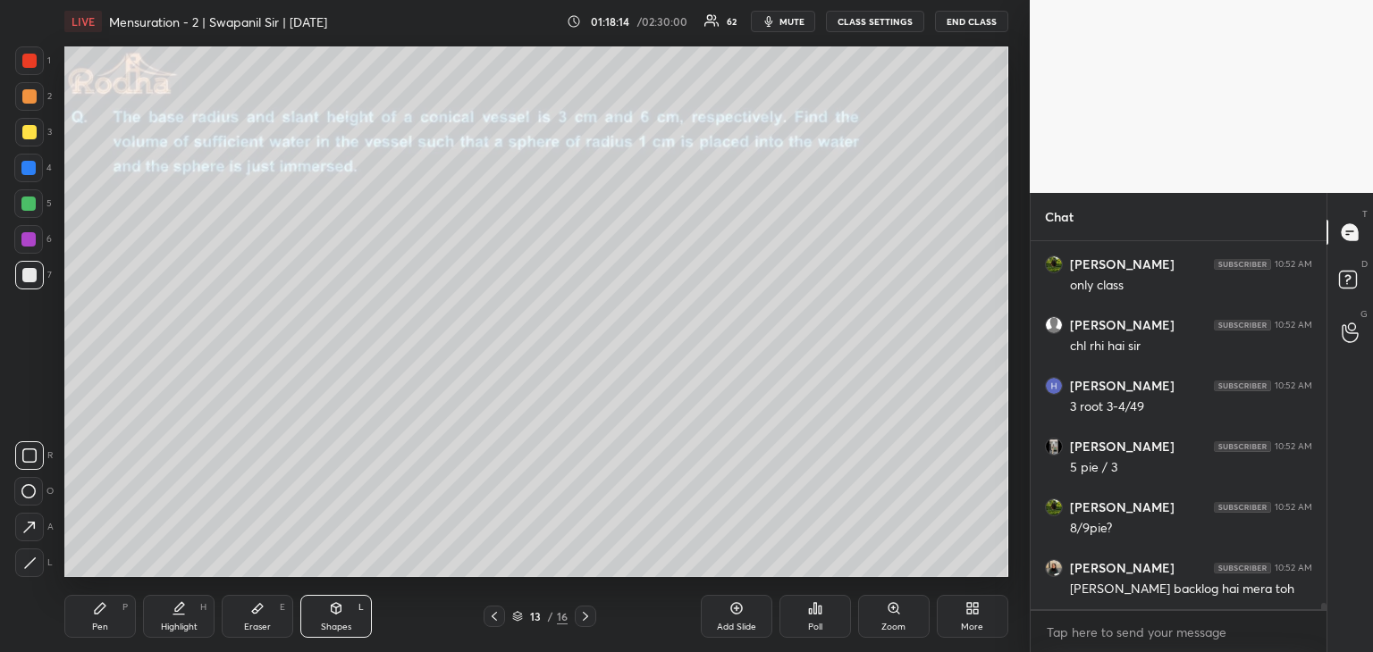
click at [27, 494] on icon at bounding box center [28, 491] width 14 height 14
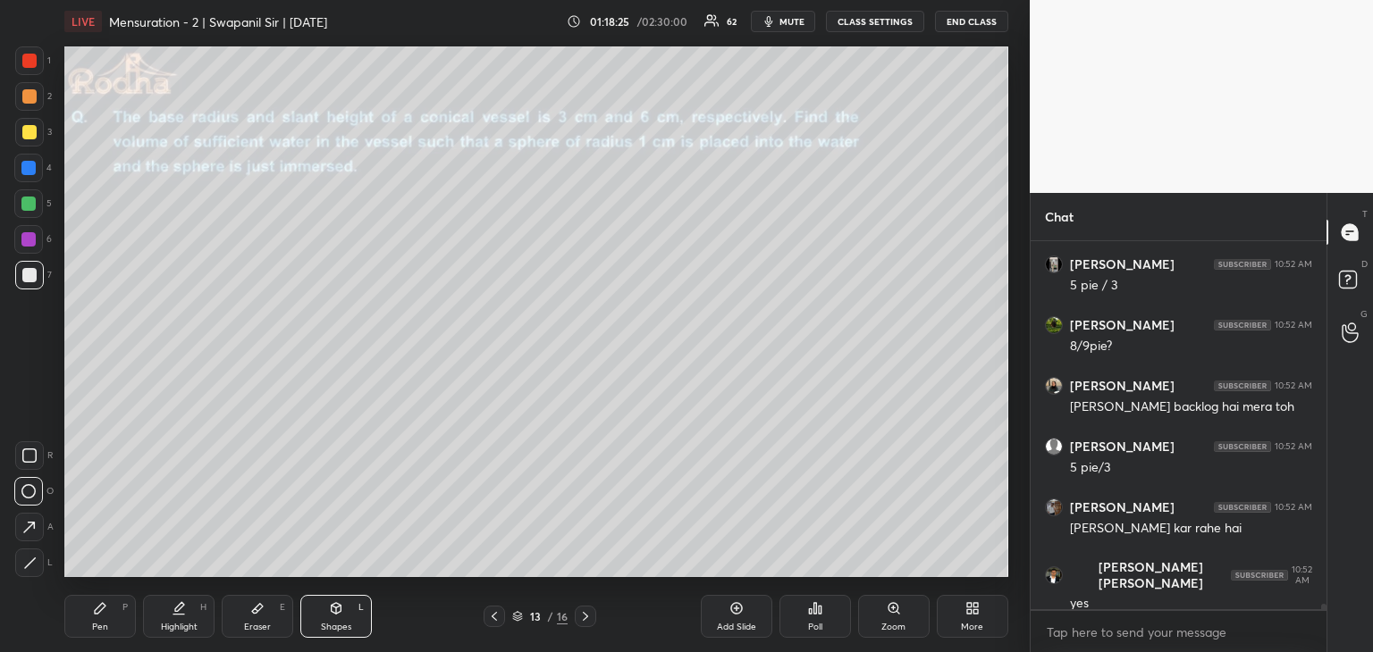
scroll to position [23013, 0]
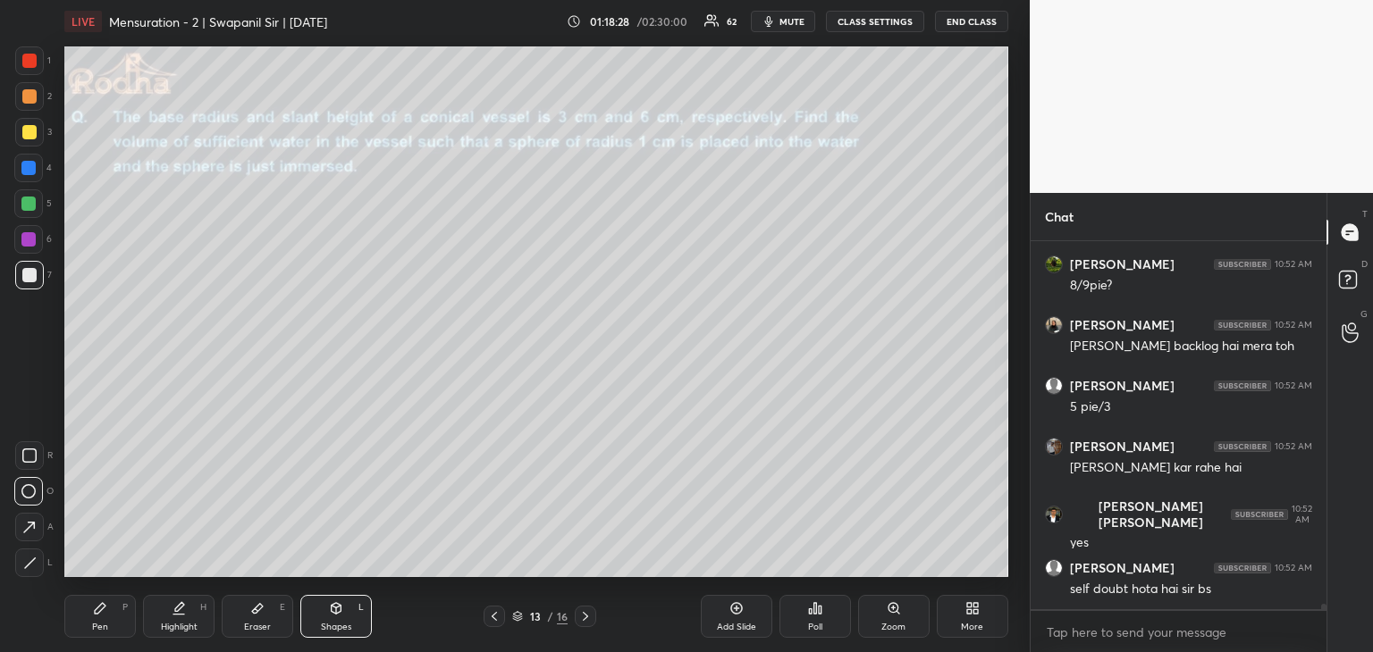
click at [27, 97] on div at bounding box center [29, 96] width 14 height 14
click at [34, 273] on div at bounding box center [29, 275] width 14 height 14
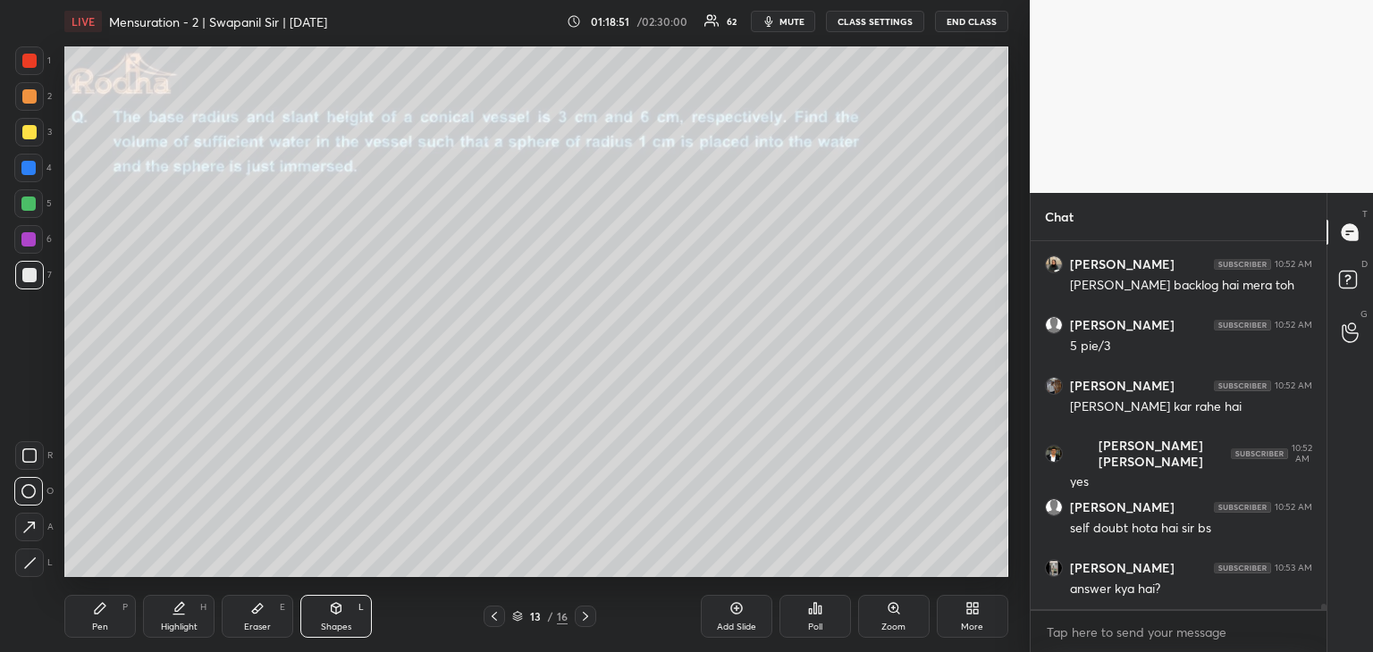
scroll to position [23134, 0]
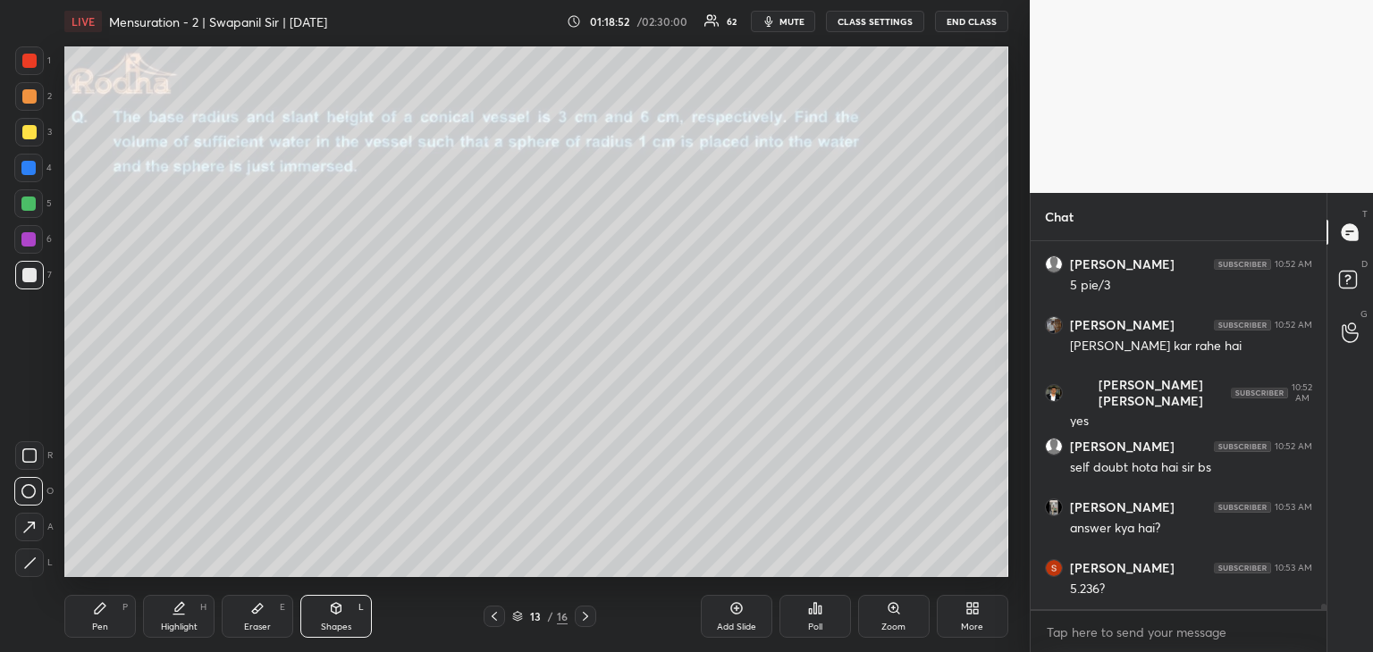
click at [26, 168] on div at bounding box center [28, 168] width 14 height 14
click at [24, 171] on div at bounding box center [28, 168] width 14 height 14
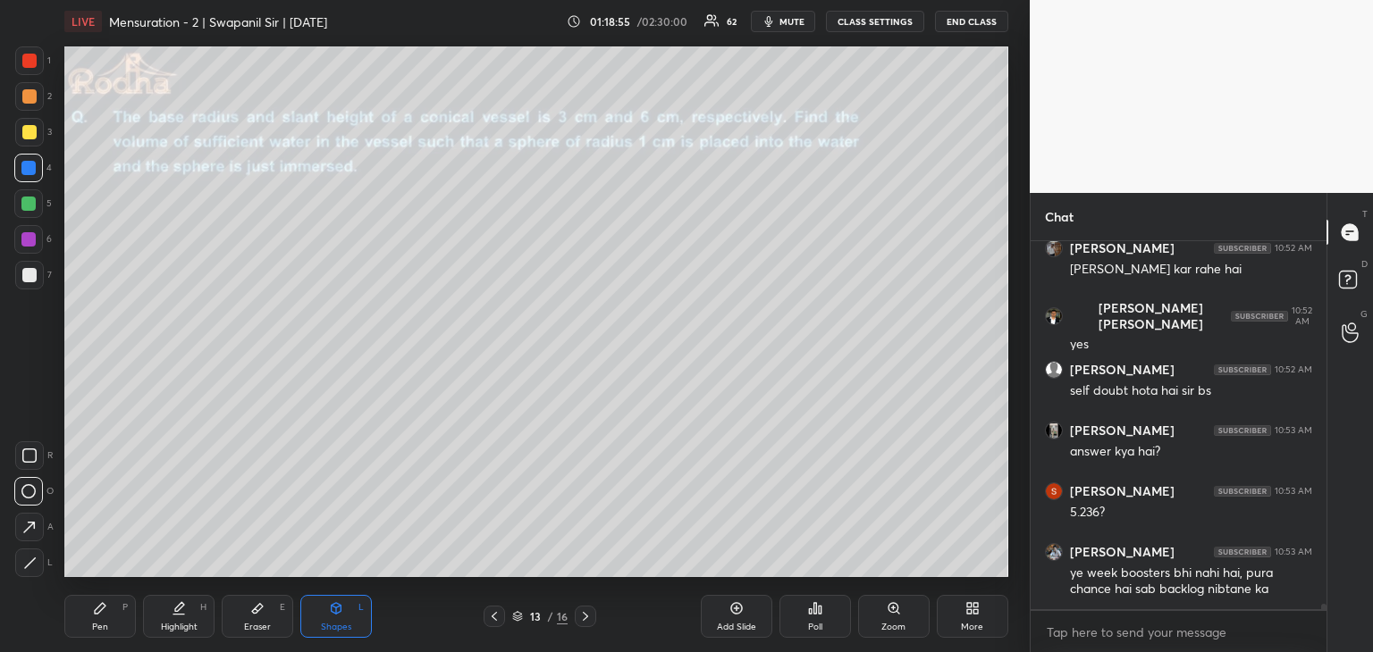
click at [29, 494] on icon at bounding box center [28, 491] width 14 height 14
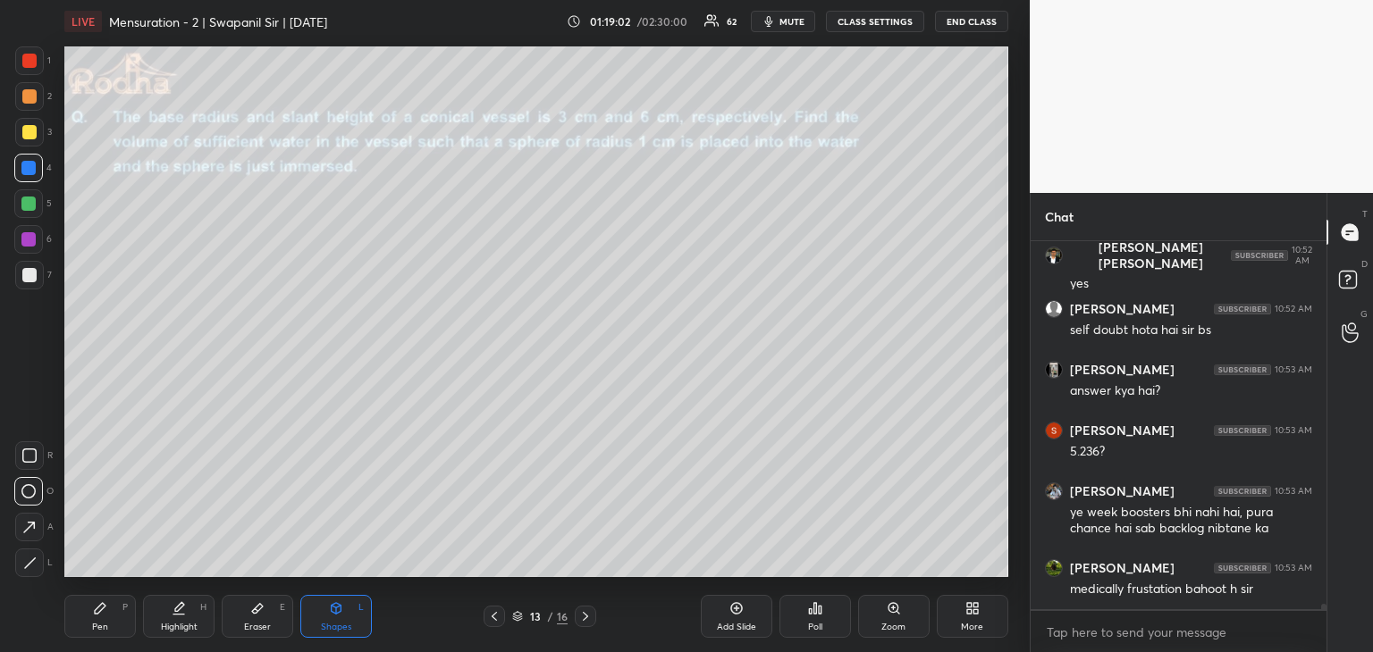
click at [107, 622] on div "Pen P" at bounding box center [99, 616] width 71 height 43
click at [33, 563] on icon at bounding box center [29, 563] width 16 height 13
drag, startPoint x: 29, startPoint y: 494, endPoint x: 32, endPoint y: 522, distance: 27.9
click at [29, 496] on icon at bounding box center [29, 491] width 16 height 13
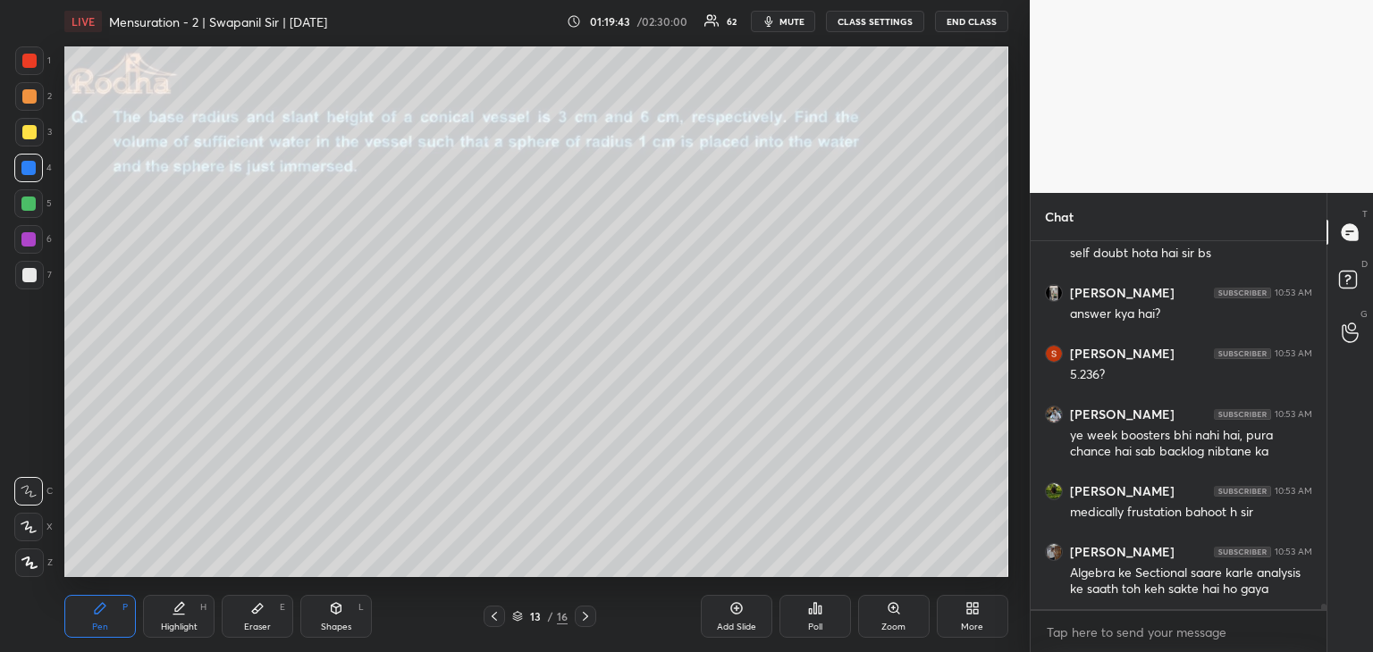
scroll to position [23410, 0]
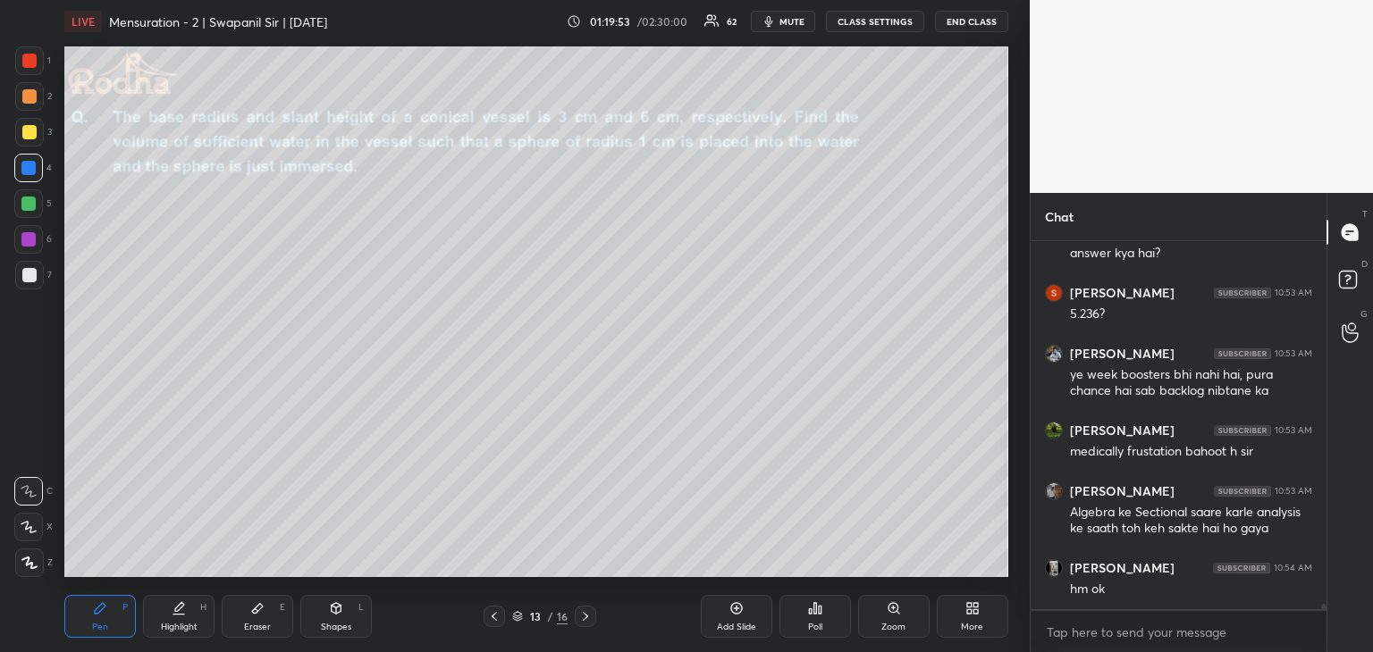
click at [332, 616] on div "Shapes L" at bounding box center [335, 616] width 71 height 43
click at [30, 563] on icon at bounding box center [29, 563] width 13 height 13
click at [24, 58] on div at bounding box center [29, 61] width 14 height 14
click at [28, 274] on div at bounding box center [29, 275] width 14 height 14
drag, startPoint x: 25, startPoint y: 482, endPoint x: 46, endPoint y: 480, distance: 21.5
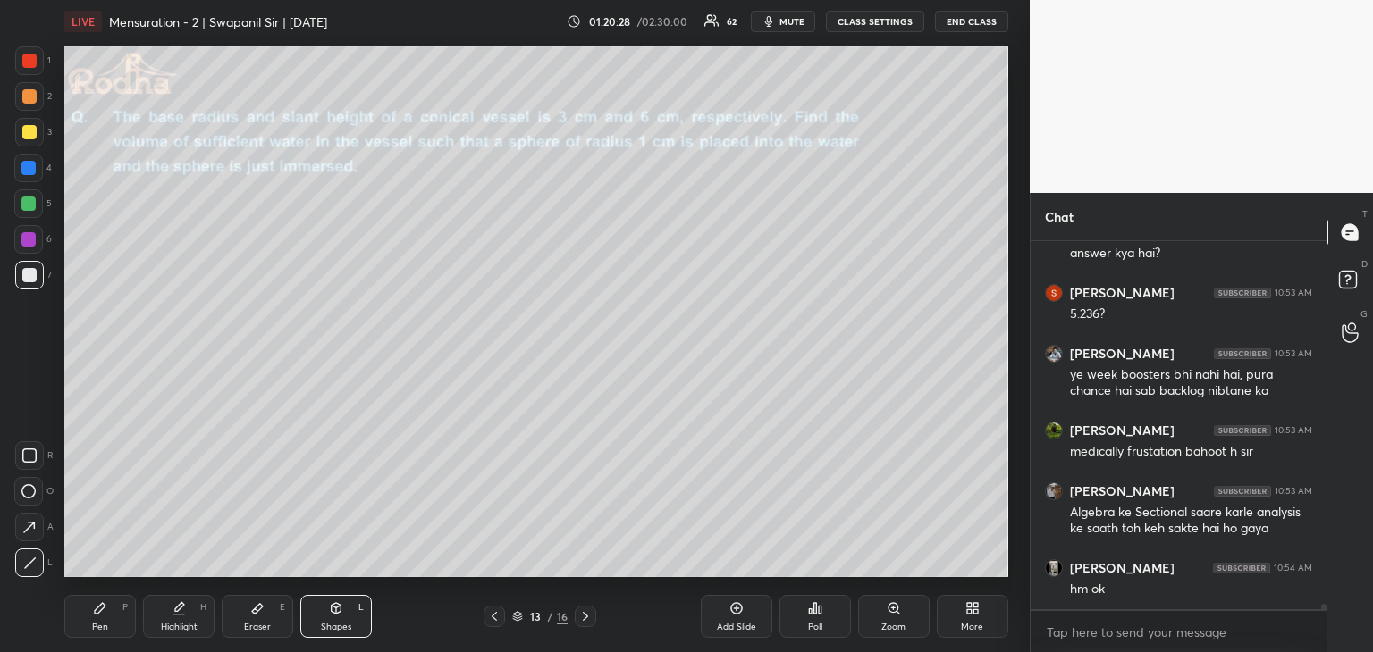
click at [28, 482] on div at bounding box center [28, 491] width 29 height 29
click at [30, 492] on icon at bounding box center [28, 491] width 14 height 14
click at [32, 565] on icon at bounding box center [29, 563] width 13 height 13
click at [21, 169] on div at bounding box center [28, 168] width 29 height 29
click at [102, 620] on div "Pen P" at bounding box center [99, 616] width 71 height 43
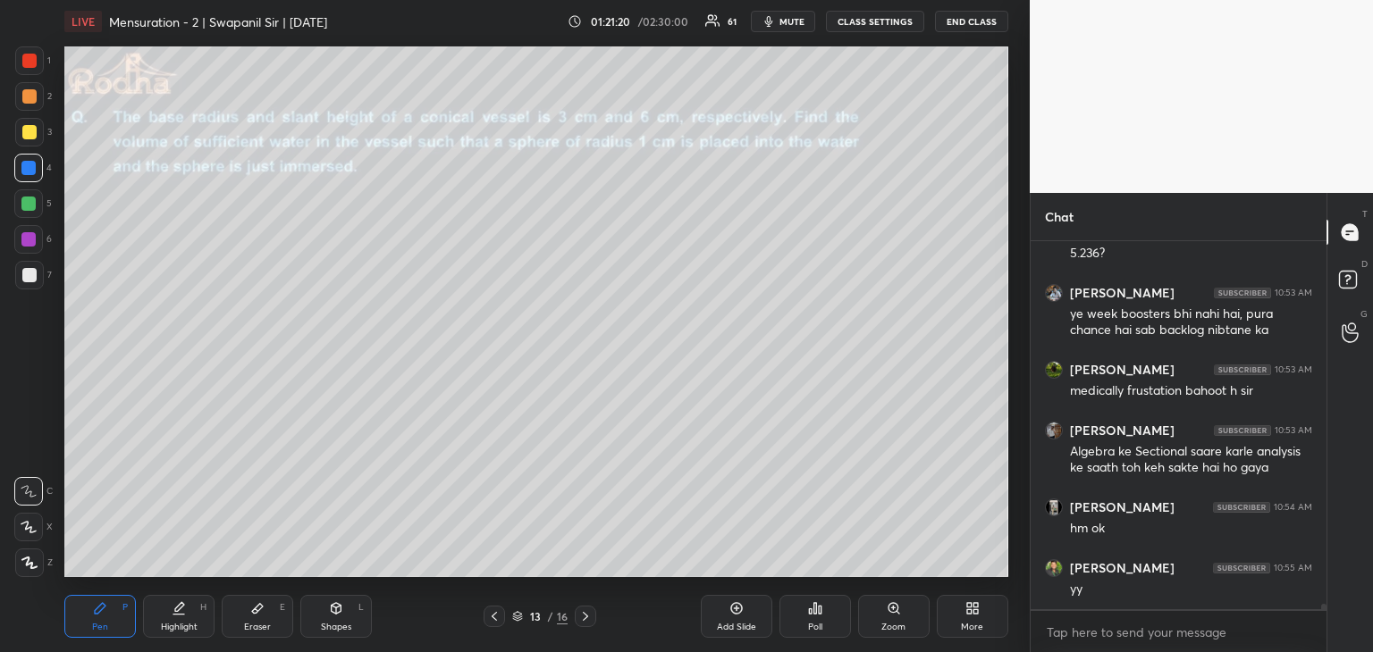
scroll to position [23535, 0]
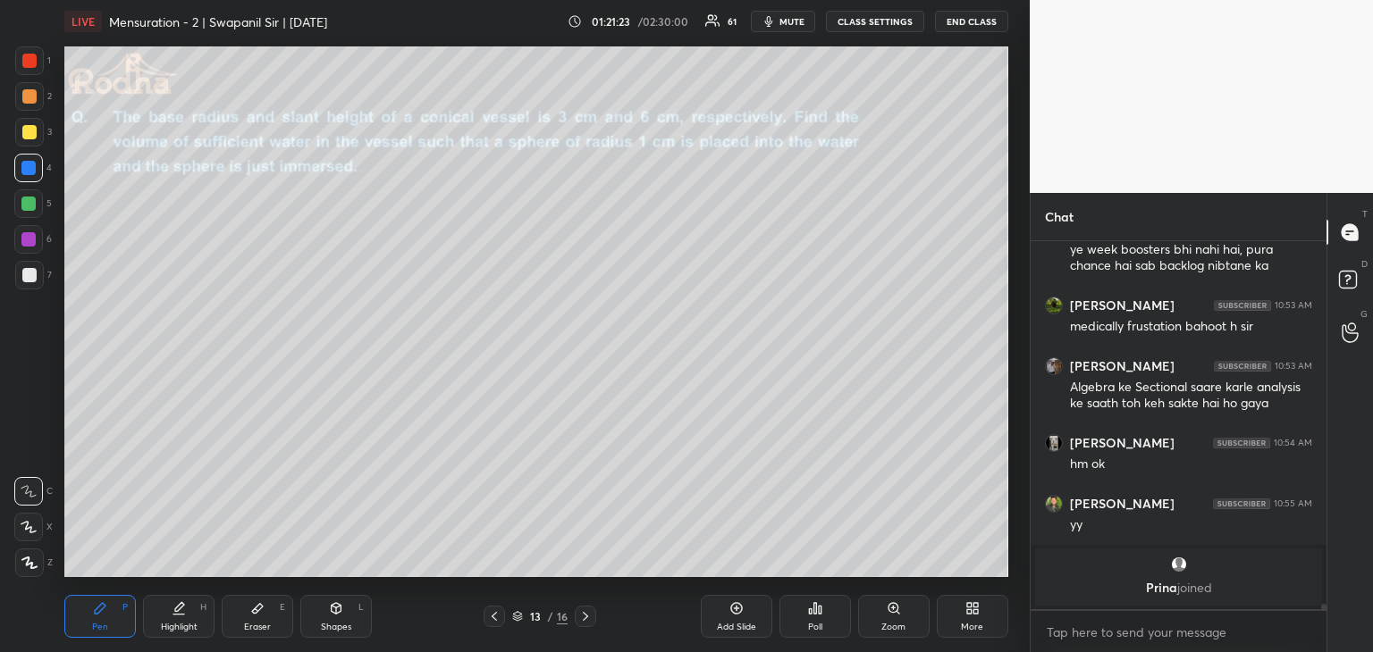
click at [27, 63] on div at bounding box center [29, 61] width 14 height 14
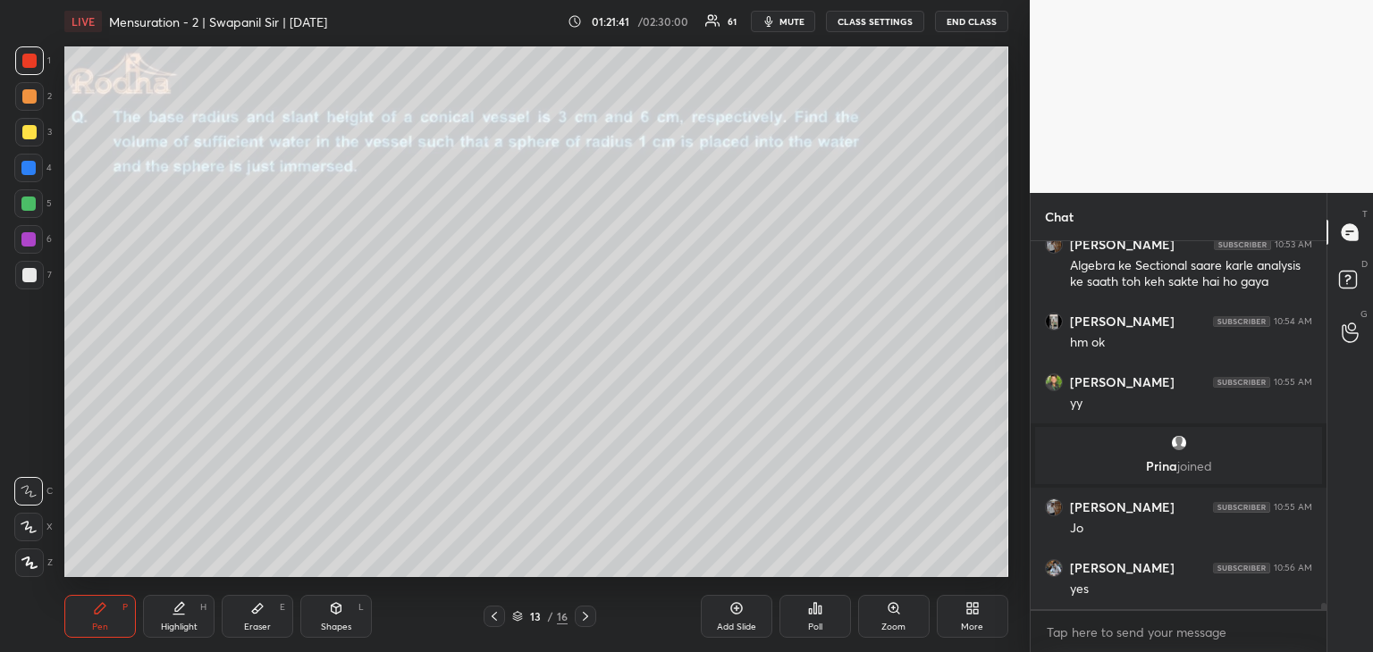
scroll to position [22554, 0]
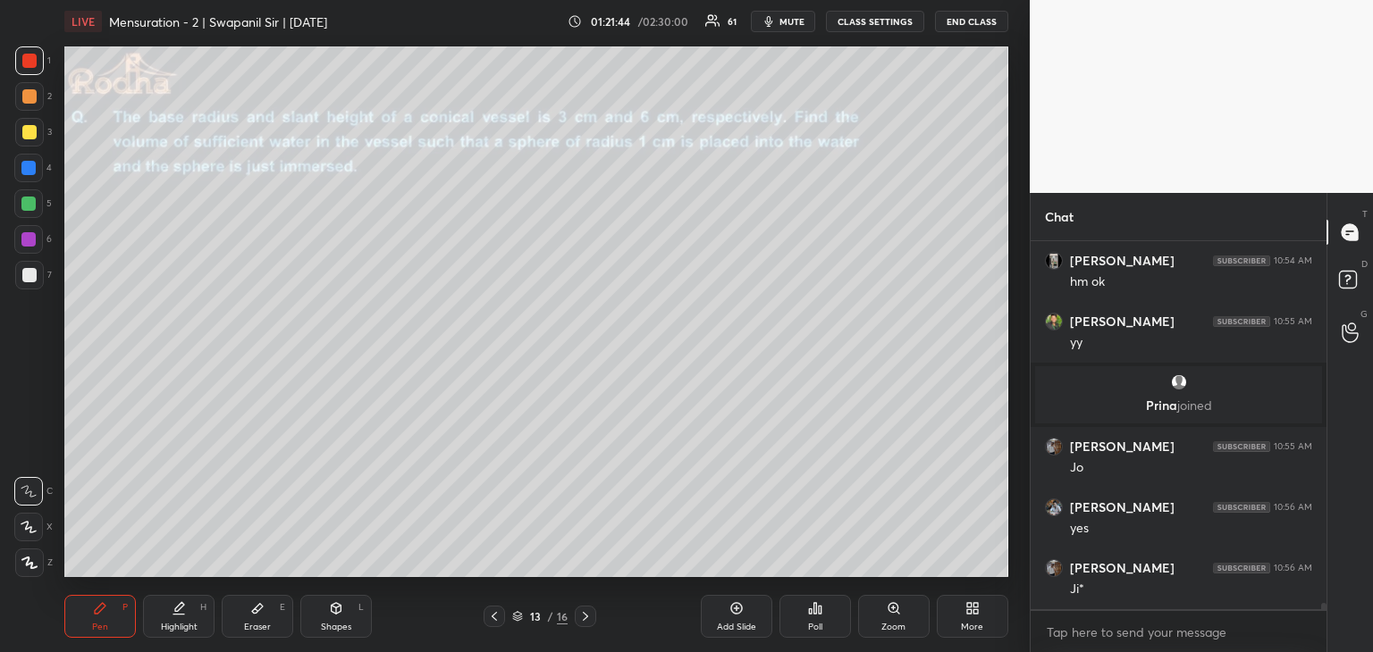
click at [318, 619] on div "Shapes L" at bounding box center [335, 616] width 71 height 43
click at [25, 563] on icon at bounding box center [29, 563] width 13 height 13
click at [104, 628] on div "Pen" at bounding box center [100, 627] width 16 height 9
drag, startPoint x: 901, startPoint y: 626, endPoint x: 910, endPoint y: 631, distance: 10.0
click at [902, 626] on div "Zoom" at bounding box center [893, 627] width 24 height 9
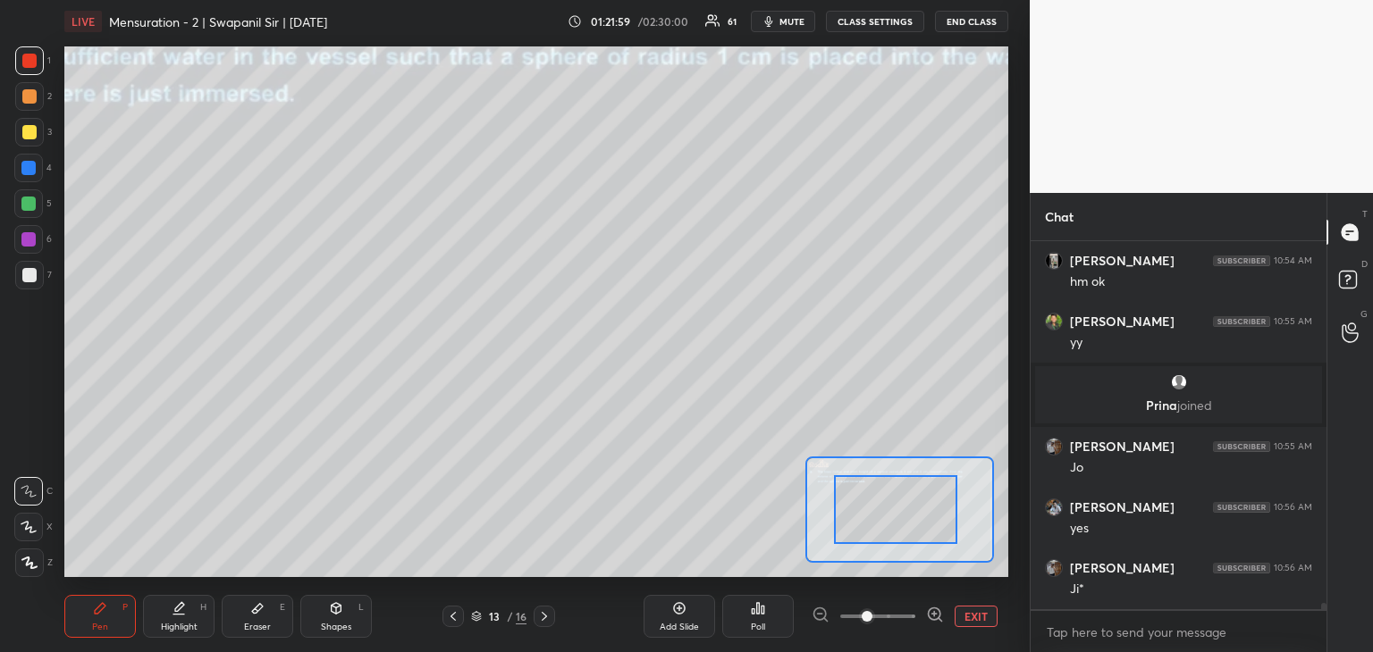
scroll to position [22614, 0]
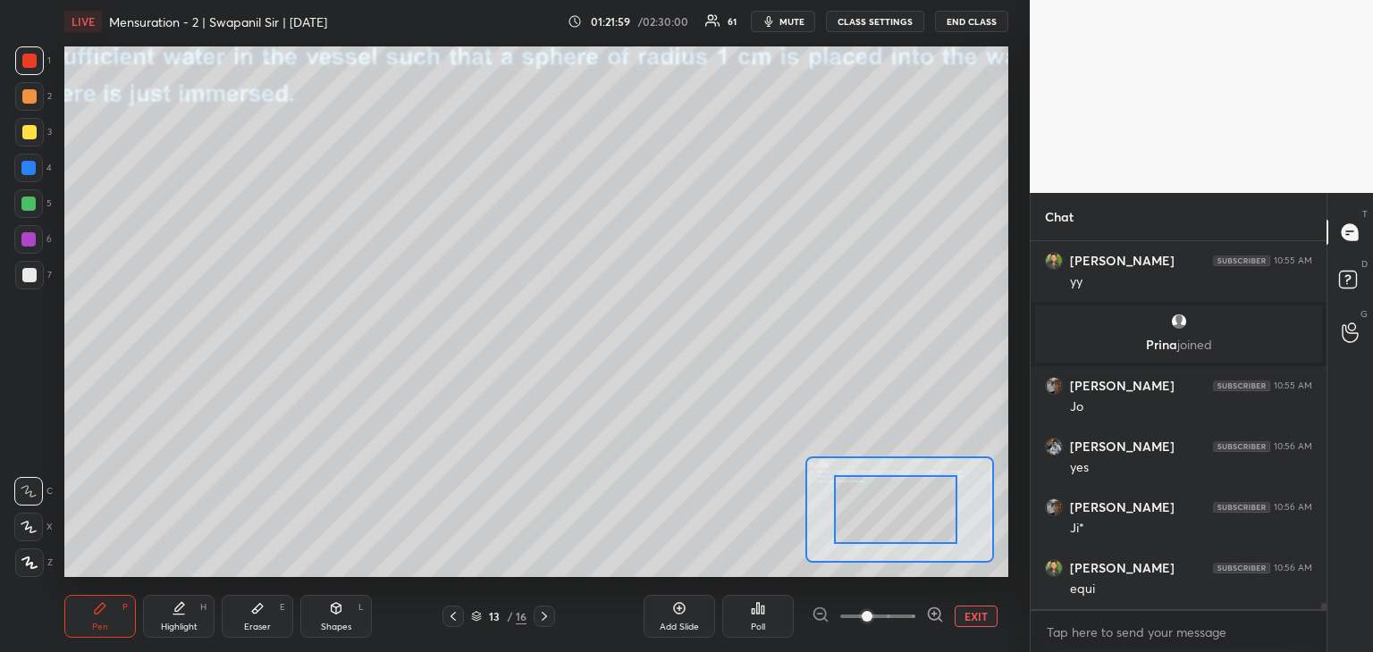
drag, startPoint x: 865, startPoint y: 513, endPoint x: 833, endPoint y: 513, distance: 32.2
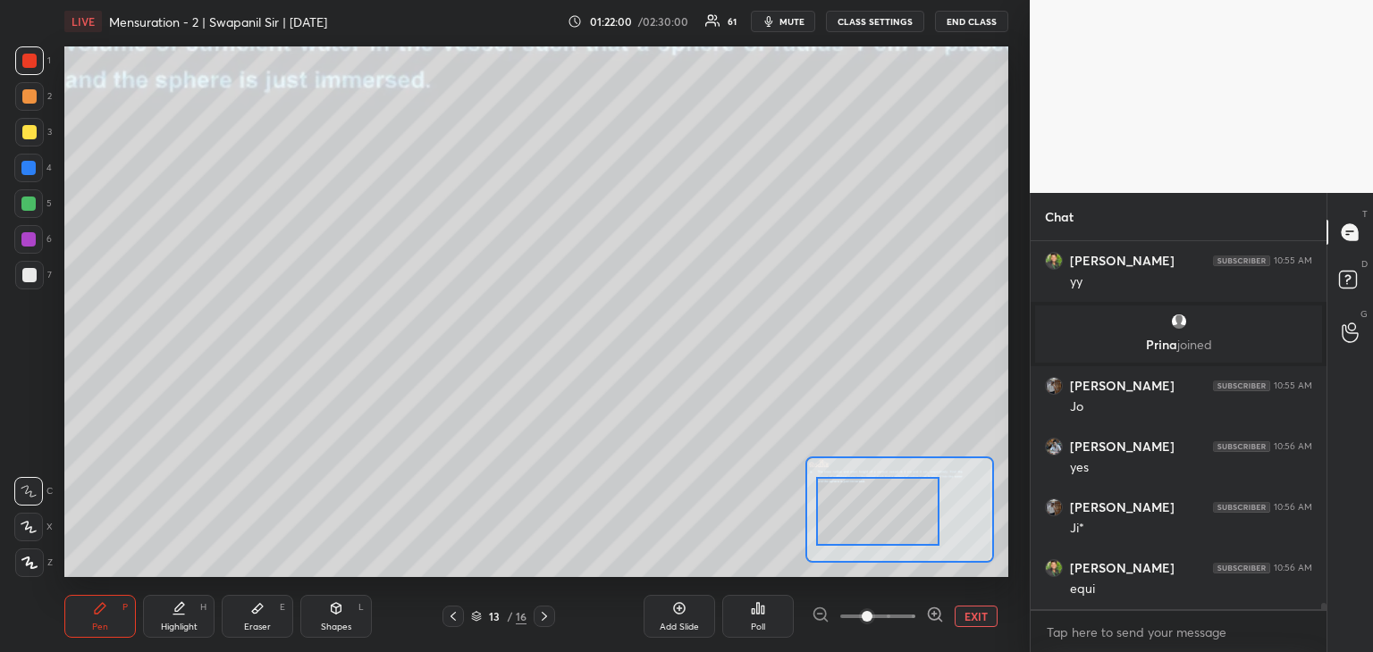
drag, startPoint x: 838, startPoint y: 514, endPoint x: 817, endPoint y: 517, distance: 21.6
click at [816, 517] on div at bounding box center [877, 511] width 123 height 69
click at [814, 517] on div at bounding box center [867, 511] width 123 height 69
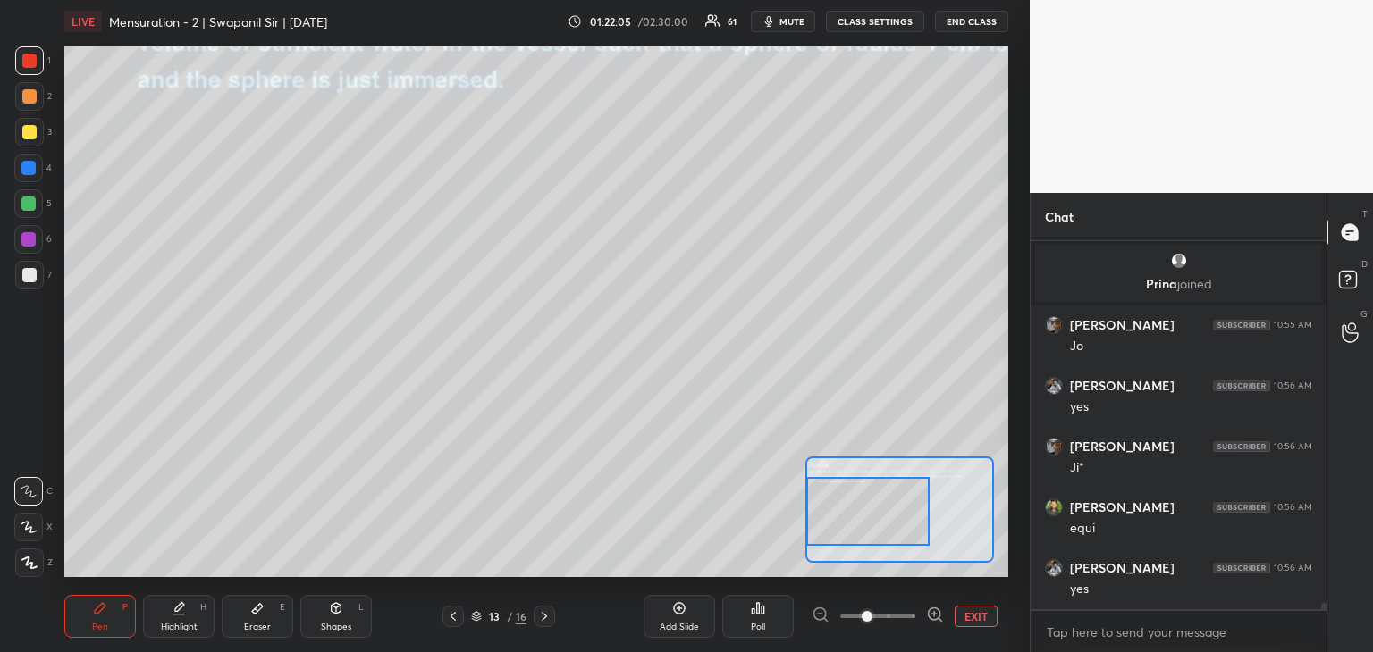
scroll to position [22736, 0]
click at [332, 623] on div "Shapes" at bounding box center [336, 627] width 30 height 9
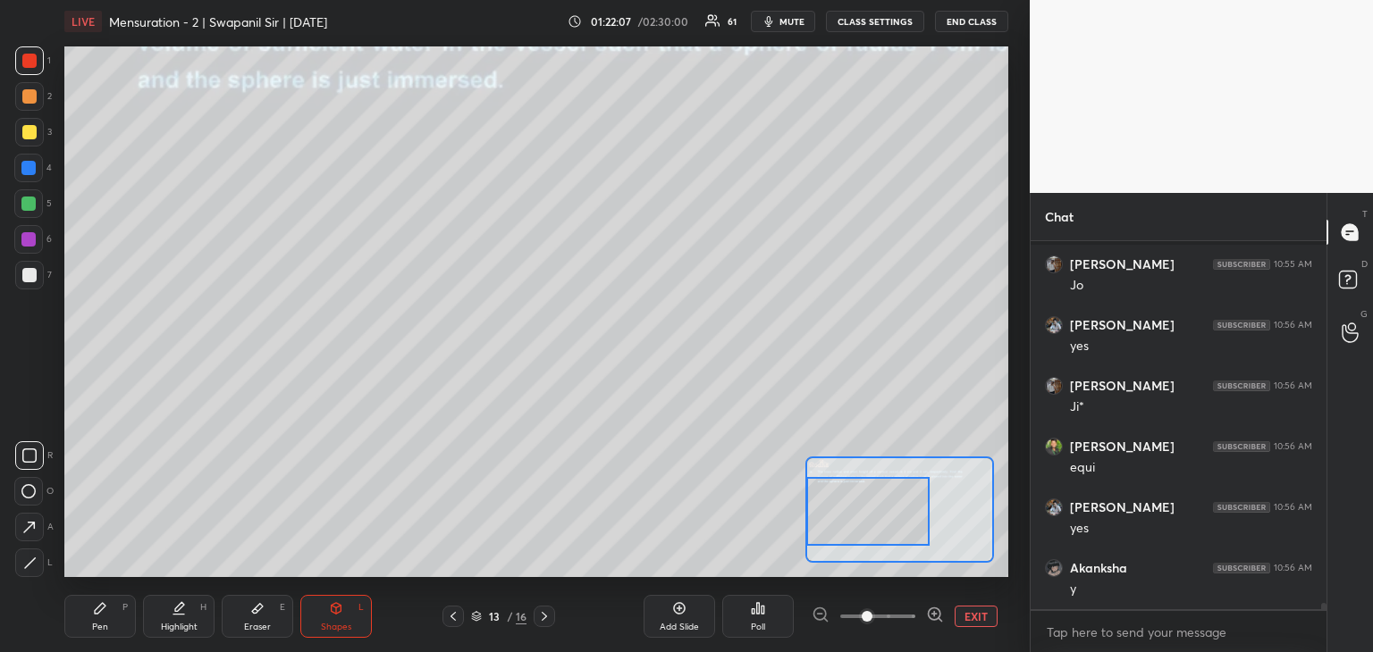
click at [29, 564] on icon at bounding box center [29, 563] width 13 height 13
click at [88, 615] on div "Pen P" at bounding box center [99, 616] width 71 height 43
click at [29, 533] on div at bounding box center [28, 527] width 29 height 29
click at [29, 134] on div at bounding box center [29, 132] width 14 height 14
drag, startPoint x: 323, startPoint y: 613, endPoint x: 286, endPoint y: 598, distance: 39.7
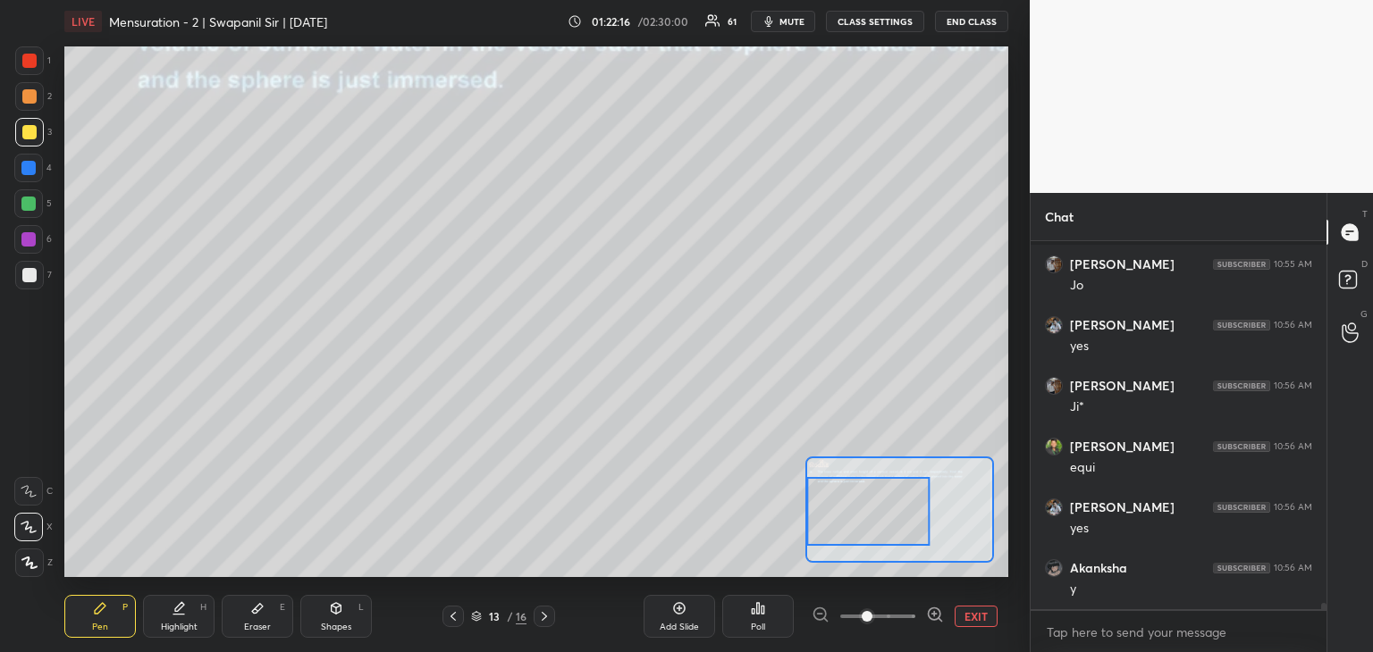
click at [321, 614] on div "Shapes L" at bounding box center [335, 616] width 71 height 43
click at [29, 563] on icon at bounding box center [30, 563] width 10 height 10
click at [91, 619] on div "Pen P" at bounding box center [99, 616] width 71 height 43
click at [967, 616] on button "EXIT" at bounding box center [975, 616] width 43 height 21
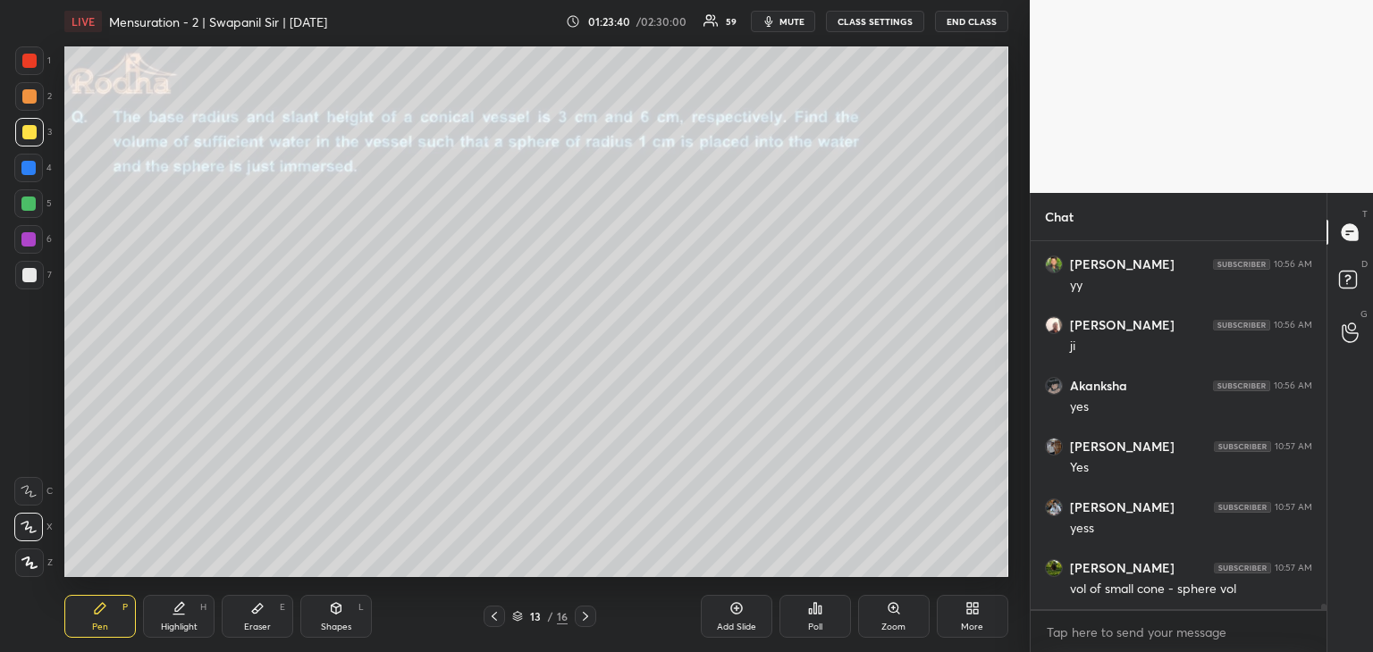
scroll to position [23161, 0]
click at [29, 248] on div at bounding box center [28, 239] width 29 height 29
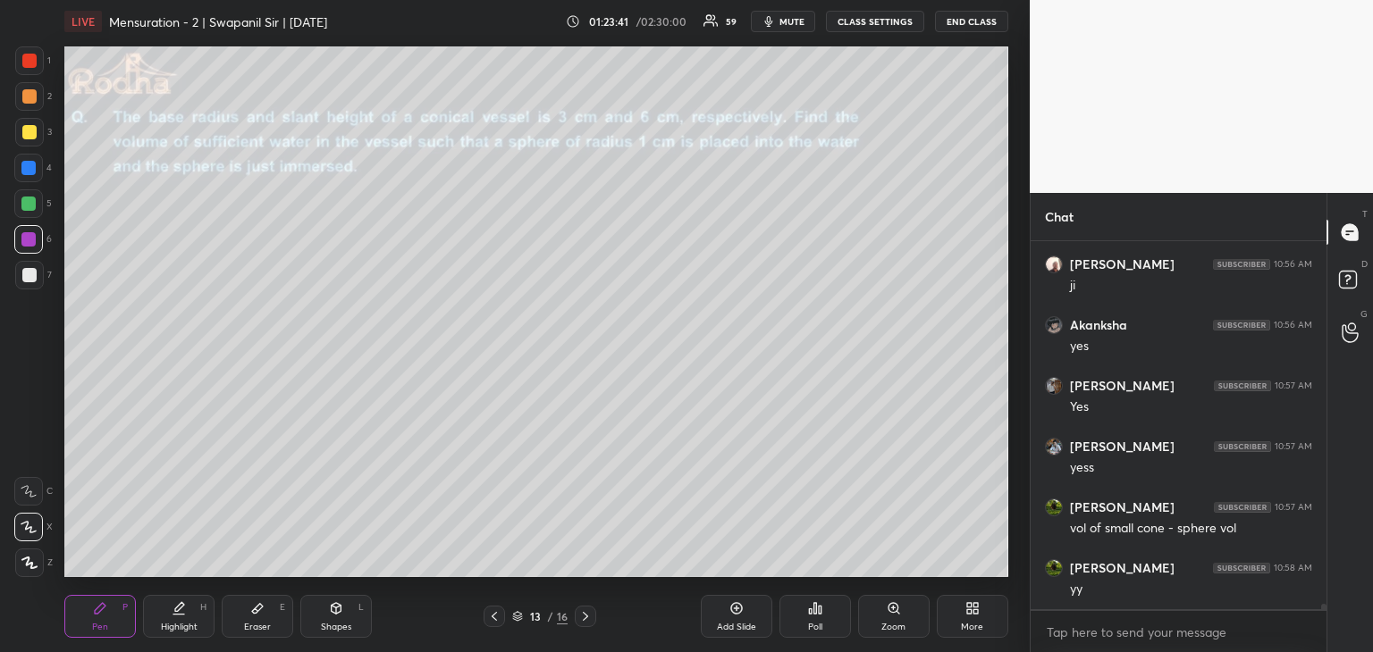
click at [347, 612] on div "Shapes L" at bounding box center [335, 616] width 71 height 43
click at [31, 562] on icon at bounding box center [29, 563] width 13 height 13
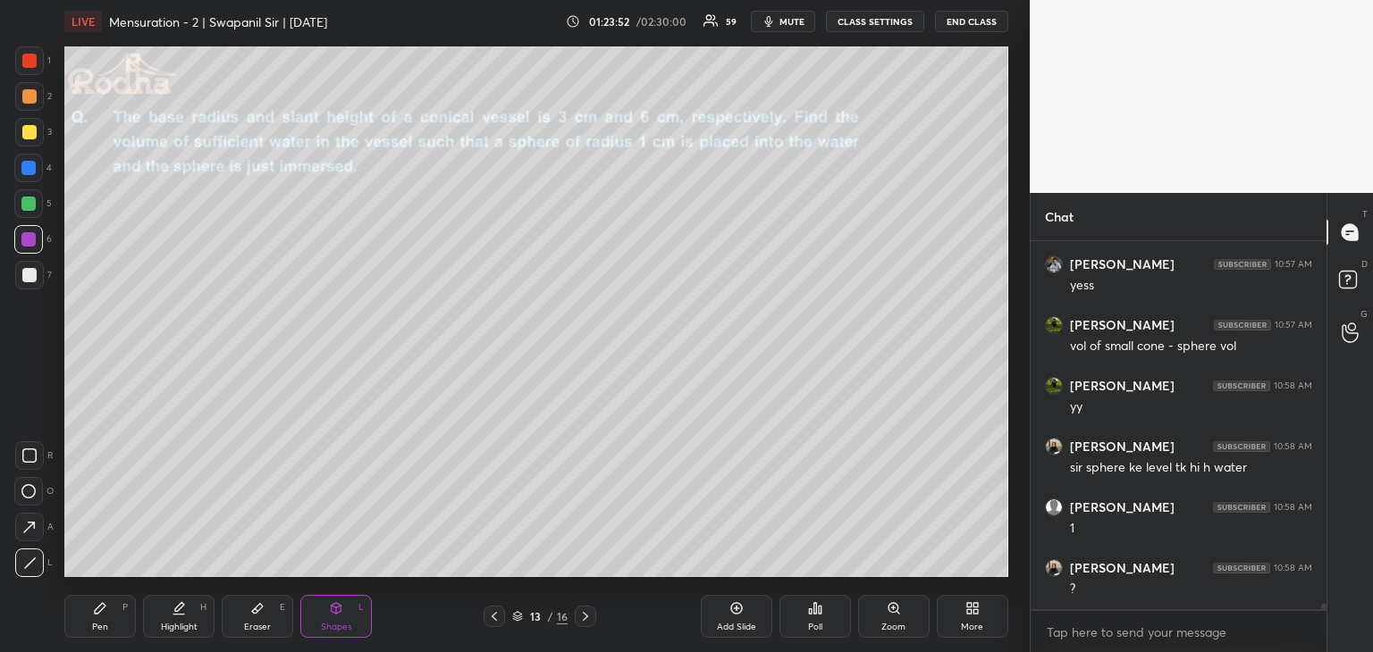
drag, startPoint x: 99, startPoint y: 626, endPoint x: 108, endPoint y: 627, distance: 9.0
click at [100, 626] on div "Pen" at bounding box center [100, 627] width 16 height 9
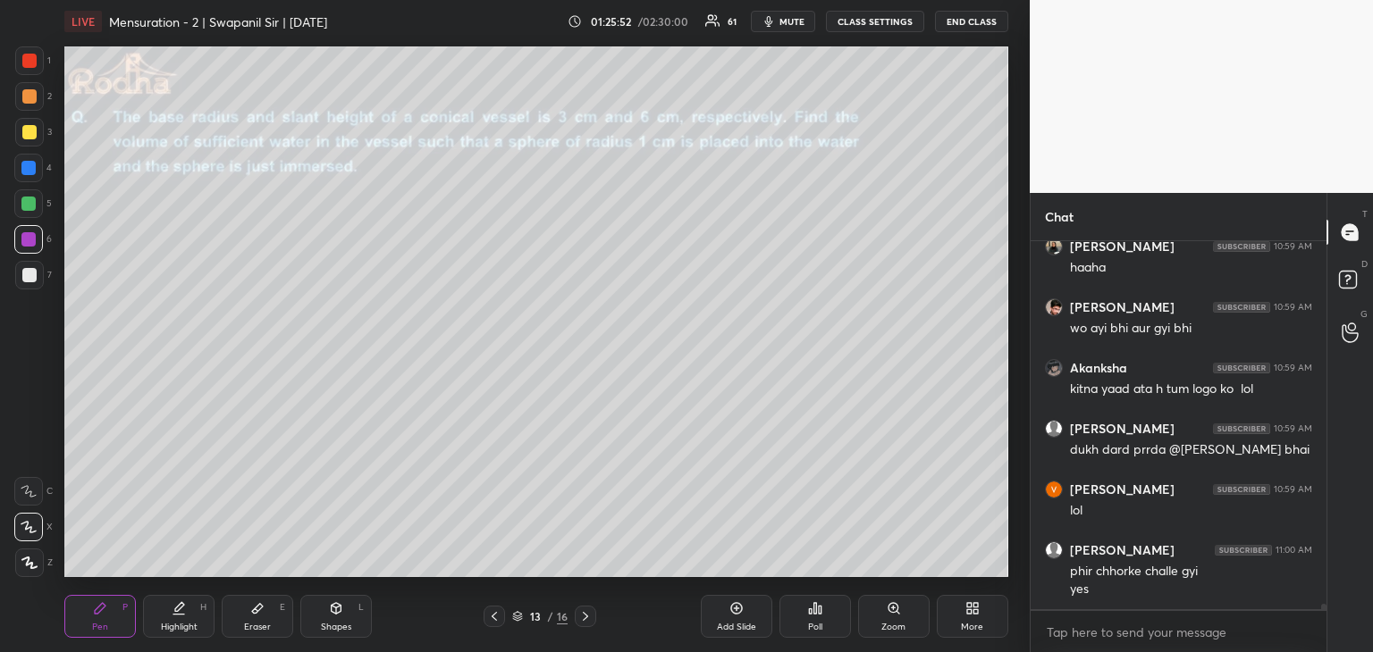
scroll to position [24260, 0]
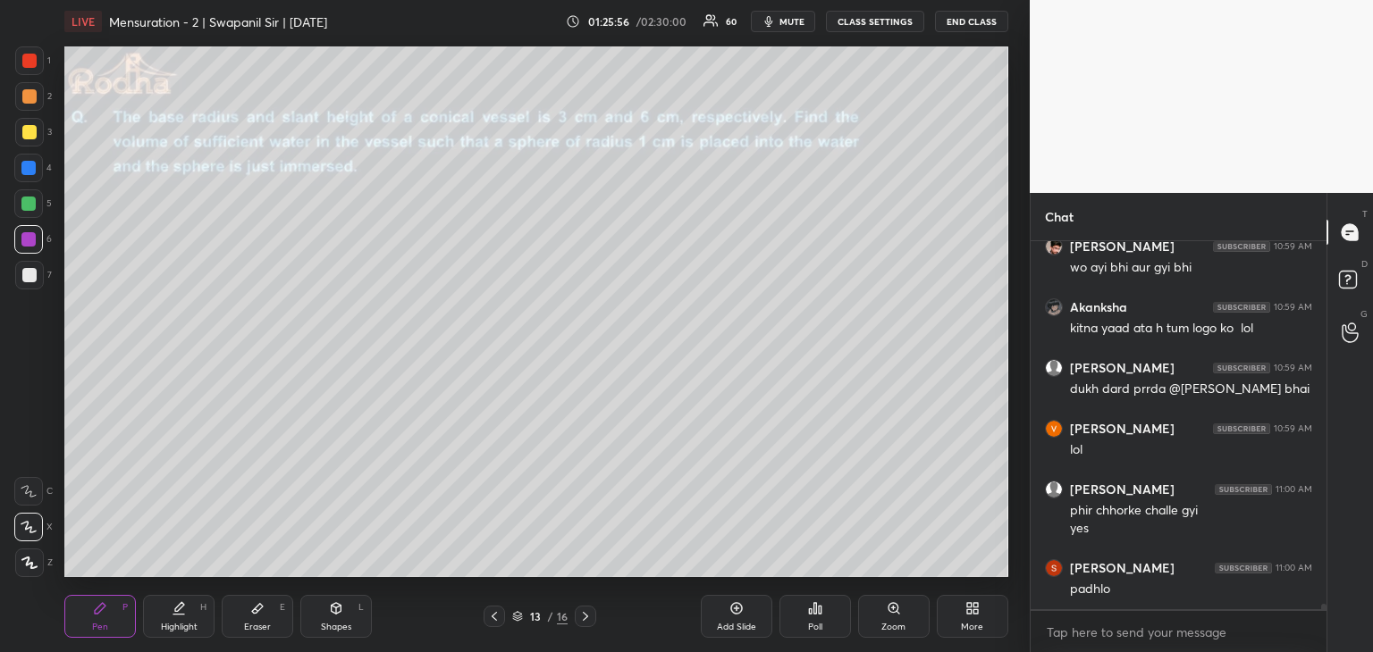
drag, startPoint x: 25, startPoint y: 206, endPoint x: 50, endPoint y: 216, distance: 26.9
click at [26, 207] on div at bounding box center [28, 204] width 14 height 14
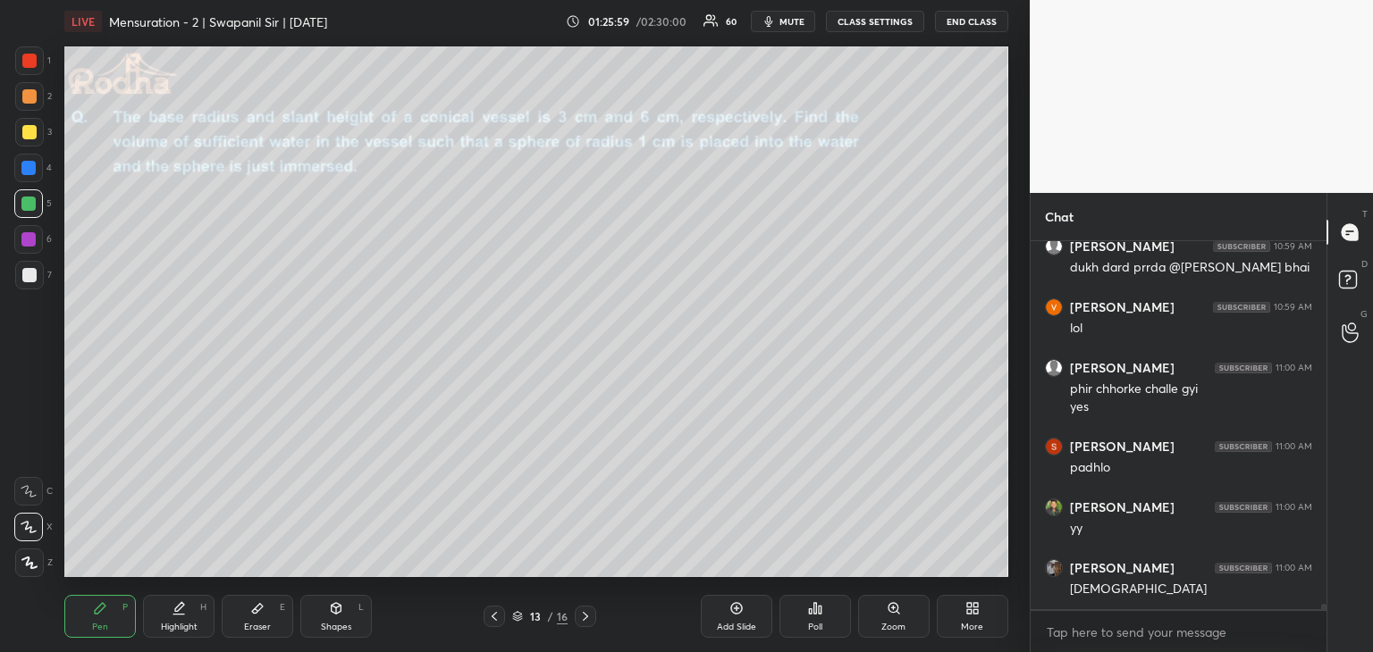
scroll to position [24443, 0]
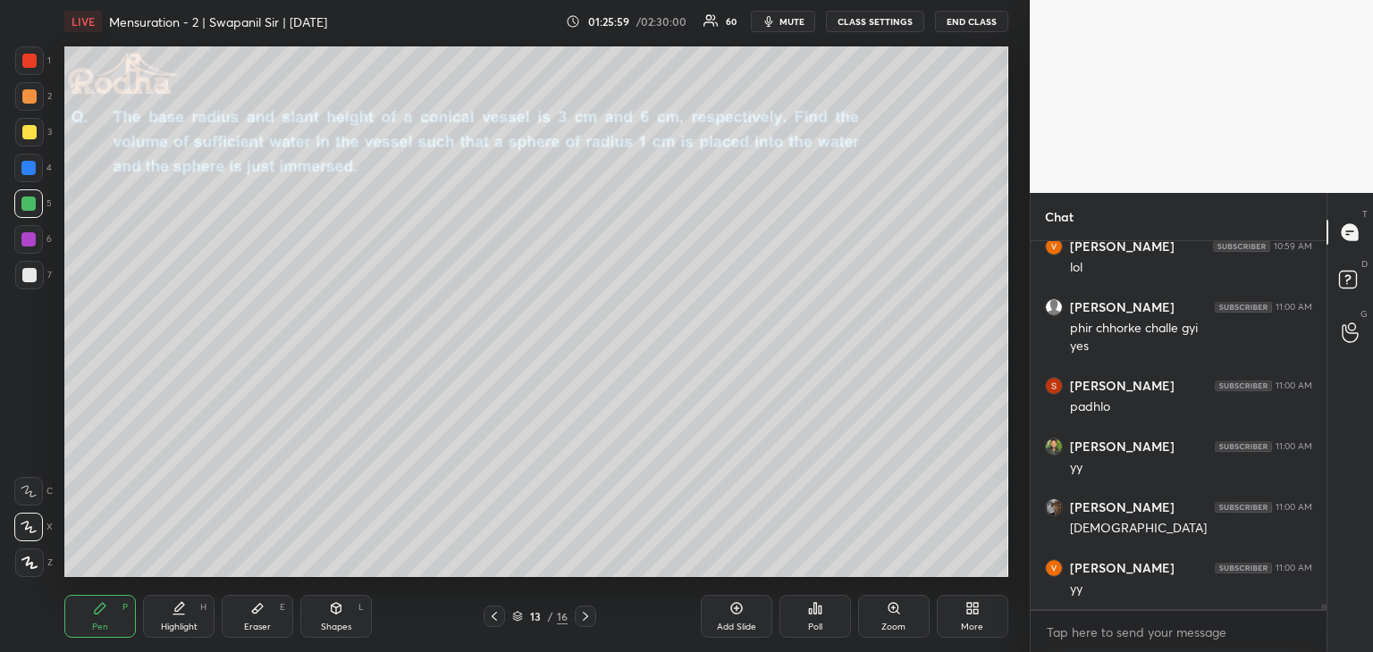
click at [24, 133] on div at bounding box center [29, 132] width 14 height 14
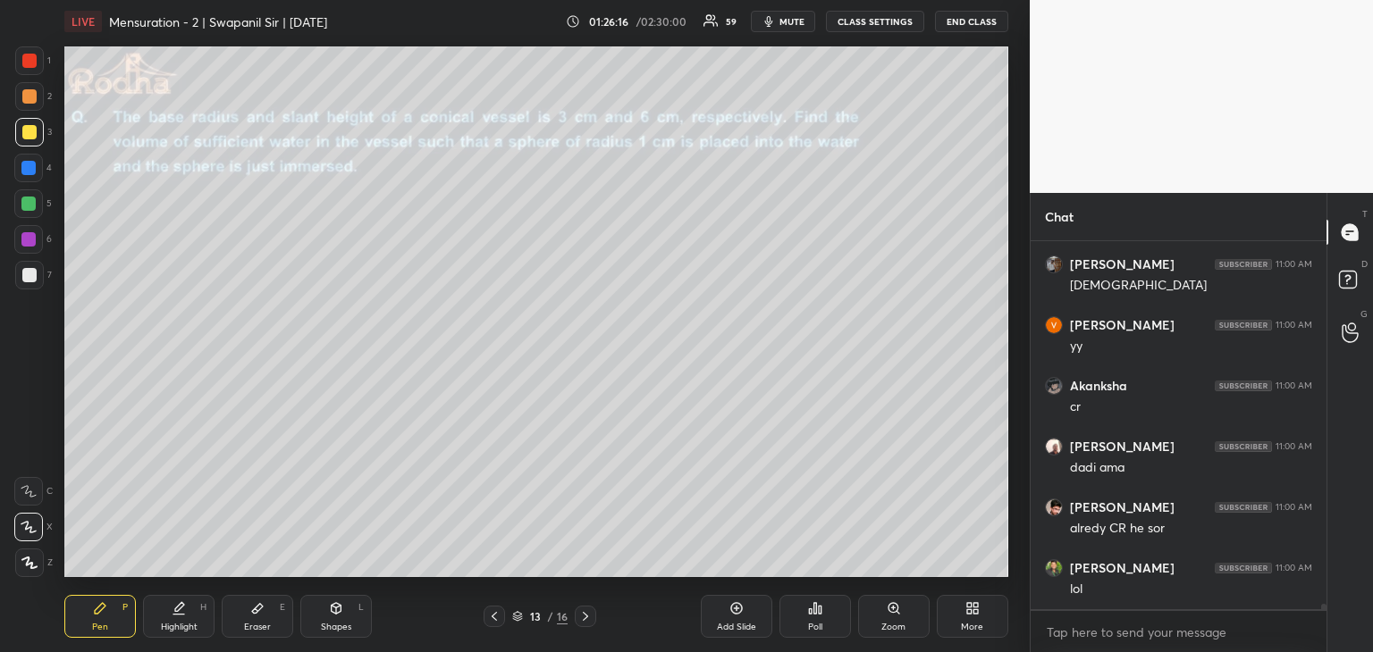
scroll to position [24763, 0]
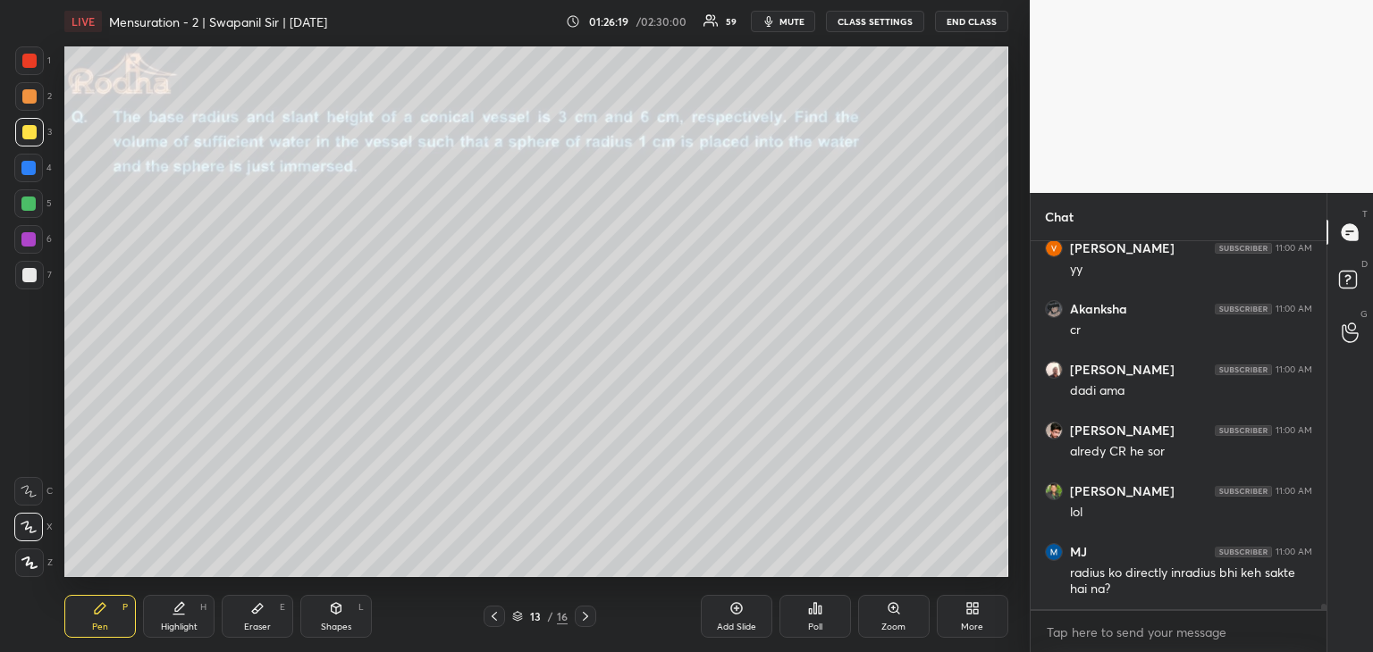
click at [21, 239] on div at bounding box center [28, 239] width 14 height 14
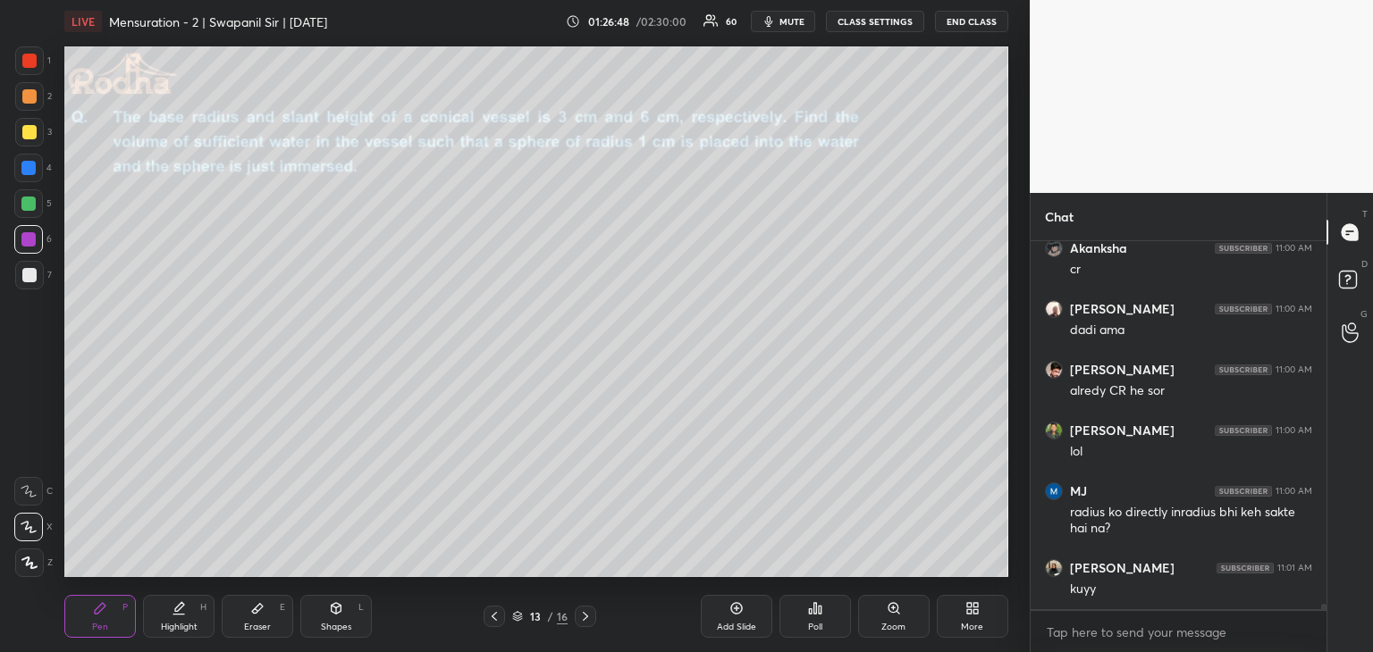
click at [27, 172] on div at bounding box center [28, 168] width 14 height 14
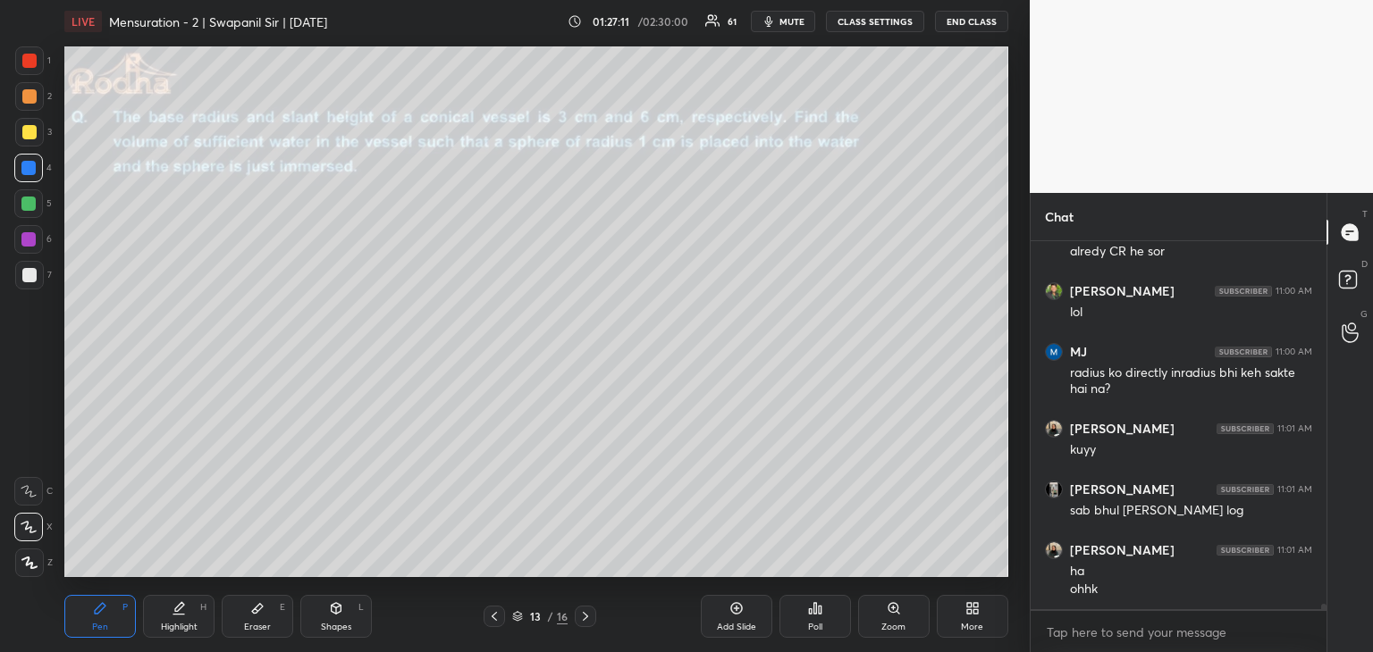
scroll to position [25024, 0]
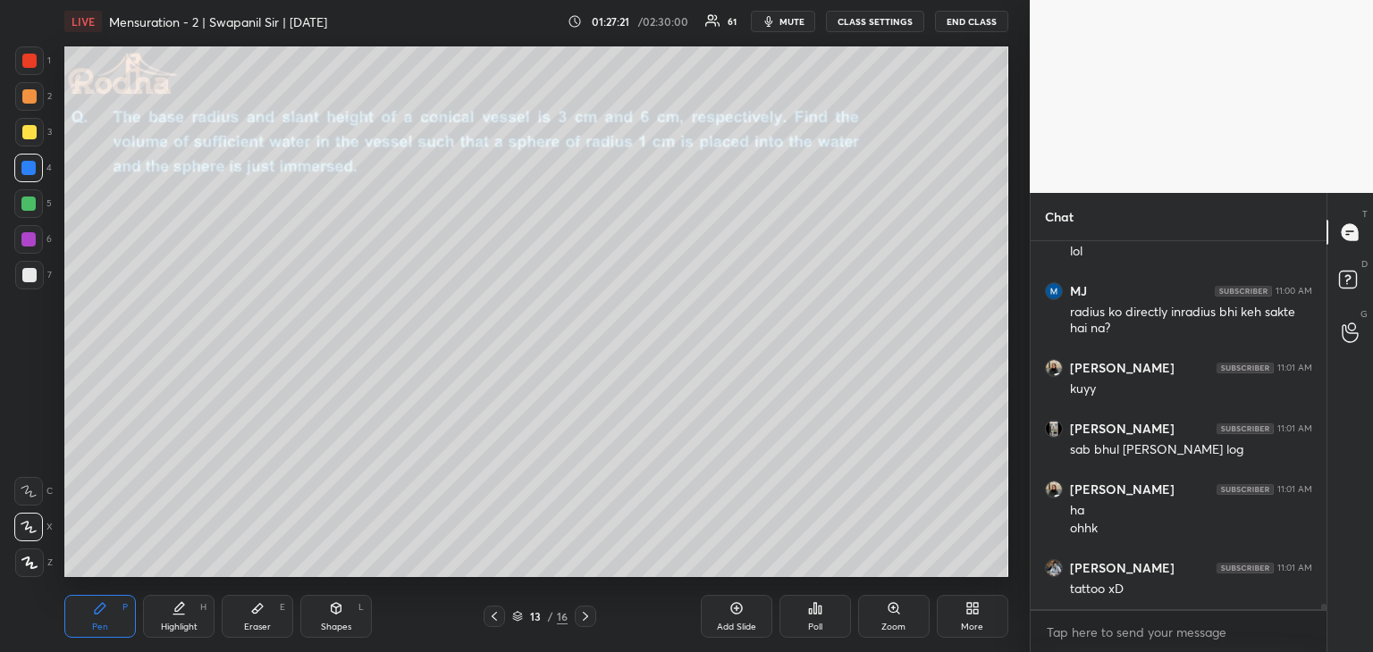
click at [28, 207] on div at bounding box center [28, 204] width 14 height 14
drag, startPoint x: 29, startPoint y: 130, endPoint x: 56, endPoint y: 147, distance: 33.0
click at [29, 133] on div at bounding box center [29, 132] width 14 height 14
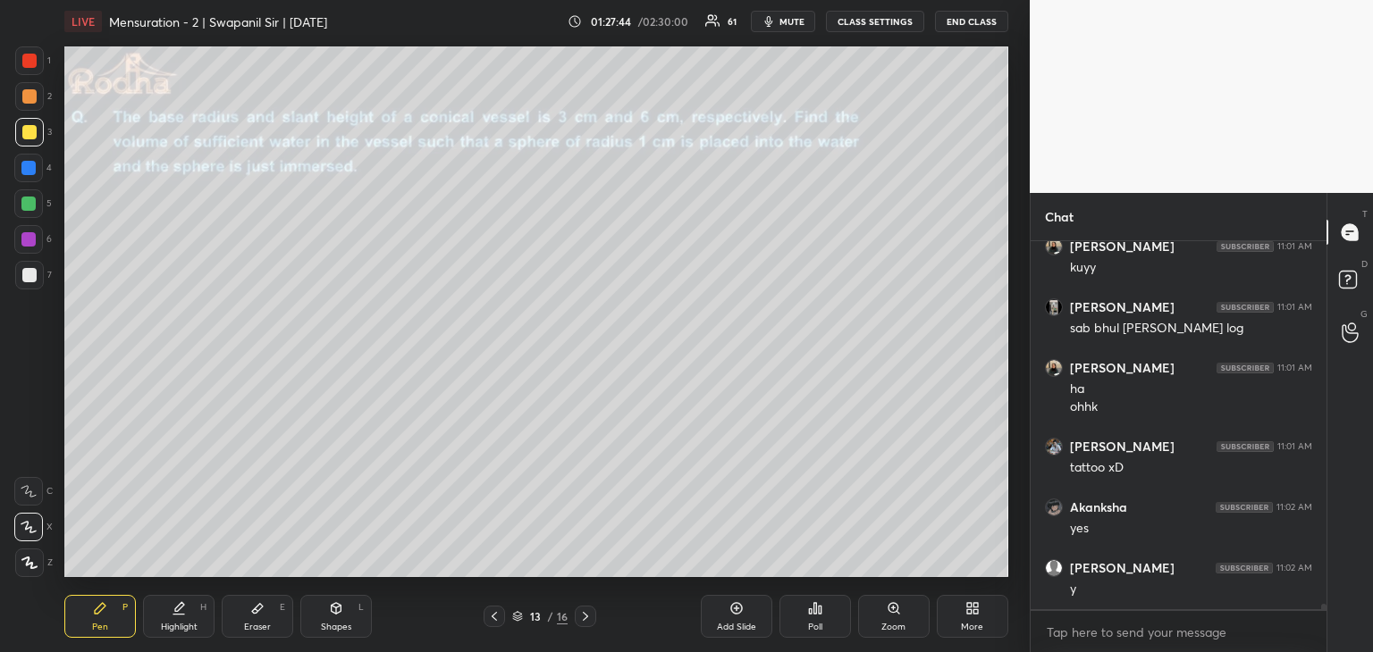
scroll to position [25206, 0]
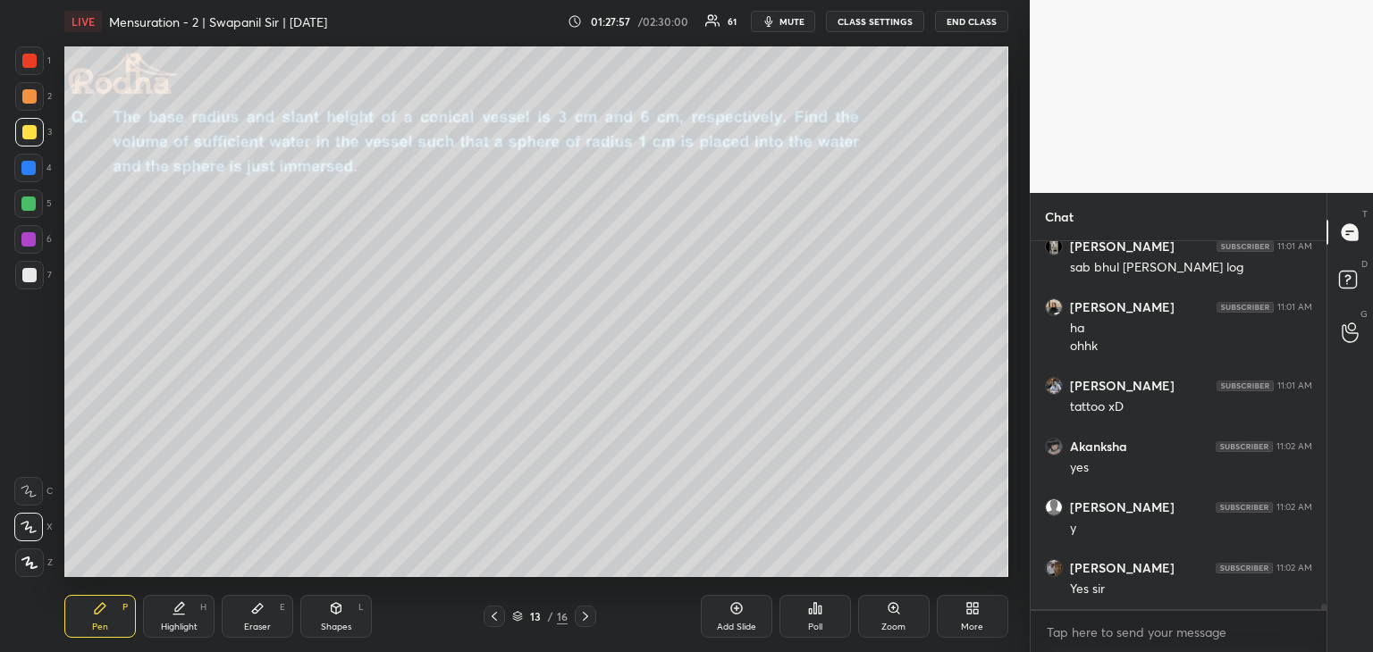
click at [25, 205] on div at bounding box center [28, 204] width 14 height 14
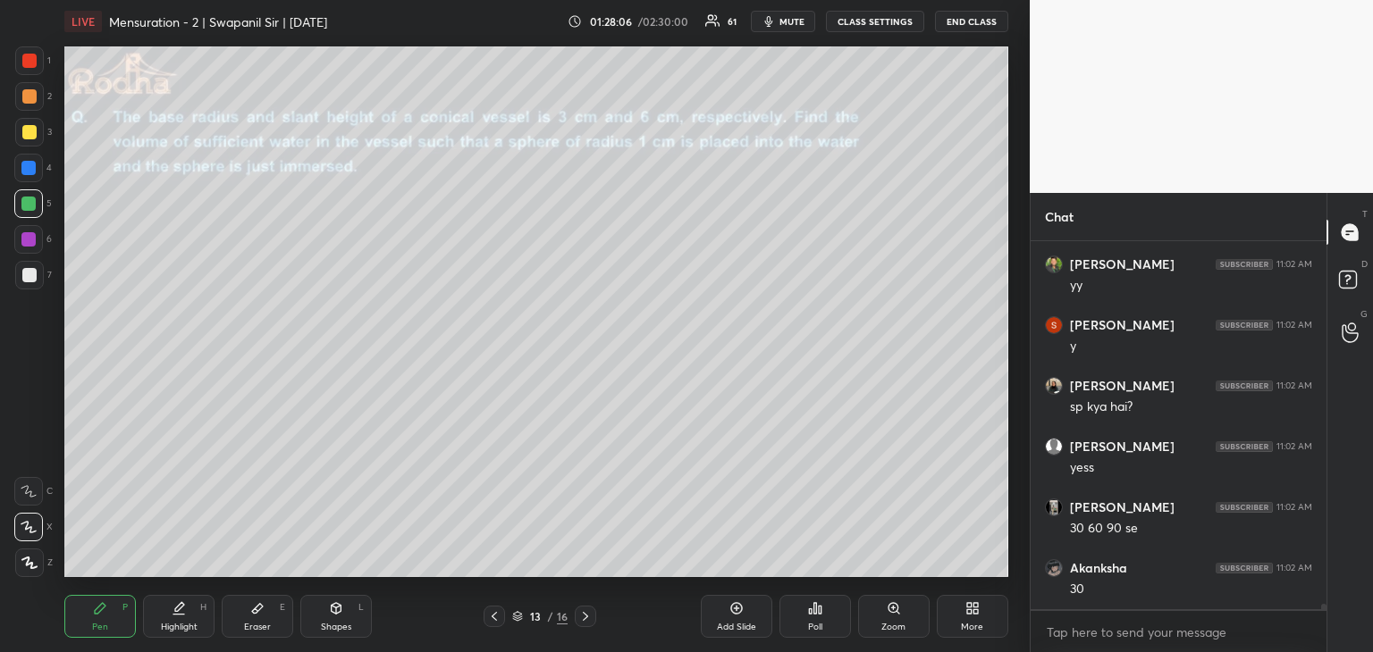
scroll to position [25692, 0]
click at [265, 626] on div "Eraser" at bounding box center [257, 627] width 27 height 9
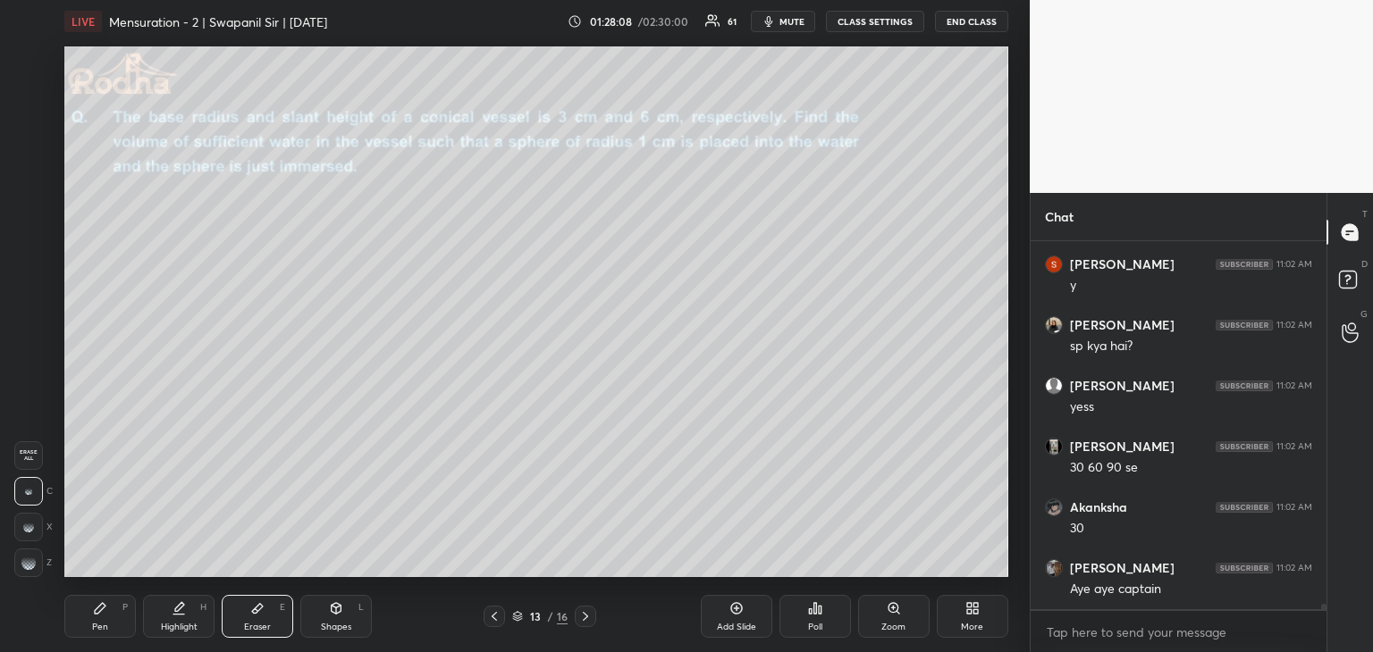
click at [108, 628] on div "Pen P" at bounding box center [99, 616] width 71 height 43
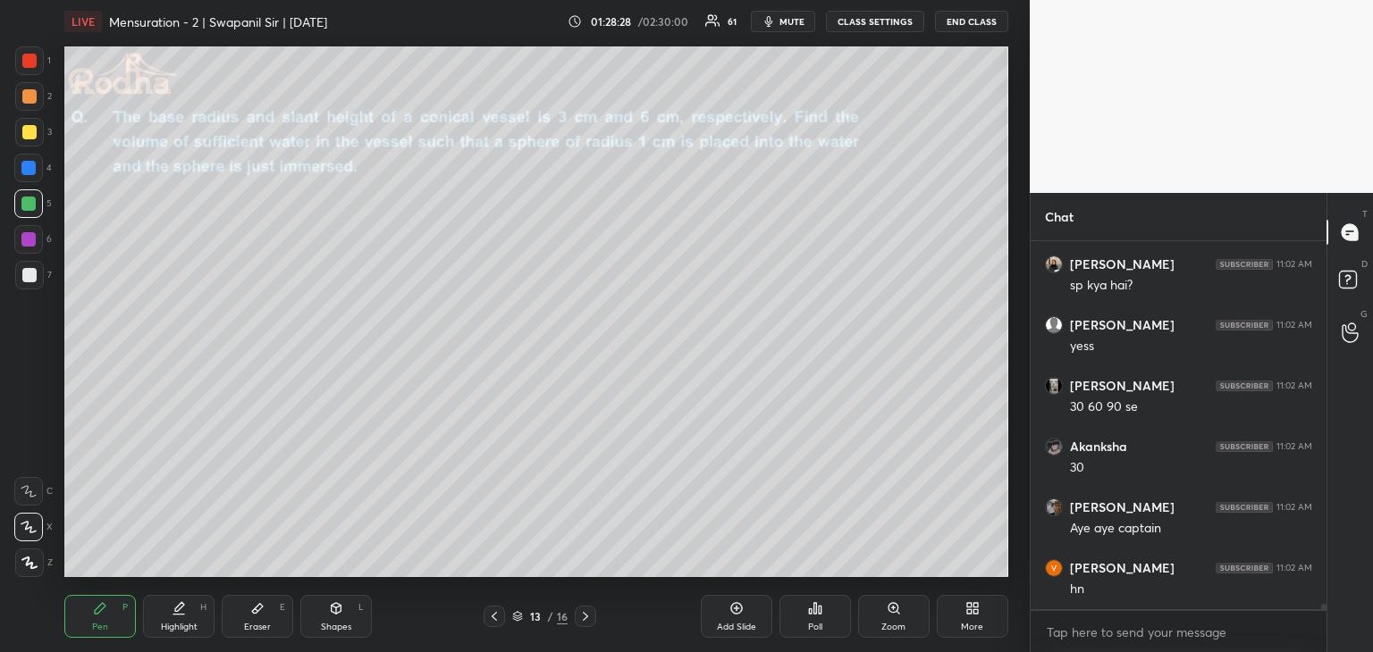
scroll to position [25813, 0]
click at [32, 532] on icon at bounding box center [28, 527] width 14 height 11
click at [252, 618] on div "Eraser E" at bounding box center [257, 616] width 71 height 43
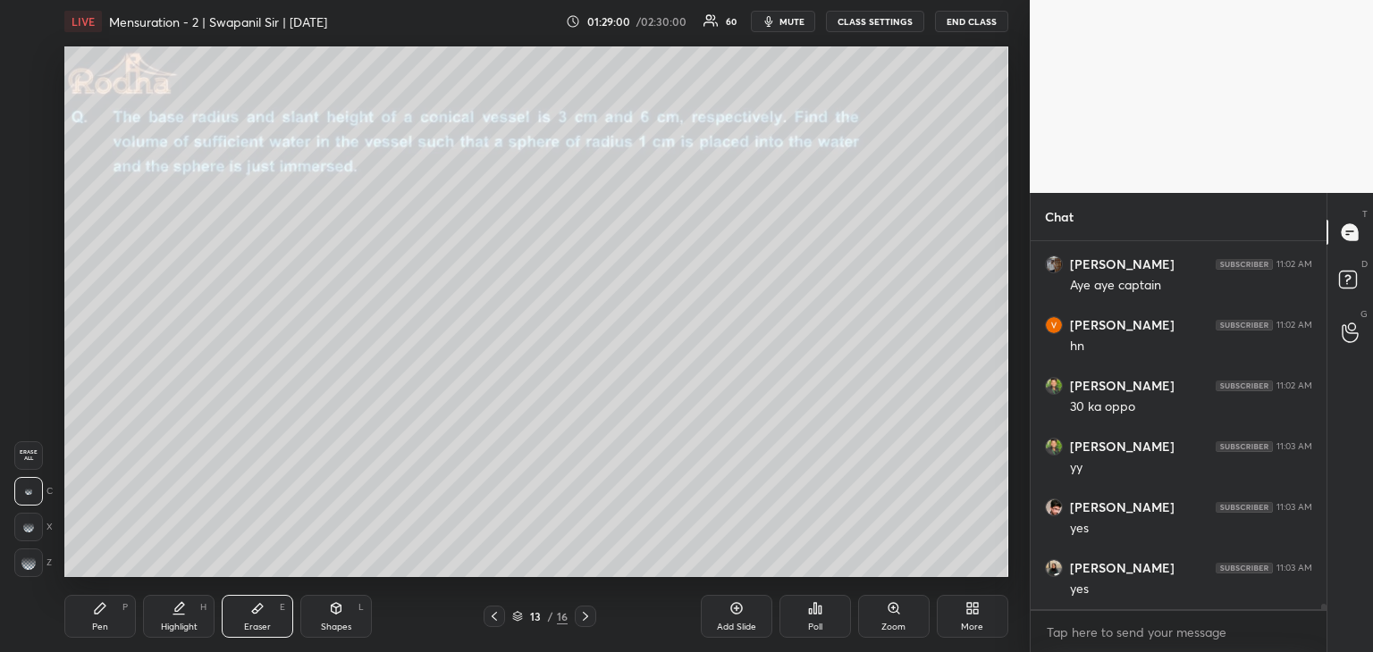
click at [111, 613] on div "Pen P" at bounding box center [99, 616] width 71 height 43
click at [335, 612] on icon at bounding box center [337, 608] width 10 height 11
click at [25, 526] on icon at bounding box center [29, 527] width 19 height 19
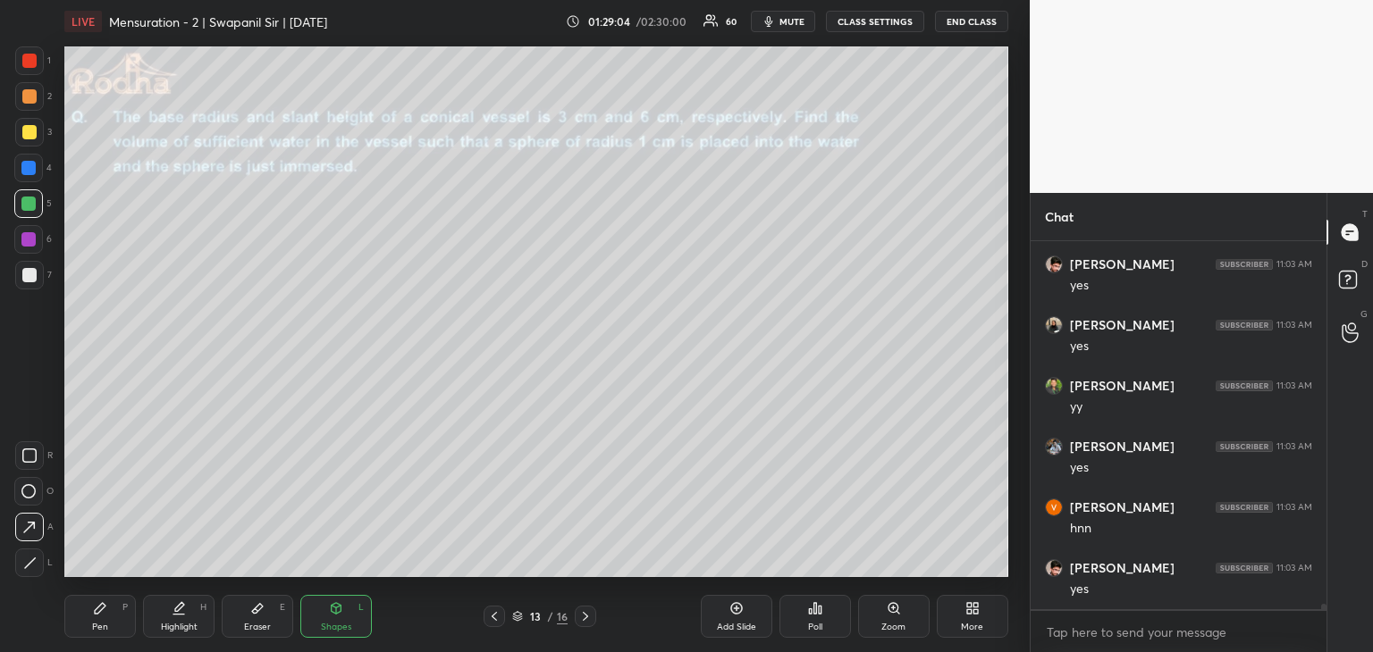
click at [106, 623] on div "Pen" at bounding box center [100, 627] width 16 height 9
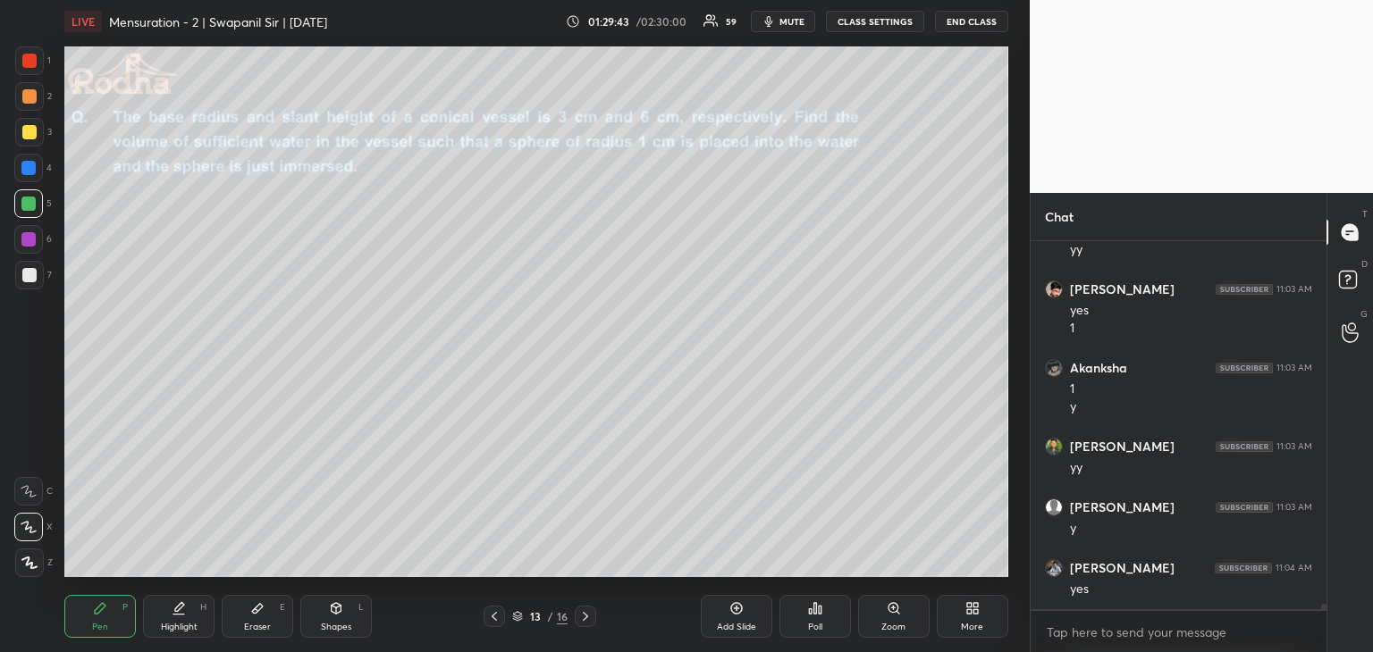
scroll to position [27004, 0]
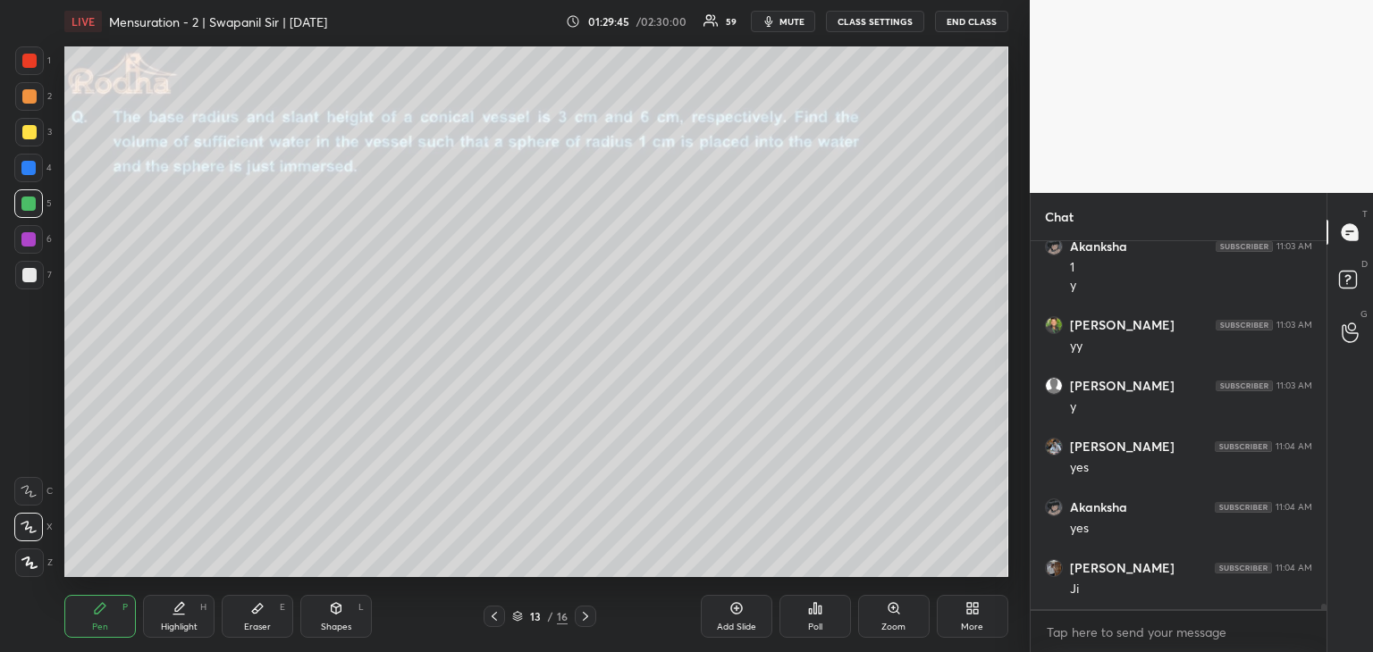
click at [26, 234] on div at bounding box center [28, 239] width 14 height 14
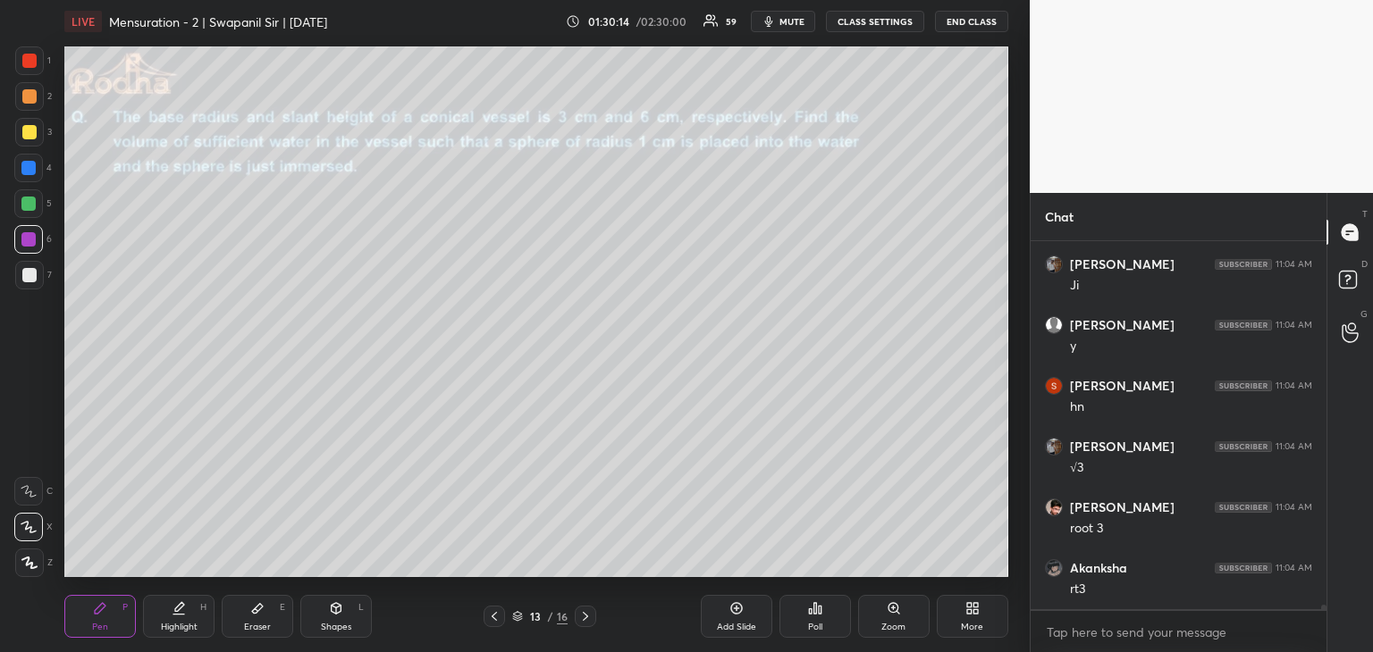
drag, startPoint x: 249, startPoint y: 619, endPoint x: 259, endPoint y: 614, distance: 11.2
click at [250, 619] on div "Eraser E" at bounding box center [257, 616] width 71 height 43
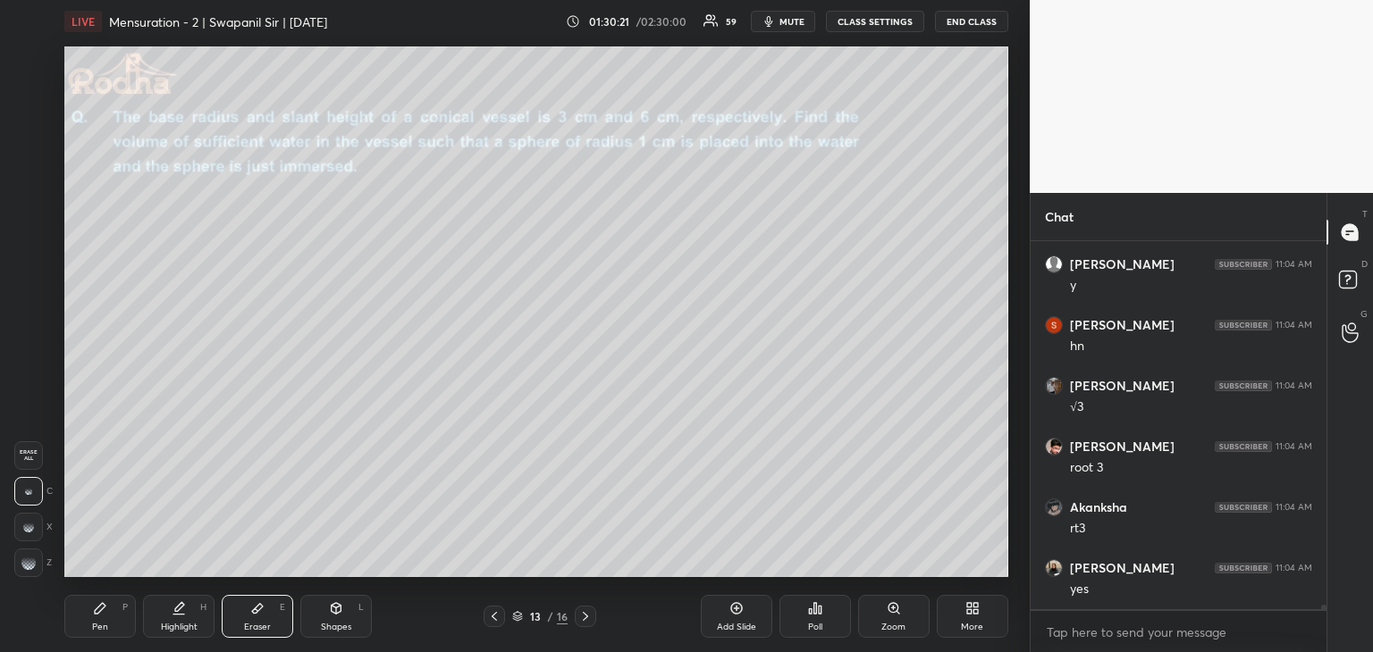
scroll to position [27490, 0]
click at [261, 623] on div "Eraser" at bounding box center [257, 627] width 27 height 9
drag, startPoint x: 21, startPoint y: 572, endPoint x: 50, endPoint y: 566, distance: 29.3
click at [24, 569] on div at bounding box center [28, 563] width 29 height 29
click at [99, 628] on div "Pen" at bounding box center [100, 627] width 16 height 9
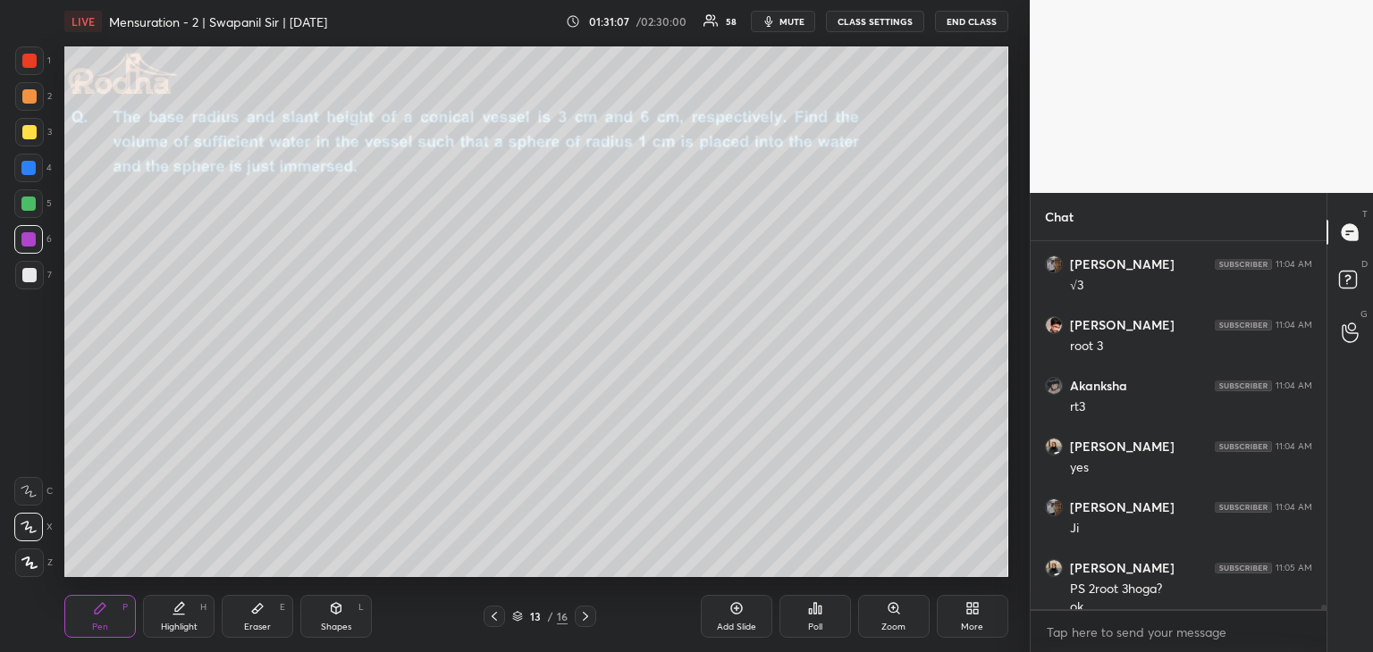
scroll to position [27569, 0]
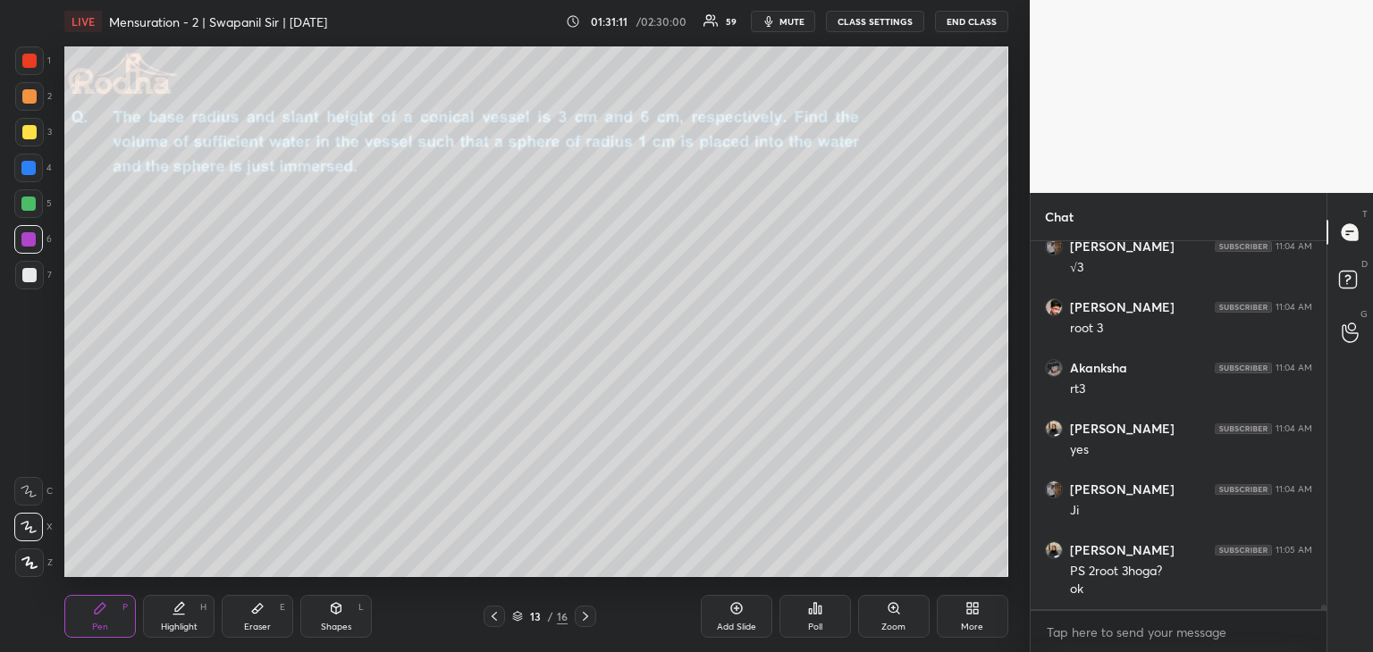
drag, startPoint x: 25, startPoint y: 130, endPoint x: 56, endPoint y: 157, distance: 41.2
click at [23, 130] on div at bounding box center [29, 132] width 14 height 14
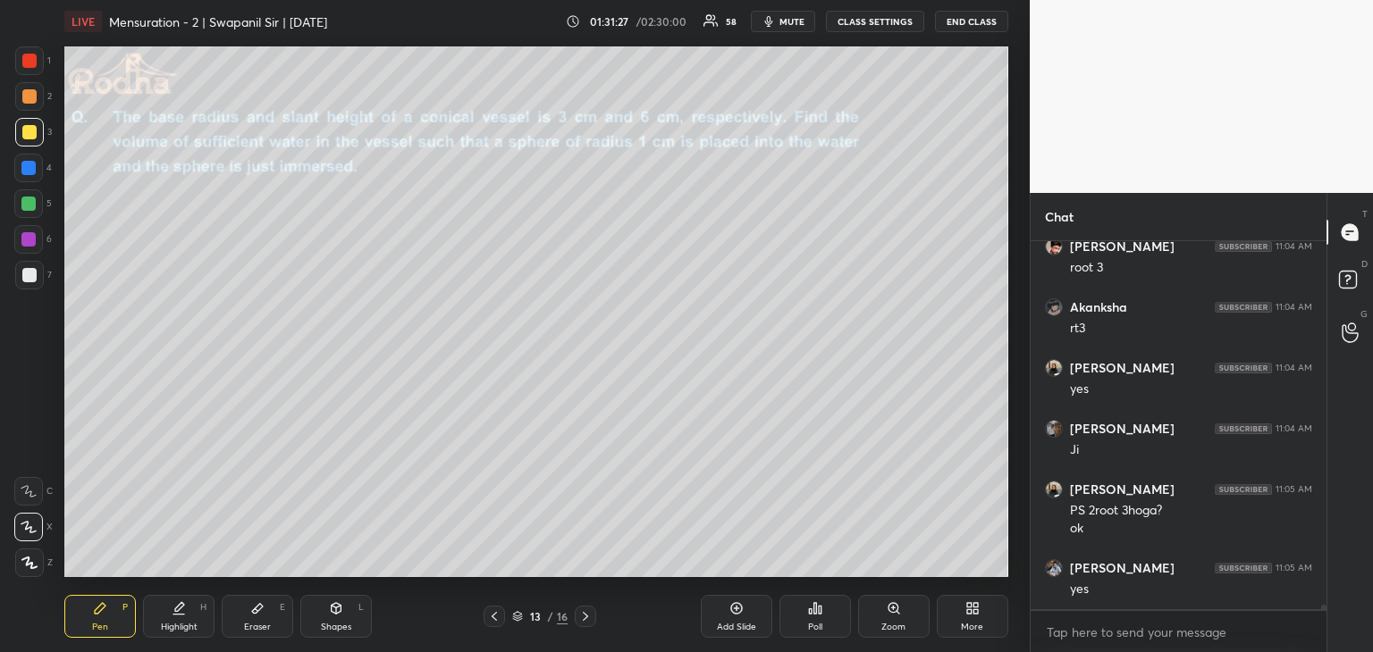
scroll to position [27690, 0]
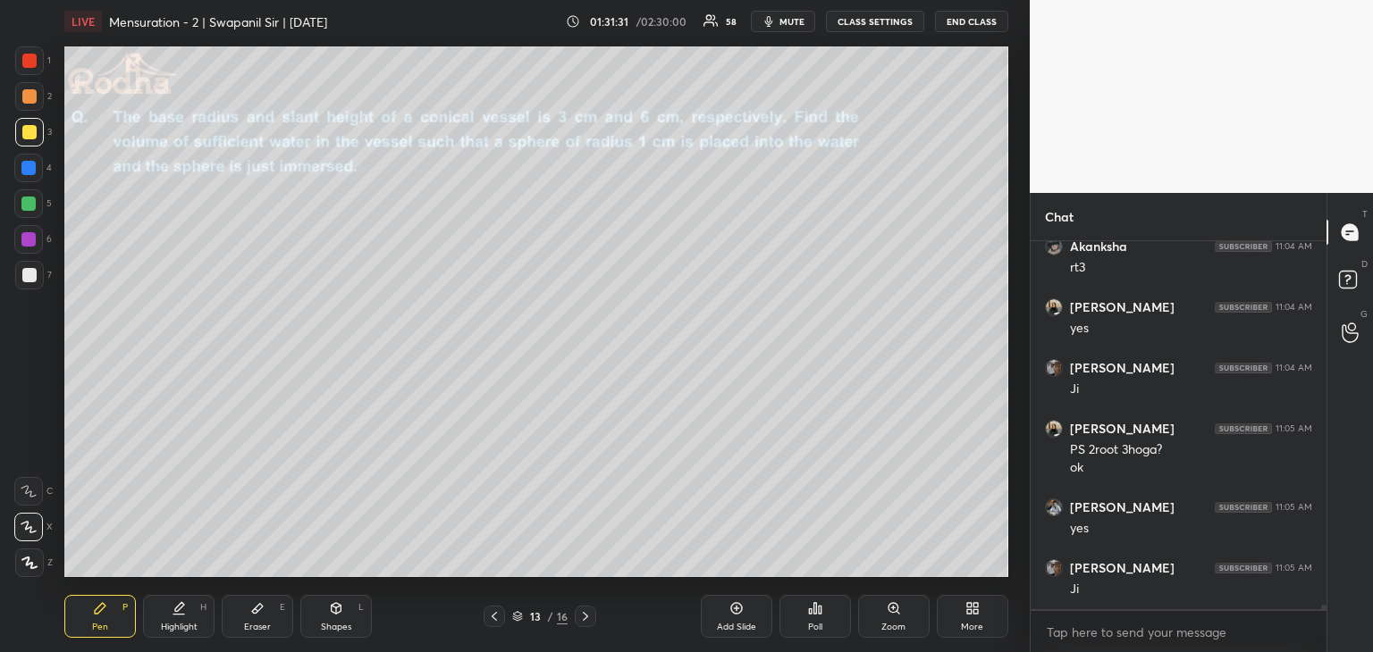
click at [265, 618] on div "Eraser E" at bounding box center [257, 616] width 71 height 43
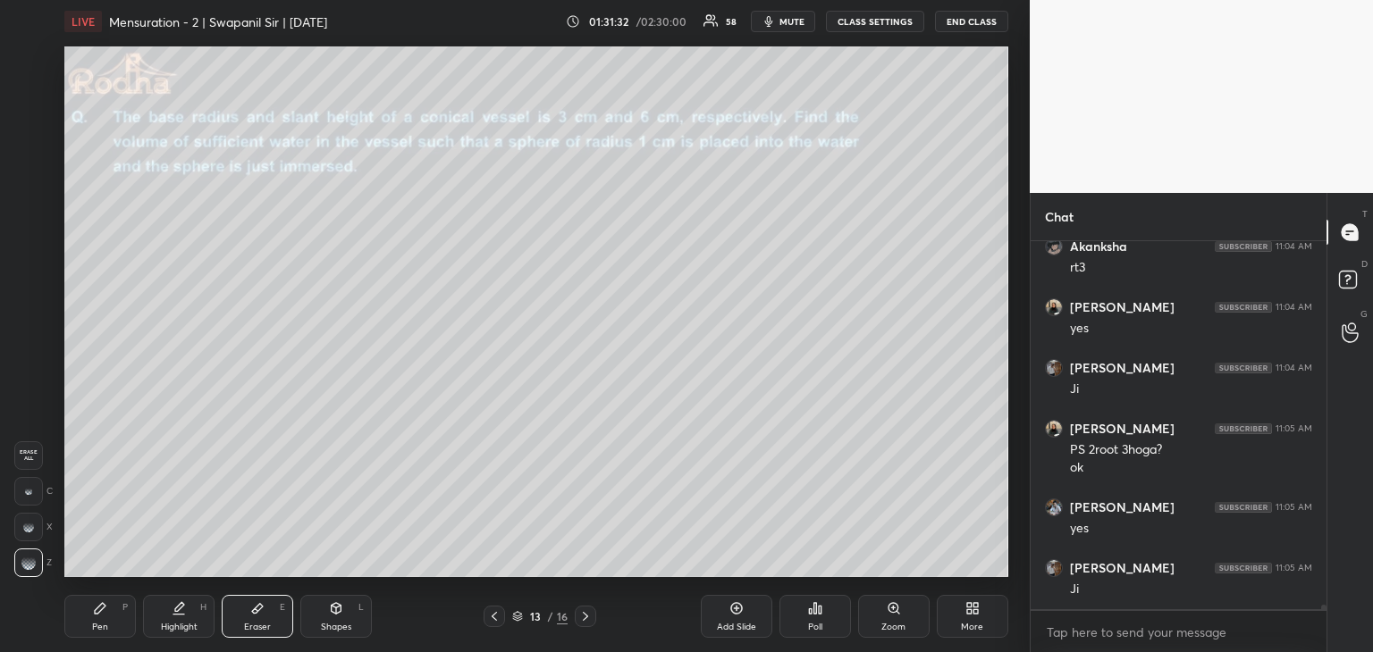
click at [93, 626] on div "Pen P" at bounding box center [99, 616] width 71 height 43
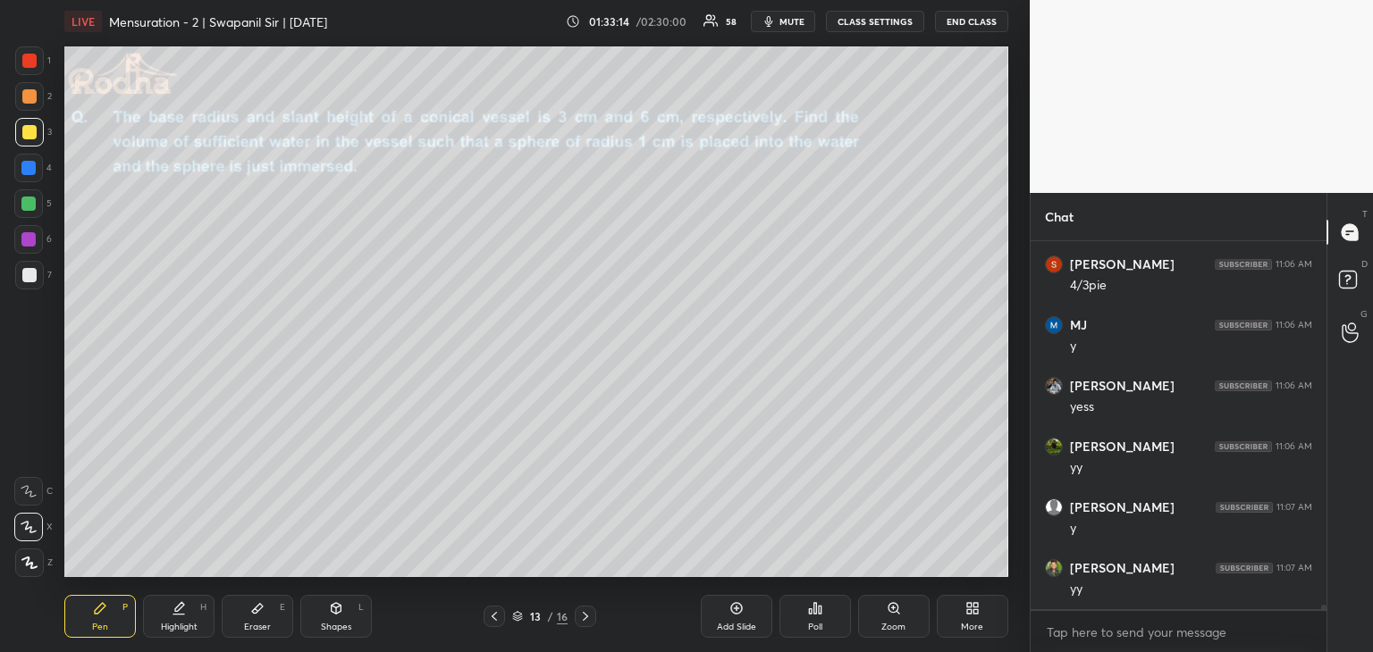
scroll to position [28359, 0]
click at [584, 622] on icon at bounding box center [585, 616] width 14 height 14
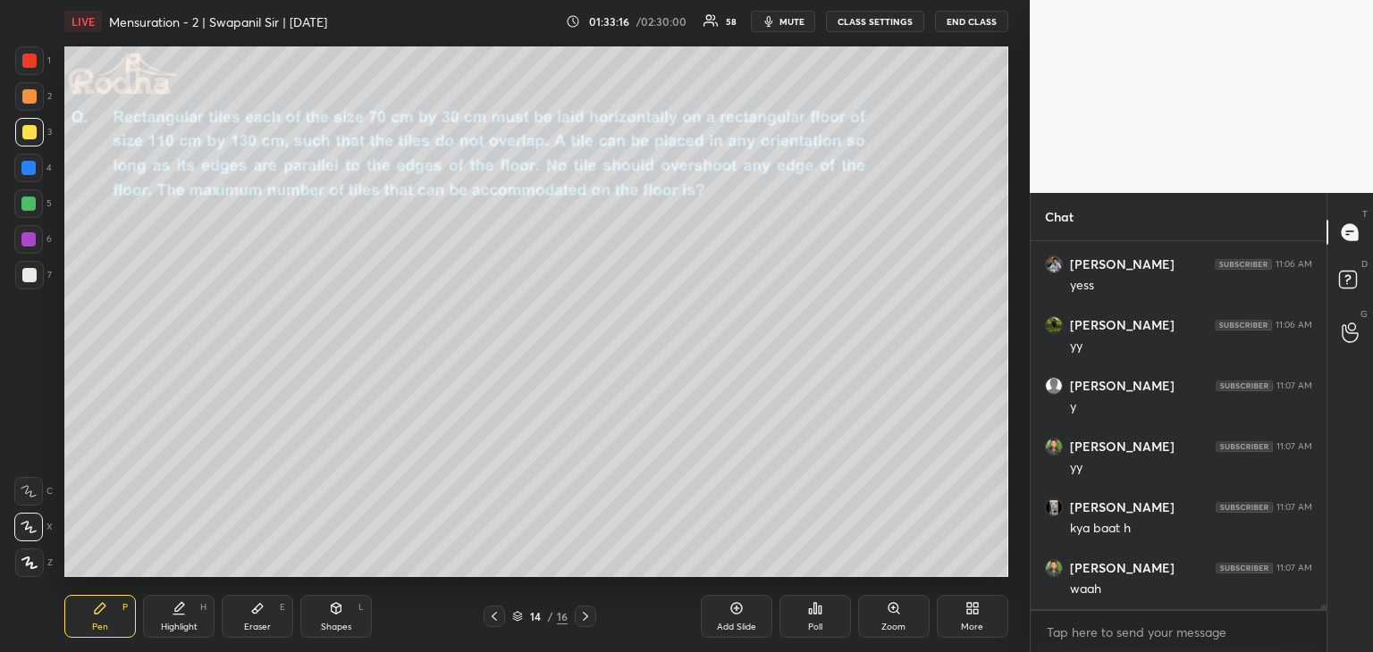
scroll to position [28541, 0]
click at [22, 64] on div at bounding box center [29, 61] width 14 height 14
click at [582, 617] on icon at bounding box center [585, 616] width 14 height 14
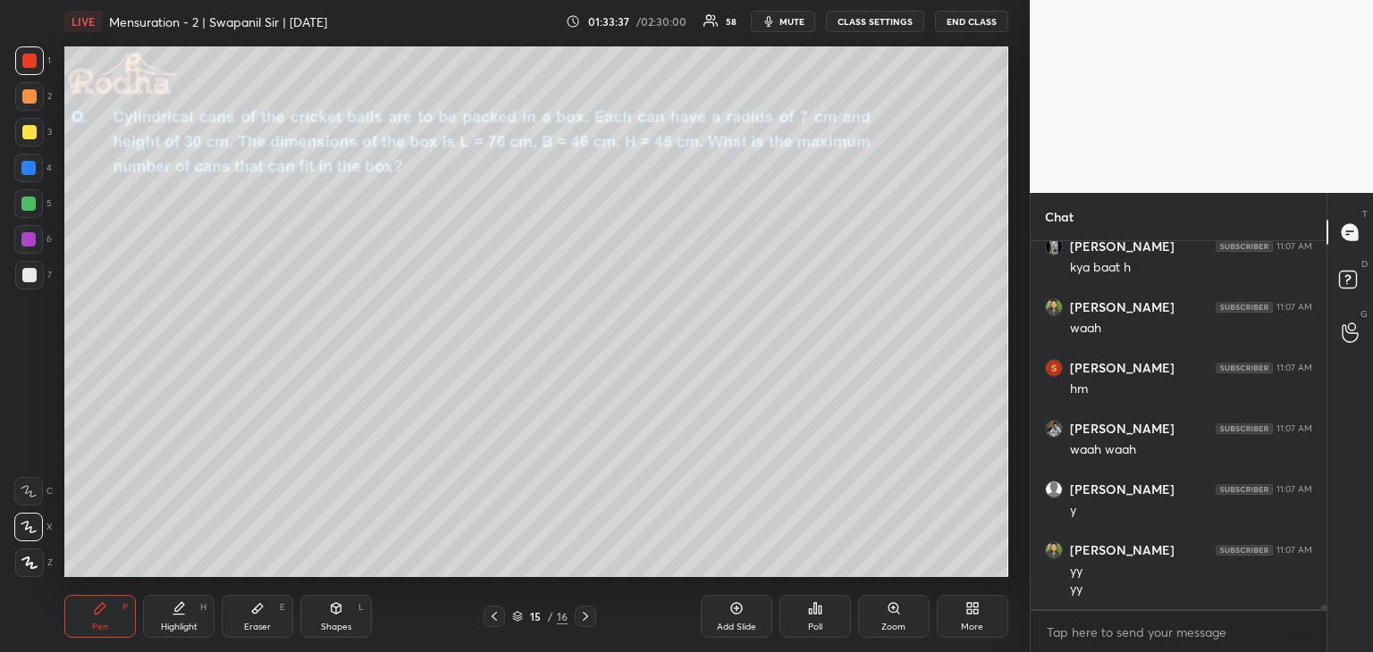
scroll to position [28741, 0]
click at [582, 616] on icon at bounding box center [585, 616] width 14 height 14
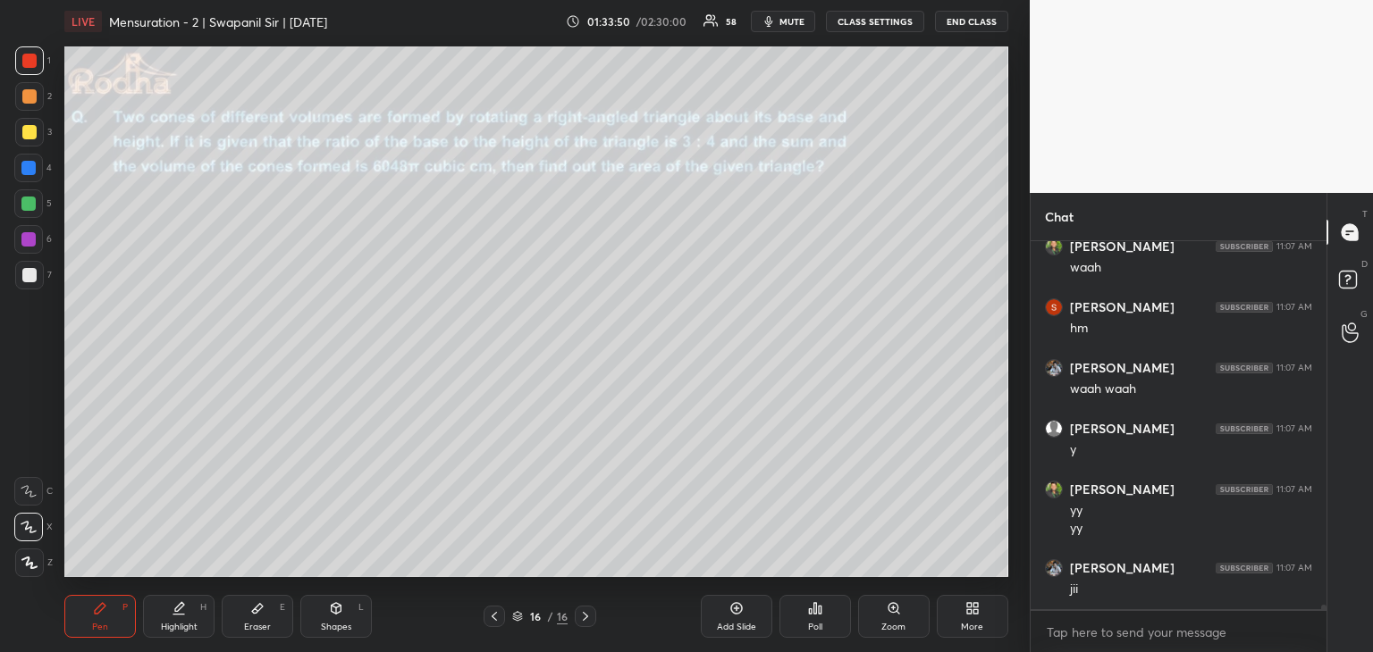
drag, startPoint x: 338, startPoint y: 630, endPoint x: 359, endPoint y: 614, distance: 26.8
click at [341, 630] on div "Shapes" at bounding box center [336, 627] width 30 height 9
drag, startPoint x: 30, startPoint y: 559, endPoint x: 38, endPoint y: 547, distance: 14.1
click at [31, 559] on icon at bounding box center [29, 563] width 13 height 13
click at [21, 169] on div at bounding box center [28, 168] width 14 height 14
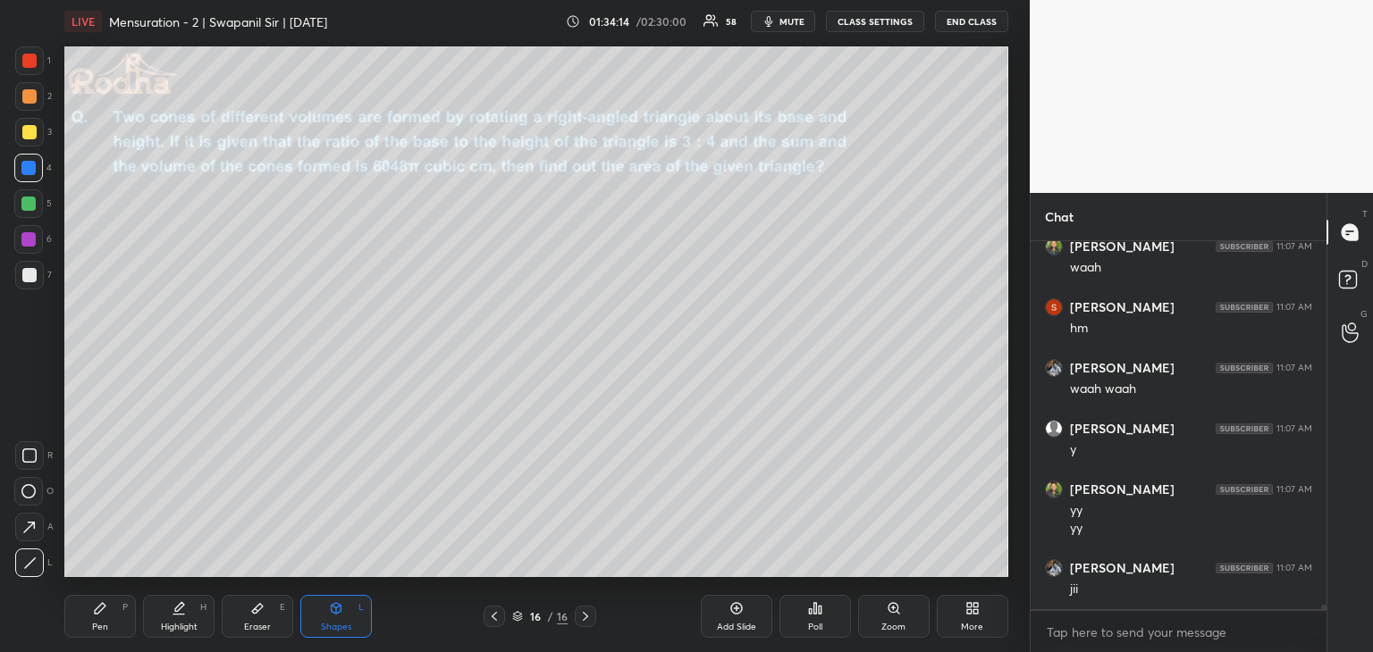
scroll to position [28802, 0]
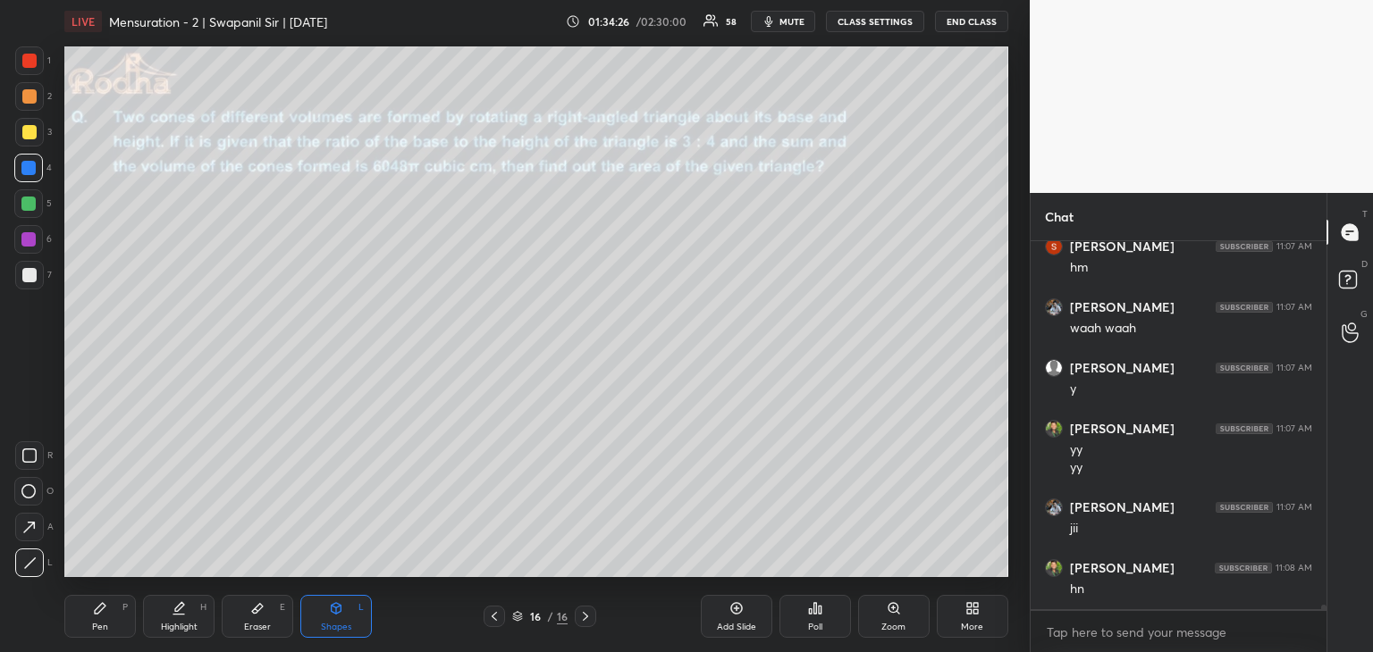
drag, startPoint x: 258, startPoint y: 616, endPoint x: 265, endPoint y: 587, distance: 29.3
click at [258, 614] on icon at bounding box center [257, 608] width 14 height 14
click at [111, 633] on div "Pen P" at bounding box center [99, 616] width 71 height 43
click at [333, 613] on icon at bounding box center [337, 608] width 10 height 11
click at [32, 568] on icon at bounding box center [29, 563] width 13 height 13
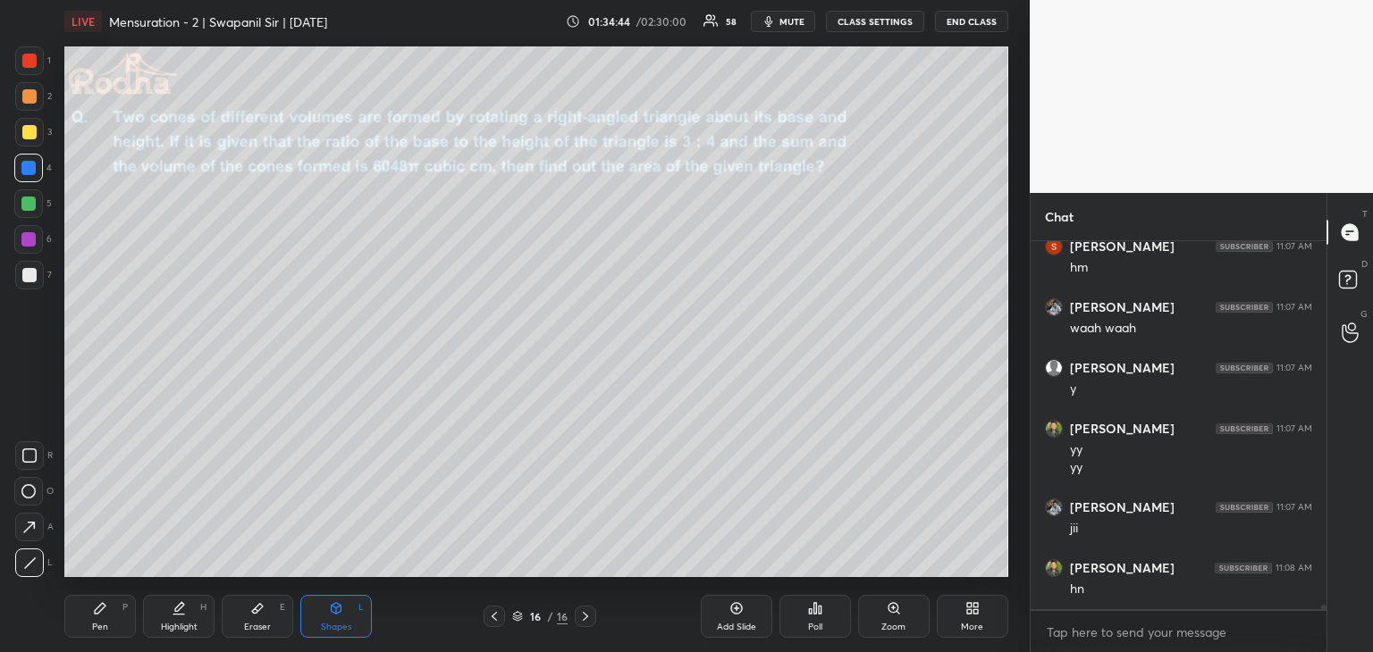
click at [262, 634] on div "Eraser E" at bounding box center [257, 616] width 71 height 43
click at [98, 623] on div "Pen" at bounding box center [100, 627] width 16 height 9
drag, startPoint x: 333, startPoint y: 607, endPoint x: 308, endPoint y: 591, distance: 29.7
click at [333, 606] on icon at bounding box center [337, 607] width 10 height 3
click at [29, 172] on div at bounding box center [28, 168] width 14 height 14
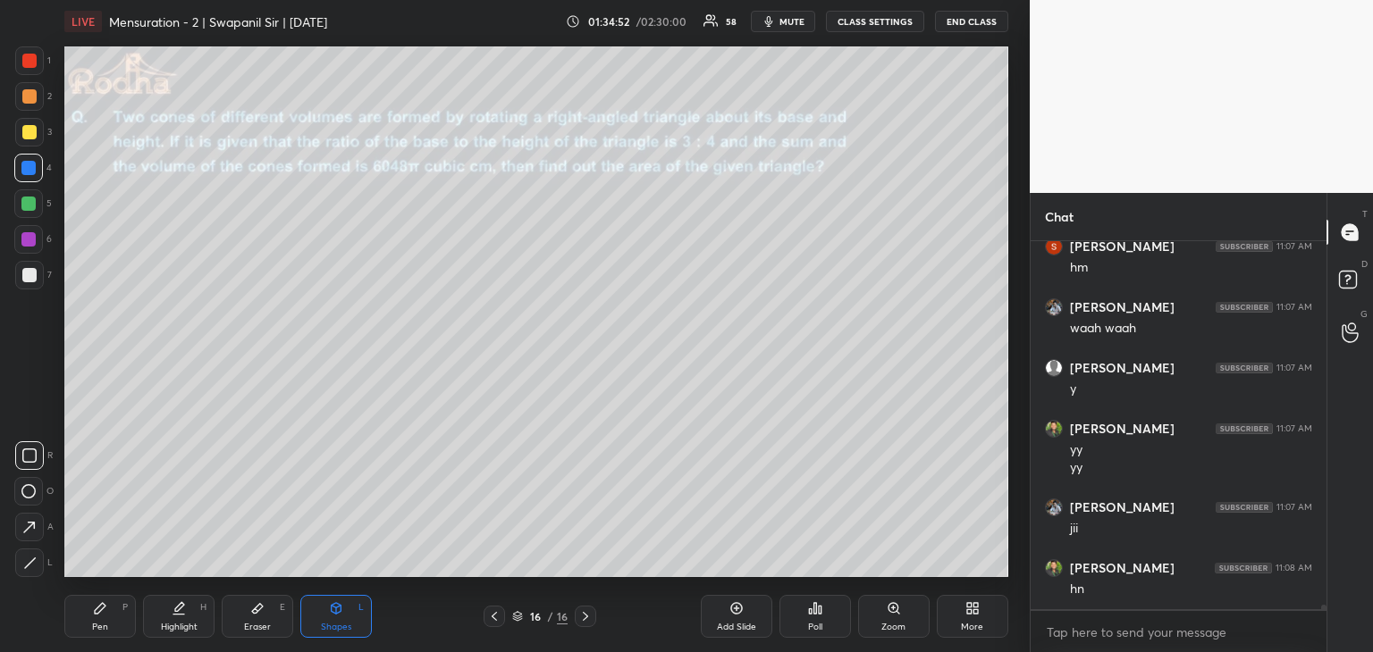
click at [26, 241] on div at bounding box center [28, 239] width 14 height 14
click at [29, 492] on icon at bounding box center [28, 491] width 14 height 14
click at [23, 555] on div at bounding box center [29, 563] width 29 height 29
click at [27, 462] on rect at bounding box center [29, 455] width 13 height 13
click at [26, 495] on icon at bounding box center [28, 491] width 14 height 14
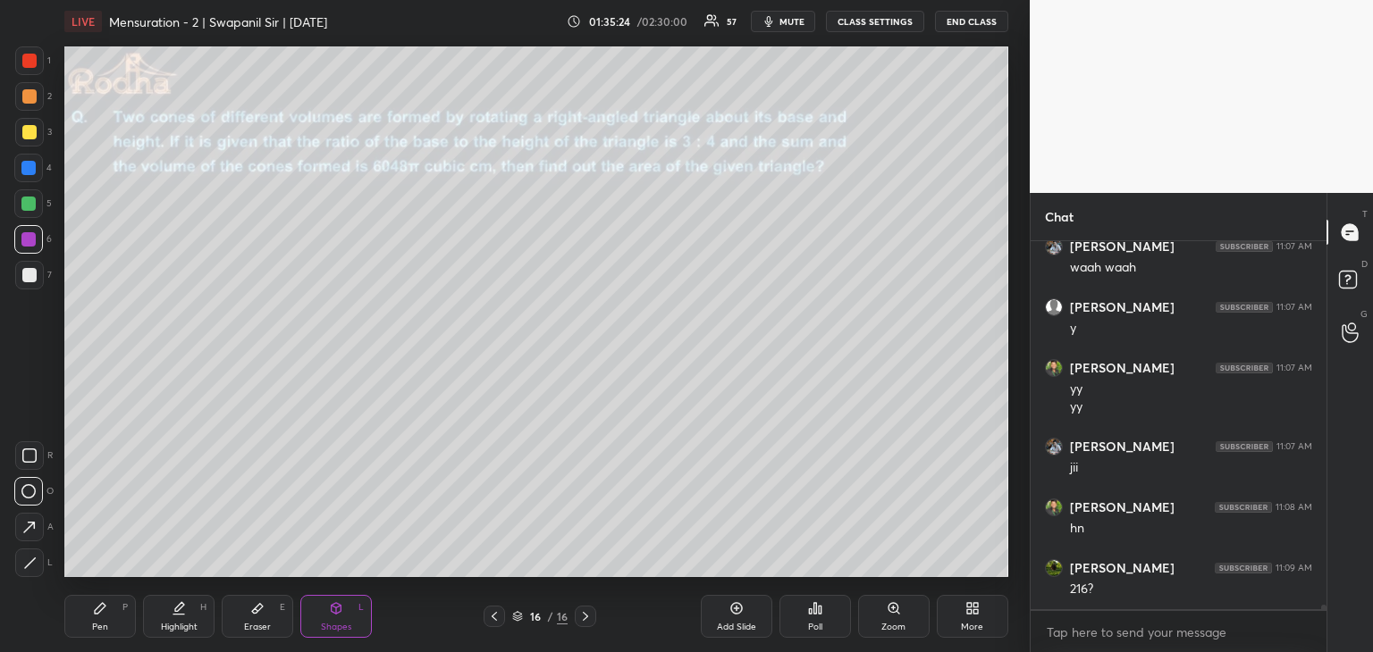
scroll to position [28923, 0]
drag, startPoint x: 37, startPoint y: 563, endPoint x: 56, endPoint y: 553, distance: 22.0
click at [38, 562] on div at bounding box center [29, 563] width 29 height 29
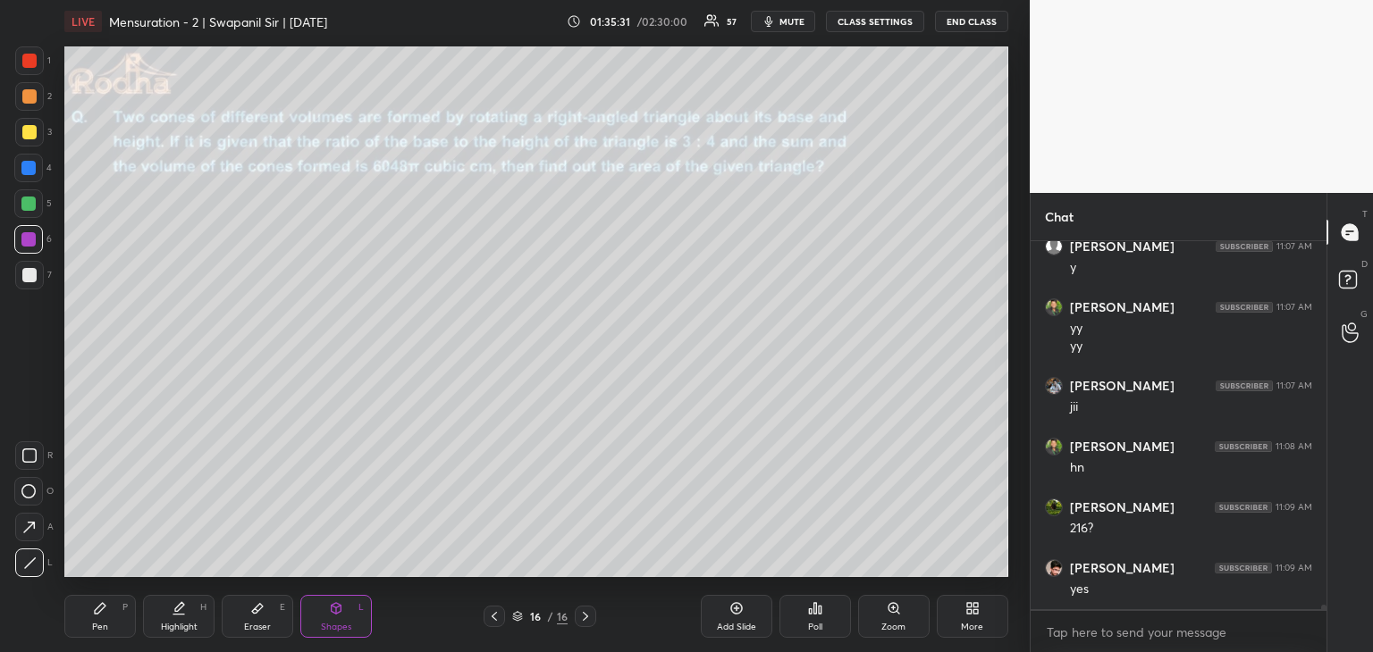
scroll to position [28984, 0]
drag, startPoint x: 101, startPoint y: 617, endPoint x: 137, endPoint y: 626, distance: 37.1
click at [105, 618] on div "Pen P" at bounding box center [99, 616] width 71 height 43
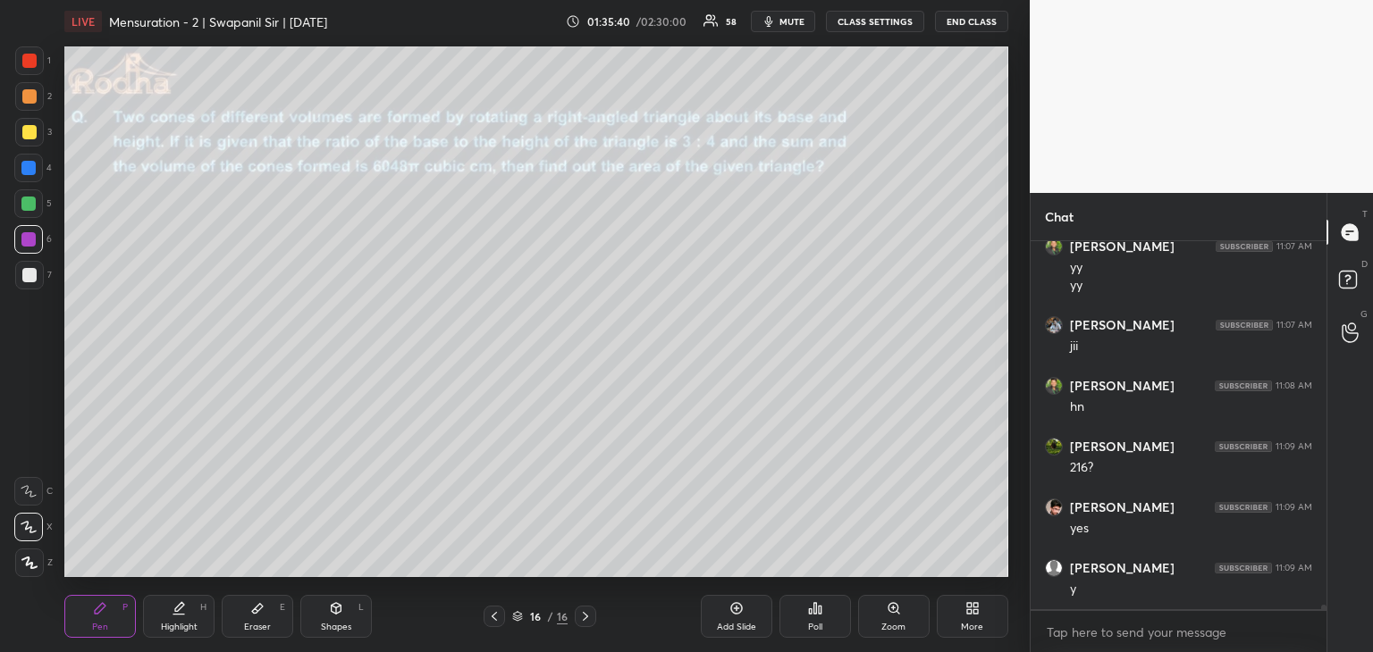
scroll to position [29045, 0]
drag, startPoint x: 31, startPoint y: 203, endPoint x: 61, endPoint y: 211, distance: 30.6
click at [32, 205] on div at bounding box center [28, 204] width 14 height 14
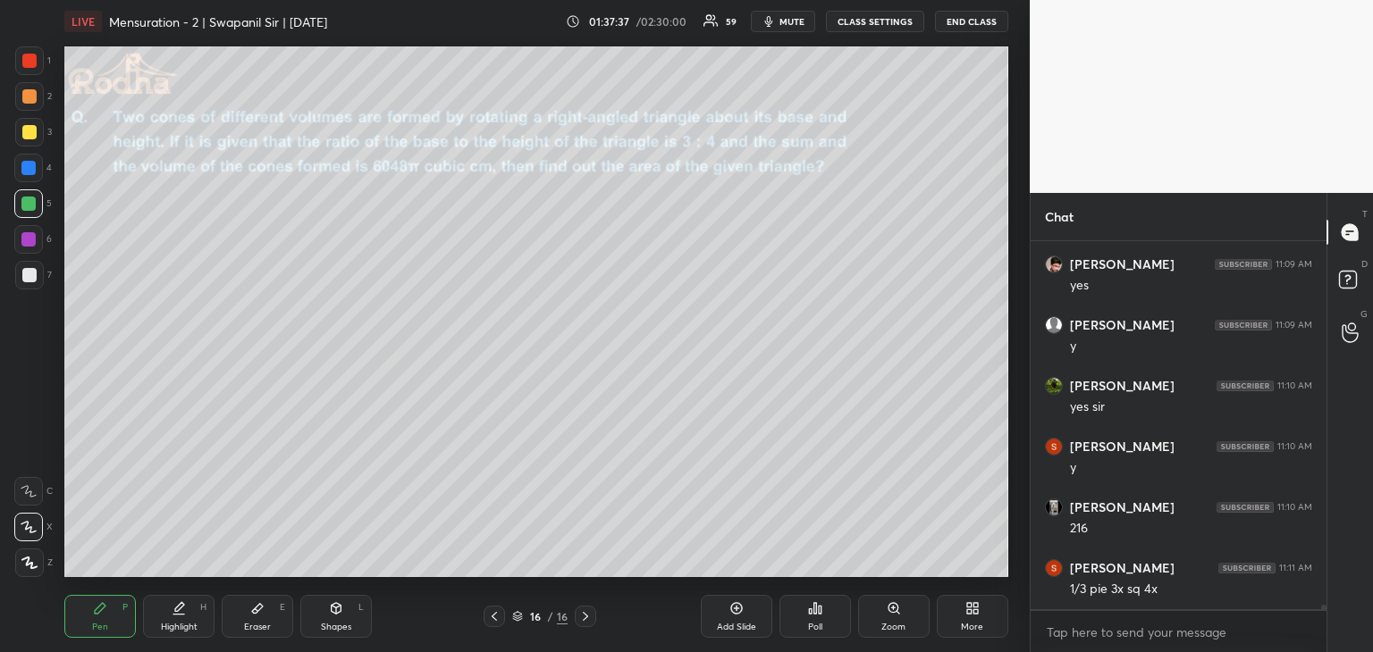
scroll to position [29288, 0]
drag, startPoint x: 35, startPoint y: 170, endPoint x: 55, endPoint y: 174, distance: 20.2
click at [32, 170] on div at bounding box center [28, 168] width 14 height 14
click at [36, 270] on div at bounding box center [29, 275] width 29 height 29
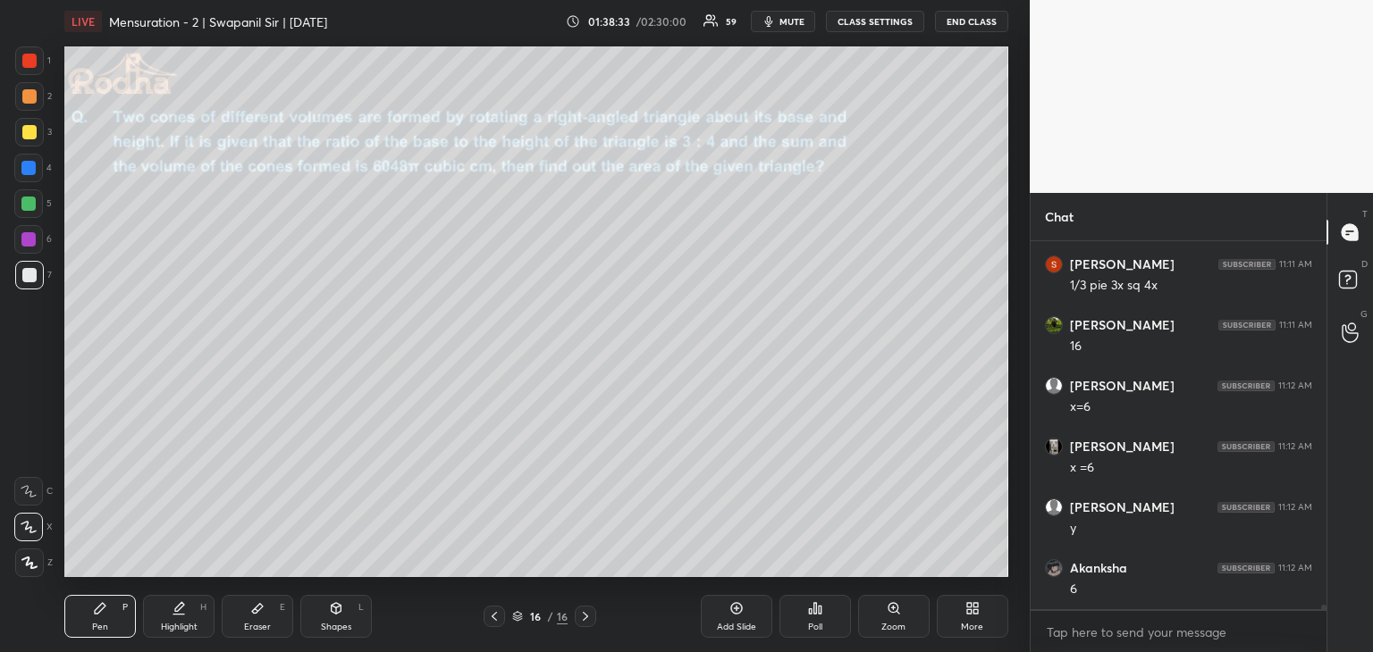
click at [27, 131] on div at bounding box center [29, 132] width 14 height 14
click at [587, 621] on icon at bounding box center [585, 616] width 14 height 14
click at [587, 616] on icon at bounding box center [585, 616] width 14 height 14
click at [586, 618] on icon at bounding box center [585, 616] width 14 height 14
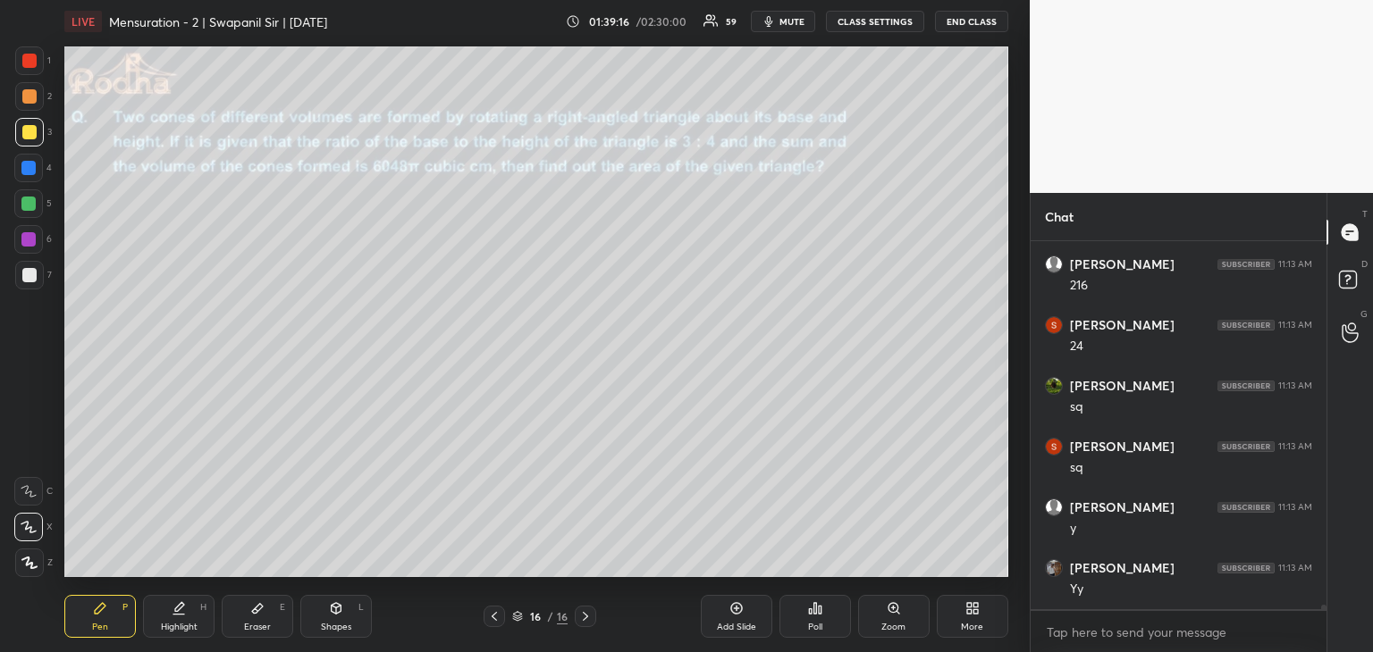
click at [734, 623] on div "Add Slide" at bounding box center [736, 627] width 39 height 9
click at [486, 622] on div at bounding box center [493, 616] width 21 height 21
click at [739, 619] on div "Add Slide" at bounding box center [736, 616] width 71 height 43
click at [740, 619] on div "Add Slide" at bounding box center [736, 616] width 71 height 43
click at [490, 624] on div at bounding box center [493, 616] width 21 height 21
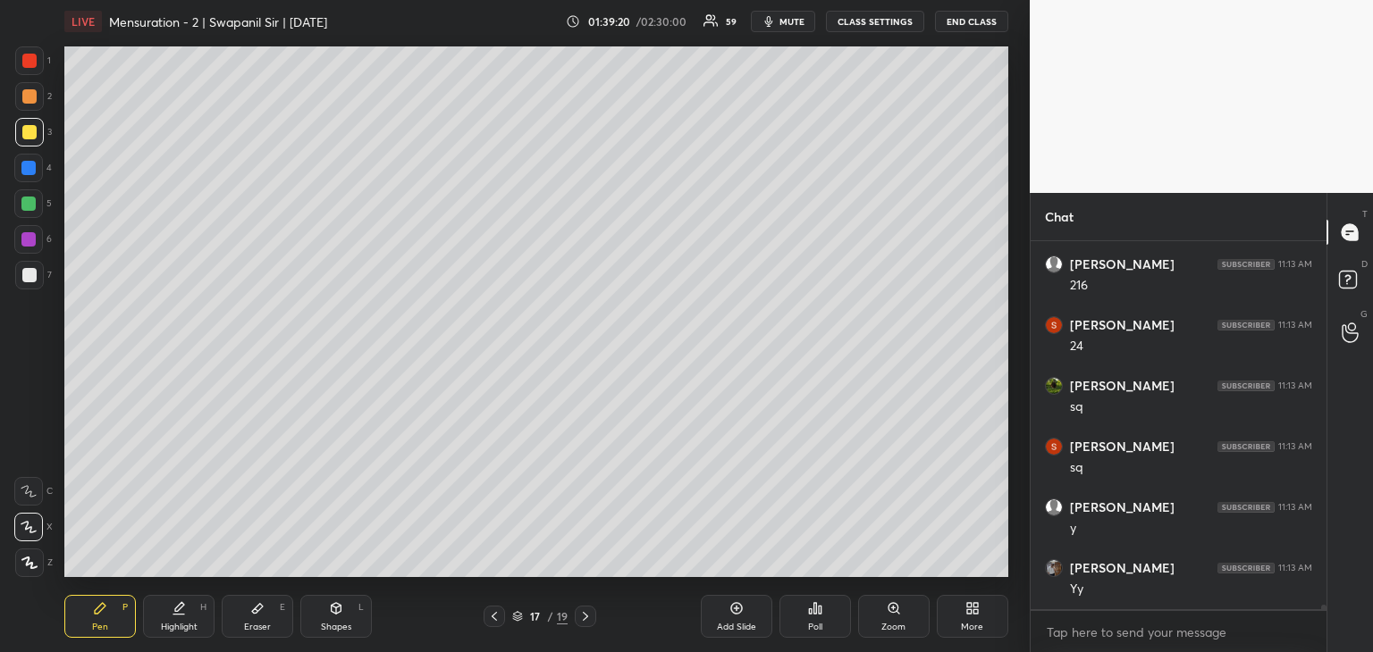
click at [489, 625] on div at bounding box center [493, 616] width 21 height 21
click at [491, 624] on div at bounding box center [493, 616] width 21 height 21
click at [586, 616] on icon at bounding box center [585, 616] width 5 height 9
click at [587, 616] on icon at bounding box center [585, 616] width 5 height 9
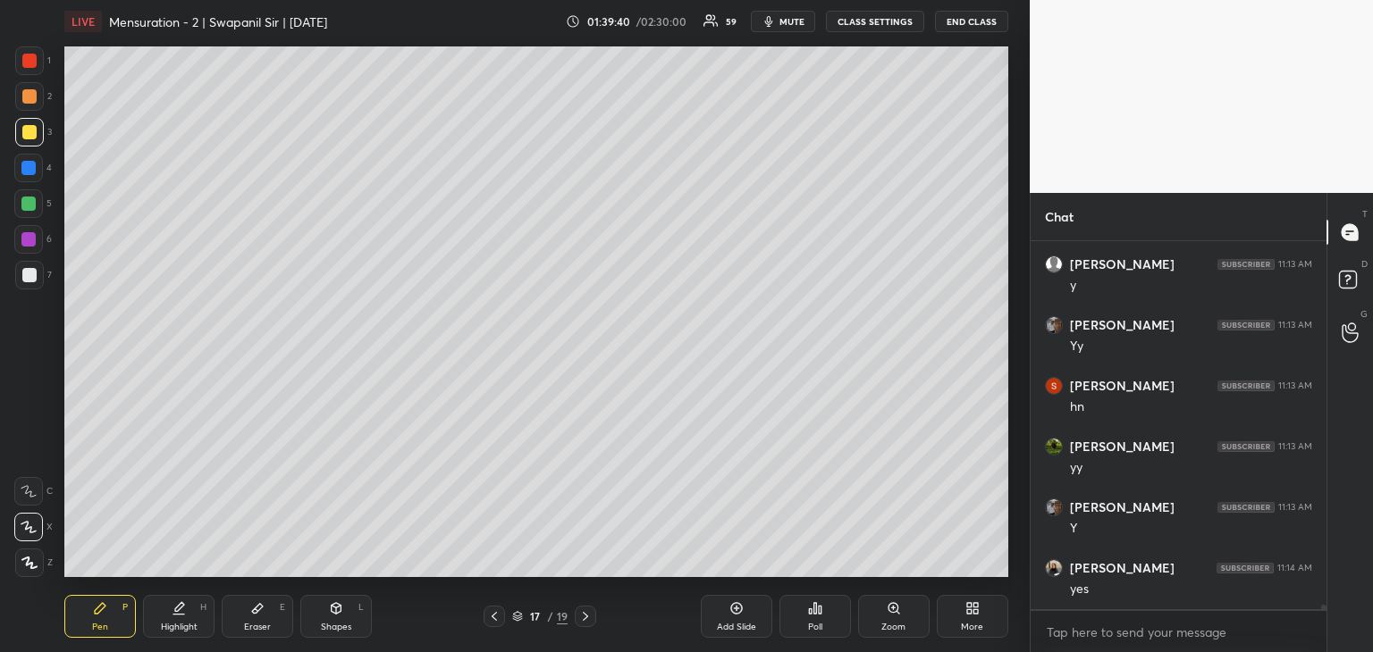
click at [341, 609] on icon at bounding box center [336, 608] width 14 height 14
click at [35, 566] on icon at bounding box center [29, 563] width 13 height 13
click at [32, 168] on div at bounding box center [28, 168] width 14 height 14
drag, startPoint x: 24, startPoint y: 496, endPoint x: 55, endPoint y: 472, distance: 39.5
click at [23, 495] on rect at bounding box center [28, 491] width 13 height 13
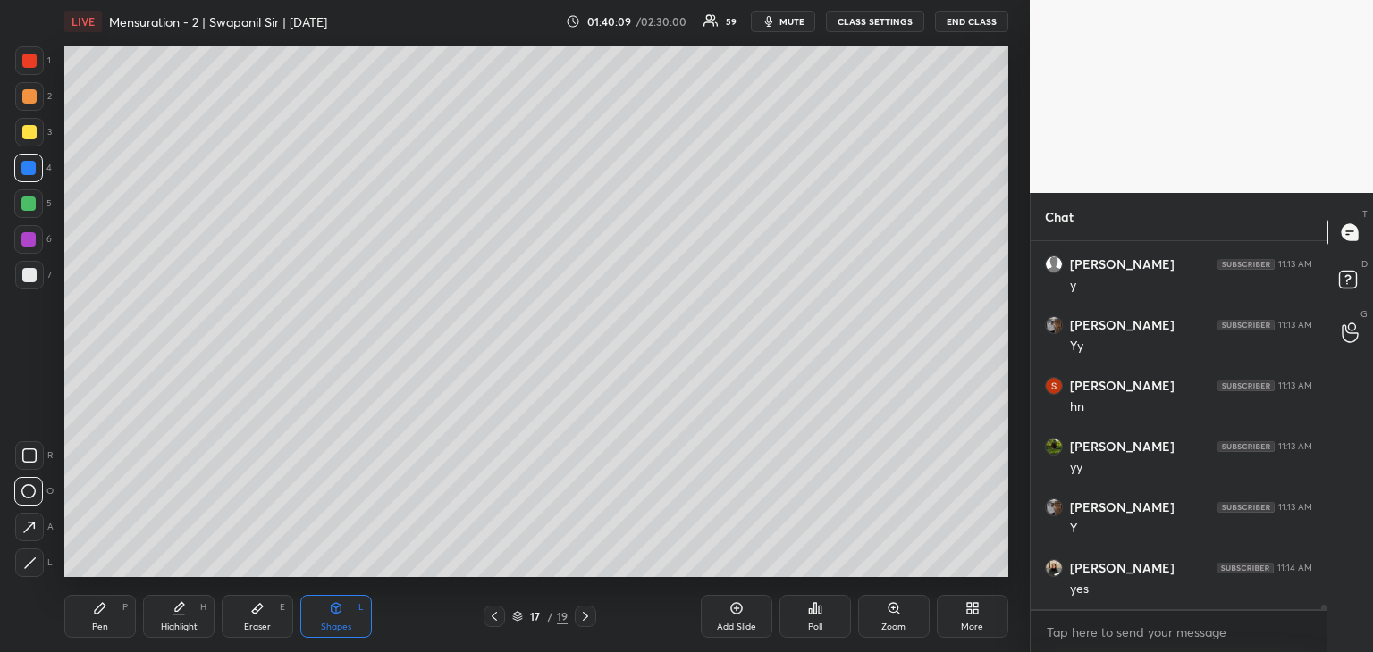
click at [267, 618] on div "Eraser E" at bounding box center [257, 616] width 71 height 43
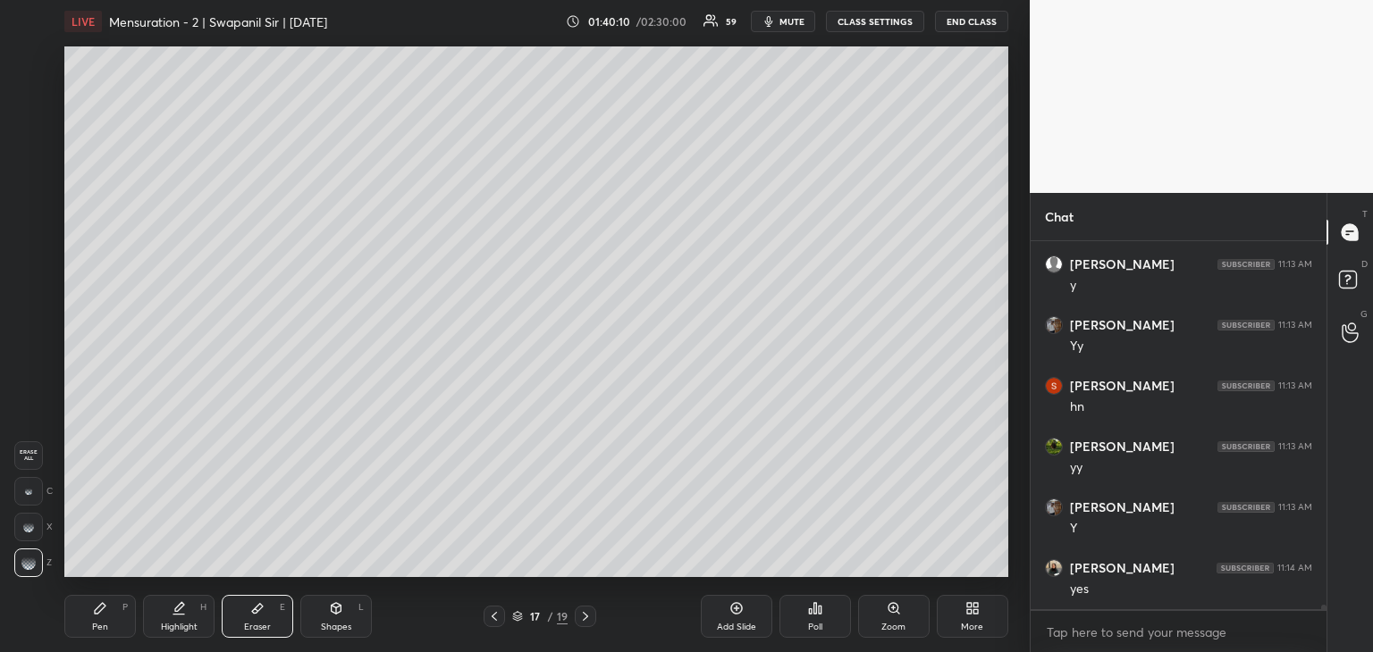
drag, startPoint x: 111, startPoint y: 612, endPoint x: 130, endPoint y: 585, distance: 32.7
click at [113, 611] on div "Pen P" at bounding box center [99, 616] width 71 height 43
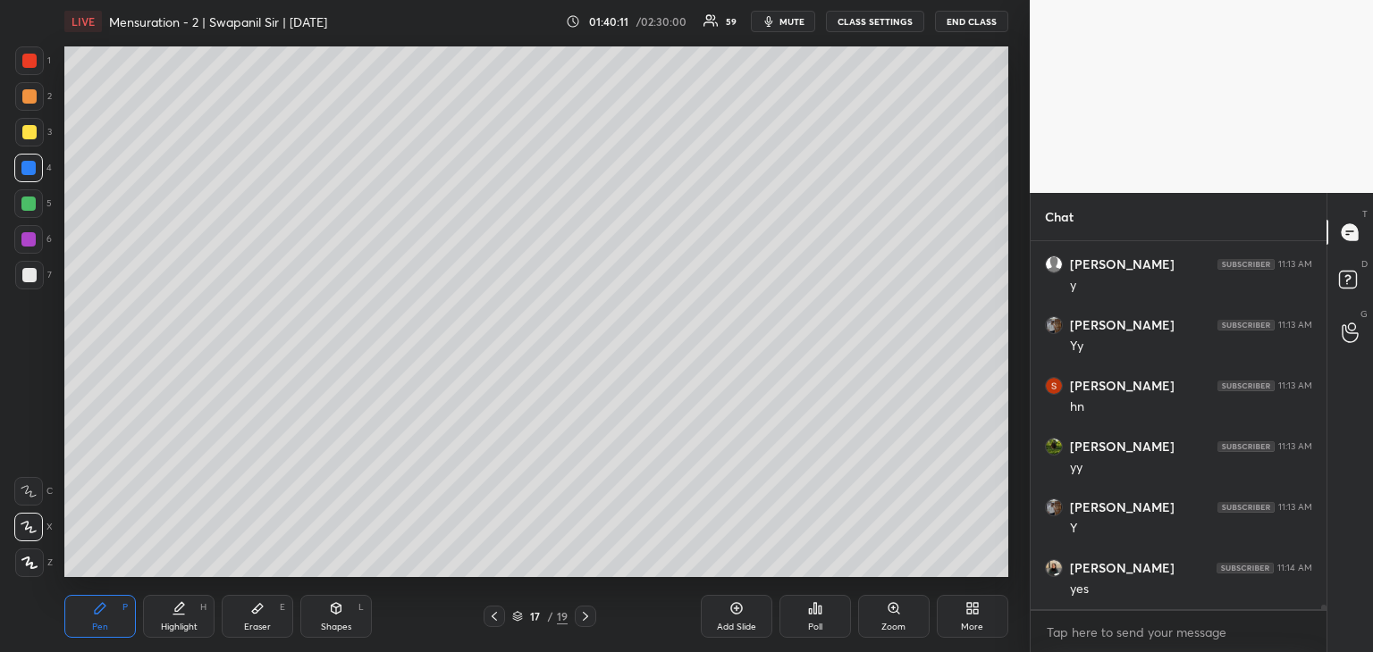
click at [265, 601] on div "Eraser E" at bounding box center [257, 616] width 71 height 43
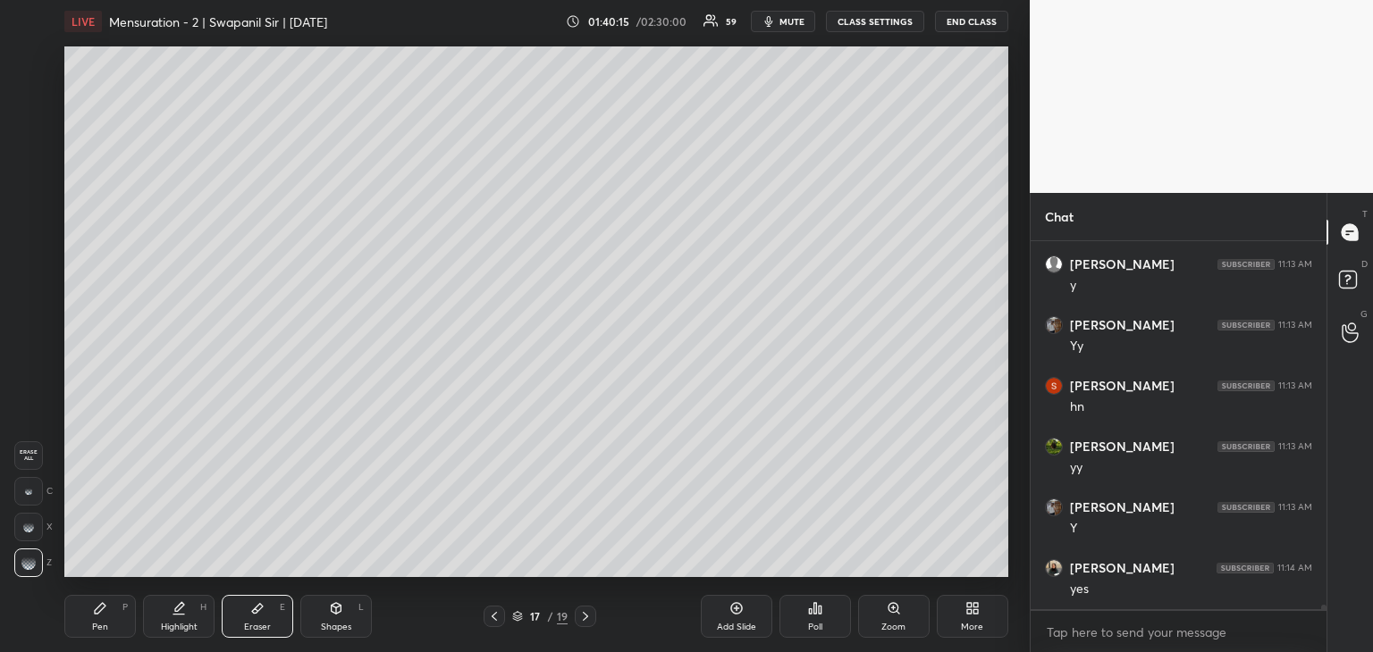
click at [38, 485] on div at bounding box center [28, 491] width 29 height 29
click at [347, 618] on div "Shapes L" at bounding box center [335, 616] width 71 height 43
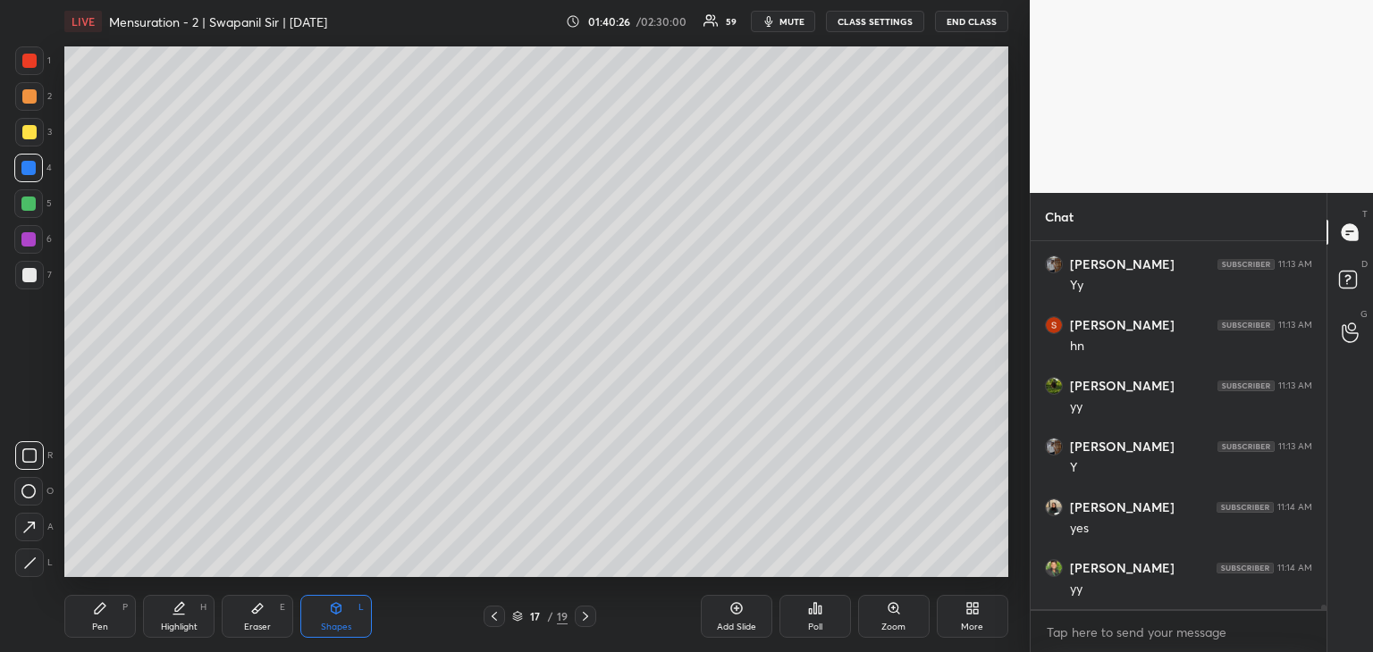
click at [26, 487] on icon at bounding box center [28, 491] width 14 height 14
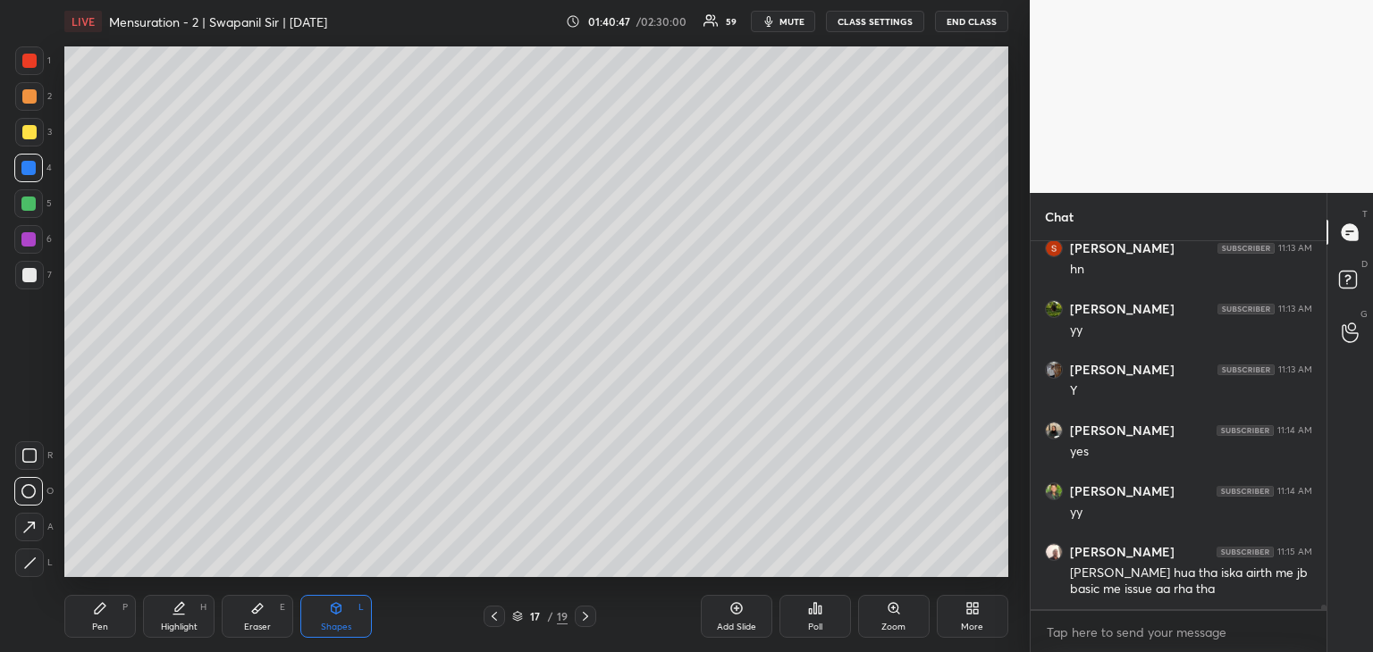
drag, startPoint x: 32, startPoint y: 563, endPoint x: 57, endPoint y: 509, distance: 59.2
click at [32, 563] on icon at bounding box center [29, 563] width 13 height 13
drag, startPoint x: 33, startPoint y: 493, endPoint x: 57, endPoint y: 466, distance: 36.7
click at [34, 492] on icon at bounding box center [28, 491] width 14 height 14
drag, startPoint x: 108, startPoint y: 629, endPoint x: 123, endPoint y: 616, distance: 20.3
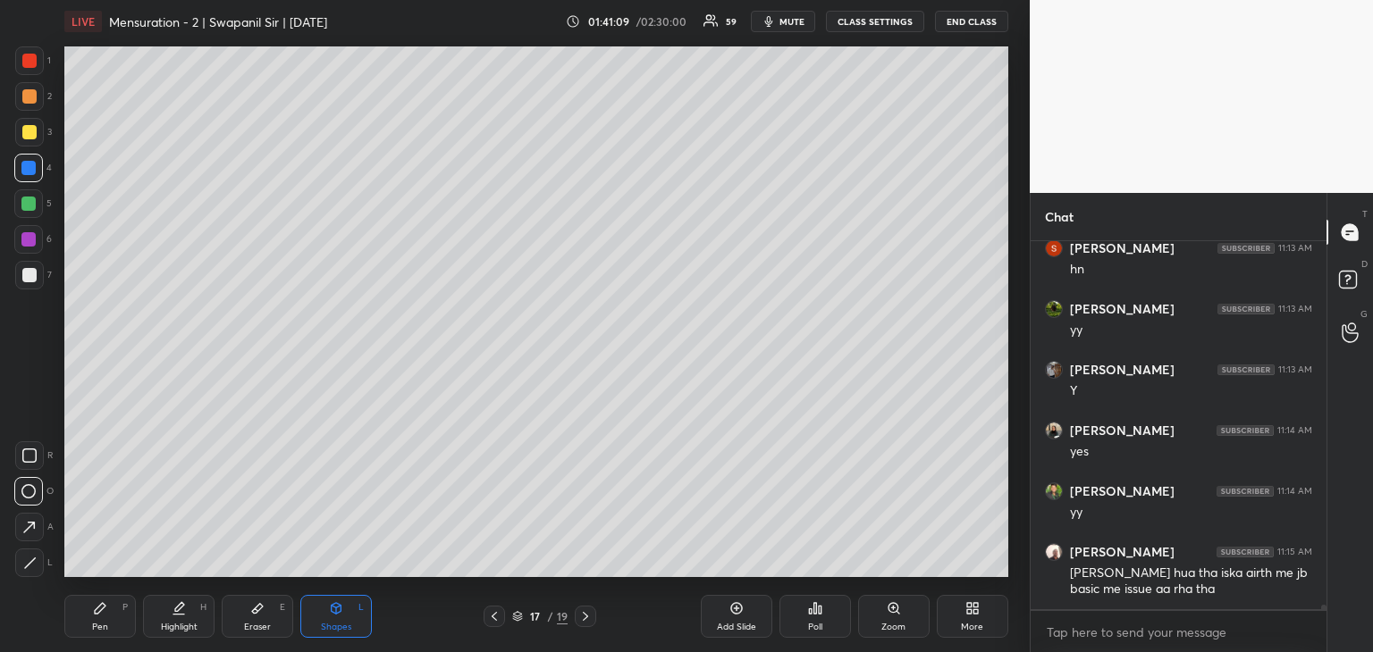
click at [110, 629] on div "Pen P" at bounding box center [99, 616] width 71 height 43
click at [346, 610] on div "Shapes L" at bounding box center [335, 616] width 71 height 43
click at [23, 559] on icon at bounding box center [29, 563] width 13 height 13
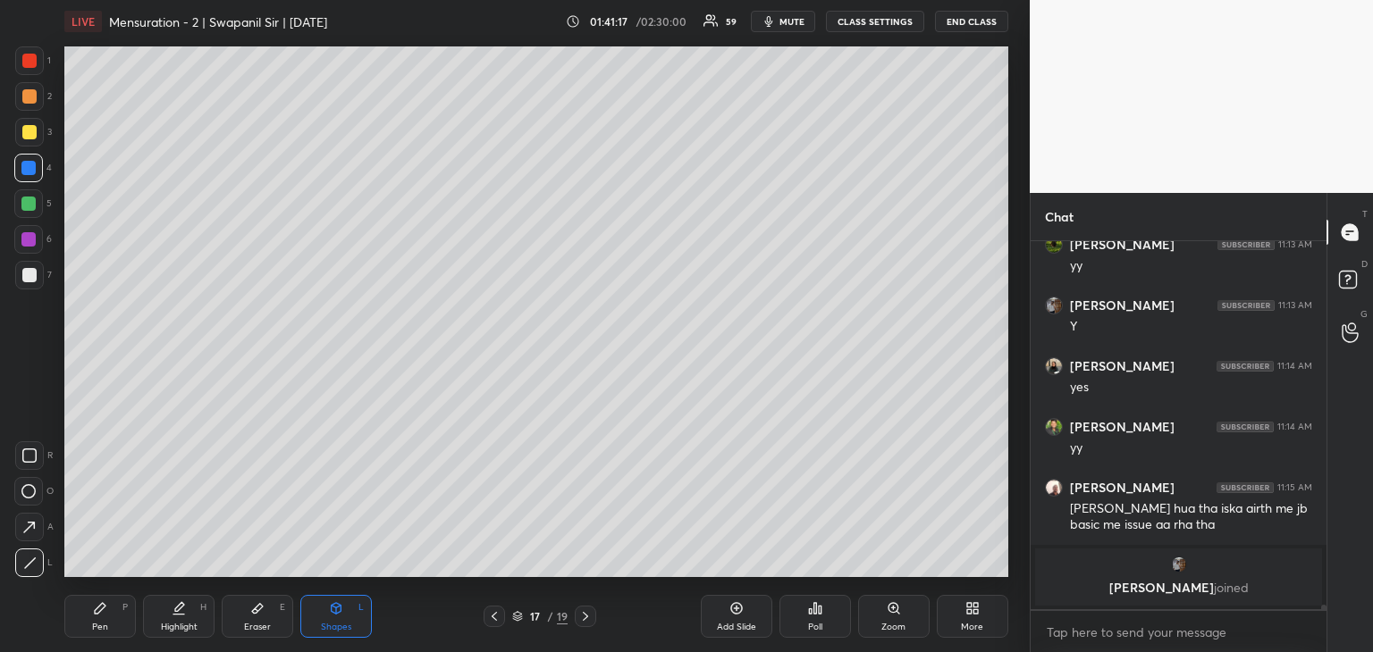
click at [97, 615] on icon at bounding box center [100, 608] width 14 height 14
click at [250, 605] on icon at bounding box center [257, 608] width 14 height 14
click at [100, 610] on icon at bounding box center [100, 608] width 11 height 11
click at [326, 616] on div "Shapes L" at bounding box center [335, 616] width 71 height 43
click at [36, 561] on icon at bounding box center [29, 563] width 13 height 13
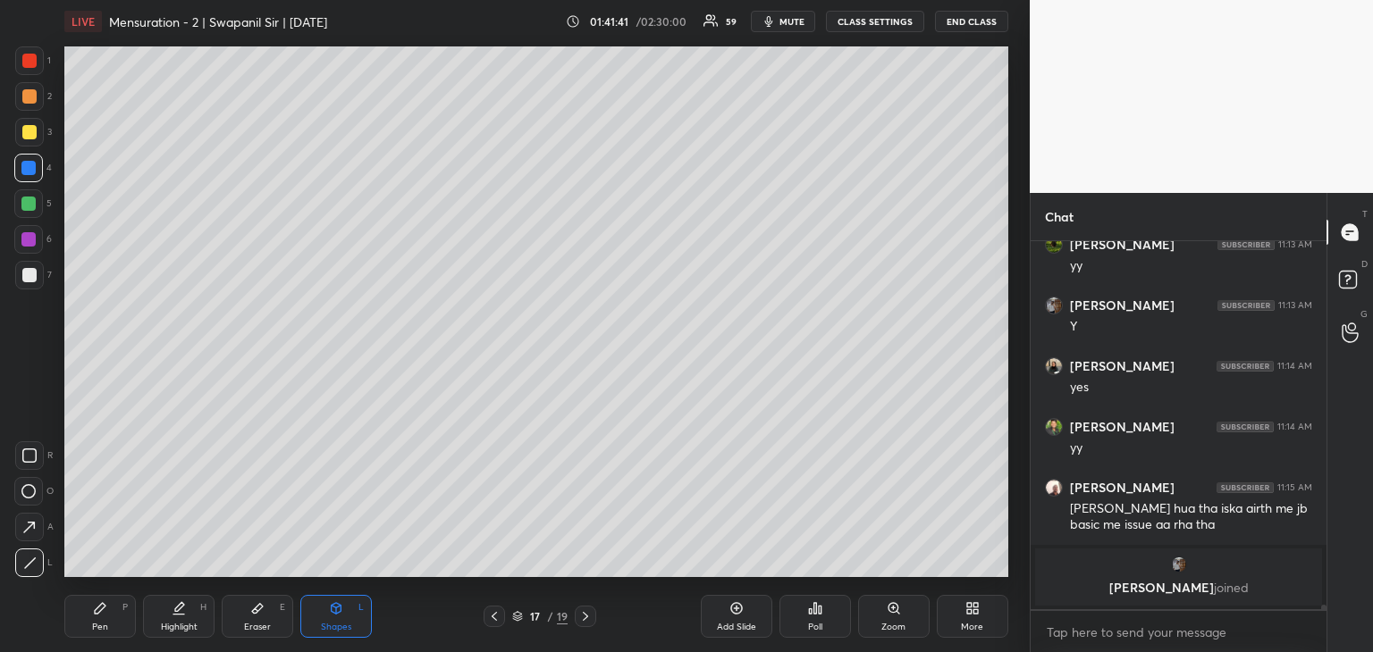
click at [29, 526] on icon at bounding box center [29, 527] width 12 height 12
click at [104, 606] on icon at bounding box center [100, 608] width 11 height 11
click at [250, 609] on div "Eraser E" at bounding box center [257, 616] width 71 height 43
click at [85, 621] on div "Pen P" at bounding box center [99, 616] width 71 height 43
click at [323, 618] on div "Shapes L" at bounding box center [335, 616] width 71 height 43
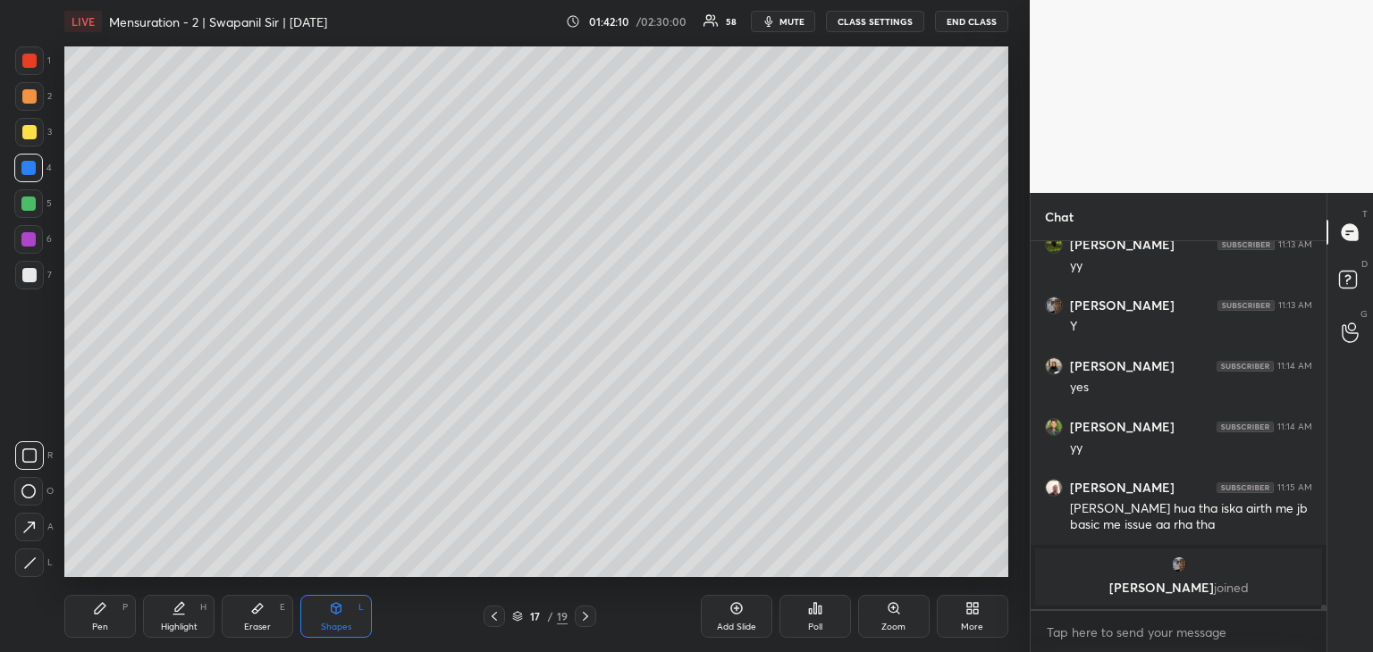
click at [38, 572] on div at bounding box center [29, 563] width 29 height 29
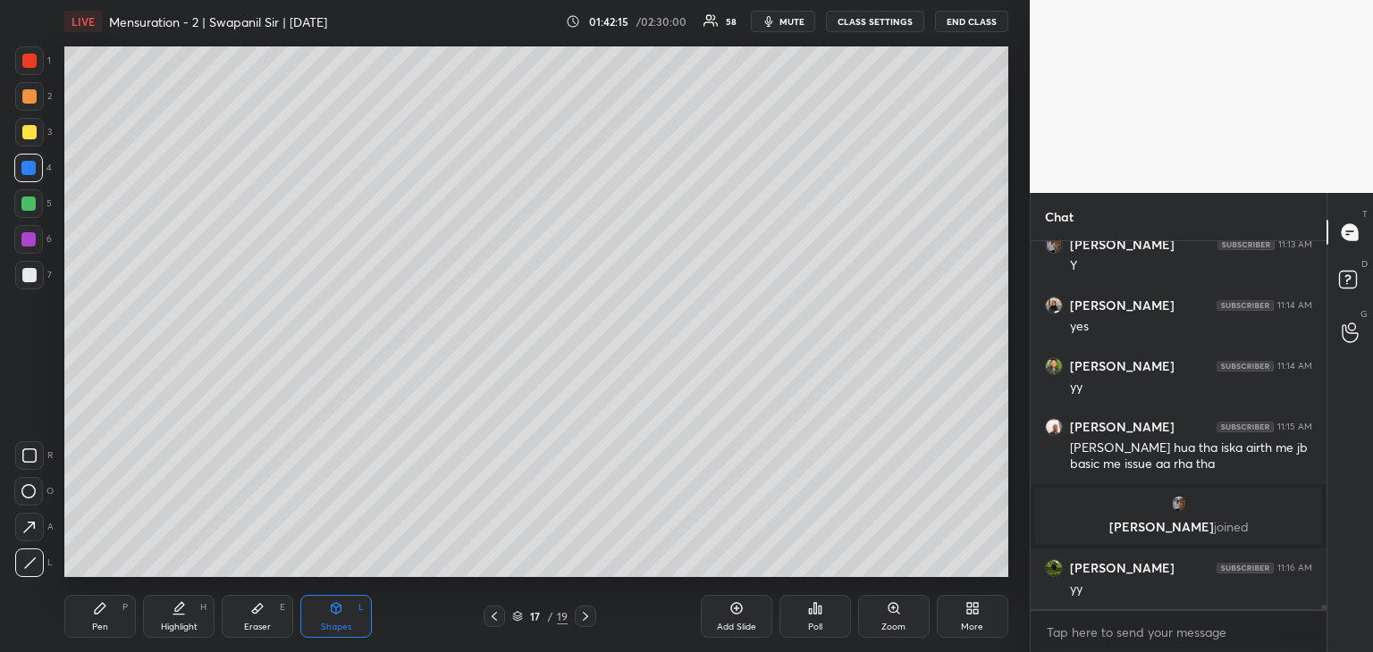
click at [28, 242] on div at bounding box center [28, 239] width 14 height 14
click at [102, 626] on div "Pen" at bounding box center [100, 627] width 16 height 9
click at [29, 491] on icon at bounding box center [29, 491] width 16 height 13
drag, startPoint x: 332, startPoint y: 612, endPoint x: 278, endPoint y: 592, distance: 57.4
click at [332, 609] on icon at bounding box center [337, 608] width 10 height 11
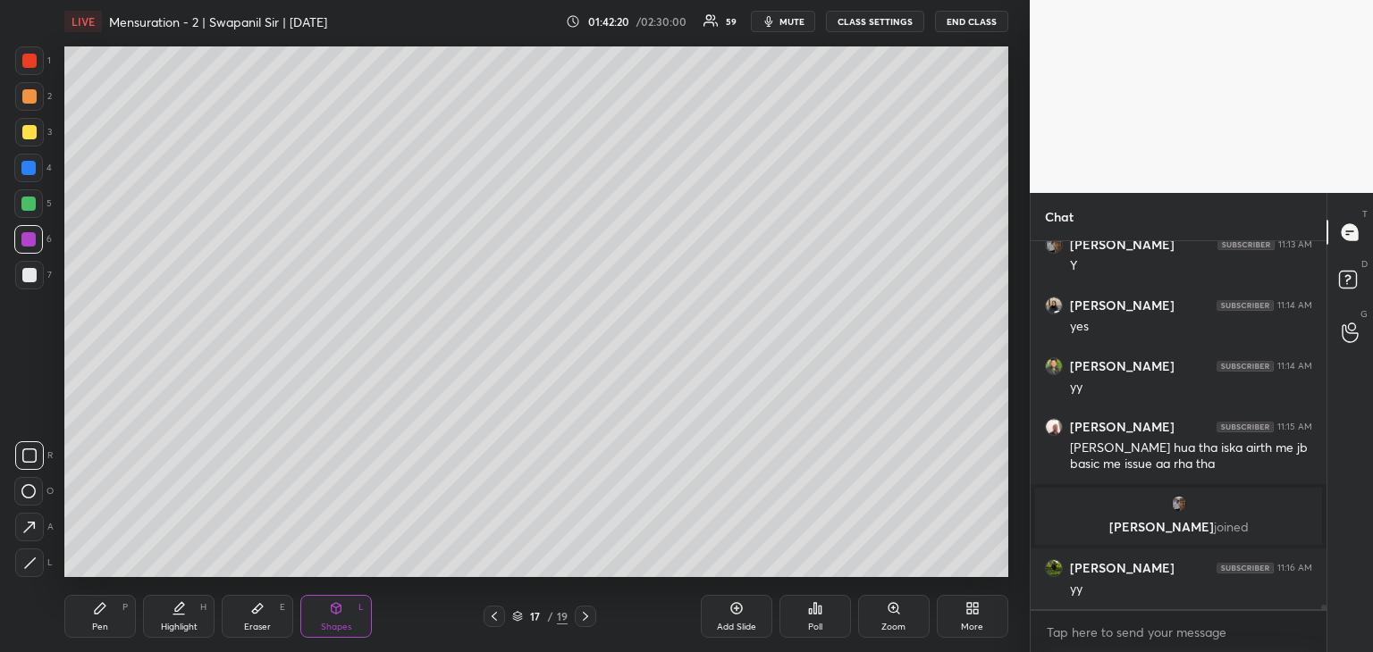
drag, startPoint x: 29, startPoint y: 563, endPoint x: 41, endPoint y: 549, distance: 18.4
click at [30, 563] on icon at bounding box center [29, 563] width 13 height 13
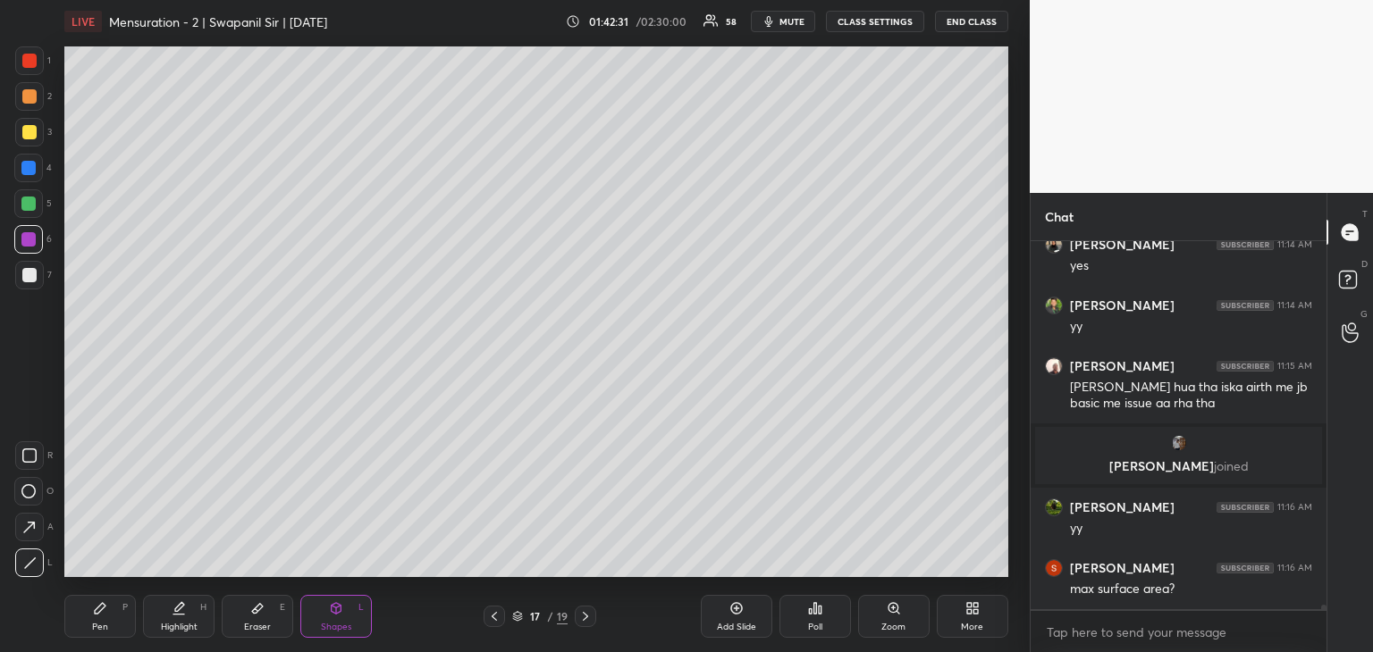
drag, startPoint x: 107, startPoint y: 618, endPoint x: 126, endPoint y: 587, distance: 36.5
click at [110, 617] on div "Pen P" at bounding box center [99, 616] width 71 height 43
click at [32, 519] on div at bounding box center [28, 527] width 29 height 29
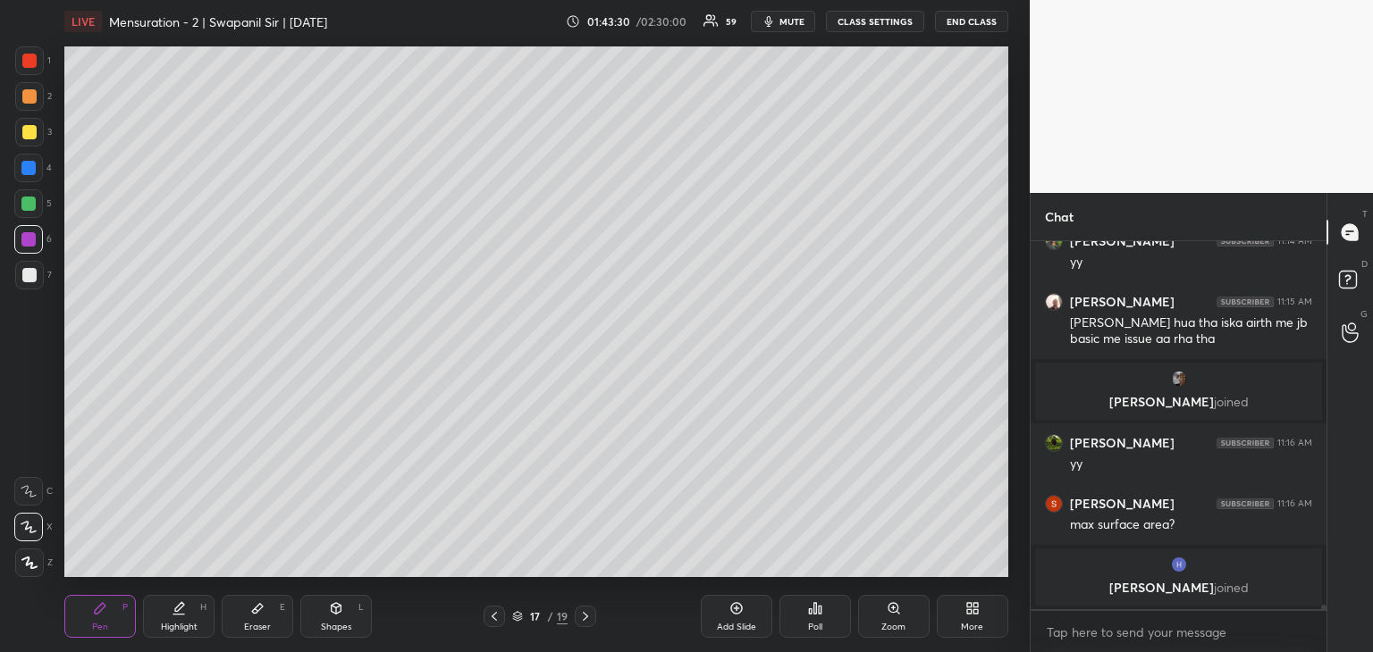
click at [26, 133] on div at bounding box center [29, 132] width 14 height 14
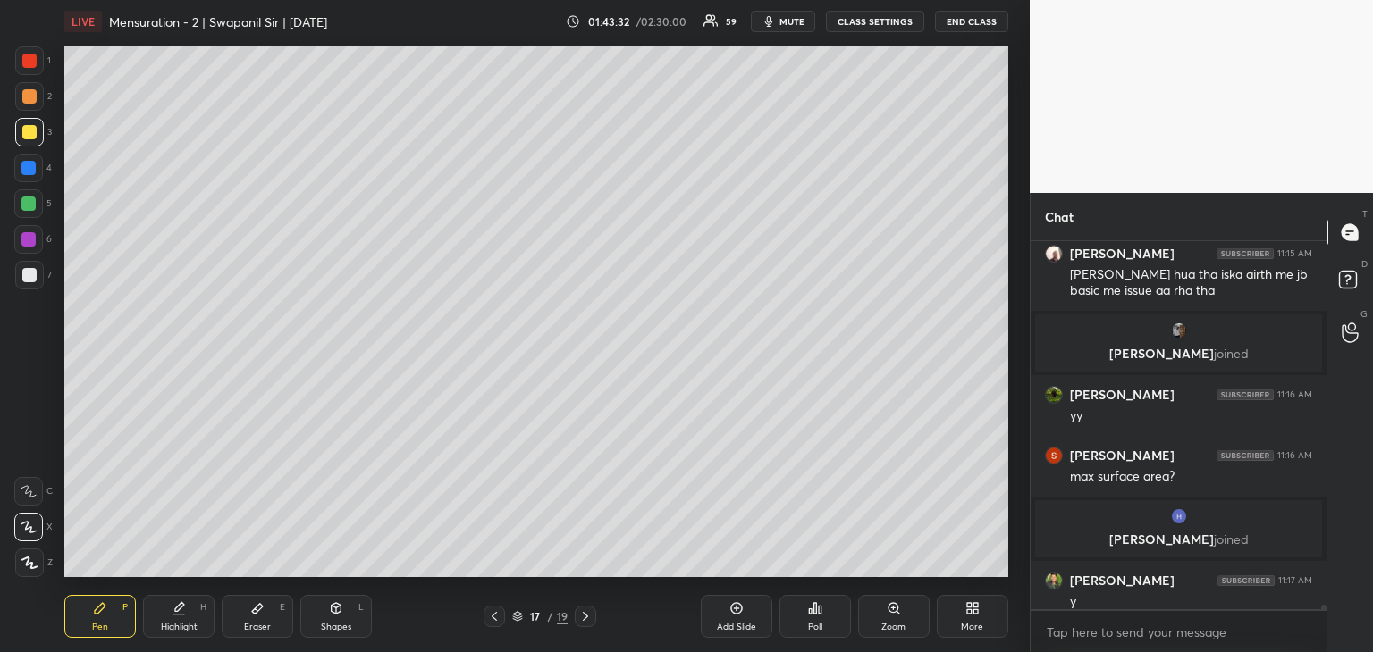
scroll to position [28557, 0]
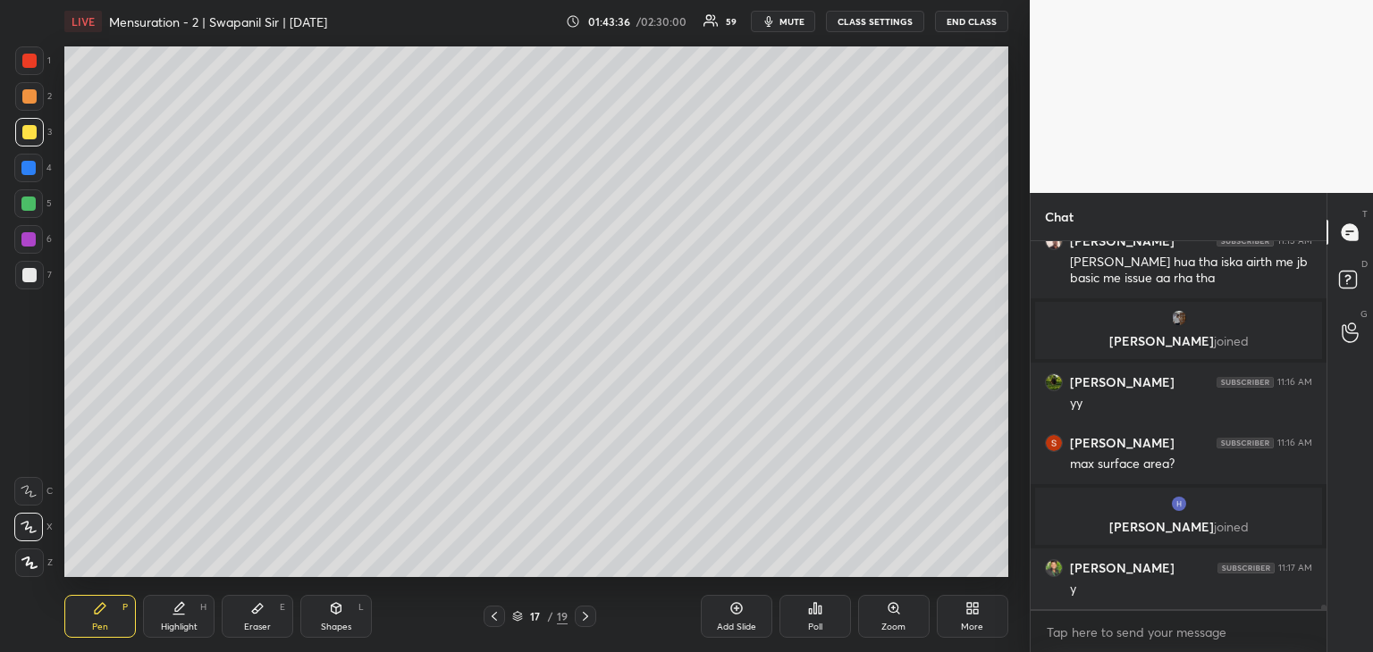
click at [332, 614] on icon at bounding box center [336, 608] width 14 height 14
click at [43, 530] on div "A" at bounding box center [34, 527] width 38 height 29
click at [32, 543] on div "R O A L" at bounding box center [33, 505] width 39 height 143
click at [31, 521] on icon at bounding box center [29, 527] width 19 height 19
click at [90, 626] on div "Pen P" at bounding box center [99, 616] width 71 height 43
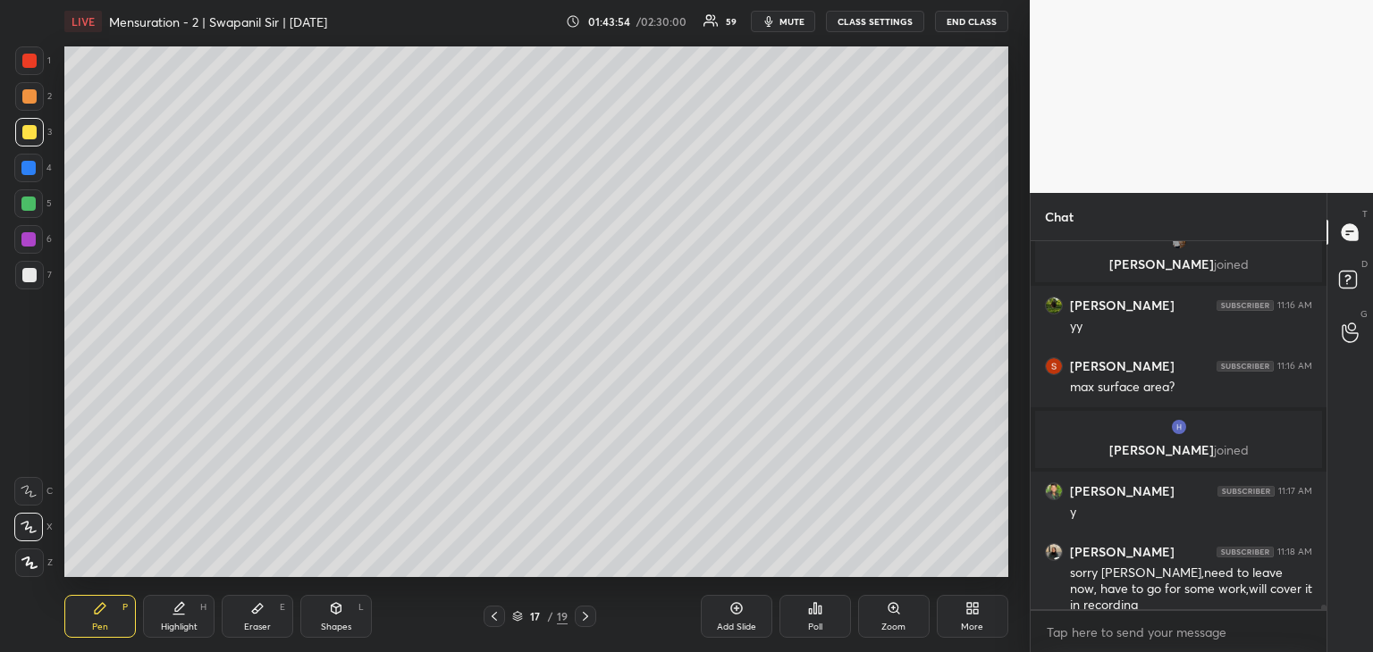
scroll to position [28652, 0]
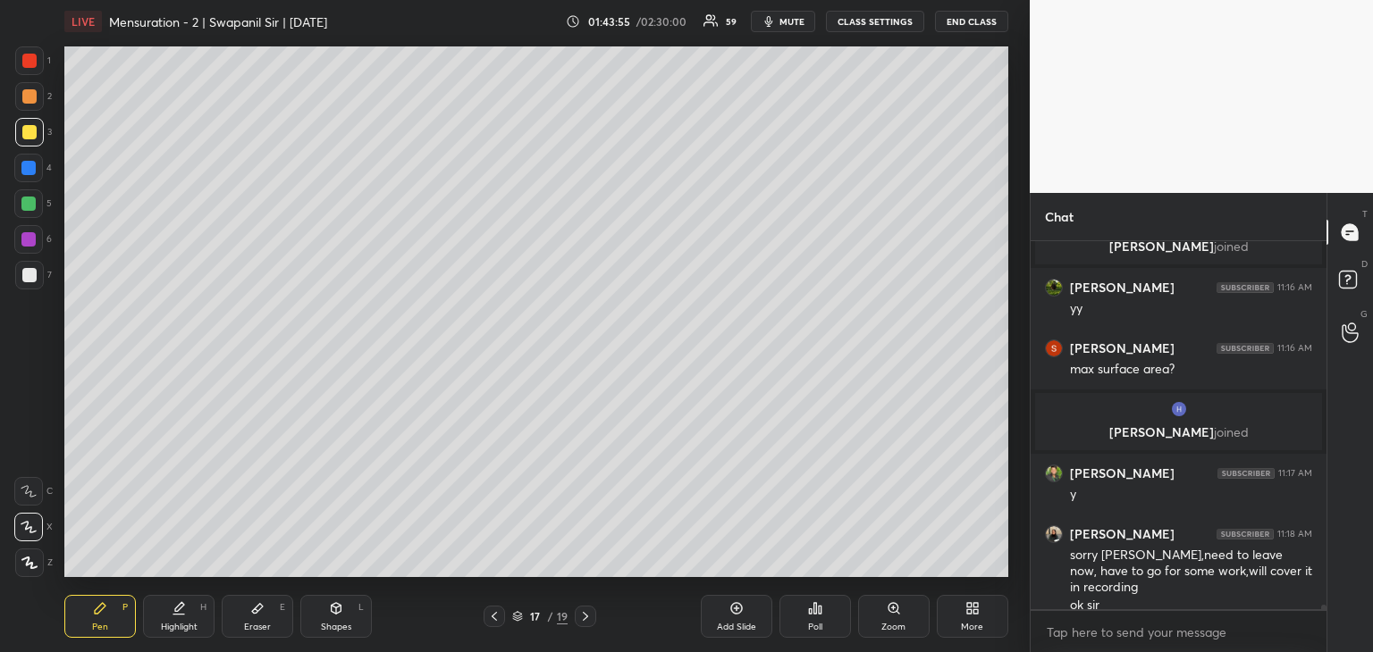
click at [335, 594] on div "Pen P Highlight H Eraser E Shapes L 17 / 19 Add Slide Poll Zoom More" at bounding box center [536, 616] width 944 height 71
click at [338, 609] on icon at bounding box center [337, 608] width 10 height 11
click at [30, 526] on icon at bounding box center [29, 527] width 19 height 19
click at [97, 618] on div "Pen P" at bounding box center [99, 616] width 71 height 43
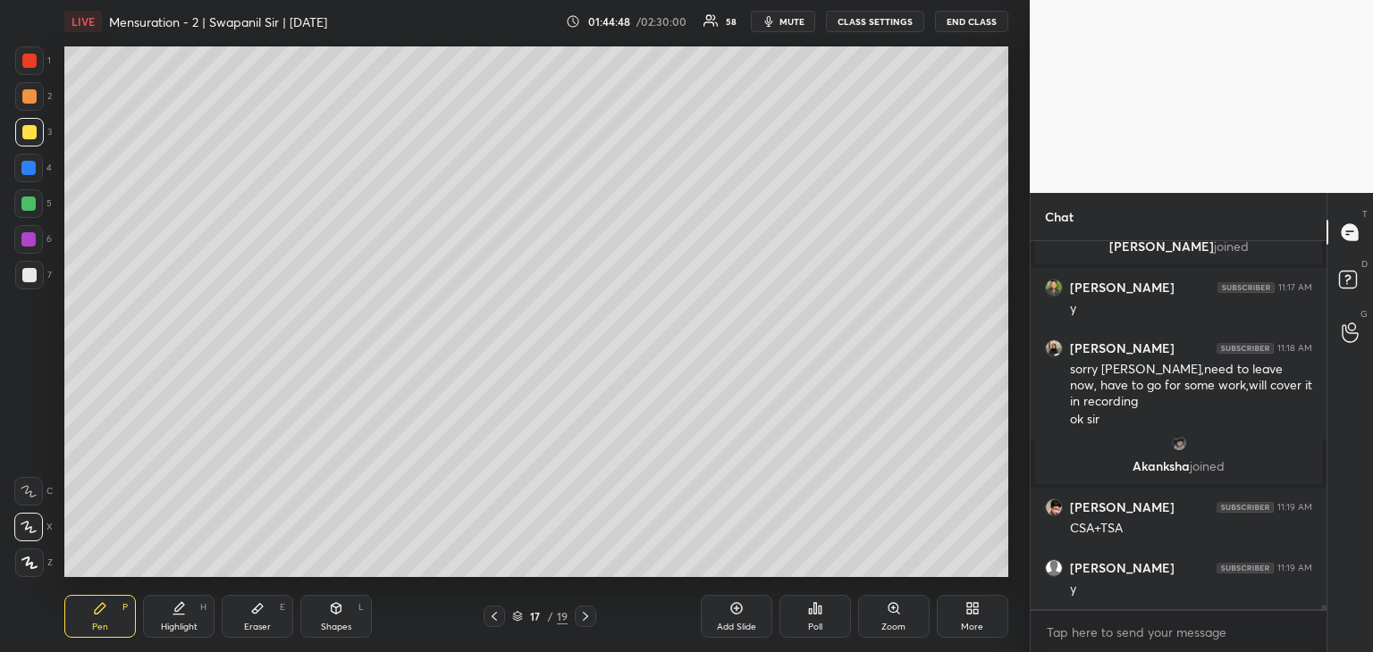
scroll to position [28834, 0]
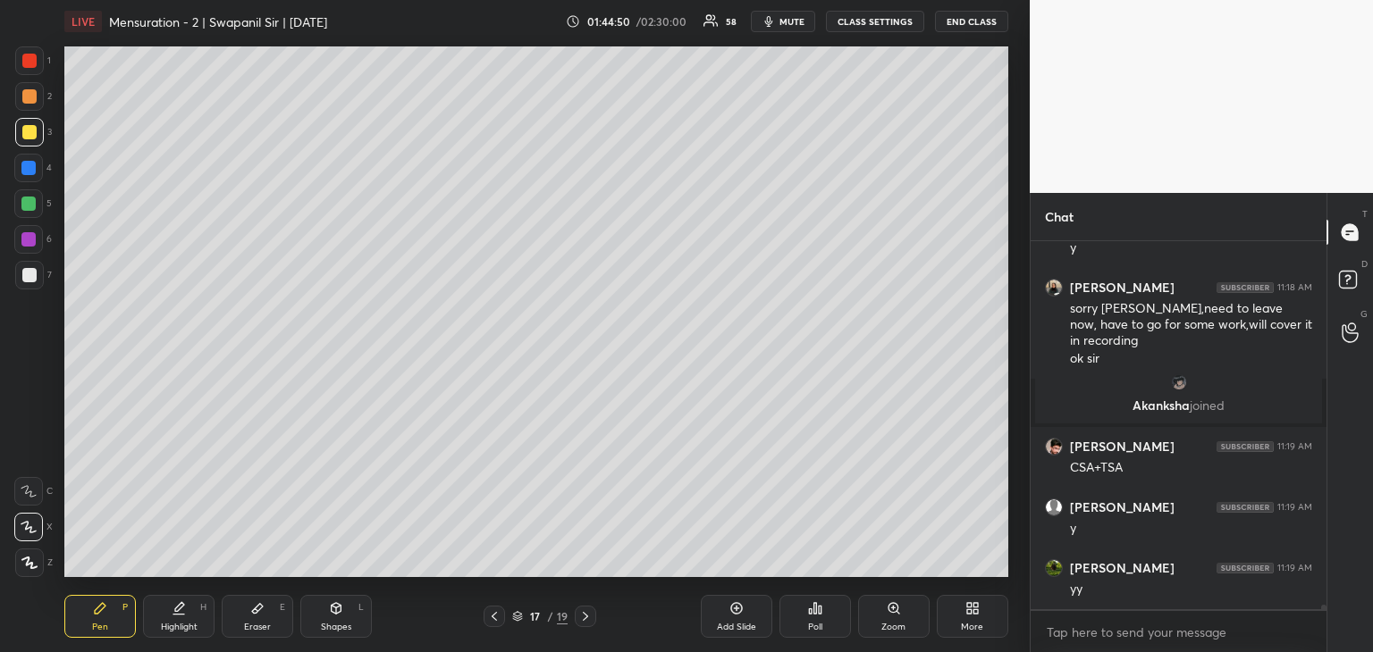
drag, startPoint x: 30, startPoint y: 206, endPoint x: 55, endPoint y: 205, distance: 24.2
click at [30, 206] on div at bounding box center [28, 204] width 14 height 14
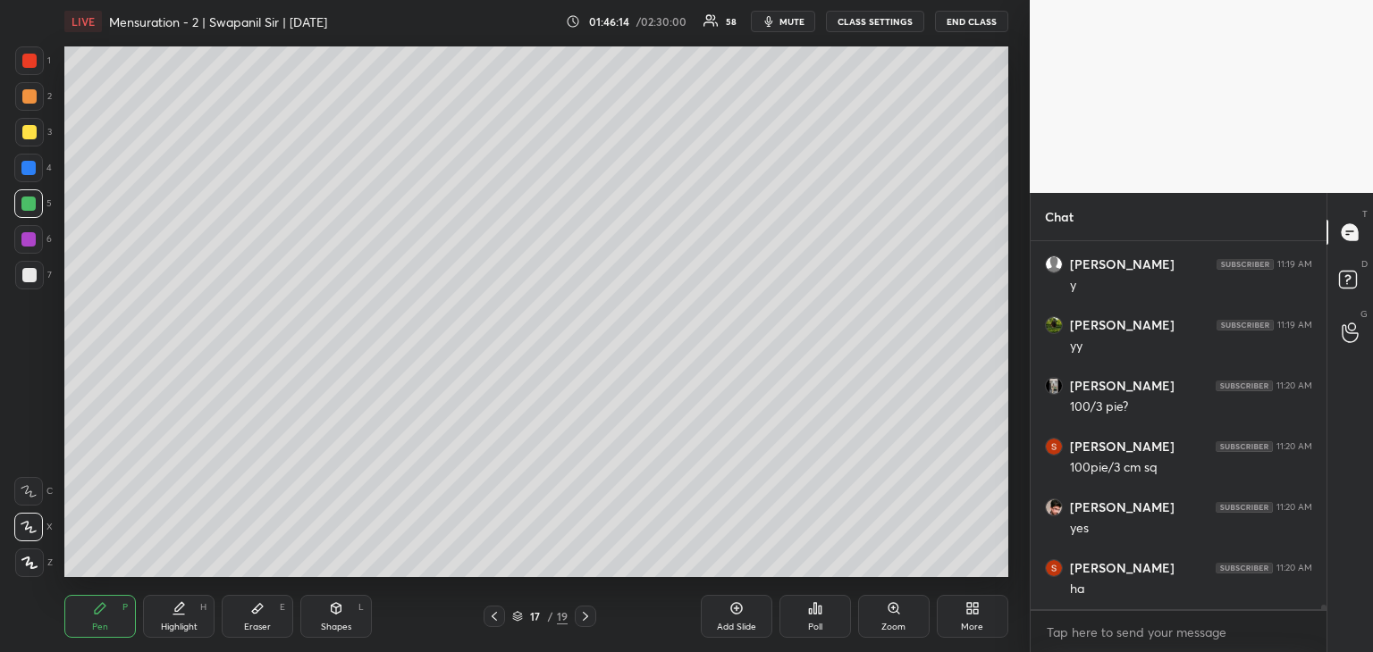
scroll to position [29138, 0]
click at [239, 583] on div "LIVE Mensuration - 2 | Swapanil Sir | [DATE] 01:46:14 / 02:30:00 58 mute CLASS …" at bounding box center [536, 326] width 958 height 652
click at [236, 580] on div "LIVE Mensuration - 2 | Swapanil Sir | [DATE] 01:46:16 / 02:30:00 58 mute CLASS …" at bounding box center [536, 326] width 958 height 652
click at [349, 580] on div "Setting up your live class Poll for secs No correct answer Start poll" at bounding box center [536, 312] width 958 height 538
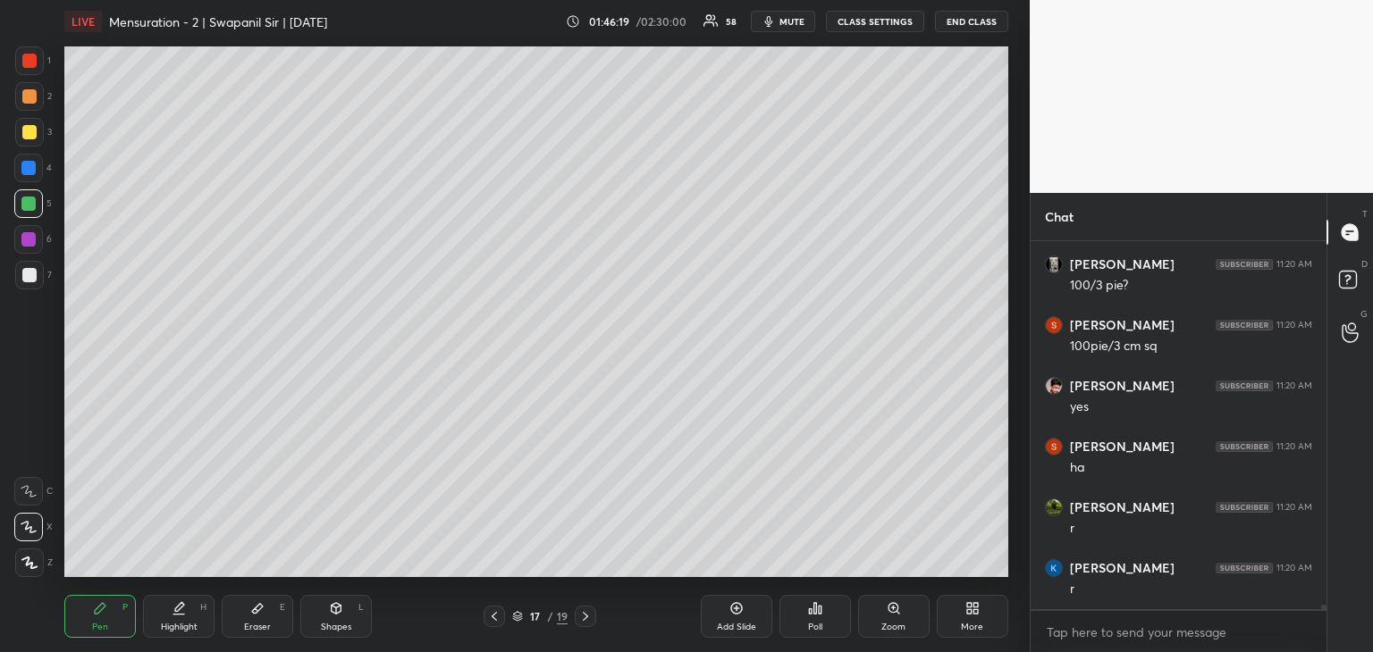
click at [256, 632] on div "Eraser" at bounding box center [257, 627] width 27 height 9
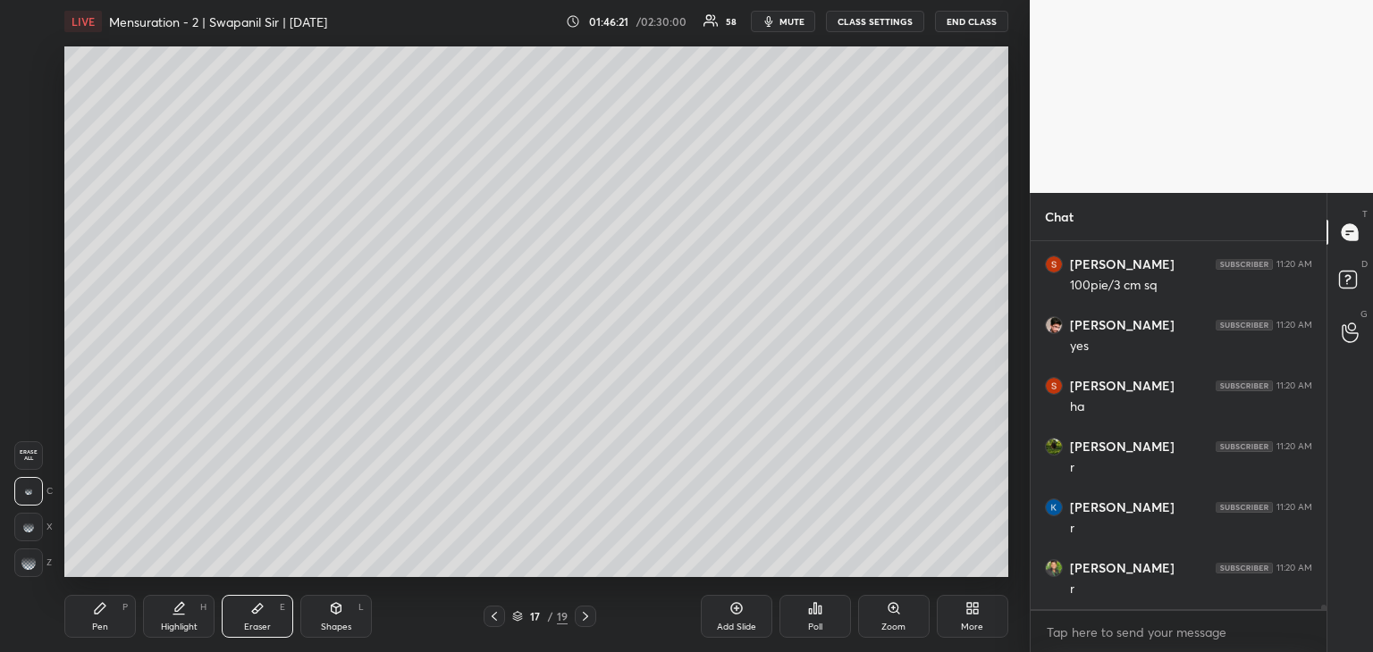
click at [105, 629] on div "Pen" at bounding box center [100, 627] width 16 height 9
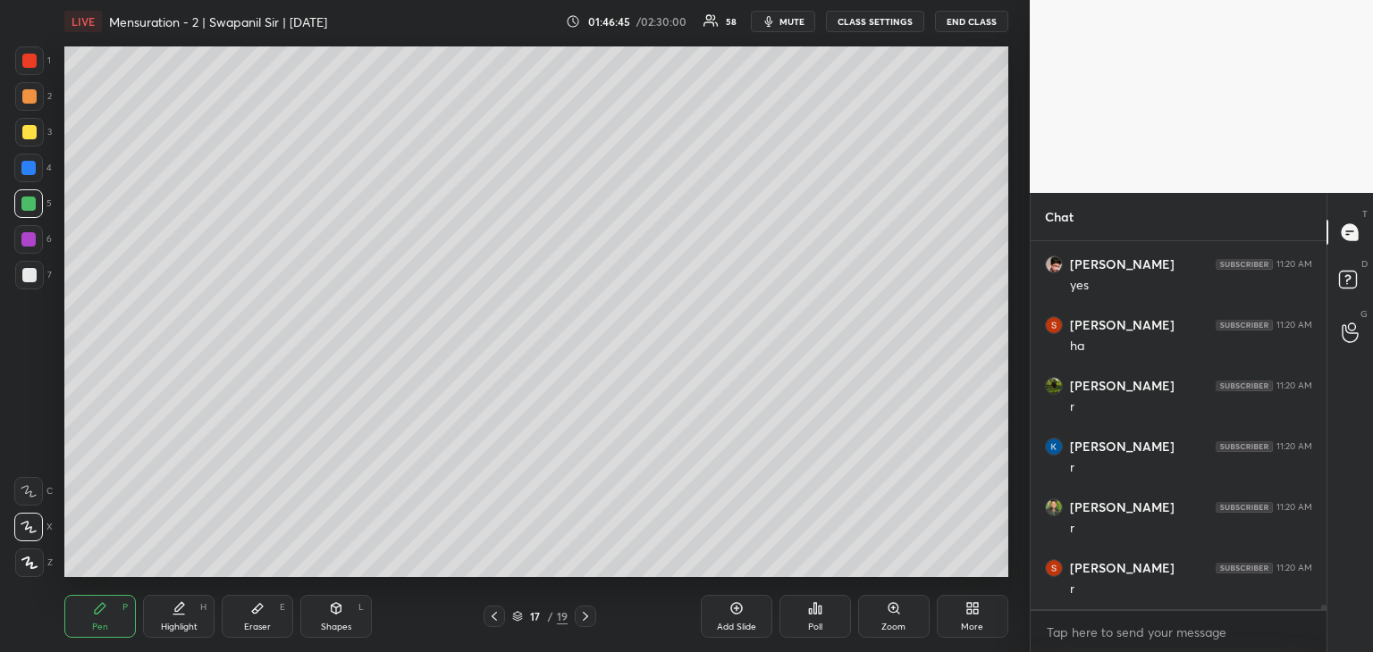
click at [26, 247] on div at bounding box center [28, 239] width 29 height 29
click at [28, 139] on div at bounding box center [29, 132] width 14 height 14
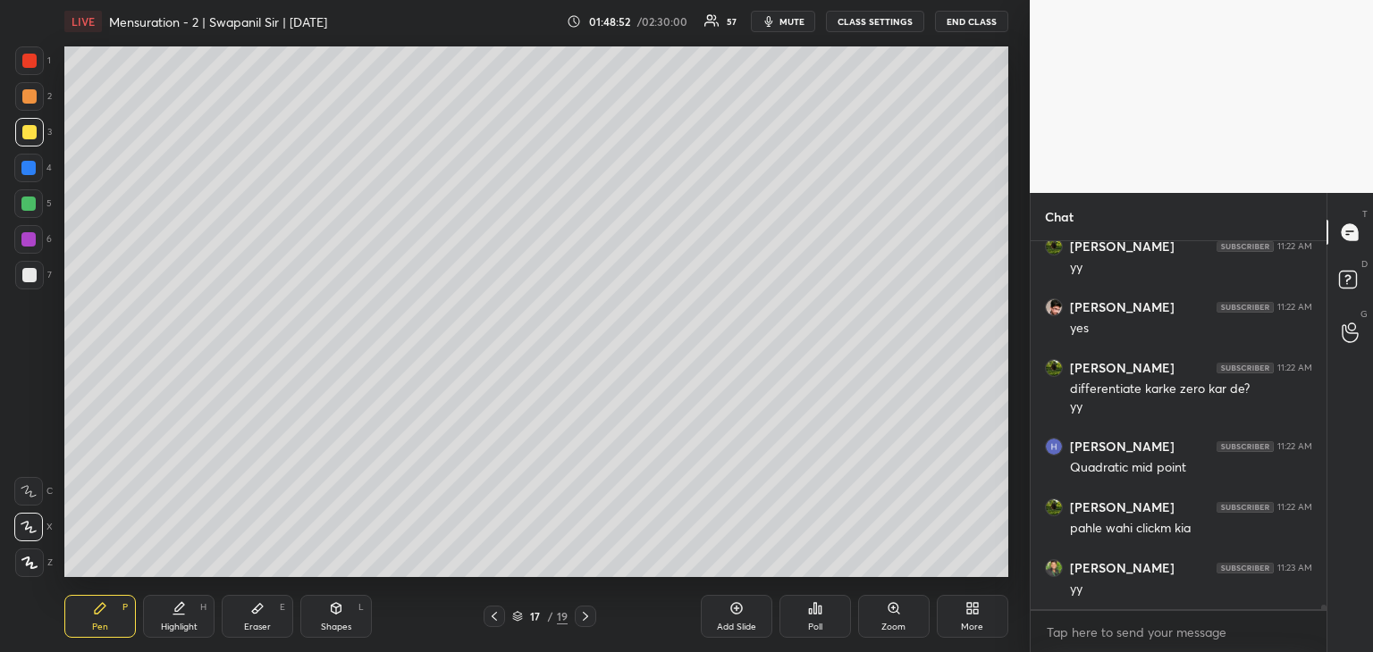
scroll to position [29962, 0]
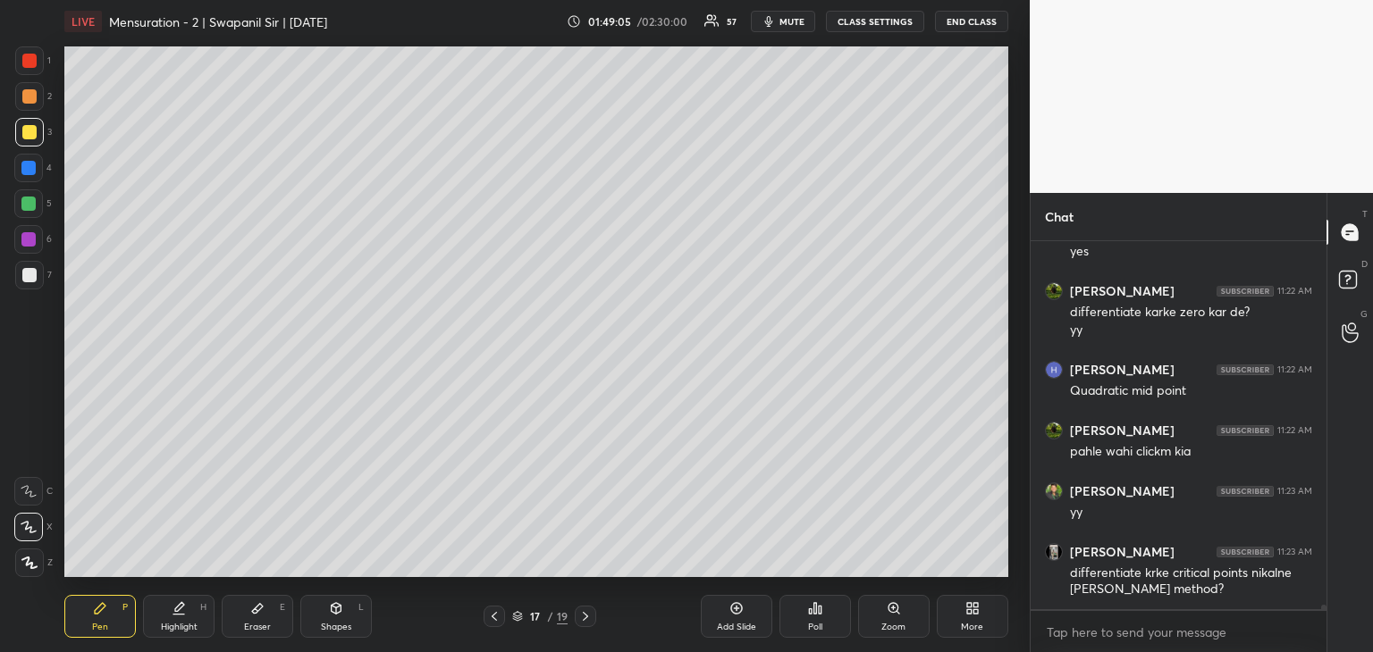
click at [583, 619] on icon at bounding box center [585, 616] width 14 height 14
click at [356, 611] on div "Shapes L" at bounding box center [335, 616] width 71 height 43
click at [38, 571] on div at bounding box center [29, 563] width 29 height 29
click at [498, 623] on icon at bounding box center [494, 616] width 14 height 14
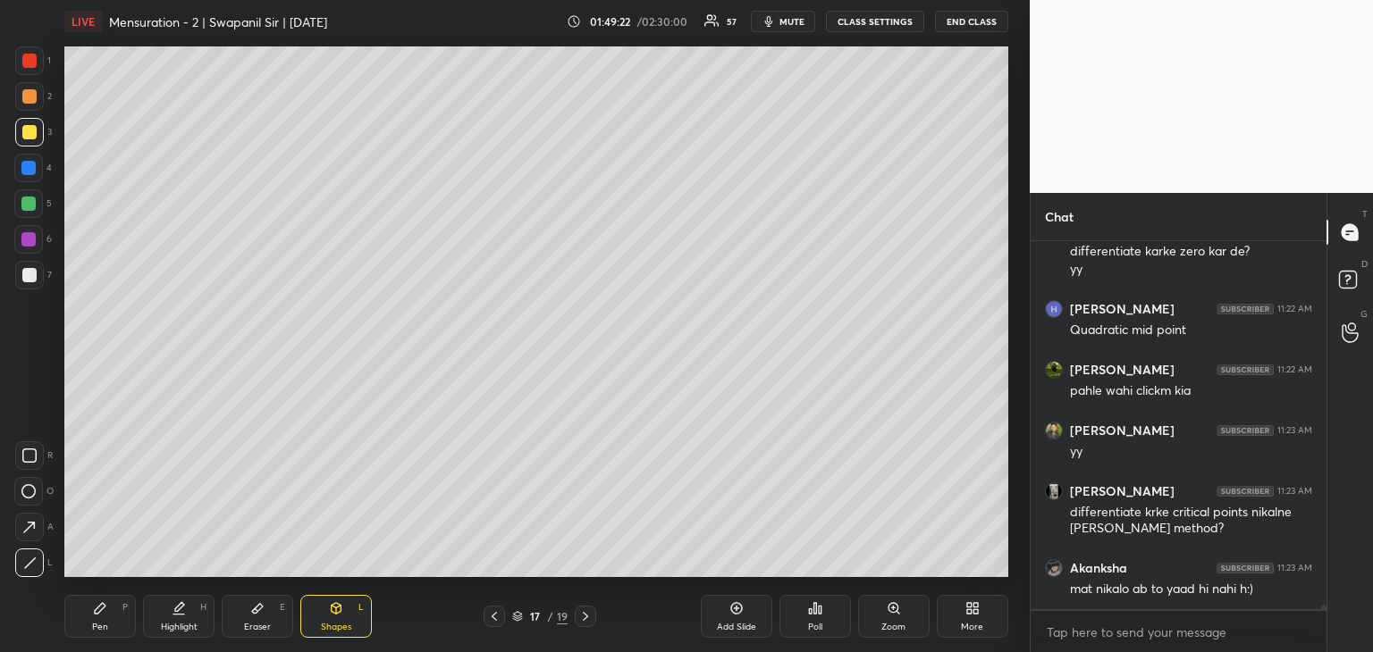
click at [590, 620] on icon at bounding box center [585, 616] width 14 height 14
drag, startPoint x: 104, startPoint y: 629, endPoint x: 110, endPoint y: 621, distance: 10.2
click at [101, 628] on div "Pen" at bounding box center [100, 627] width 16 height 9
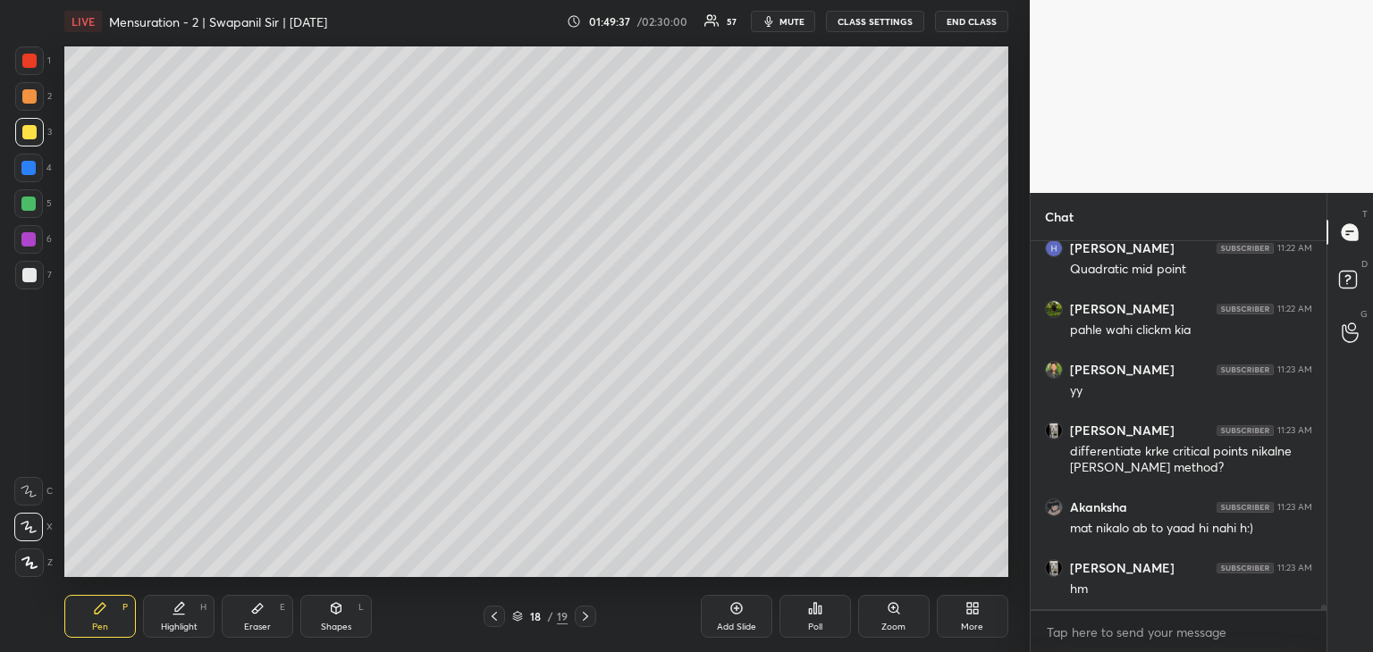
click at [489, 621] on icon at bounding box center [494, 616] width 14 height 14
click at [577, 612] on div at bounding box center [585, 616] width 21 height 21
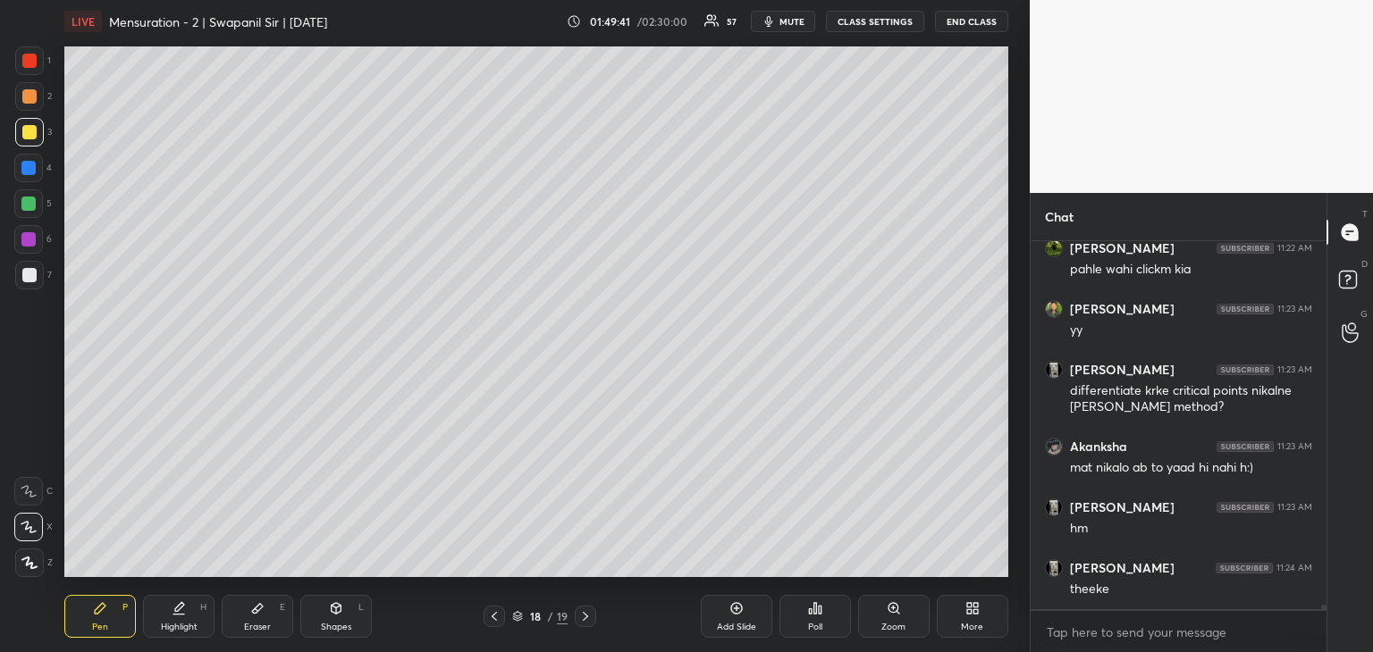
click at [25, 271] on div at bounding box center [29, 275] width 14 height 14
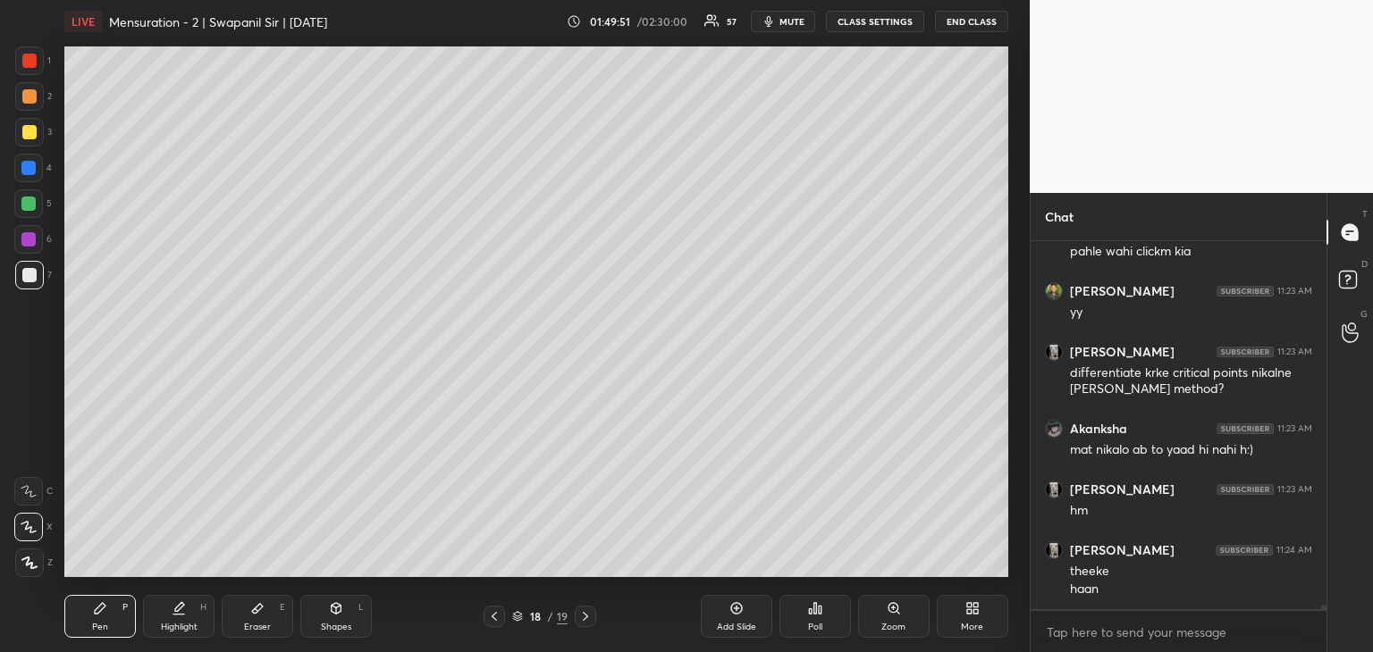
scroll to position [30180, 0]
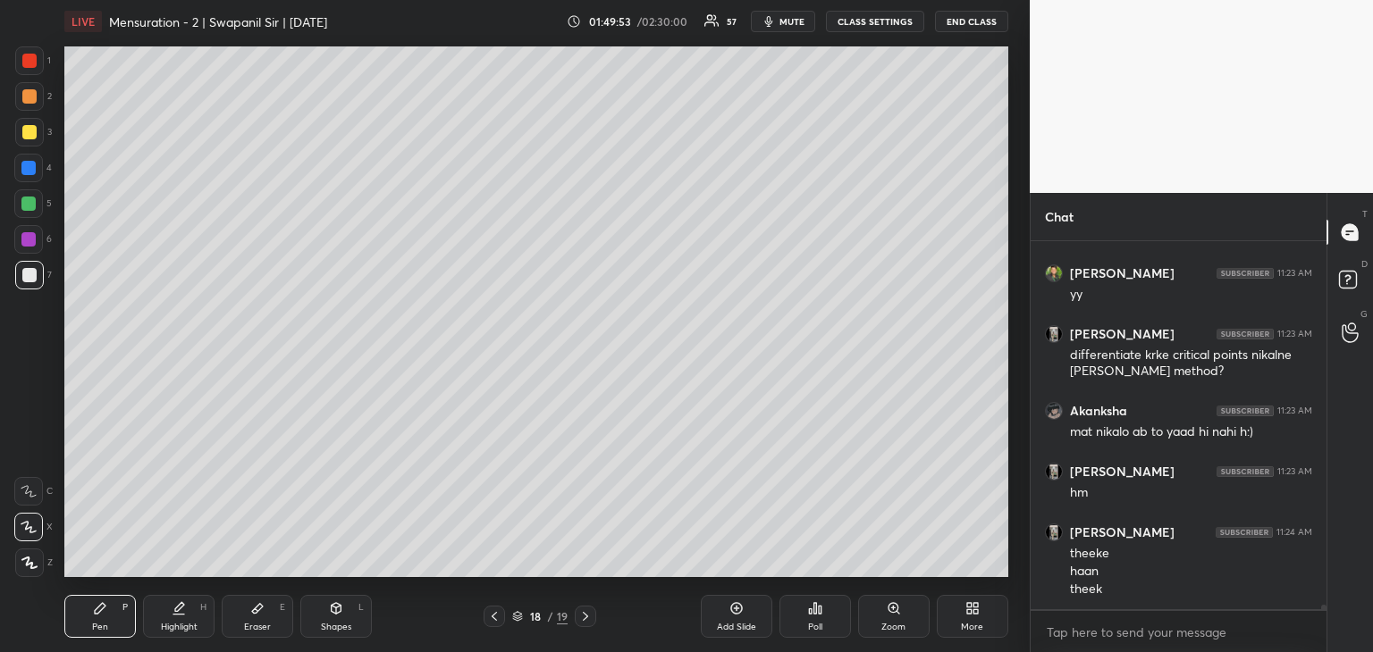
click at [493, 621] on icon at bounding box center [494, 616] width 14 height 14
click at [250, 630] on div "Eraser" at bounding box center [257, 627] width 27 height 9
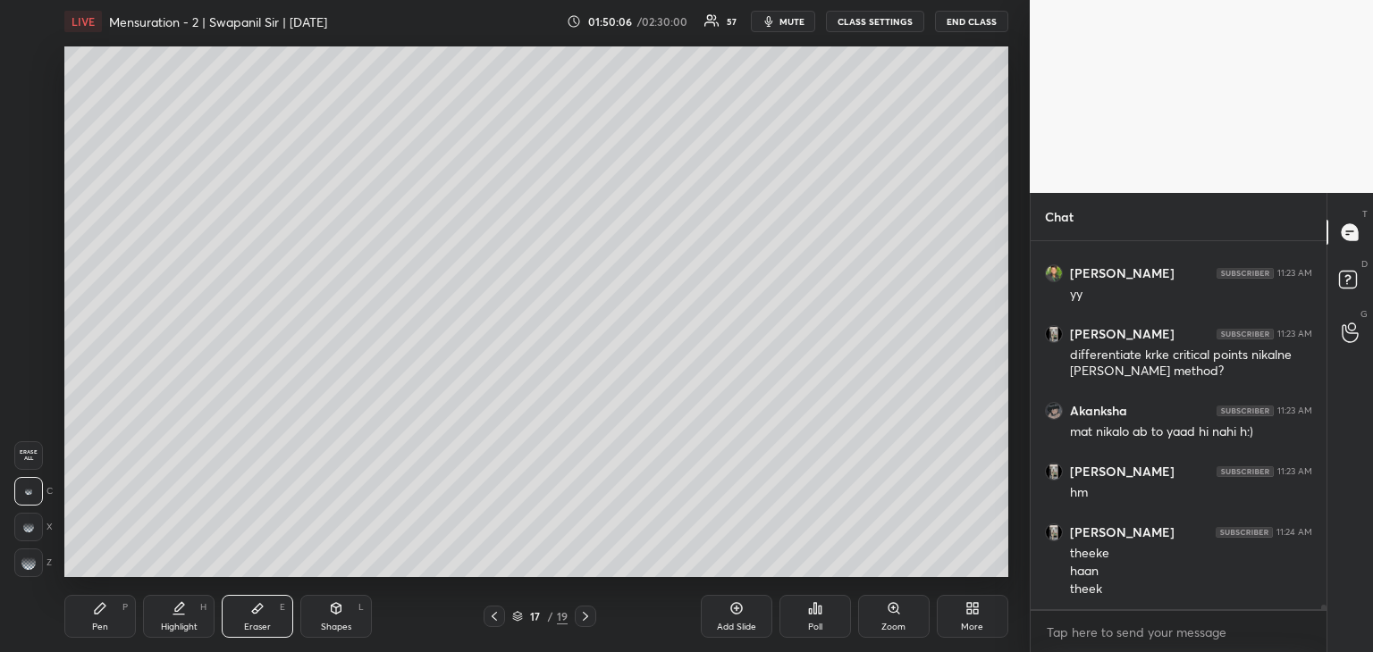
click at [585, 617] on icon at bounding box center [585, 616] width 14 height 14
click at [97, 626] on div "Pen" at bounding box center [100, 627] width 16 height 9
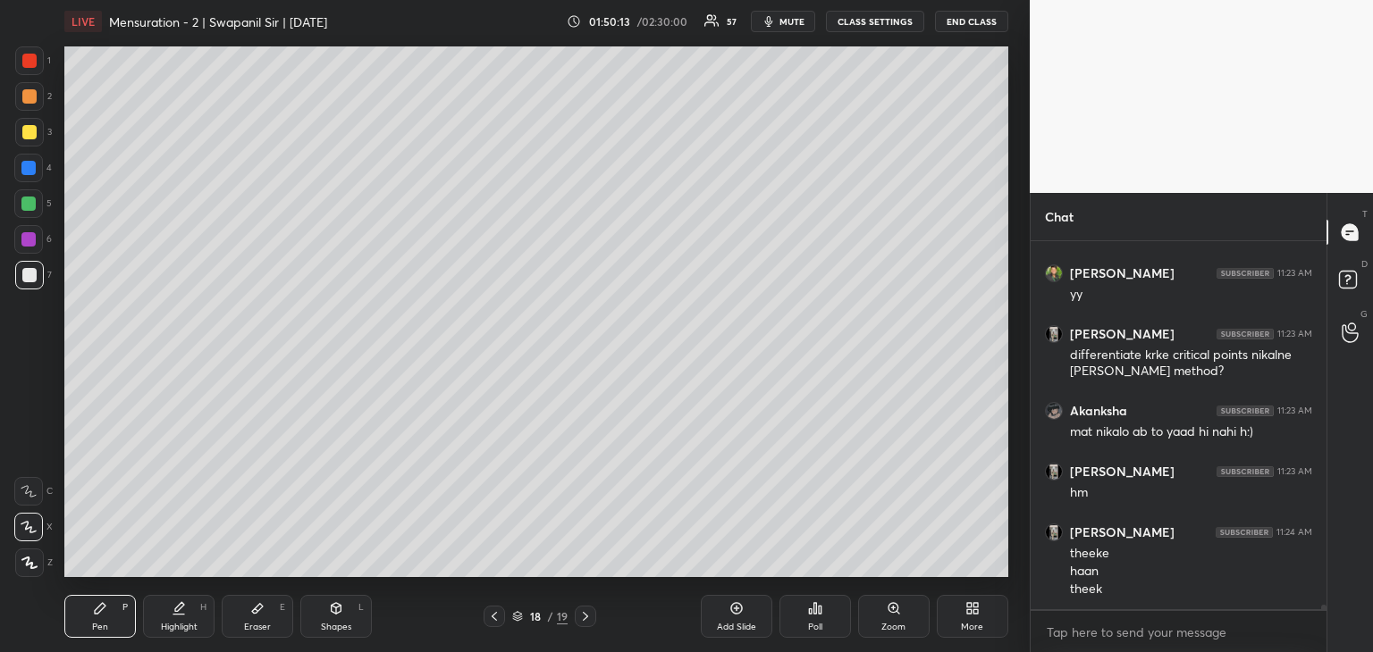
click at [494, 613] on icon at bounding box center [494, 616] width 14 height 14
drag, startPoint x: 578, startPoint y: 626, endPoint x: 588, endPoint y: 612, distance: 16.6
click at [579, 625] on div at bounding box center [585, 616] width 21 height 21
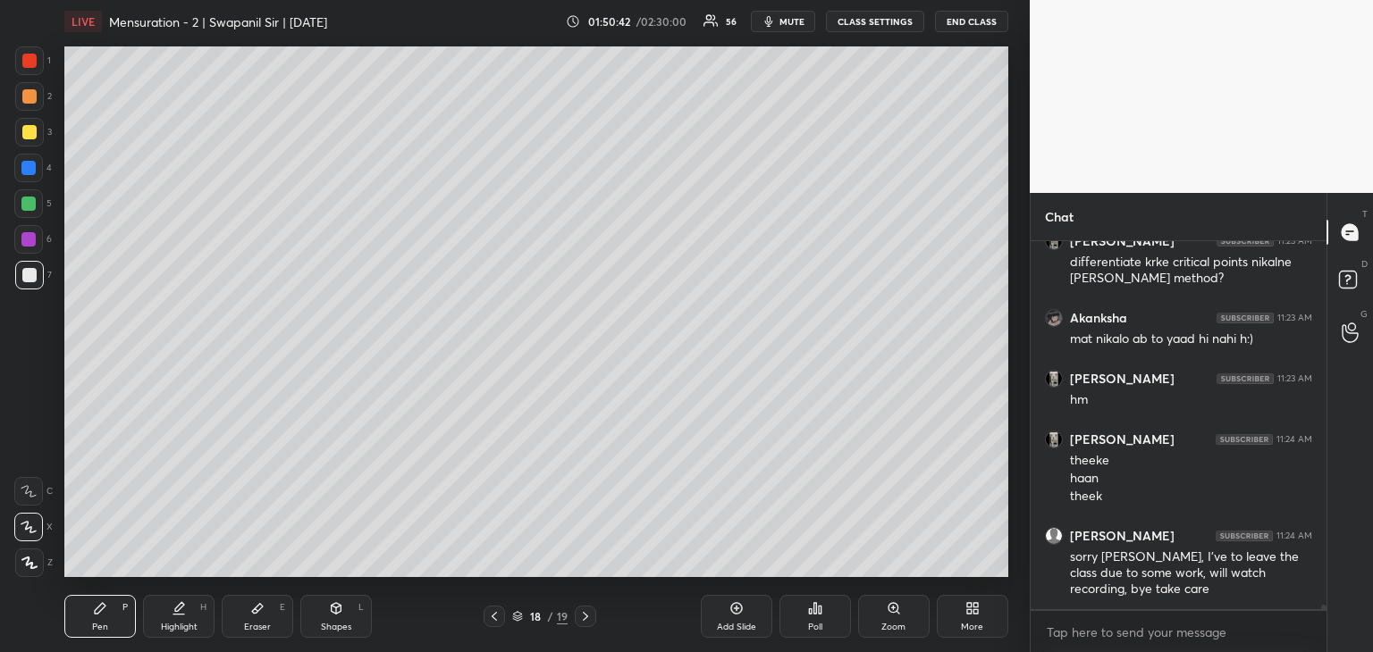
scroll to position [30333, 0]
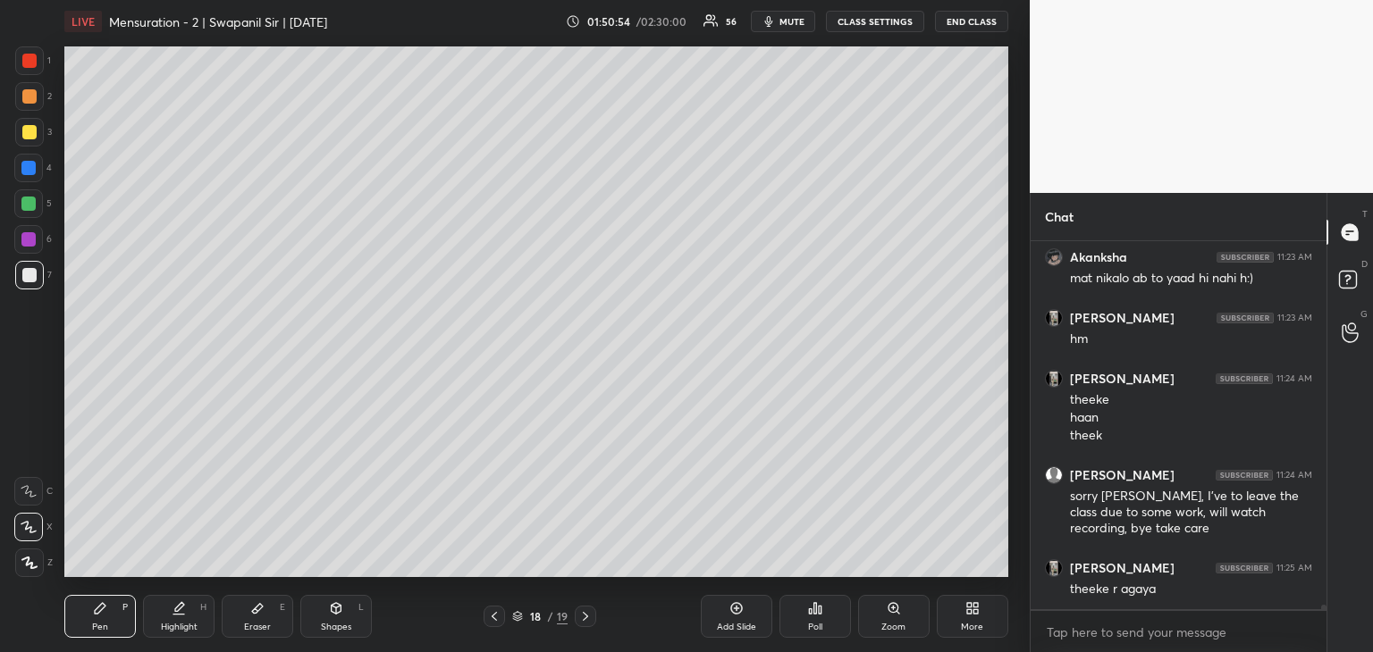
click at [495, 615] on icon at bounding box center [494, 616] width 14 height 14
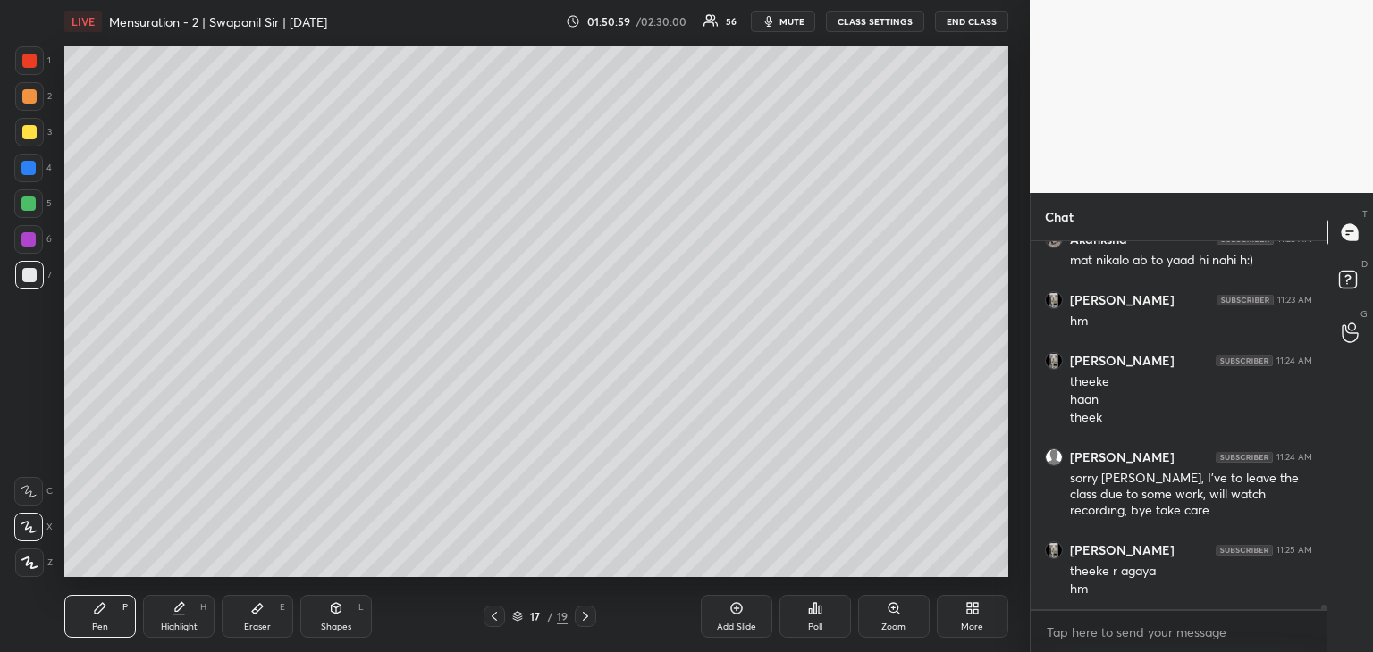
click at [590, 615] on icon at bounding box center [585, 616] width 14 height 14
click at [266, 625] on div "Eraser" at bounding box center [257, 627] width 27 height 9
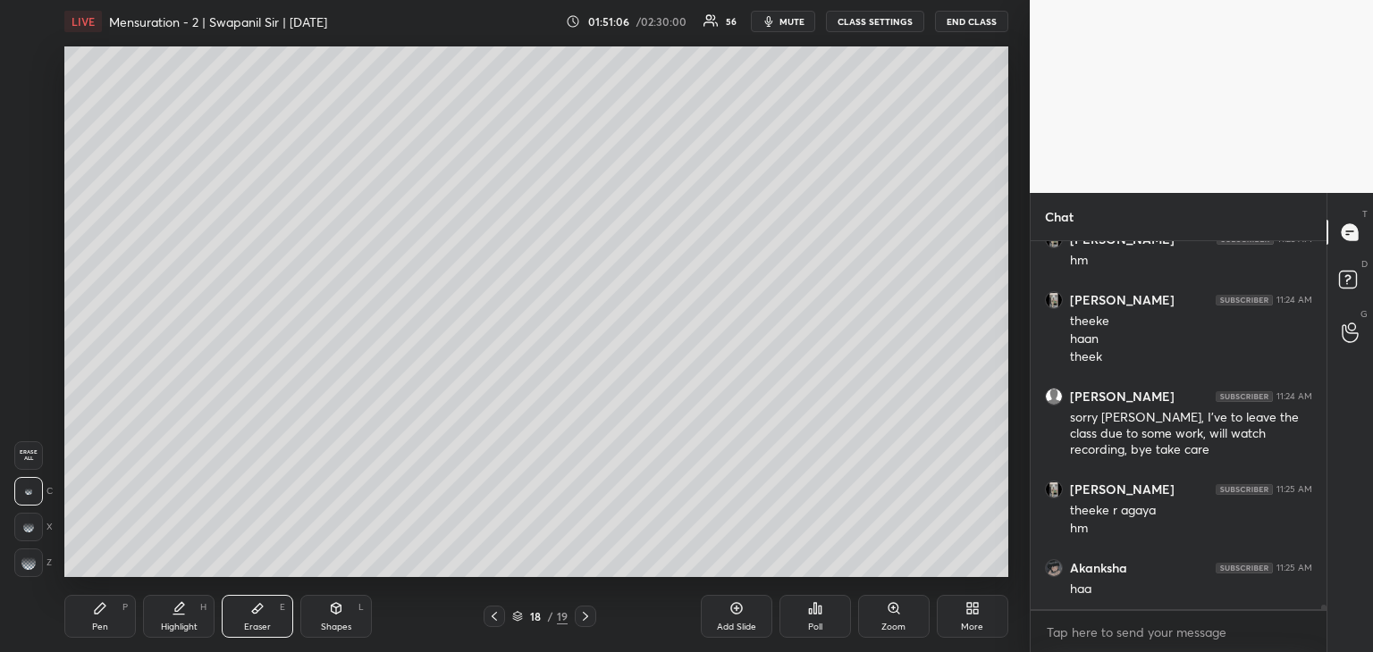
scroll to position [30473, 0]
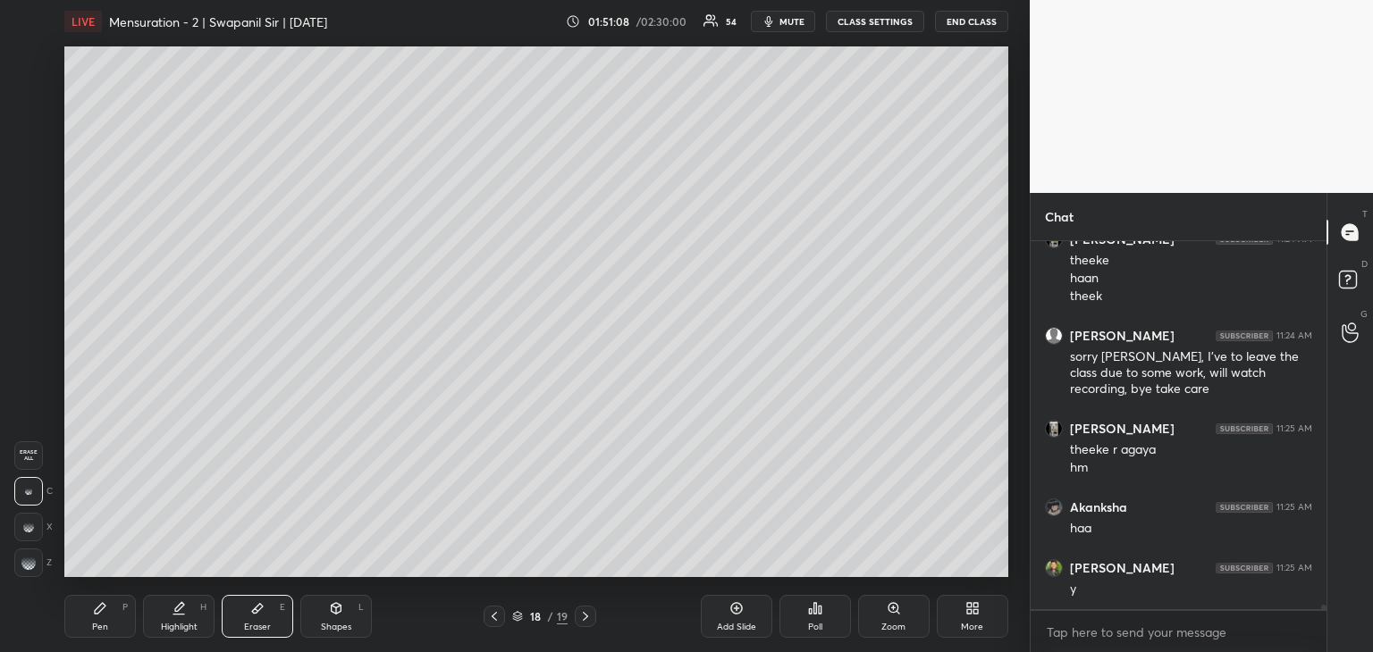
drag, startPoint x: 97, startPoint y: 618, endPoint x: 100, endPoint y: 579, distance: 38.5
click at [97, 616] on div "Pen P" at bounding box center [99, 616] width 71 height 43
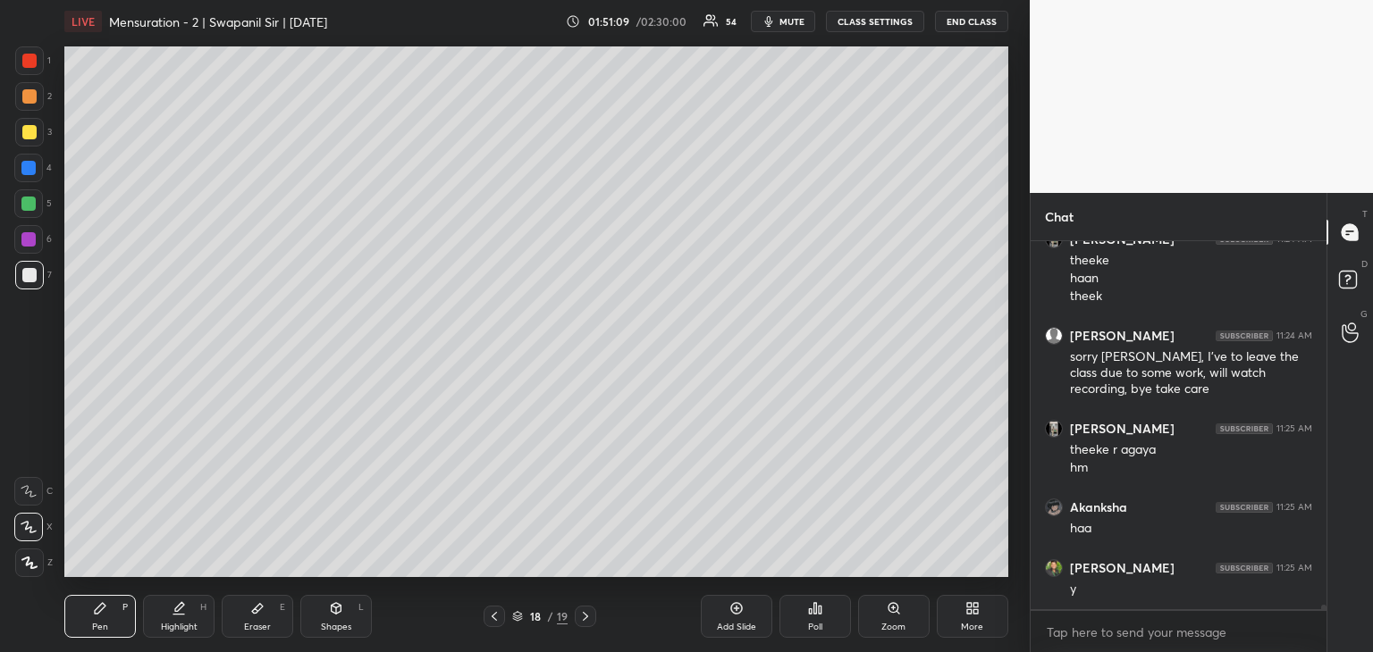
click at [29, 135] on div at bounding box center [29, 132] width 14 height 14
click at [265, 617] on div "Eraser E" at bounding box center [257, 616] width 71 height 43
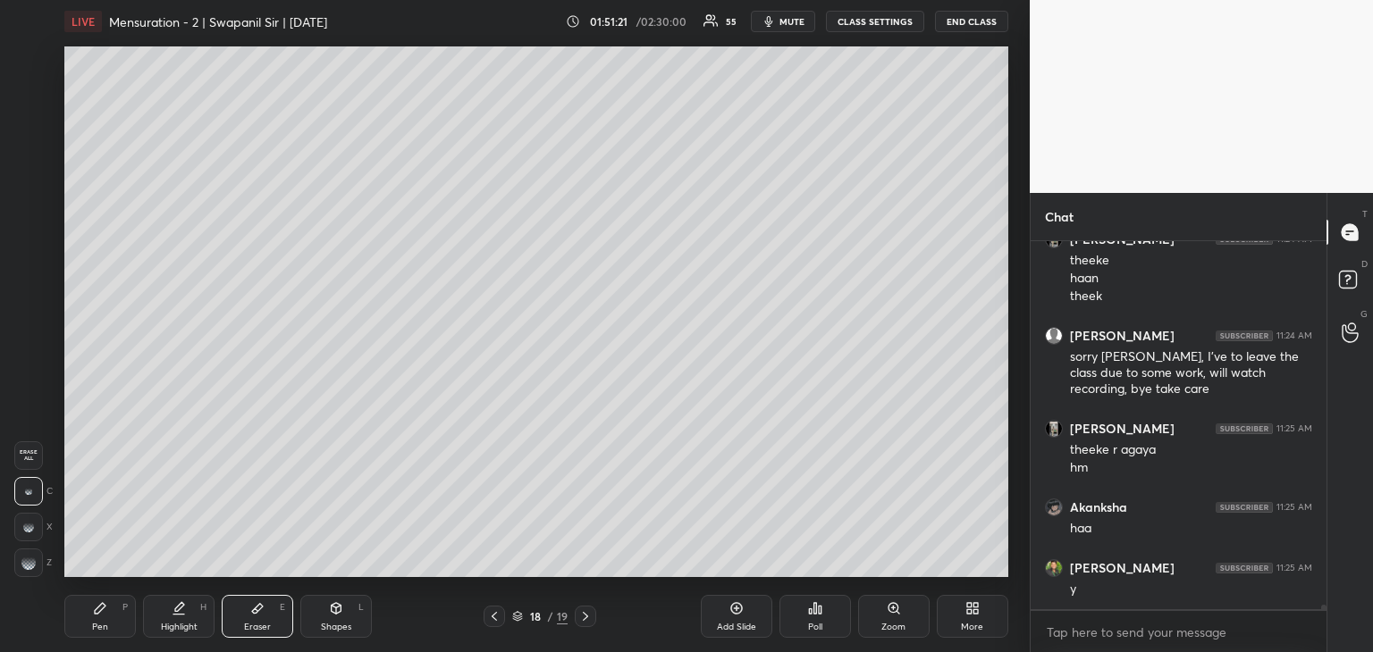
scroll to position [30550, 0]
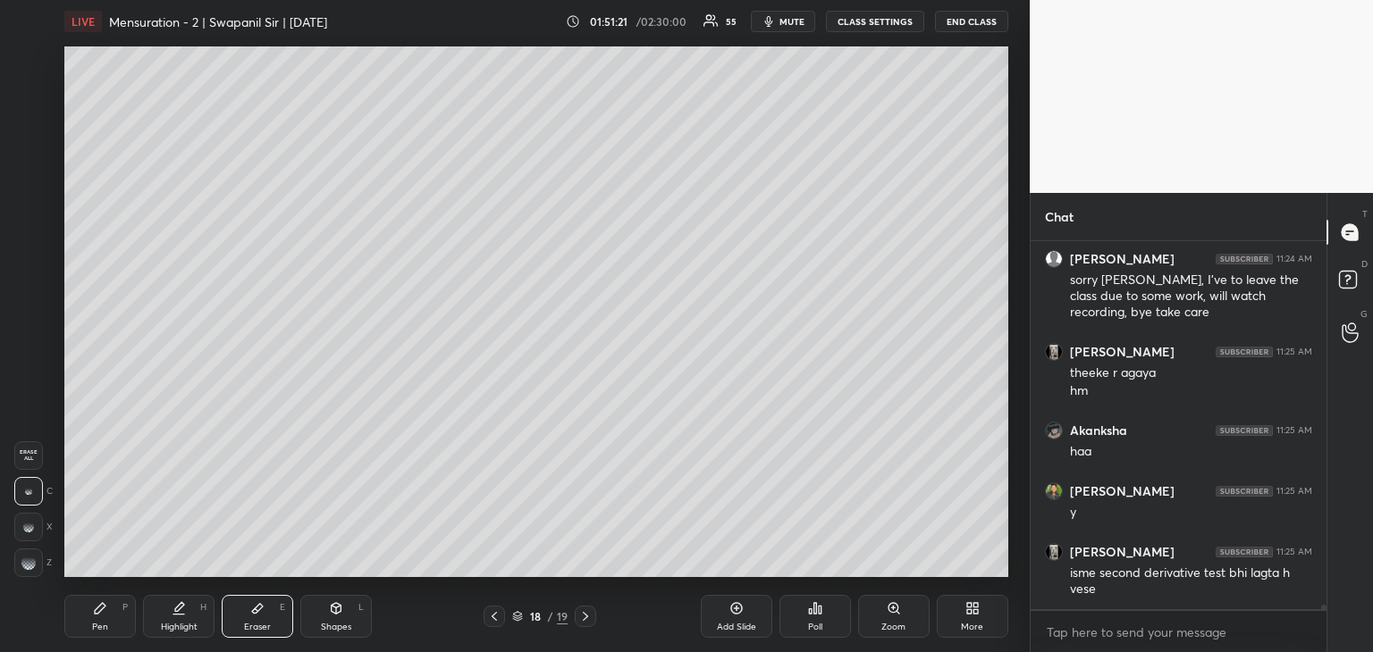
click at [491, 622] on icon at bounding box center [494, 616] width 14 height 14
click at [106, 624] on div "Pen" at bounding box center [100, 627] width 16 height 9
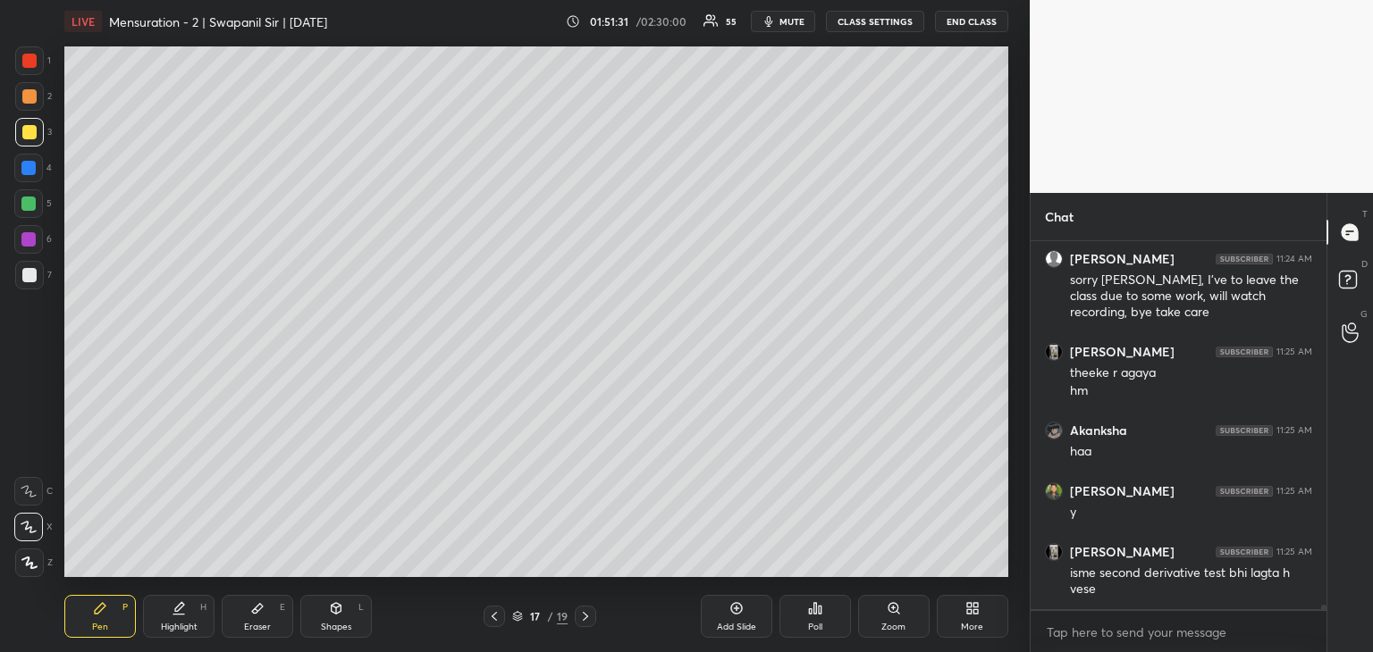
click at [575, 618] on div at bounding box center [585, 616] width 21 height 21
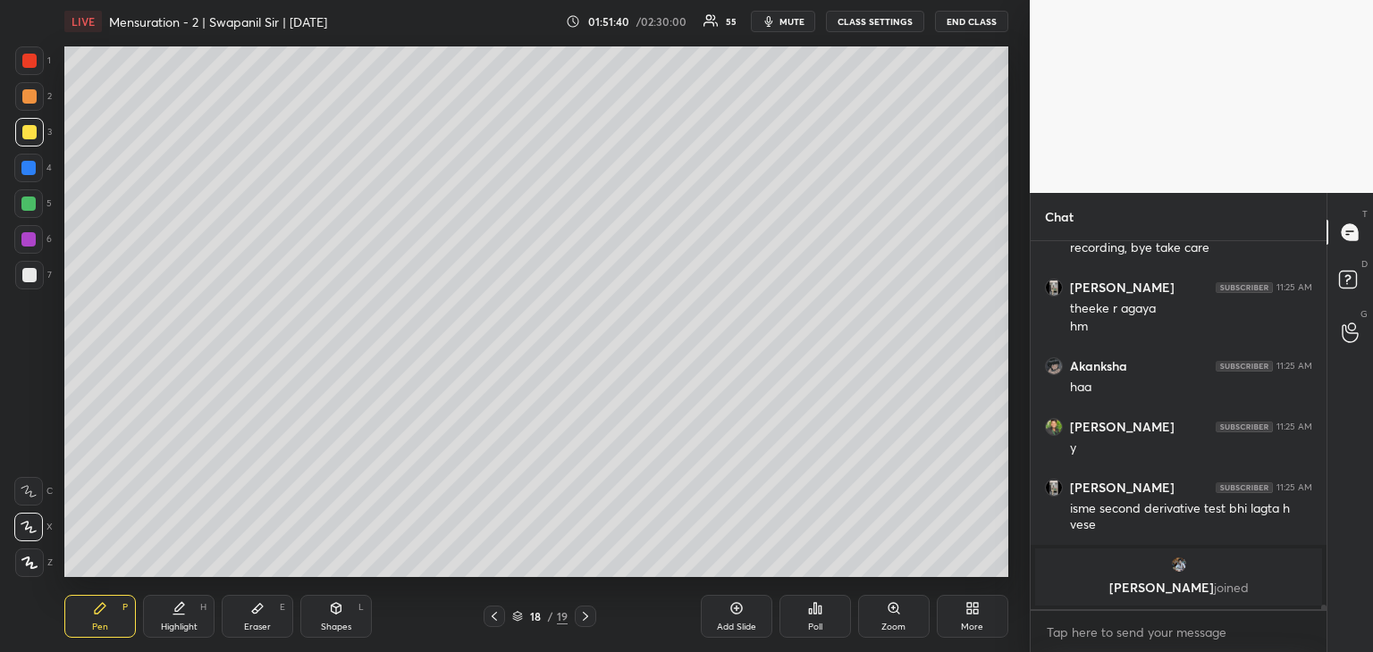
click at [487, 616] on icon at bounding box center [494, 616] width 14 height 14
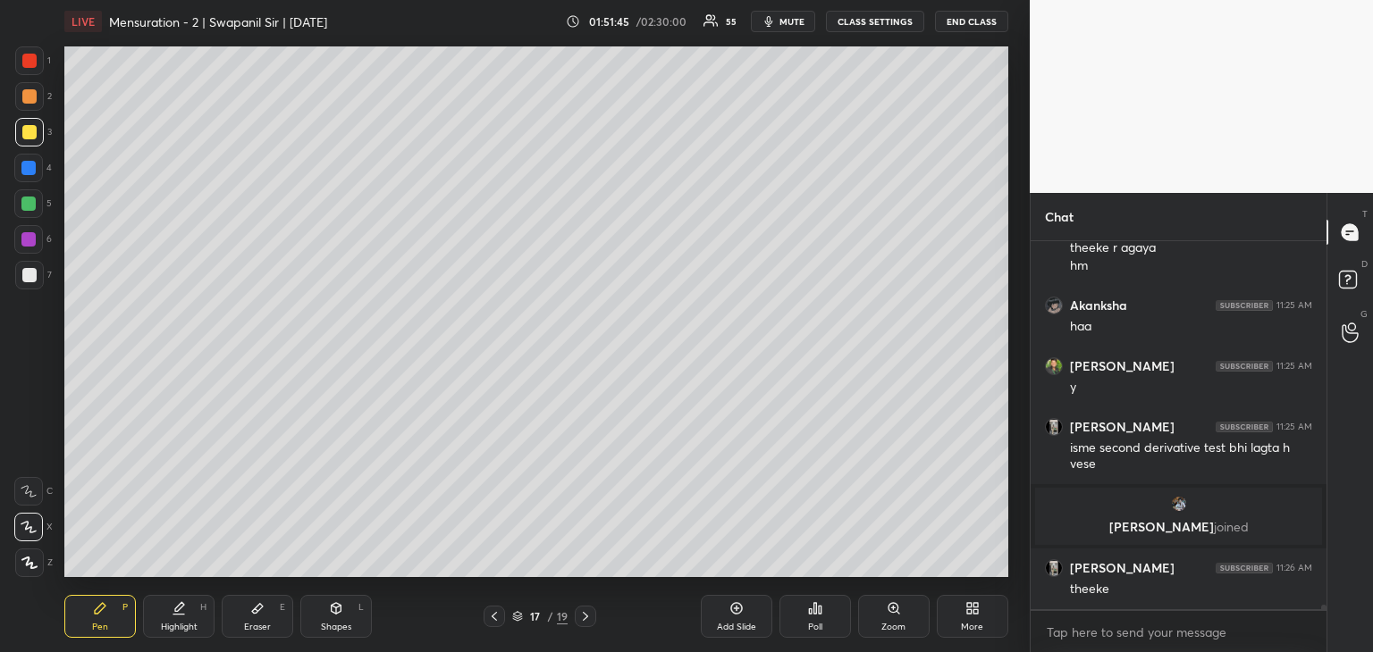
scroll to position [30196, 0]
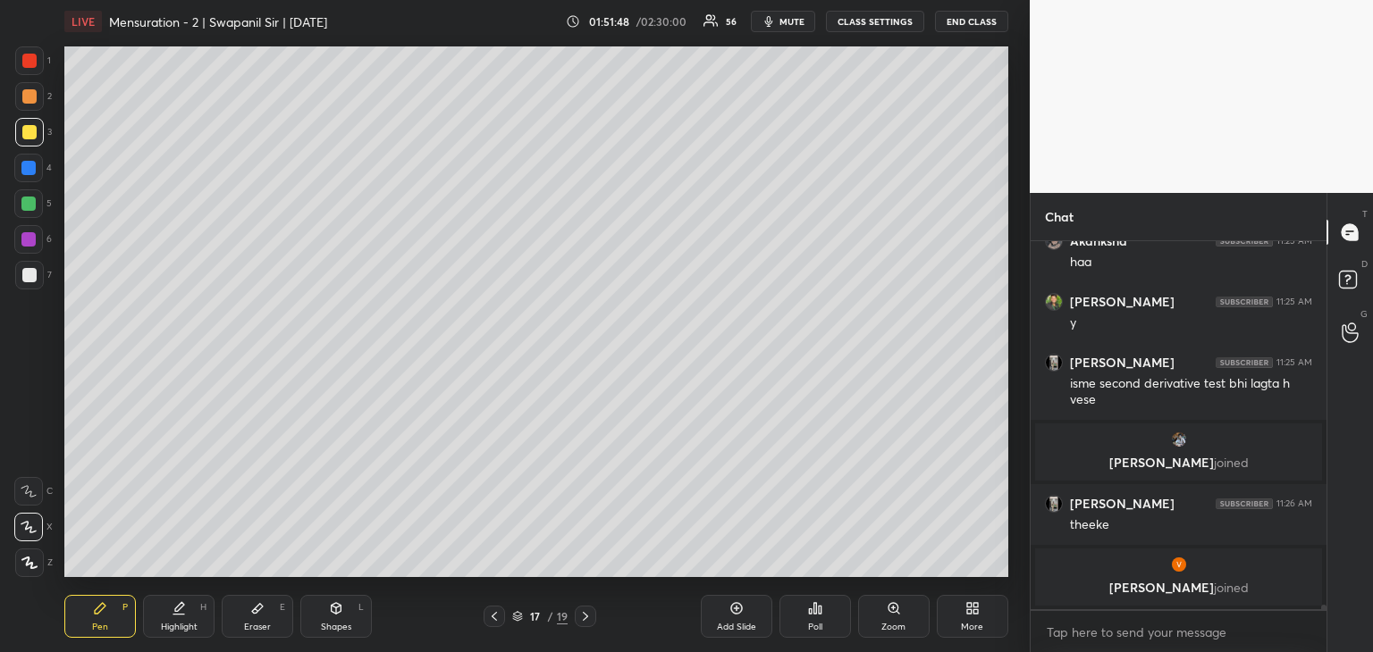
click at [29, 280] on div at bounding box center [29, 275] width 14 height 14
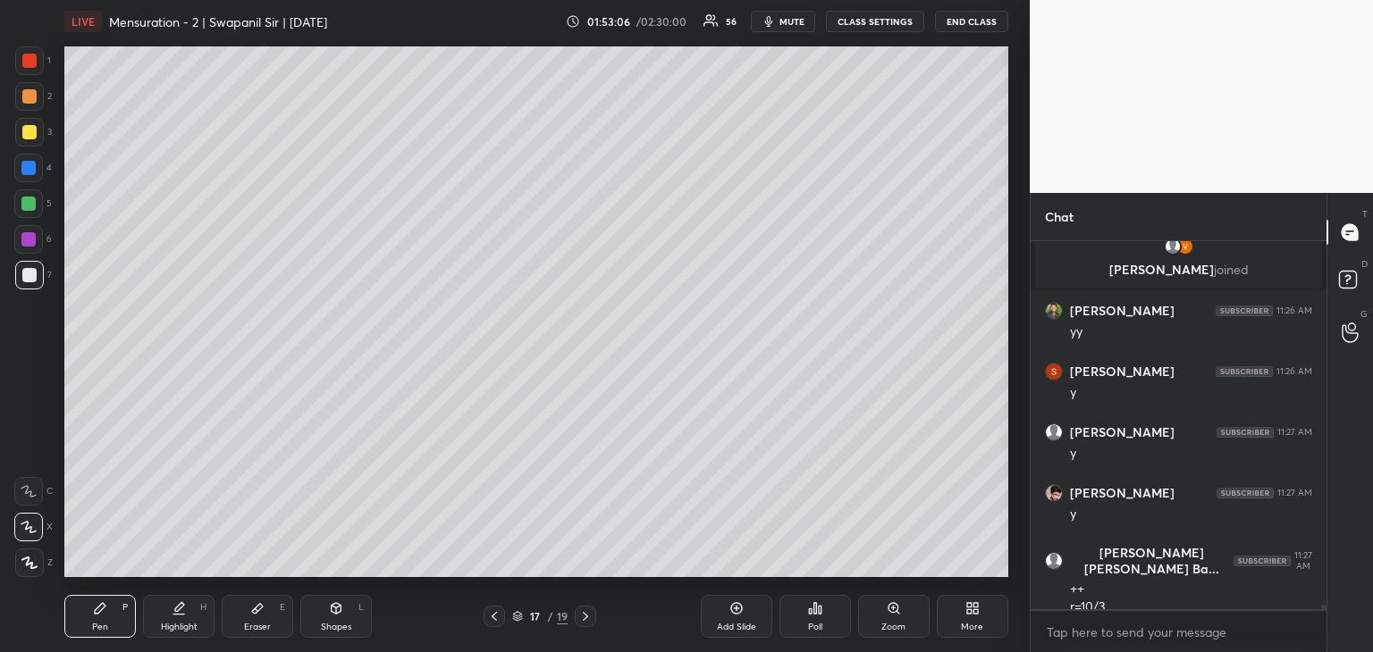
scroll to position [30516, 0]
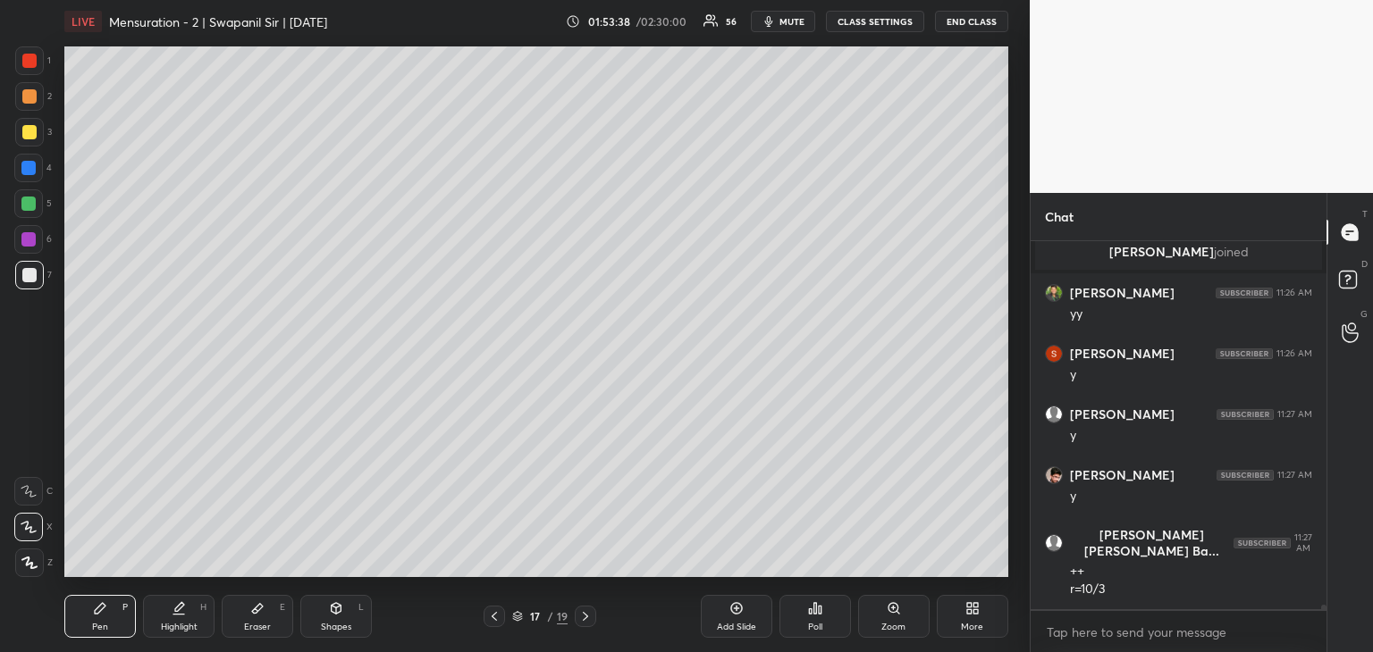
drag, startPoint x: 29, startPoint y: 203, endPoint x: 57, endPoint y: 205, distance: 27.8
click at [32, 201] on div at bounding box center [28, 204] width 14 height 14
click at [590, 618] on icon at bounding box center [585, 616] width 14 height 14
click at [496, 617] on icon at bounding box center [494, 616] width 14 height 14
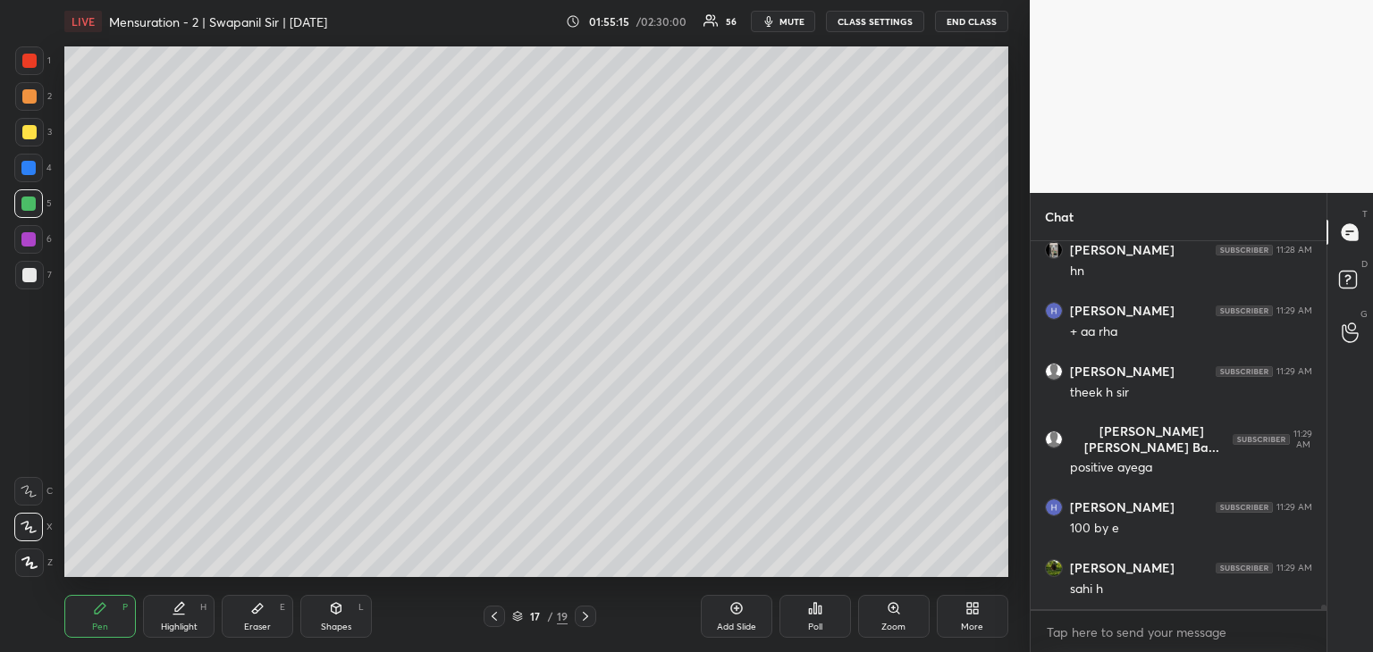
scroll to position [31027, 0]
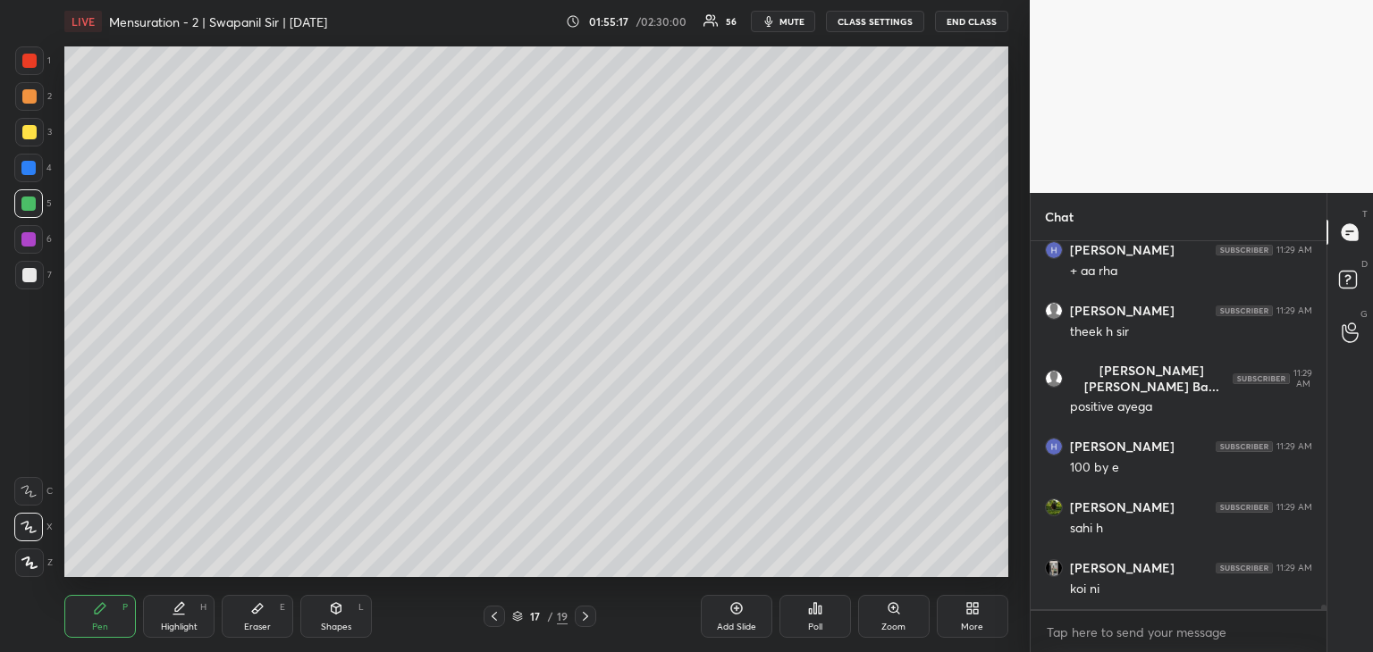
click at [29, 273] on div at bounding box center [29, 275] width 14 height 14
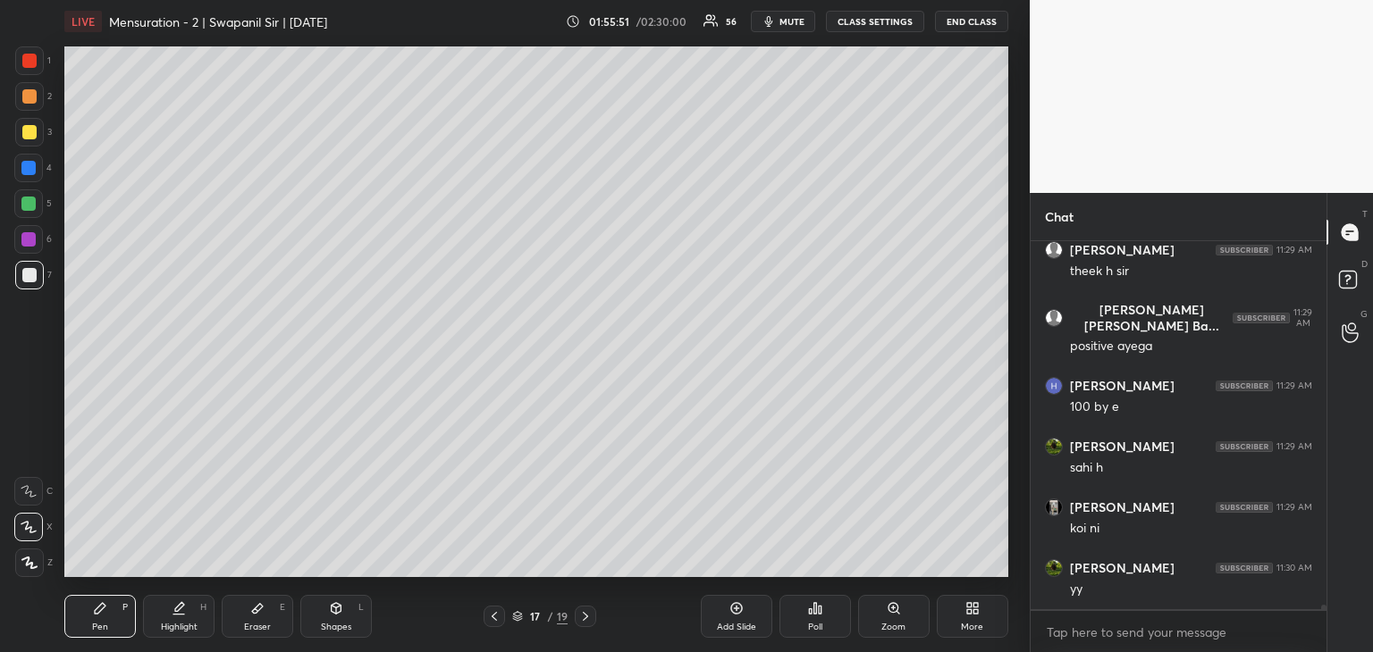
click at [586, 618] on icon at bounding box center [585, 616] width 14 height 14
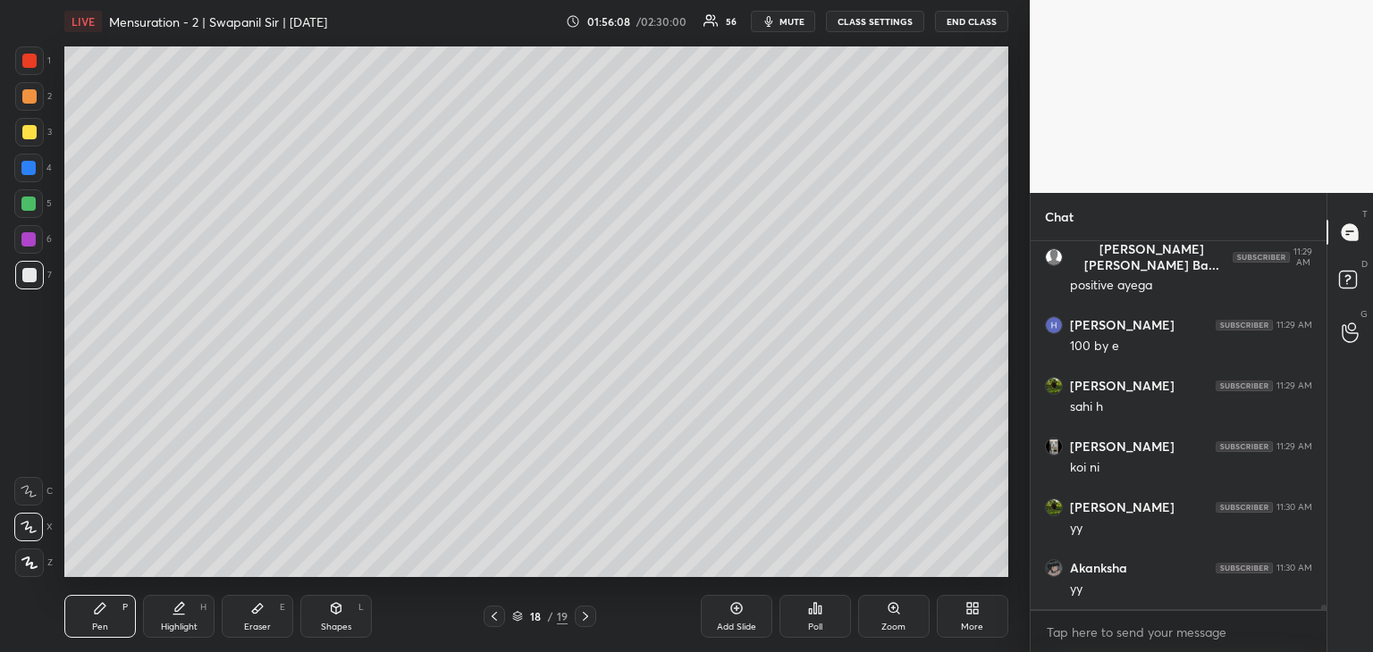
scroll to position [31225, 0]
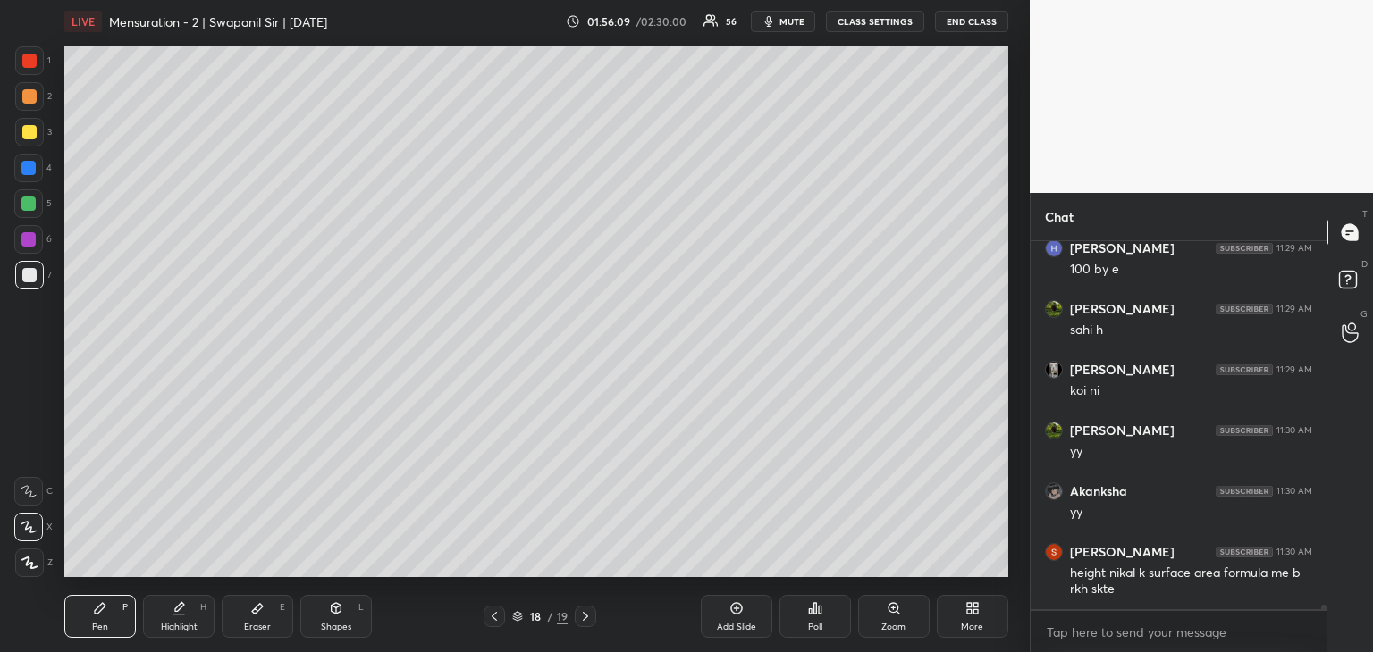
drag, startPoint x: 281, startPoint y: 619, endPoint x: 307, endPoint y: 601, distance: 31.5
click at [280, 617] on div "Eraser E" at bounding box center [257, 616] width 71 height 43
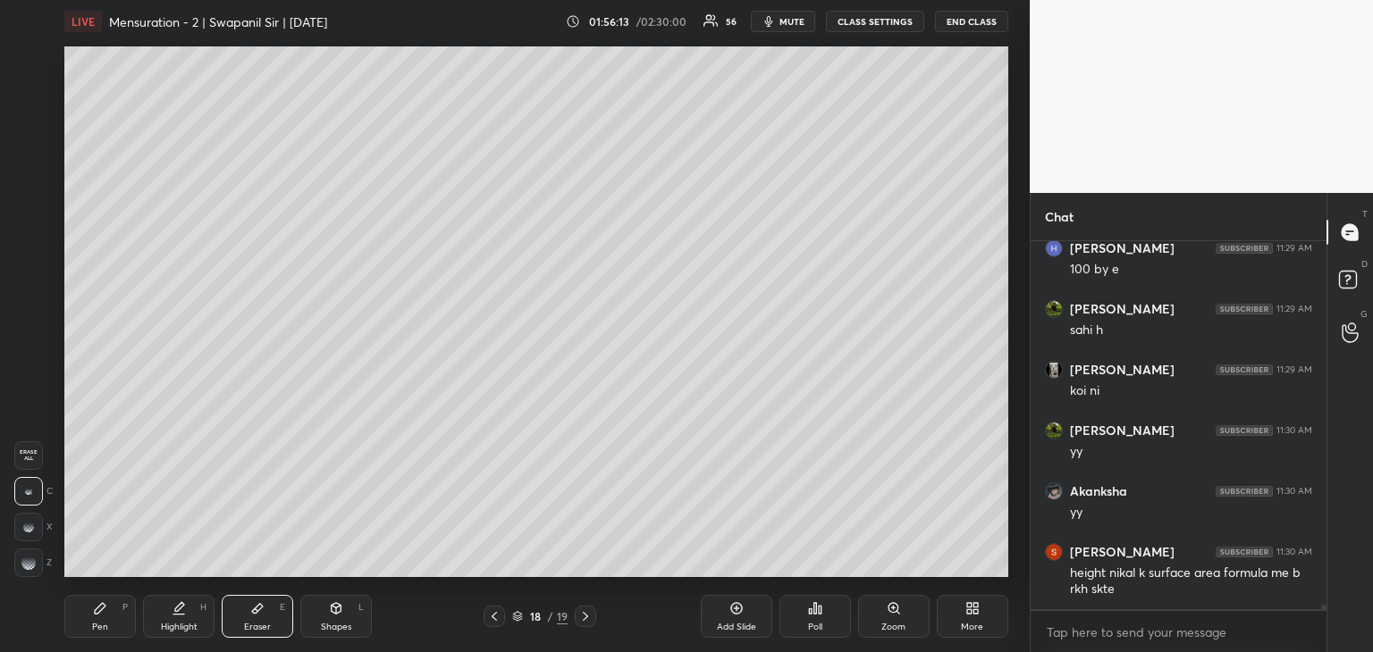
click at [500, 613] on icon at bounding box center [494, 616] width 14 height 14
click at [114, 606] on div "Pen P" at bounding box center [99, 616] width 71 height 43
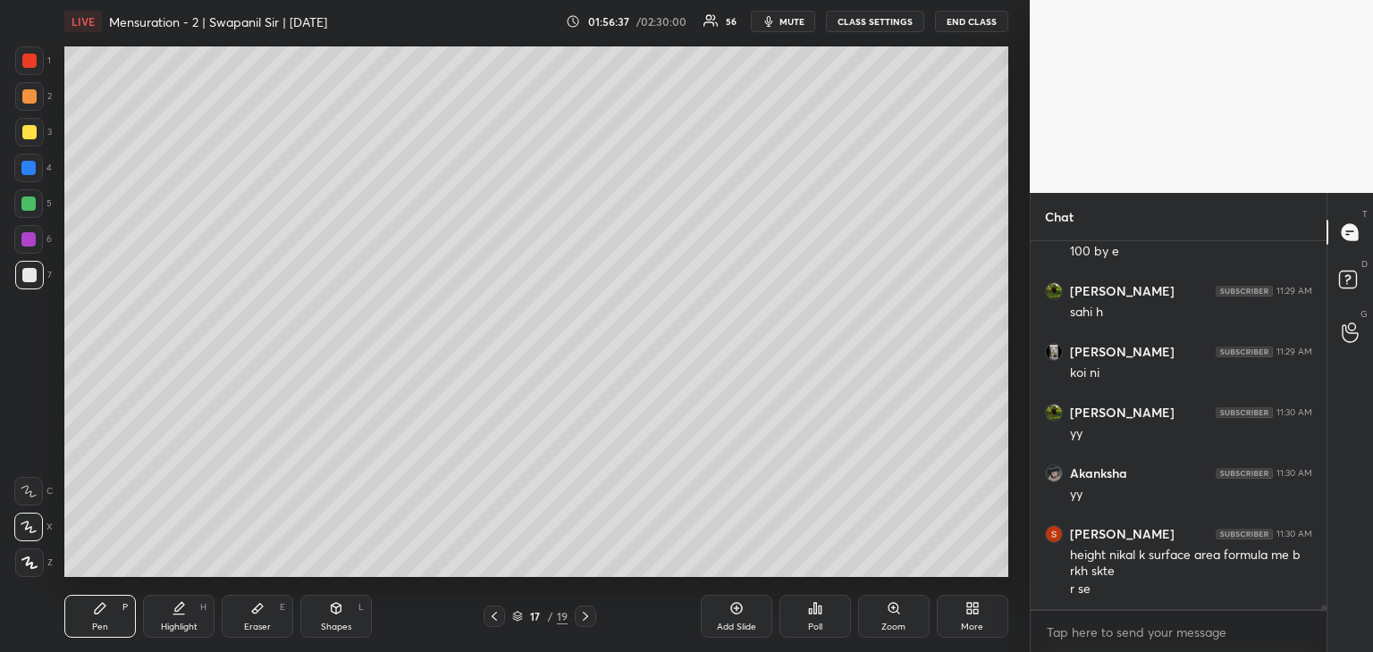
scroll to position [31261, 0]
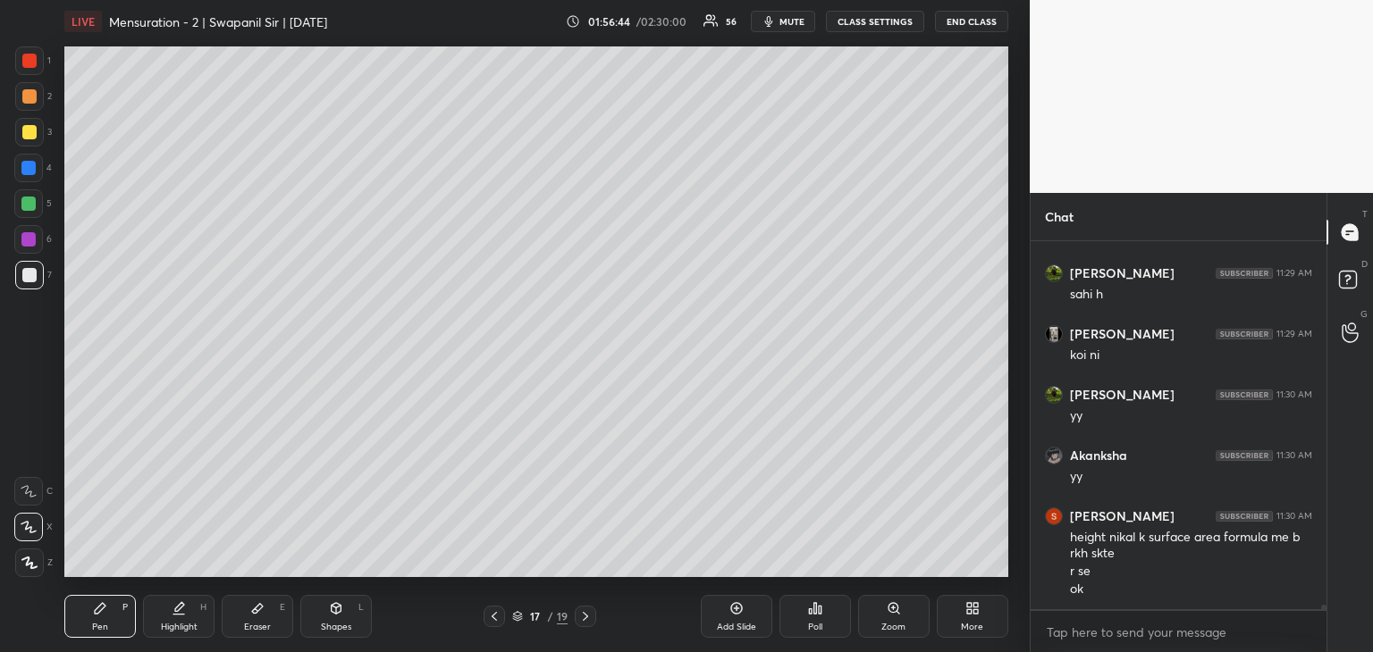
click at [585, 619] on icon at bounding box center [585, 616] width 14 height 14
click at [588, 616] on icon at bounding box center [585, 616] width 14 height 14
click at [340, 618] on div "Shapes L" at bounding box center [335, 616] width 71 height 43
drag, startPoint x: 97, startPoint y: 619, endPoint x: 104, endPoint y: 593, distance: 26.9
click at [98, 619] on div "Pen P" at bounding box center [99, 616] width 71 height 43
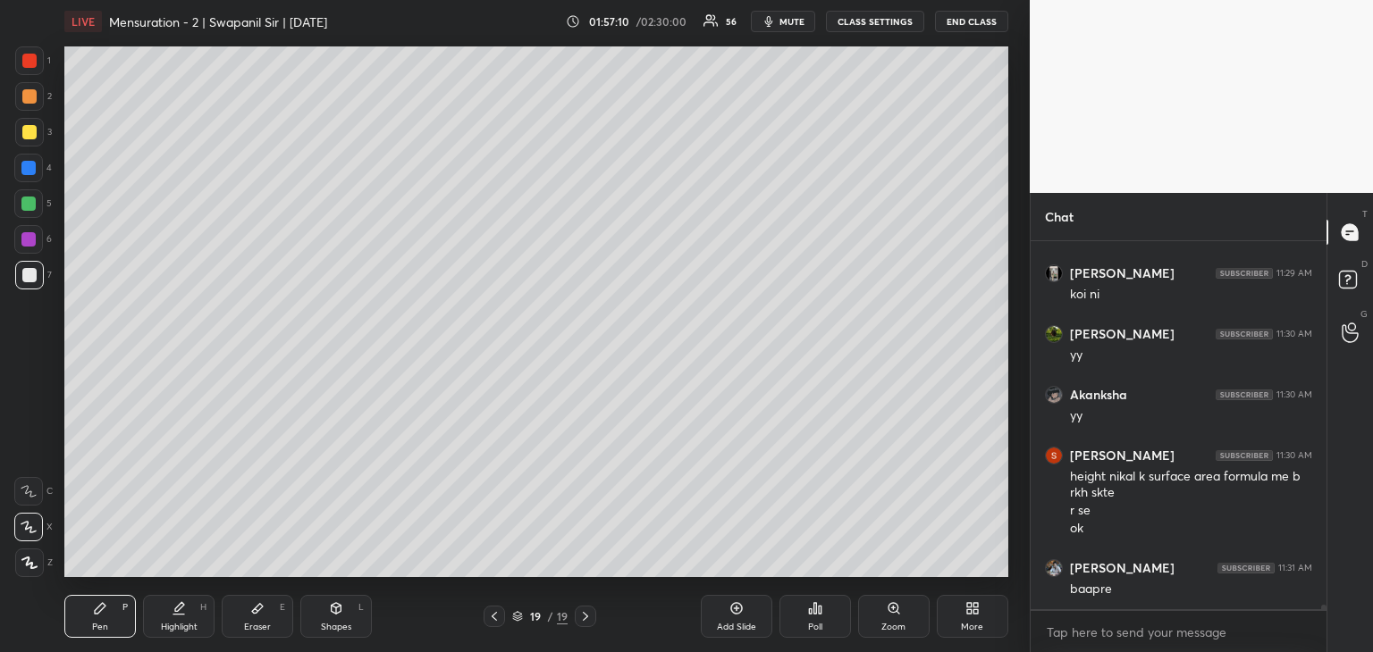
scroll to position [31383, 0]
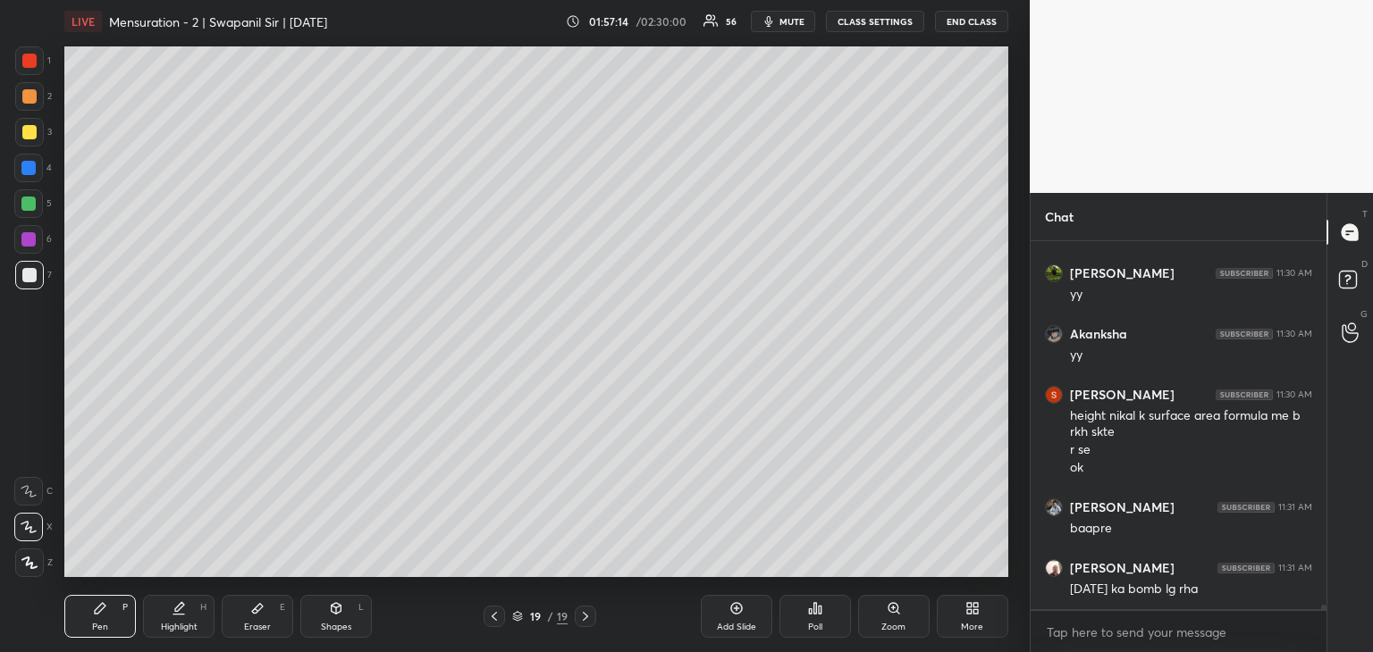
click at [335, 620] on div "Shapes L" at bounding box center [335, 616] width 71 height 43
click at [31, 575] on div at bounding box center [29, 563] width 29 height 29
click at [21, 564] on div at bounding box center [29, 563] width 29 height 29
drag, startPoint x: 26, startPoint y: 166, endPoint x: 59, endPoint y: 169, distance: 33.2
click at [25, 169] on div at bounding box center [28, 168] width 14 height 14
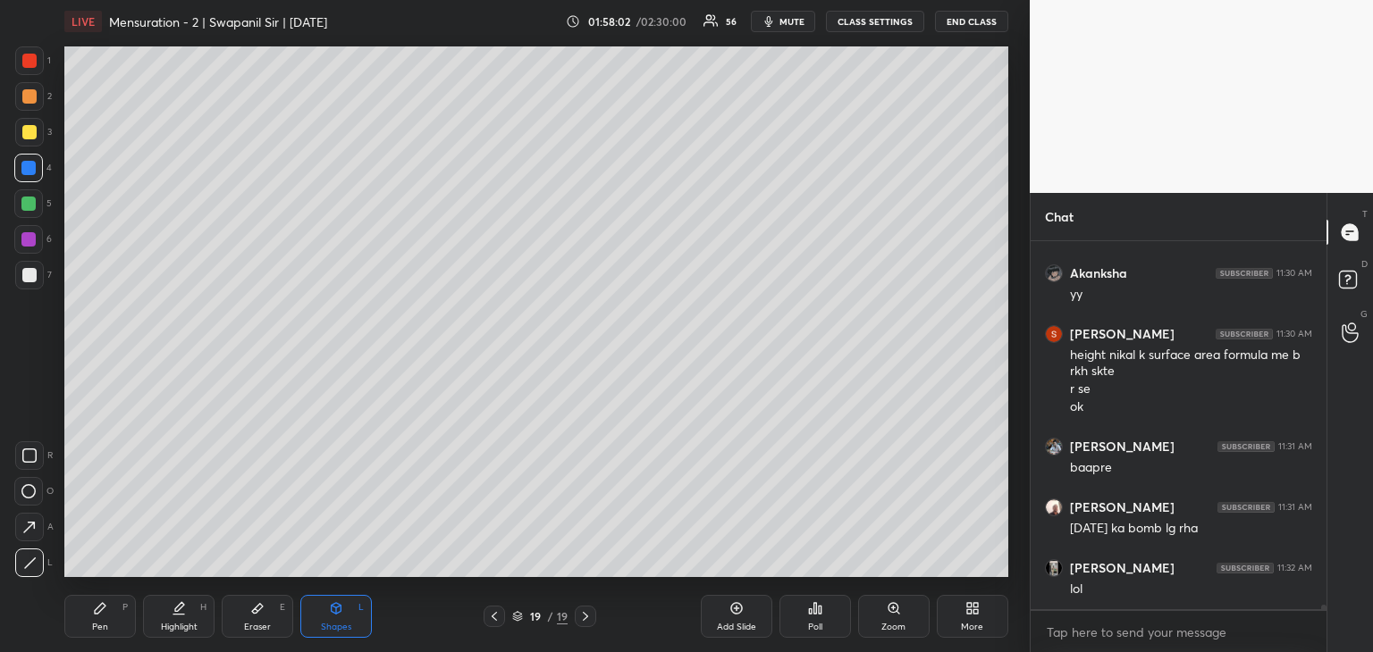
scroll to position [31504, 0]
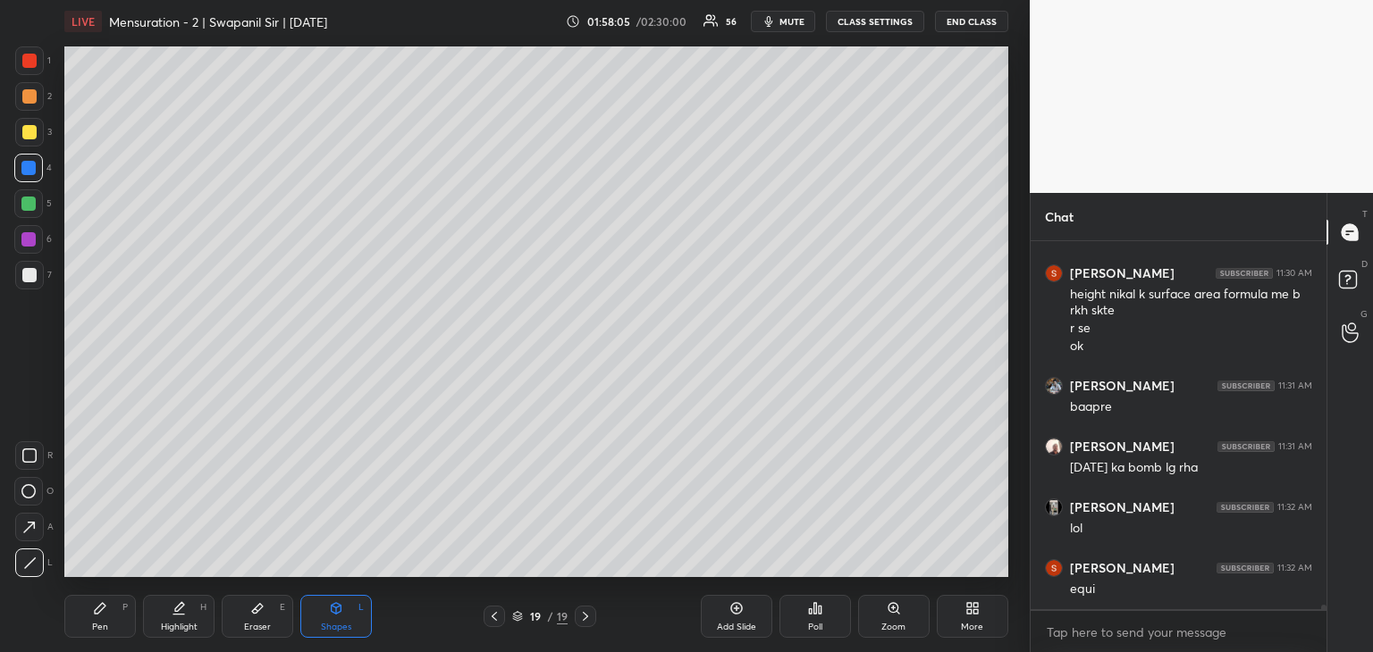
drag, startPoint x: 93, startPoint y: 633, endPoint x: 114, endPoint y: 579, distance: 57.7
click at [94, 631] on div "Pen" at bounding box center [100, 627] width 16 height 9
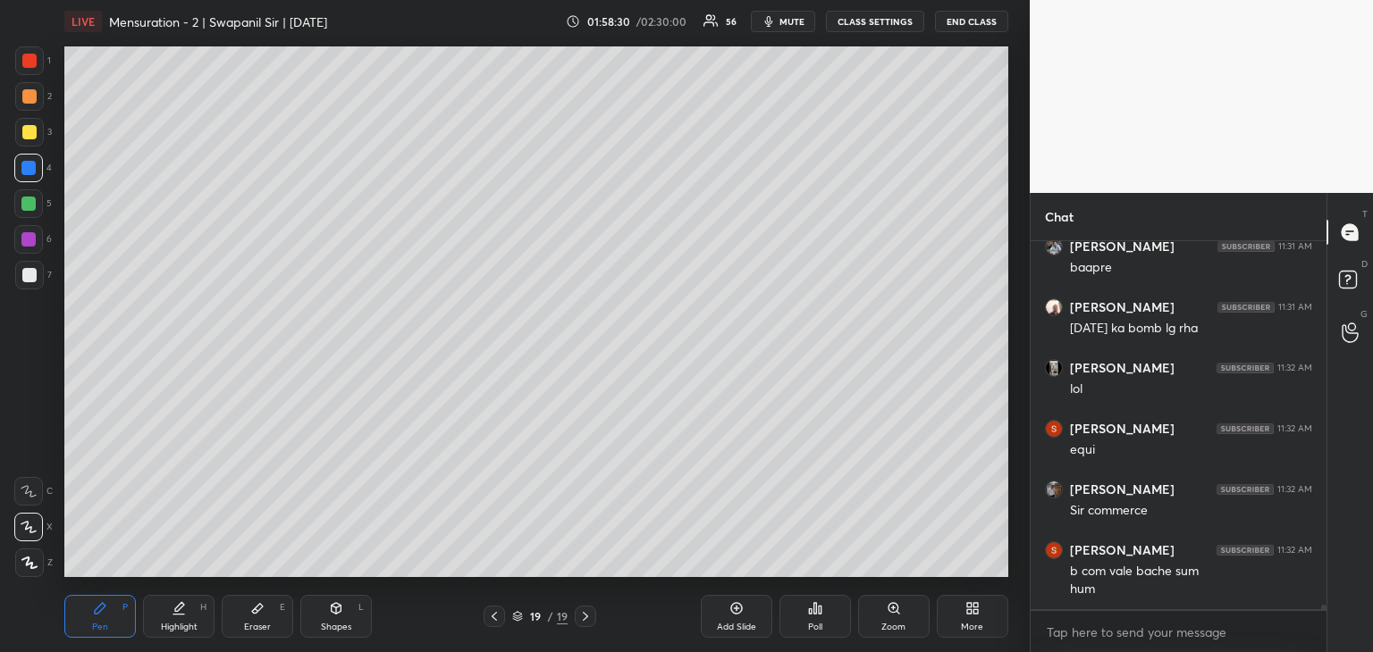
scroll to position [31704, 0]
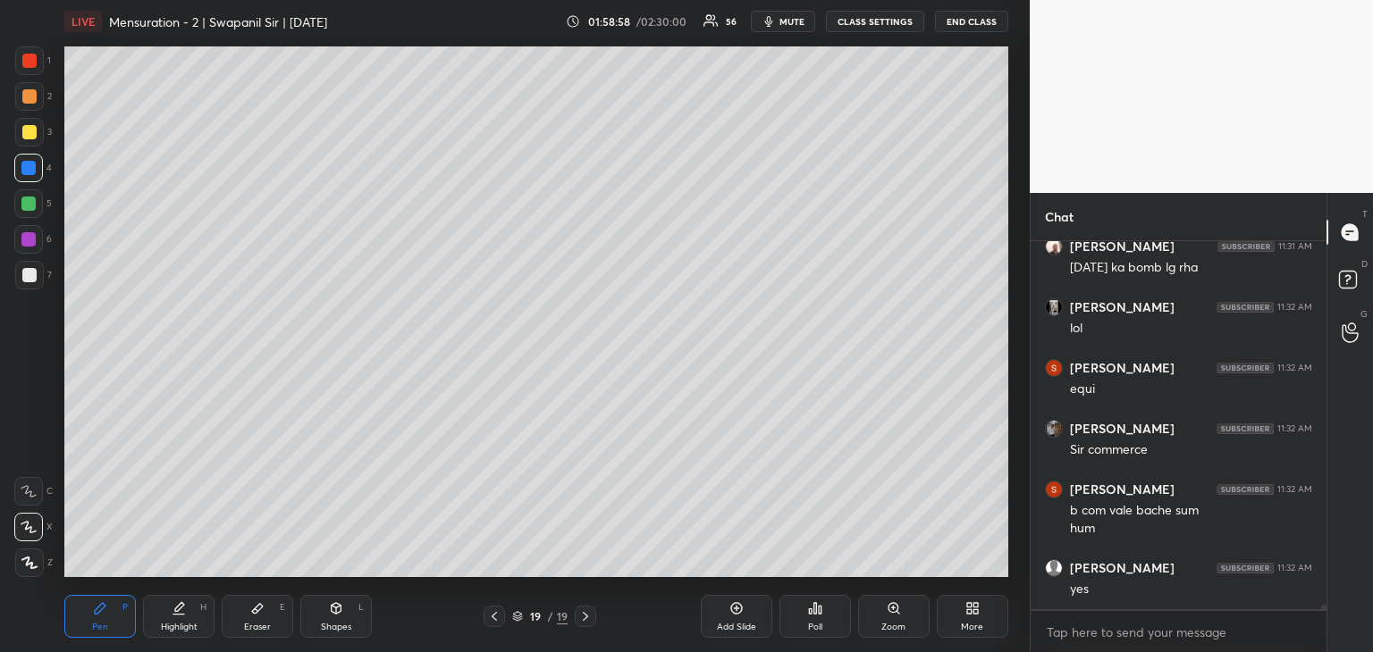
drag, startPoint x: 269, startPoint y: 618, endPoint x: 285, endPoint y: 585, distance: 36.0
click at [270, 617] on div "Eraser E" at bounding box center [257, 616] width 71 height 43
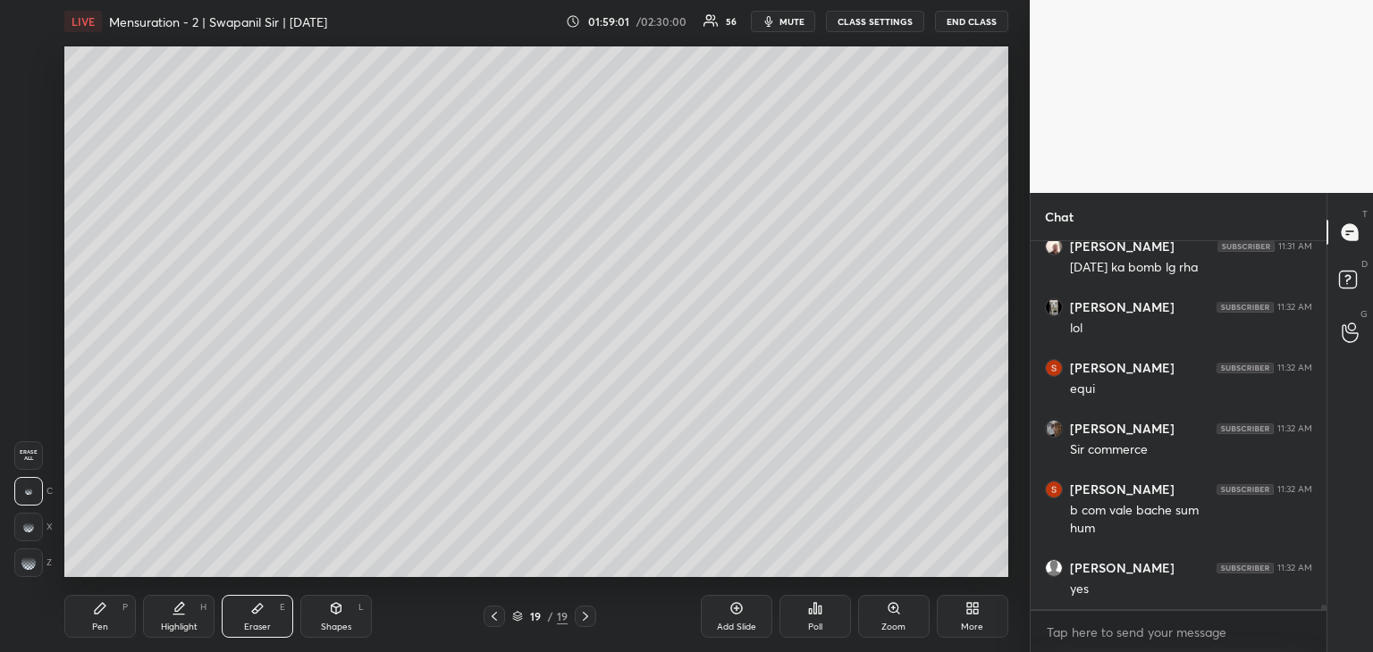
click at [29, 557] on div at bounding box center [28, 563] width 29 height 29
click at [52, 343] on div "1 2 3 4 5 6 7 R O A L C X Z Erase all C X Z LIVE Mensuration - 2 | Swapanil Sir…" at bounding box center [507, 326] width 1015 height 652
click at [61, 331] on div "Setting up your live class Poll for secs No correct answer Start poll" at bounding box center [536, 312] width 958 height 538
click at [105, 619] on div "Pen P" at bounding box center [99, 616] width 71 height 43
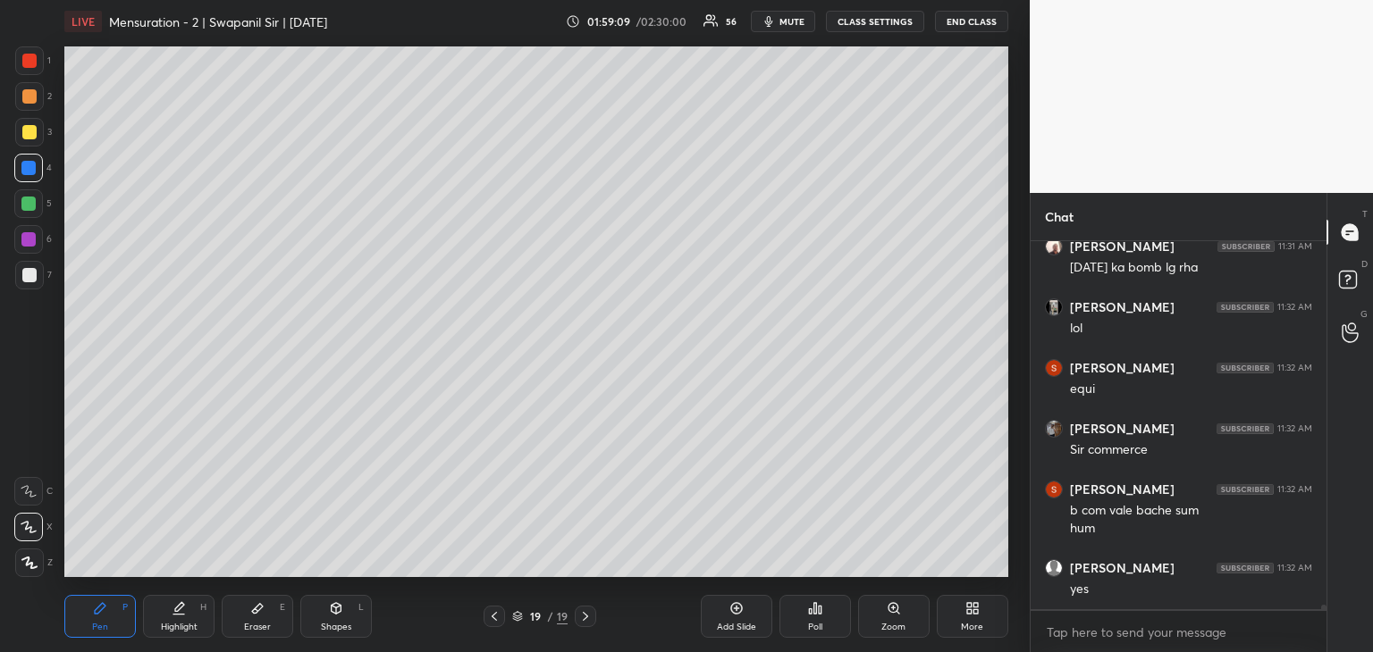
drag, startPoint x: 25, startPoint y: 65, endPoint x: 47, endPoint y: 76, distance: 24.8
click at [25, 64] on div at bounding box center [29, 61] width 14 height 14
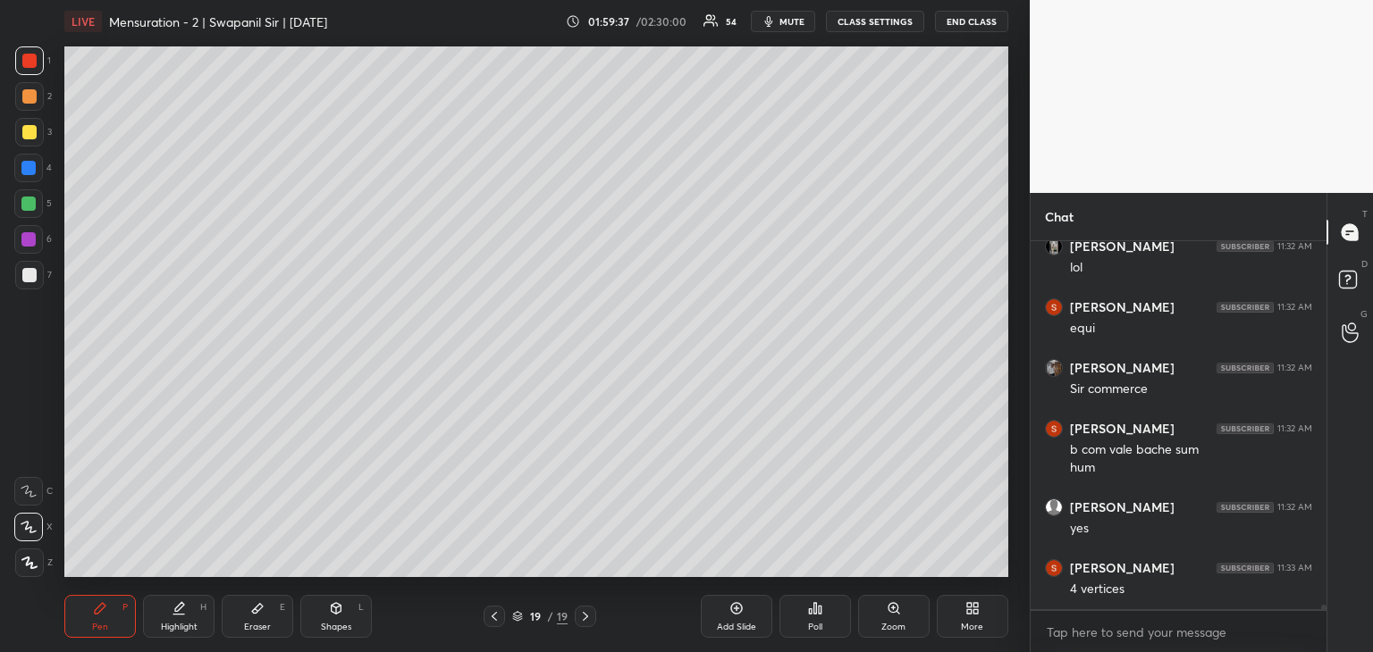
scroll to position [31829, 0]
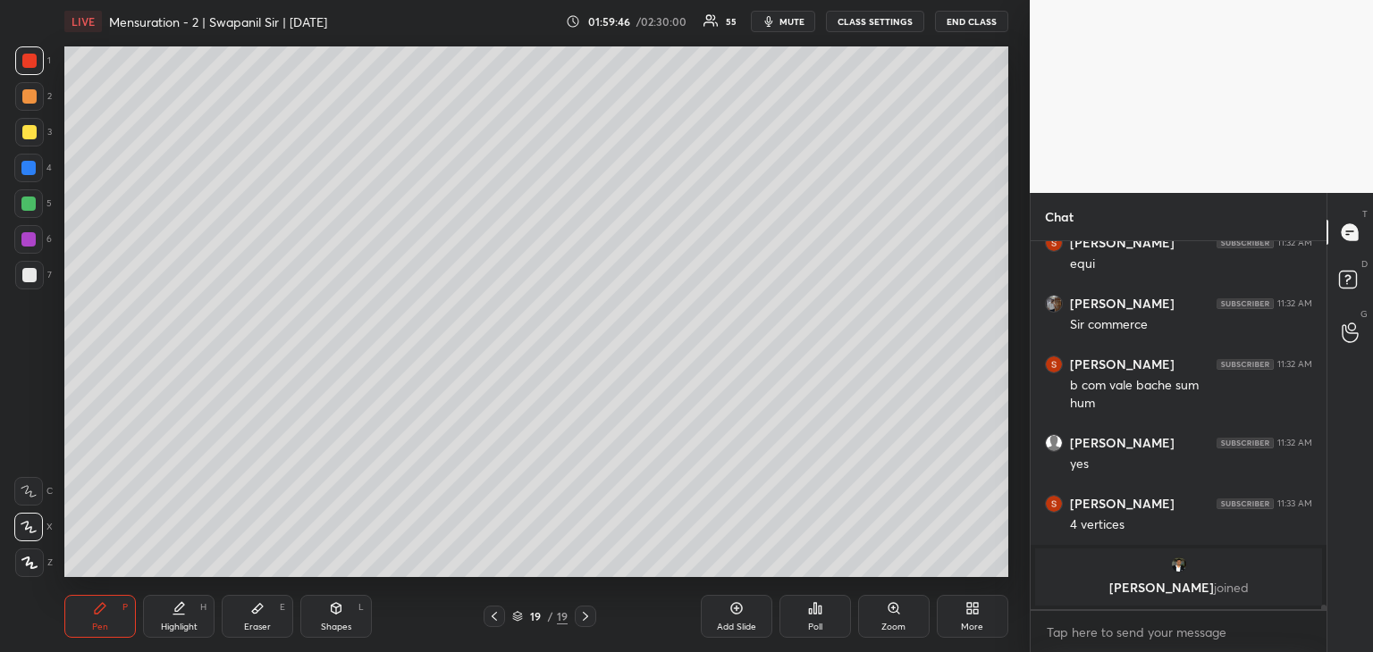
click at [268, 630] on div "Eraser" at bounding box center [257, 627] width 27 height 9
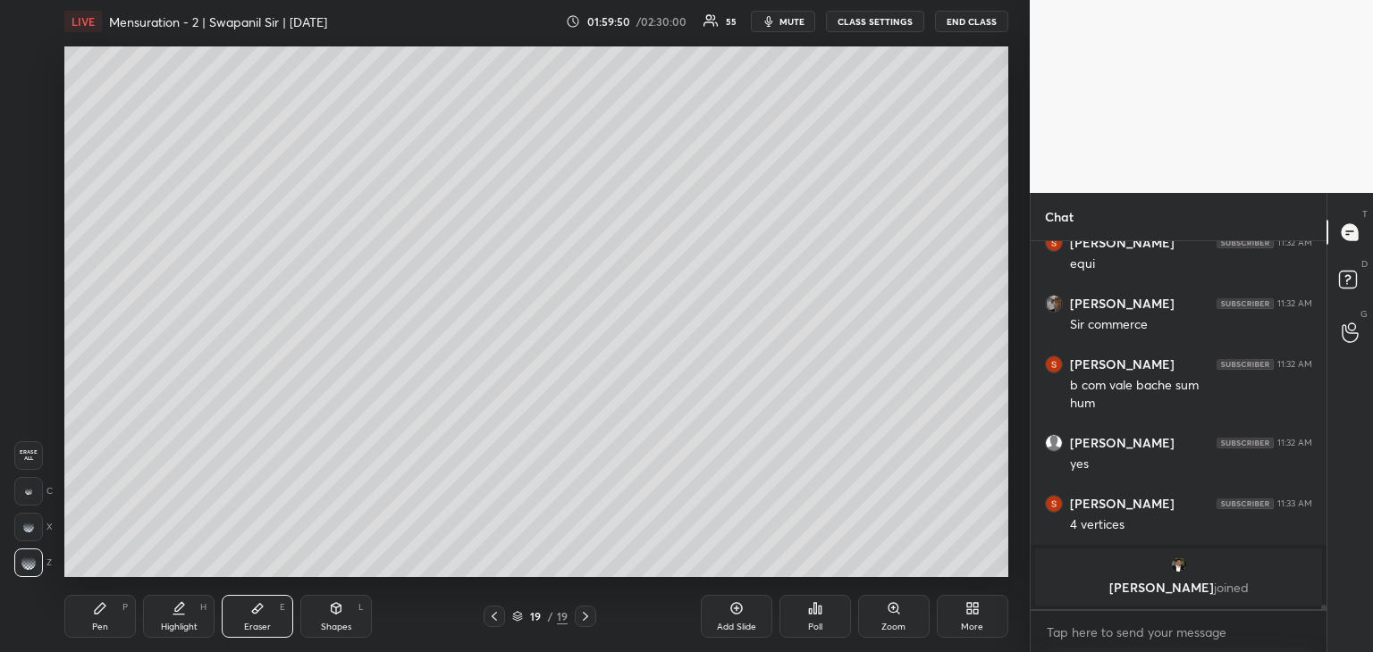
click at [104, 628] on div "Pen" at bounding box center [100, 627] width 16 height 9
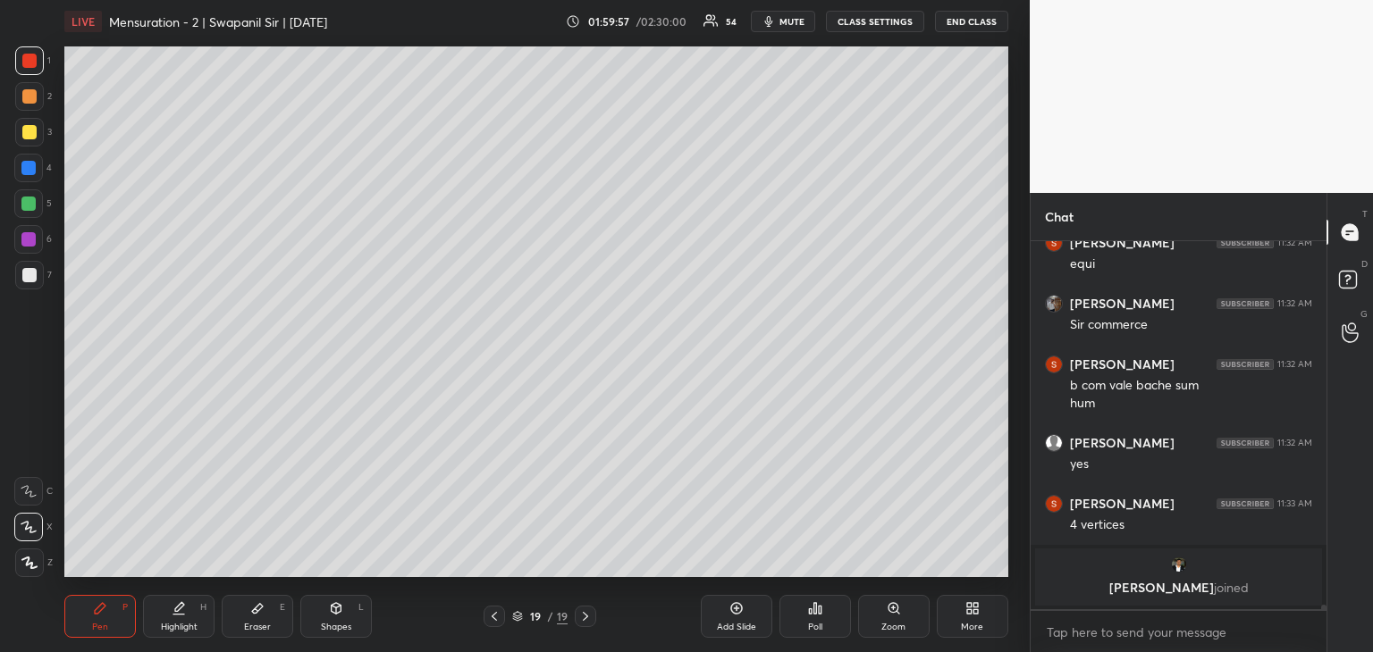
drag, startPoint x: 30, startPoint y: 287, endPoint x: 48, endPoint y: 273, distance: 22.9
click at [32, 286] on div at bounding box center [29, 275] width 29 height 29
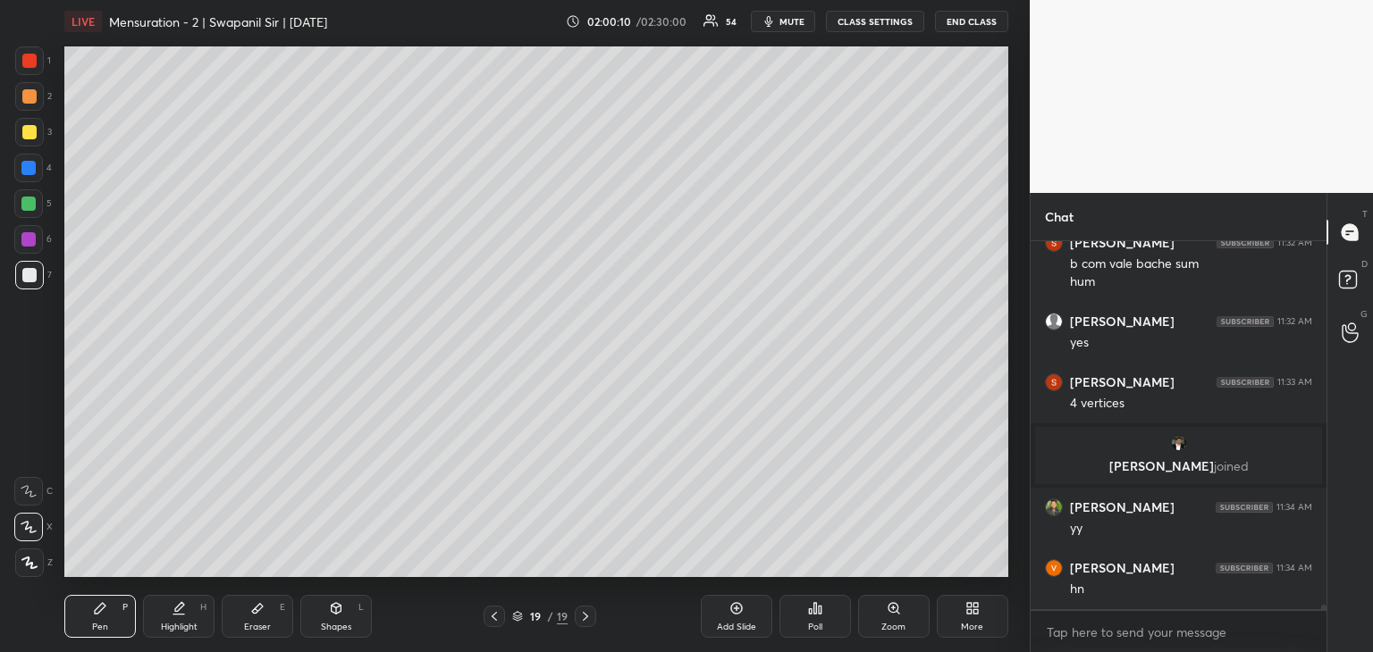
scroll to position [31529, 0]
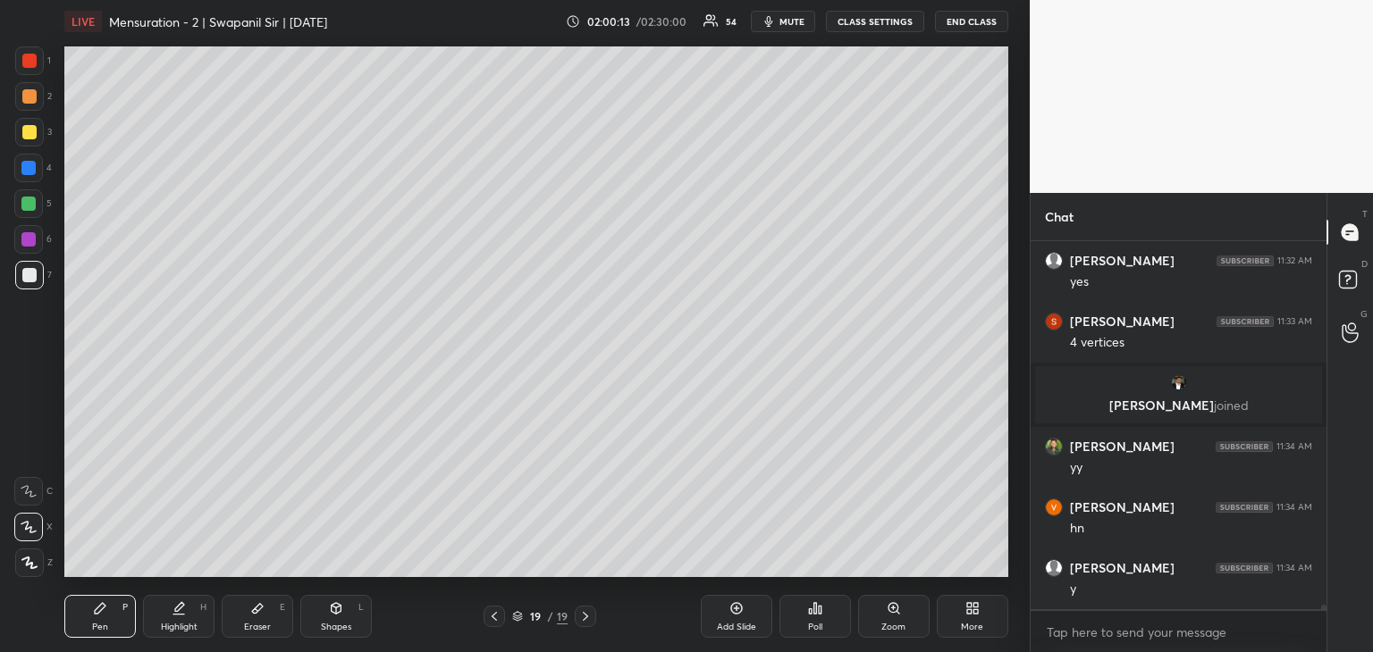
drag, startPoint x: 344, startPoint y: 618, endPoint x: 349, endPoint y: 601, distance: 18.7
click at [345, 618] on div "Shapes L" at bounding box center [335, 616] width 71 height 43
click at [32, 562] on icon at bounding box center [29, 563] width 13 height 13
drag, startPoint x: 25, startPoint y: 169, endPoint x: 49, endPoint y: 203, distance: 41.7
click at [26, 171] on div at bounding box center [28, 168] width 14 height 14
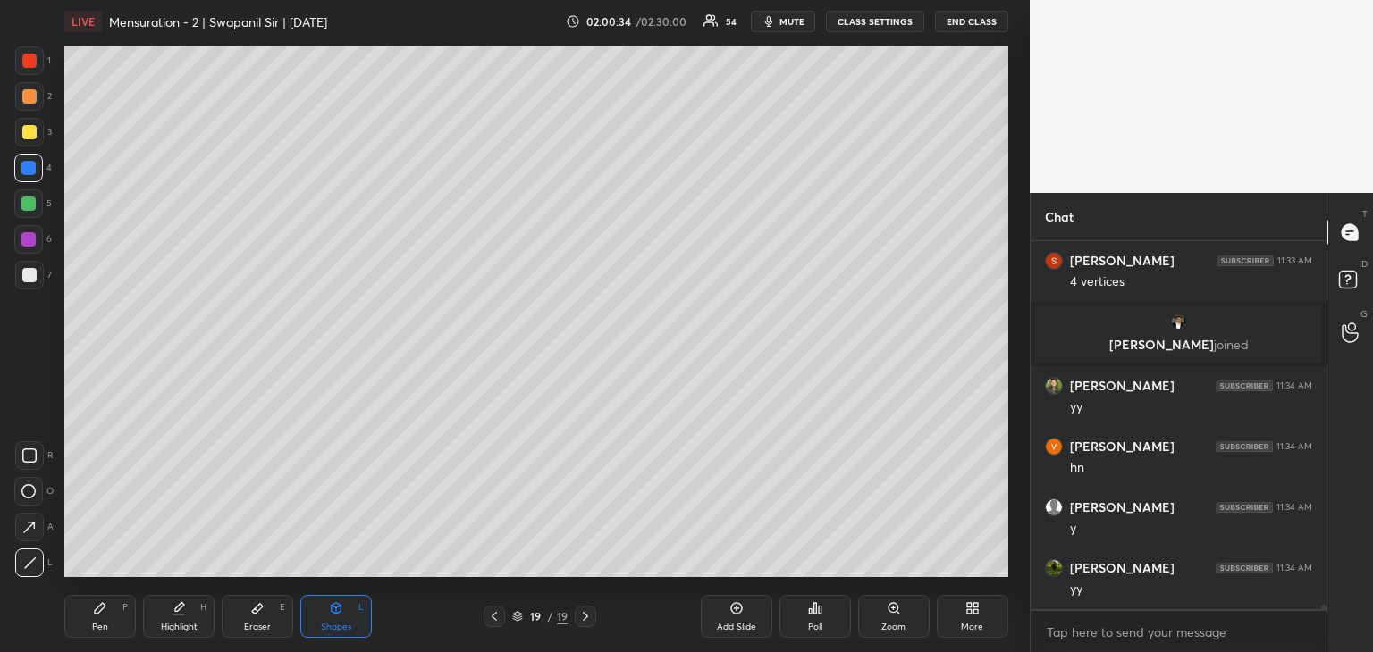
scroll to position [31651, 0]
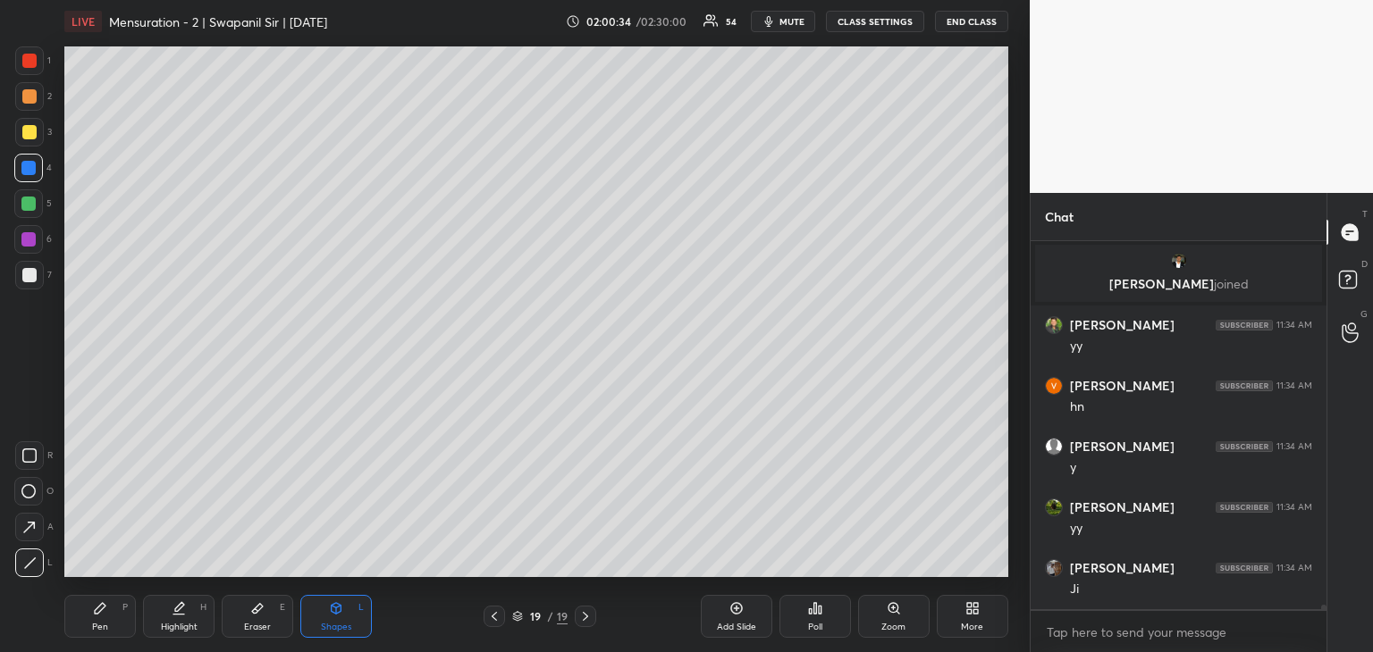
click at [97, 620] on div "Pen P" at bounding box center [99, 616] width 71 height 43
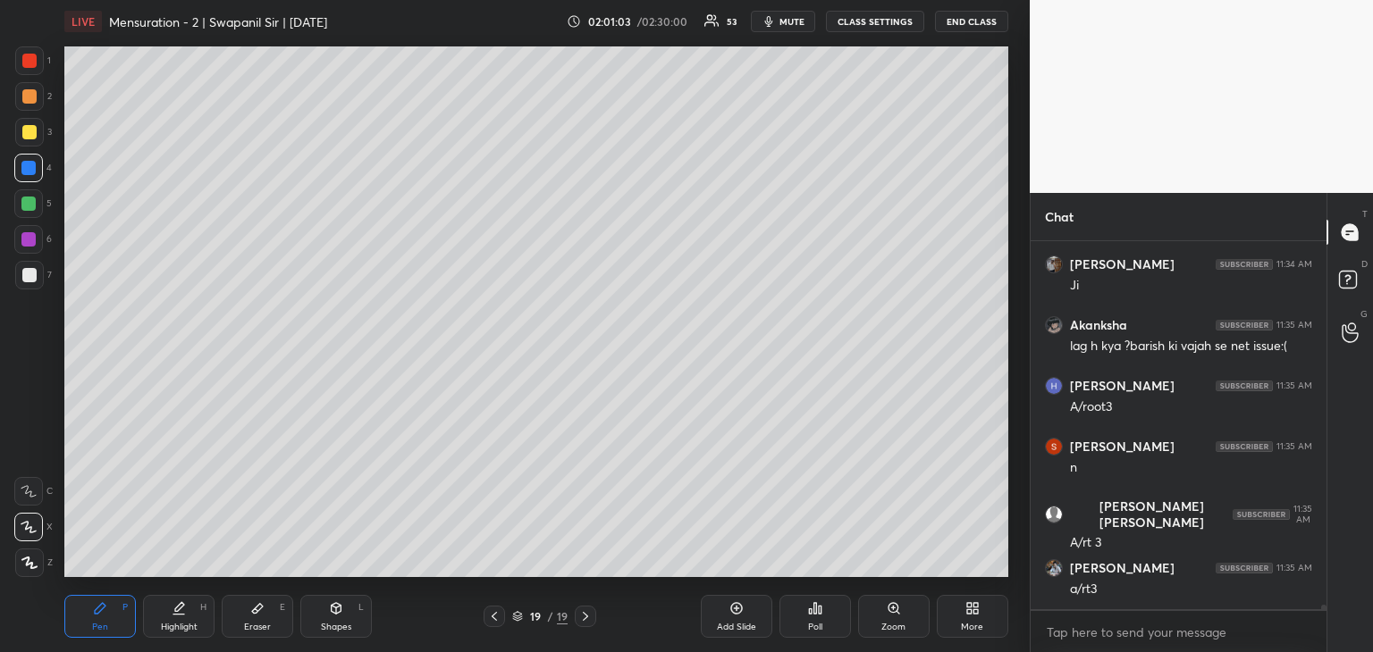
scroll to position [32015, 0]
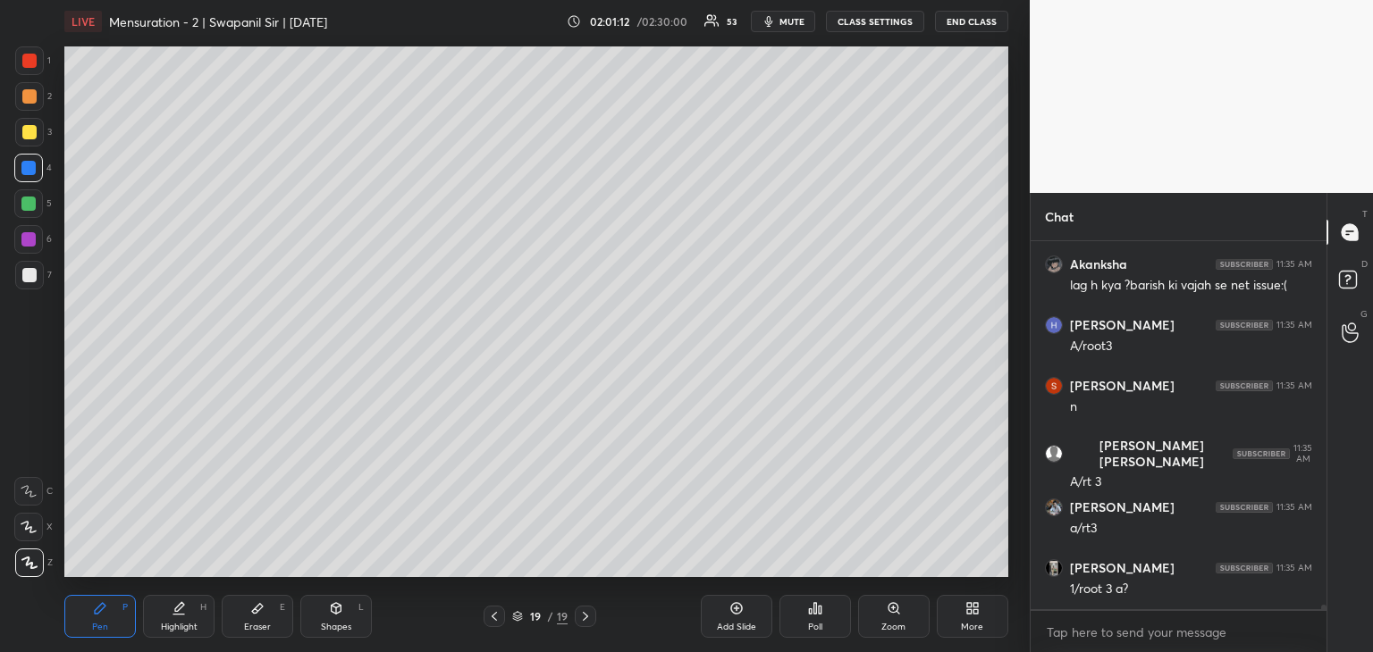
drag, startPoint x: 38, startPoint y: 523, endPoint x: 54, endPoint y: 517, distance: 16.4
click at [39, 523] on div at bounding box center [28, 527] width 29 height 29
click at [29, 133] on div at bounding box center [29, 132] width 14 height 14
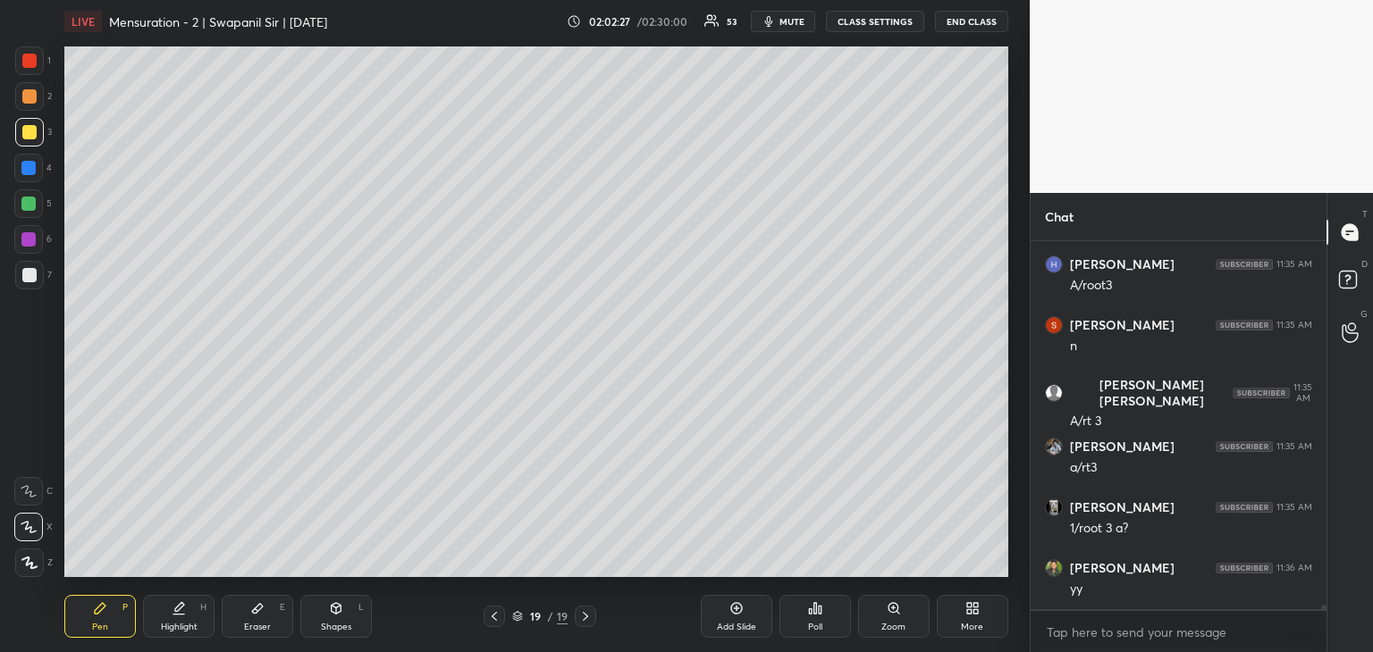
scroll to position [32137, 0]
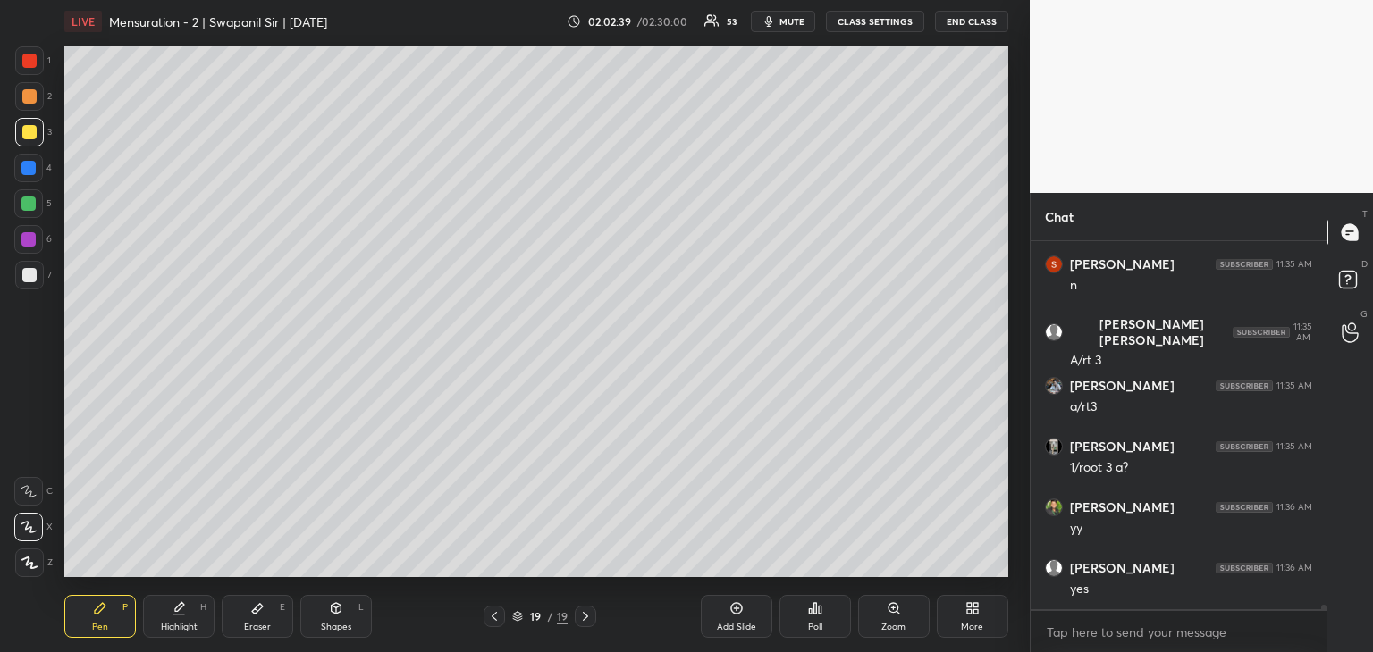
click at [21, 207] on div at bounding box center [28, 204] width 14 height 14
click at [266, 606] on div "Eraser E" at bounding box center [257, 616] width 71 height 43
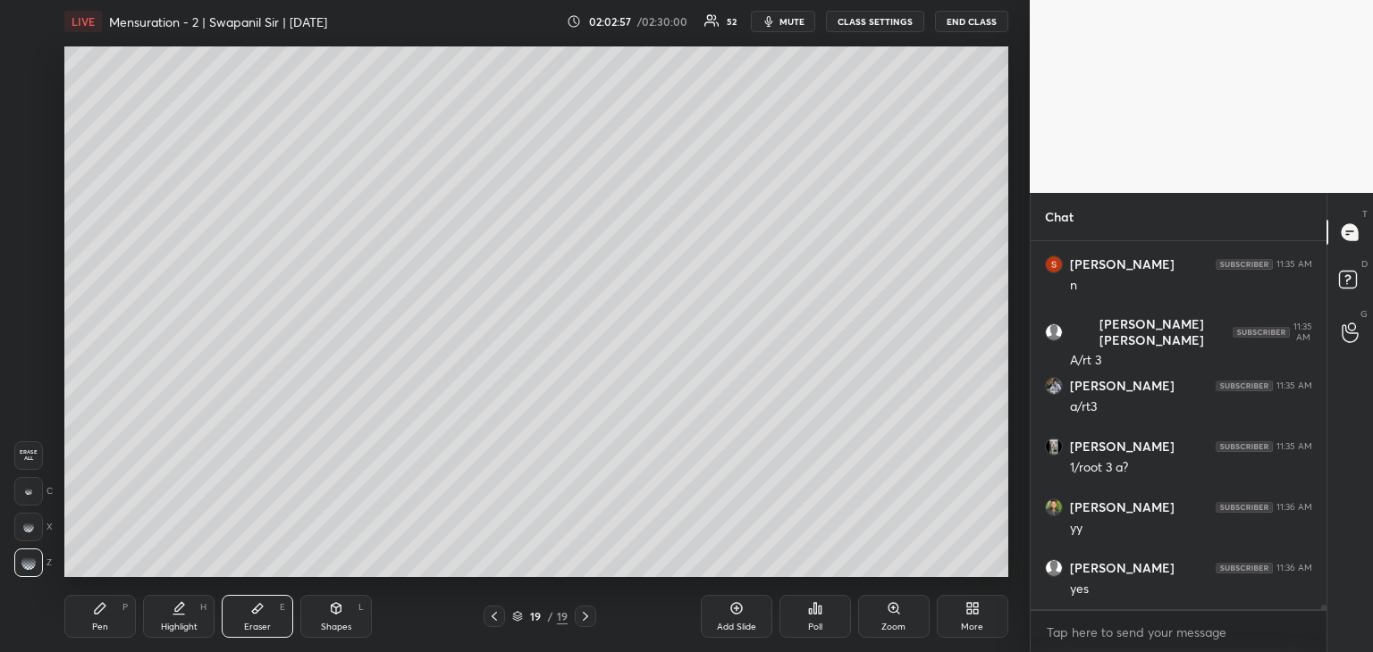
click at [115, 618] on div "Pen P" at bounding box center [99, 616] width 71 height 43
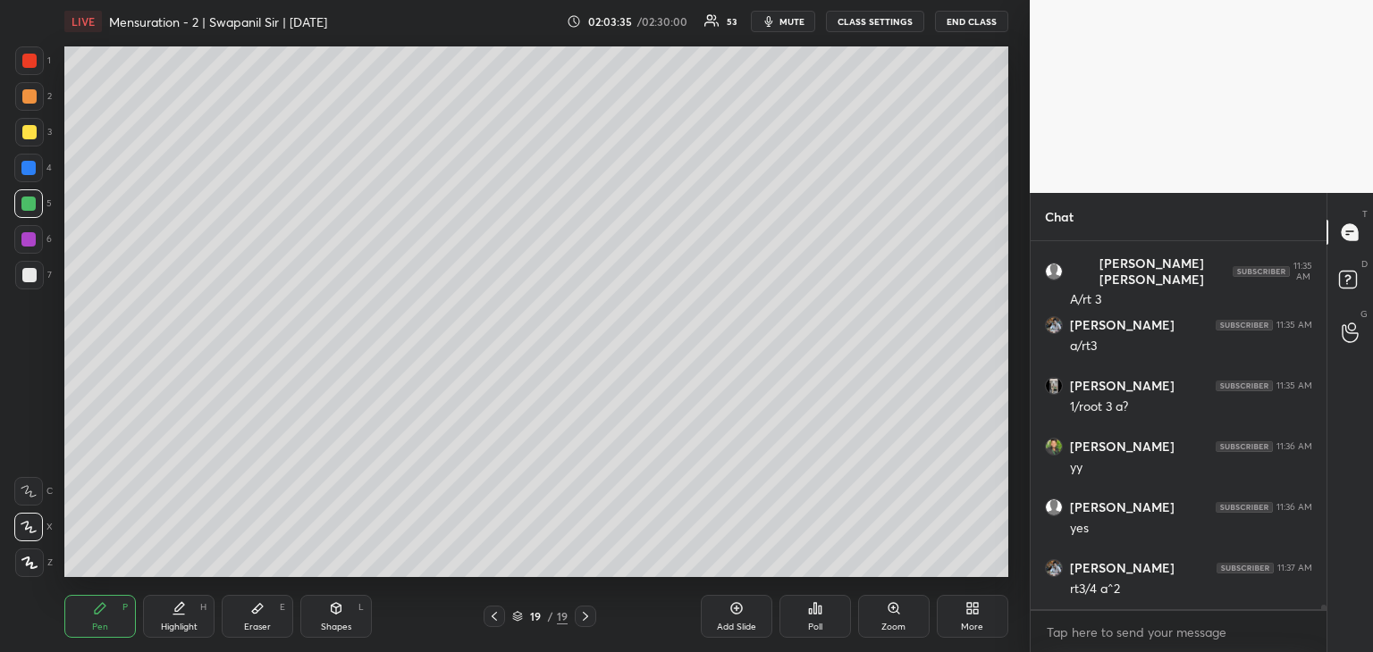
click at [275, 619] on div "Eraser E" at bounding box center [257, 616] width 71 height 43
click at [122, 623] on div "Pen P" at bounding box center [99, 616] width 71 height 43
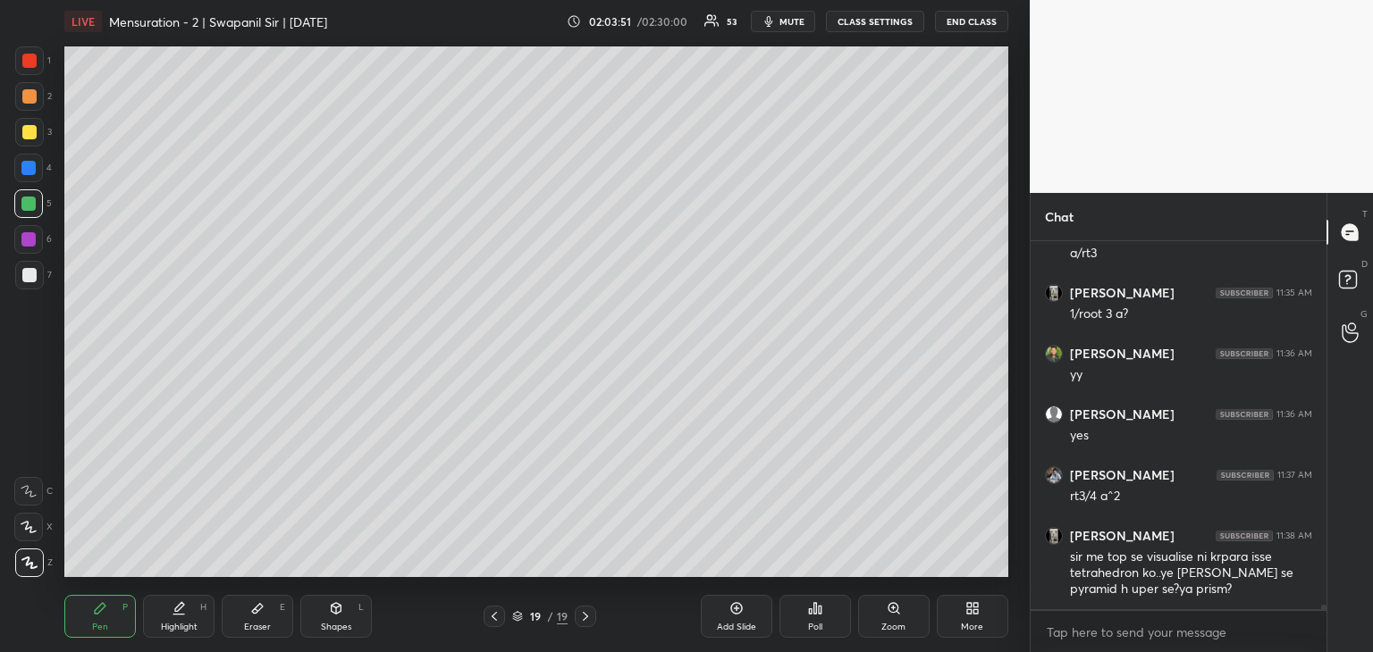
scroll to position [32351, 0]
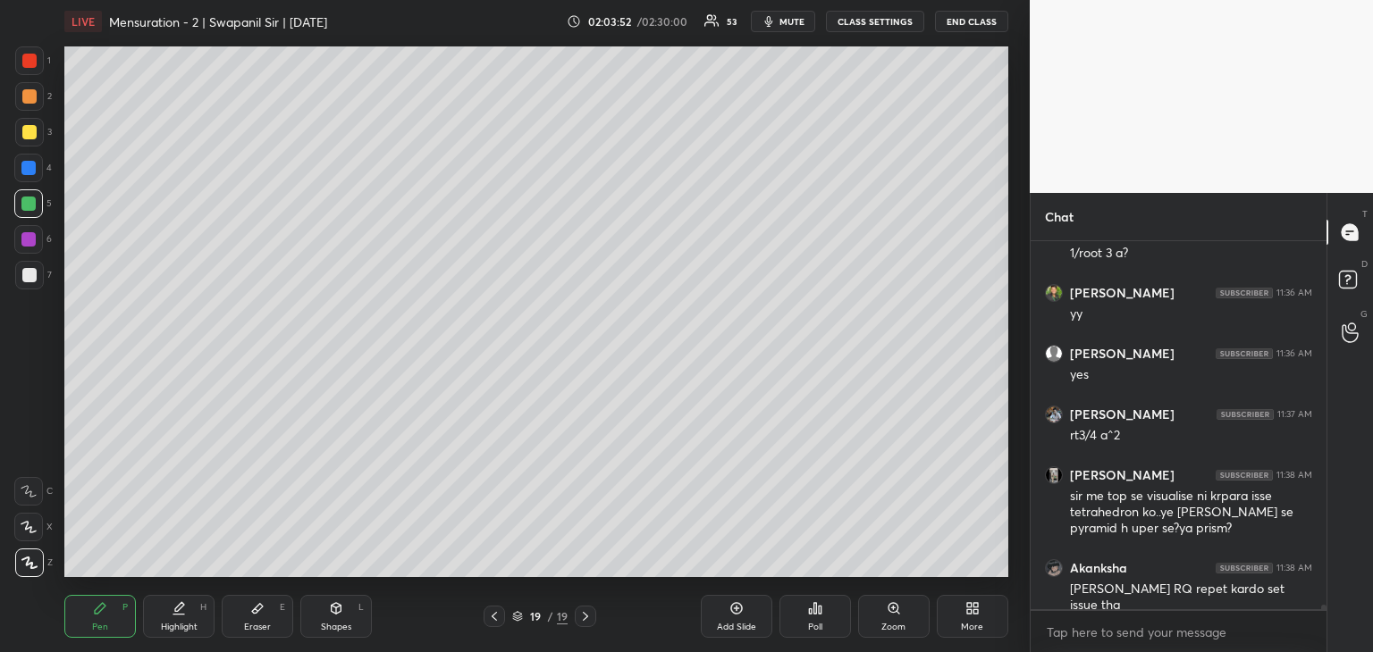
drag, startPoint x: 33, startPoint y: 533, endPoint x: 43, endPoint y: 530, distance: 10.2
click at [35, 532] on icon at bounding box center [28, 527] width 14 height 11
drag, startPoint x: 272, startPoint y: 616, endPoint x: 297, endPoint y: 591, distance: 35.4
click at [272, 616] on div "Eraser E" at bounding box center [257, 616] width 71 height 43
click at [78, 626] on div "Pen P" at bounding box center [99, 616] width 71 height 43
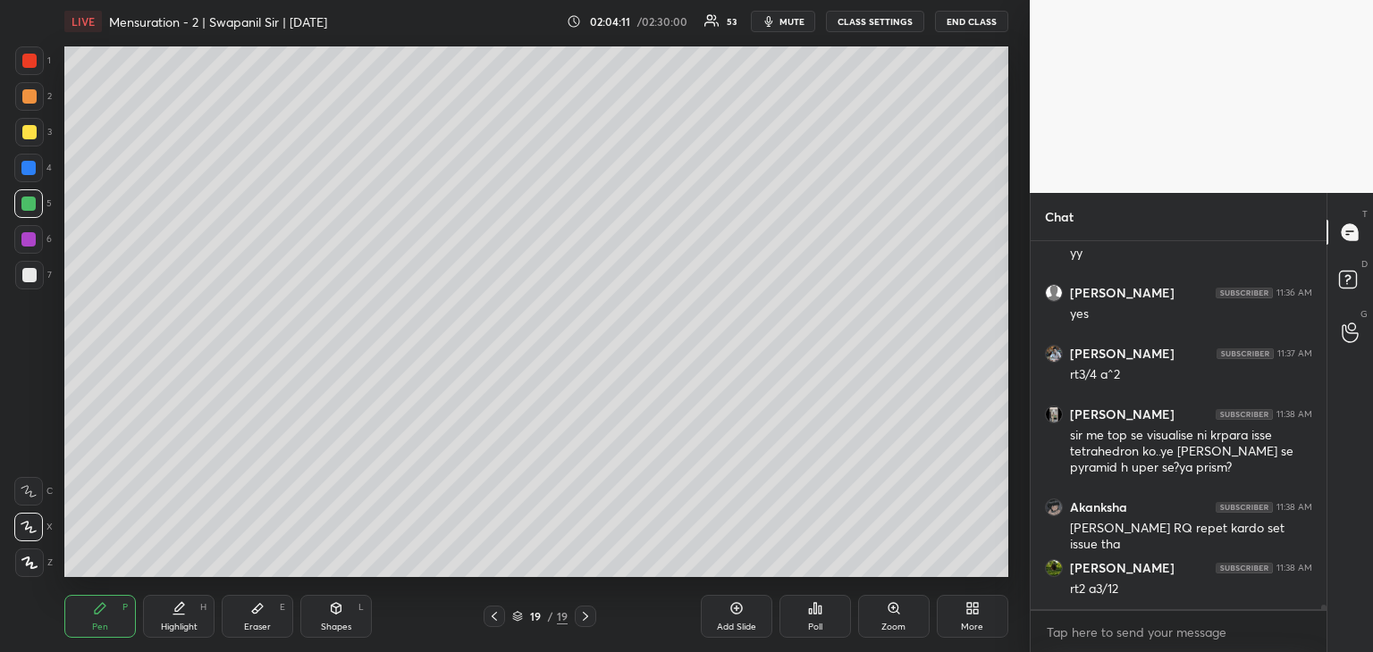
scroll to position [32473, 0]
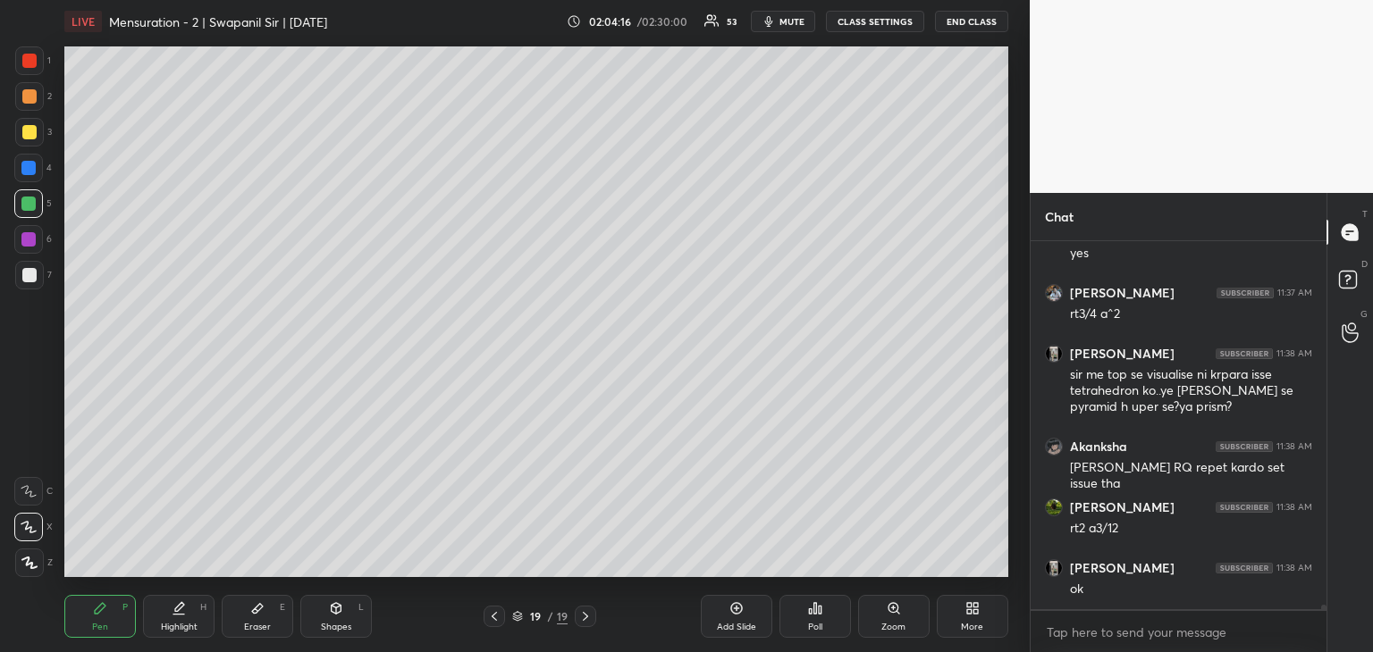
drag, startPoint x: 263, startPoint y: 628, endPoint x: 303, endPoint y: 592, distance: 54.4
click at [264, 626] on div "Eraser" at bounding box center [257, 627] width 27 height 9
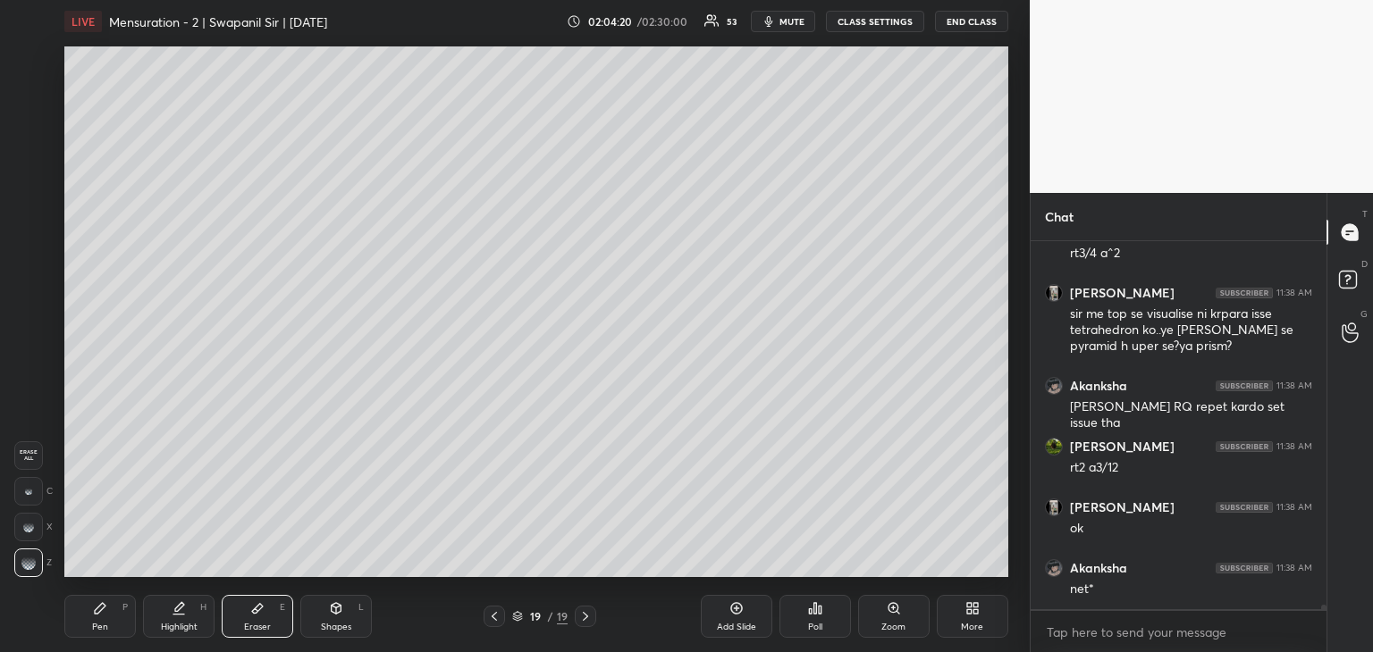
click at [124, 626] on div "Pen P" at bounding box center [99, 616] width 71 height 43
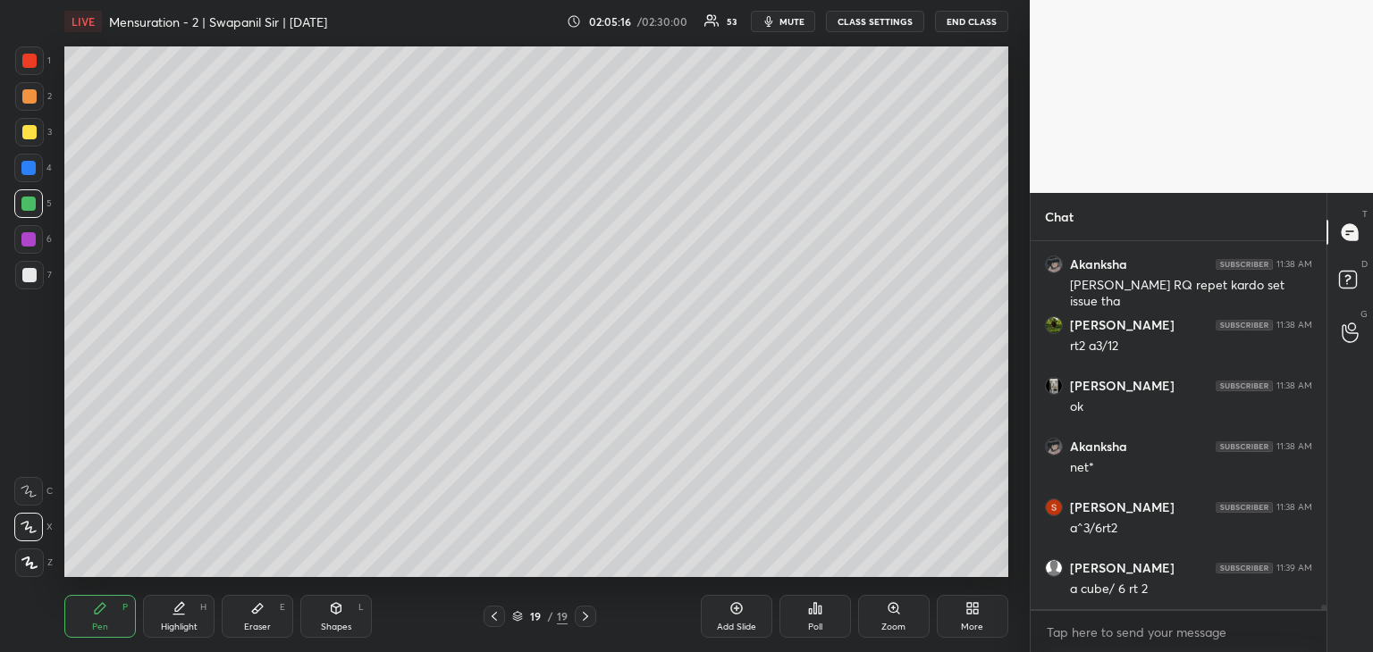
scroll to position [32716, 0]
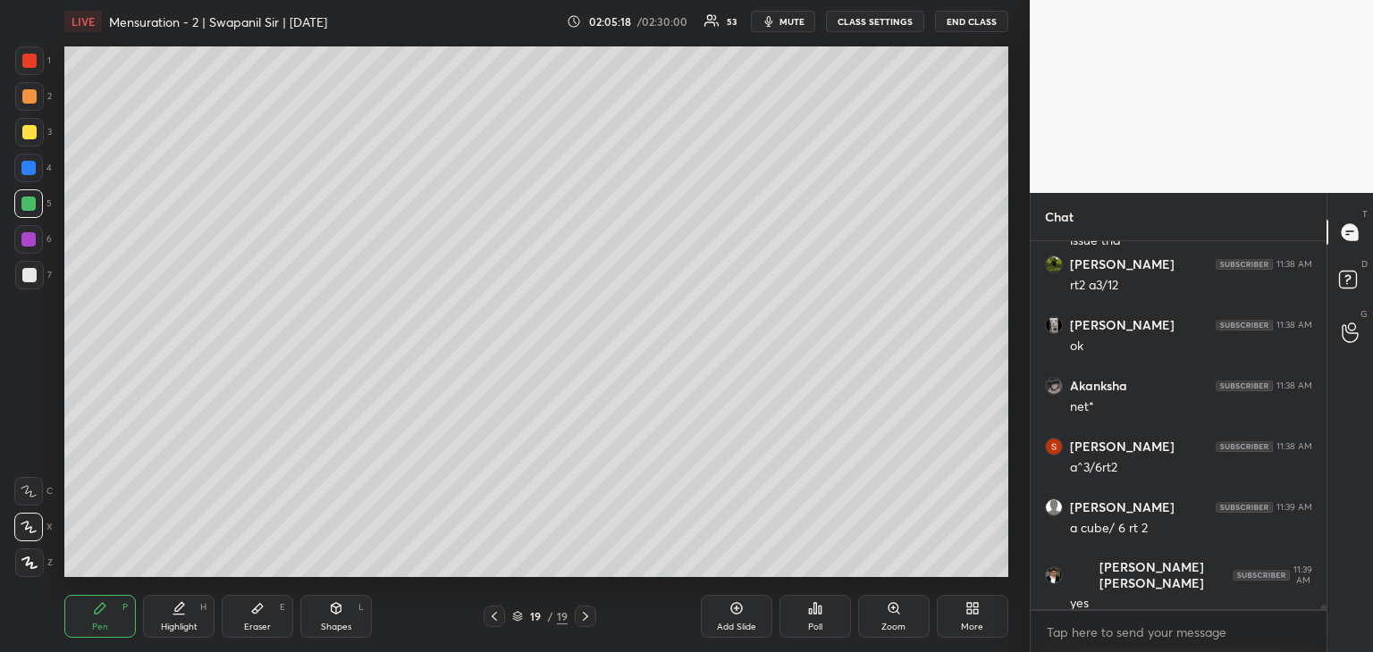
click at [586, 618] on icon at bounding box center [585, 616] width 5 height 9
click at [581, 615] on icon at bounding box center [585, 616] width 14 height 14
click at [736, 609] on icon at bounding box center [736, 608] width 14 height 14
click at [345, 613] on div "Shapes L" at bounding box center [335, 616] width 71 height 43
click at [21, 569] on div at bounding box center [29, 563] width 29 height 29
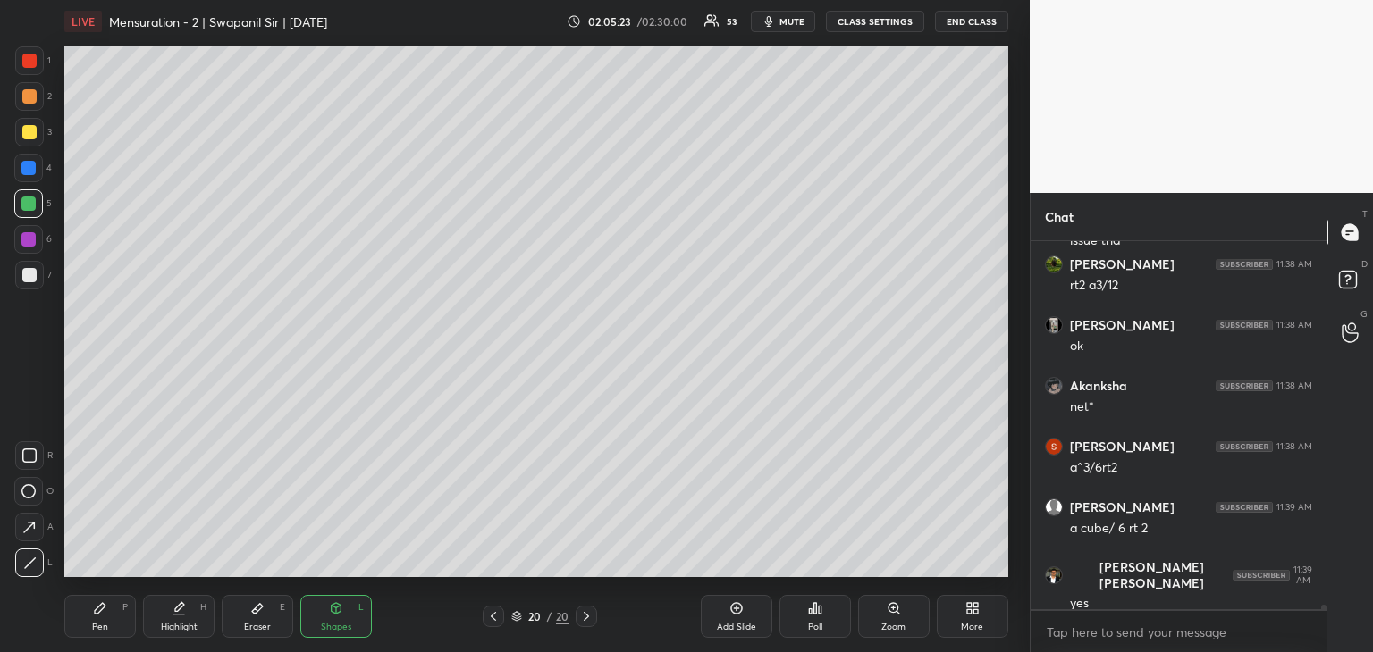
click at [21, 163] on div at bounding box center [28, 168] width 14 height 14
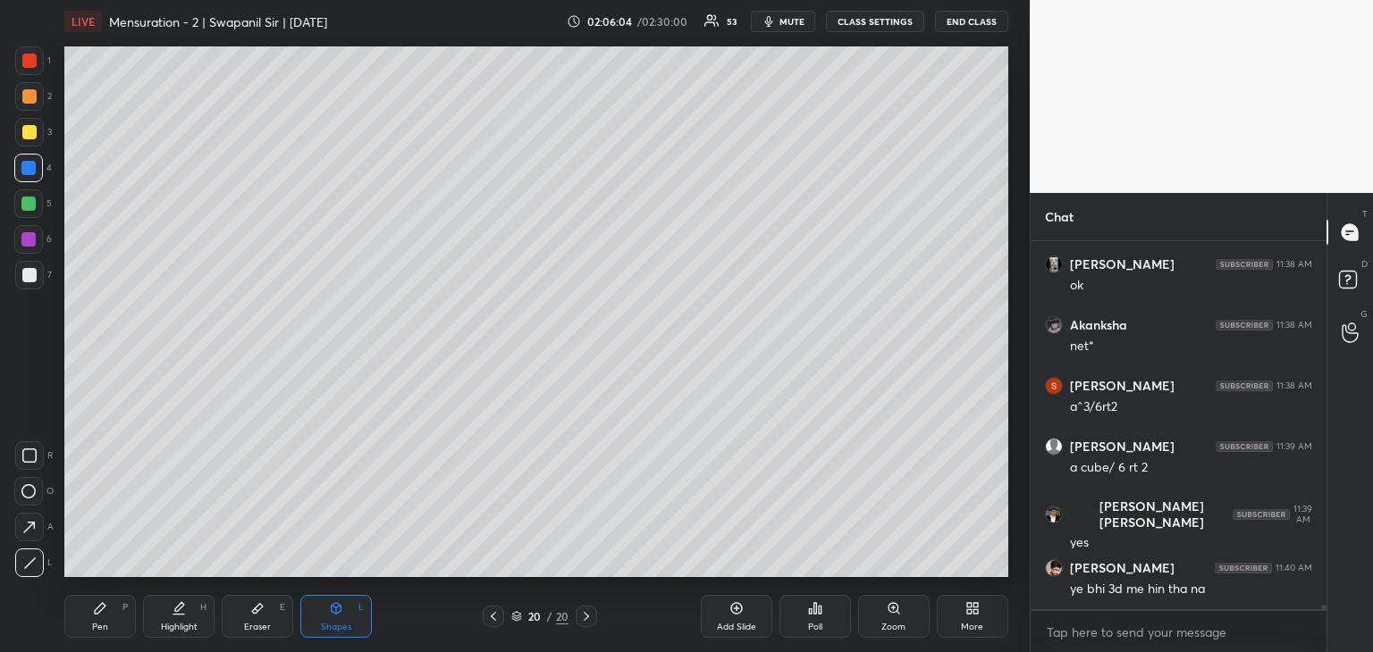
drag, startPoint x: 240, startPoint y: 621, endPoint x: 247, endPoint y: 601, distance: 20.6
click at [243, 618] on div "Eraser E" at bounding box center [257, 616] width 71 height 43
click at [99, 616] on div "Pen P" at bounding box center [99, 616] width 71 height 43
click at [331, 620] on div "Shapes L" at bounding box center [335, 616] width 71 height 43
drag, startPoint x: 39, startPoint y: 567, endPoint x: 56, endPoint y: 516, distance: 53.7
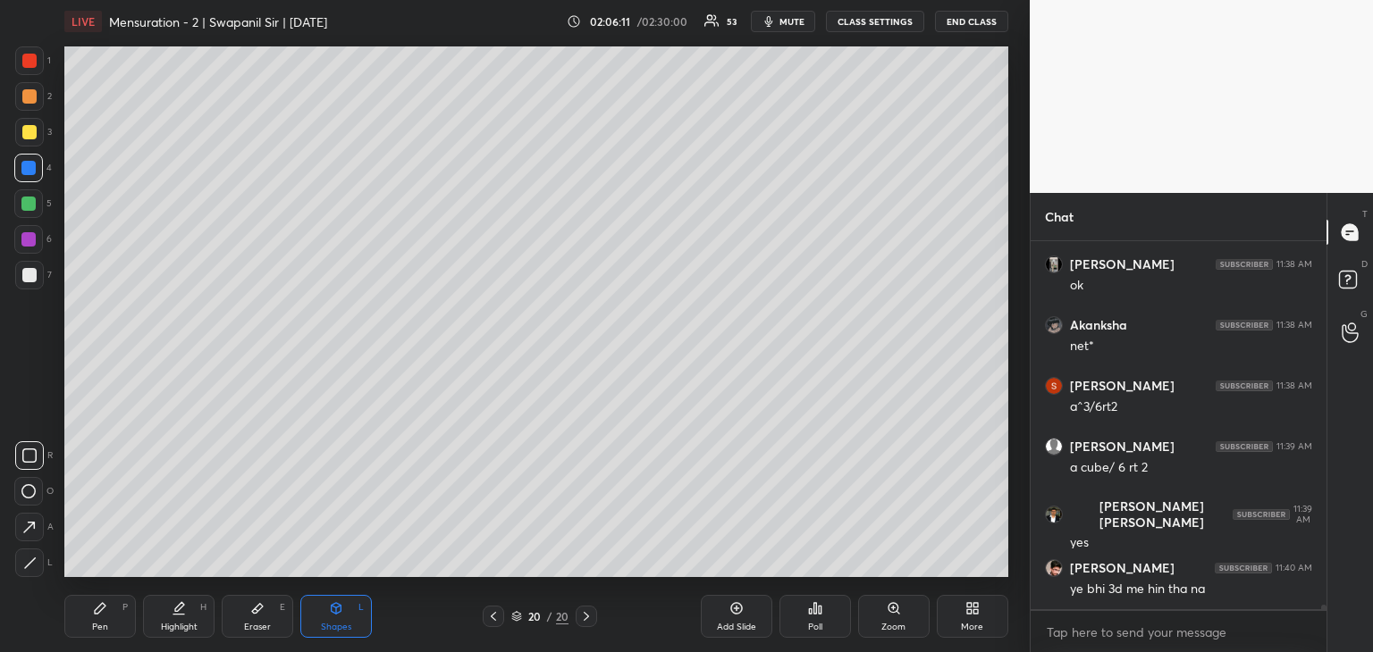
click at [38, 566] on div at bounding box center [29, 563] width 29 height 29
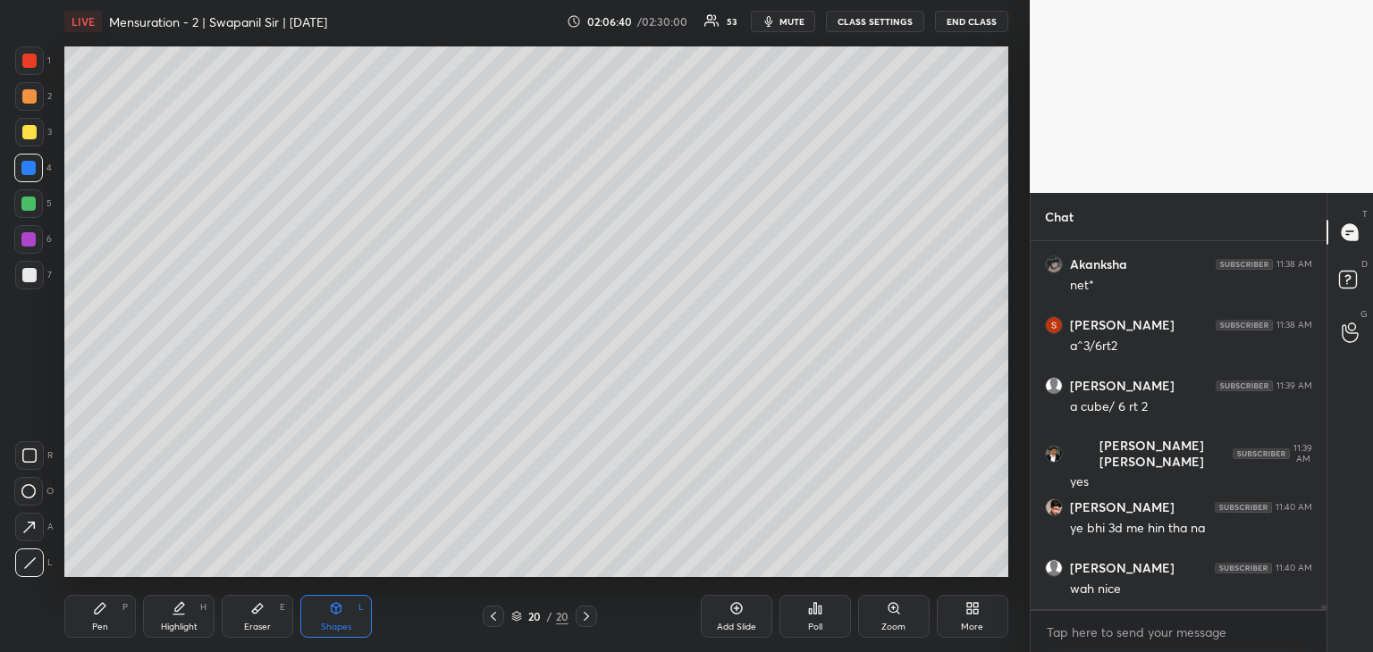
drag, startPoint x: 97, startPoint y: 625, endPoint x: 143, endPoint y: 614, distance: 47.7
click at [97, 624] on div "Pen" at bounding box center [100, 627] width 16 height 9
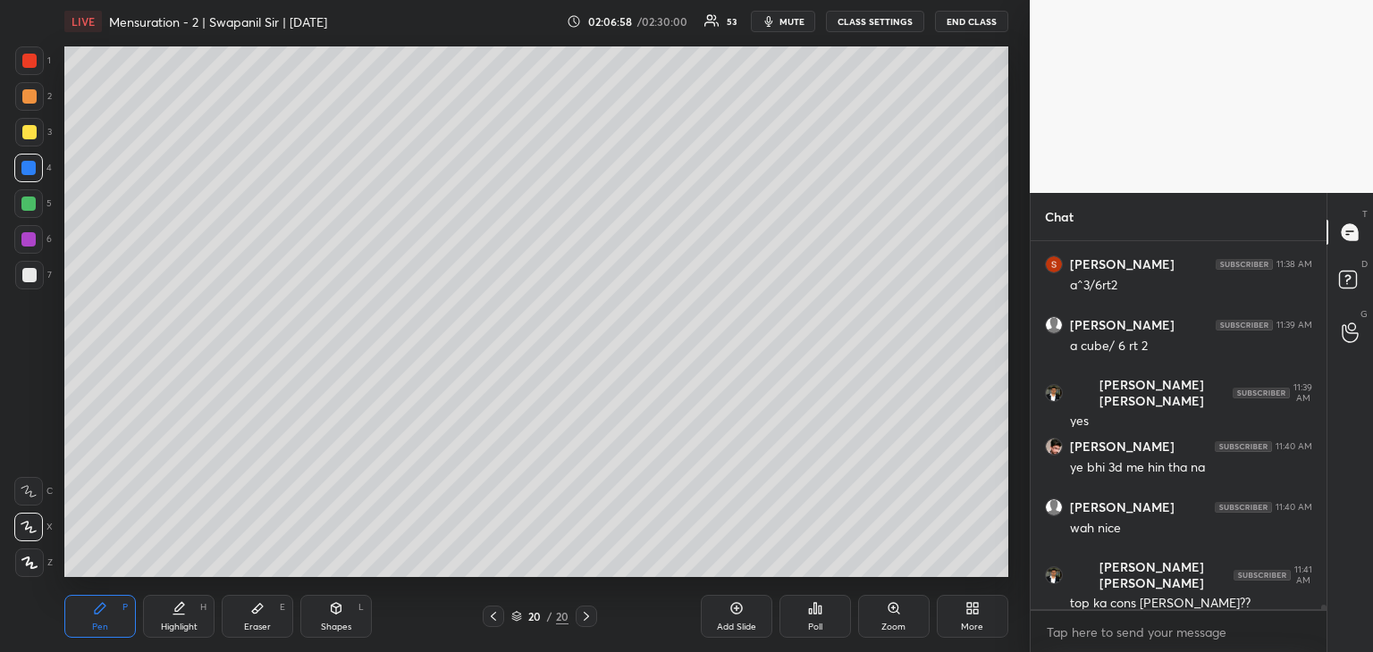
click at [268, 616] on div "Eraser E" at bounding box center [257, 616] width 71 height 43
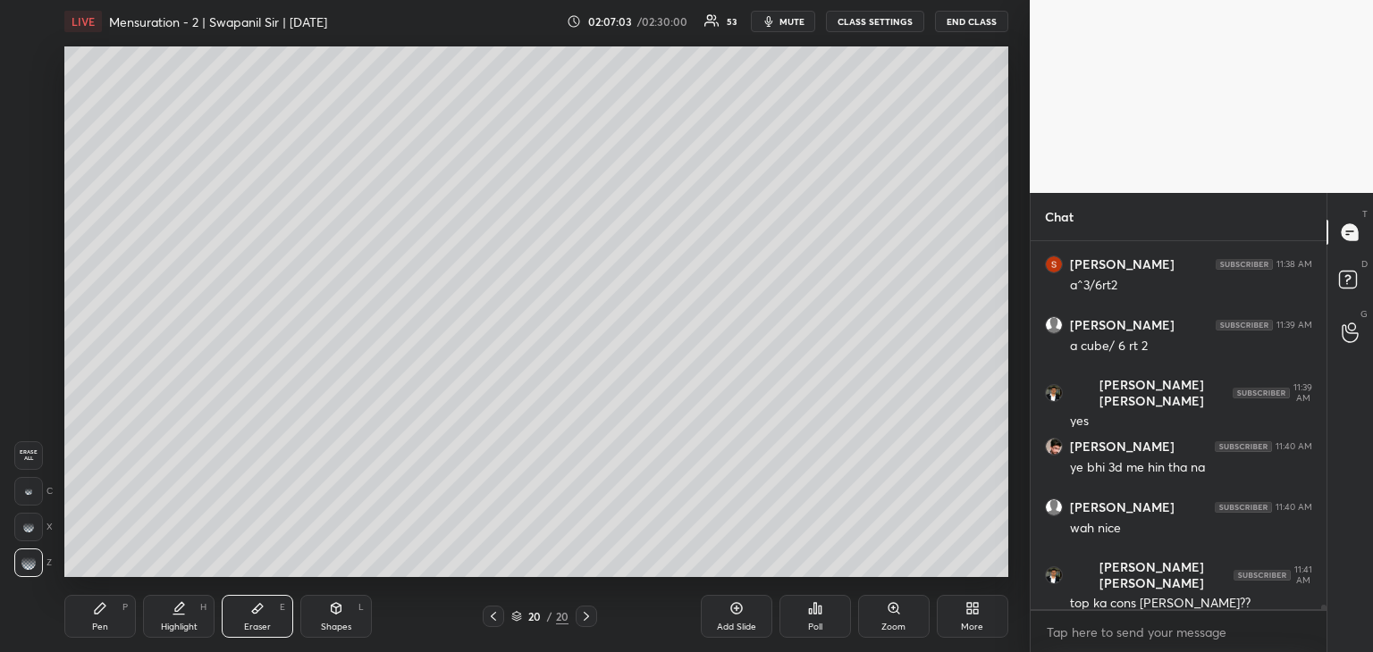
click at [93, 634] on div "Pen P" at bounding box center [99, 616] width 71 height 43
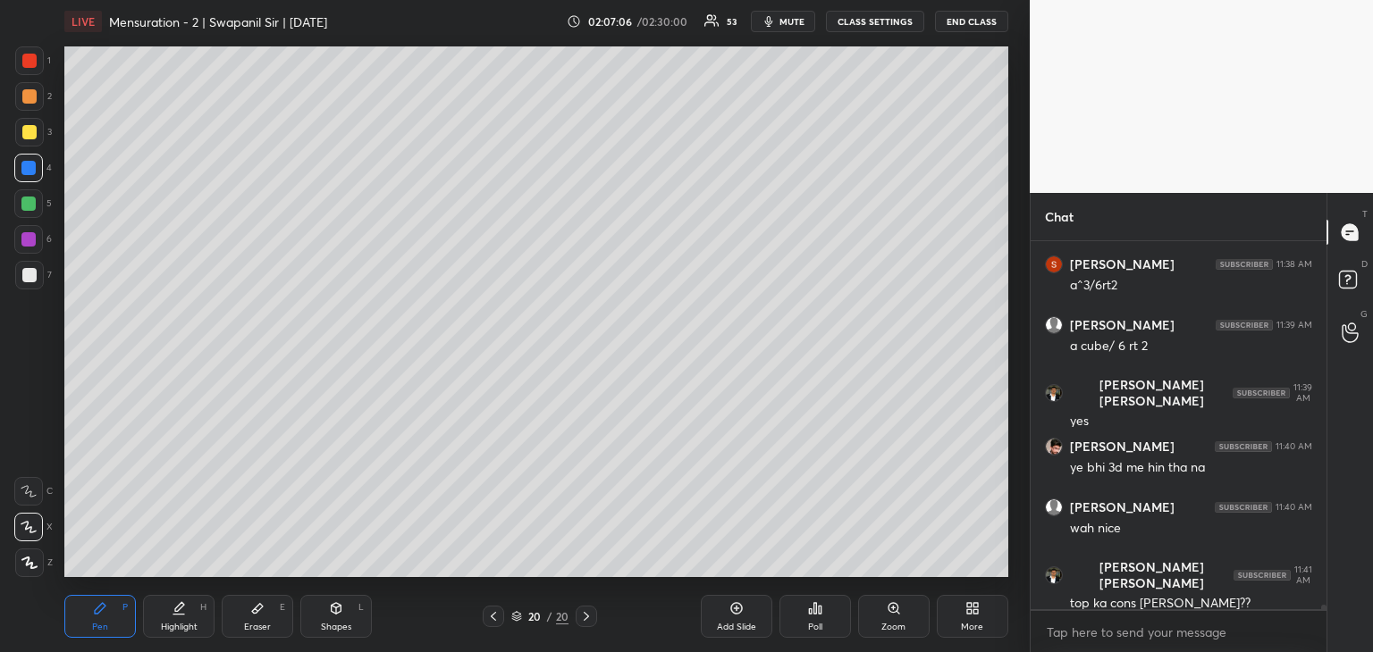
scroll to position [32916, 0]
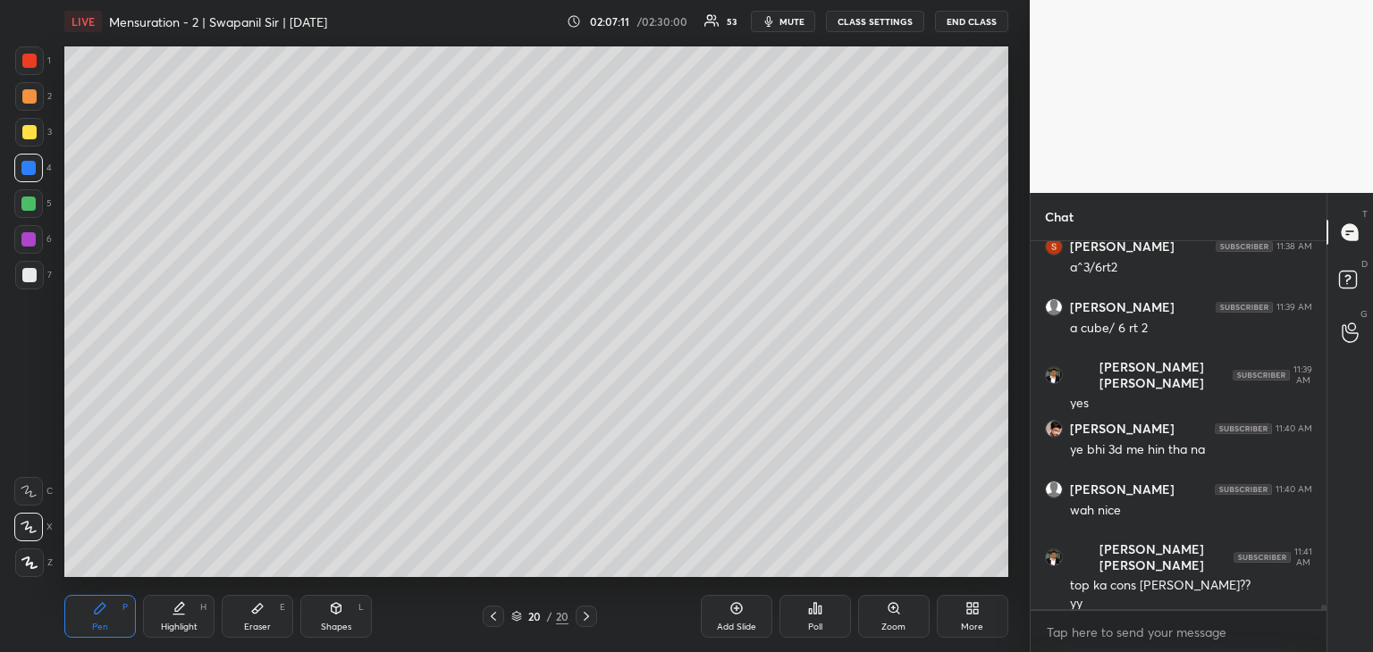
click at [261, 620] on div "Eraser E" at bounding box center [257, 616] width 71 height 43
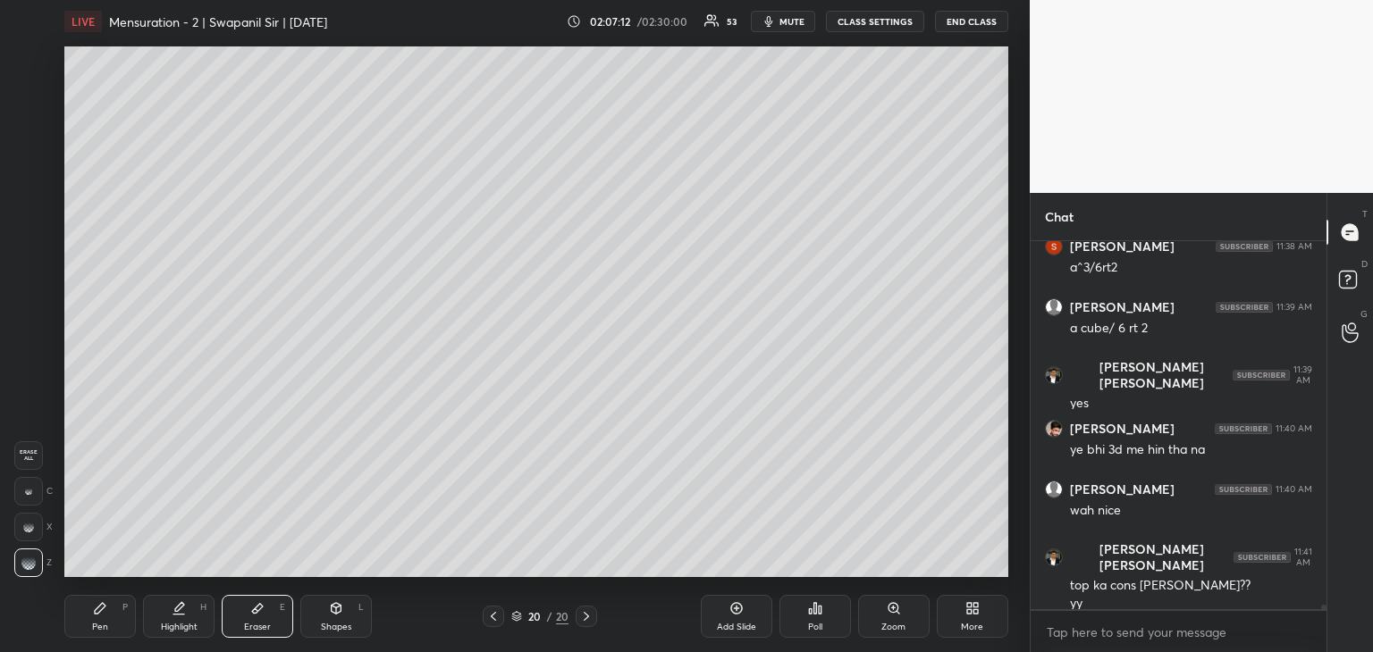
click at [336, 634] on div "Shapes L" at bounding box center [335, 616] width 71 height 43
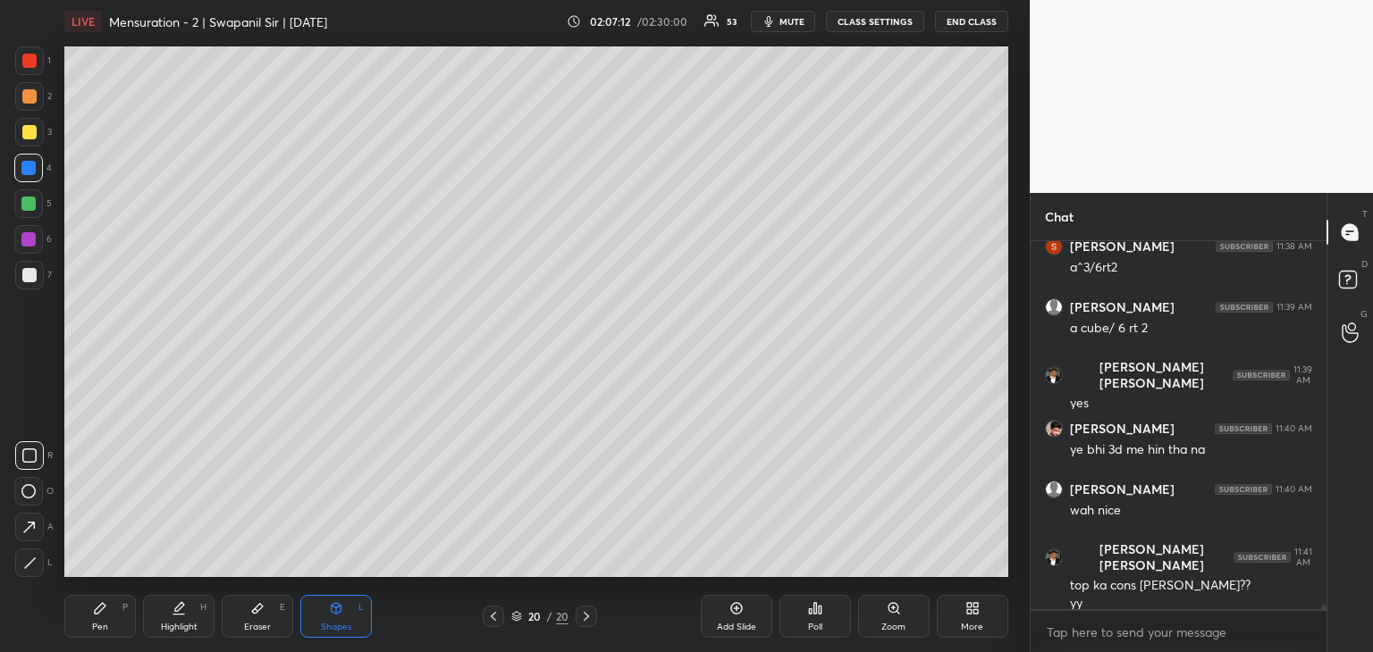
scroll to position [32977, 0]
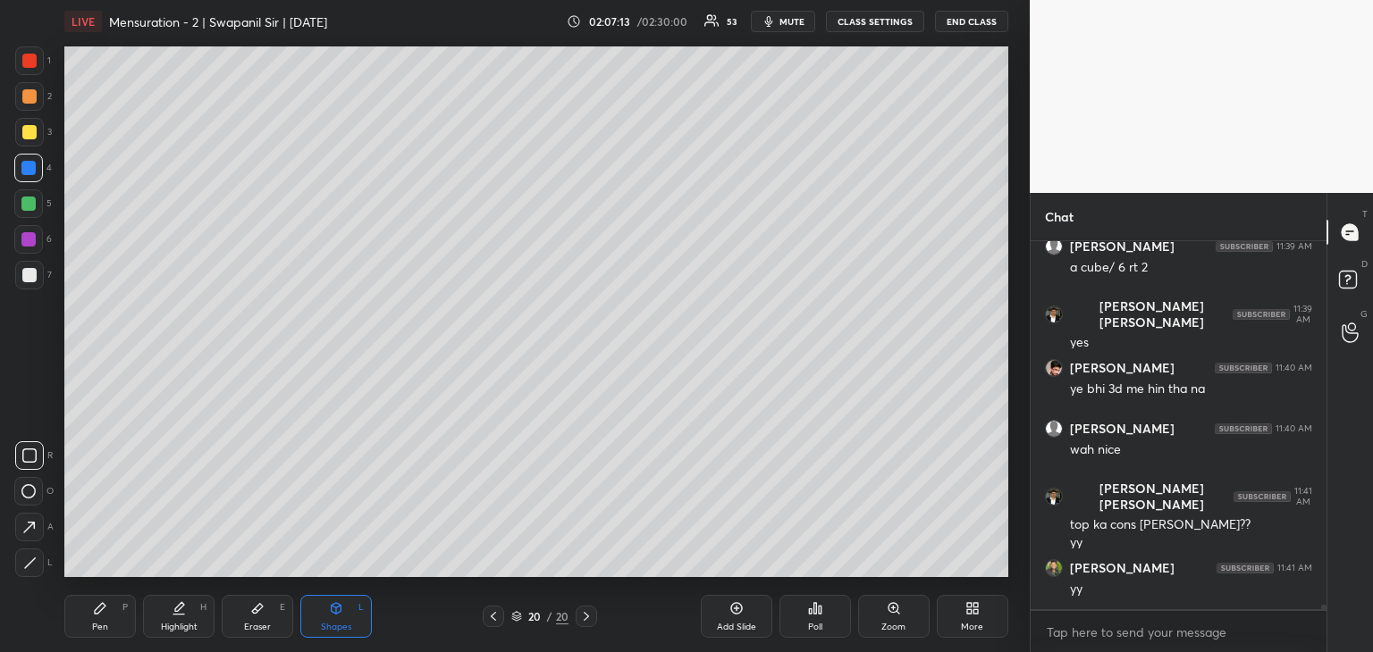
click at [32, 566] on icon at bounding box center [29, 563] width 13 height 13
click at [97, 632] on div "Pen" at bounding box center [100, 627] width 16 height 9
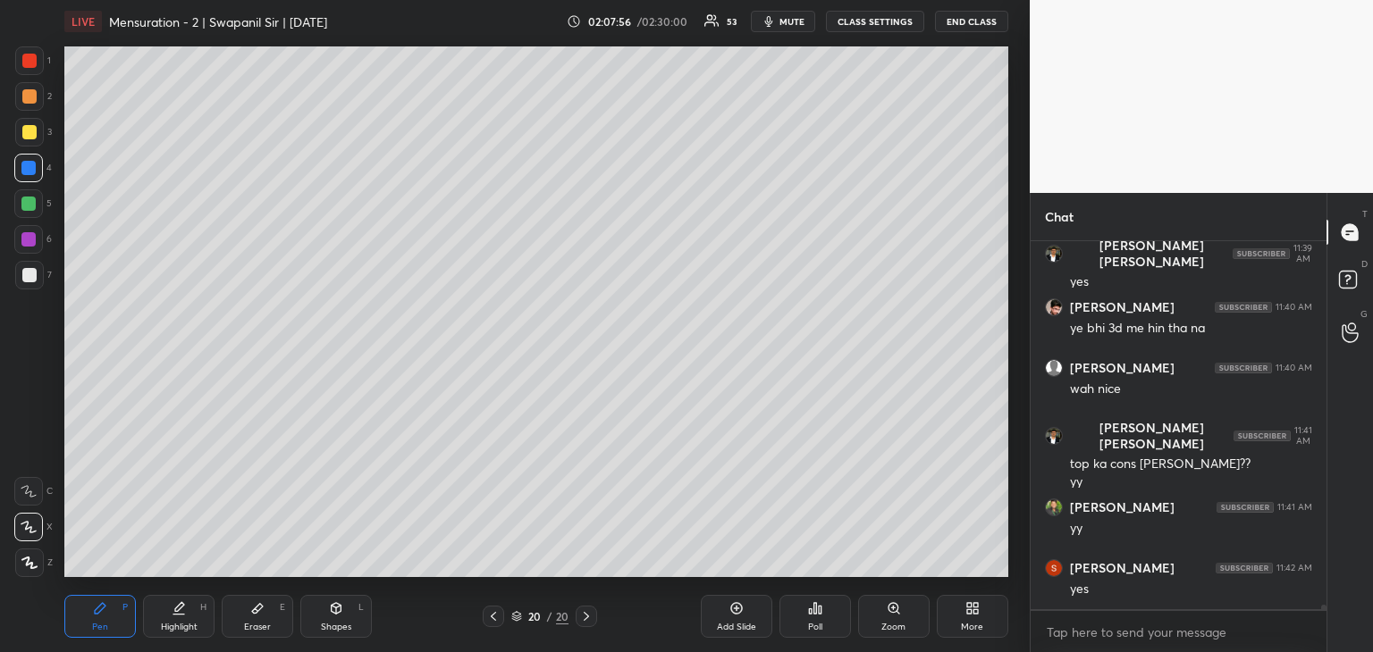
click at [324, 619] on div "Shapes L" at bounding box center [335, 616] width 71 height 43
click at [32, 561] on icon at bounding box center [29, 563] width 13 height 13
click at [33, 134] on div at bounding box center [29, 132] width 14 height 14
click at [29, 566] on icon at bounding box center [29, 563] width 13 height 13
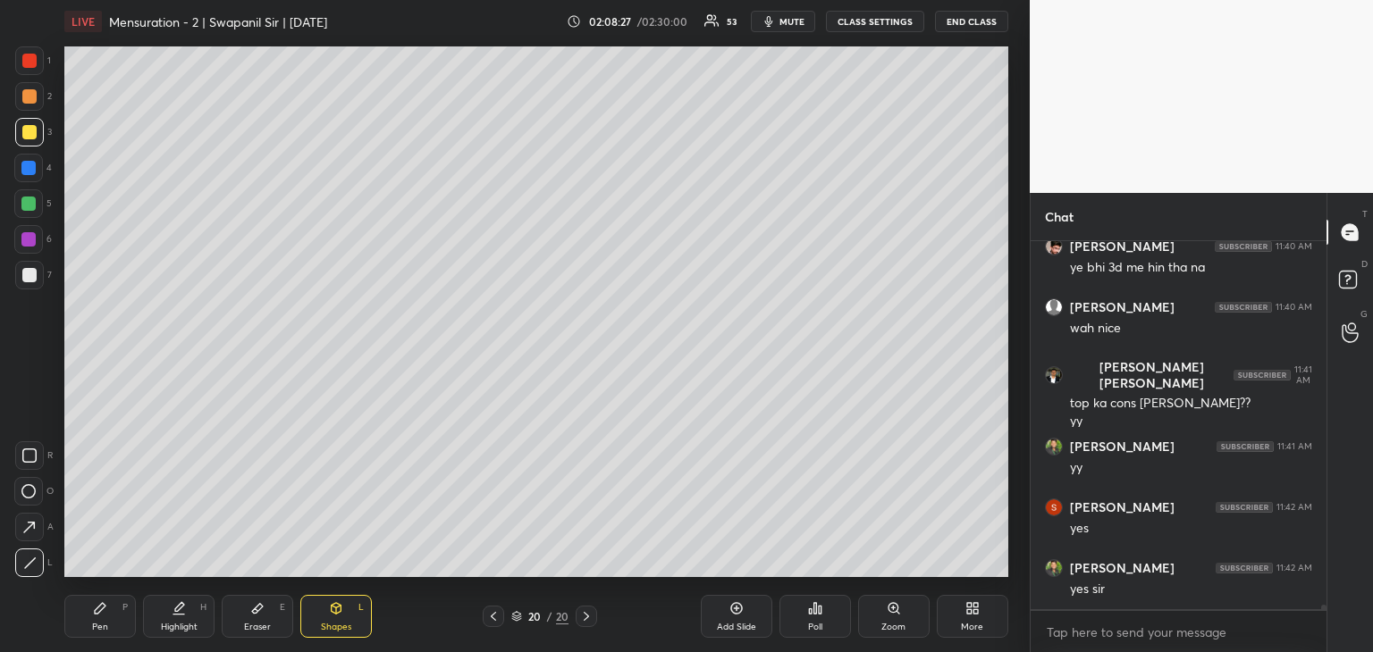
click at [269, 628] on div "Eraser" at bounding box center [257, 627] width 27 height 9
click at [89, 621] on div "Pen P" at bounding box center [99, 616] width 71 height 43
drag, startPoint x: 25, startPoint y: 126, endPoint x: 48, endPoint y: 160, distance: 41.1
click at [25, 126] on div at bounding box center [29, 132] width 14 height 14
click at [164, 615] on div "Highlight H" at bounding box center [178, 616] width 71 height 43
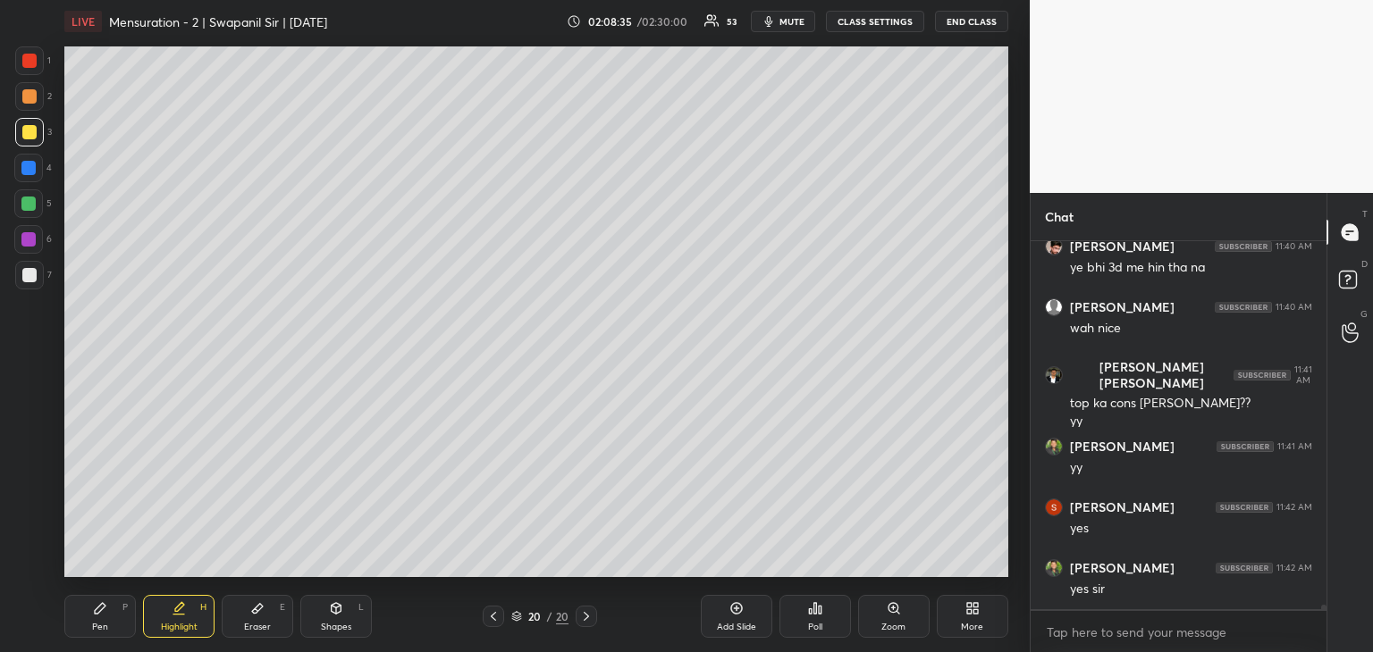
click at [306, 612] on div "Shapes L" at bounding box center [335, 616] width 71 height 43
click at [100, 616] on div "Pen P" at bounding box center [99, 616] width 71 height 43
click at [29, 500] on div at bounding box center [28, 491] width 29 height 29
click at [338, 614] on icon at bounding box center [336, 608] width 14 height 14
click at [32, 565] on icon at bounding box center [29, 563] width 13 height 13
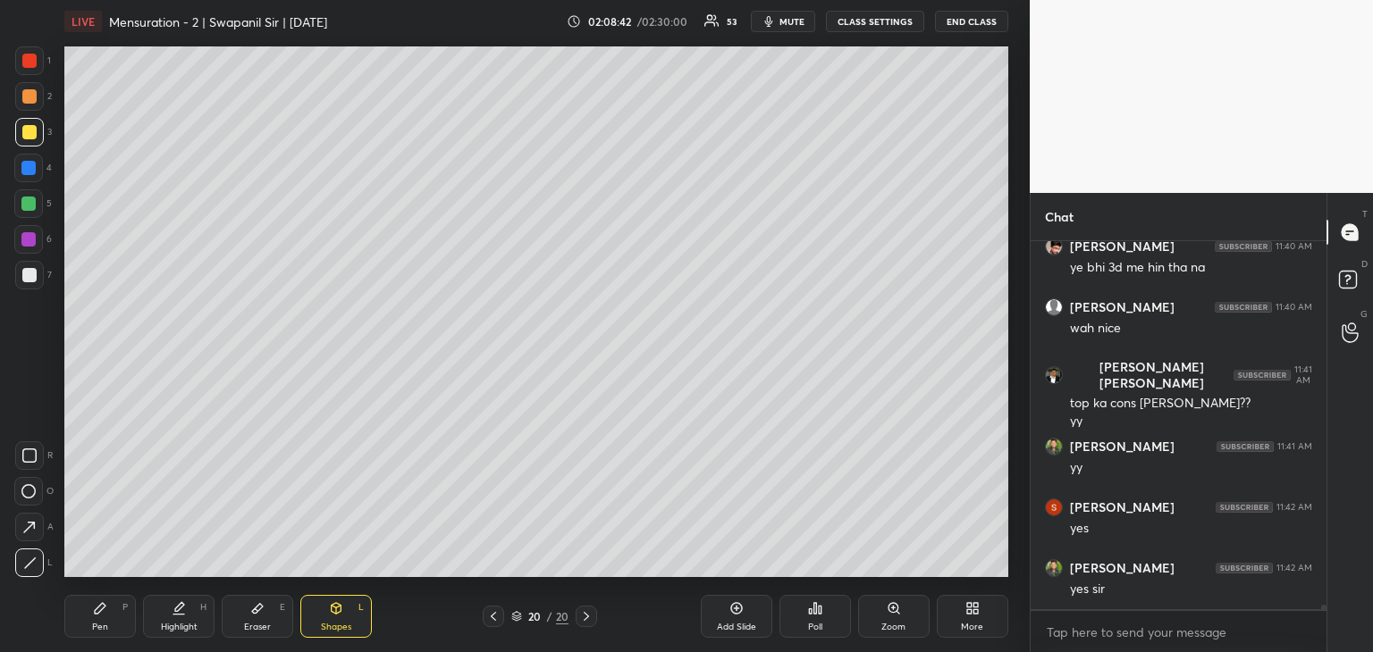
click at [36, 59] on div at bounding box center [29, 61] width 14 height 14
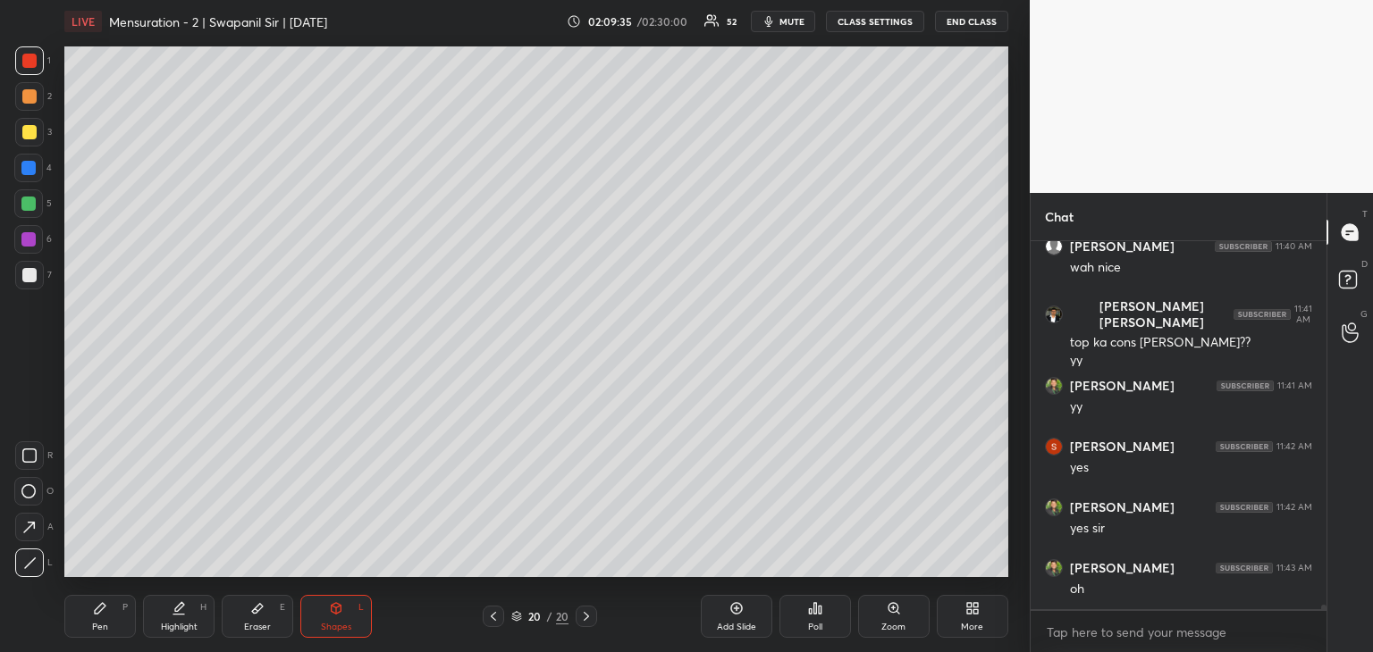
click at [100, 619] on div "Pen P" at bounding box center [99, 616] width 71 height 43
click at [247, 634] on div "Eraser E" at bounding box center [257, 616] width 71 height 43
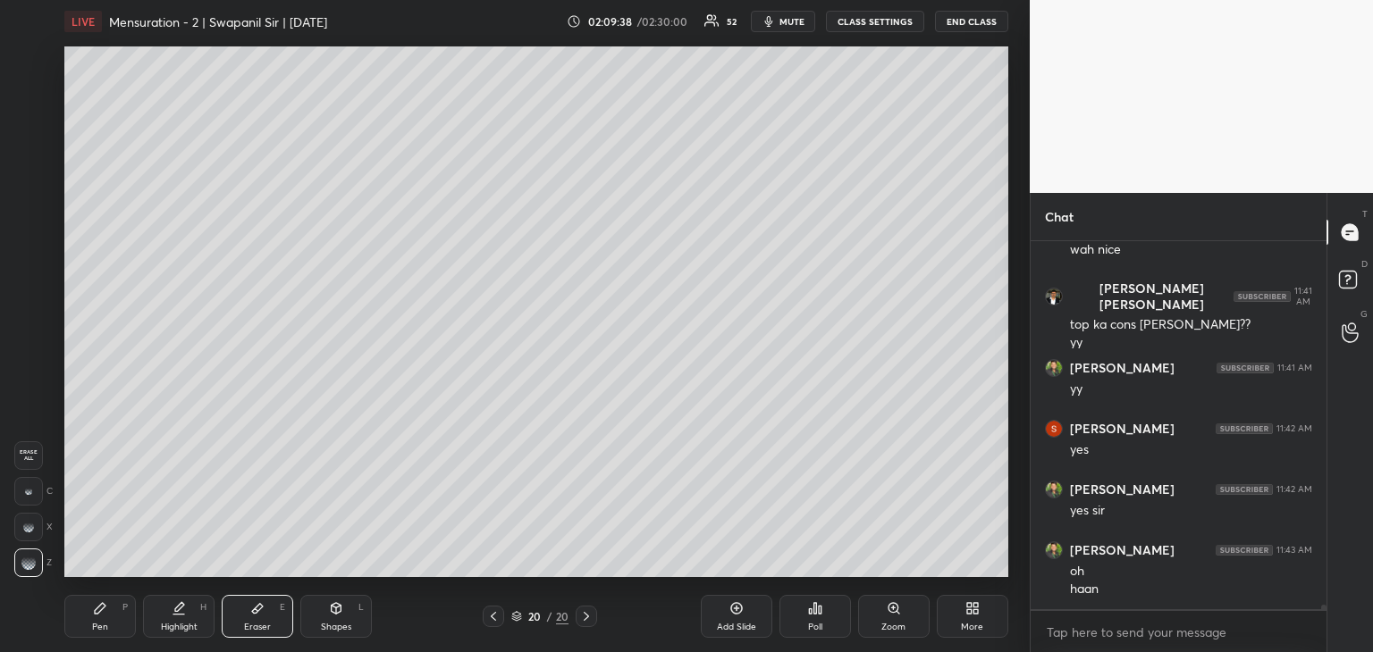
scroll to position [33238, 0]
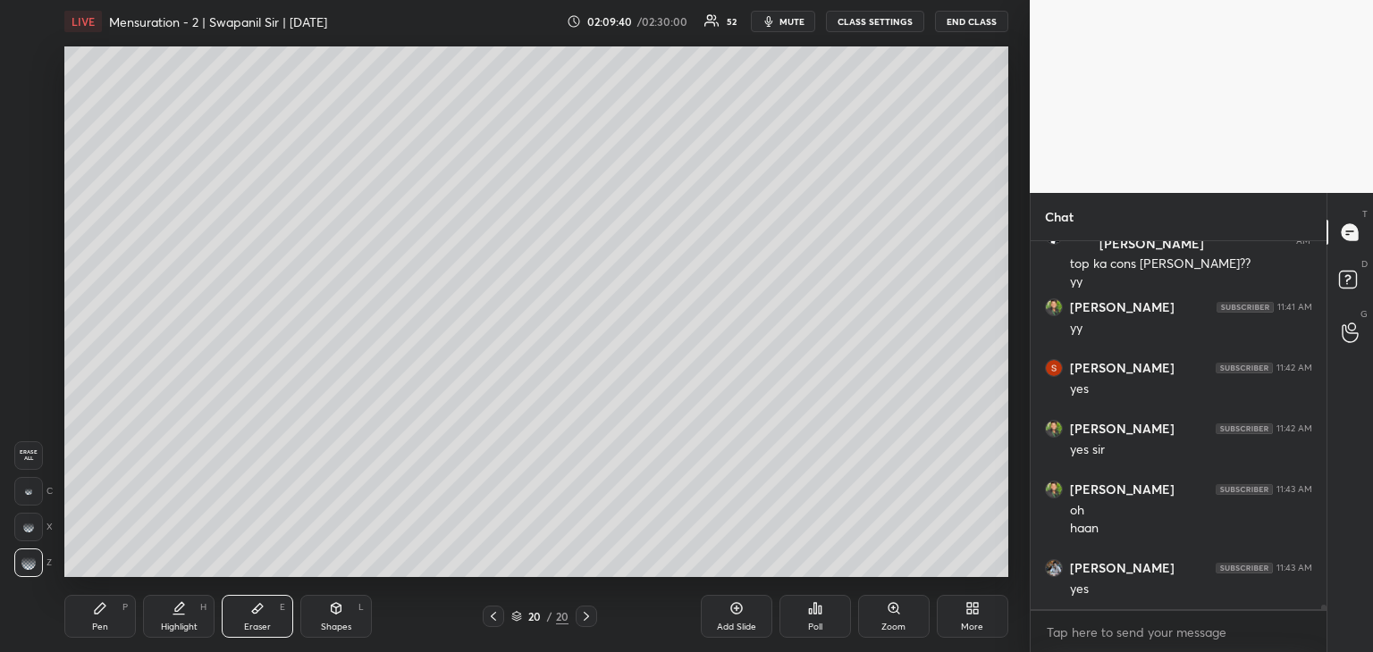
drag, startPoint x: 122, startPoint y: 616, endPoint x: 137, endPoint y: 612, distance: 15.6
click at [122, 616] on div "Pen P" at bounding box center [99, 616] width 71 height 43
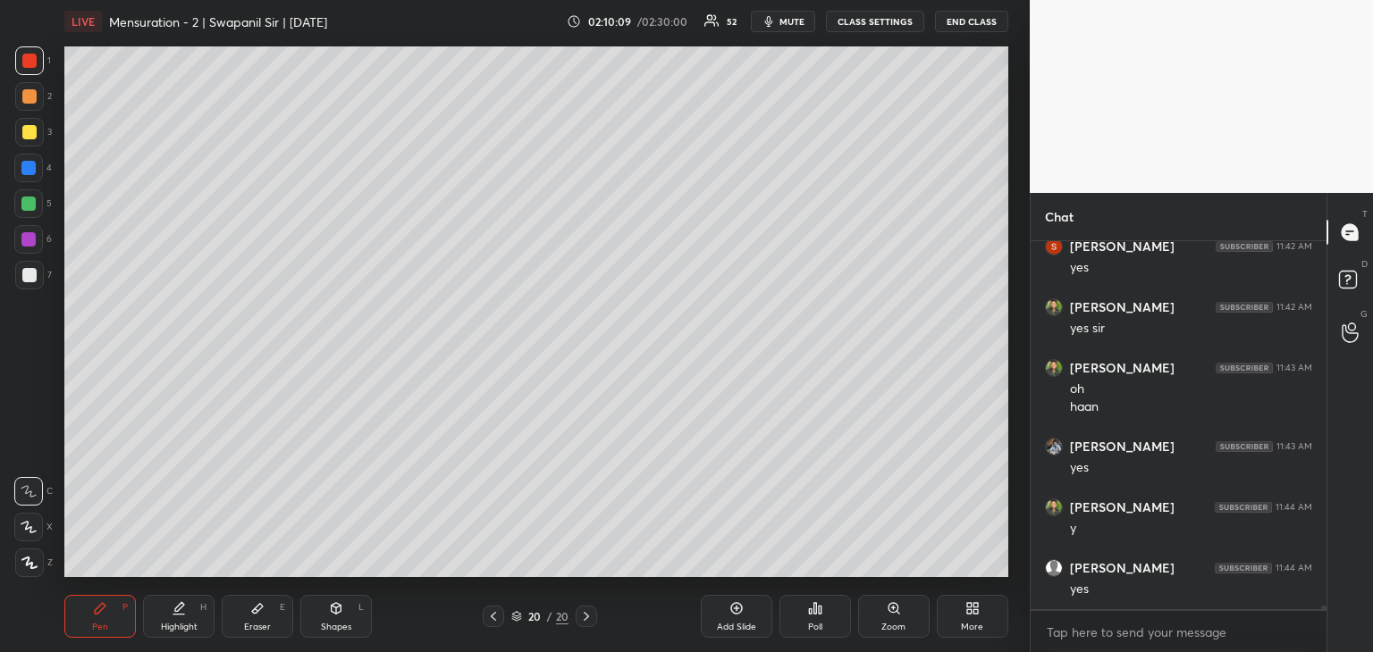
scroll to position [33420, 0]
click at [24, 240] on div at bounding box center [28, 239] width 14 height 14
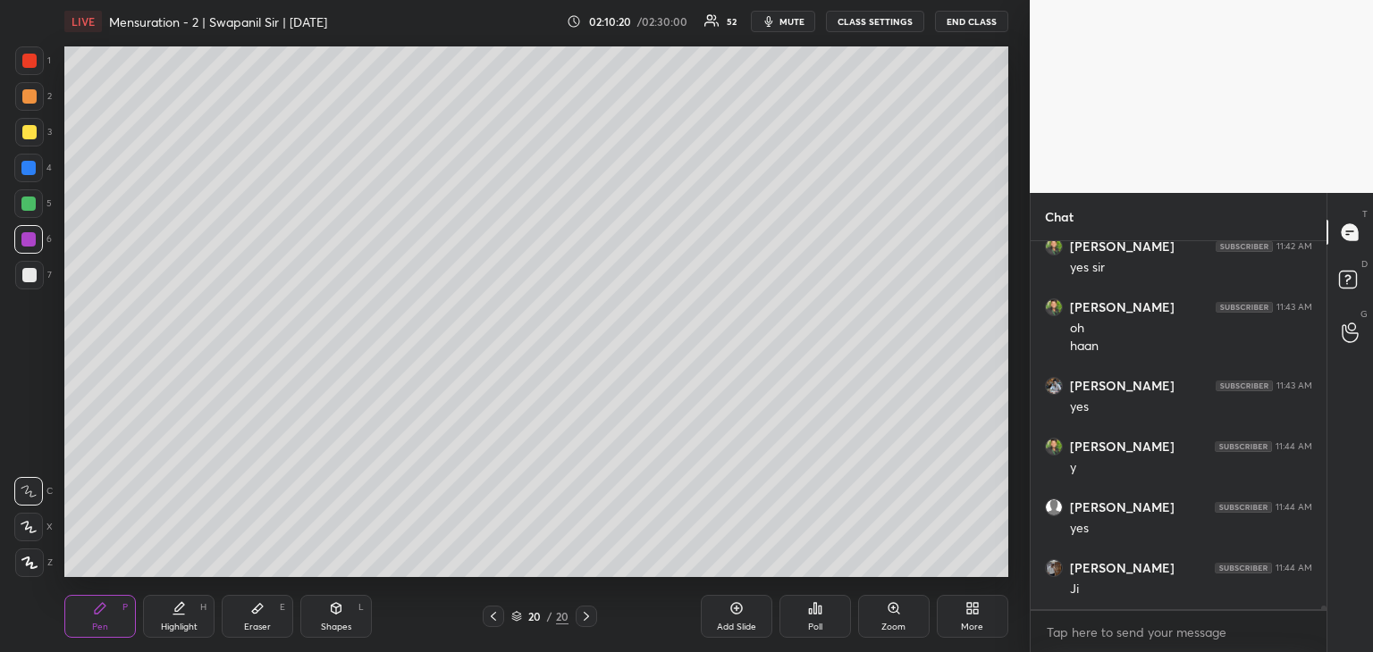
click at [342, 618] on div "Shapes L" at bounding box center [335, 616] width 71 height 43
click at [29, 566] on icon at bounding box center [29, 563] width 13 height 13
click at [30, 530] on icon at bounding box center [29, 527] width 19 height 19
click at [107, 609] on div "Pen P" at bounding box center [99, 616] width 71 height 43
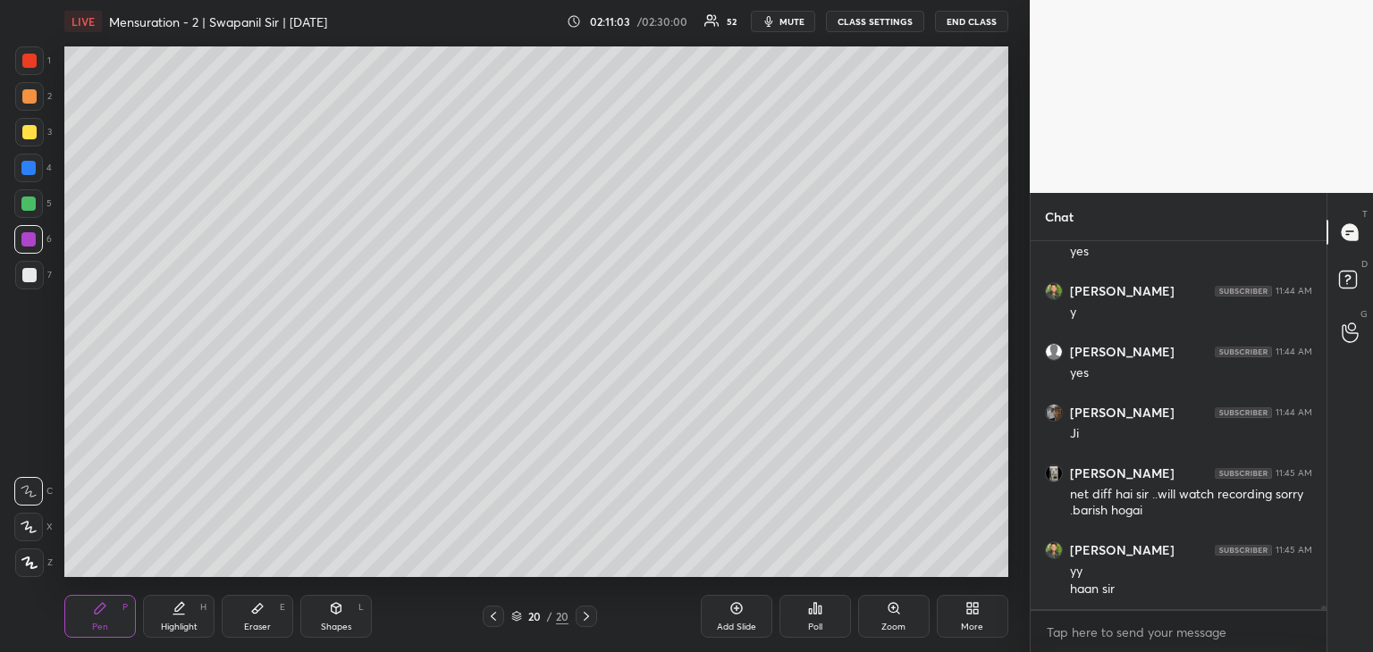
scroll to position [33636, 0]
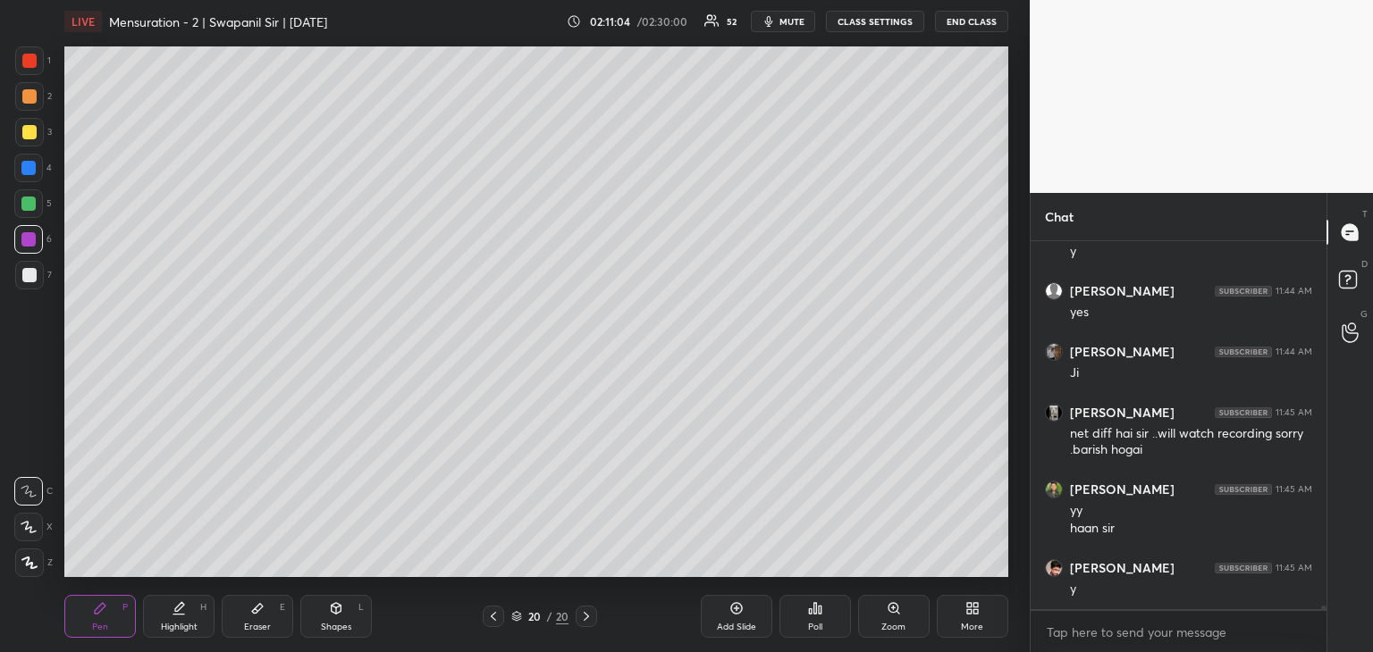
click at [29, 276] on div at bounding box center [29, 275] width 14 height 14
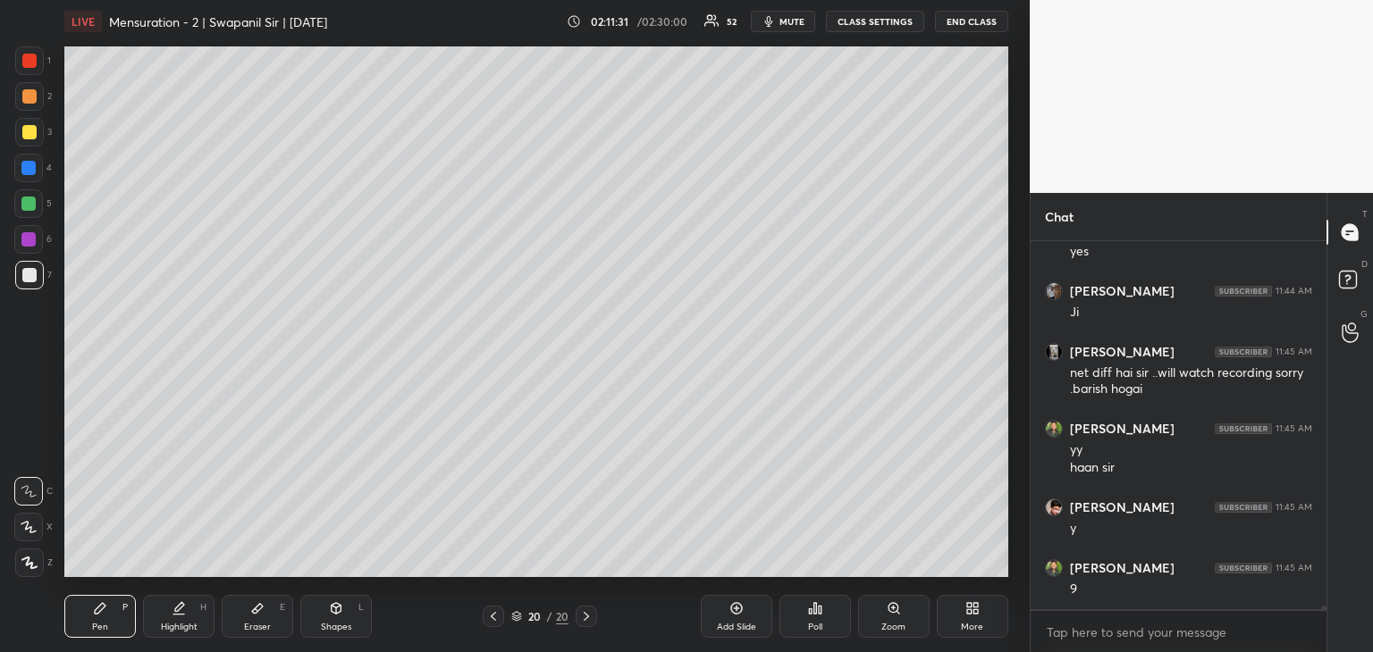
drag, startPoint x: 27, startPoint y: 202, endPoint x: 50, endPoint y: 225, distance: 32.9
click at [27, 204] on div at bounding box center [28, 204] width 14 height 14
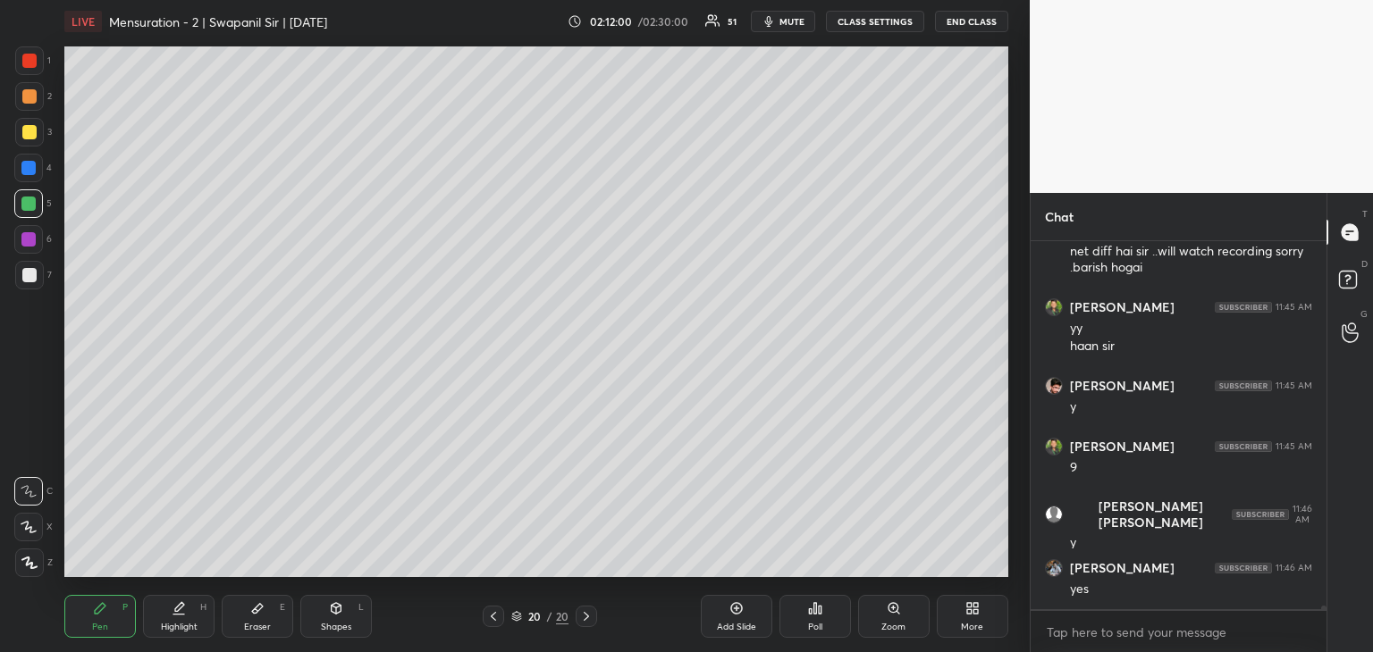
scroll to position [33879, 0]
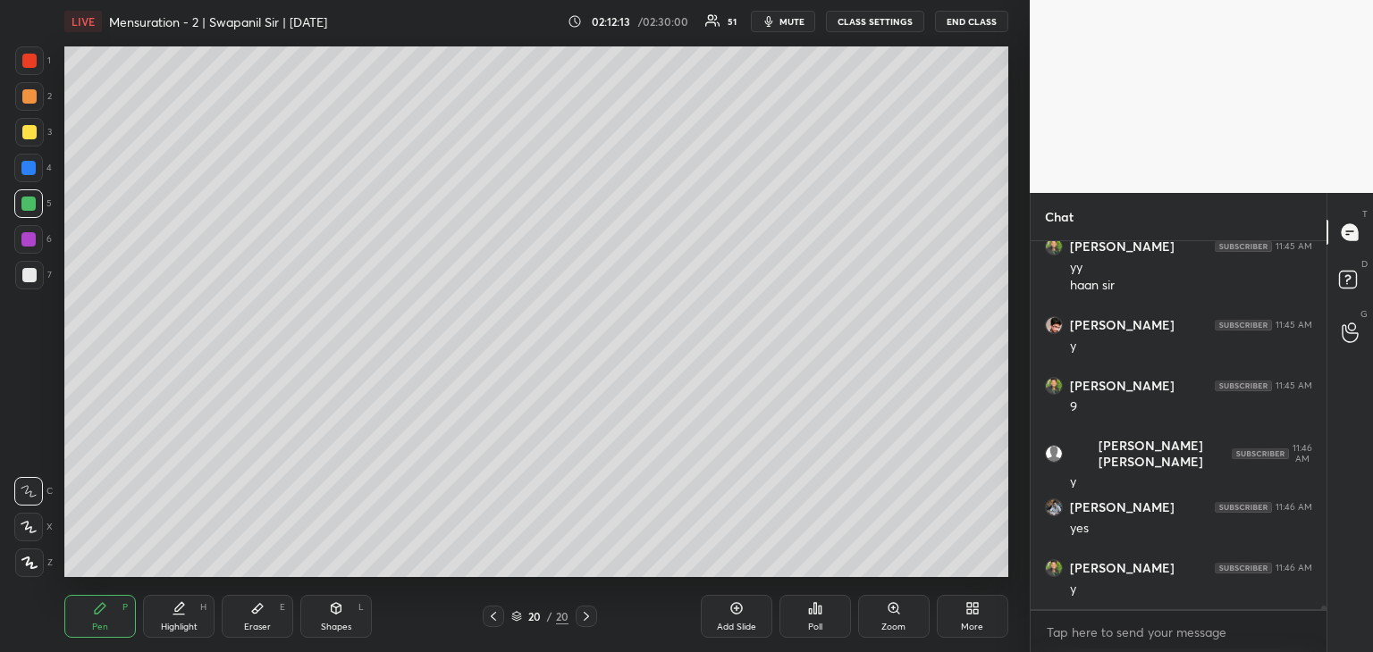
click at [30, 165] on div at bounding box center [28, 168] width 14 height 14
click at [33, 272] on div at bounding box center [29, 275] width 14 height 14
click at [21, 526] on icon at bounding box center [29, 527] width 16 height 13
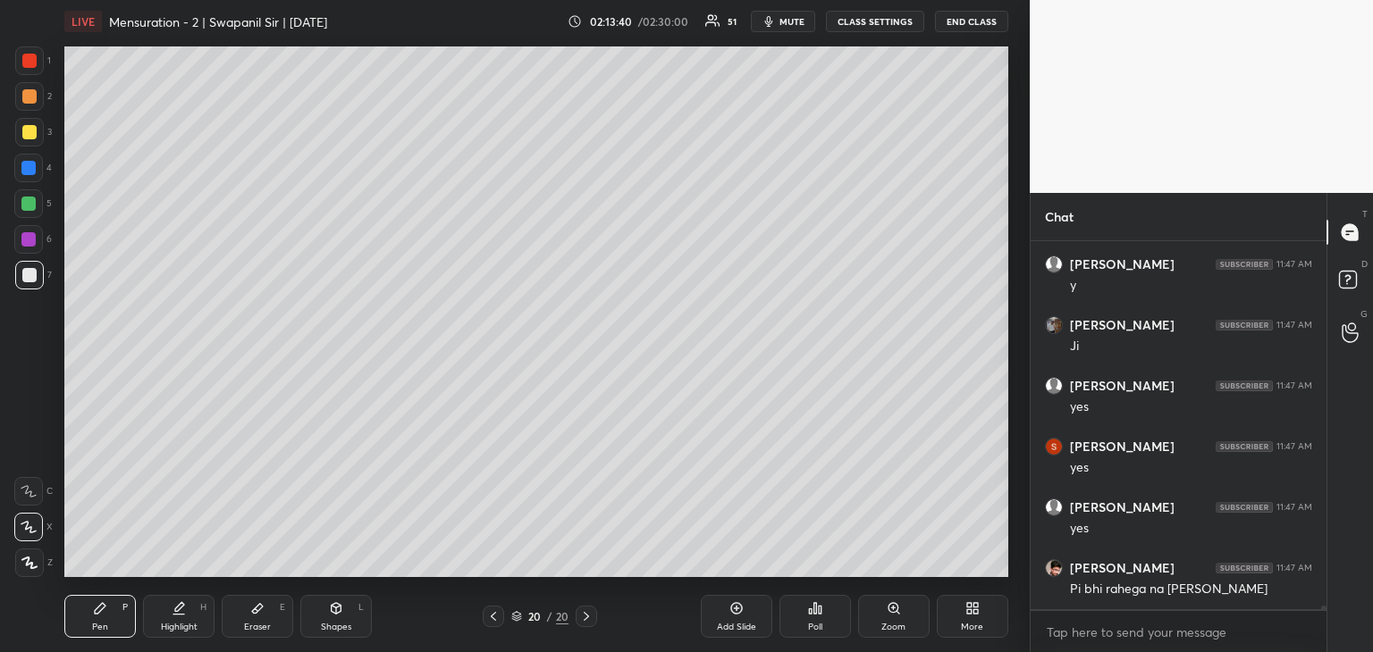
scroll to position [34505, 0]
click at [278, 623] on div "Eraser E" at bounding box center [257, 616] width 71 height 43
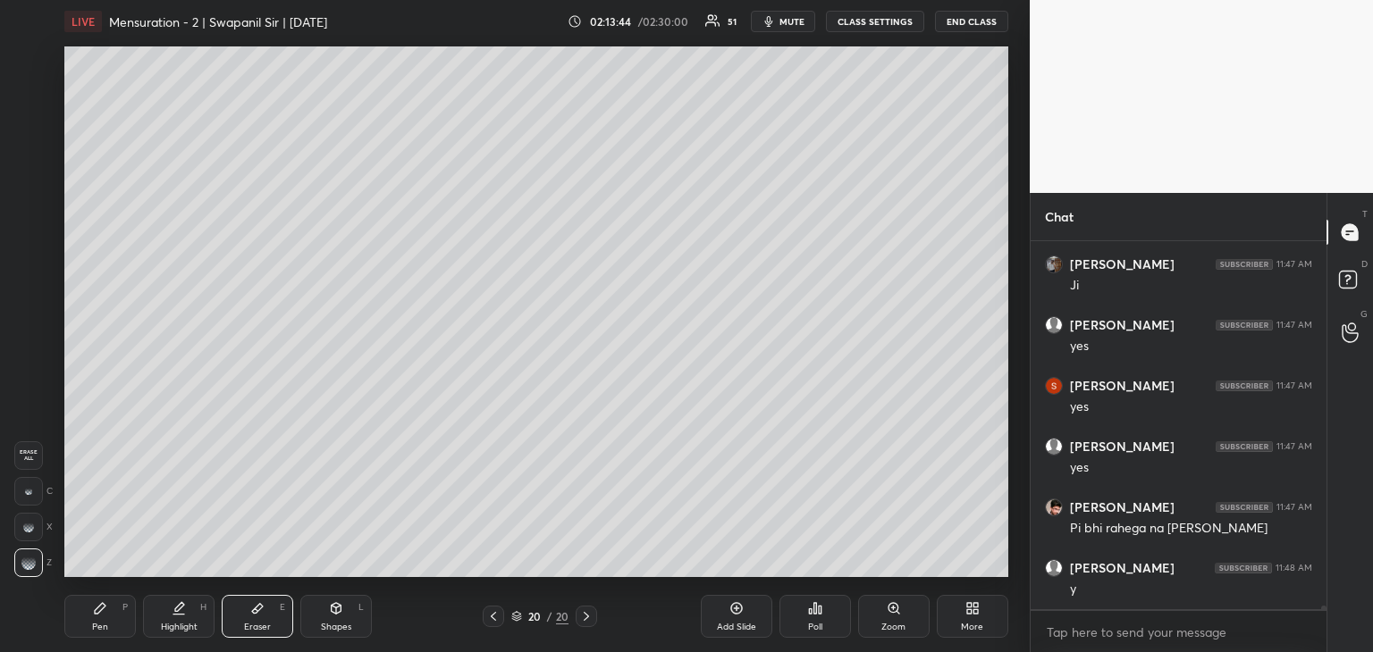
drag, startPoint x: 22, startPoint y: 487, endPoint x: 61, endPoint y: 475, distance: 40.1
click at [23, 487] on div at bounding box center [28, 491] width 29 height 29
drag, startPoint x: 86, startPoint y: 624, endPoint x: 162, endPoint y: 580, distance: 87.7
click at [87, 624] on div "Pen P" at bounding box center [99, 616] width 71 height 43
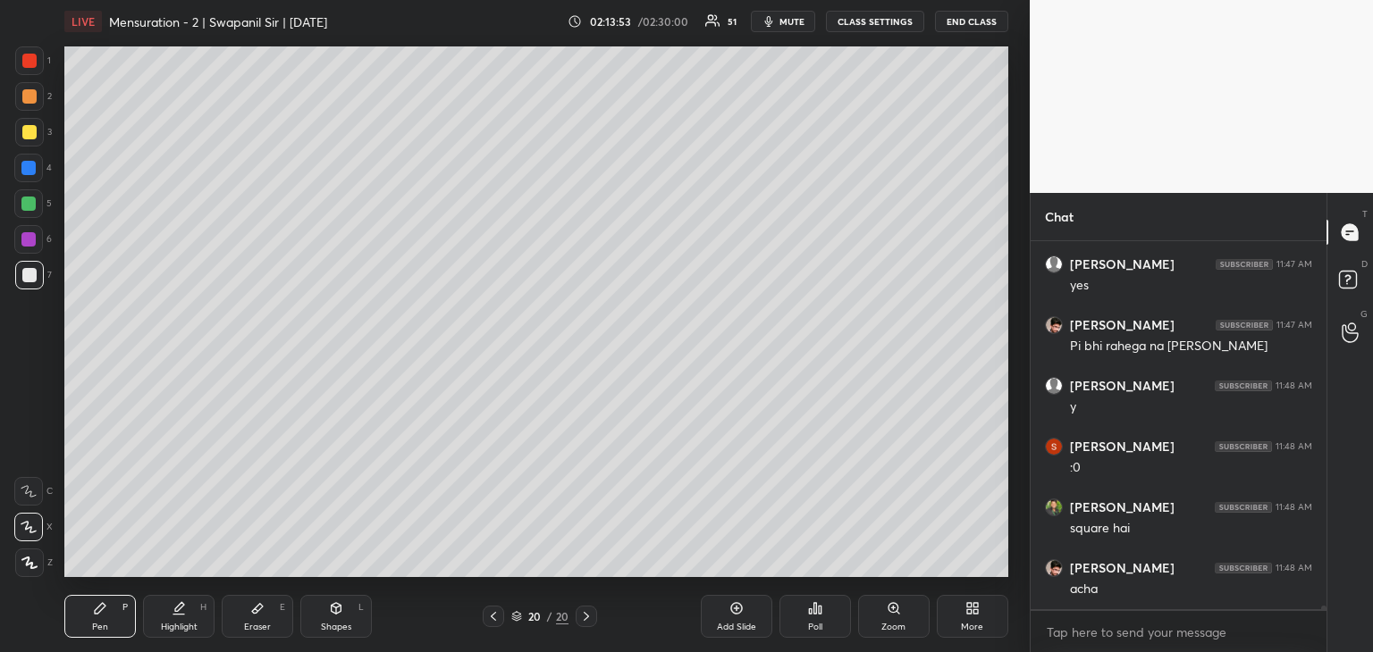
scroll to position [34748, 0]
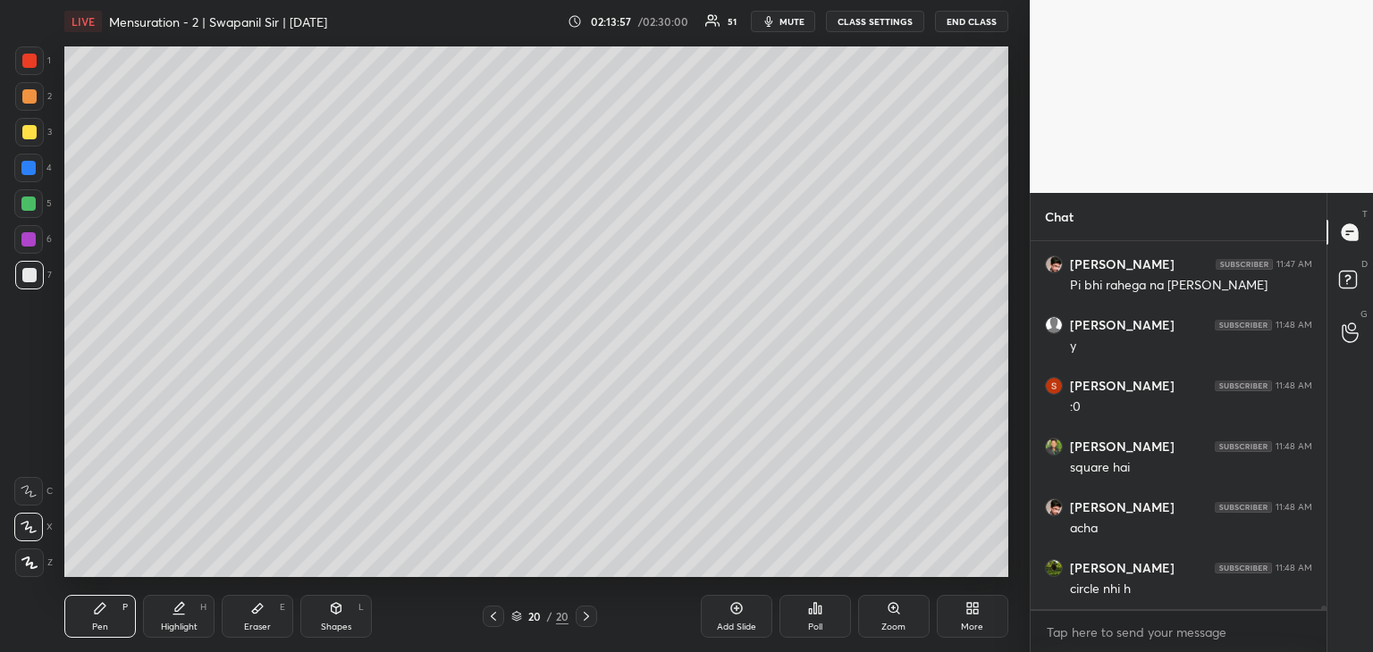
drag, startPoint x: 246, startPoint y: 618, endPoint x: 280, endPoint y: 591, distance: 43.3
click at [247, 617] on div "Eraser E" at bounding box center [257, 616] width 71 height 43
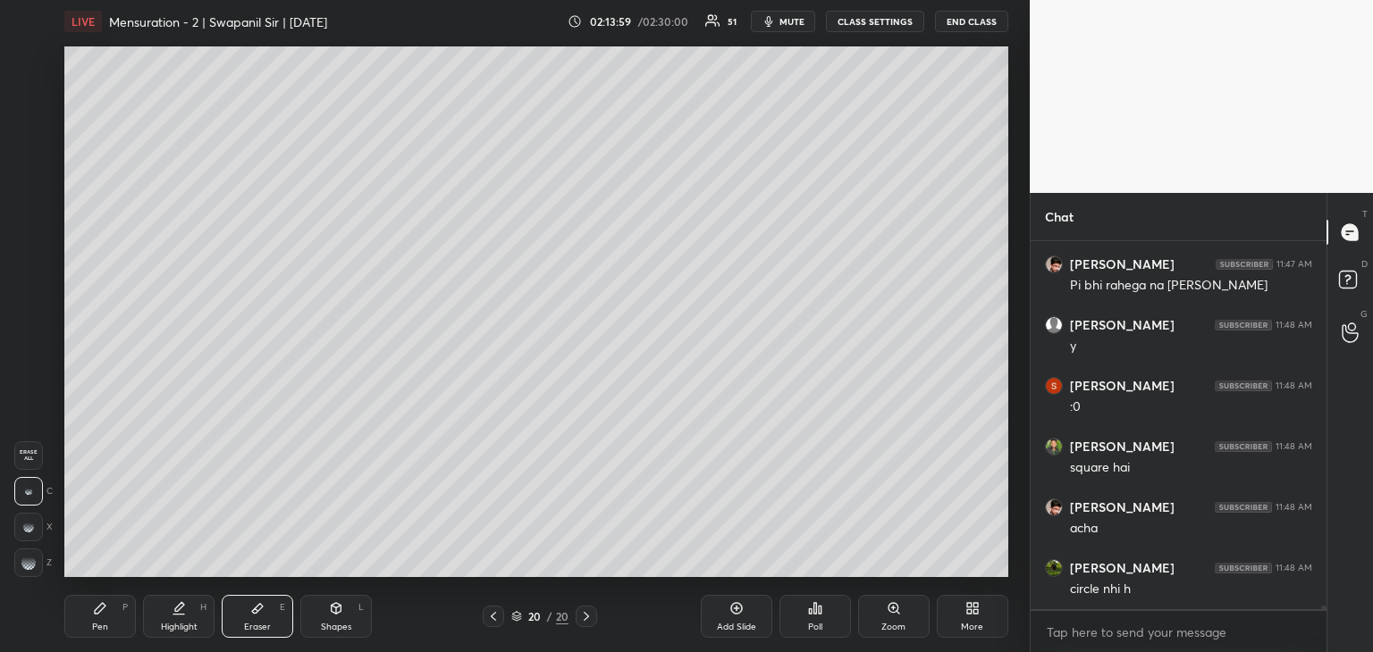
drag, startPoint x: 32, startPoint y: 574, endPoint x: 61, endPoint y: 573, distance: 28.6
click at [32, 573] on div at bounding box center [28, 563] width 29 height 29
click at [94, 615] on icon at bounding box center [100, 608] width 14 height 14
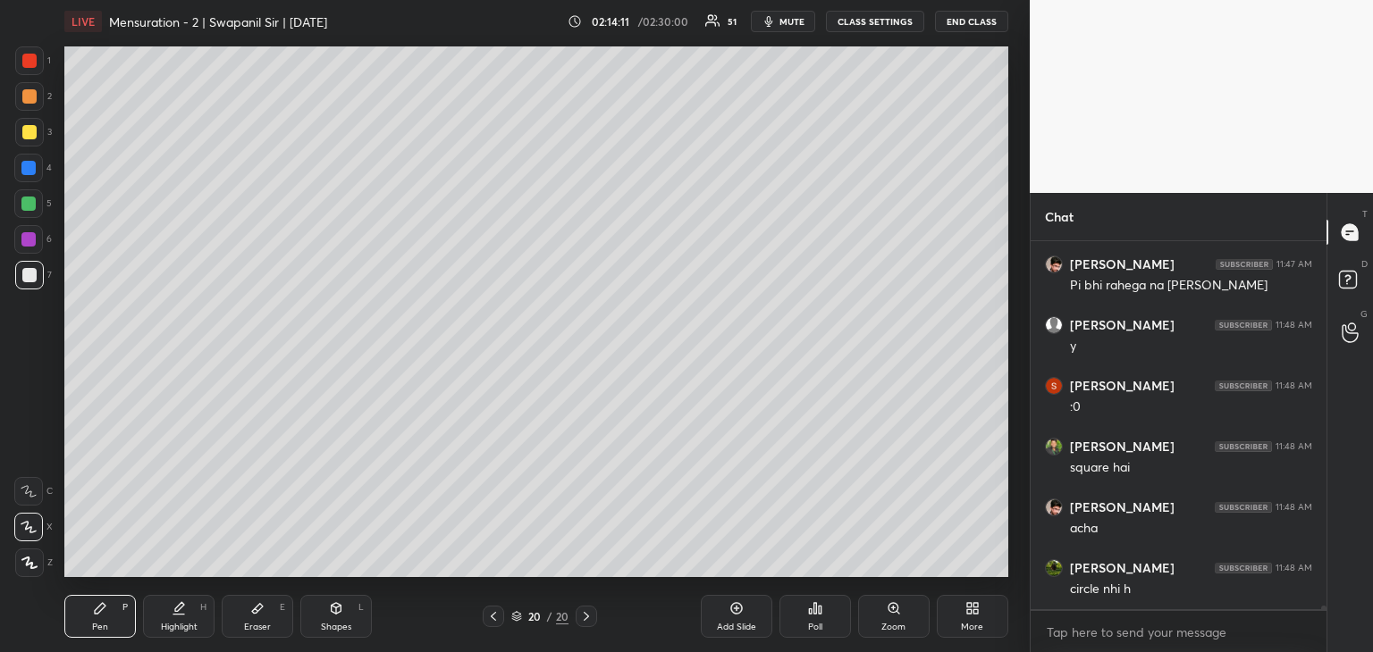
drag, startPoint x: 109, startPoint y: 626, endPoint x: 161, endPoint y: 600, distance: 58.4
click at [111, 626] on div "Pen P" at bounding box center [99, 616] width 71 height 43
drag, startPoint x: 33, startPoint y: 204, endPoint x: 55, endPoint y: 201, distance: 22.5
click at [36, 204] on div at bounding box center [28, 203] width 29 height 29
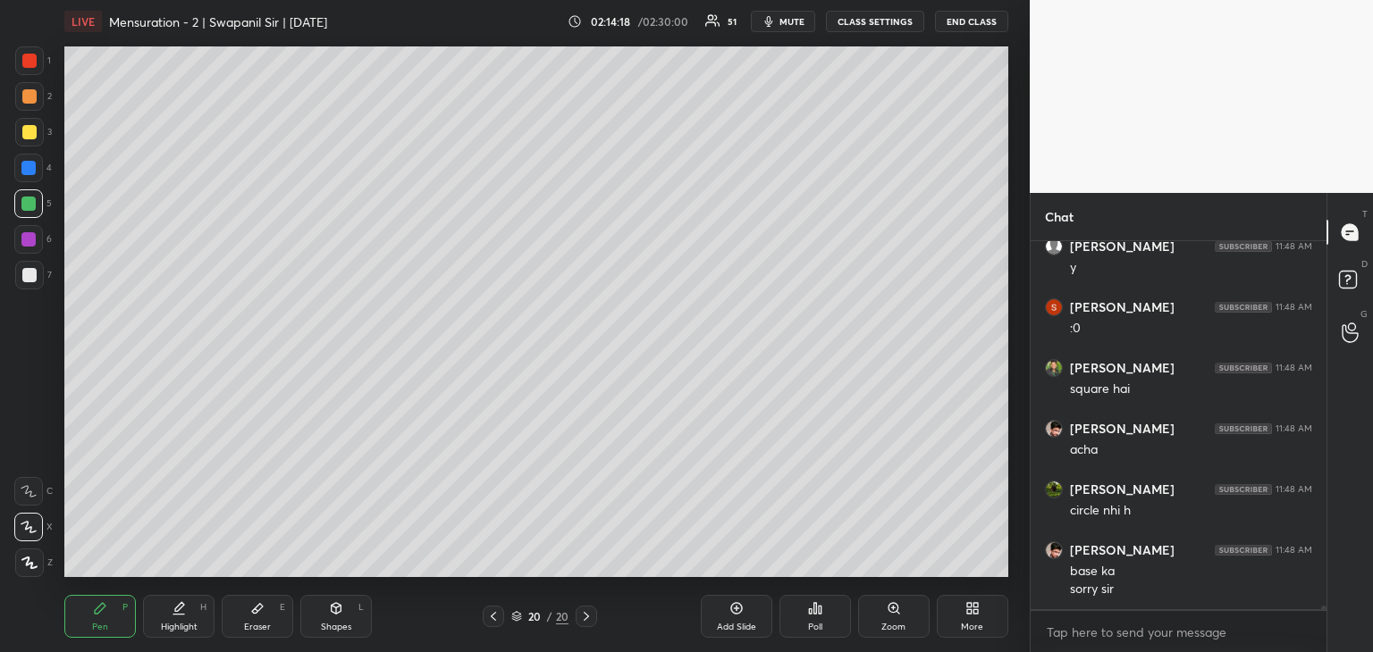
scroll to position [34891, 0]
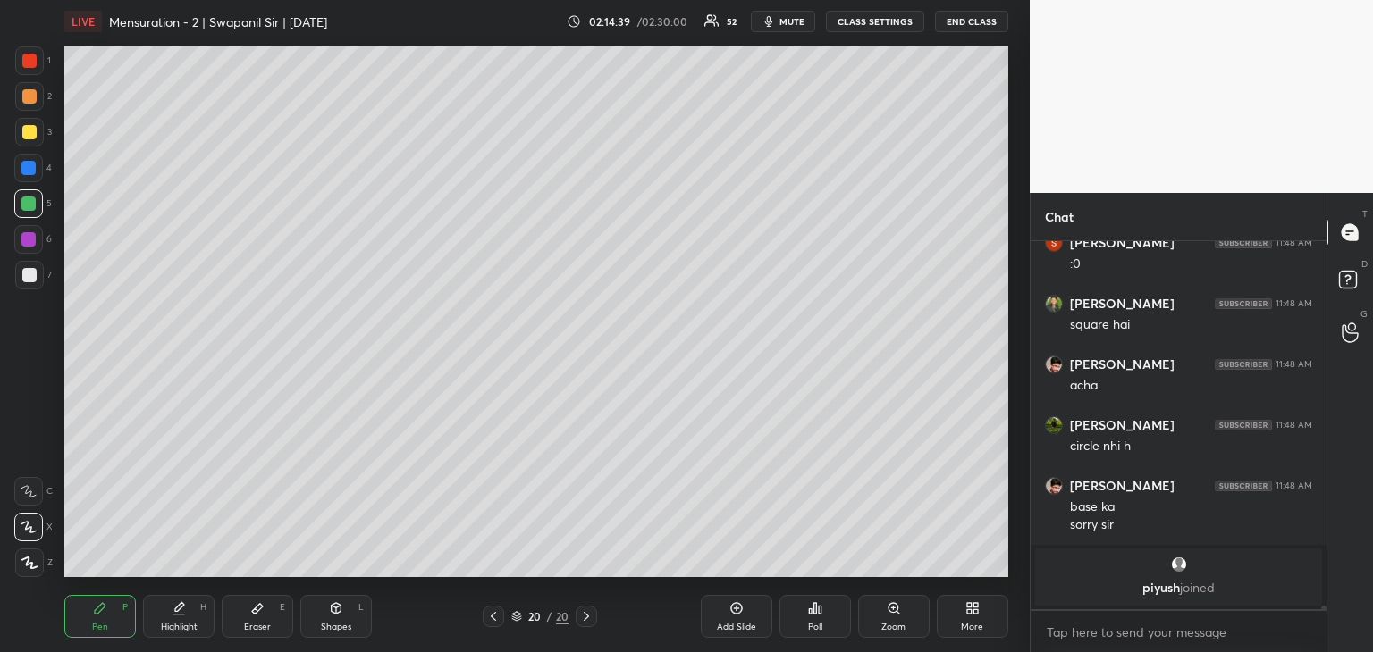
click at [27, 276] on div at bounding box center [29, 275] width 14 height 14
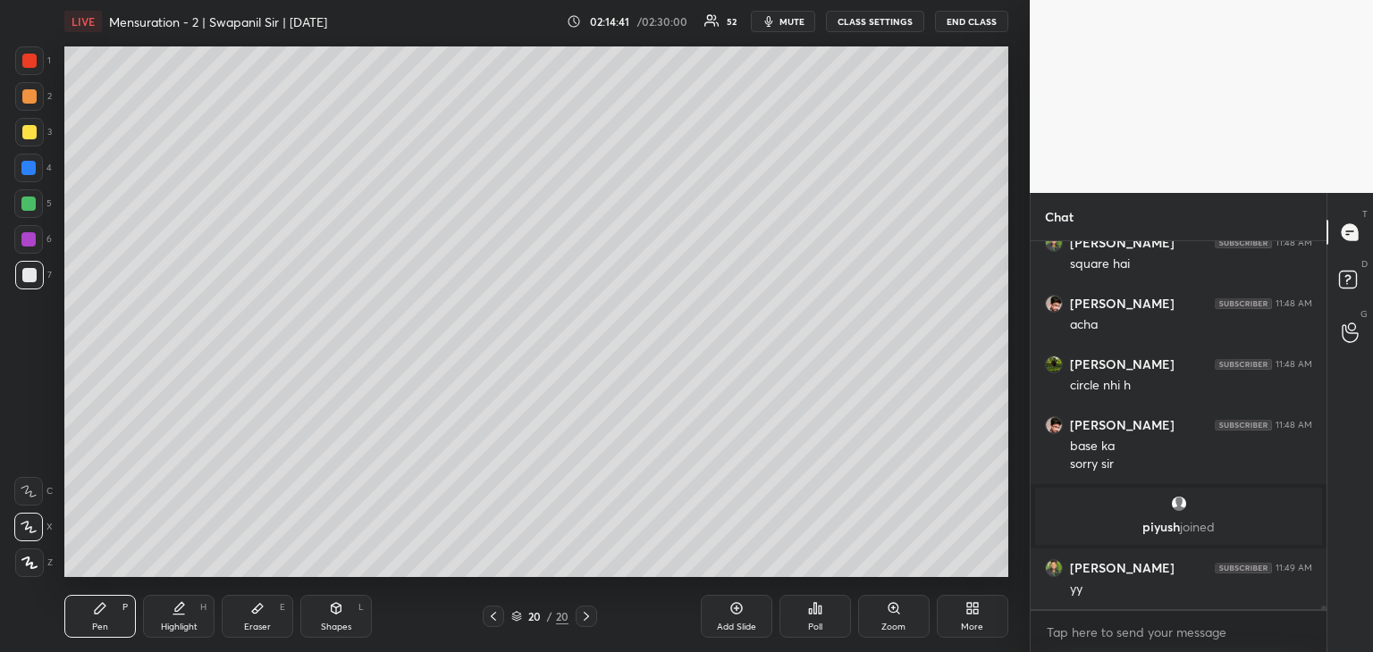
scroll to position [33845, 0]
click at [586, 617] on icon at bounding box center [586, 616] width 14 height 14
click at [733, 616] on icon at bounding box center [736, 608] width 14 height 14
click at [339, 609] on icon at bounding box center [337, 608] width 10 height 11
click at [29, 565] on icon at bounding box center [29, 563] width 13 height 13
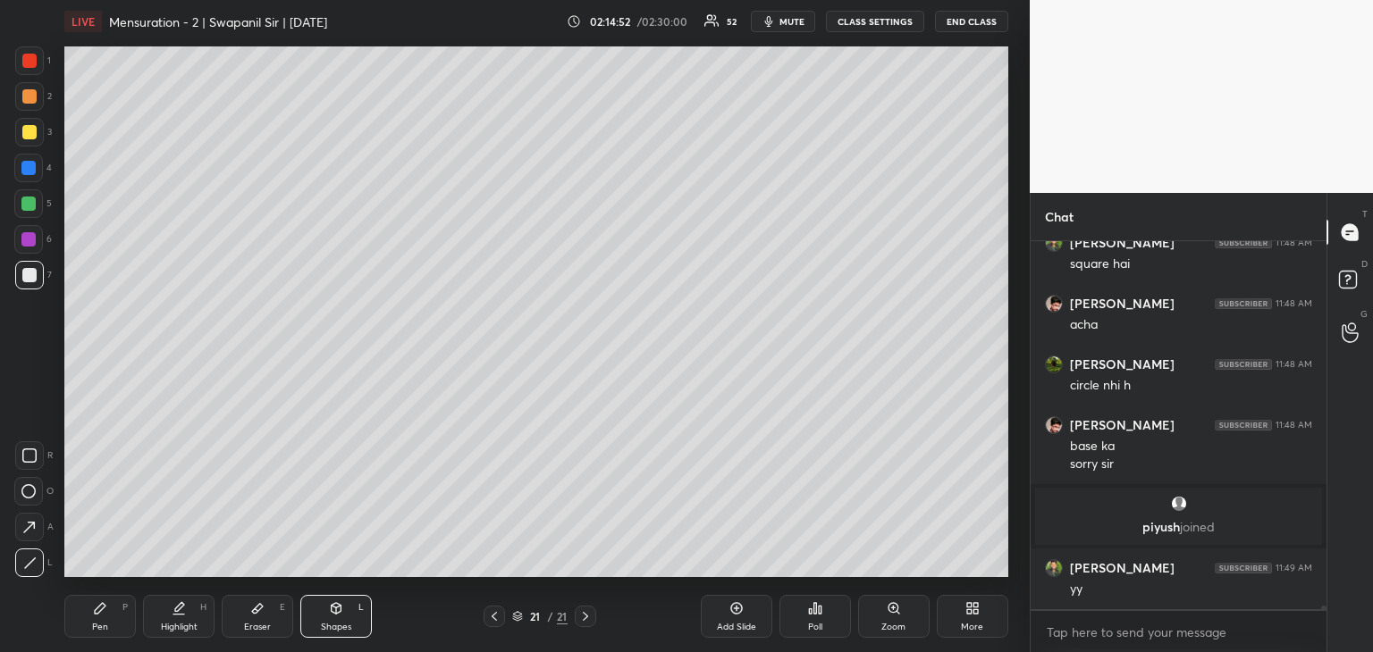
click at [27, 167] on div at bounding box center [28, 168] width 14 height 14
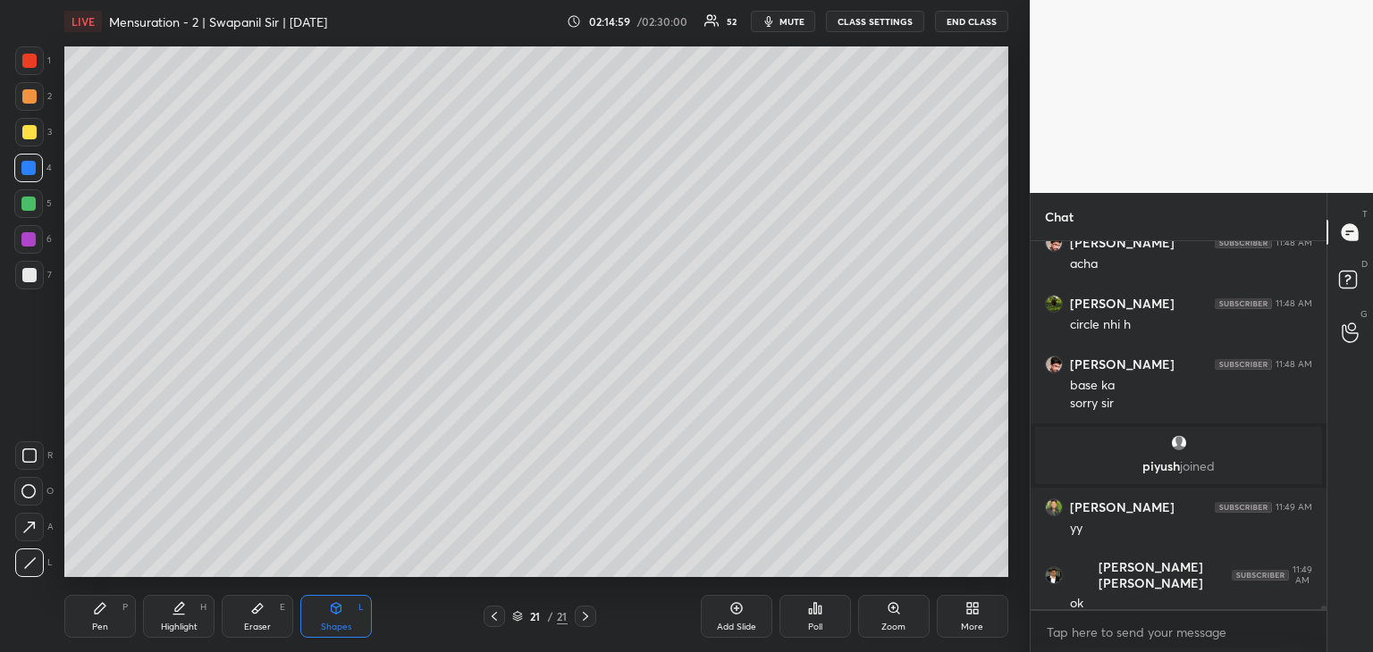
scroll to position [33967, 0]
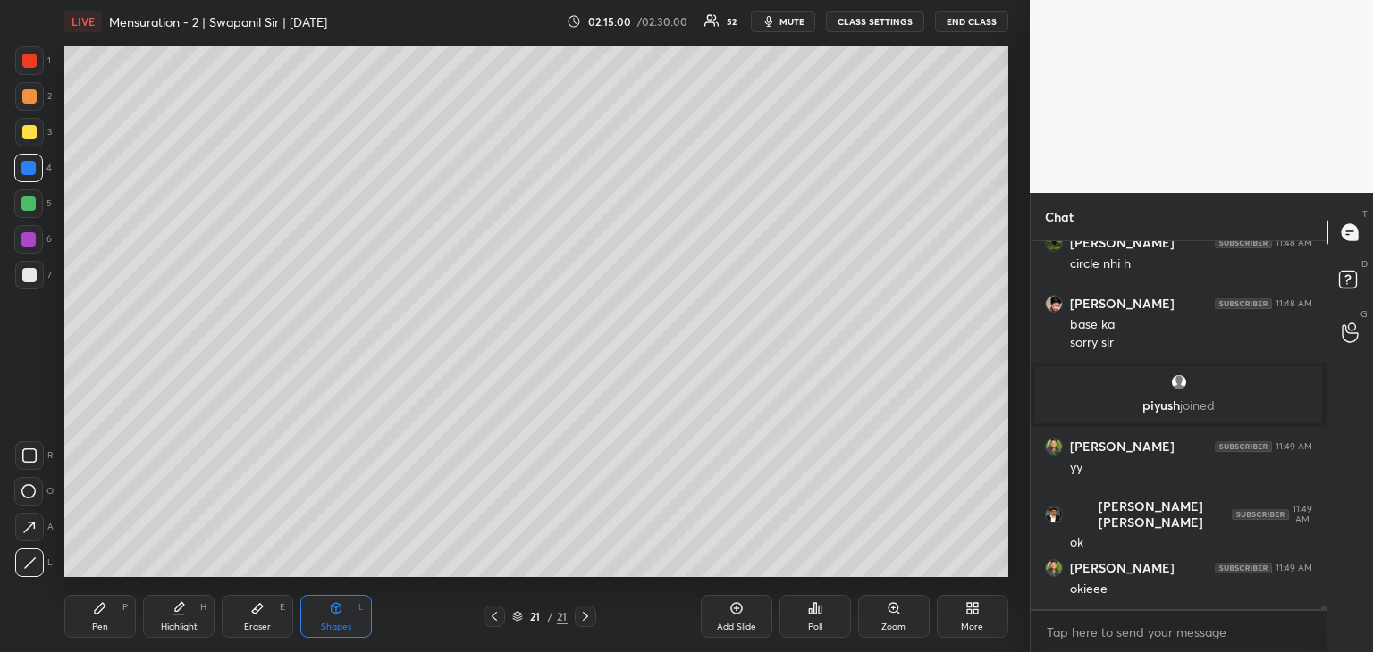
drag, startPoint x: 25, startPoint y: 488, endPoint x: 42, endPoint y: 465, distance: 28.8
click at [29, 487] on icon at bounding box center [28, 491] width 14 height 14
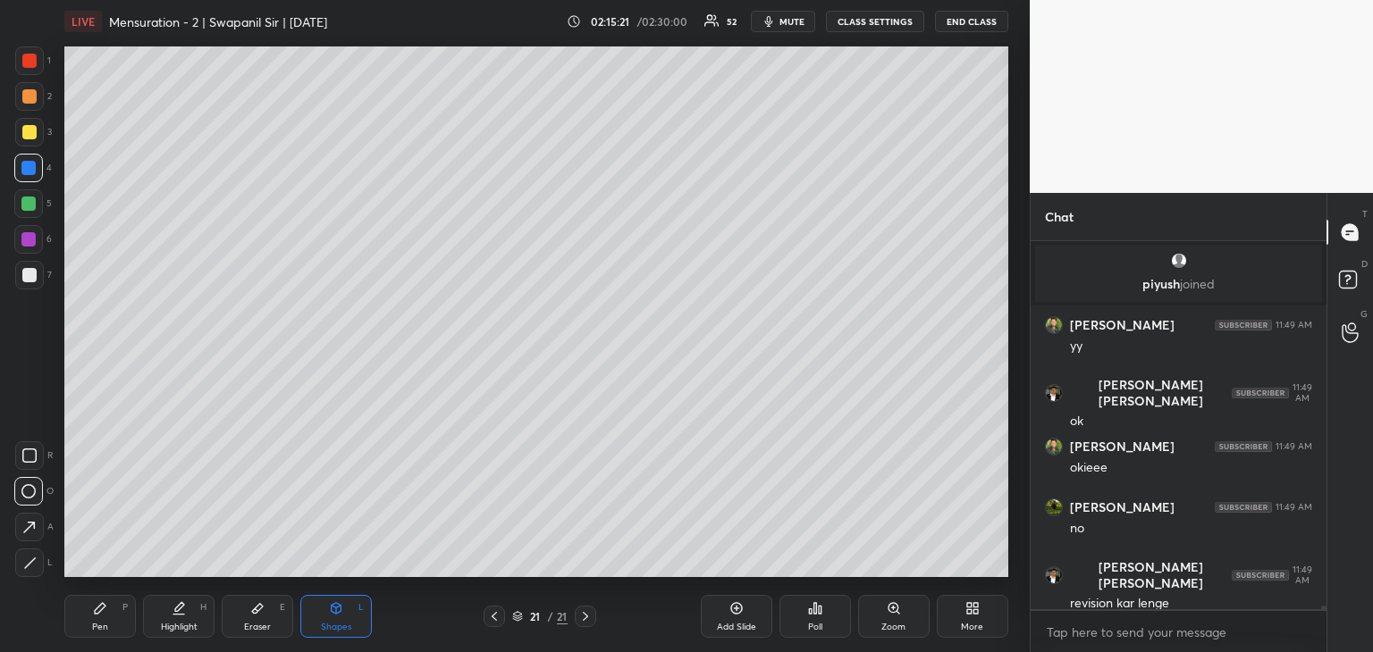
scroll to position [34149, 0]
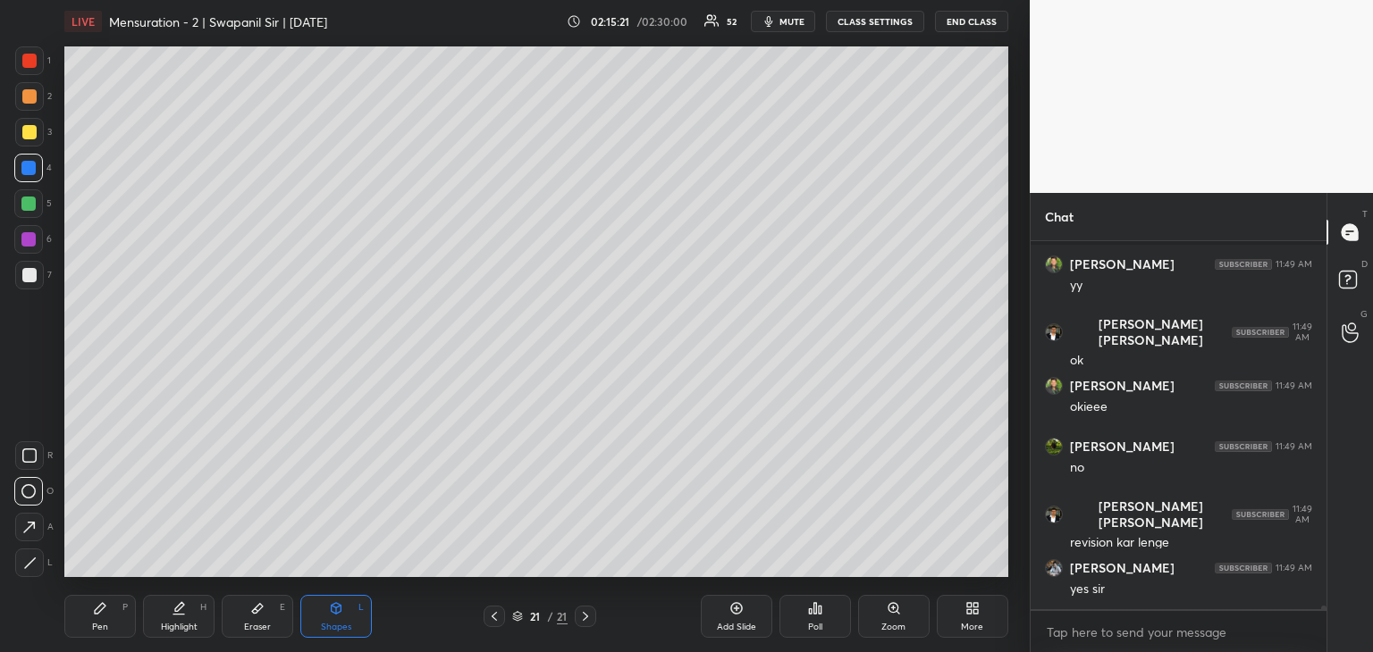
drag, startPoint x: 254, startPoint y: 625, endPoint x: 275, endPoint y: 577, distance: 52.0
click at [255, 620] on div "Eraser E" at bounding box center [257, 616] width 71 height 43
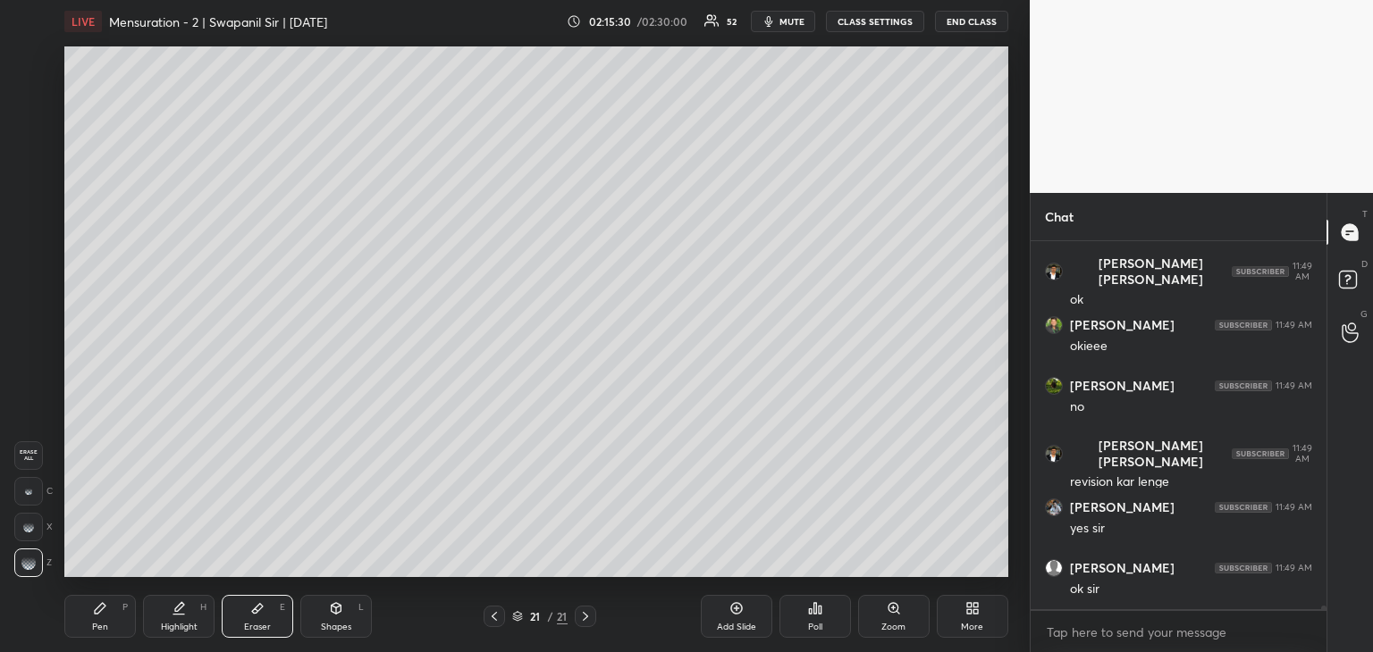
scroll to position [34271, 0]
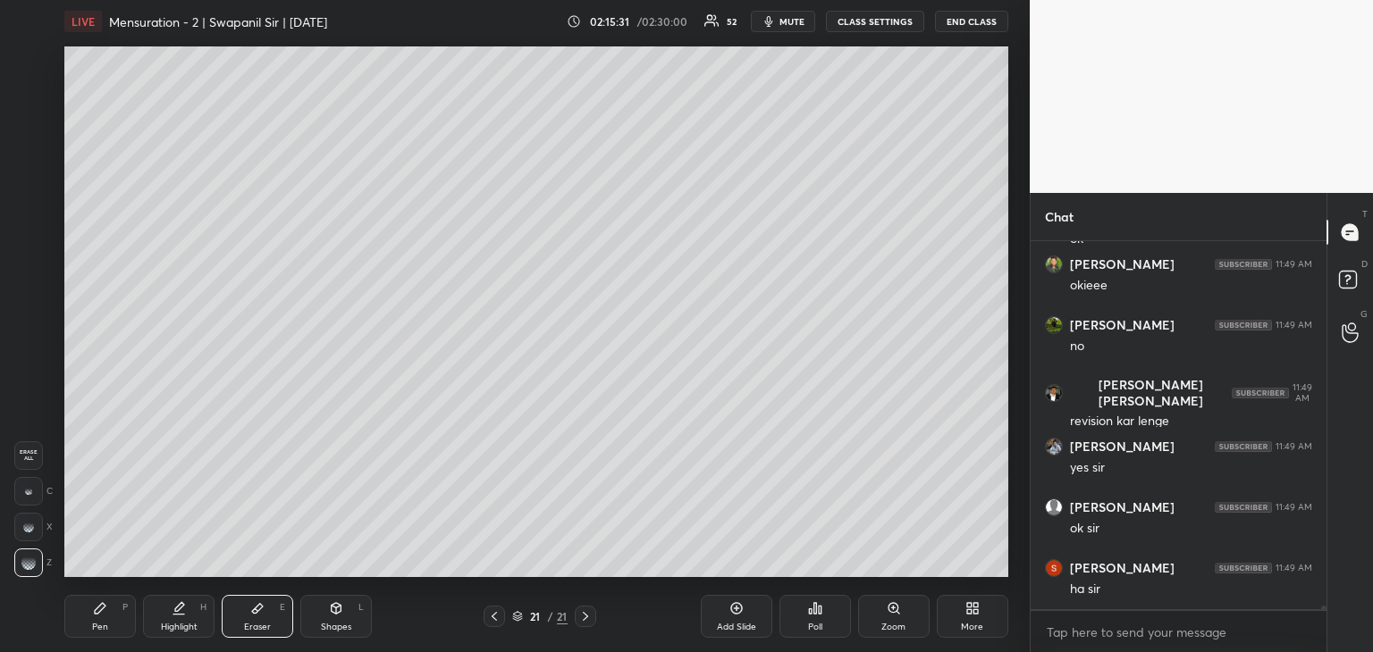
drag, startPoint x: 102, startPoint y: 619, endPoint x: 107, endPoint y: 605, distance: 15.3
click at [103, 619] on div "Pen P" at bounding box center [99, 616] width 71 height 43
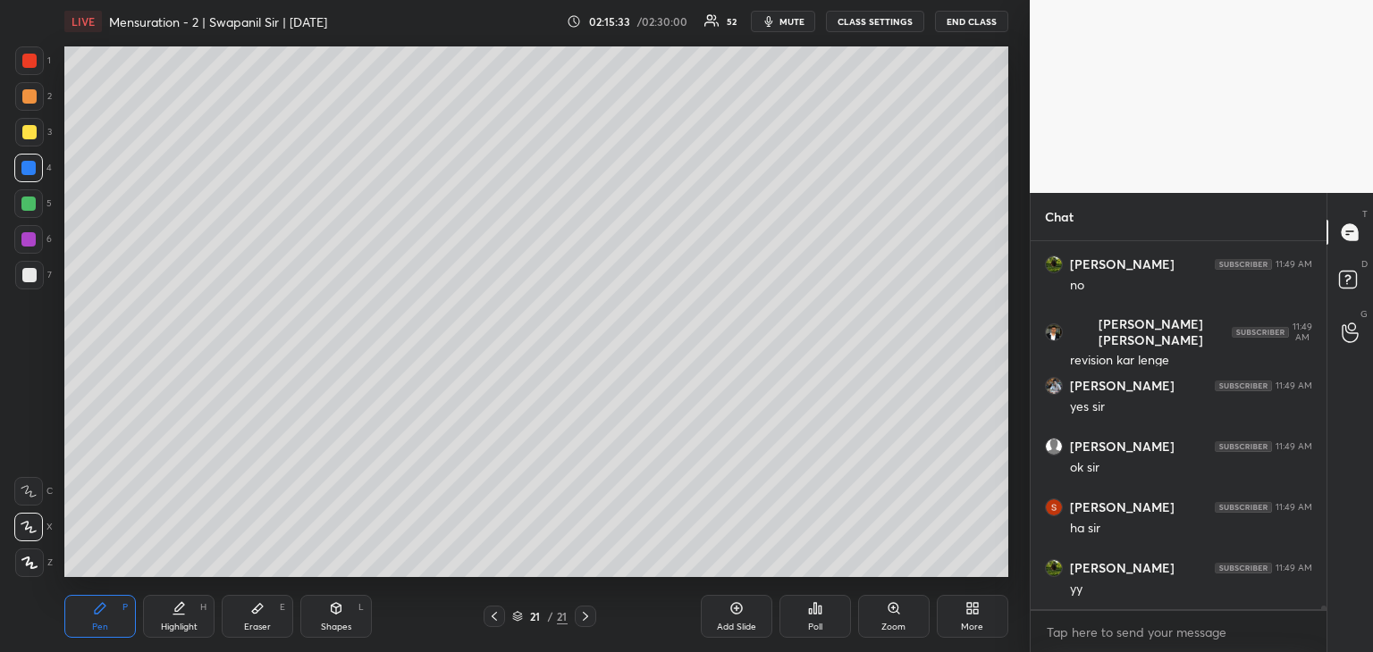
scroll to position [34392, 0]
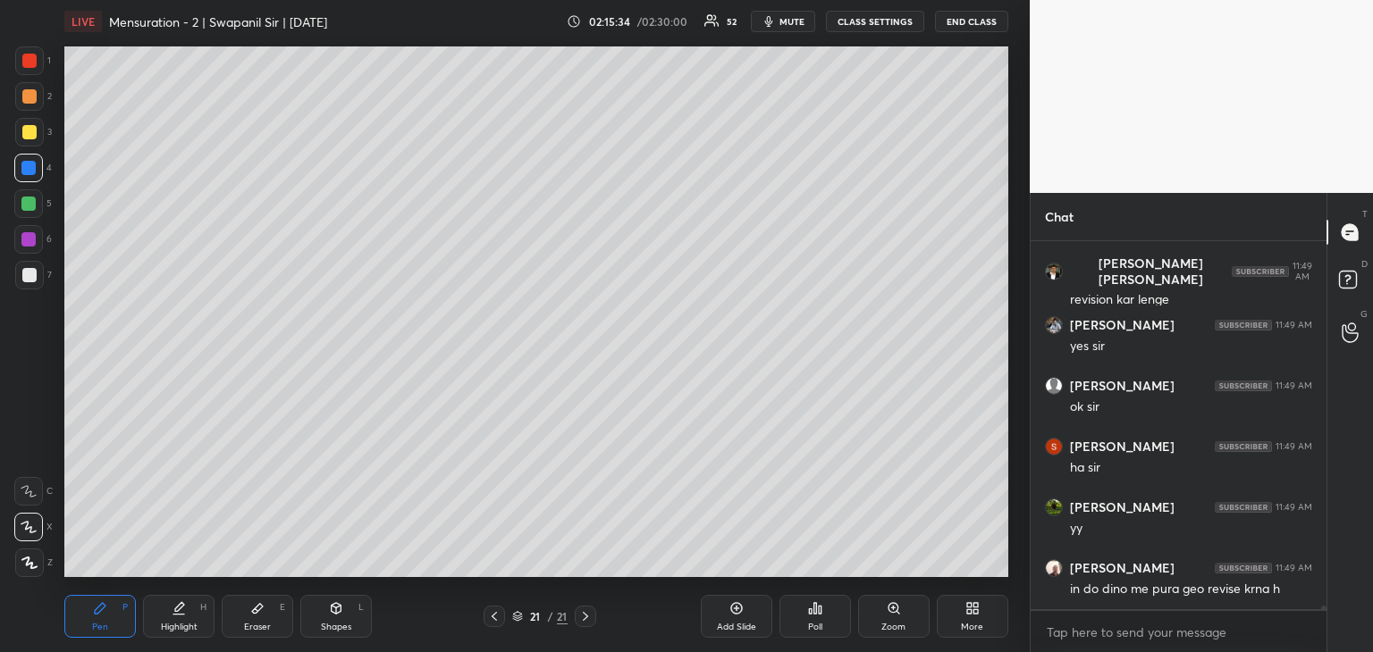
click at [330, 618] on div "Shapes L" at bounding box center [335, 616] width 71 height 43
click at [29, 488] on icon at bounding box center [28, 491] width 14 height 14
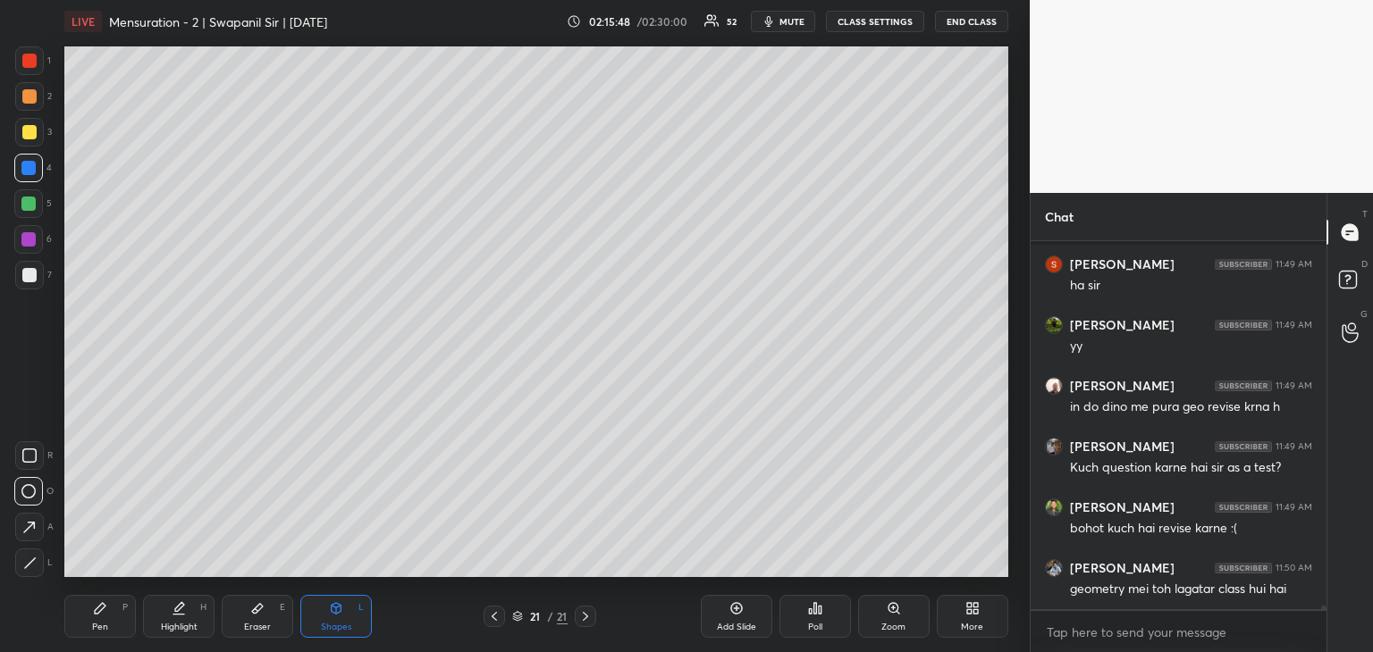
scroll to position [34652, 0]
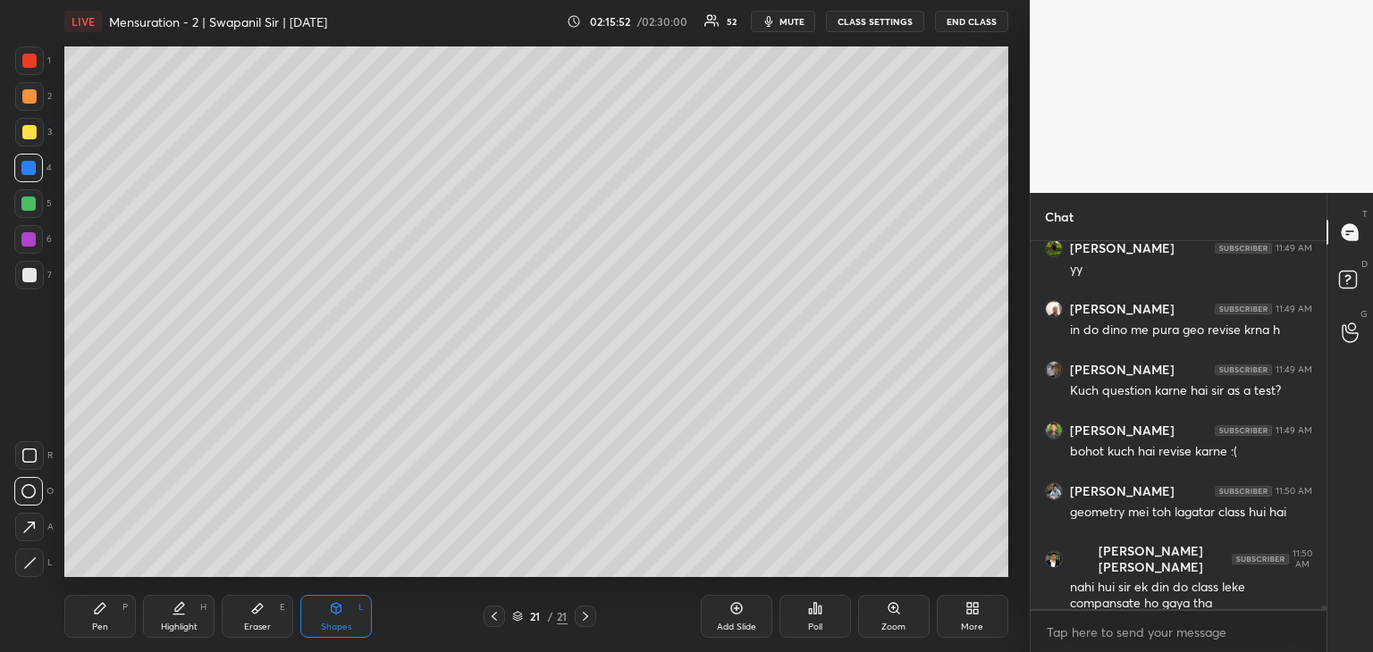
drag, startPoint x: 100, startPoint y: 625, endPoint x: 115, endPoint y: 618, distance: 16.8
click at [105, 623] on div "Pen" at bounding box center [100, 627] width 16 height 9
drag, startPoint x: 338, startPoint y: 619, endPoint x: 281, endPoint y: 595, distance: 61.3
click at [337, 619] on div "Shapes L" at bounding box center [335, 616] width 71 height 43
drag, startPoint x: 21, startPoint y: 562, endPoint x: 55, endPoint y: 526, distance: 49.3
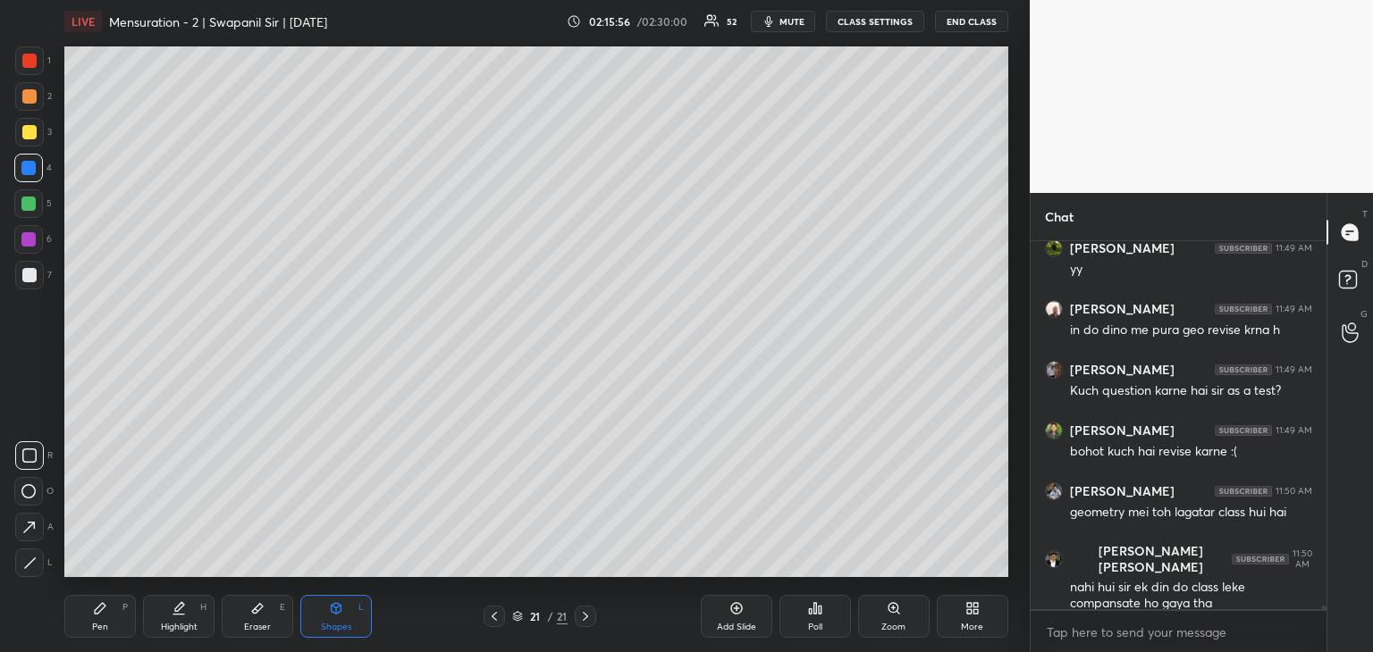
click at [23, 562] on div at bounding box center [29, 563] width 29 height 29
drag, startPoint x: 99, startPoint y: 623, endPoint x: 112, endPoint y: 592, distance: 32.9
click at [100, 623] on div "Pen" at bounding box center [100, 627] width 16 height 9
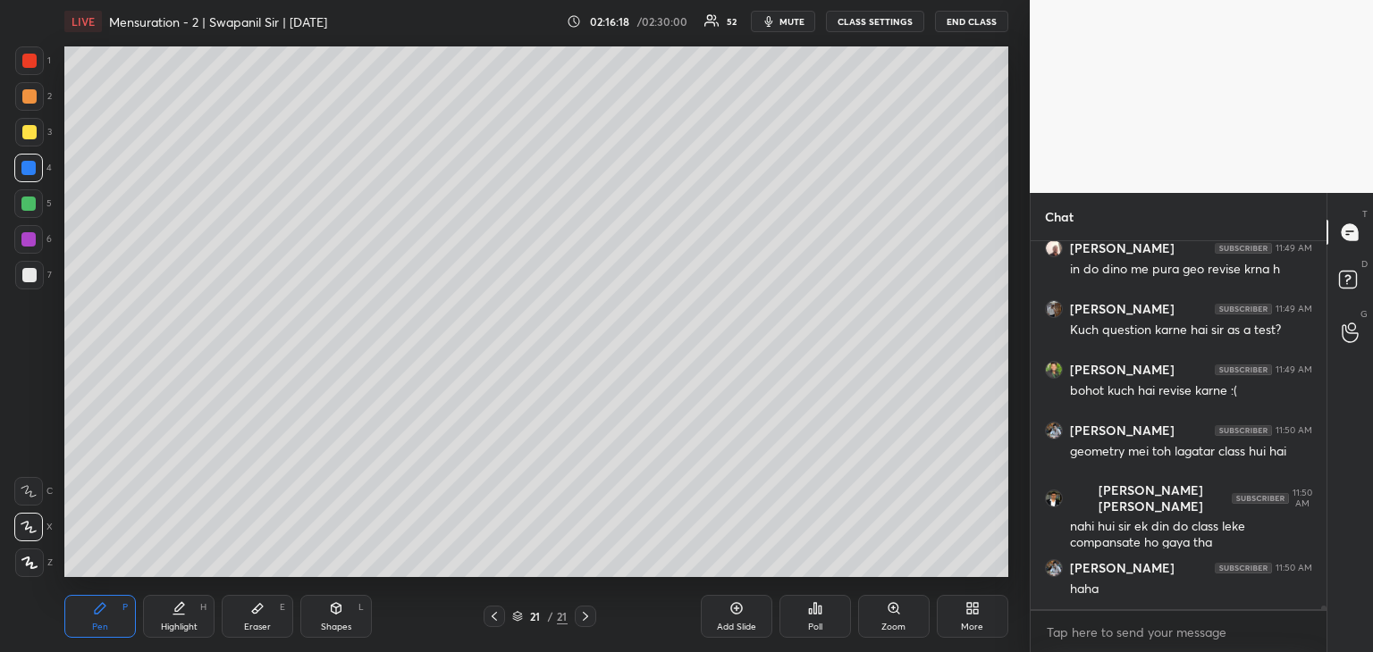
click at [30, 204] on div at bounding box center [28, 204] width 14 height 14
click at [22, 44] on div "1 2 3 4 5 6 7 R O A L C X Z Erase all C X Z LIVE Mensuration - 2 | Swapanil Sir…" at bounding box center [507, 326] width 1015 height 652
click at [27, 61] on div at bounding box center [29, 61] width 14 height 14
click at [332, 597] on div "Shapes L" at bounding box center [335, 616] width 71 height 43
click at [50, 559] on div "L" at bounding box center [34, 563] width 38 height 29
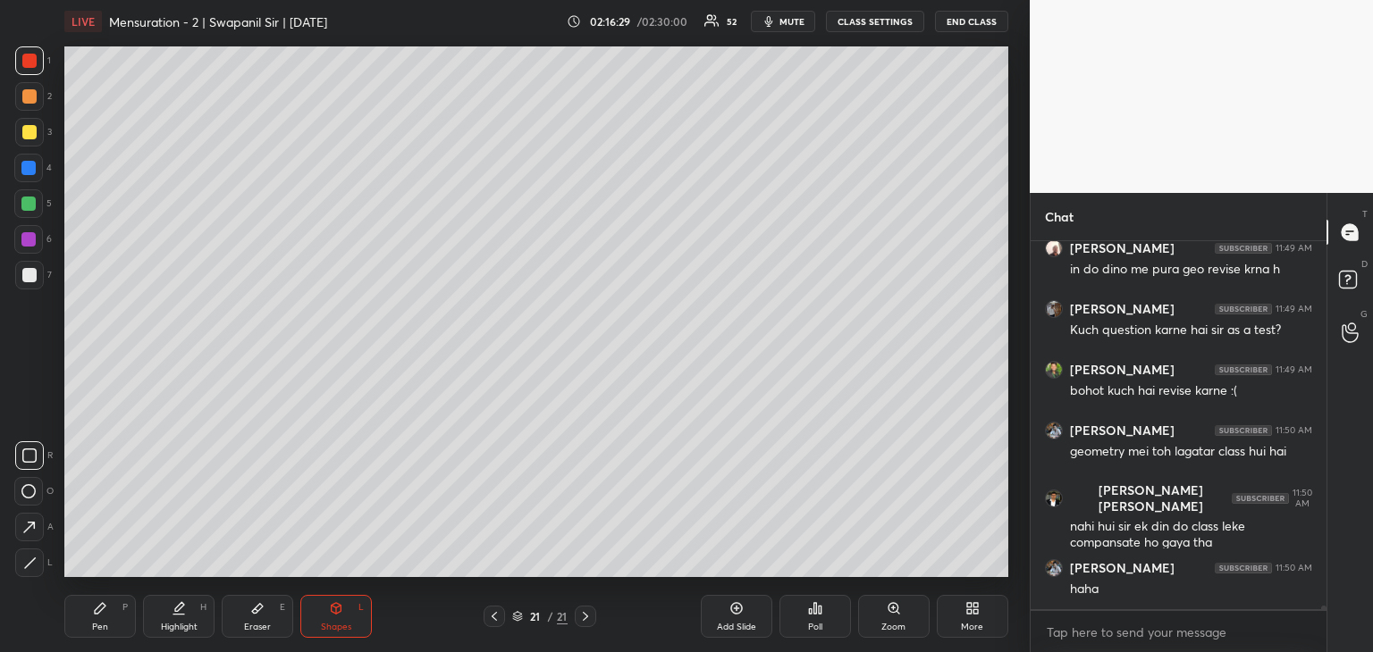
click at [38, 552] on div at bounding box center [29, 563] width 29 height 29
click at [110, 611] on div "Pen P" at bounding box center [99, 616] width 71 height 43
drag, startPoint x: 28, startPoint y: 61, endPoint x: 63, endPoint y: 99, distance: 51.9
click at [27, 62] on div at bounding box center [29, 61] width 14 height 14
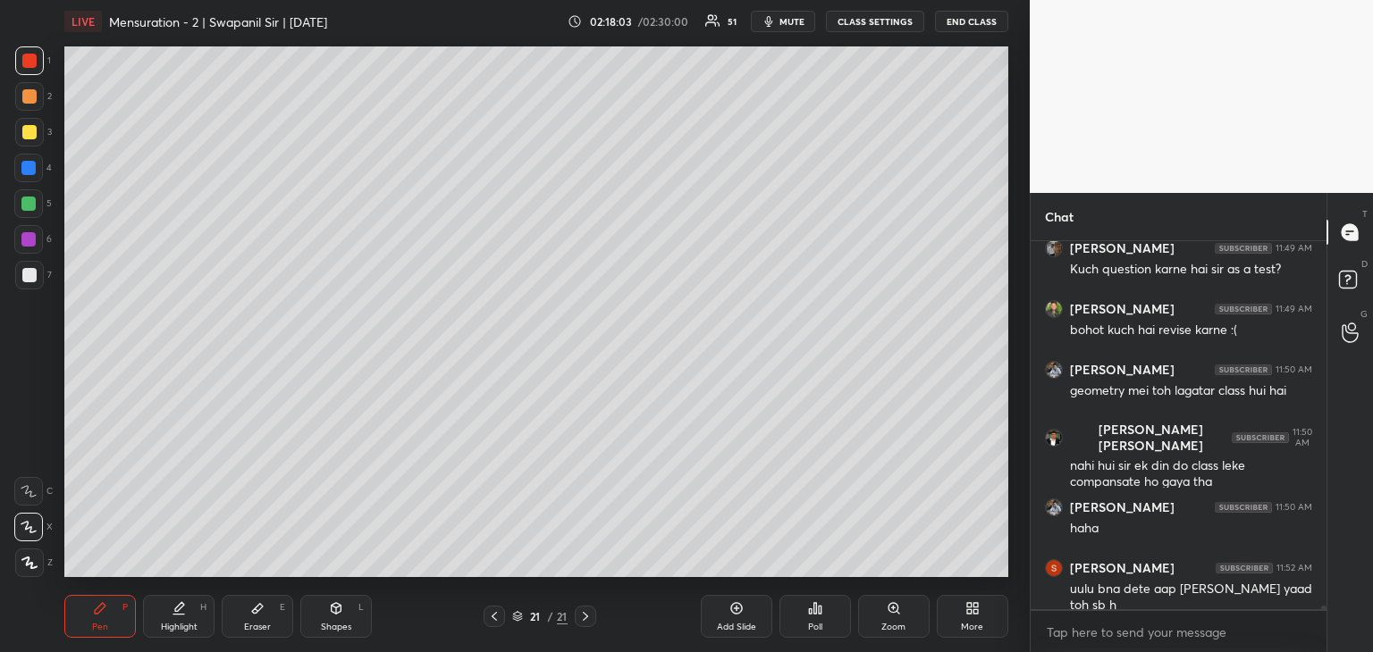
scroll to position [34834, 0]
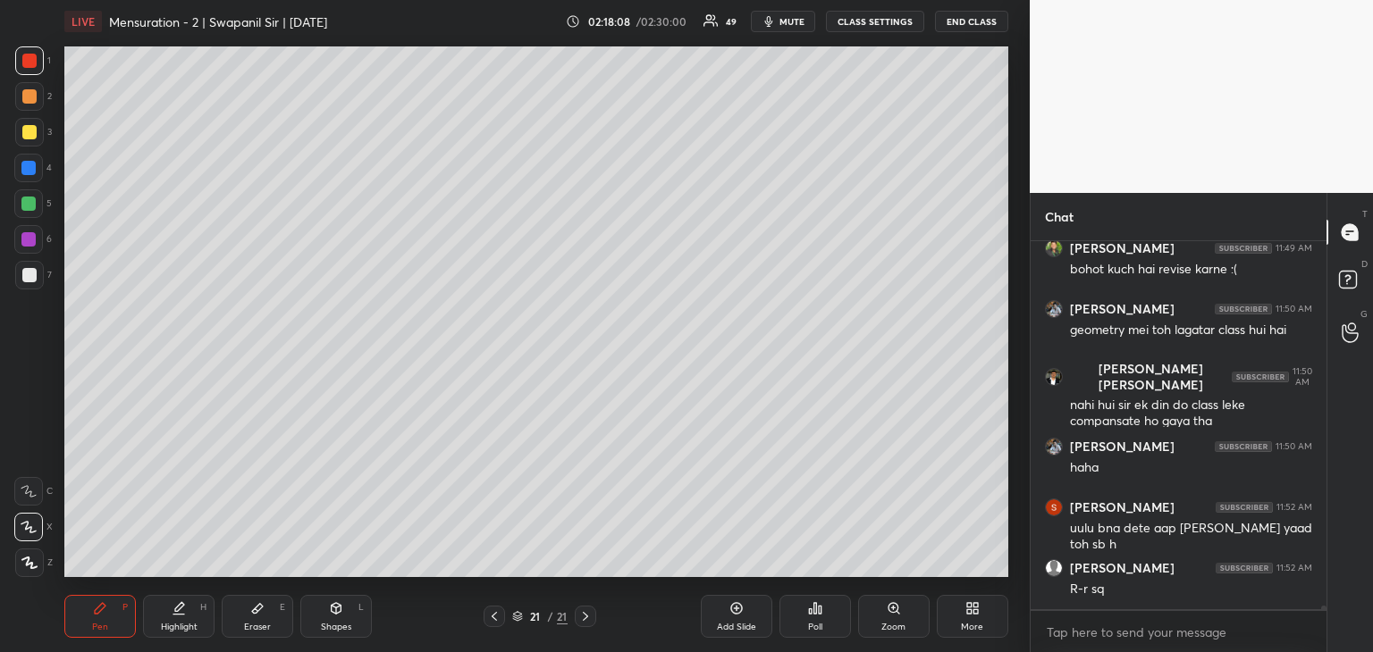
click at [266, 619] on div "Eraser E" at bounding box center [257, 616] width 71 height 43
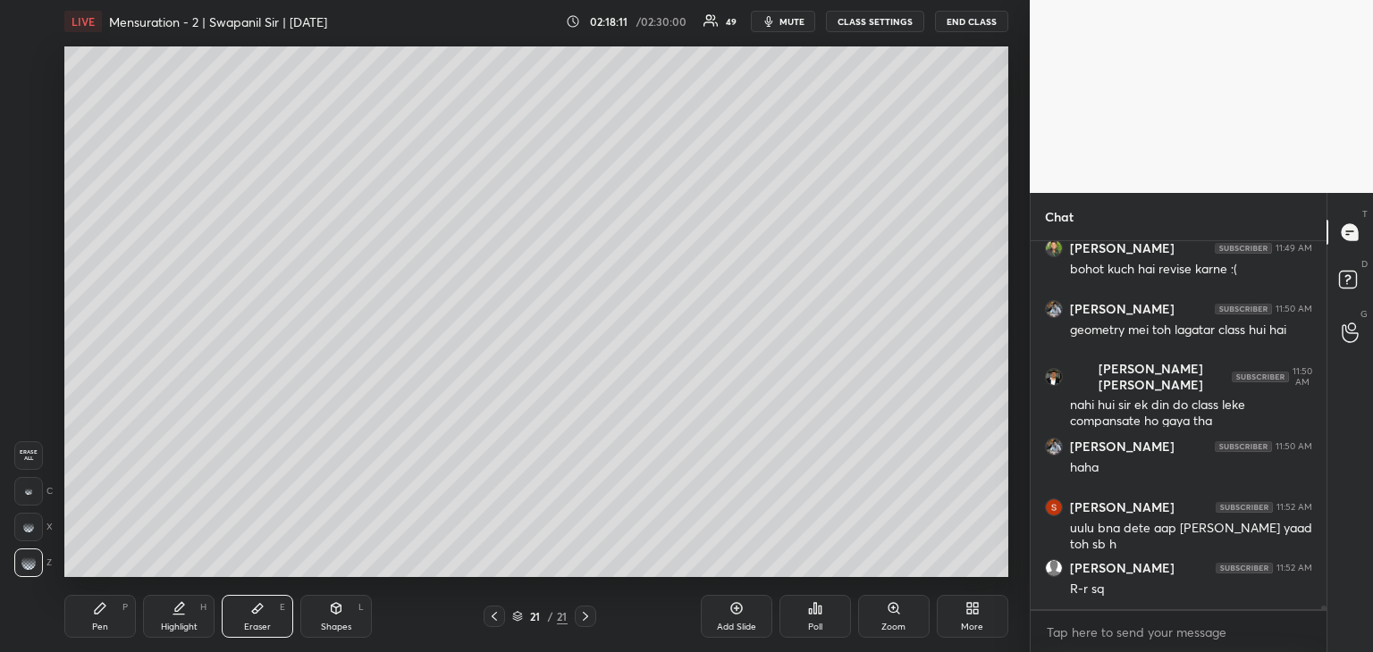
scroll to position [34895, 0]
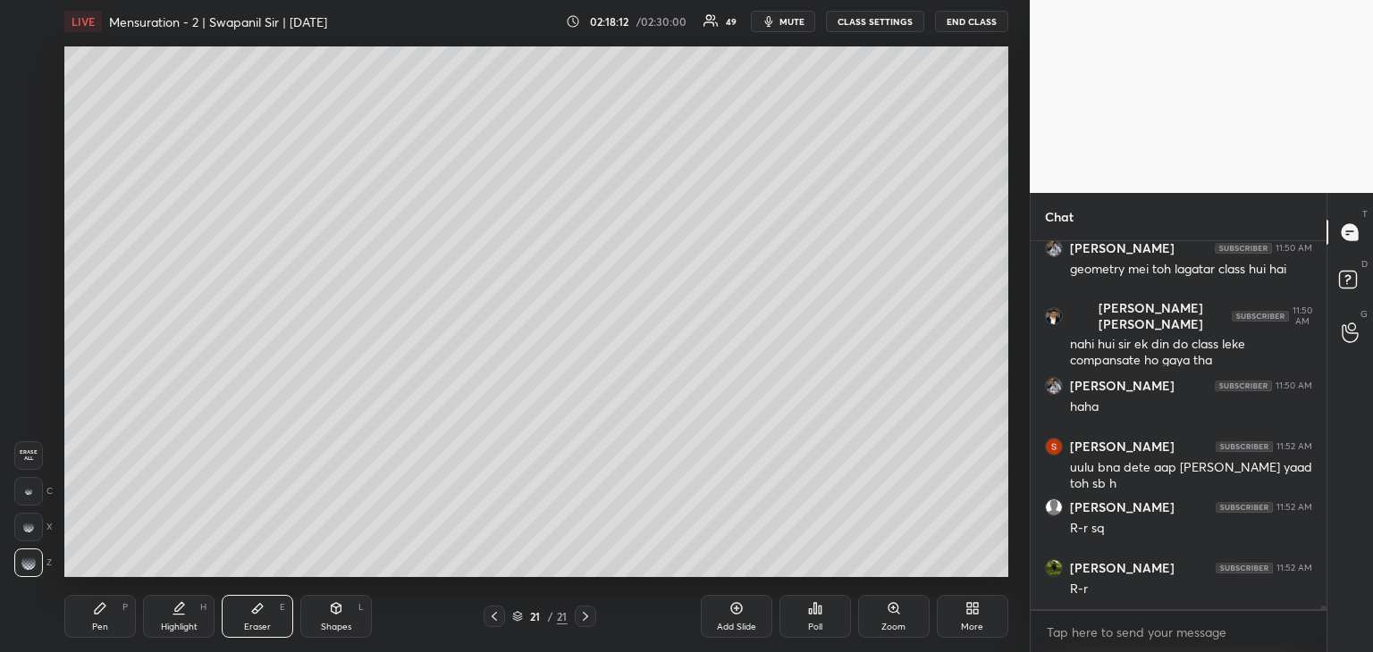
click at [24, 492] on div at bounding box center [28, 491] width 29 height 29
click at [338, 626] on div "Shapes" at bounding box center [336, 627] width 30 height 9
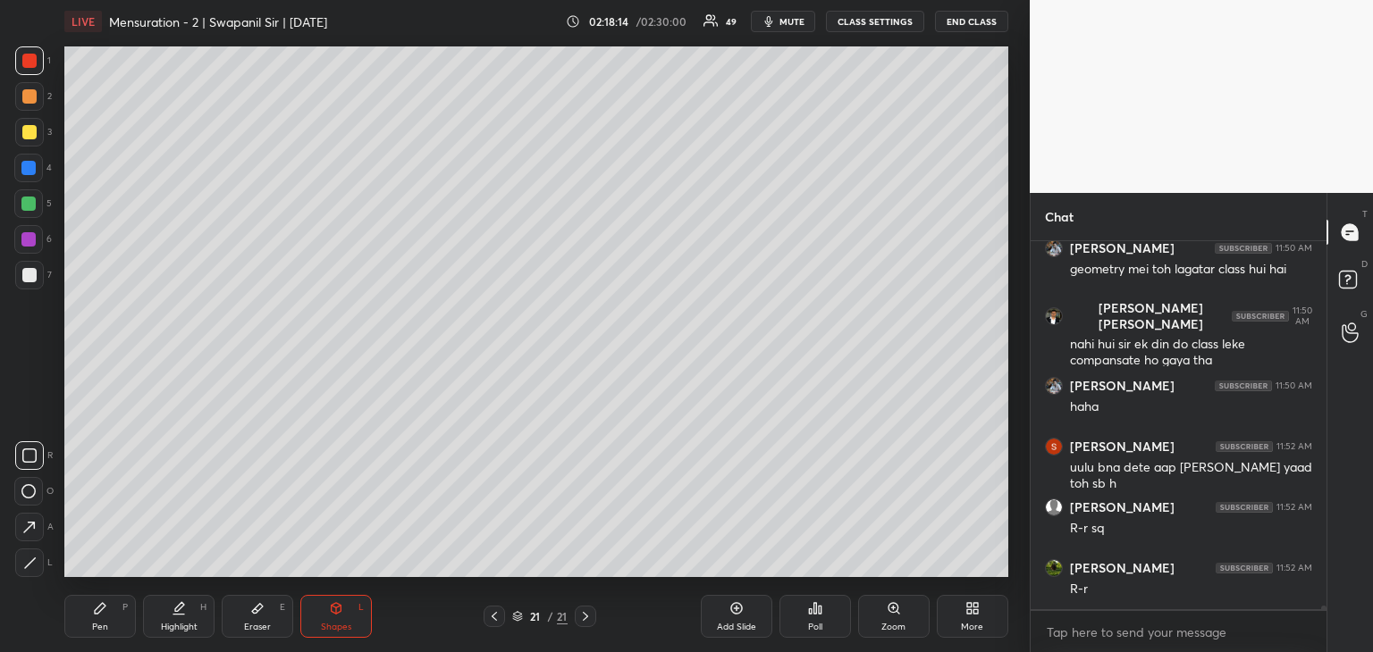
drag, startPoint x: 27, startPoint y: 567, endPoint x: 46, endPoint y: 551, distance: 25.4
click at [25, 566] on icon at bounding box center [29, 563] width 13 height 13
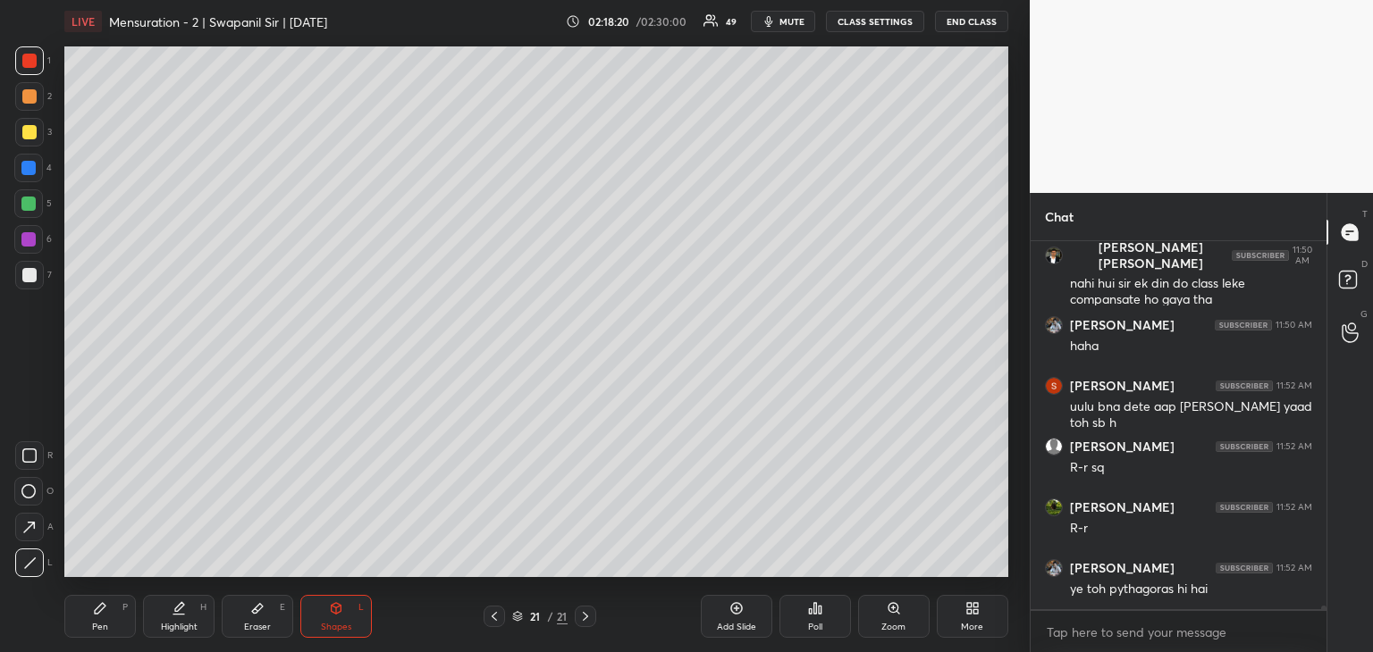
click at [85, 629] on div "Pen P" at bounding box center [99, 616] width 71 height 43
click at [29, 206] on div at bounding box center [28, 204] width 14 height 14
drag, startPoint x: 27, startPoint y: 101, endPoint x: 35, endPoint y: 108, distance: 10.8
click at [29, 100] on div at bounding box center [29, 96] width 14 height 14
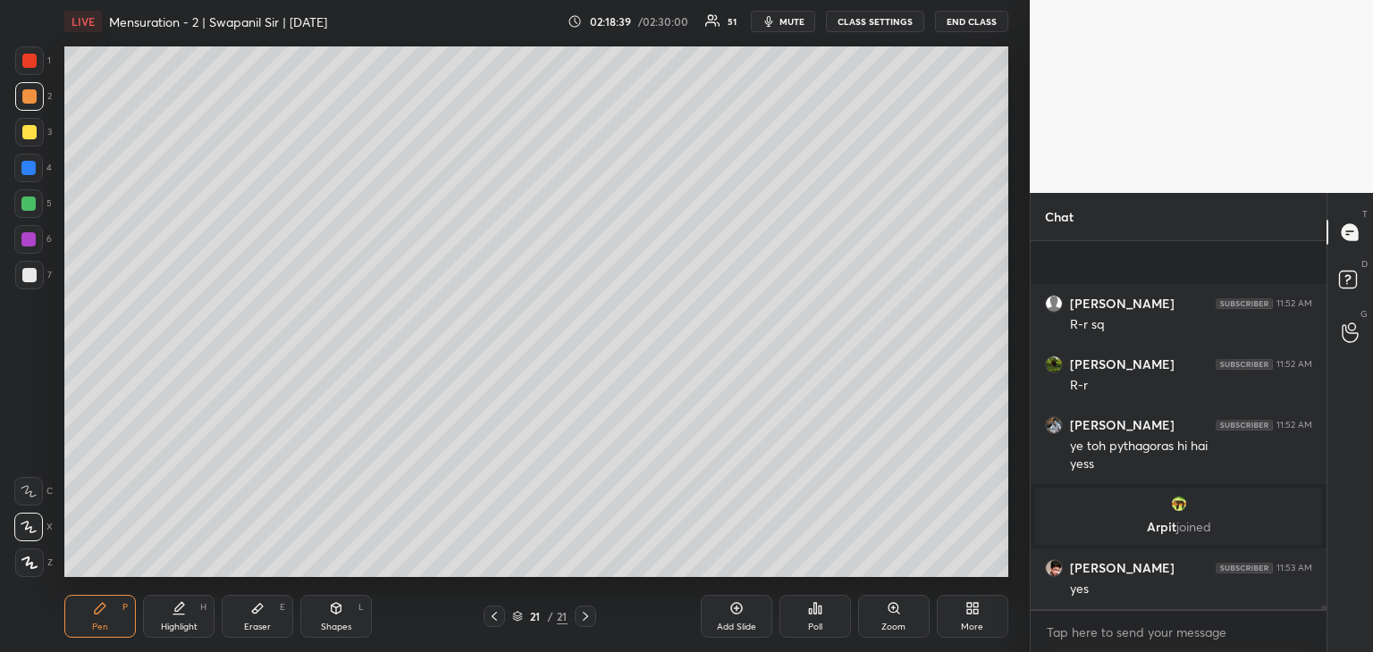
scroll to position [34843, 0]
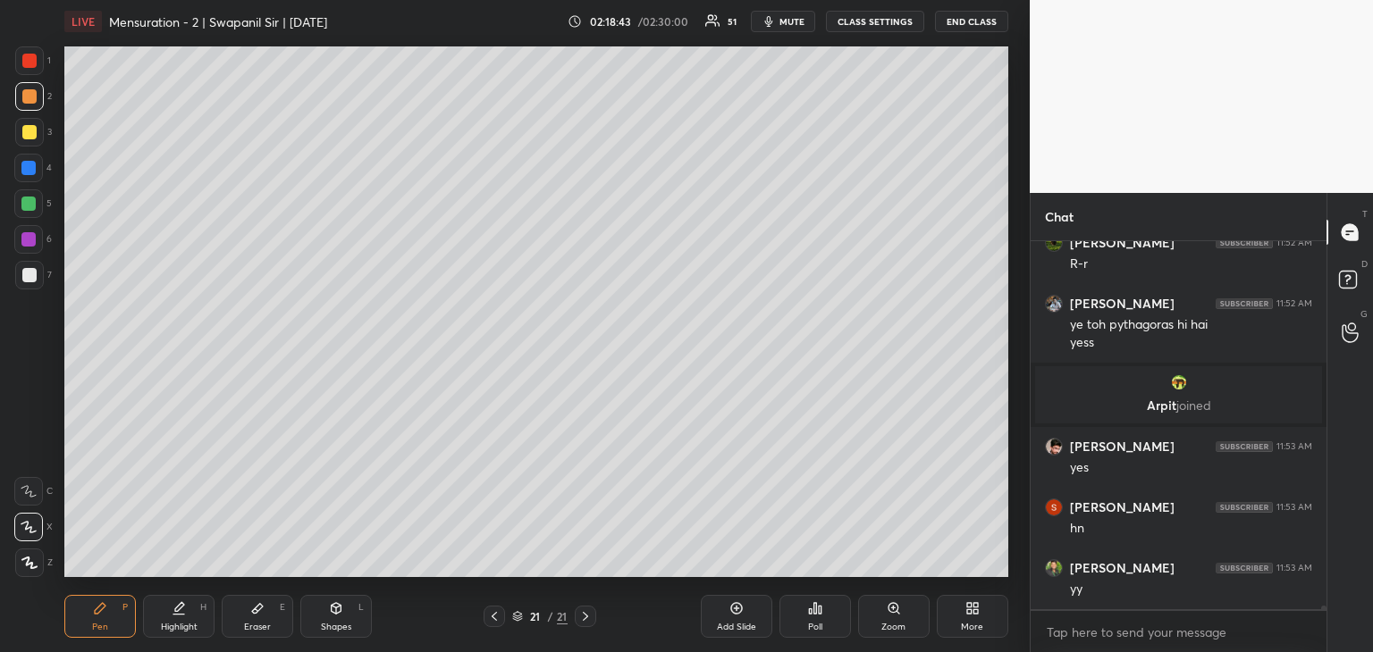
click at [28, 202] on div at bounding box center [28, 204] width 14 height 14
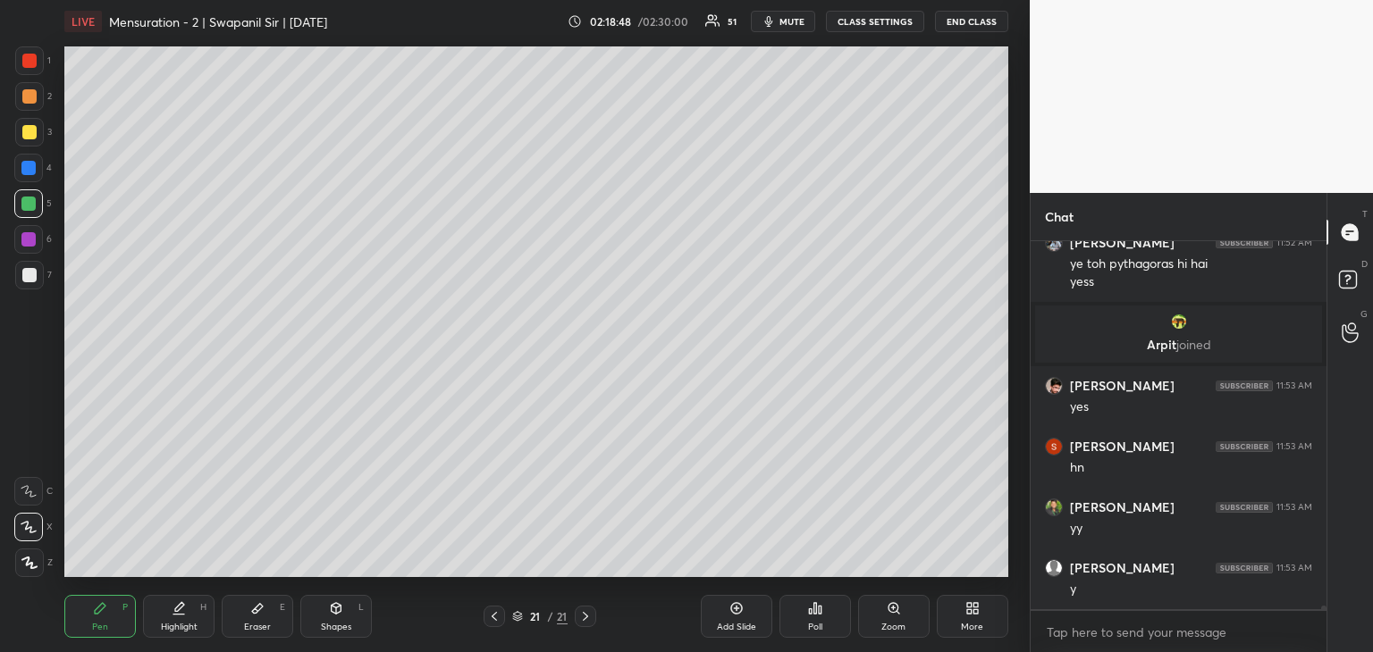
click at [353, 615] on div "Shapes L" at bounding box center [335, 616] width 71 height 43
click at [25, 558] on icon at bounding box center [29, 563] width 13 height 13
click at [27, 461] on icon at bounding box center [29, 456] width 14 height 14
drag, startPoint x: 32, startPoint y: 235, endPoint x: 57, endPoint y: 228, distance: 26.0
click at [34, 234] on div at bounding box center [28, 239] width 14 height 14
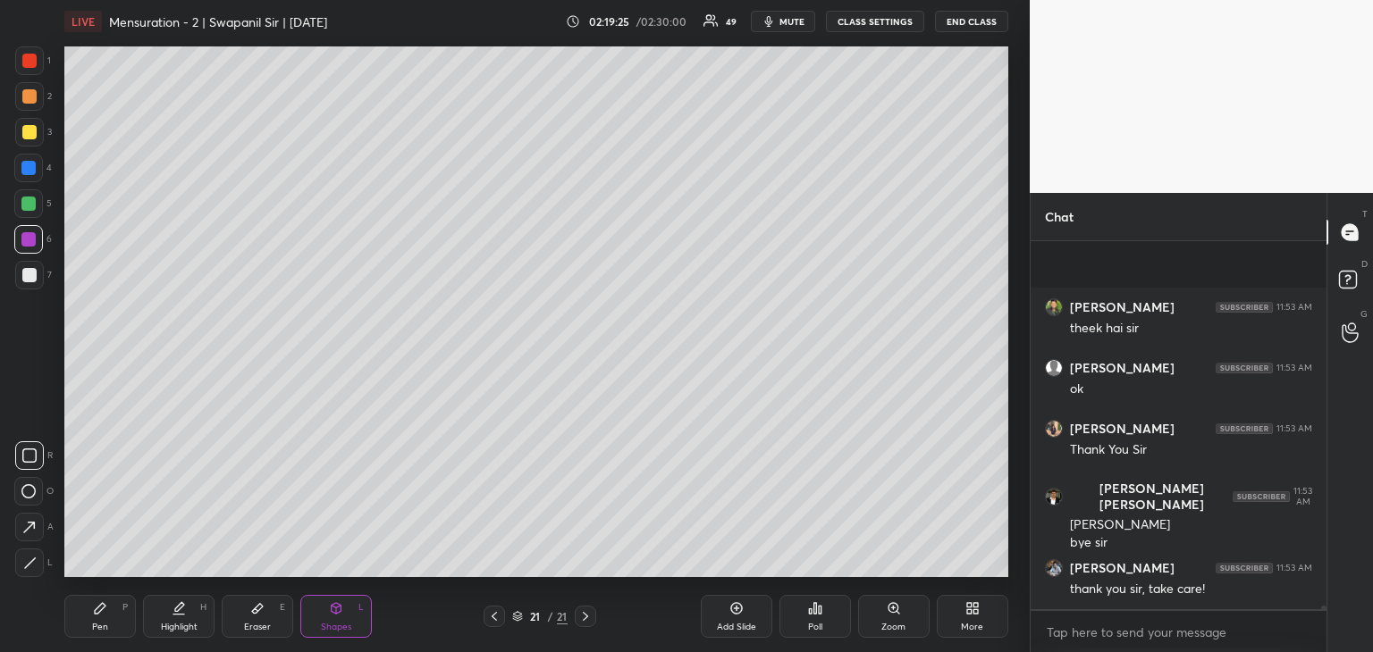
scroll to position [35424, 0]
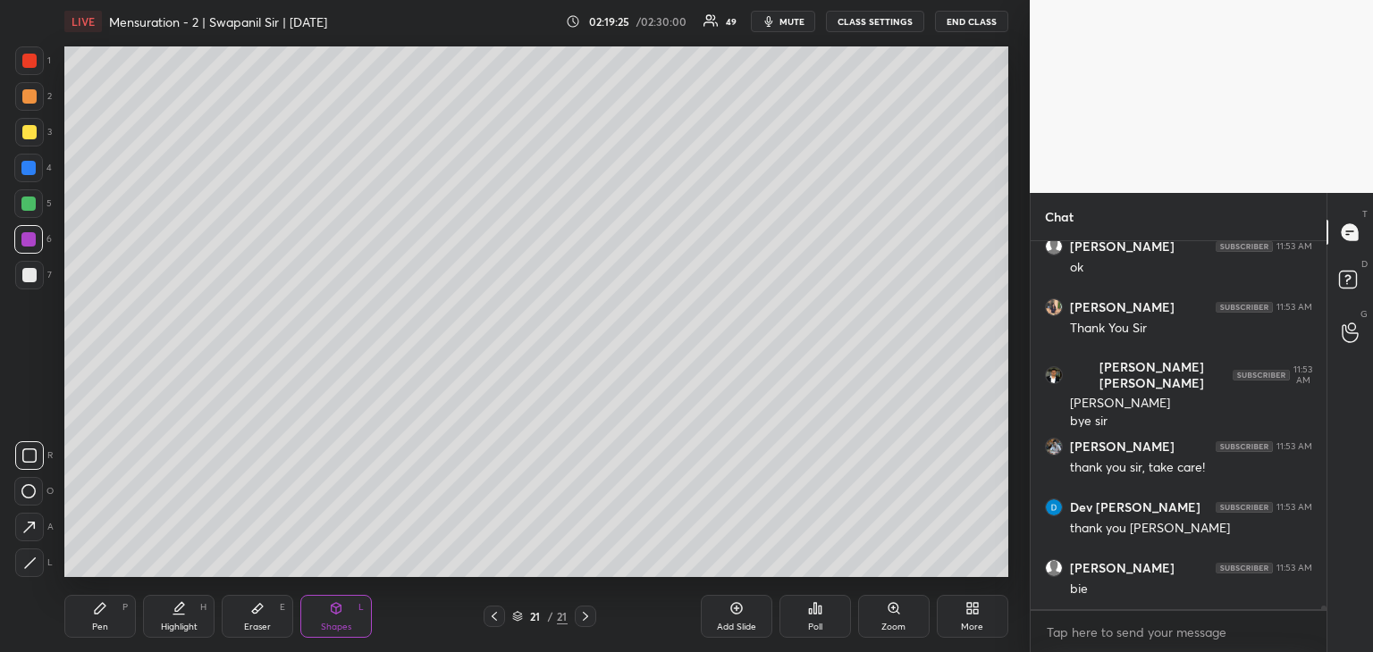
drag, startPoint x: 257, startPoint y: 629, endPoint x: 272, endPoint y: 609, distance: 25.0
click at [258, 628] on div "Eraser" at bounding box center [257, 627] width 27 height 9
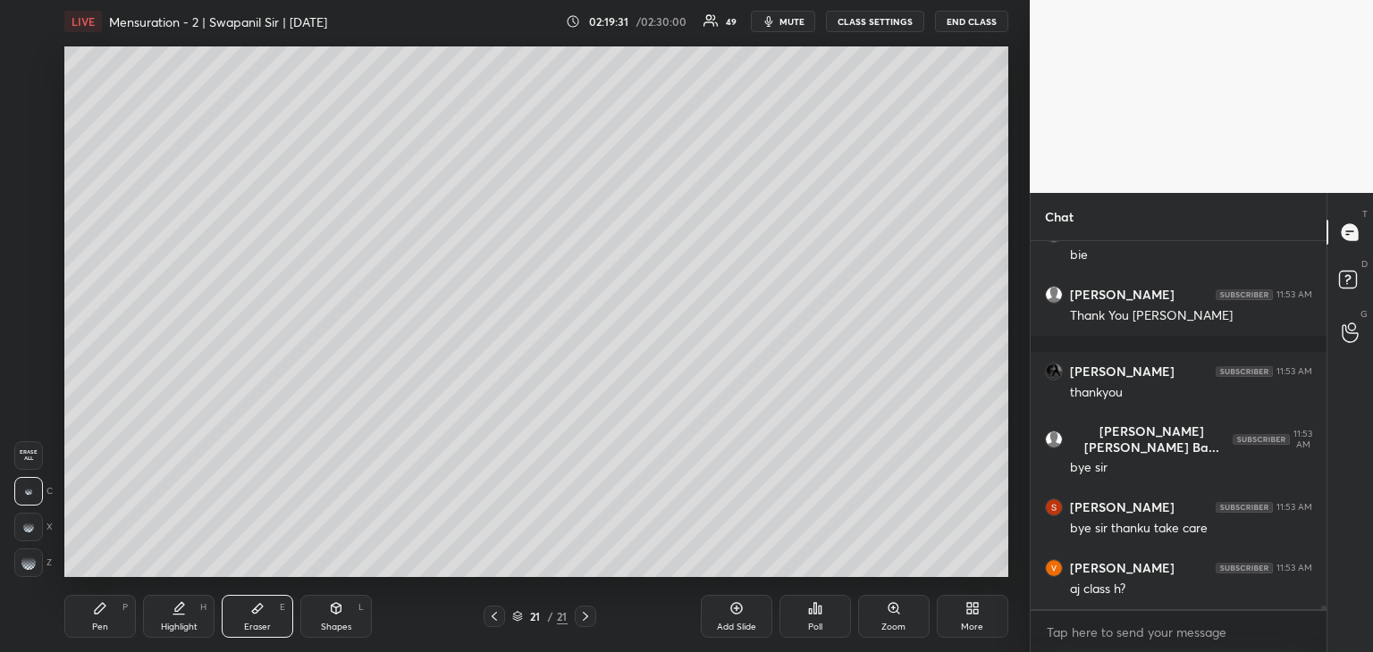
scroll to position [35819, 0]
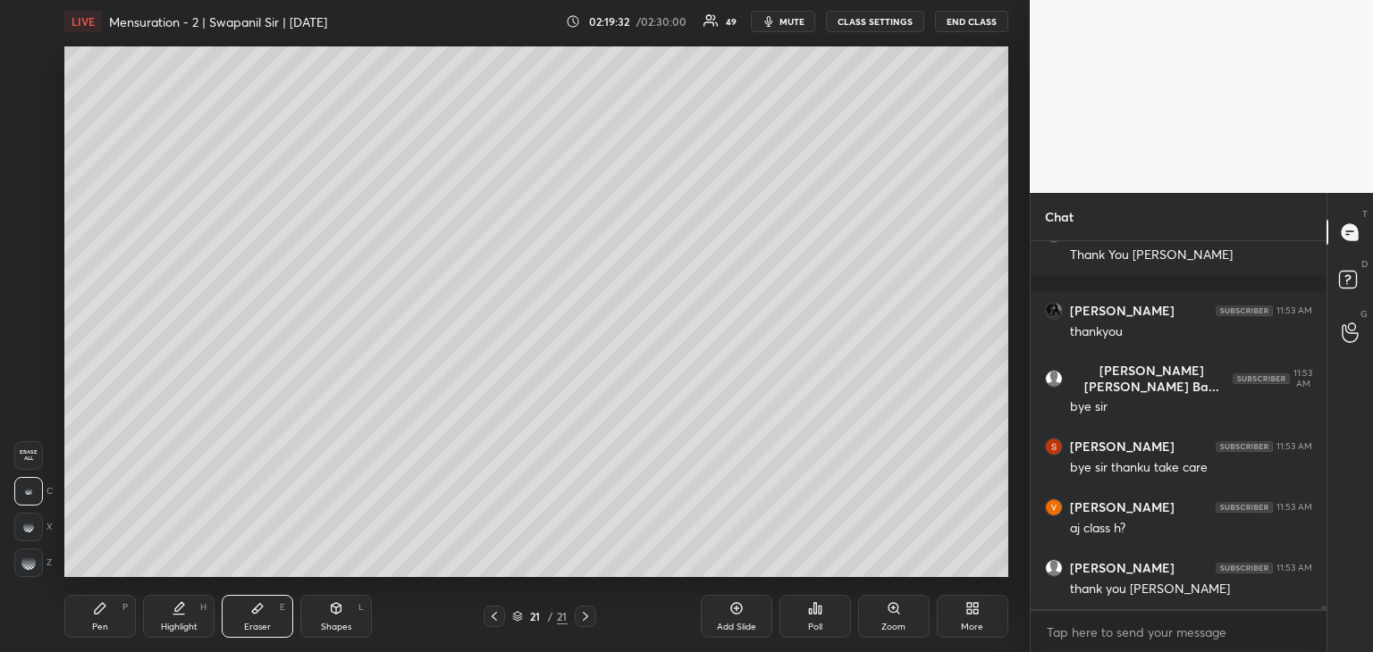
click at [349, 620] on div "Shapes L" at bounding box center [335, 616] width 71 height 43
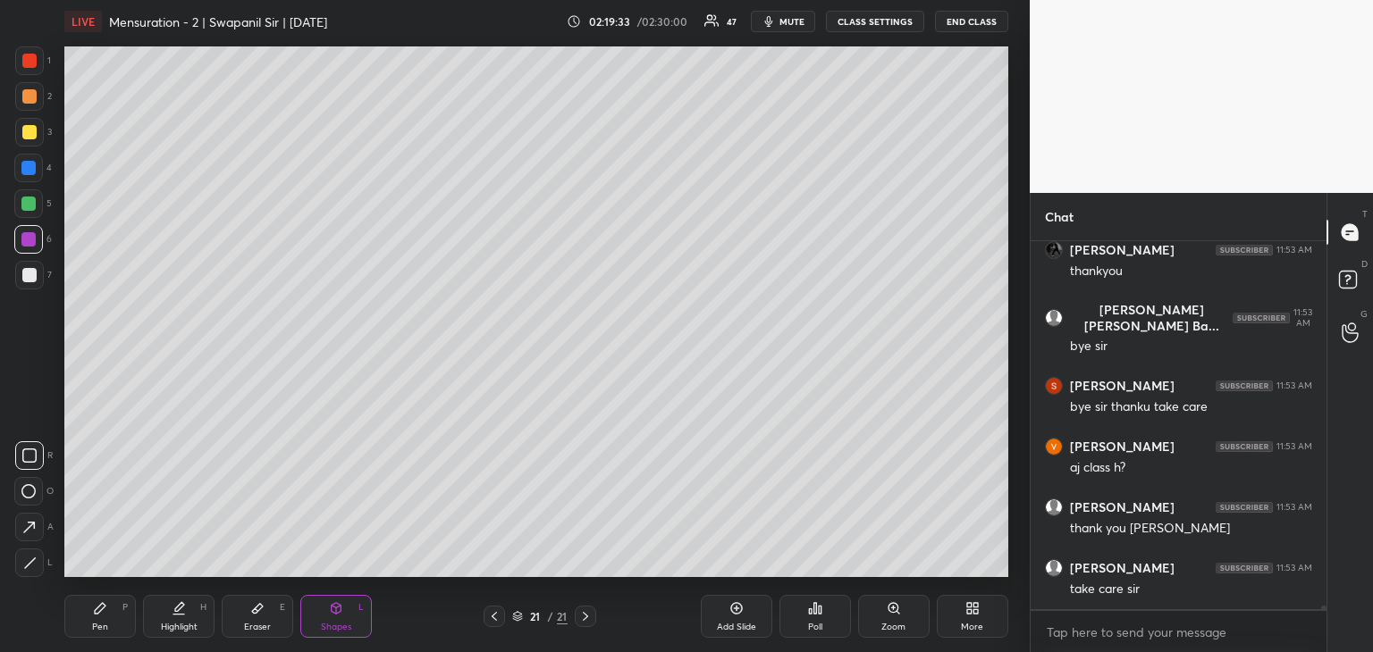
click at [29, 234] on div at bounding box center [28, 239] width 14 height 14
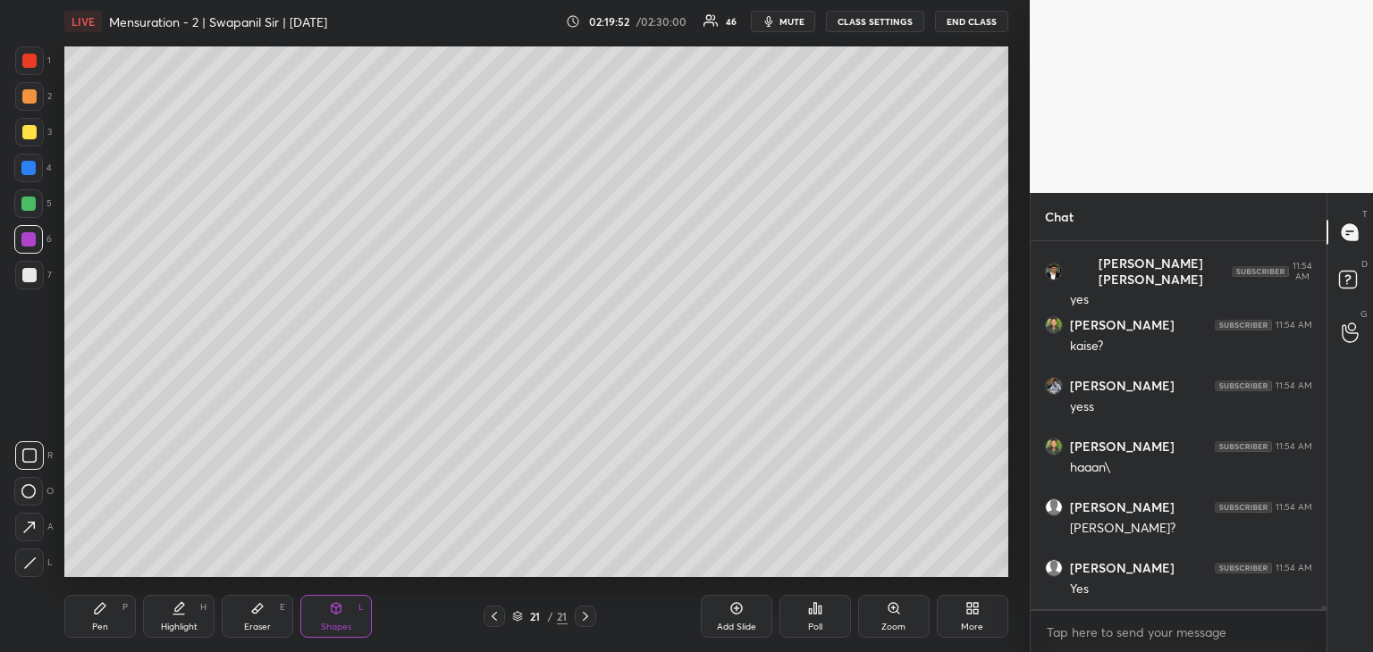
scroll to position [36366, 0]
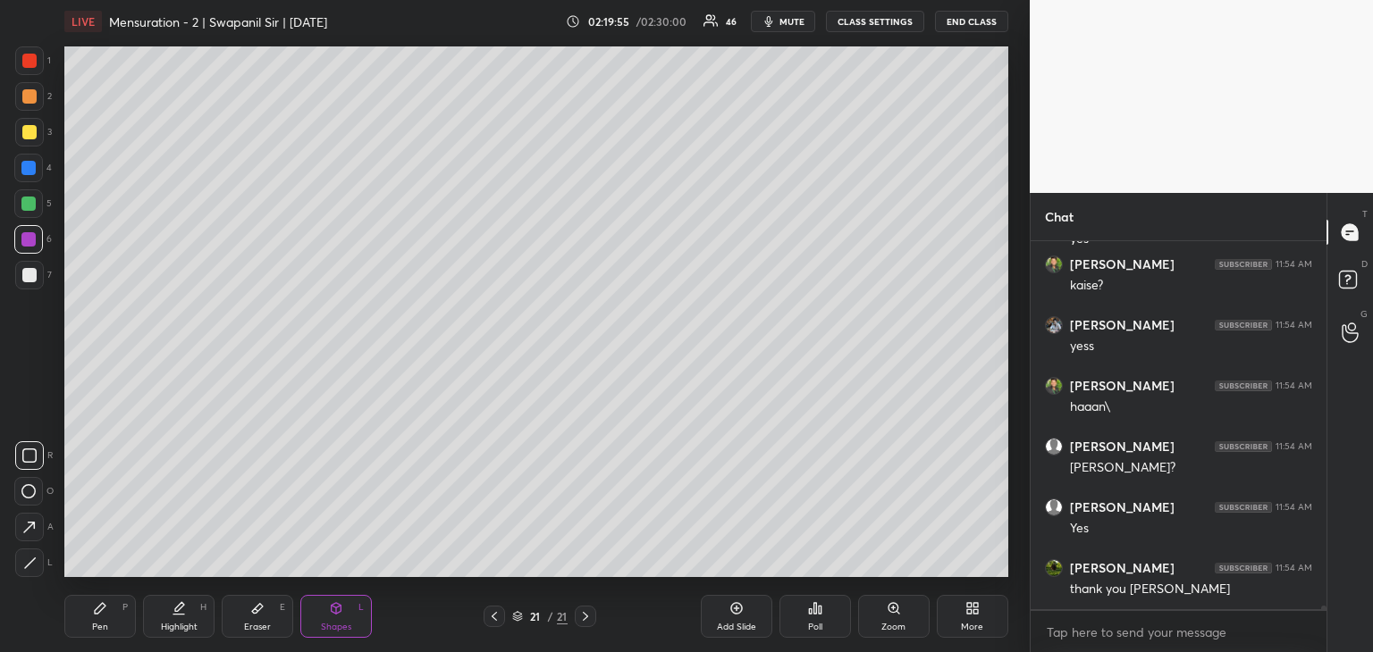
click at [30, 570] on div at bounding box center [29, 563] width 29 height 29
click at [111, 625] on div "Pen P" at bounding box center [99, 616] width 71 height 43
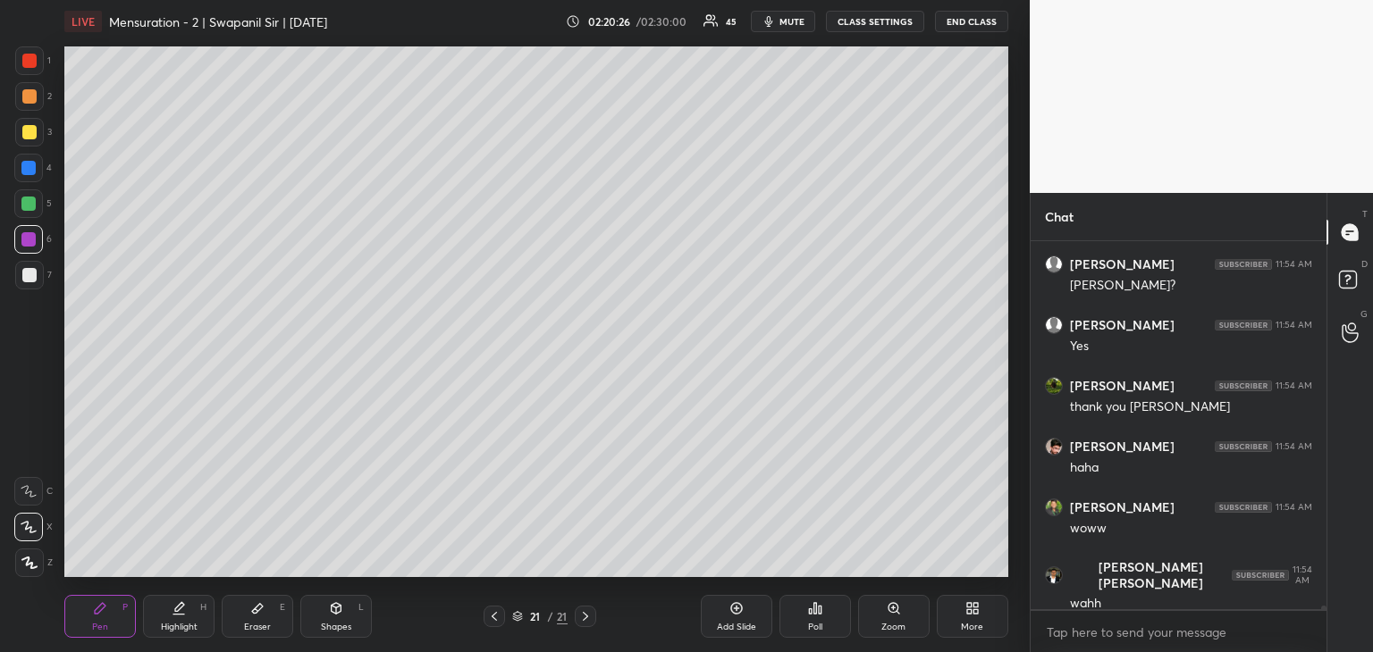
scroll to position [36609, 0]
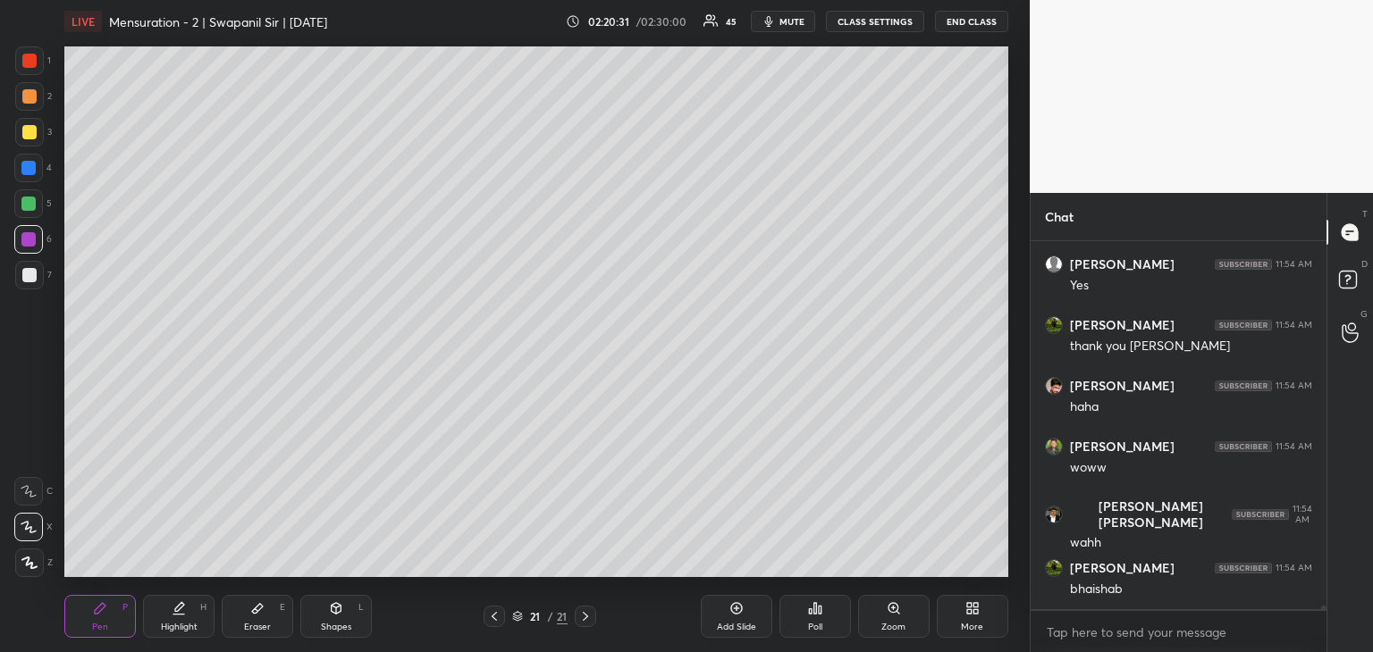
drag, startPoint x: 272, startPoint y: 627, endPoint x: 282, endPoint y: 629, distance: 10.9
click at [272, 628] on div "Eraser E" at bounding box center [257, 616] width 71 height 43
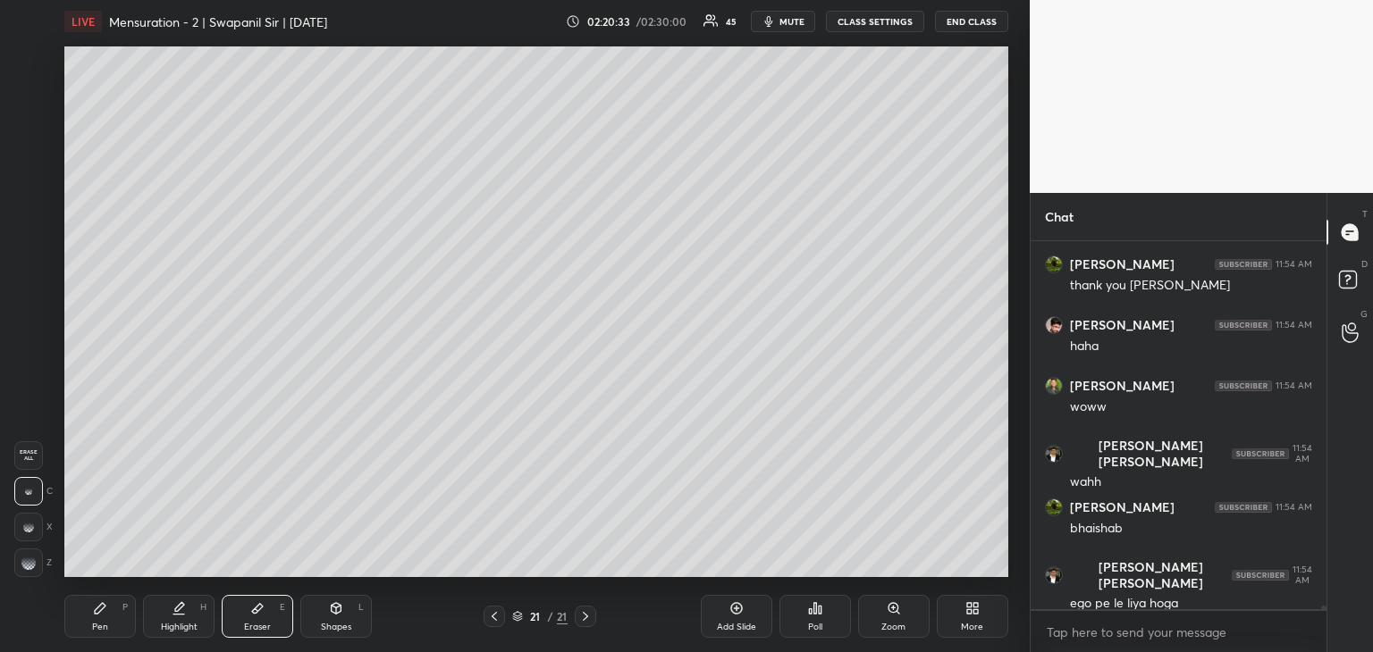
drag, startPoint x: 29, startPoint y: 564, endPoint x: 40, endPoint y: 563, distance: 10.8
click at [36, 566] on div at bounding box center [28, 563] width 29 height 29
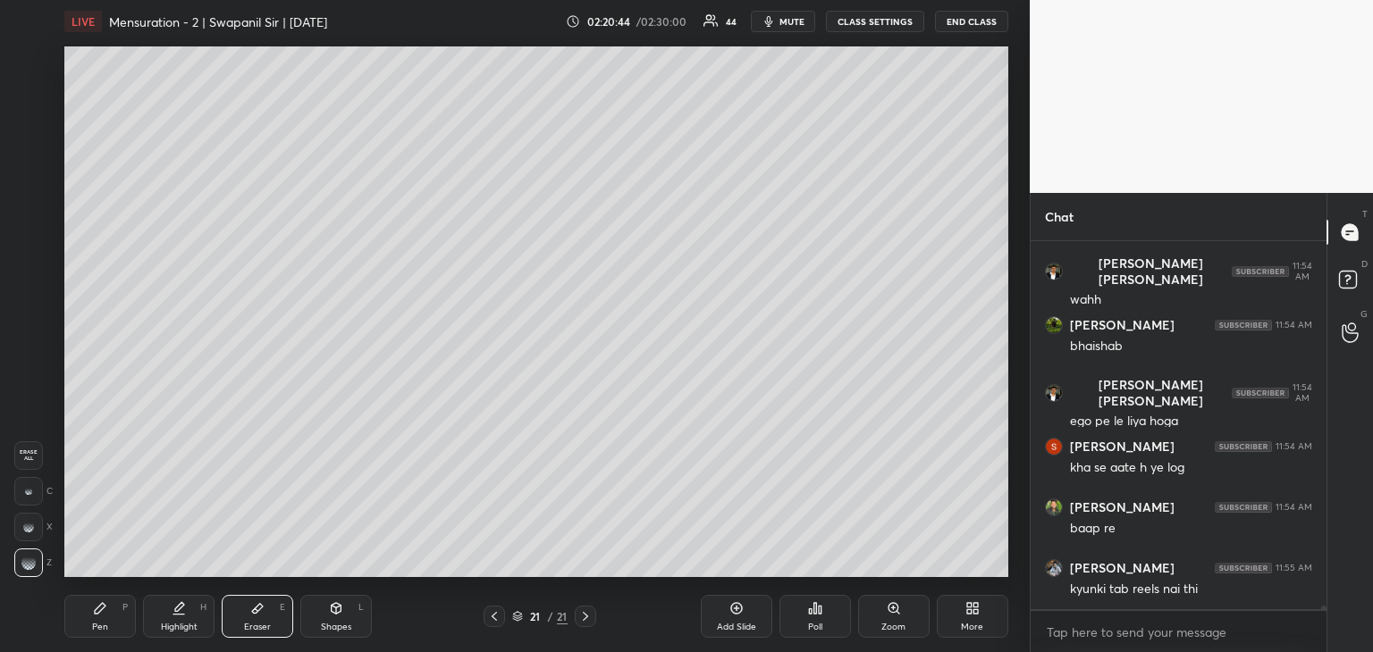
scroll to position [36912, 0]
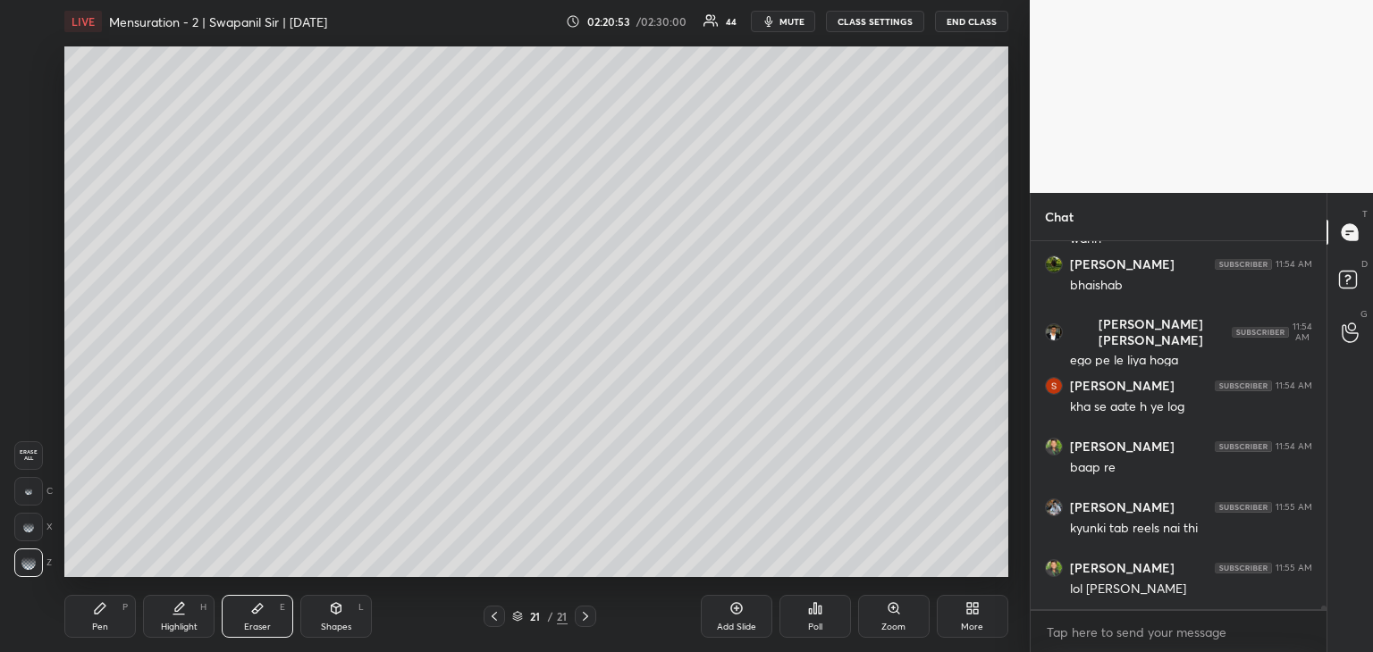
drag, startPoint x: 105, startPoint y: 624, endPoint x: 119, endPoint y: 626, distance: 14.5
click at [104, 623] on div "Pen" at bounding box center [100, 627] width 16 height 9
click at [21, 165] on div at bounding box center [28, 168] width 29 height 29
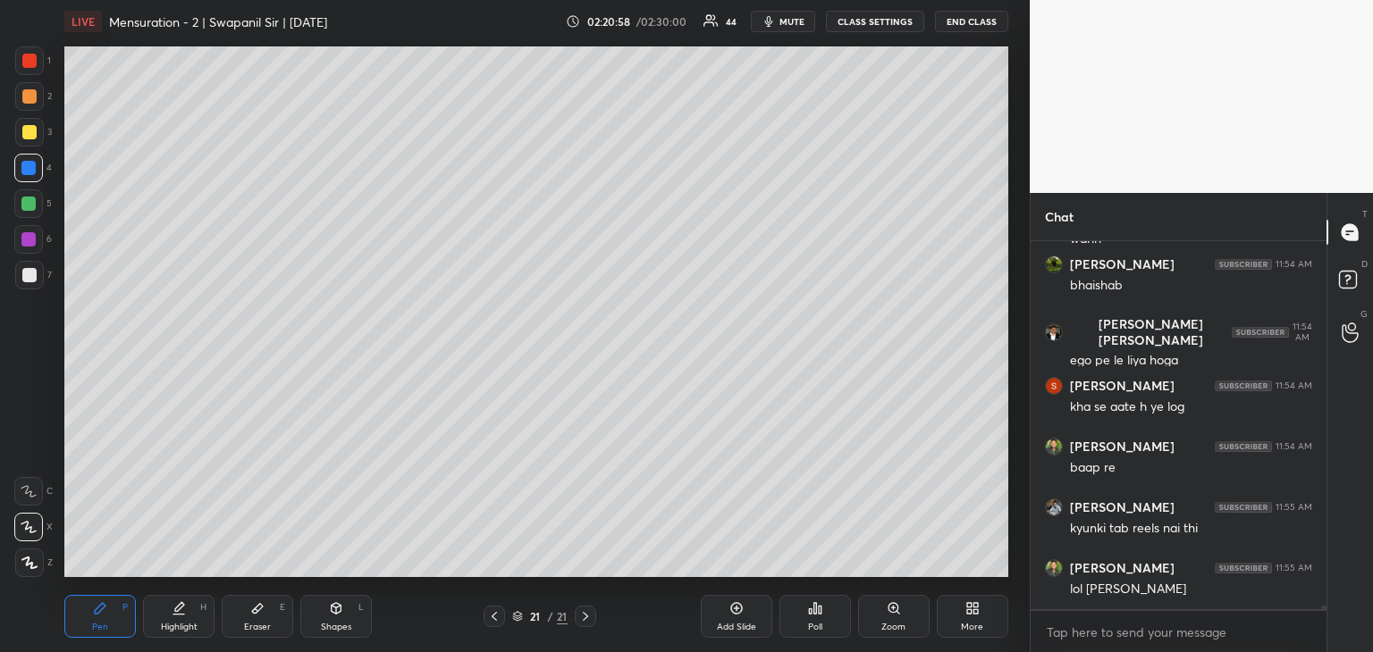
click at [322, 625] on div "Shapes" at bounding box center [336, 627] width 30 height 9
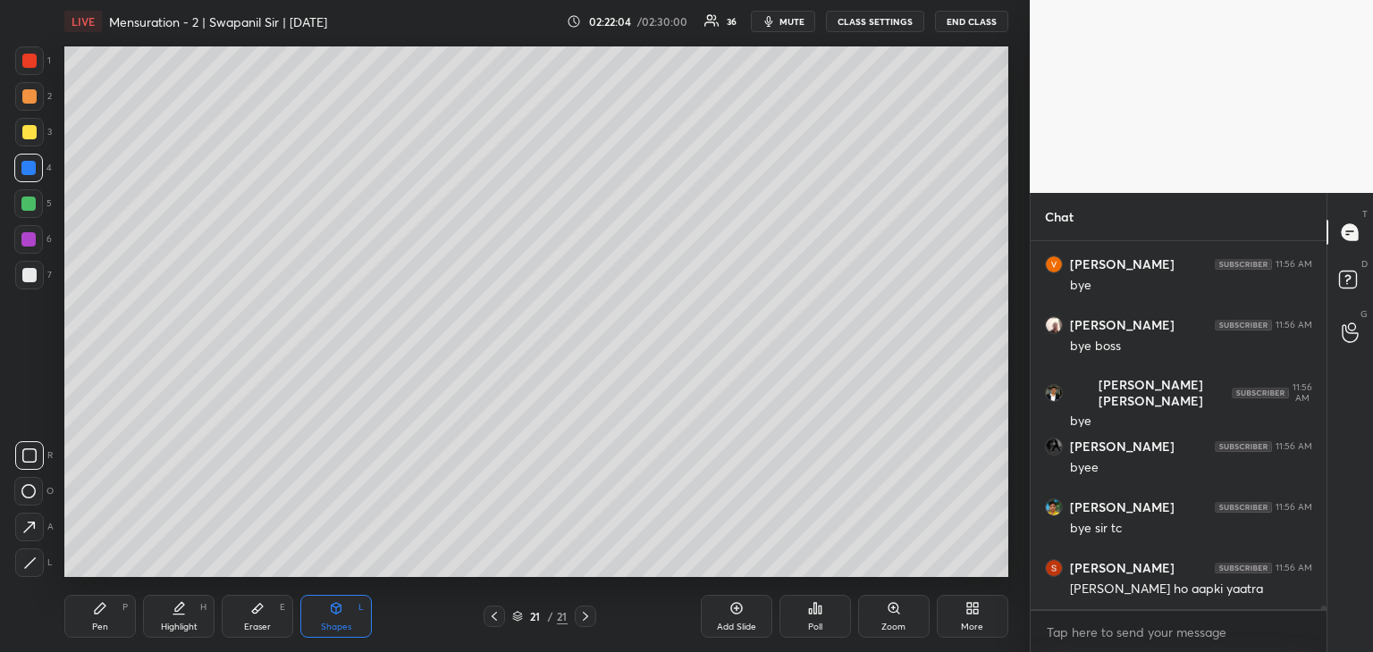
scroll to position [38387, 0]
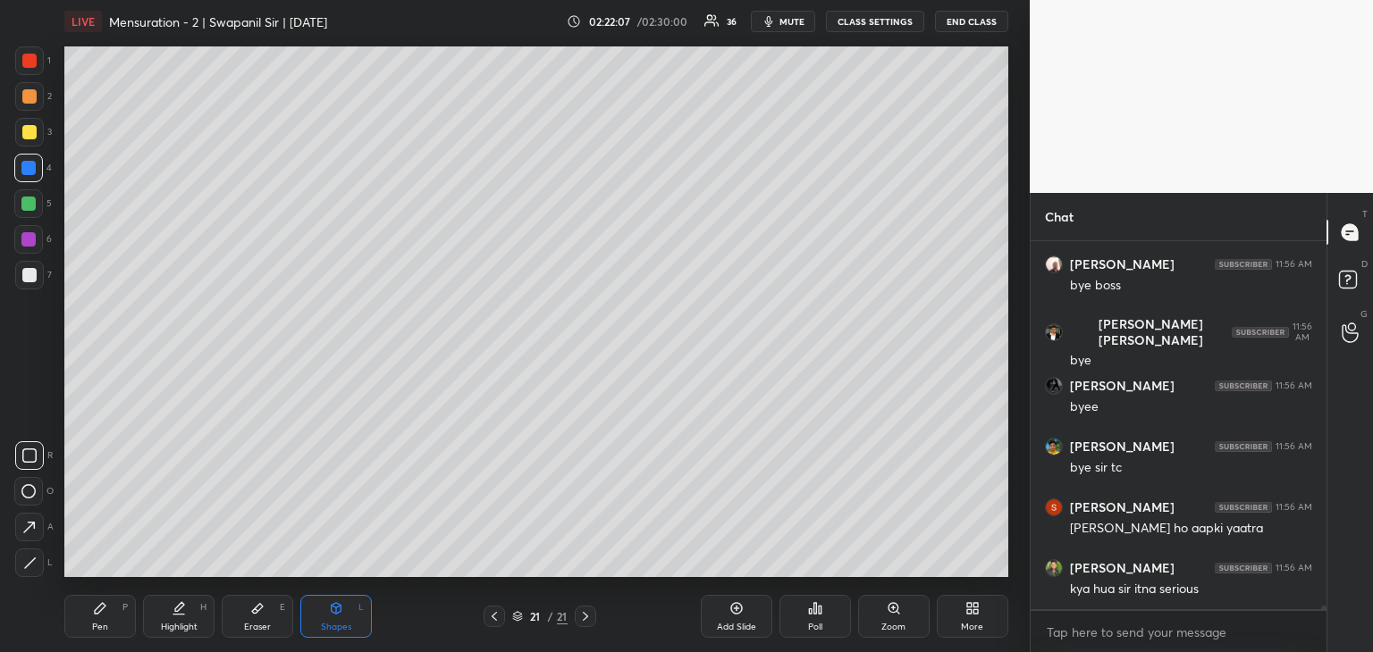
drag, startPoint x: 97, startPoint y: 621, endPoint x: 136, endPoint y: 592, distance: 48.4
click at [98, 623] on div "Pen" at bounding box center [100, 627] width 16 height 9
click at [275, 623] on div "Eraser E" at bounding box center [257, 616] width 71 height 43
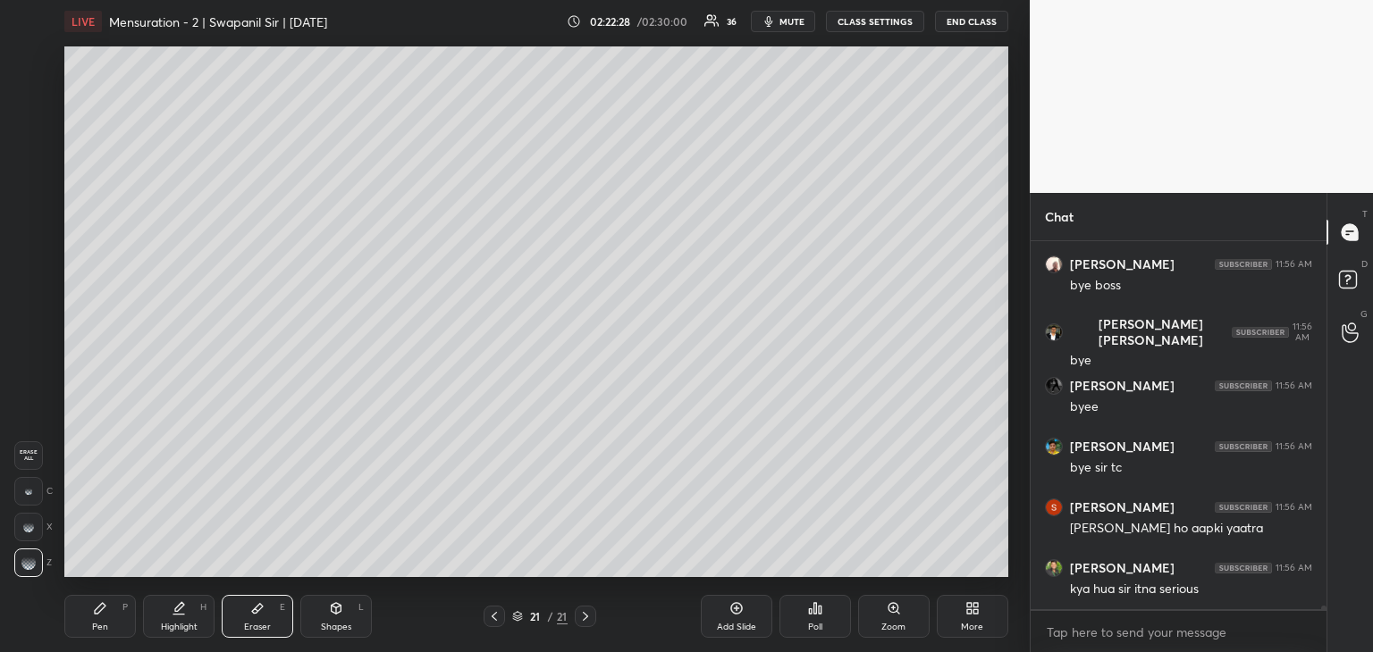
click at [105, 634] on div "Pen P" at bounding box center [99, 616] width 71 height 43
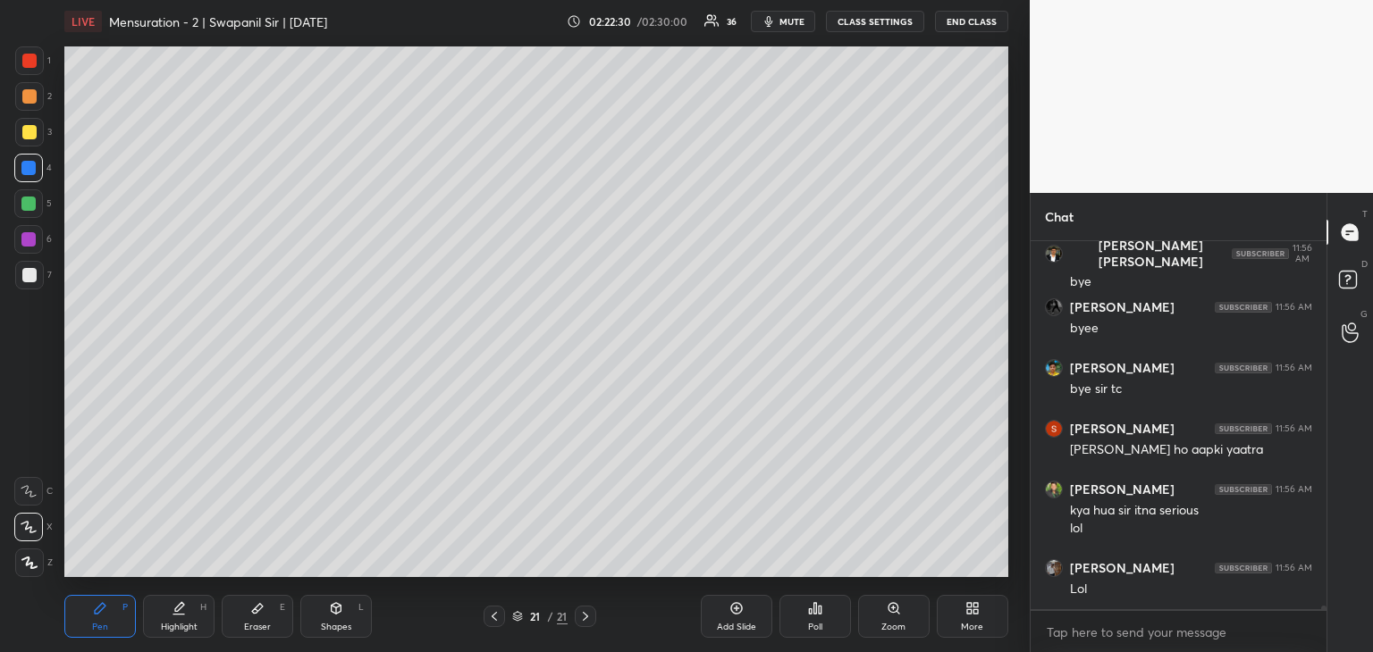
scroll to position [38526, 0]
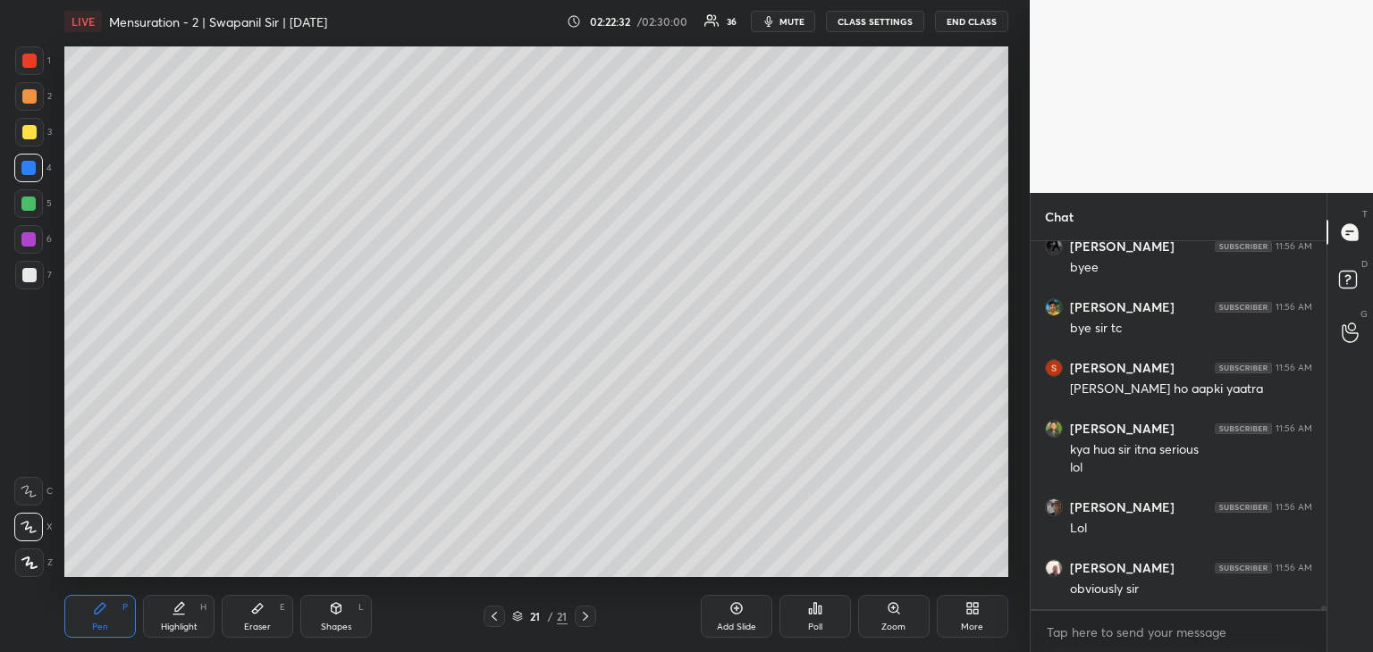
click at [25, 285] on div at bounding box center [29, 275] width 29 height 29
click at [336, 629] on div "Shapes" at bounding box center [336, 627] width 30 height 9
click at [25, 465] on div at bounding box center [29, 455] width 29 height 29
click at [29, 237] on div at bounding box center [28, 239] width 14 height 14
click at [108, 609] on div "Pen P" at bounding box center [99, 616] width 71 height 43
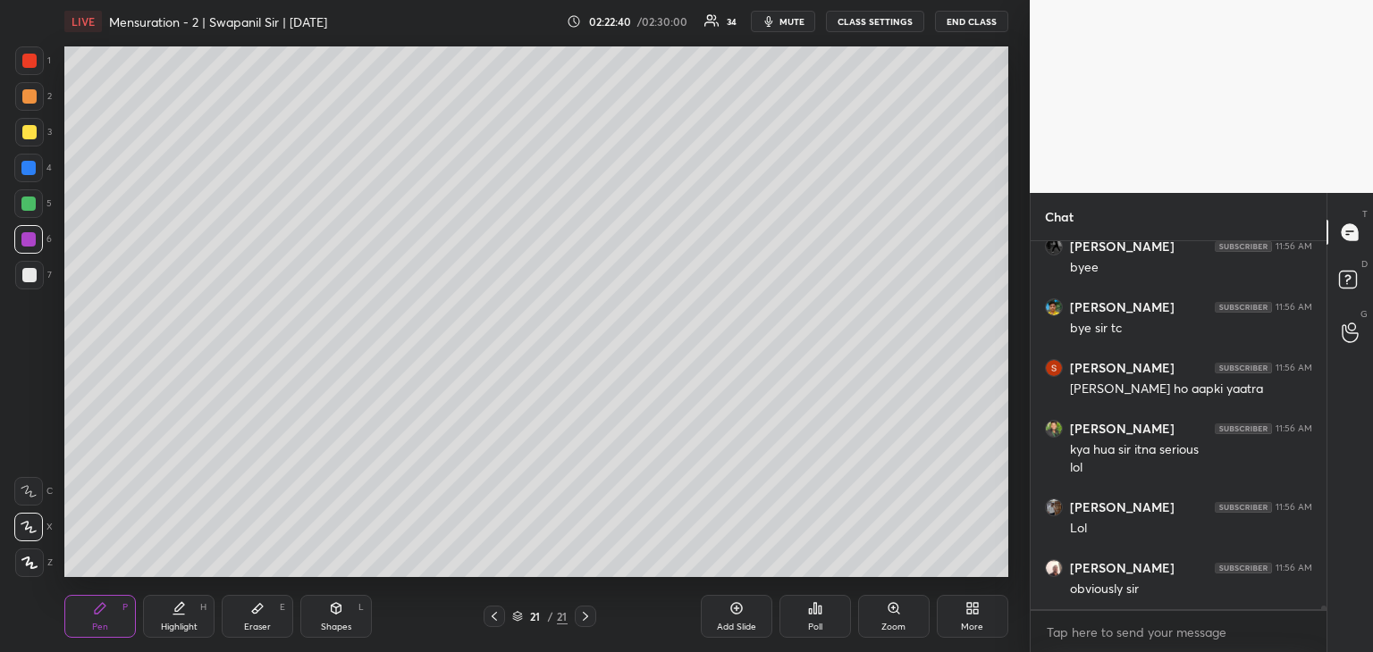
click at [39, 568] on div at bounding box center [29, 563] width 29 height 29
click at [330, 623] on div "Shapes" at bounding box center [336, 627] width 30 height 9
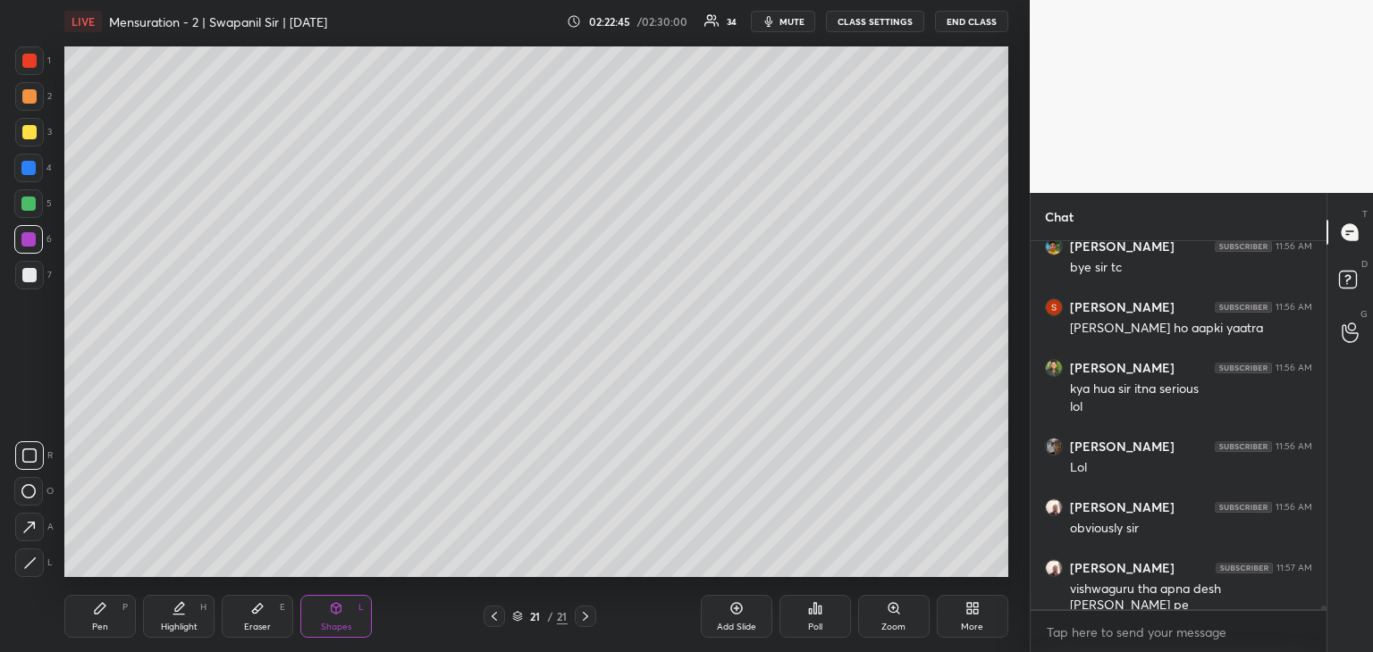
click at [25, 455] on icon at bounding box center [29, 456] width 14 height 14
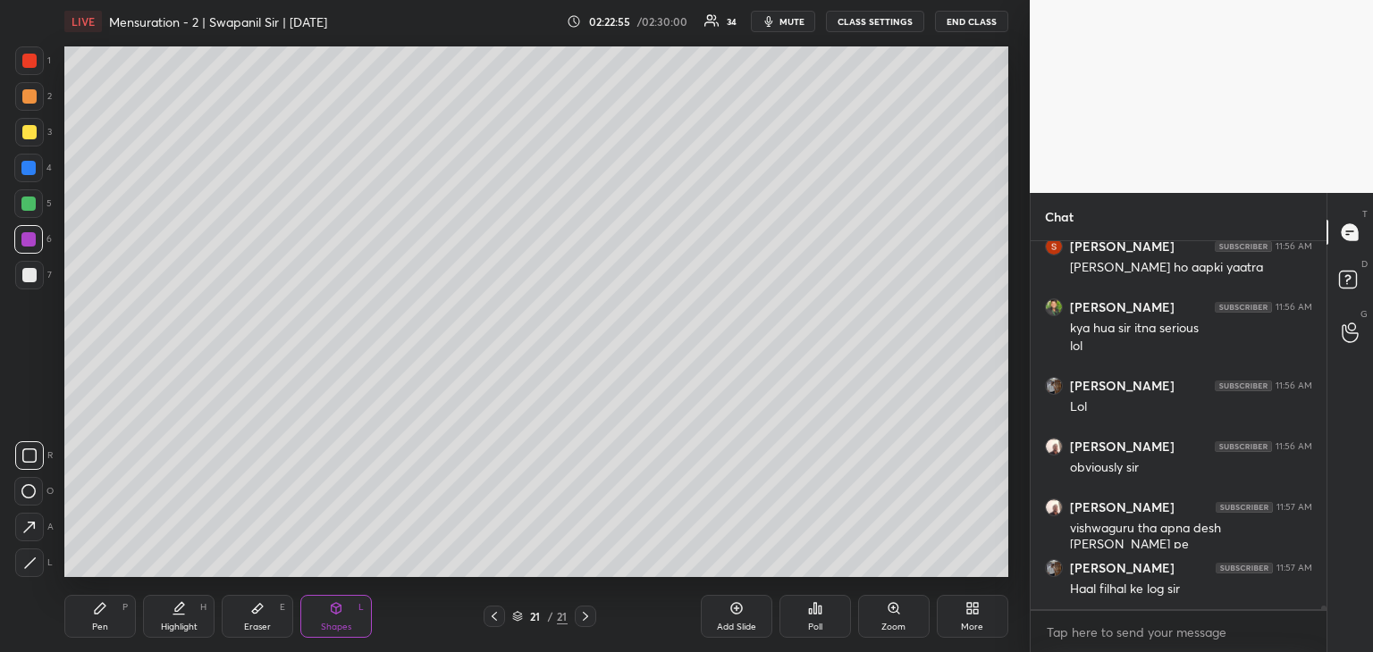
scroll to position [38709, 0]
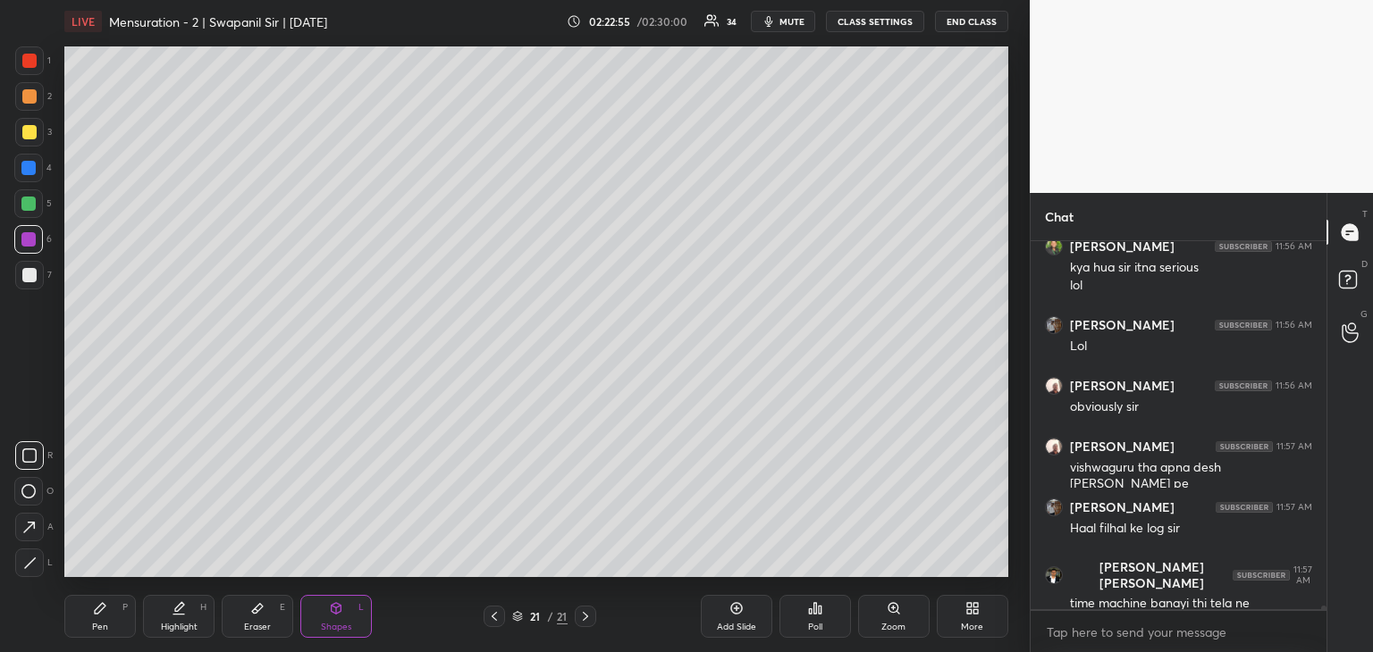
click at [105, 626] on div "Pen" at bounding box center [100, 627] width 16 height 9
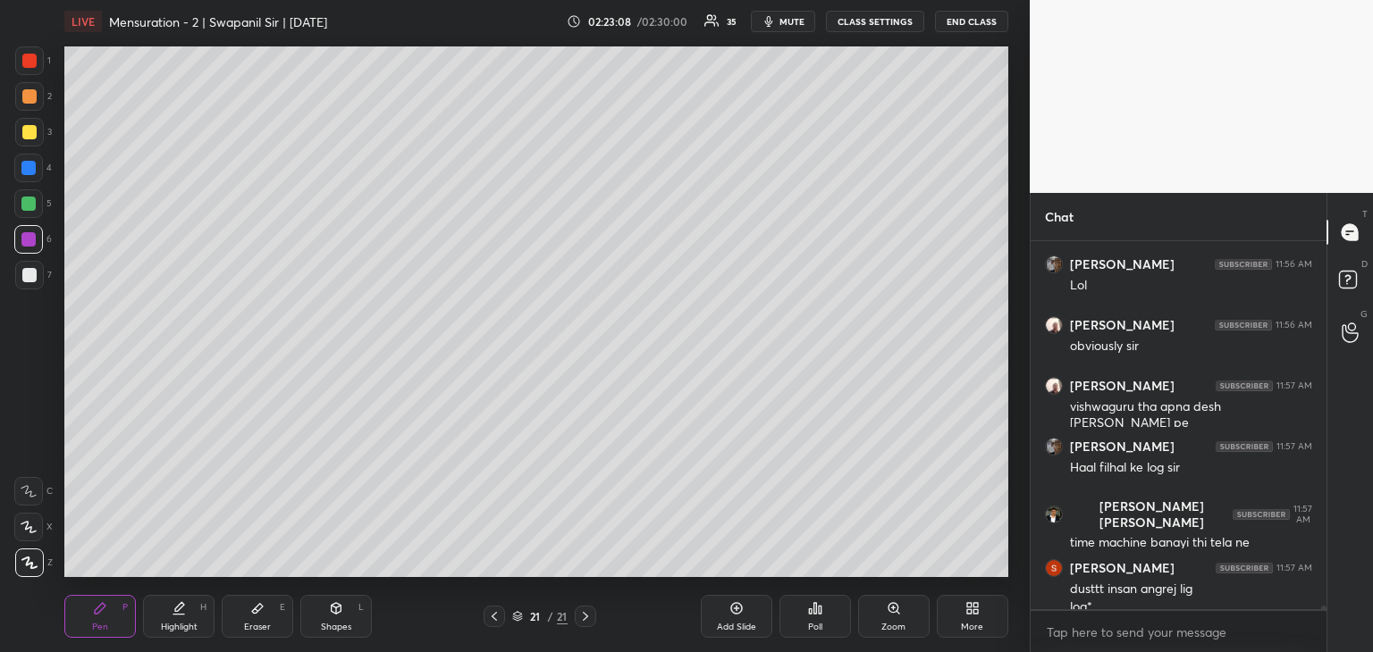
scroll to position [38787, 0]
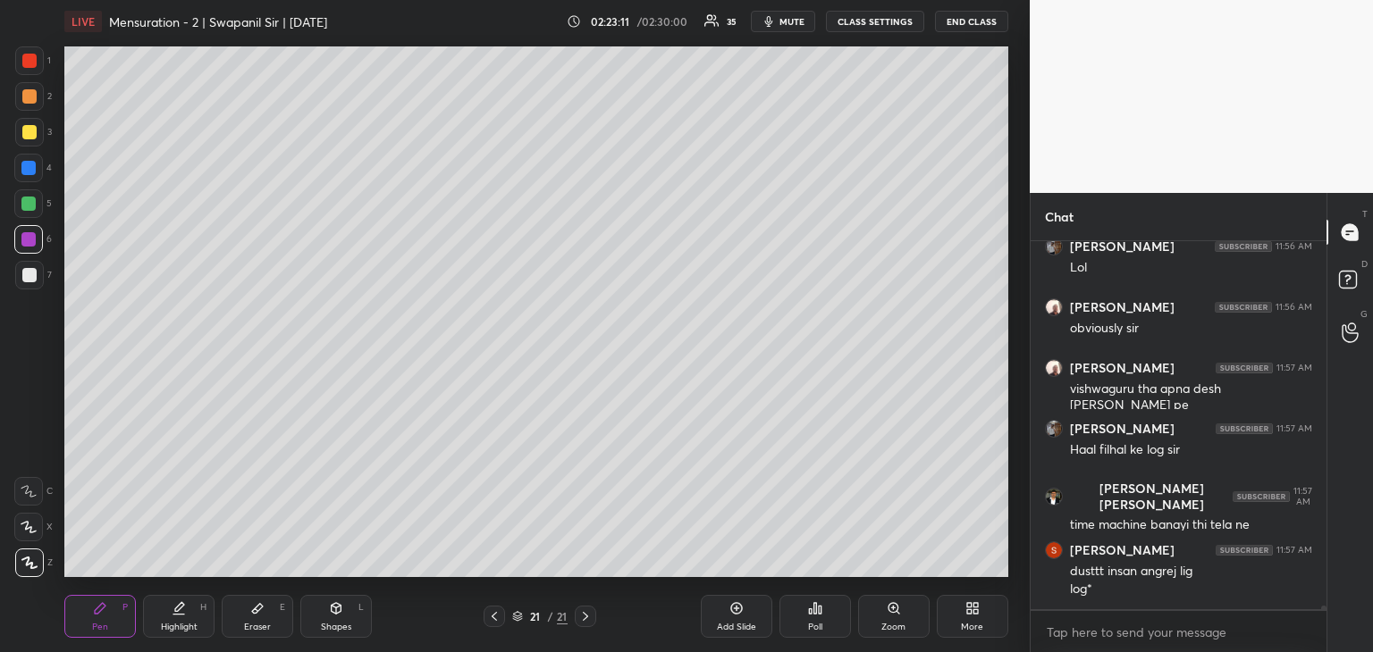
drag, startPoint x: 253, startPoint y: 628, endPoint x: 300, endPoint y: 605, distance: 52.8
click at [253, 629] on div "Eraser" at bounding box center [257, 627] width 27 height 9
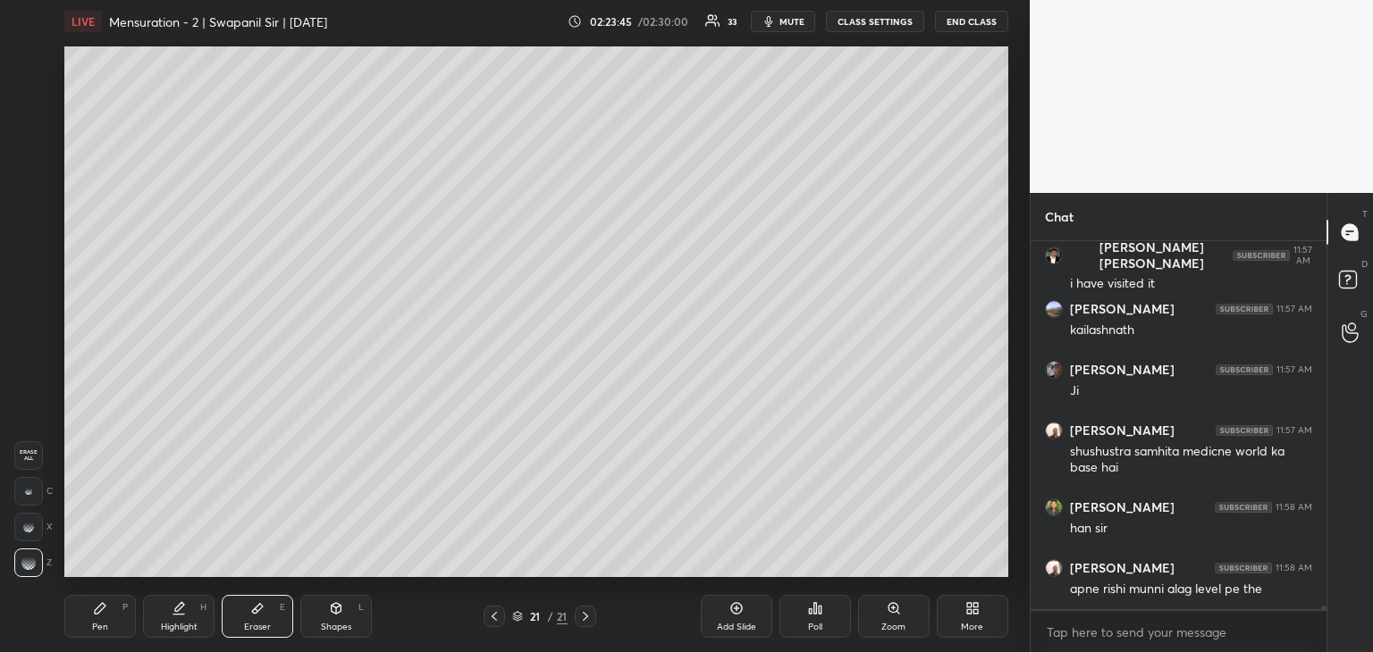
scroll to position [39289, 0]
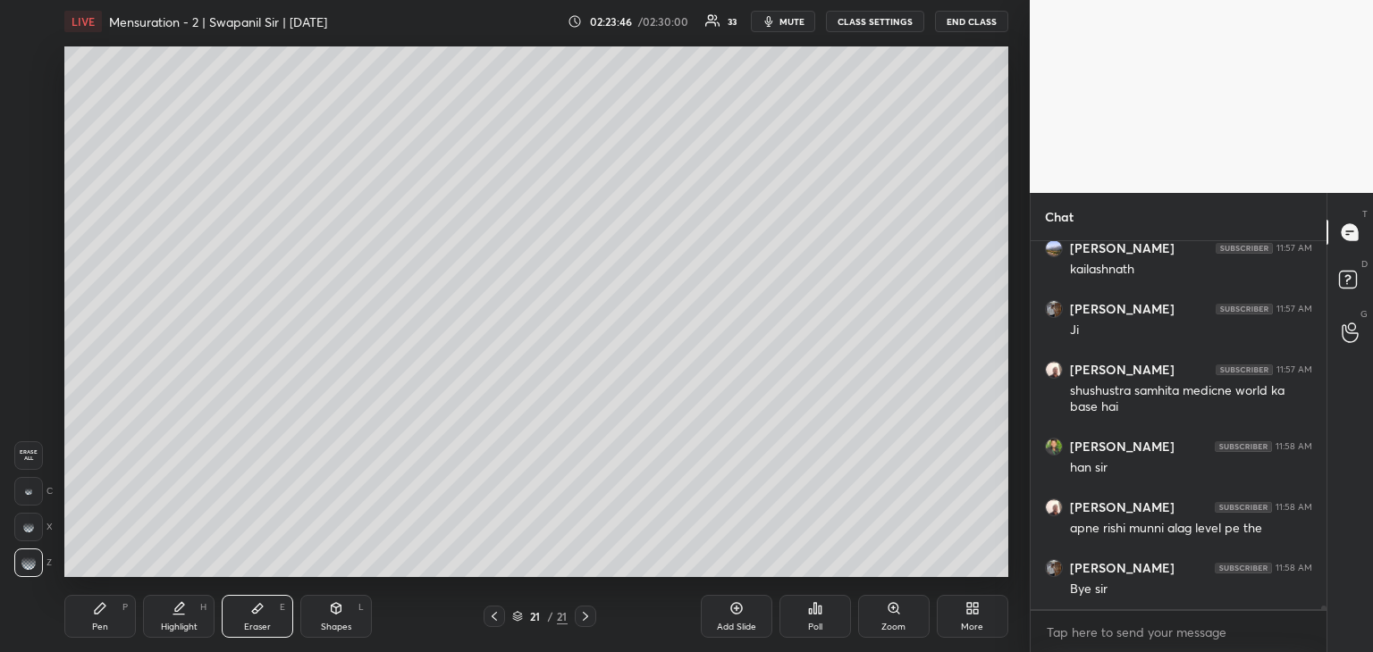
click at [968, 22] on button "END CLASS" at bounding box center [971, 21] width 73 height 21
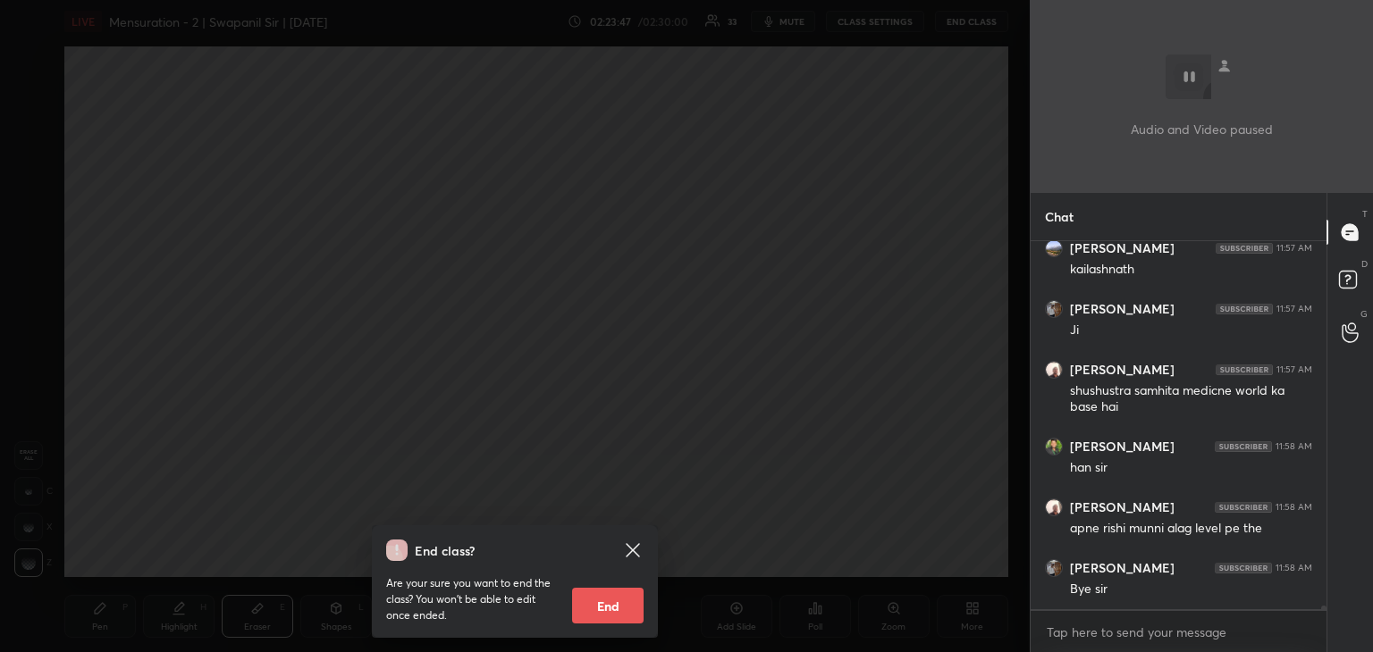
drag, startPoint x: 604, startPoint y: 610, endPoint x: 565, endPoint y: 604, distance: 39.8
click at [603, 609] on button "End" at bounding box center [607, 606] width 71 height 36
type textarea "x"
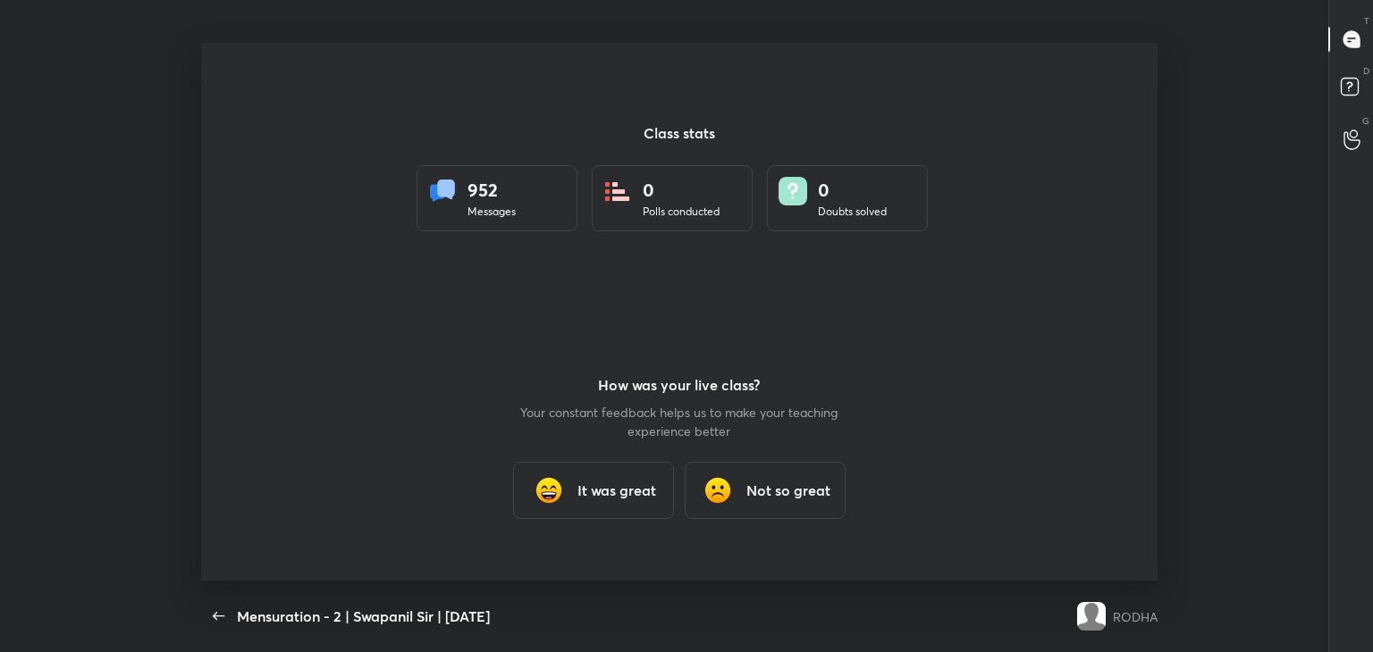
scroll to position [0, 0]
